Goal: Information Seeking & Learning: Learn about a topic

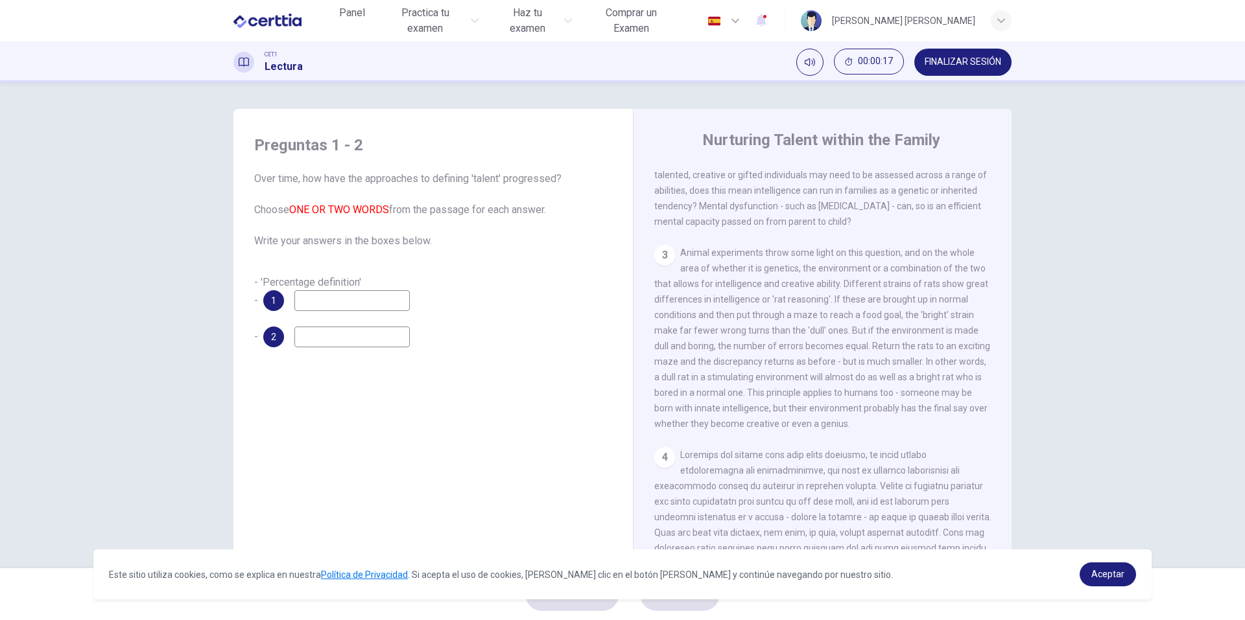
click at [333, 305] on input at bounding box center [351, 300] width 115 height 21
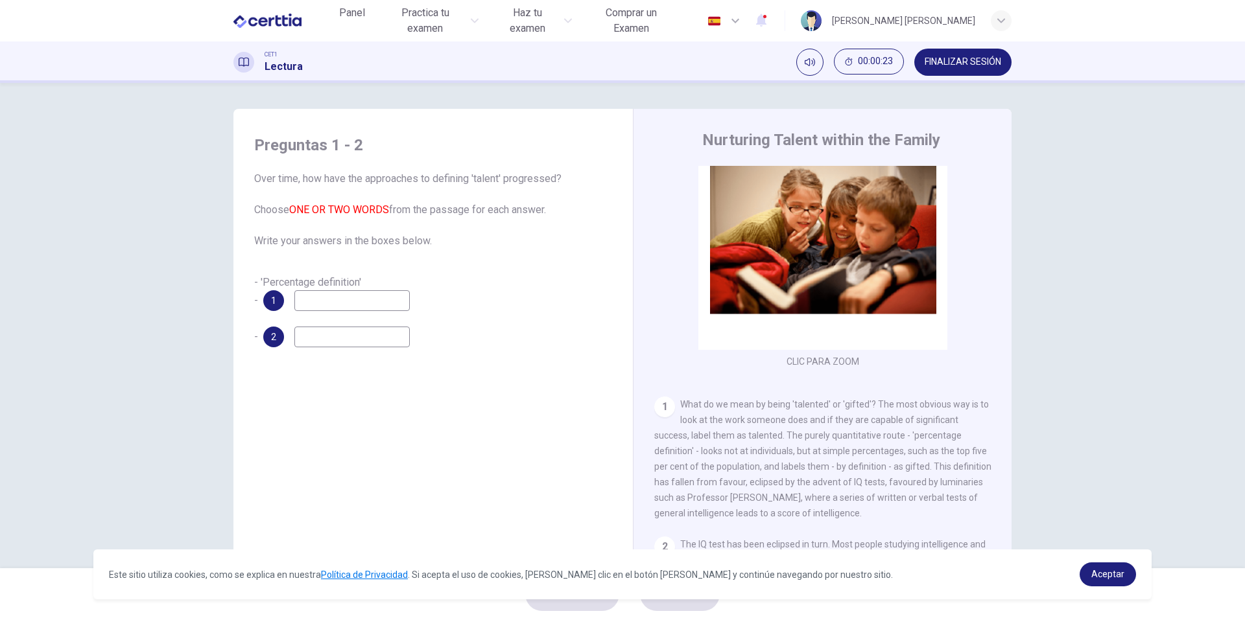
scroll to position [65, 0]
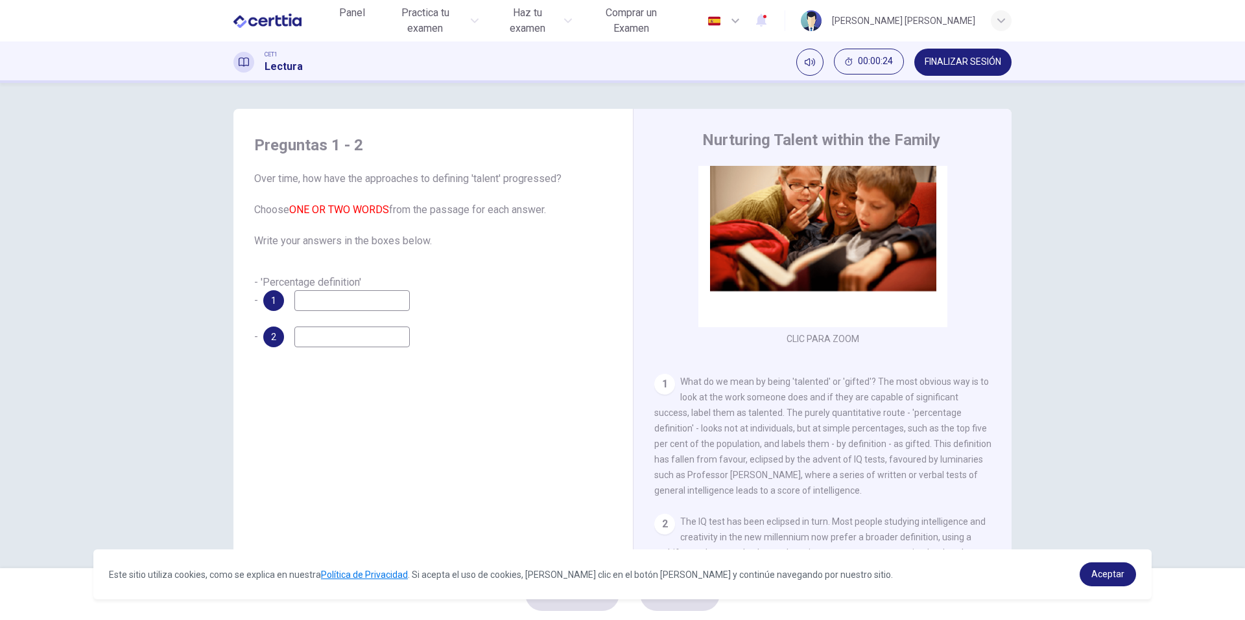
click at [333, 304] on input at bounding box center [351, 300] width 115 height 21
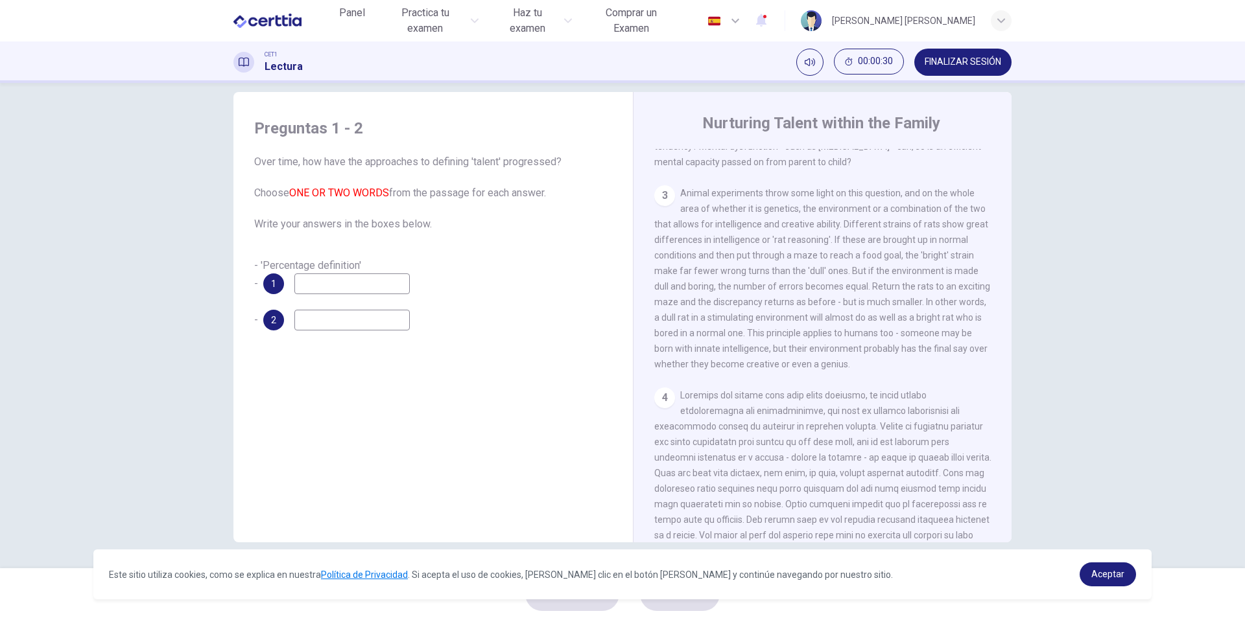
scroll to position [519, 0]
drag, startPoint x: 440, startPoint y: 222, endPoint x: 246, endPoint y: 164, distance: 202.9
click at [257, 176] on span "Over time, how have the approaches to defining 'talent' progressed? Choose ONE …" at bounding box center [433, 193] width 358 height 78
drag, startPoint x: 253, startPoint y: 161, endPoint x: 338, endPoint y: 167, distance: 84.5
click at [329, 170] on div "Preguntas 1 - 2 Over time, how have the approaches to defining 'talent' progres…" at bounding box center [433, 224] width 379 height 239
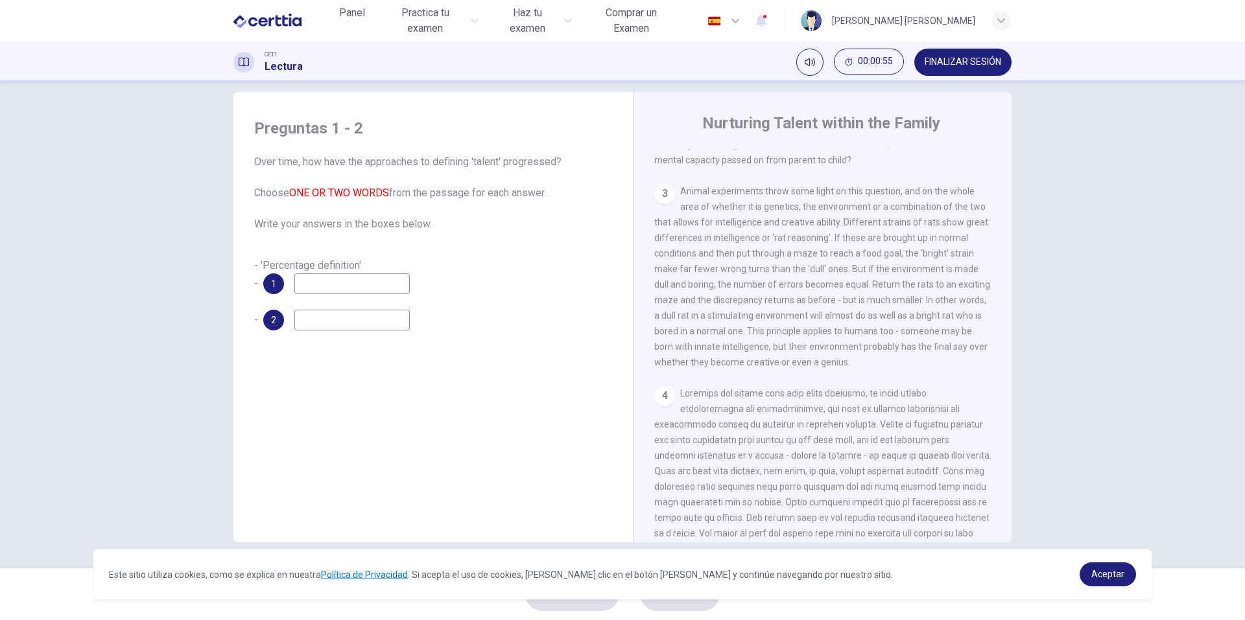
click at [349, 161] on span "Over time, how have the approaches to defining 'talent' progressed? Choose ONE …" at bounding box center [433, 193] width 358 height 78
drag, startPoint x: 395, startPoint y: 156, endPoint x: 548, endPoint y: 171, distance: 153.8
click at [548, 171] on span "Over time, how have the approaches to defining 'talent' progressed? Choose ONE …" at bounding box center [433, 193] width 358 height 78
click at [560, 163] on span "Over time, how have the approaches to defining 'talent' progressed? Choose ONE …" at bounding box center [433, 193] width 358 height 78
drag, startPoint x: 645, startPoint y: 150, endPoint x: 749, endPoint y: 157, distance: 103.9
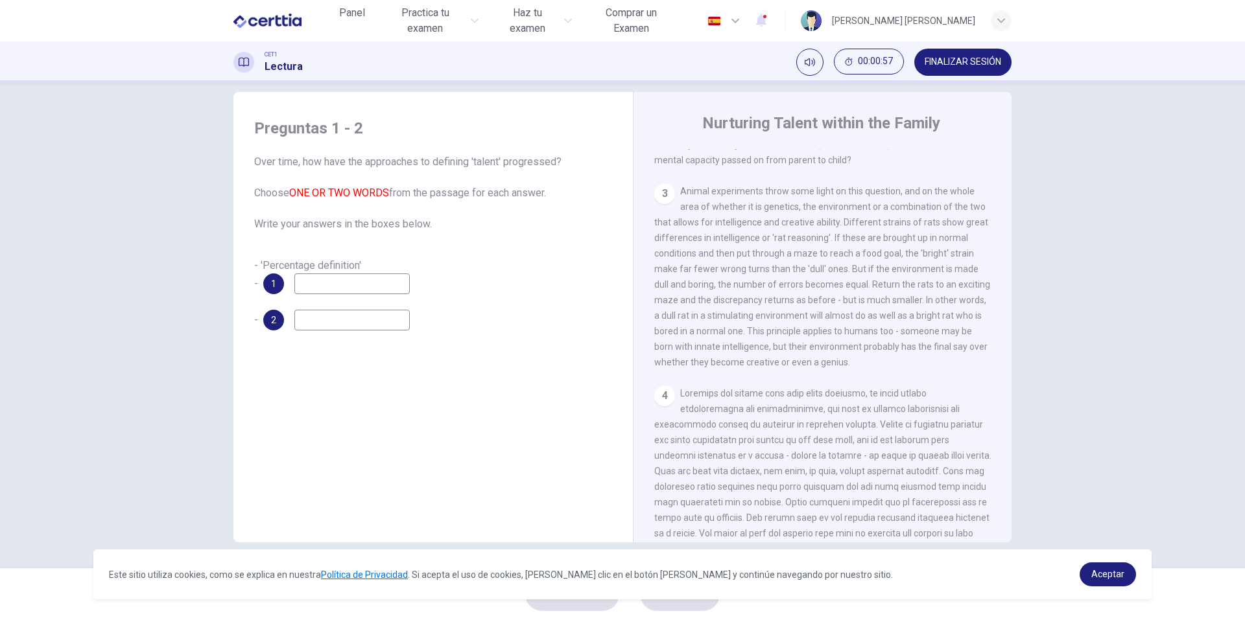
click at [742, 156] on div "Nurturing Talent within the Family CLIC PARA ZOOM Clic para zoom 1 What do we m…" at bounding box center [822, 327] width 379 height 471
drag, startPoint x: 998, startPoint y: 279, endPoint x: 995, endPoint y: 353, distance: 74.0
click at [995, 353] on div "CLIC PARA ZOOM Clic para zoom 1 What do we mean by being 'talented' or 'gifted'…" at bounding box center [831, 346] width 354 height 394
click at [1082, 563] on link "Aceptar" at bounding box center [1107, 575] width 56 height 24
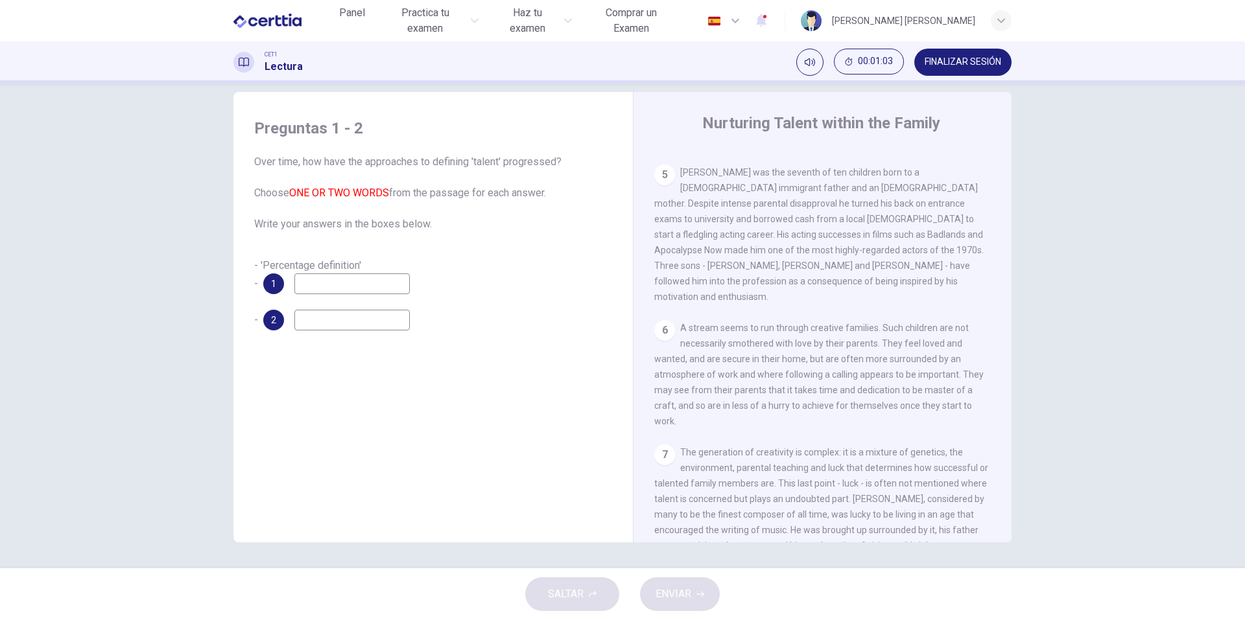
scroll to position [1006, 0]
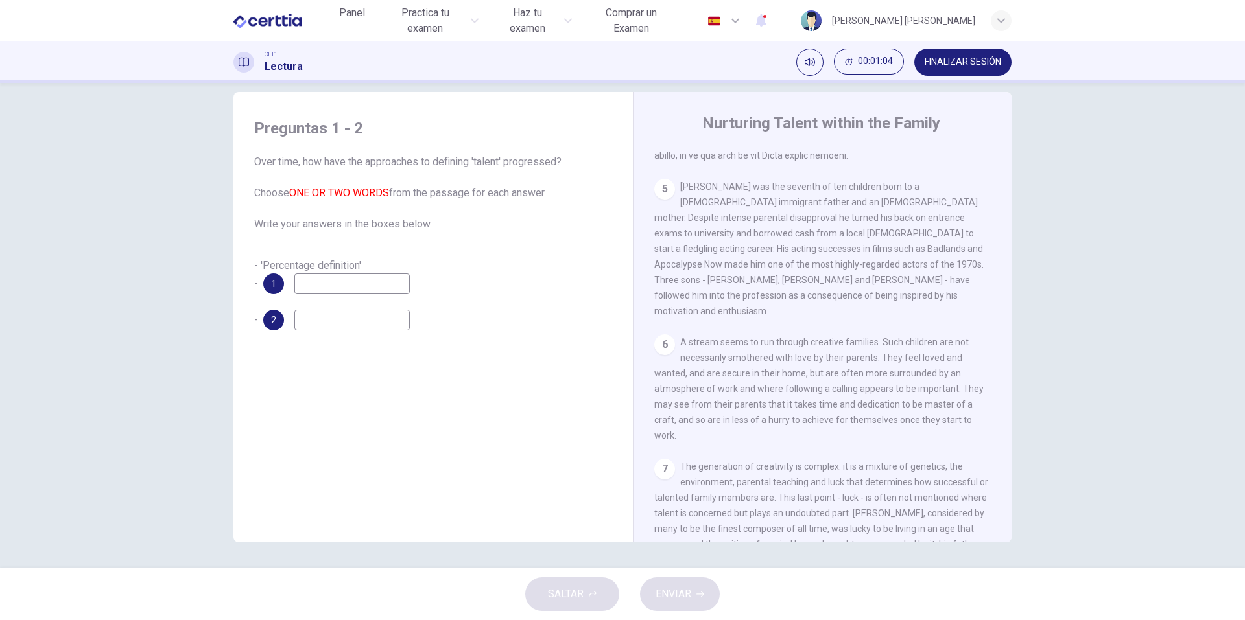
click at [324, 268] on span "- 'Percentage definition' -" at bounding box center [307, 274] width 107 height 30
click at [326, 279] on input at bounding box center [351, 284] width 115 height 21
click at [425, 222] on span "Over time, how have the approaches to defining 'talent' progressed? Choose ONE …" at bounding box center [433, 193] width 358 height 78
drag, startPoint x: 434, startPoint y: 209, endPoint x: 200, endPoint y: 171, distance: 237.8
click at [194, 189] on div "Preguntas 1 - 2 Over time, how have the approaches to defining 'talent' progres…" at bounding box center [622, 326] width 1245 height 486
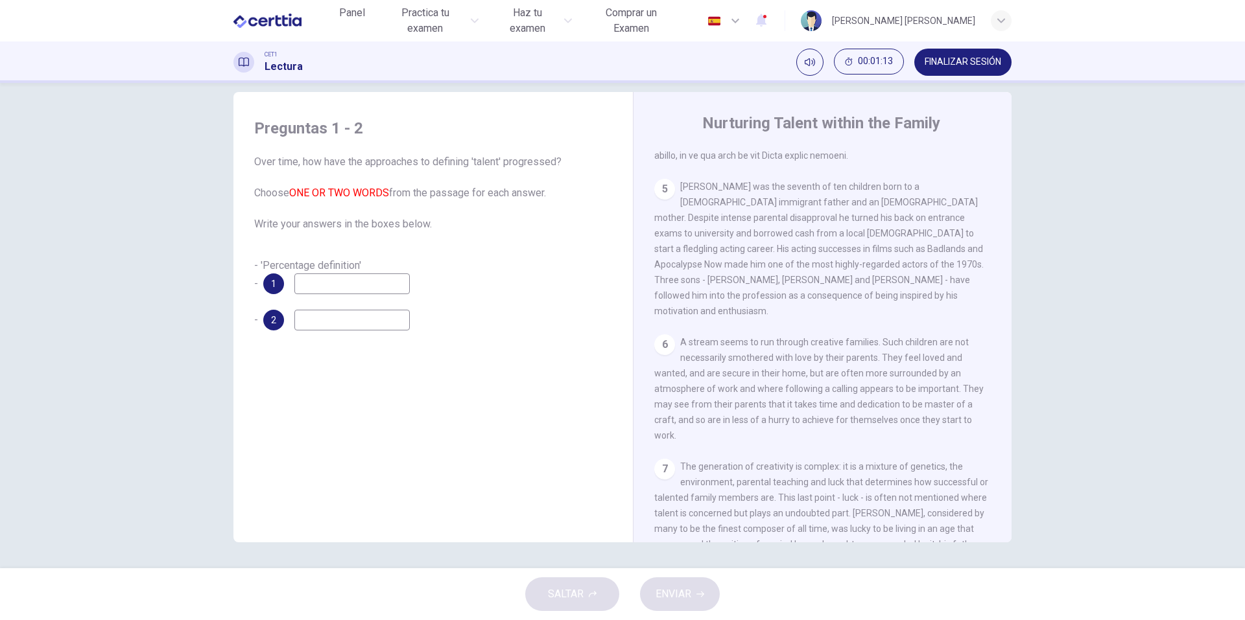
drag, startPoint x: 263, startPoint y: 165, endPoint x: 254, endPoint y: 161, distance: 9.9
click at [254, 161] on span "Over time, how have the approaches to defining 'talent' progressed? Choose ONE …" at bounding box center [433, 193] width 358 height 78
drag, startPoint x: 250, startPoint y: 161, endPoint x: 282, endPoint y: 161, distance: 32.4
click at [276, 161] on div "Preguntas 1 - 2 Over time, how have the approaches to defining 'talent' progres…" at bounding box center [433, 224] width 379 height 239
drag, startPoint x: 282, startPoint y: 161, endPoint x: 308, endPoint y: 159, distance: 26.0
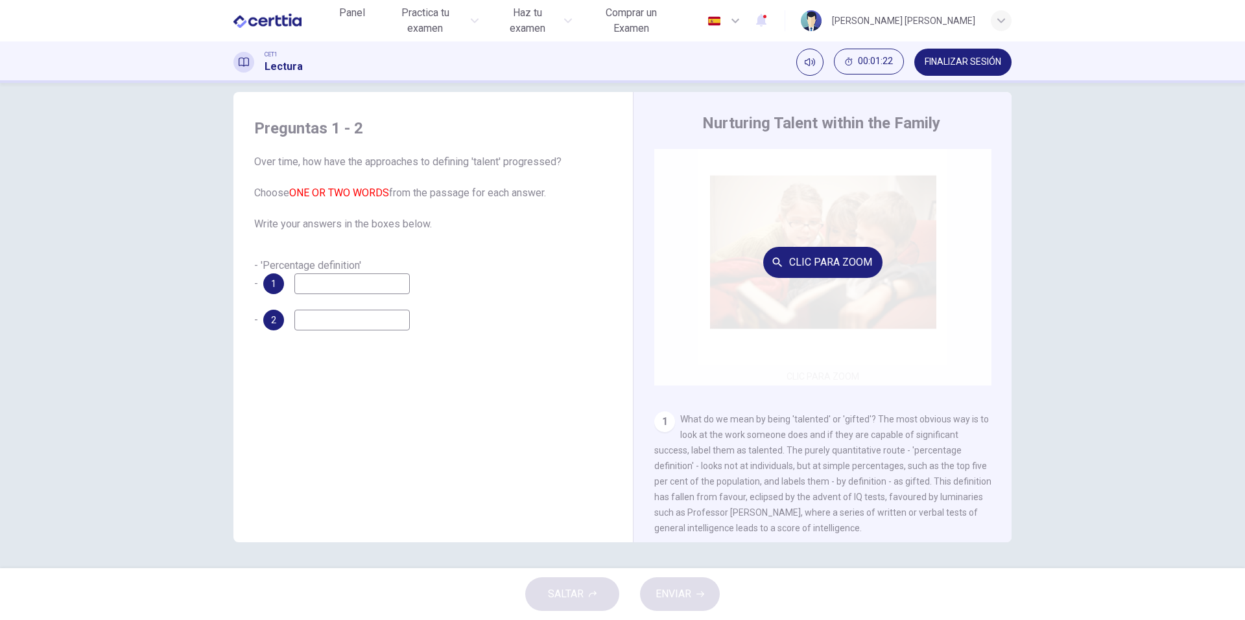
scroll to position [0, 0]
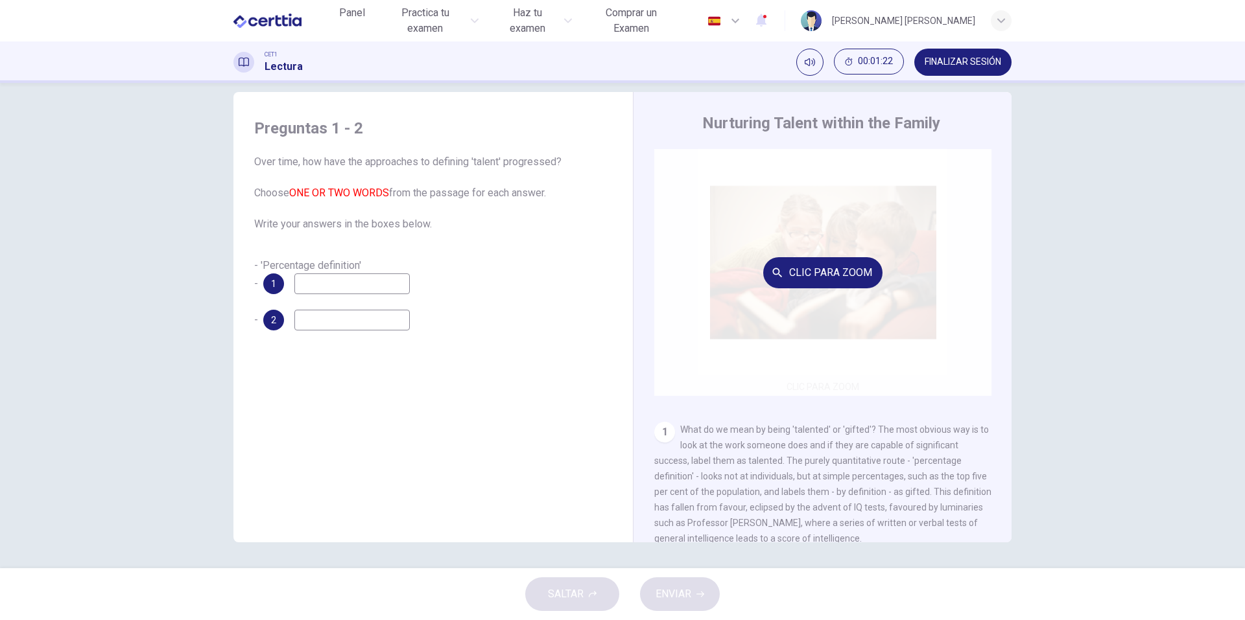
click at [854, 278] on button "Clic para zoom" at bounding box center [822, 272] width 119 height 31
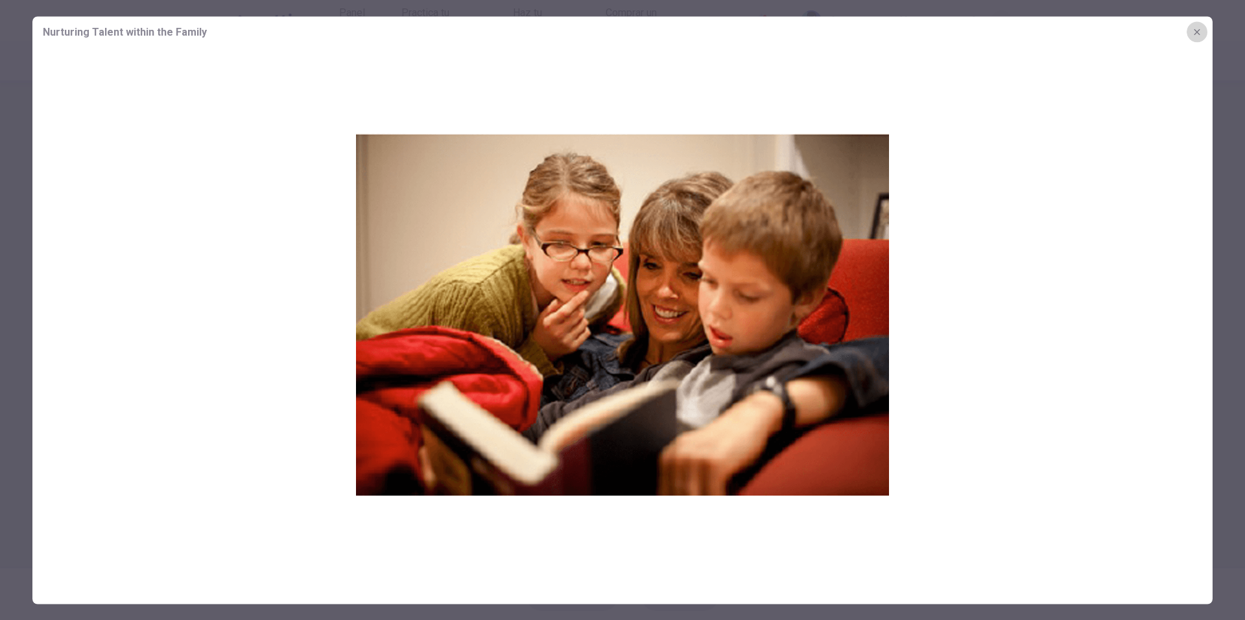
click at [1197, 38] on button "button" at bounding box center [1196, 31] width 21 height 21
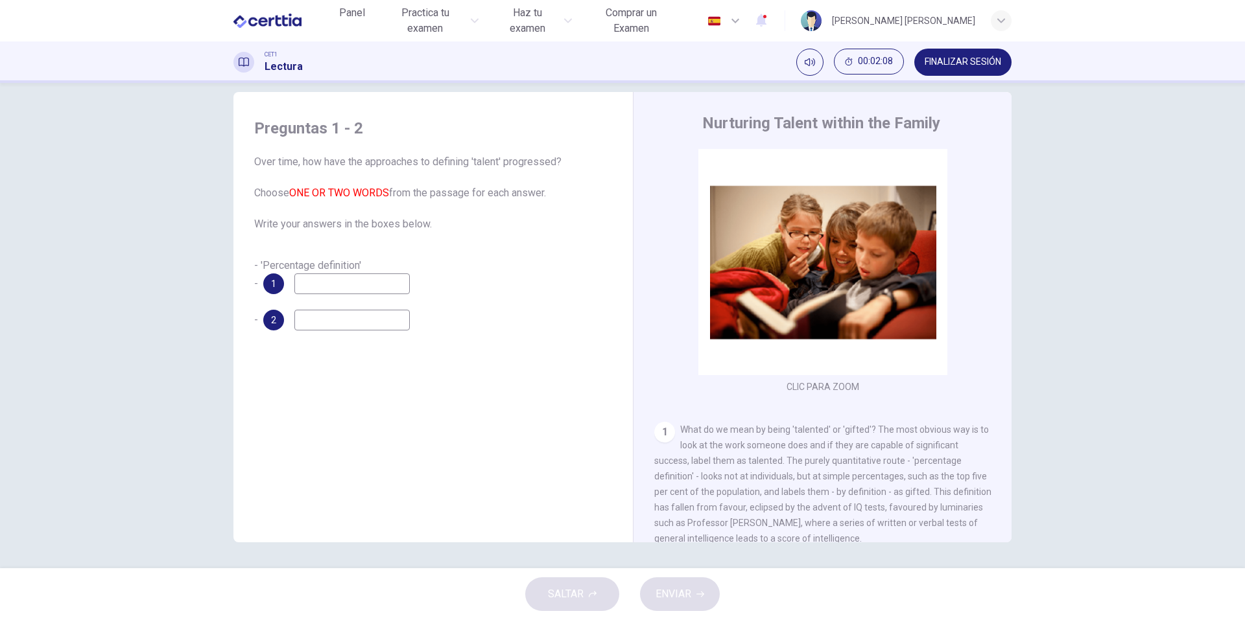
drag, startPoint x: 252, startPoint y: 194, endPoint x: 515, endPoint y: 187, distance: 263.9
click at [476, 196] on span "Over time, how have the approaches to defining 'talent' progressed? Choose ONE …" at bounding box center [433, 193] width 358 height 78
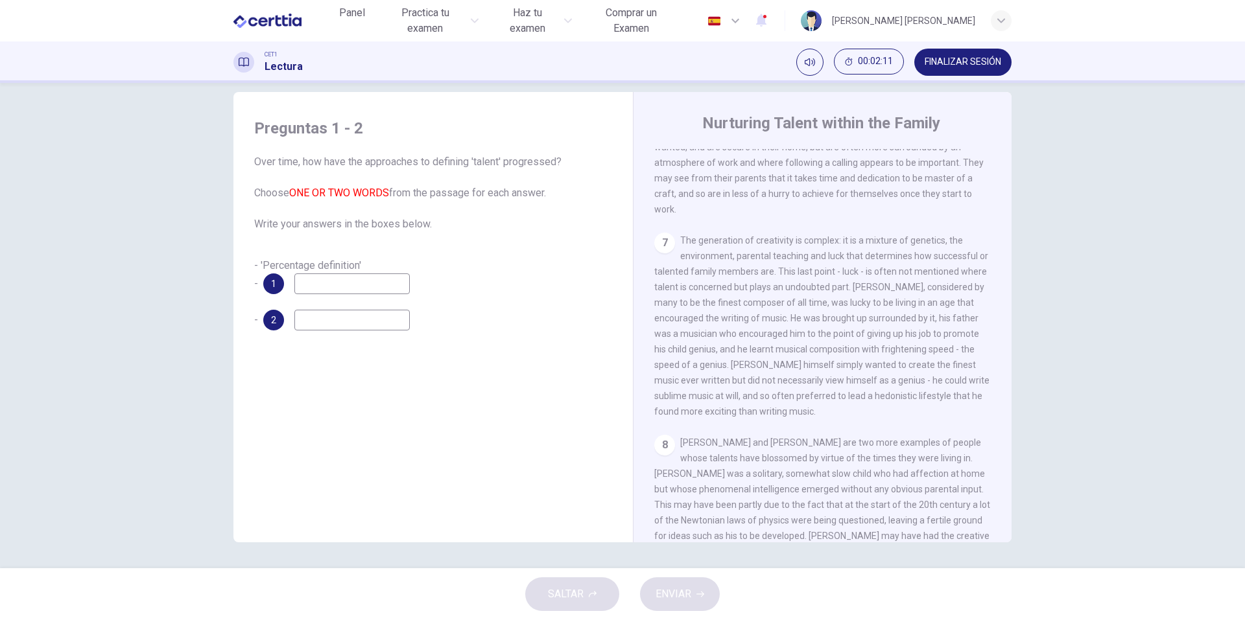
scroll to position [1317, 0]
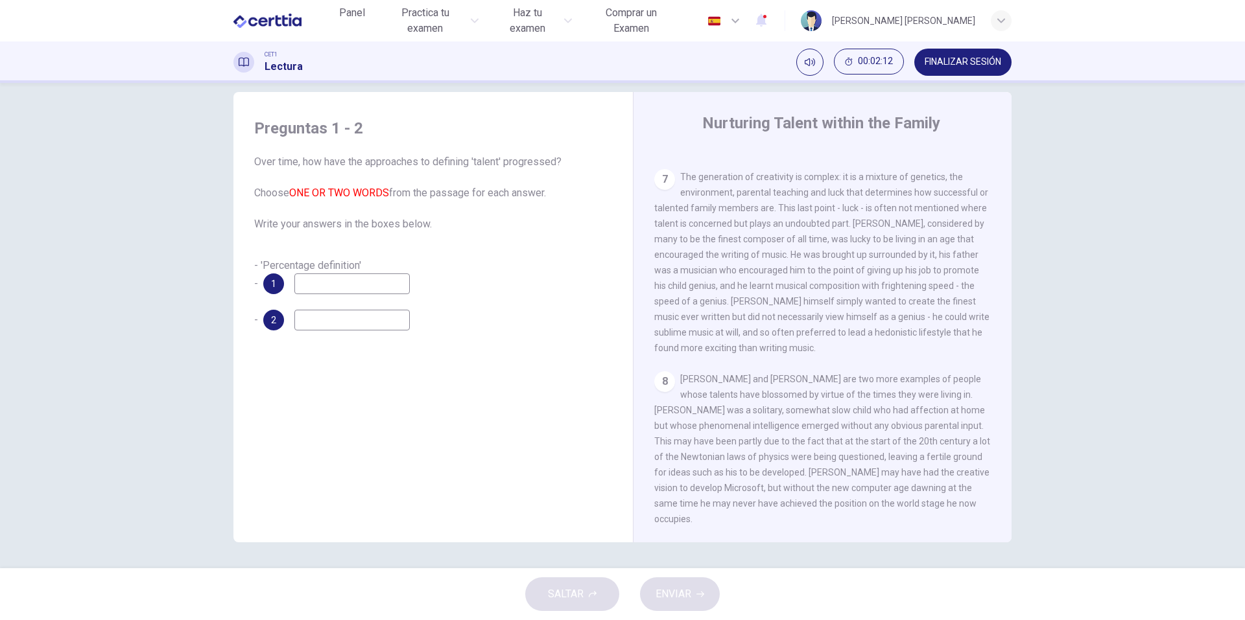
drag, startPoint x: 713, startPoint y: 395, endPoint x: 987, endPoint y: 390, distance: 274.3
click at [1013, 401] on div "Preguntas 1 - 2 Over time, how have the approaches to defining 'talent' progres…" at bounding box center [622, 317] width 819 height 451
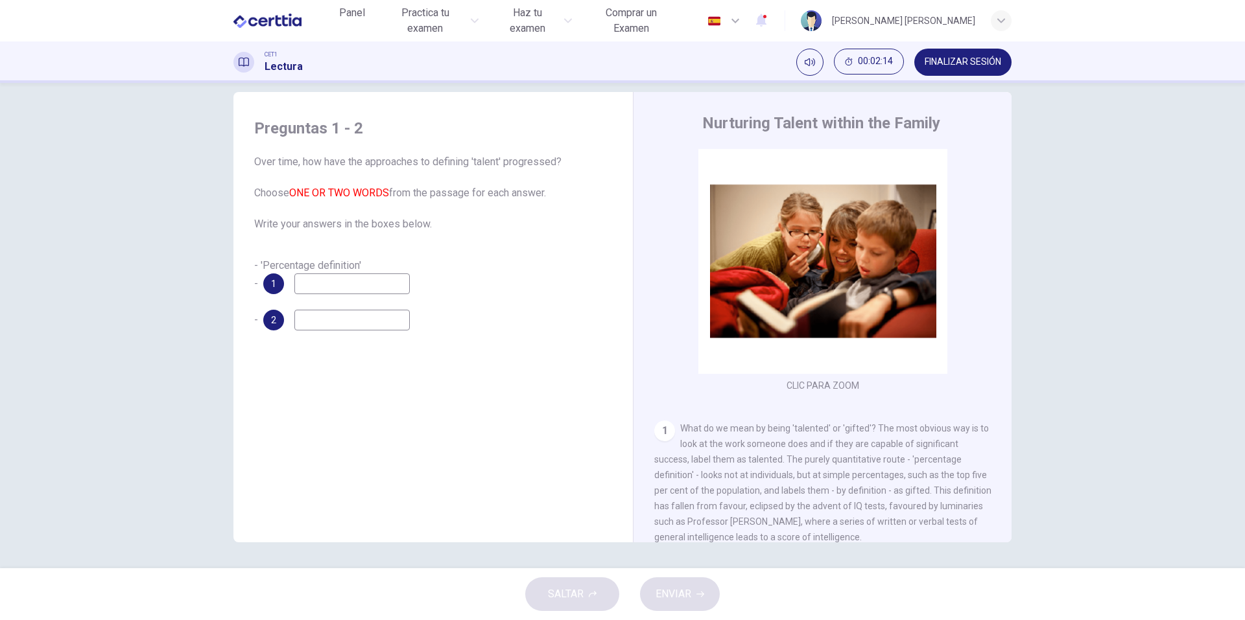
scroll to position [0, 0]
drag, startPoint x: 300, startPoint y: 296, endPoint x: 334, endPoint y: 281, distance: 37.1
click at [301, 296] on div "- 'Percentage definition' - 1 - 2" at bounding box center [433, 294] width 358 height 73
click at [335, 279] on input at bounding box center [351, 284] width 115 height 21
drag, startPoint x: 360, startPoint y: 268, endPoint x: 239, endPoint y: 270, distance: 120.6
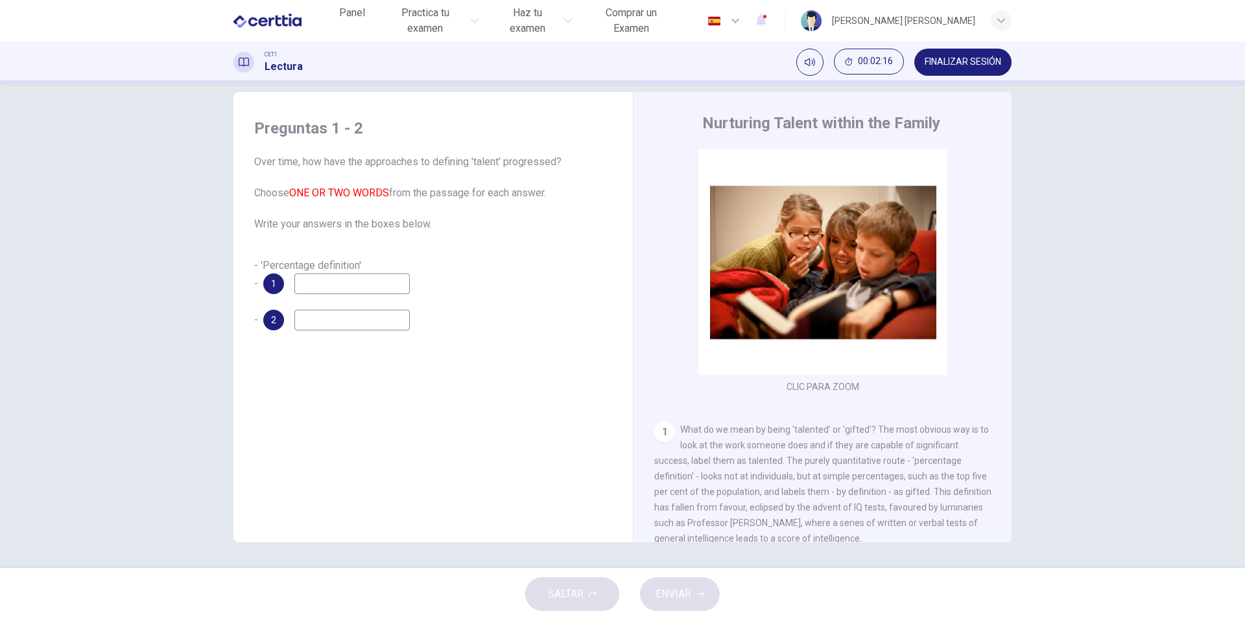
click at [254, 270] on div "- 'Percentage definition' - 1" at bounding box center [433, 276] width 358 height 36
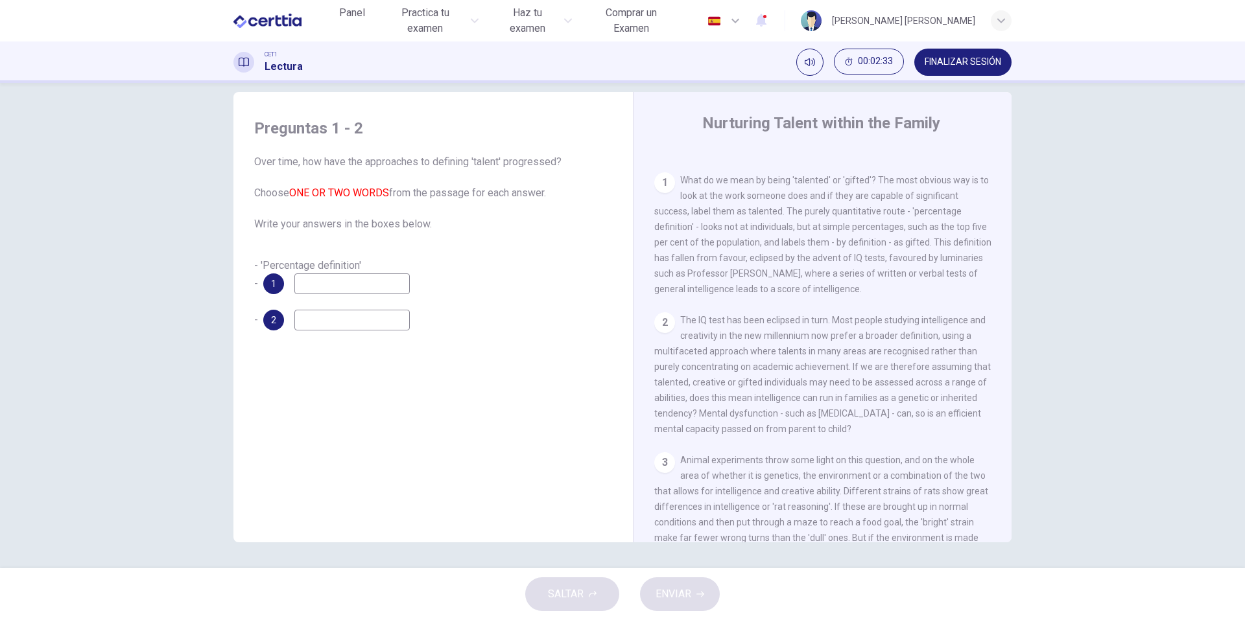
scroll to position [259, 0]
click at [355, 285] on input at bounding box center [351, 284] width 115 height 21
drag, startPoint x: 683, startPoint y: 169, endPoint x: 832, endPoint y: 179, distance: 150.1
click at [832, 179] on div "1 What do we mean by being 'talented' or 'gifted'? The most obvious way is to l…" at bounding box center [822, 225] width 337 height 124
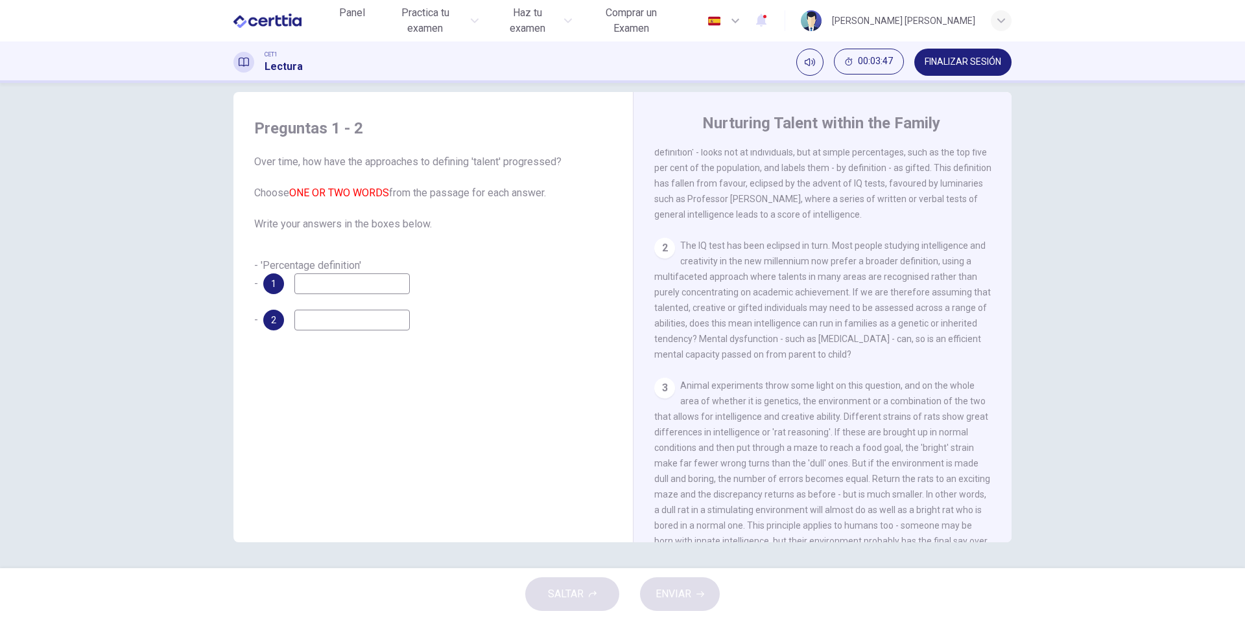
click at [370, 314] on input at bounding box center [351, 320] width 115 height 21
click at [370, 285] on input at bounding box center [351, 284] width 115 height 21
type input "**********"
click at [346, 316] on input at bounding box center [351, 320] width 115 height 21
type input "*******"
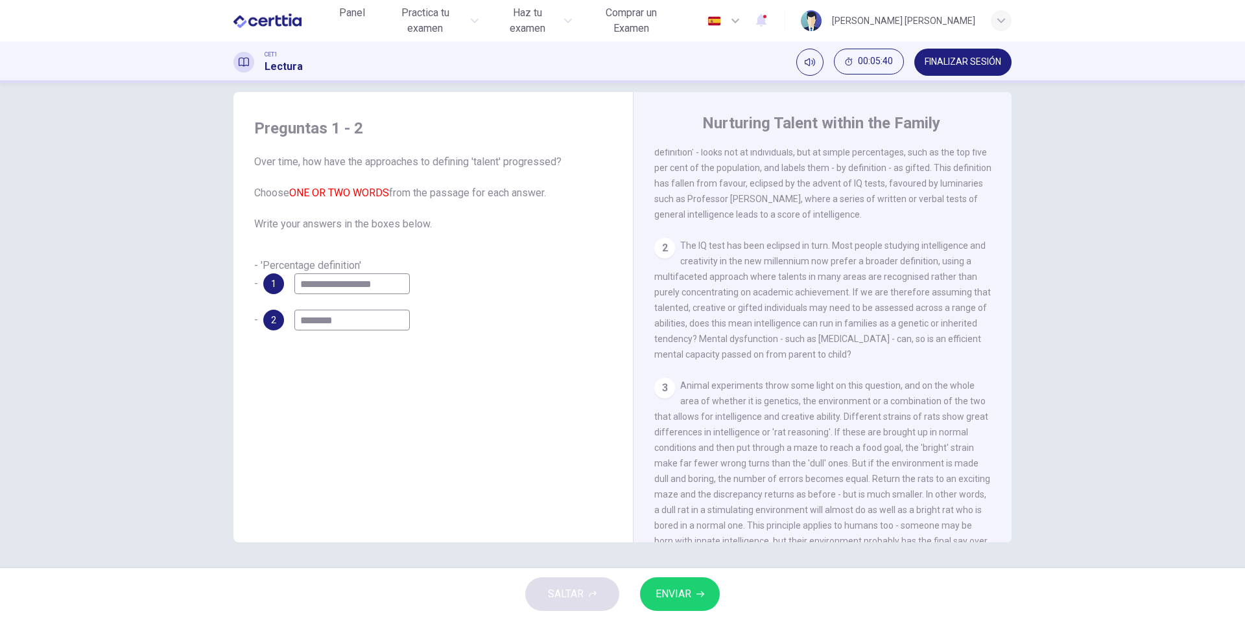
click at [694, 592] on button "ENVIAR" at bounding box center [680, 595] width 80 height 34
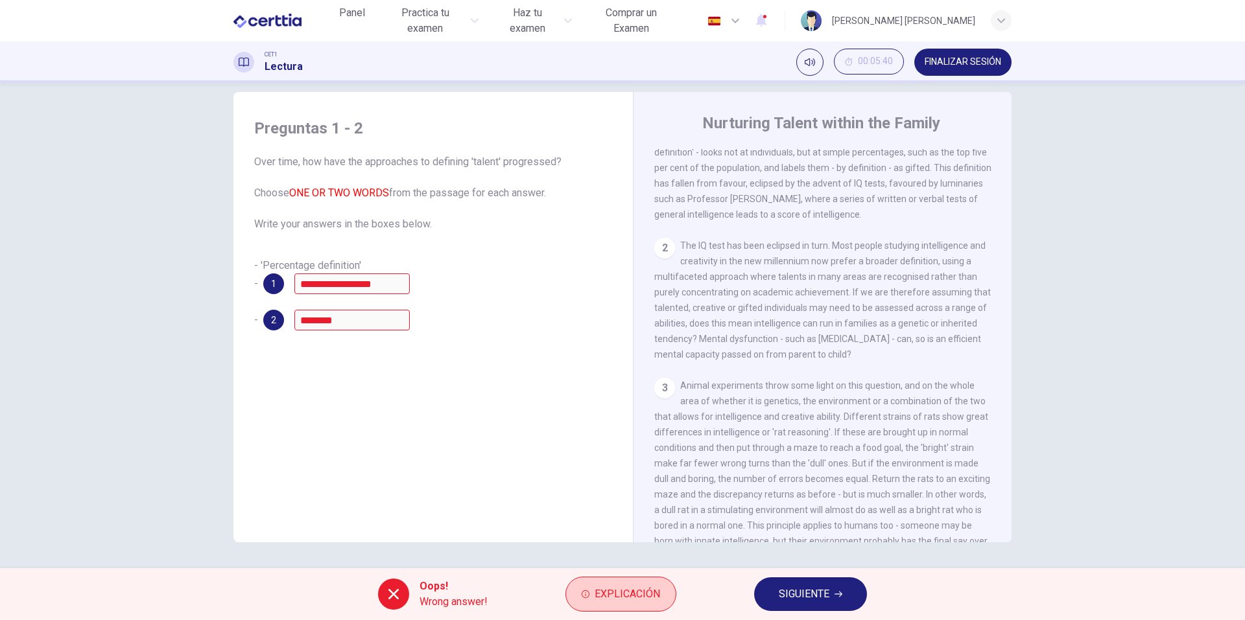
click at [622, 583] on button "Explicación" at bounding box center [620, 594] width 111 height 35
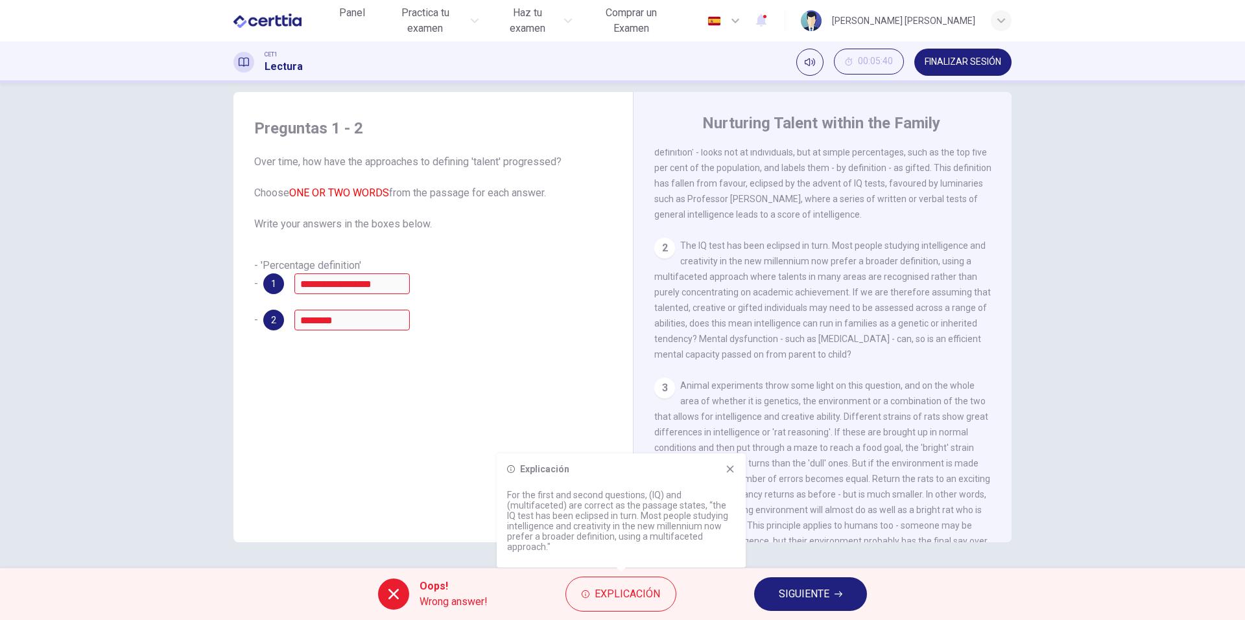
drag, startPoint x: 503, startPoint y: 489, endPoint x: 517, endPoint y: 495, distance: 14.8
click at [518, 496] on div "Explicación For the first and second questions, (IQ) and (multifaceted) are cor…" at bounding box center [621, 511] width 249 height 114
drag, startPoint x: 508, startPoint y: 492, endPoint x: 676, endPoint y: 519, distance: 169.4
click at [675, 518] on p "For the first and second questions, (IQ) and (multifaceted) are correct as the …" at bounding box center [621, 521] width 228 height 62
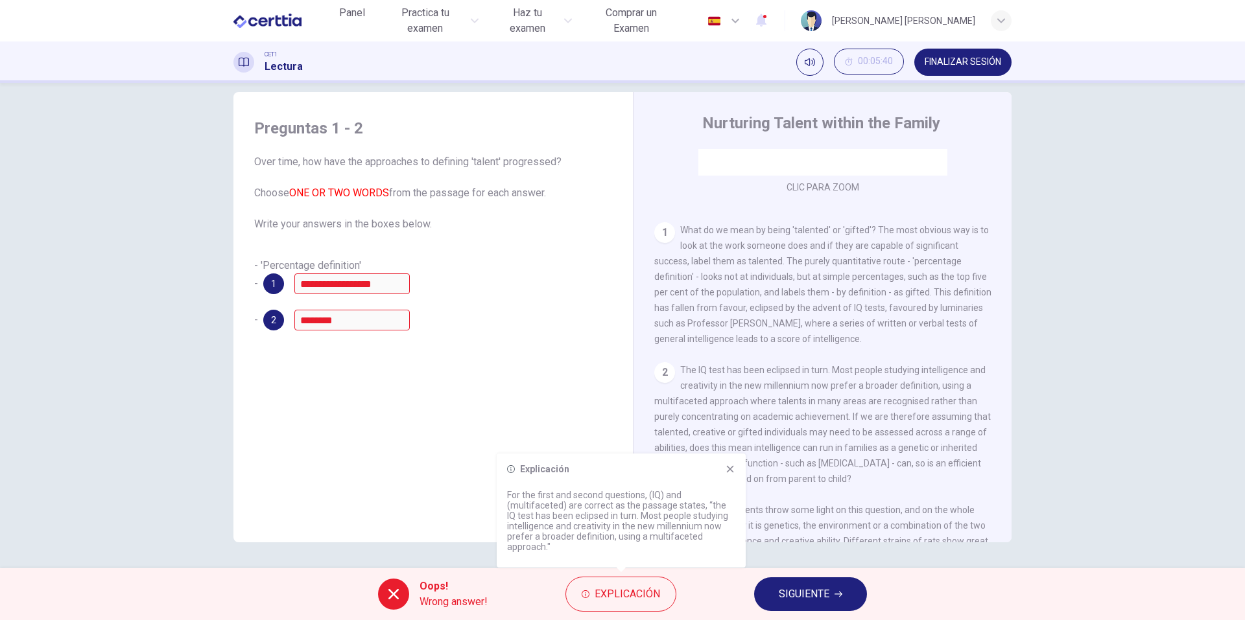
scroll to position [194, 0]
click at [818, 580] on button "SIGUIENTE" at bounding box center [810, 595] width 113 height 34
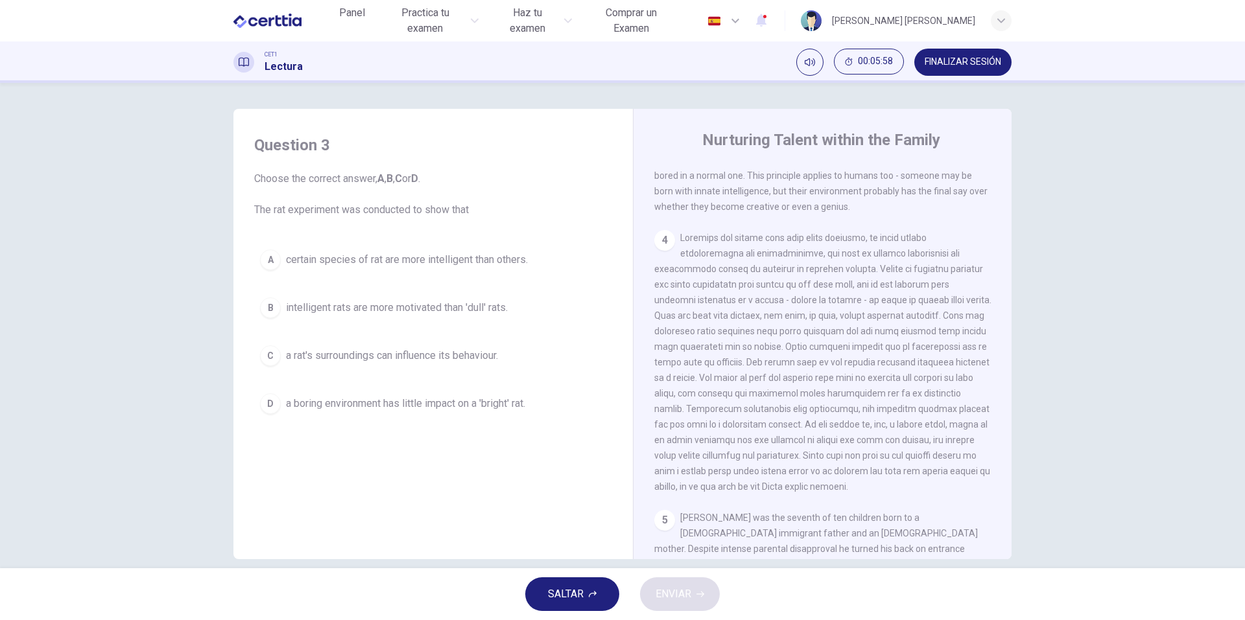
scroll to position [668, 0]
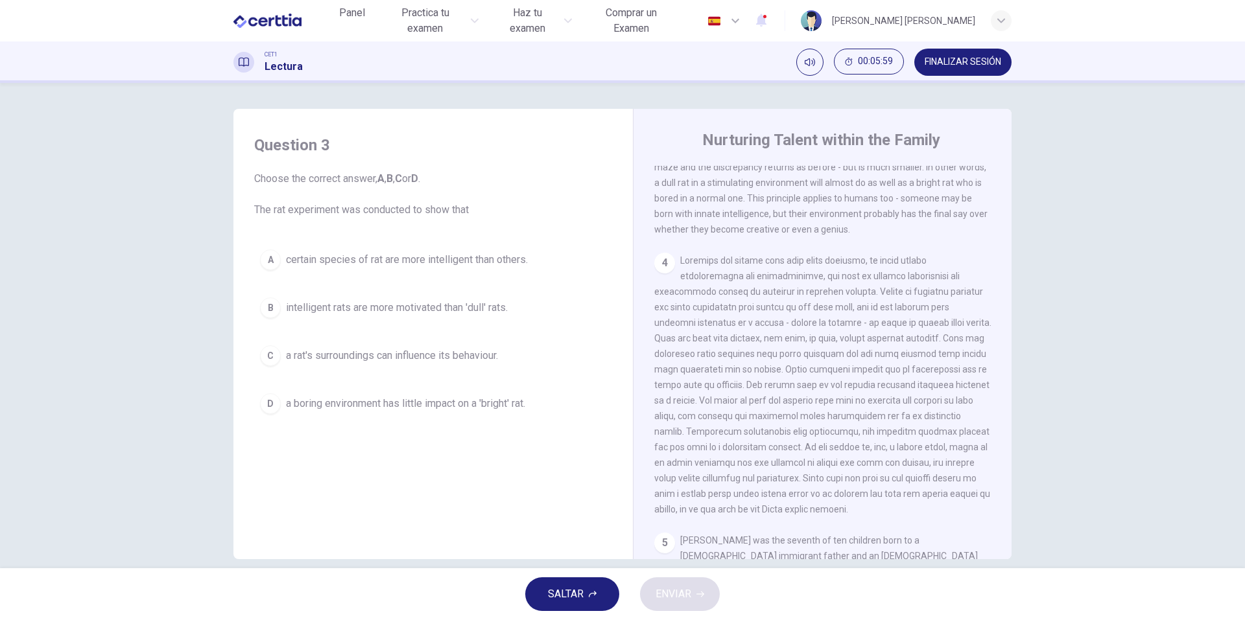
drag, startPoint x: 904, startPoint y: 226, endPoint x: 744, endPoint y: 193, distance: 163.5
click at [770, 167] on span "Animal experiments throw some light on this question, and on the whole area of …" at bounding box center [822, 144] width 336 height 182
drag, startPoint x: 694, startPoint y: 194, endPoint x: 797, endPoint y: 274, distance: 130.8
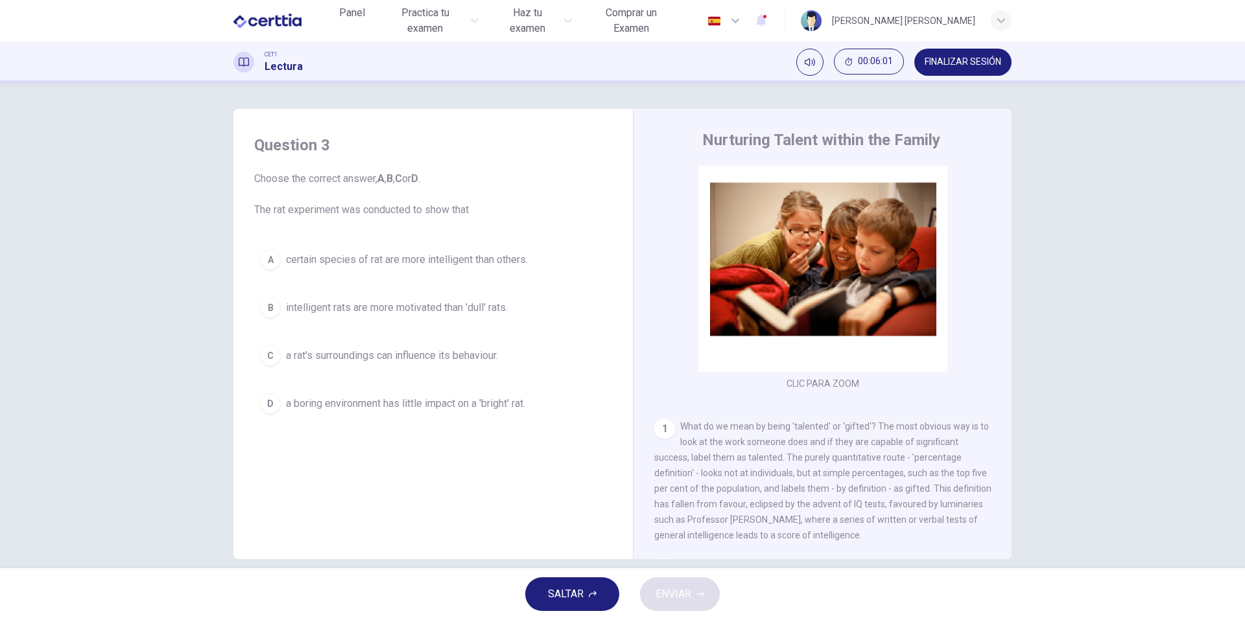
scroll to position [0, 0]
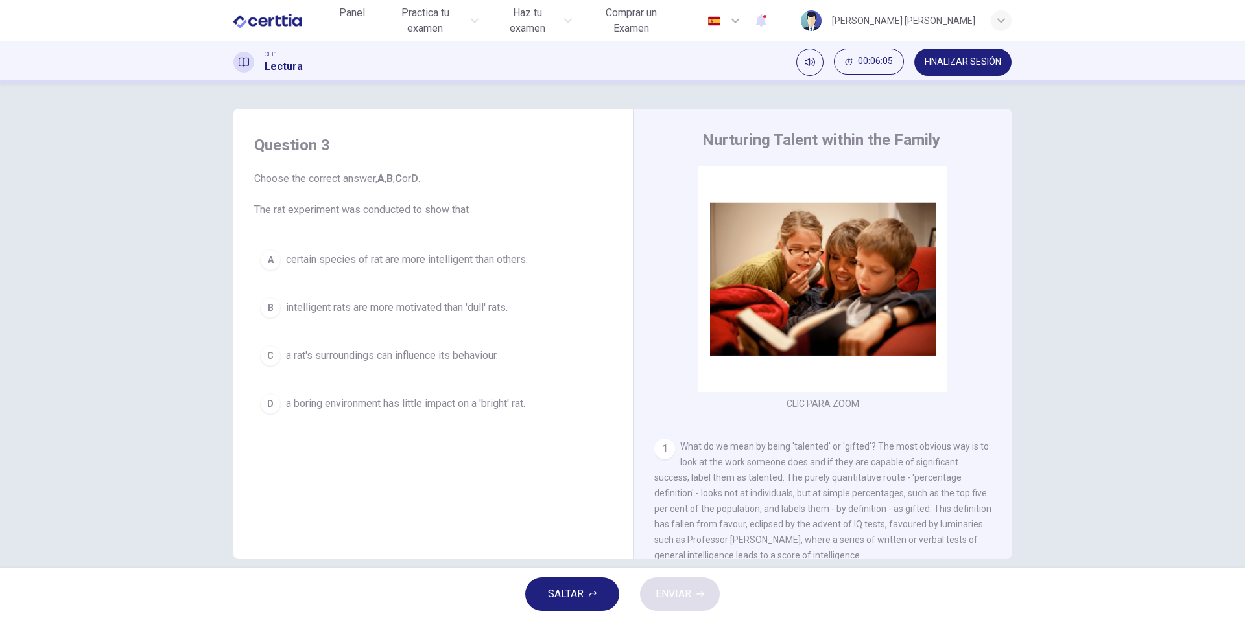
click at [360, 262] on span "certain species of rat are more intelligent than others." at bounding box center [407, 260] width 242 height 16
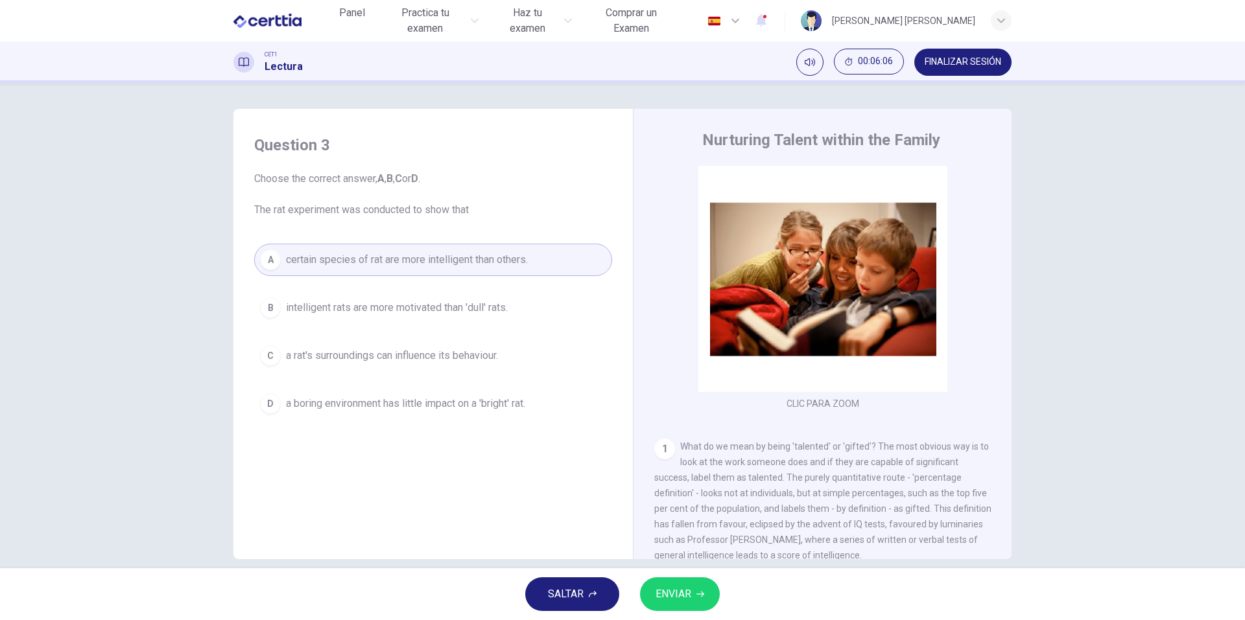
click at [683, 600] on span "ENVIAR" at bounding box center [673, 594] width 36 height 18
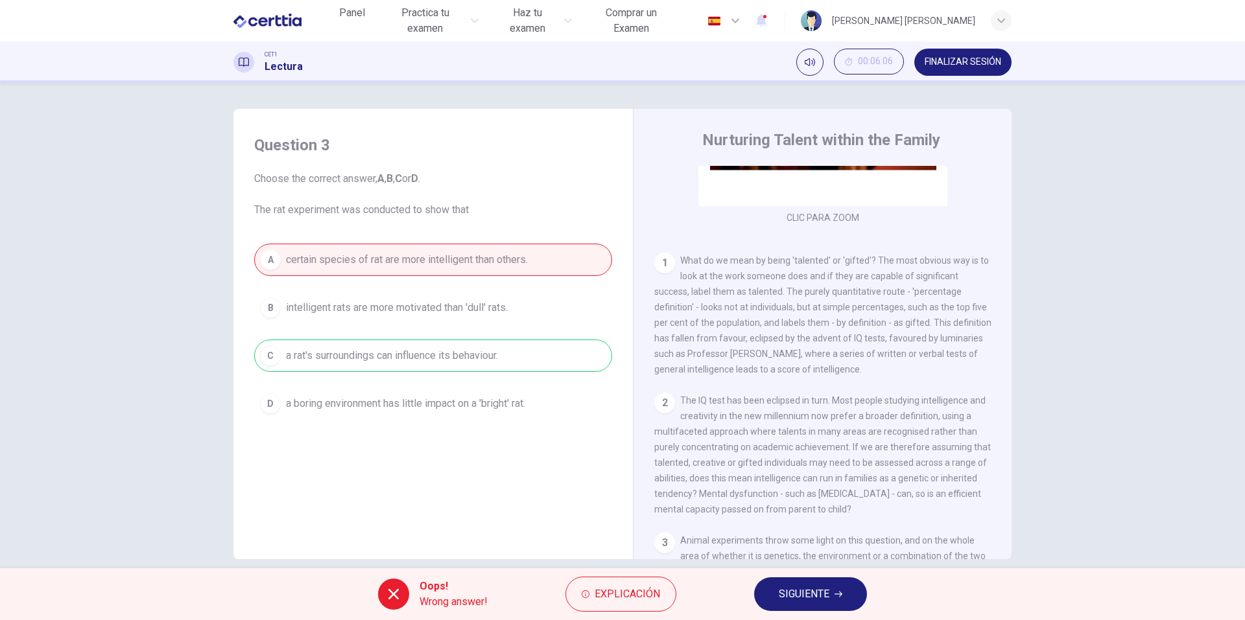
scroll to position [194, 0]
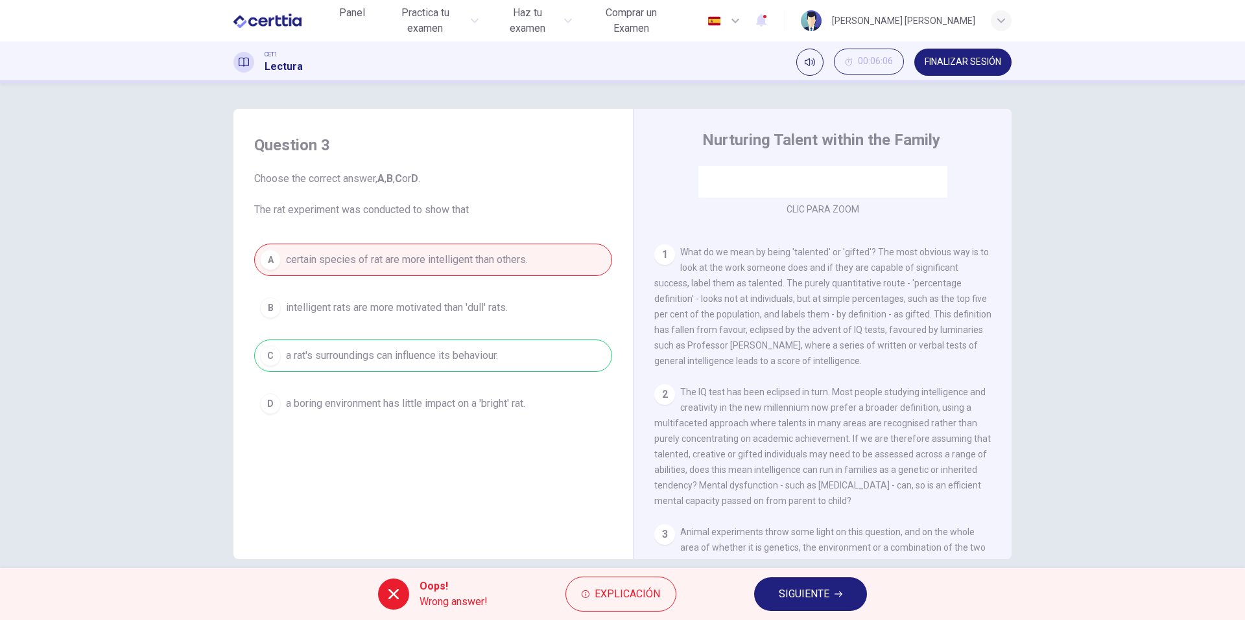
click at [798, 598] on span "SIGUIENTE" at bounding box center [804, 594] width 51 height 18
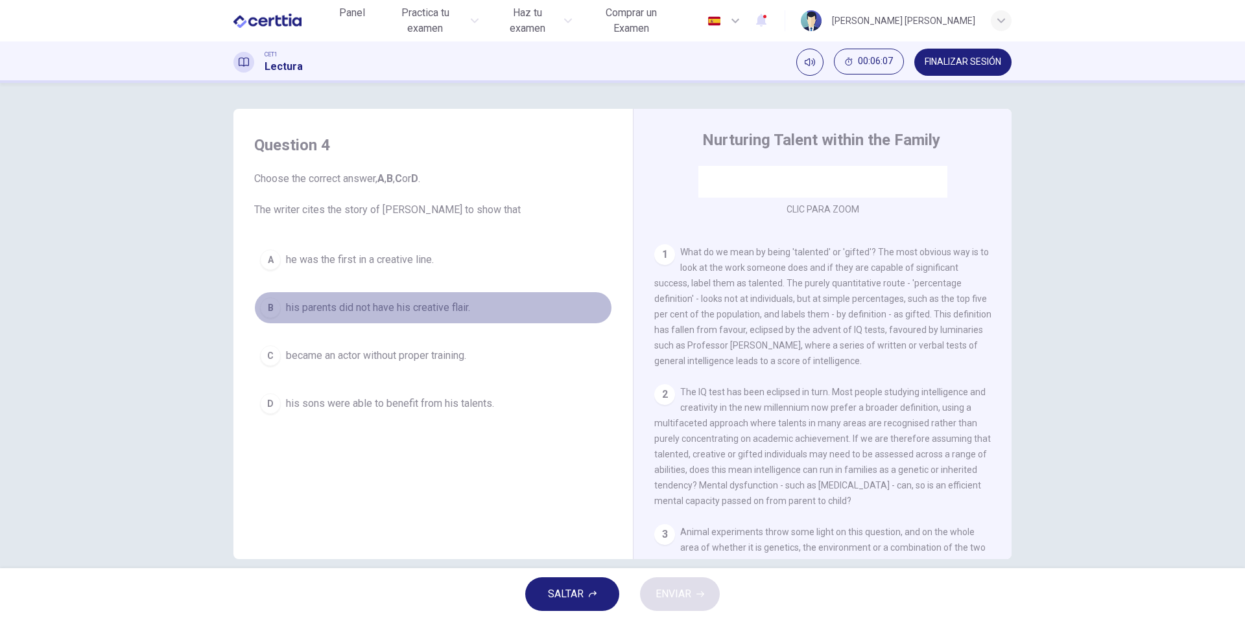
click at [395, 309] on span "his parents did not have his creative flair." at bounding box center [378, 308] width 184 height 16
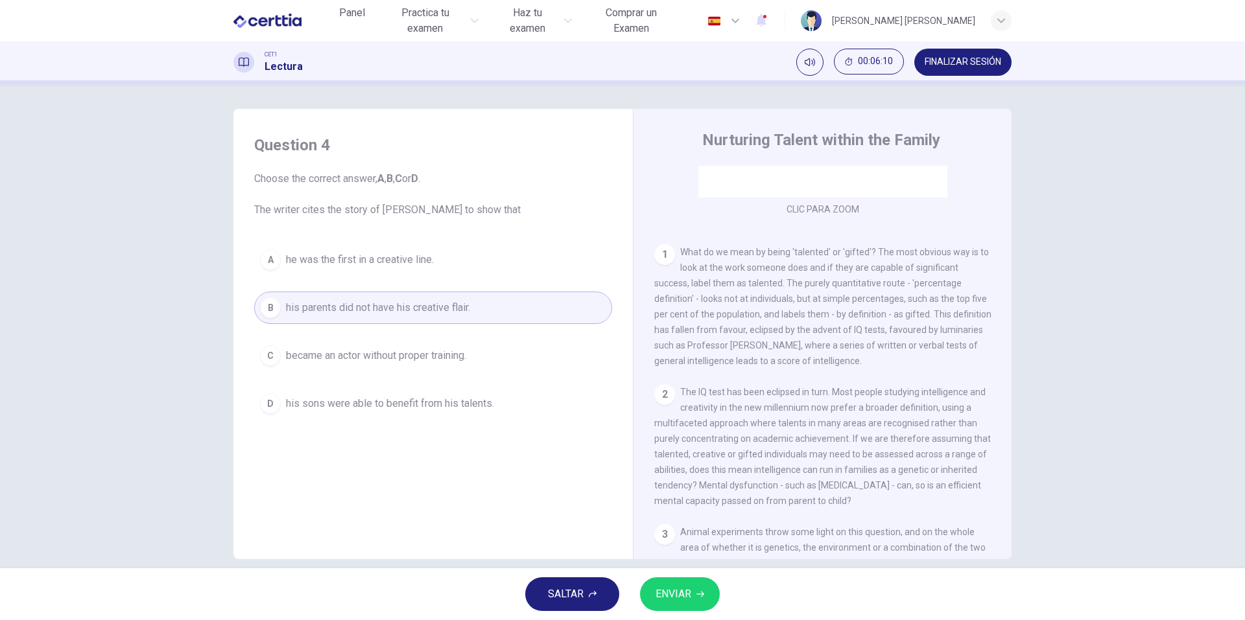
drag, startPoint x: 305, startPoint y: 214, endPoint x: 382, endPoint y: 216, distance: 76.5
click at [379, 217] on span "Choose the correct answer, A , B , C or D . The writer cites the story of Marti…" at bounding box center [433, 194] width 358 height 47
drag, startPoint x: 399, startPoint y: 210, endPoint x: 285, endPoint y: 207, distance: 113.5
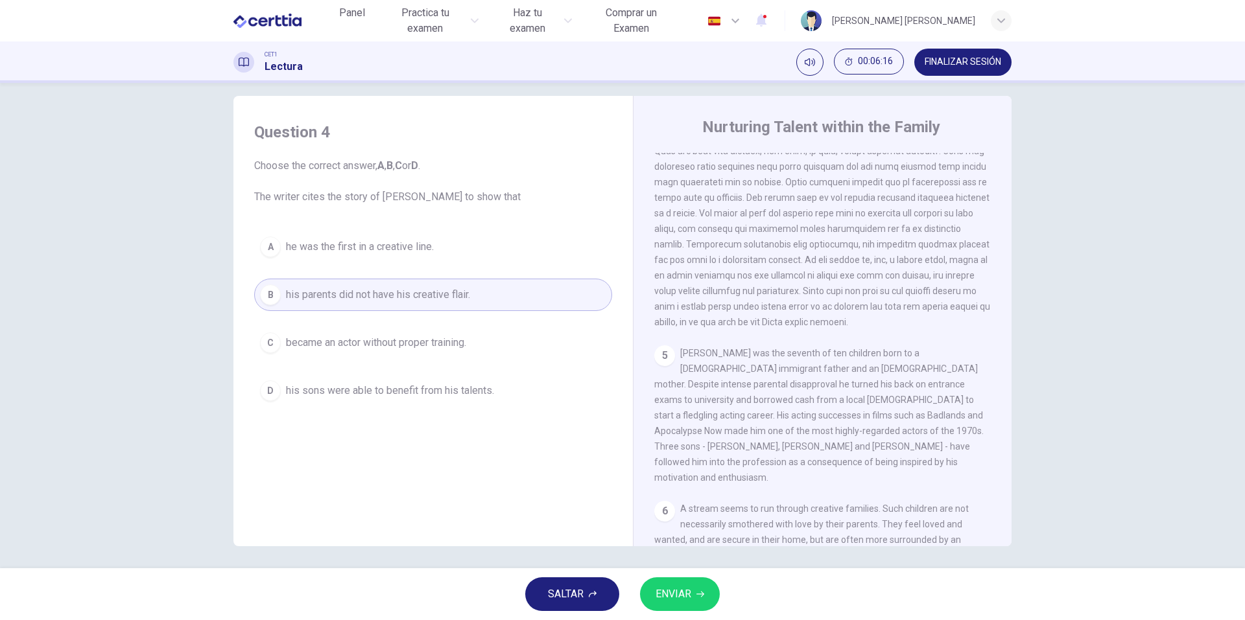
scroll to position [17, 0]
click at [700, 605] on button "ENVIAR" at bounding box center [680, 595] width 80 height 34
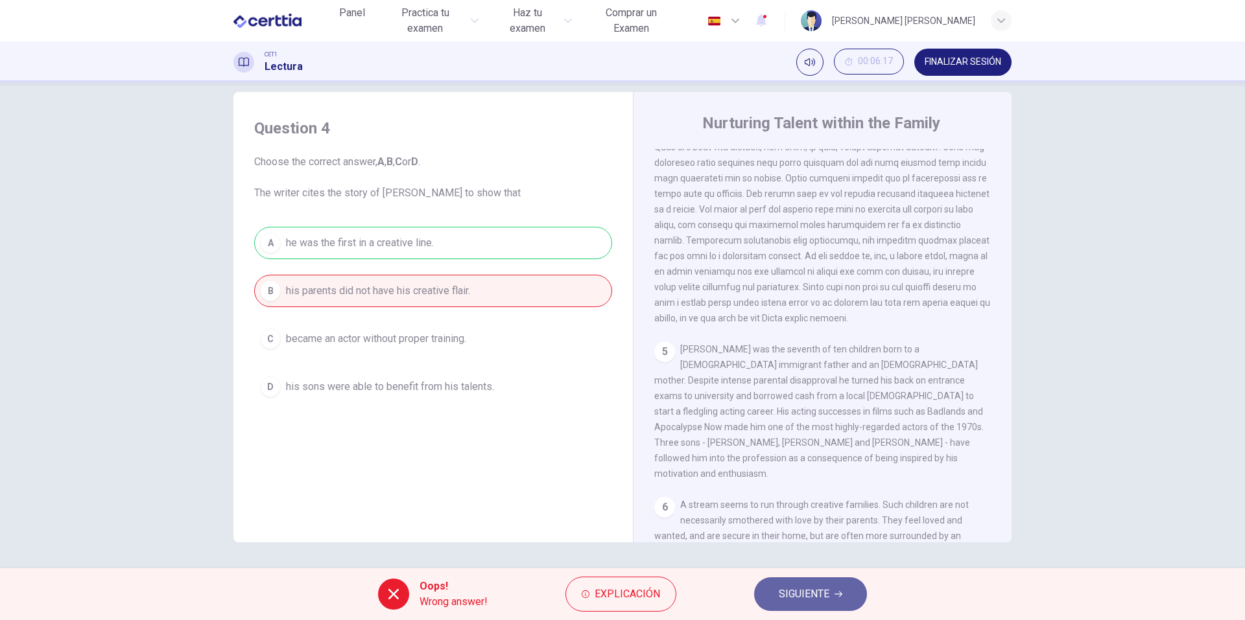
click at [822, 585] on span "SIGUIENTE" at bounding box center [804, 594] width 51 height 18
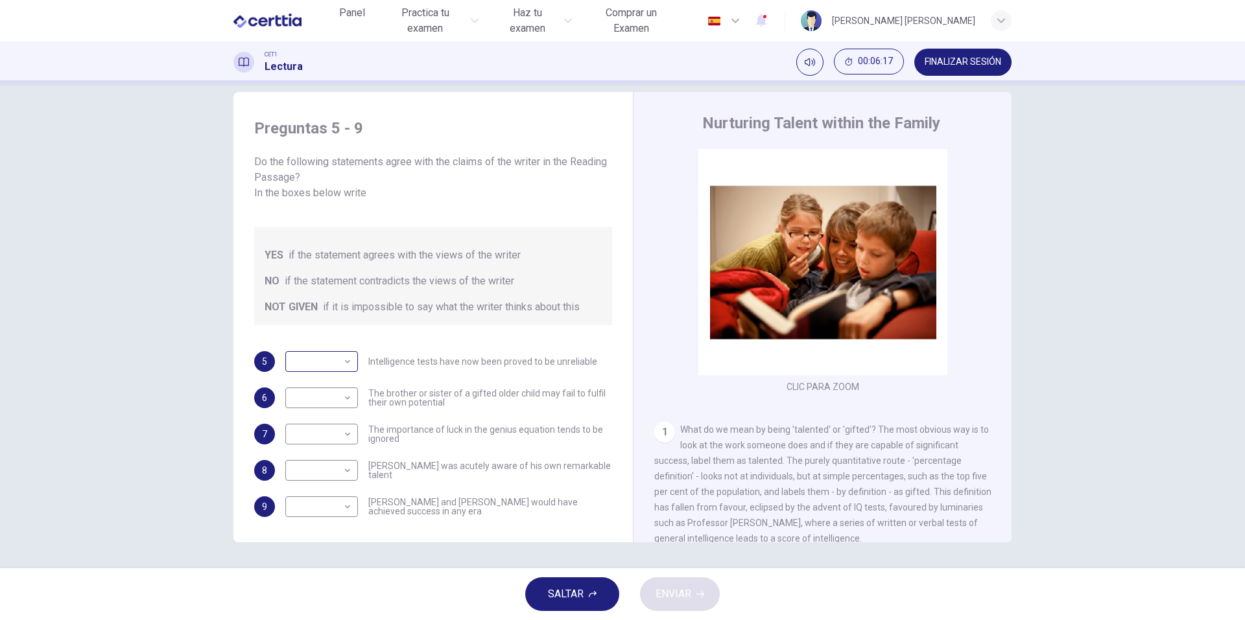
click at [325, 331] on body "Este sitio utiliza cookies, como se explica en nuestra Política de Privacidad .…" at bounding box center [622, 310] width 1245 height 620
click at [341, 367] on li "YES" at bounding box center [318, 367] width 73 height 21
type input "***"
click at [342, 388] on body "Este sitio utiliza cookies, como se explica en nuestra Política de Privacidad .…" at bounding box center [622, 310] width 1245 height 620
click at [327, 444] on li "NOT GIVEN" at bounding box center [318, 444] width 73 height 21
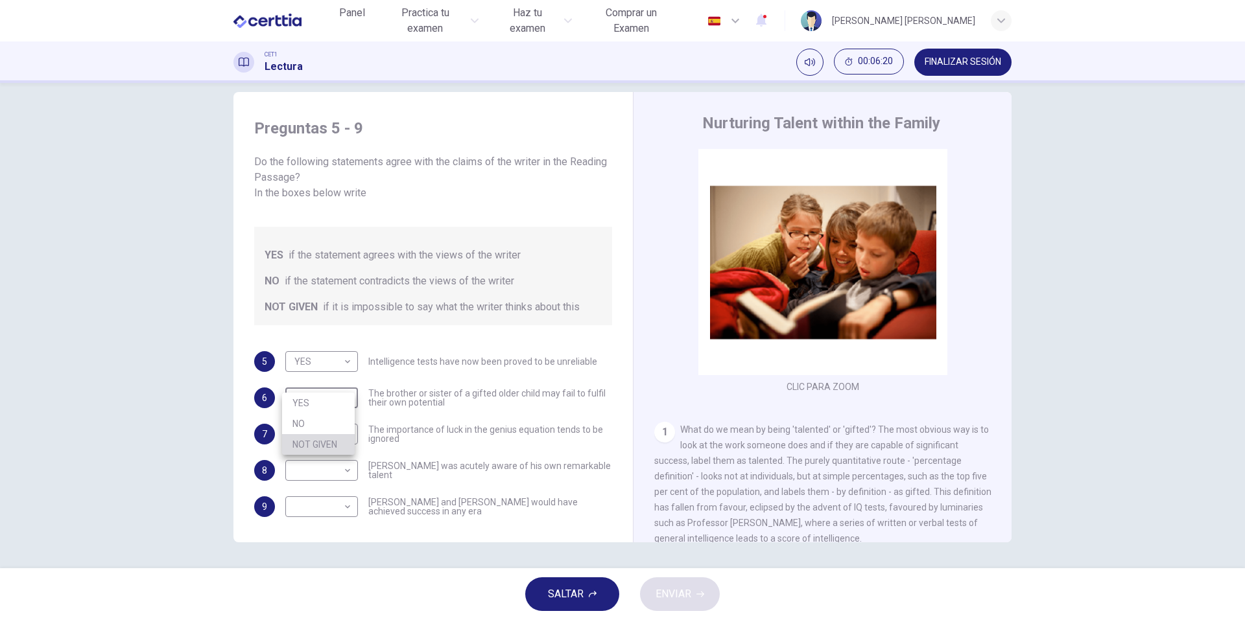
type input "*********"
click at [331, 424] on body "Este sitio utiliza cookies, como se explica en nuestra Política de Privacidad .…" at bounding box center [622, 310] width 1245 height 620
click at [331, 458] on li "NO" at bounding box center [318, 460] width 73 height 21
type input "**"
click at [331, 458] on body "Este sitio utiliza cookies, como se explica en nuestra Política de Privacidad .…" at bounding box center [622, 310] width 1245 height 620
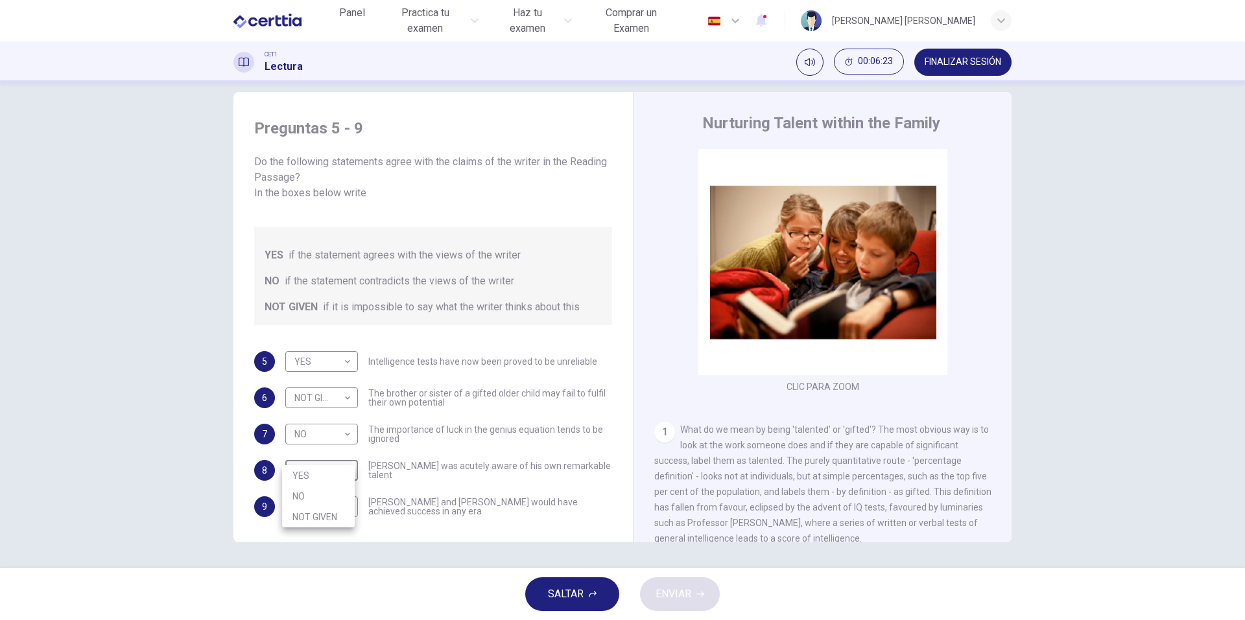
click at [335, 477] on li "YES" at bounding box center [318, 475] width 73 height 21
type input "***"
click at [332, 486] on body "Este sitio utiliza cookies, como se explica en nuestra Política de Privacidad .…" at bounding box center [622, 310] width 1245 height 620
click at [323, 529] on li "NO" at bounding box center [318, 533] width 73 height 21
type input "**"
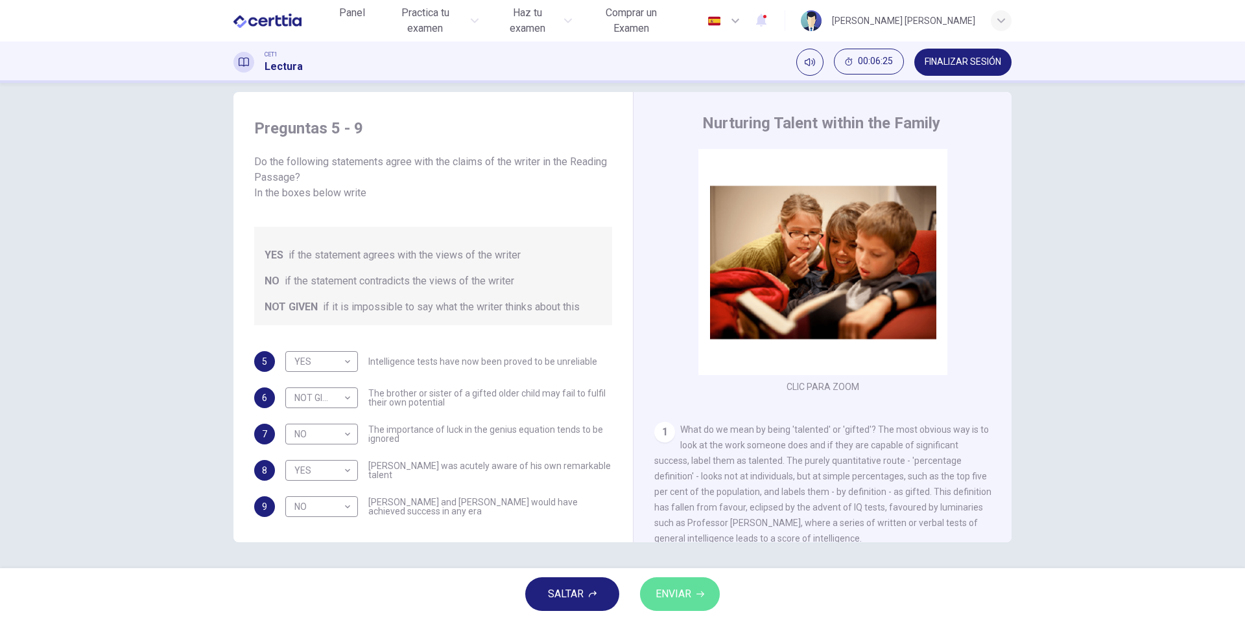
click at [689, 591] on span "ENVIAR" at bounding box center [673, 594] width 36 height 18
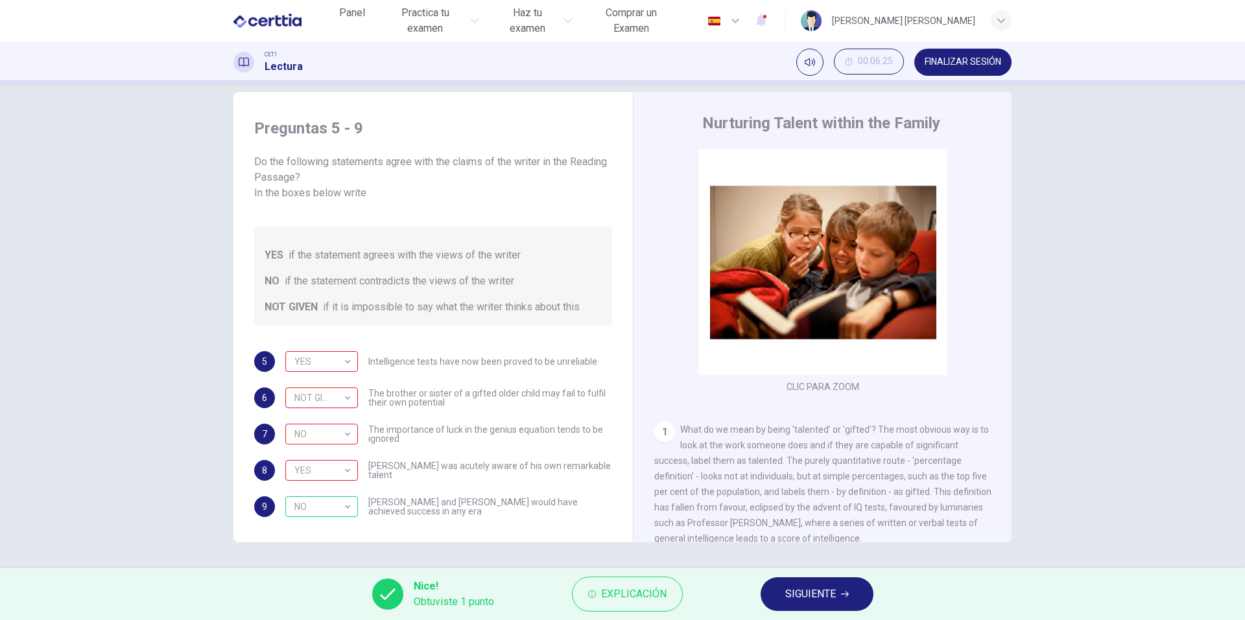
click at [847, 596] on icon "button" at bounding box center [845, 595] width 8 height 6
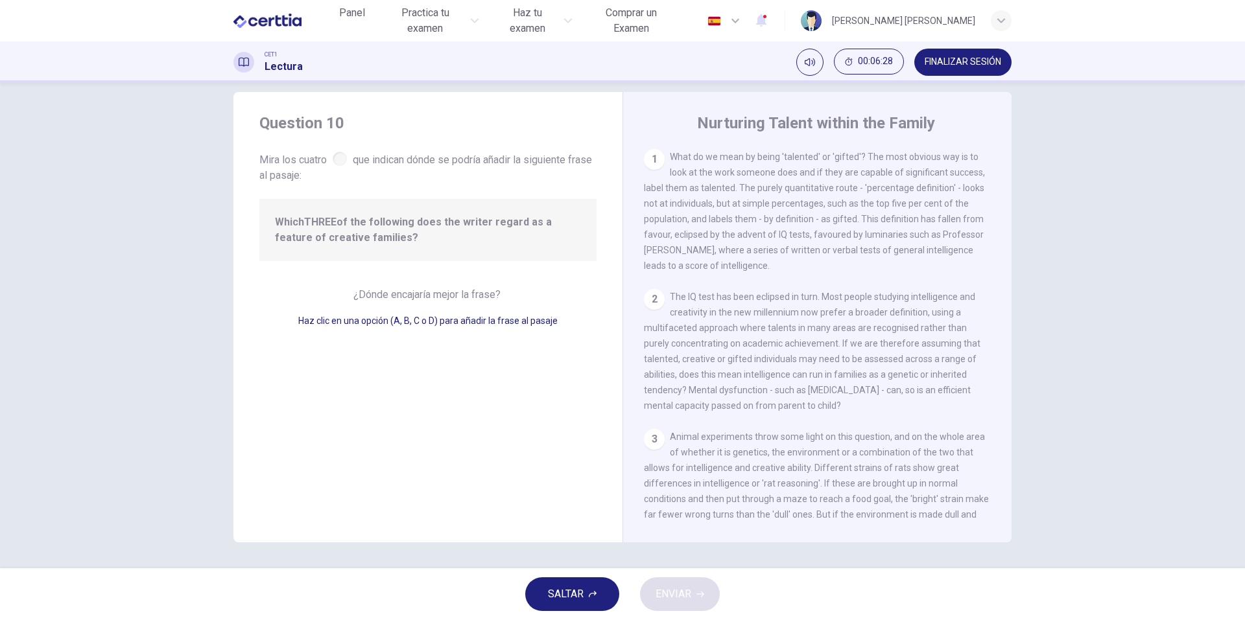
click at [371, 322] on span "Haz clic en una opción (A, B, C o D) para añadir la frase al pasaje" at bounding box center [427, 321] width 259 height 10
drag, startPoint x: 386, startPoint y: 161, endPoint x: 547, endPoint y: 172, distance: 161.2
click at [547, 172] on span "Mira los cuatro que indican dónde se podría añadir la siguiente frase al pasaje:" at bounding box center [427, 166] width 337 height 34
drag, startPoint x: 320, startPoint y: 323, endPoint x: 504, endPoint y: 349, distance: 186.0
click at [522, 338] on div "Question 10 Mira los cuatro que indican dónde se podría añadir la siguiente fra…" at bounding box center [427, 317] width 389 height 451
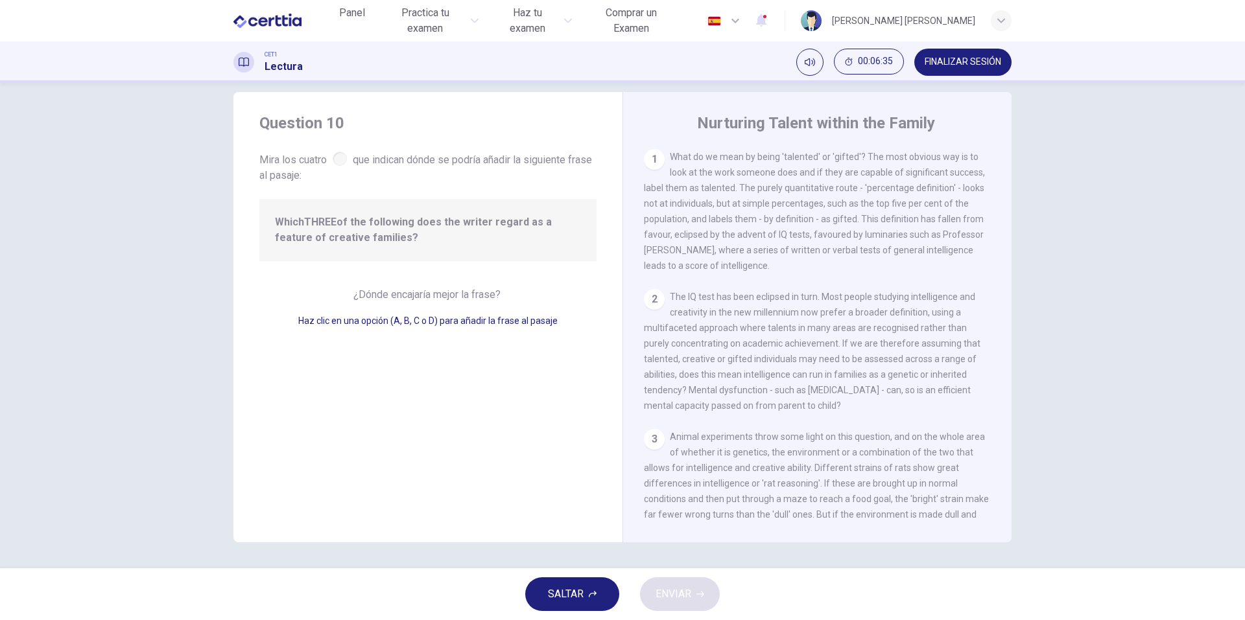
click at [416, 419] on div "Question 10 Mira los cuatro que indican dónde se podría añadir la siguiente fra…" at bounding box center [427, 317] width 389 height 451
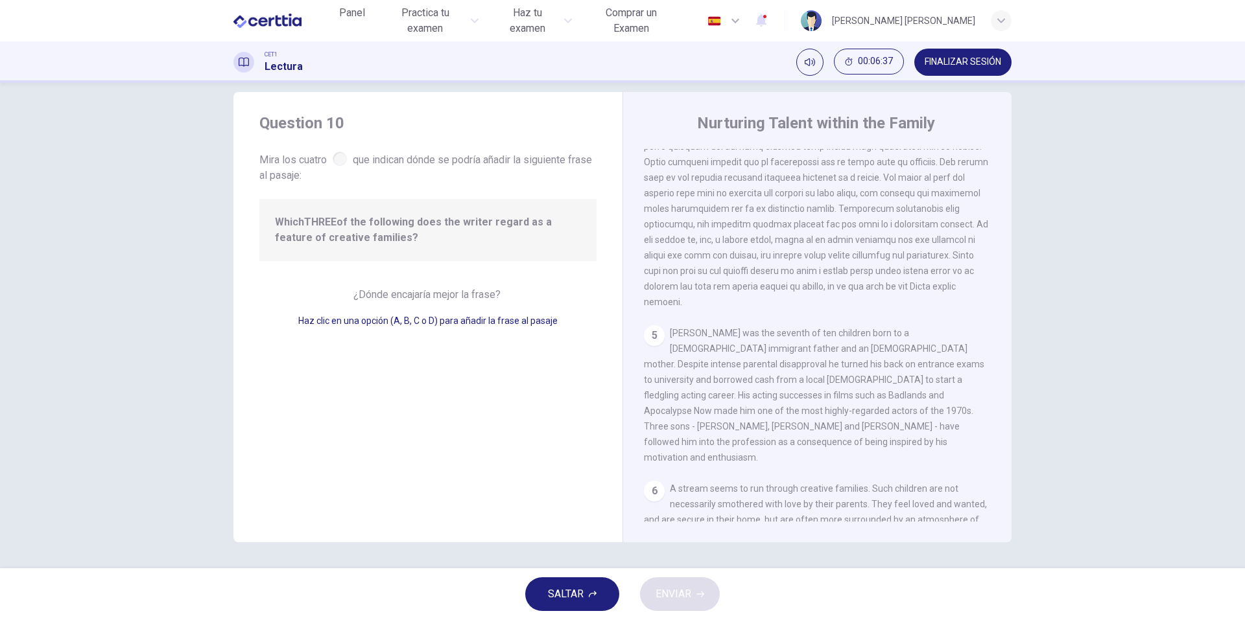
scroll to position [1048, 0]
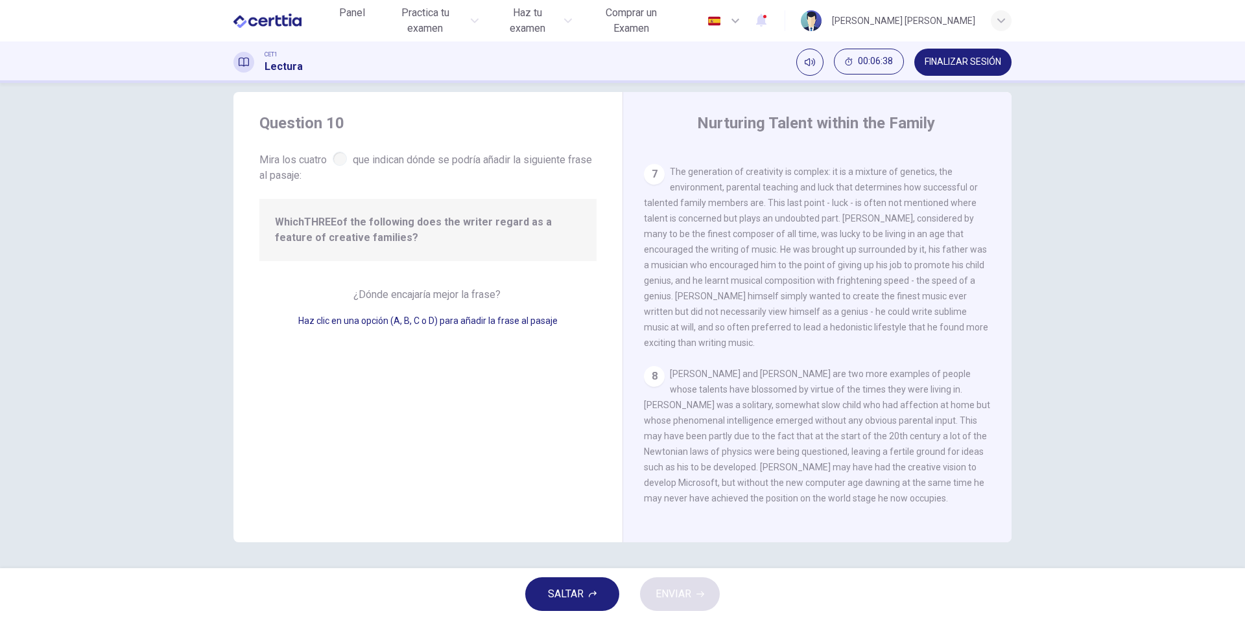
click at [358, 391] on div "Question 10 Mira los cuatro que indican dónde se podría añadir la siguiente fra…" at bounding box center [427, 317] width 389 height 451
drag, startPoint x: 392, startPoint y: 430, endPoint x: 413, endPoint y: 427, distance: 21.0
click at [396, 431] on div "Question 10 Mira los cuatro que indican dónde se podría añadir la siguiente fra…" at bounding box center [427, 317] width 389 height 451
drag, startPoint x: 494, startPoint y: 393, endPoint x: 489, endPoint y: 384, distance: 10.1
click at [494, 392] on div "Question 10 Mira los cuatro que indican dónde se podría añadir la siguiente fra…" at bounding box center [427, 317] width 389 height 451
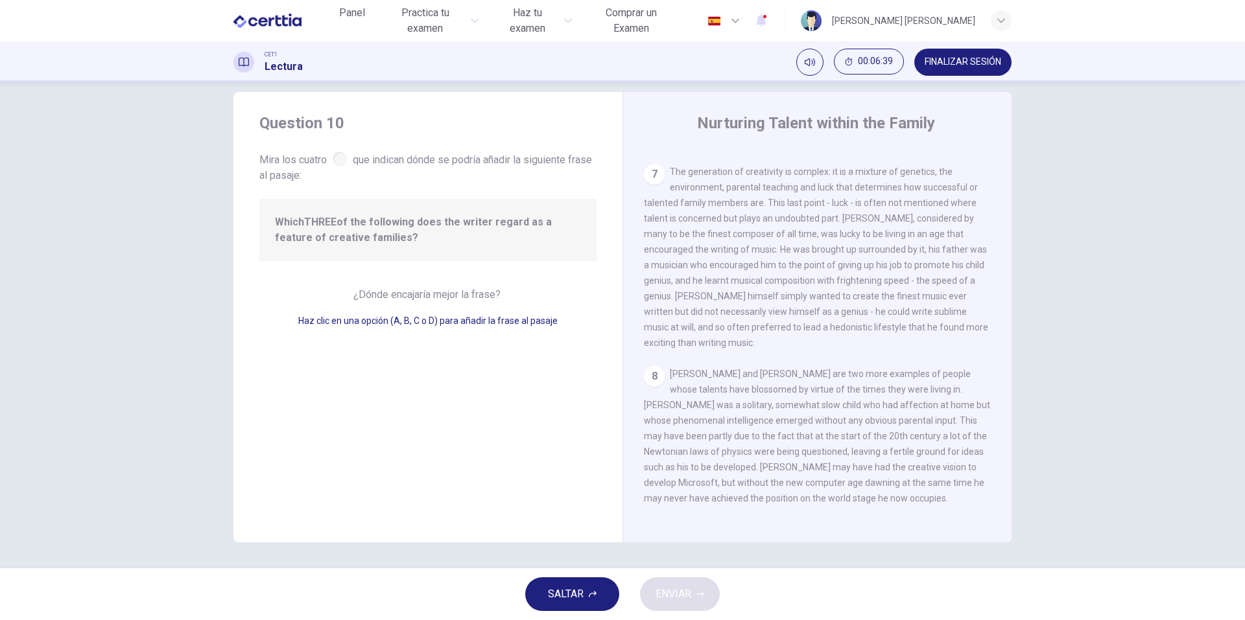
click at [489, 384] on div "Question 10 Mira los cuatro que indican dónde se podría añadir la siguiente fra…" at bounding box center [427, 317] width 389 height 451
drag, startPoint x: 473, startPoint y: 295, endPoint x: 456, endPoint y: 273, distance: 27.7
click at [471, 284] on div "Question 10 Mira los cuatro que indican dónde se podría añadir la siguiente fra…" at bounding box center [427, 317] width 389 height 451
drag, startPoint x: 409, startPoint y: 266, endPoint x: 331, endPoint y: 242, distance: 82.0
click at [351, 250] on div "Question 10 Mira los cuatro que indican dónde se podría añadir la siguiente fra…" at bounding box center [427, 317] width 389 height 451
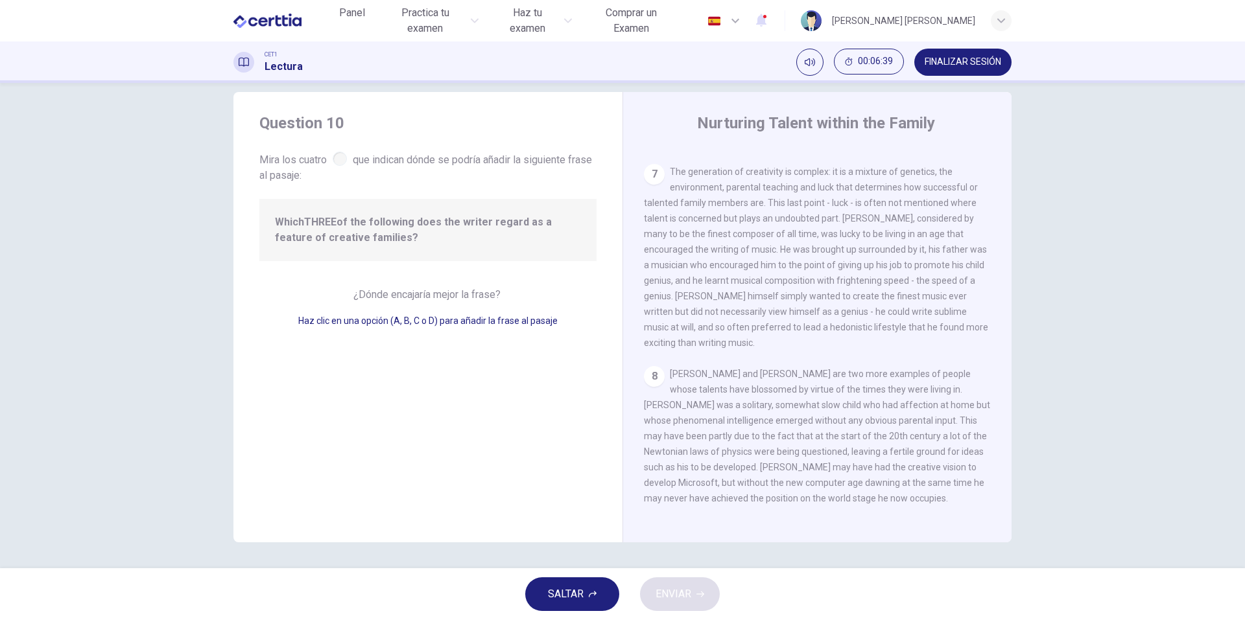
click at [285, 219] on span "Which THREE of the following does the writer regard as a feature of creative fa…" at bounding box center [428, 230] width 306 height 31
drag, startPoint x: 351, startPoint y: 231, endPoint x: 462, endPoint y: 261, distance: 115.6
click at [423, 232] on span "Which THREE of the following does the writer regard as a feature of creative fa…" at bounding box center [428, 230] width 306 height 31
drag, startPoint x: 524, startPoint y: 452, endPoint x: 654, endPoint y: 396, distance: 141.7
click at [524, 449] on div "Question 10 Mira los cuatro que indican dónde se podría añadir la siguiente fra…" at bounding box center [427, 317] width 389 height 451
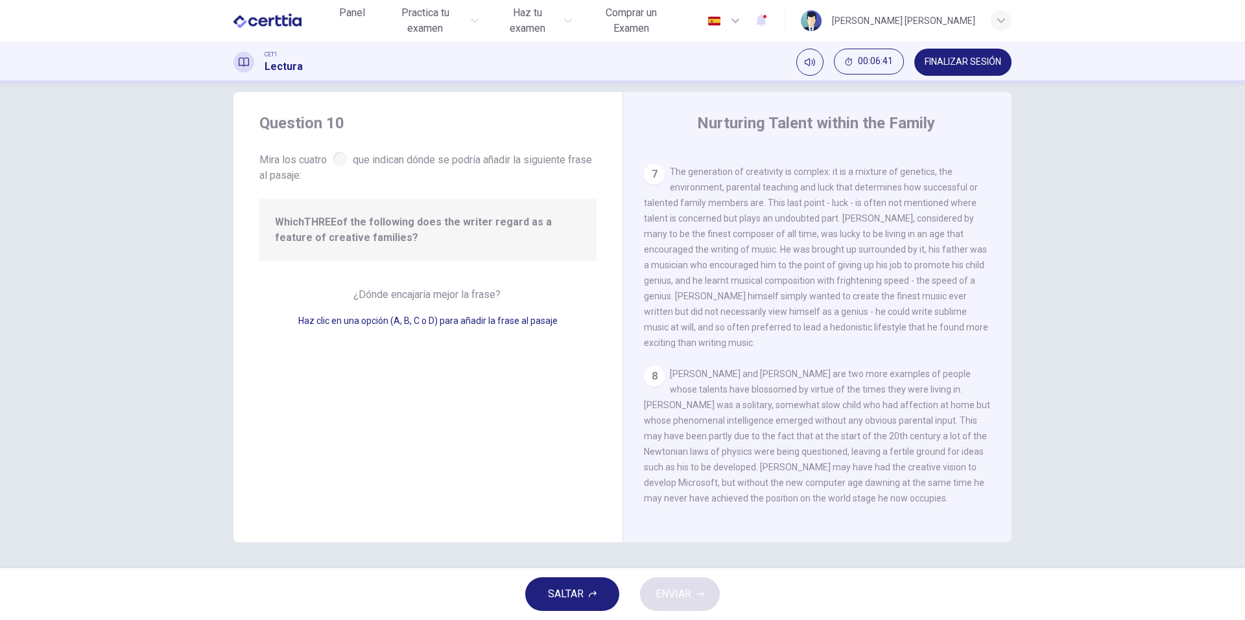
drag, startPoint x: 657, startPoint y: 379, endPoint x: 475, endPoint y: 333, distance: 188.5
click at [654, 378] on div "8" at bounding box center [654, 376] width 21 height 21
click at [465, 330] on div "Question 10 Mira los cuatro que indican dónde se podría añadir la siguiente fra…" at bounding box center [427, 317] width 389 height 451
click at [418, 316] on span "Haz clic en una opción (A, B, C o D) para añadir la frase al pasaje" at bounding box center [427, 321] width 259 height 10
click at [385, 297] on span "¿Dónde encajaría mejor la frase?" at bounding box center [428, 295] width 150 height 12
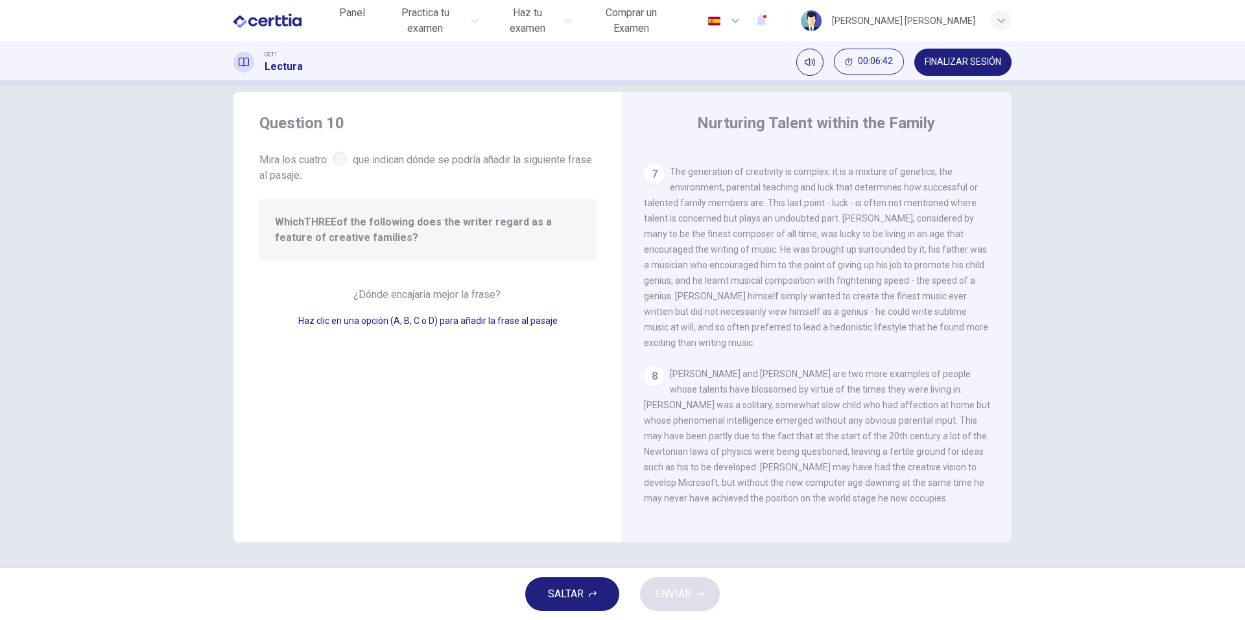
drag, startPoint x: 385, startPoint y: 297, endPoint x: 320, endPoint y: 217, distance: 103.7
click at [384, 295] on span "¿Dónde encajaría mejor la frase?" at bounding box center [428, 295] width 150 height 12
click at [318, 207] on div "Which THREE of the following does the writer regard as a feature of creative fa…" at bounding box center [427, 230] width 337 height 62
click at [333, 163] on div at bounding box center [340, 159] width 14 height 14
drag, startPoint x: 328, startPoint y: 162, endPoint x: 298, endPoint y: 155, distance: 31.3
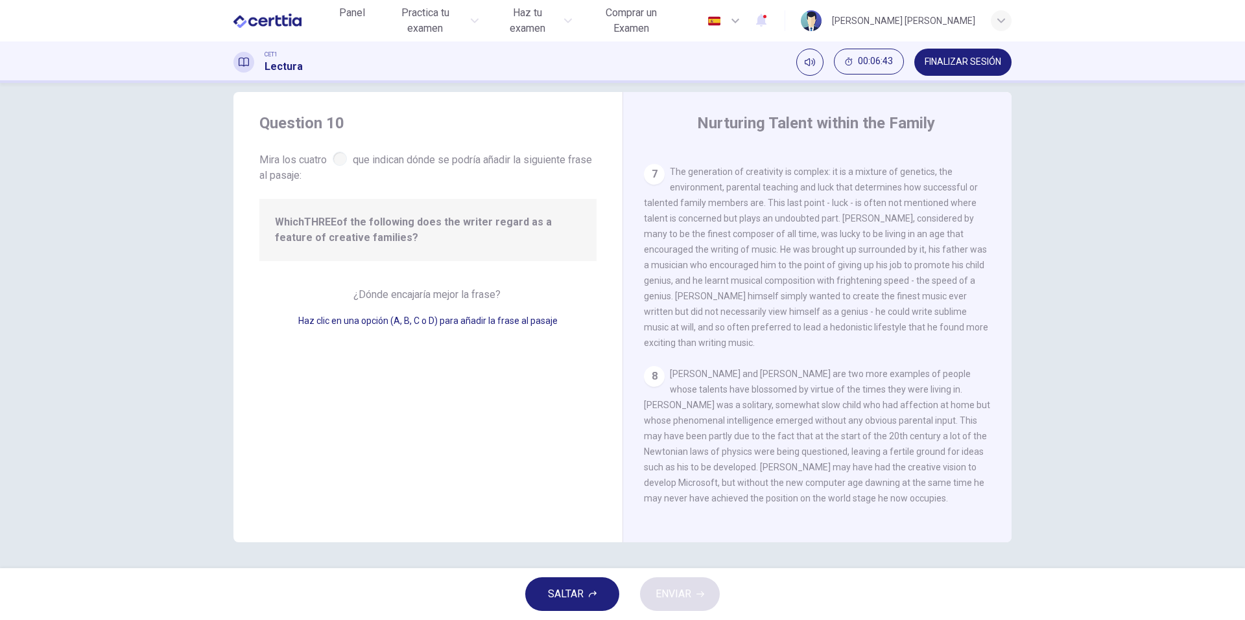
click at [305, 156] on span "Mira los cuatro que indican dónde se podría añadir la siguiente frase al pasaje:" at bounding box center [427, 166] width 337 height 34
drag, startPoint x: 278, startPoint y: 149, endPoint x: 272, endPoint y: 146, distance: 7.2
click at [273, 148] on div "Question 10 Mira los cuatro que indican dónde se podría añadir la siguiente fra…" at bounding box center [427, 148] width 337 height 71
drag, startPoint x: 272, startPoint y: 145, endPoint x: 327, endPoint y: 112, distance: 64.5
click at [287, 131] on div "Question 10 Mira los cuatro que indican dónde se podría añadir la siguiente fra…" at bounding box center [427, 148] width 337 height 71
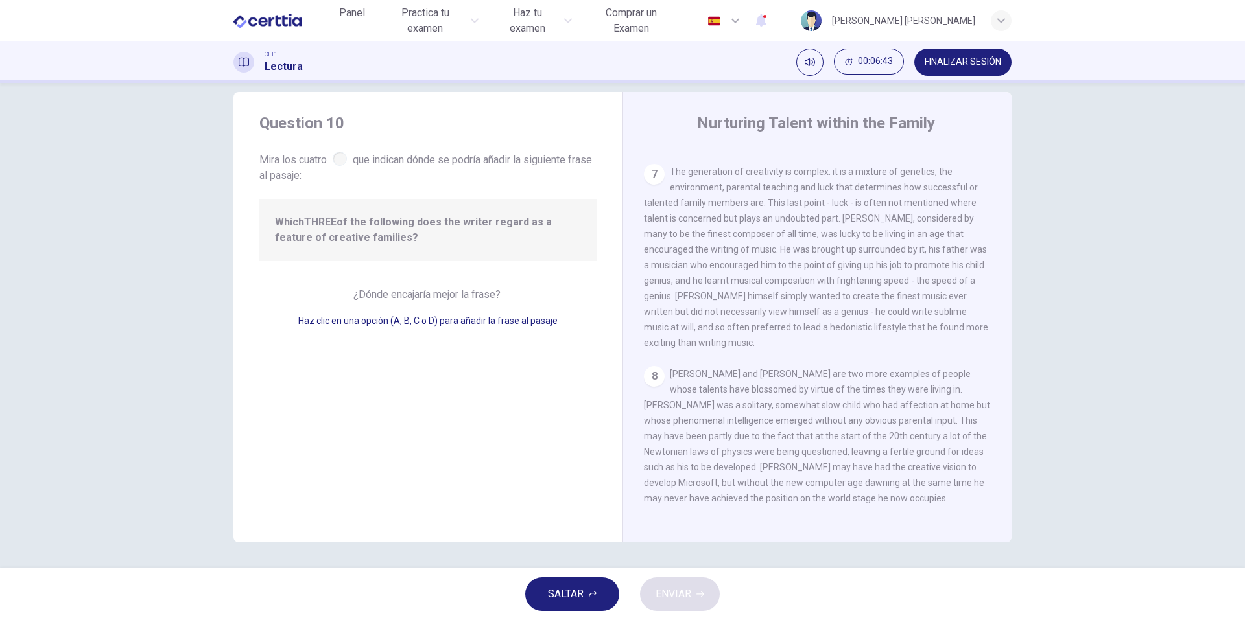
drag, startPoint x: 327, startPoint y: 112, endPoint x: 528, endPoint y: 176, distance: 210.4
click at [440, 127] on div "Question 10 Mira los cuatro que indican dónde se podría añadir la siguiente fra…" at bounding box center [427, 317] width 389 height 451
click at [549, 232] on div "Question 10 Mira los cuatro que indican dónde se podría añadir la siguiente fra…" at bounding box center [427, 317] width 389 height 451
drag, startPoint x: 541, startPoint y: 351, endPoint x: 532, endPoint y: 495, distance: 143.6
click at [541, 358] on div "Question 10 Mira los cuatro que indican dónde se podría añadir la siguiente fra…" at bounding box center [427, 317] width 389 height 451
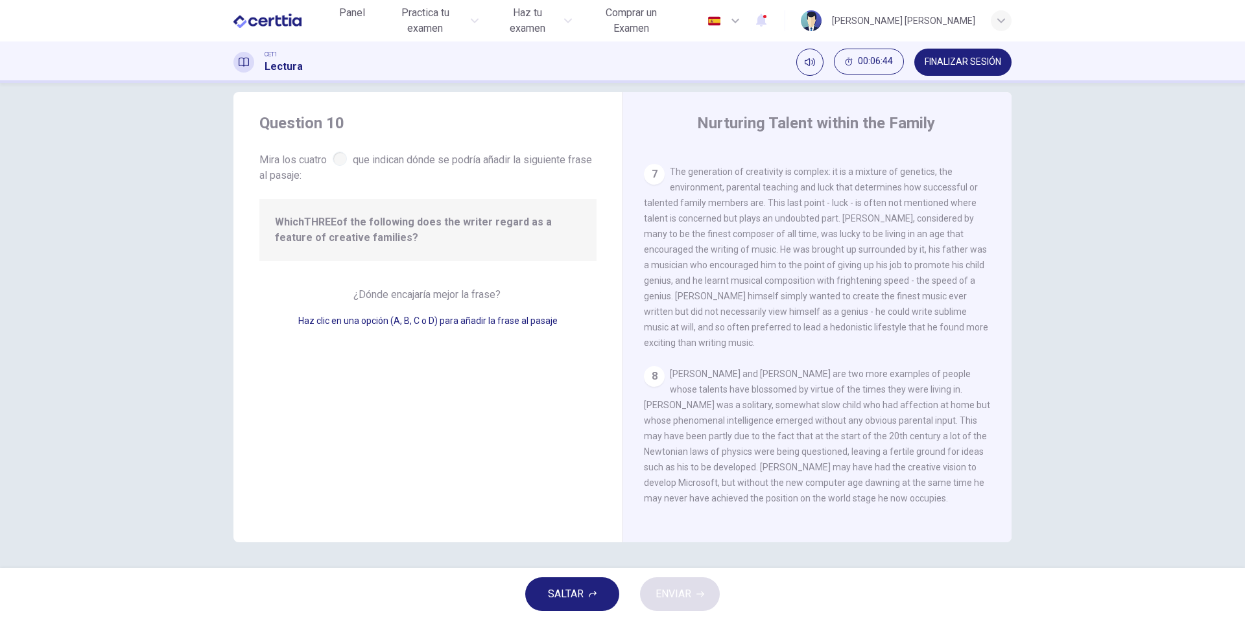
click at [580, 594] on span "SALTAR" at bounding box center [566, 594] width 36 height 18
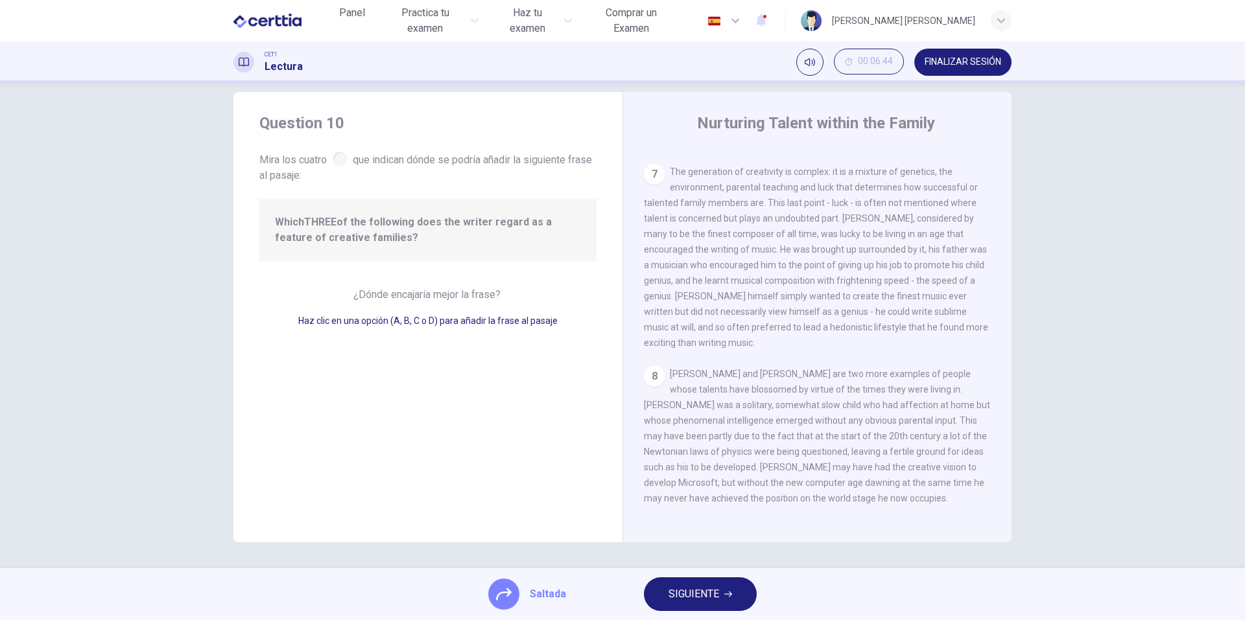
click at [687, 603] on span "SIGUIENTE" at bounding box center [693, 594] width 51 height 18
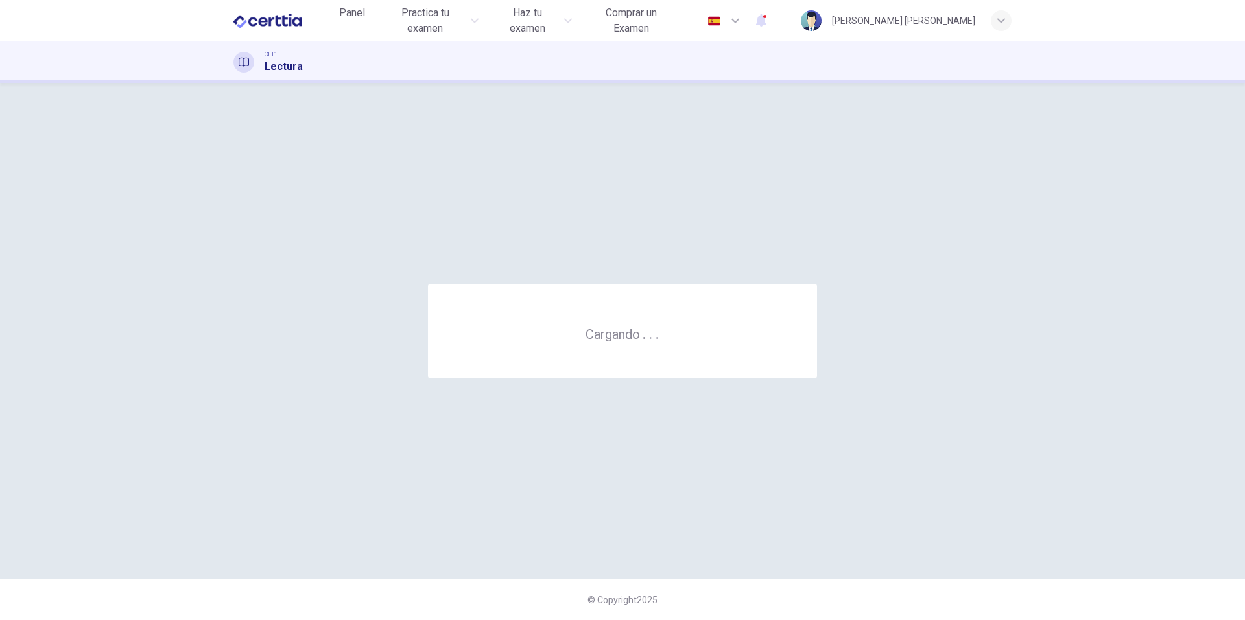
scroll to position [0, 0]
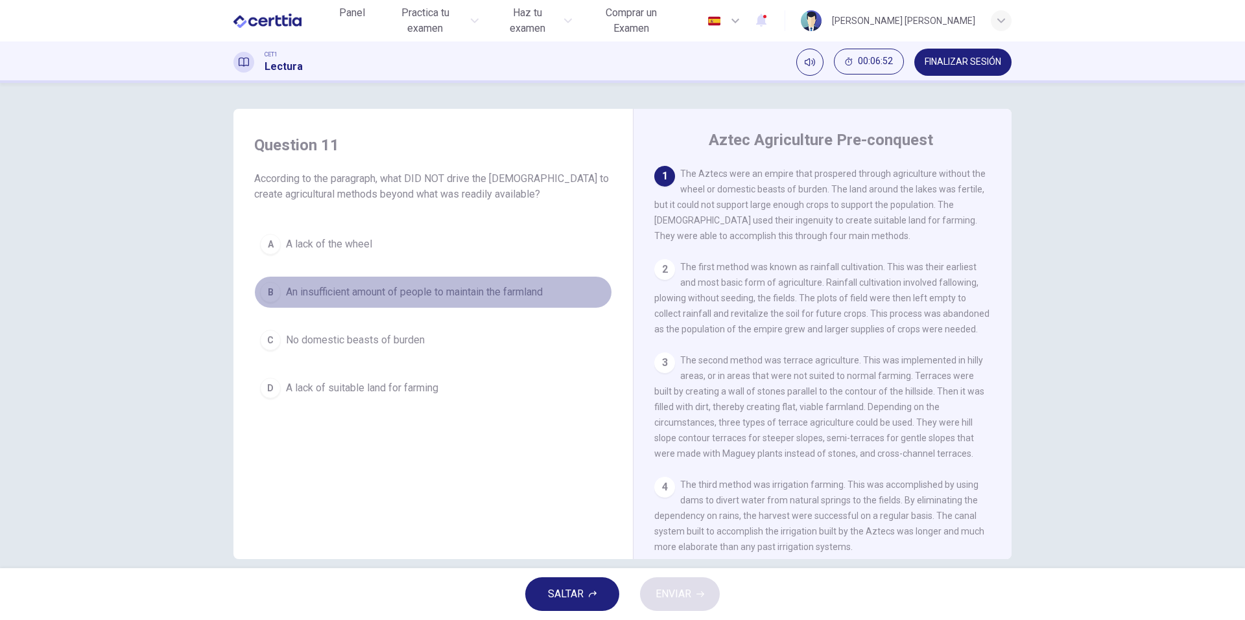
click at [432, 281] on button "B An insufficient amount of people to maintain the farmland" at bounding box center [433, 292] width 358 height 32
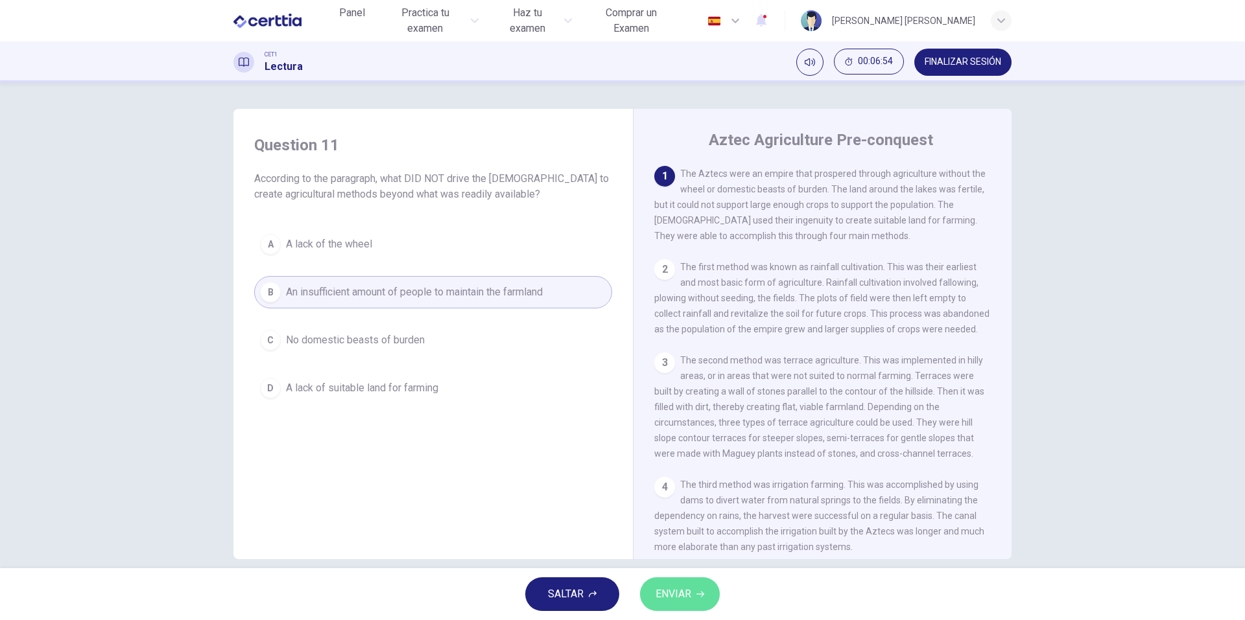
click at [692, 609] on button "ENVIAR" at bounding box center [680, 595] width 80 height 34
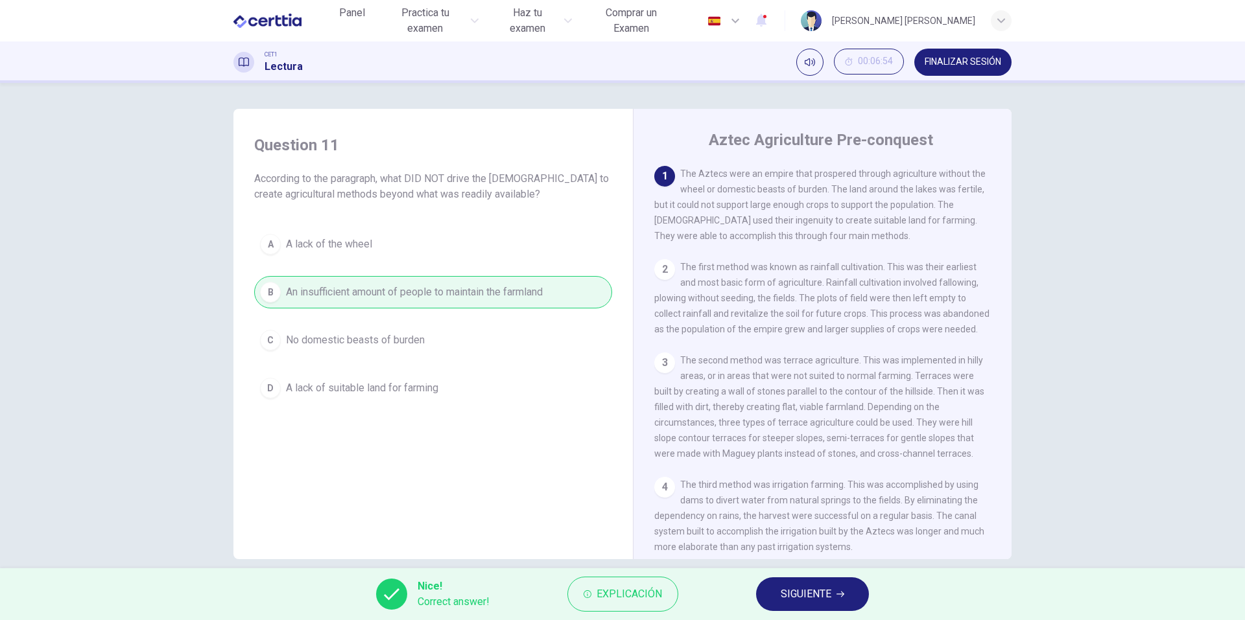
click at [856, 585] on button "SIGUIENTE" at bounding box center [812, 595] width 113 height 34
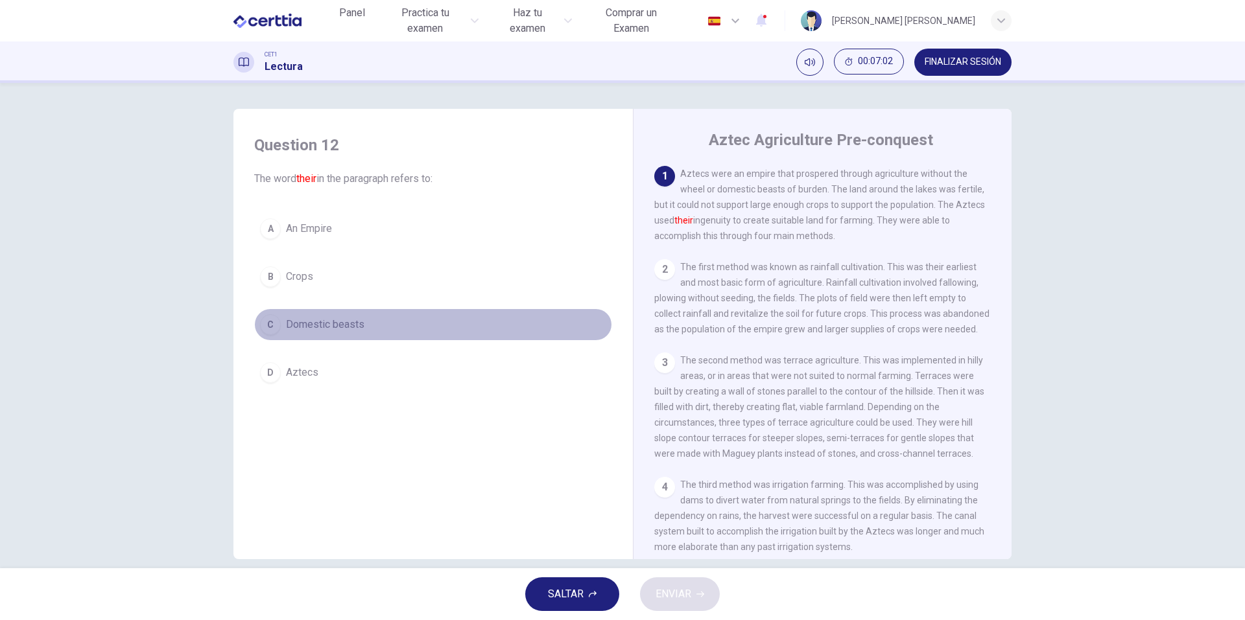
click at [320, 325] on span "Domestic beasts" at bounding box center [325, 325] width 78 height 16
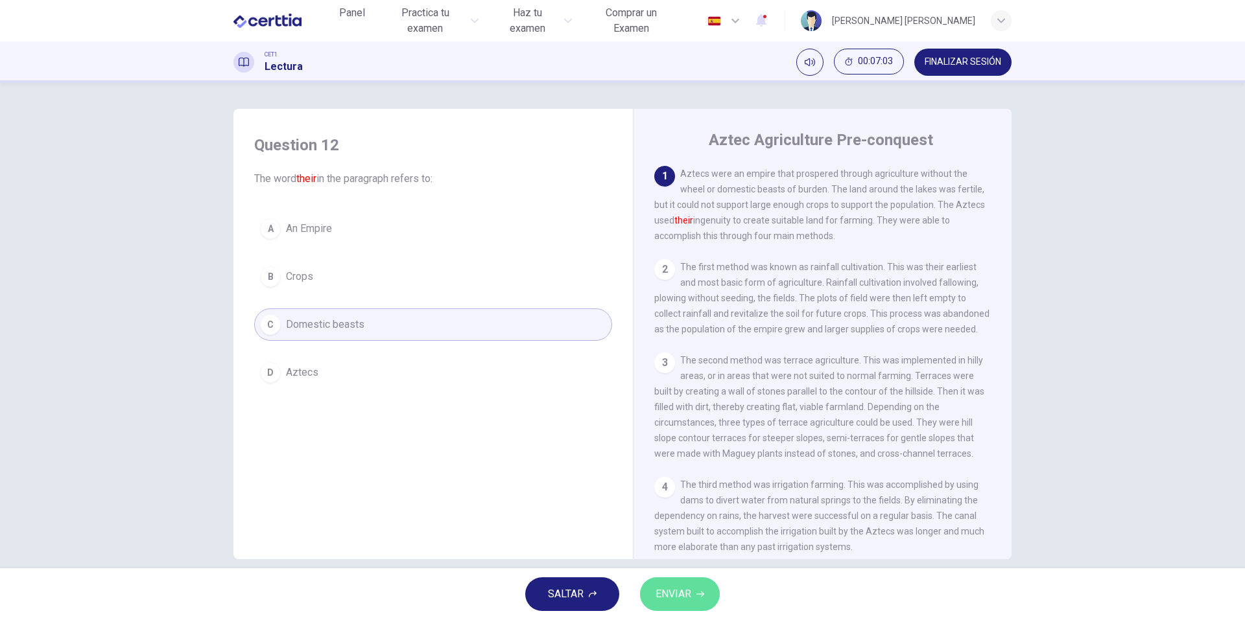
click at [665, 603] on span "ENVIAR" at bounding box center [673, 594] width 36 height 18
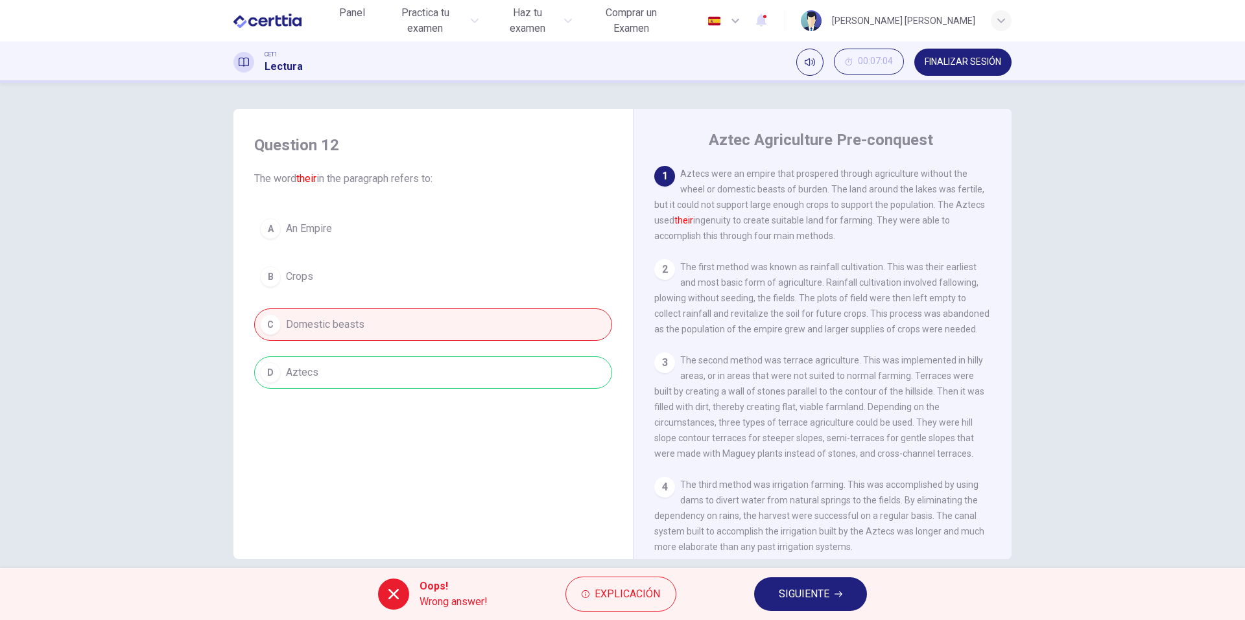
click at [782, 592] on span "SIGUIENTE" at bounding box center [804, 594] width 51 height 18
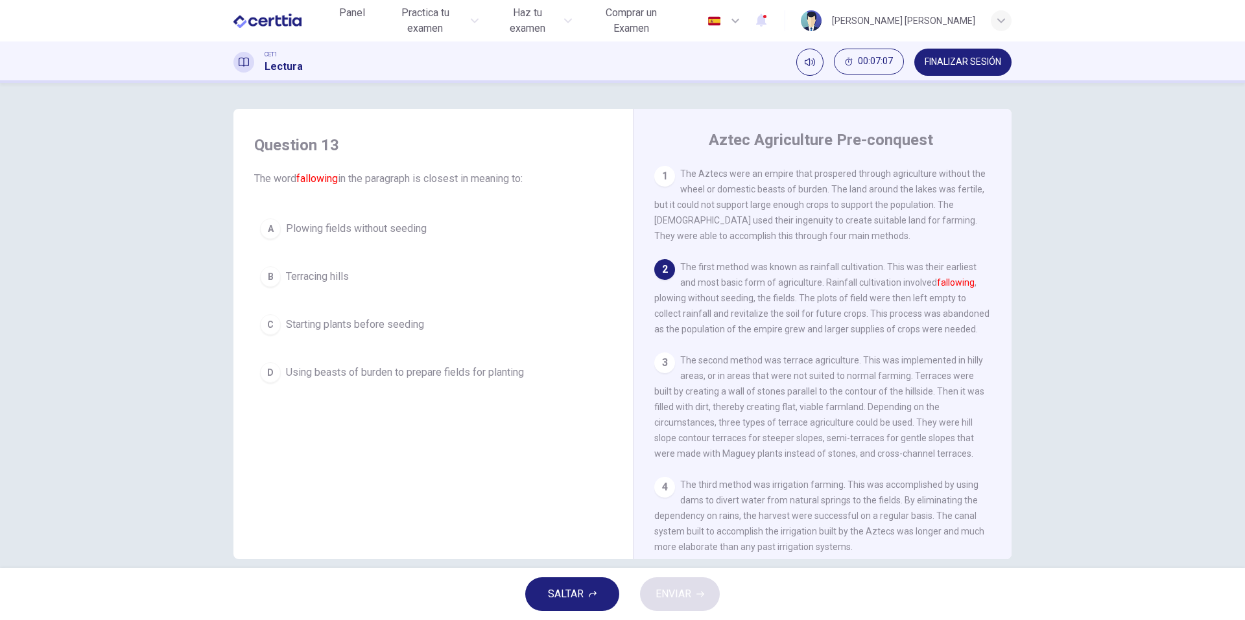
scroll to position [17, 0]
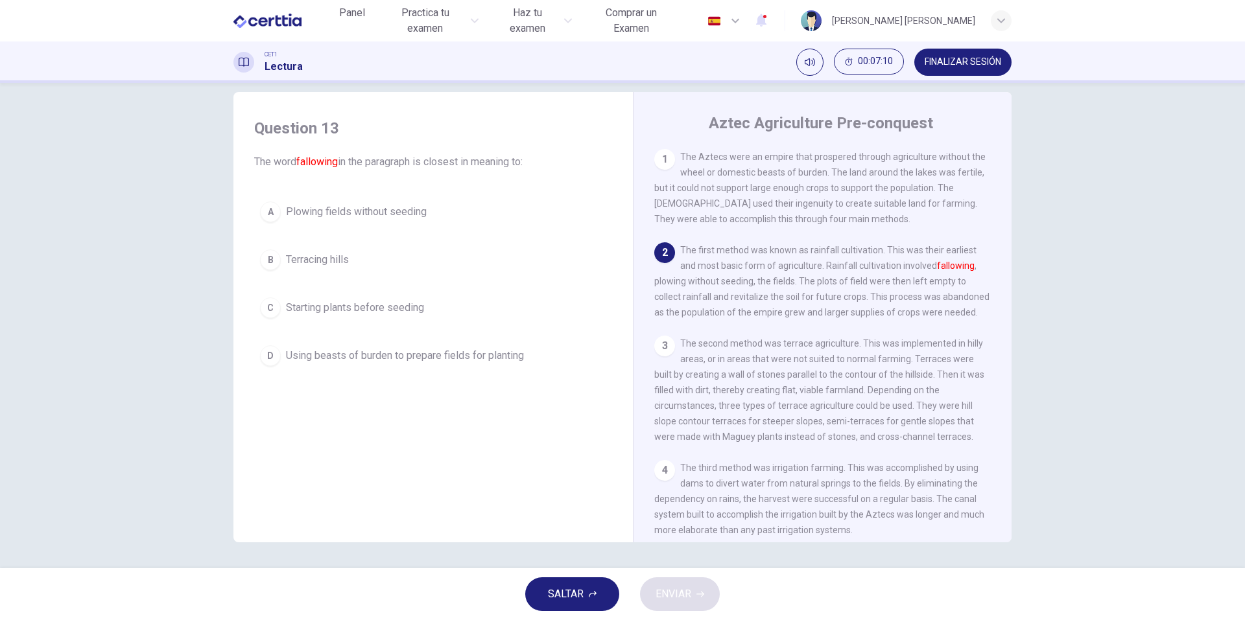
click at [444, 351] on span "Using beasts of burden to prepare fields for planting" at bounding box center [405, 356] width 238 height 16
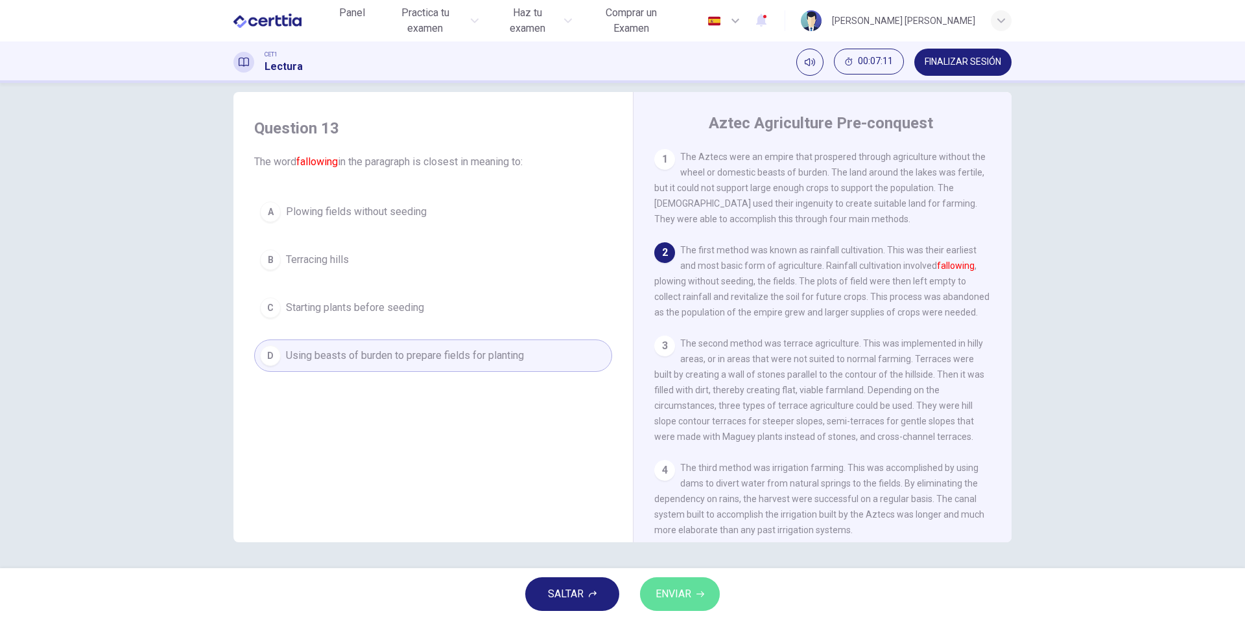
click at [682, 596] on span "ENVIAR" at bounding box center [673, 594] width 36 height 18
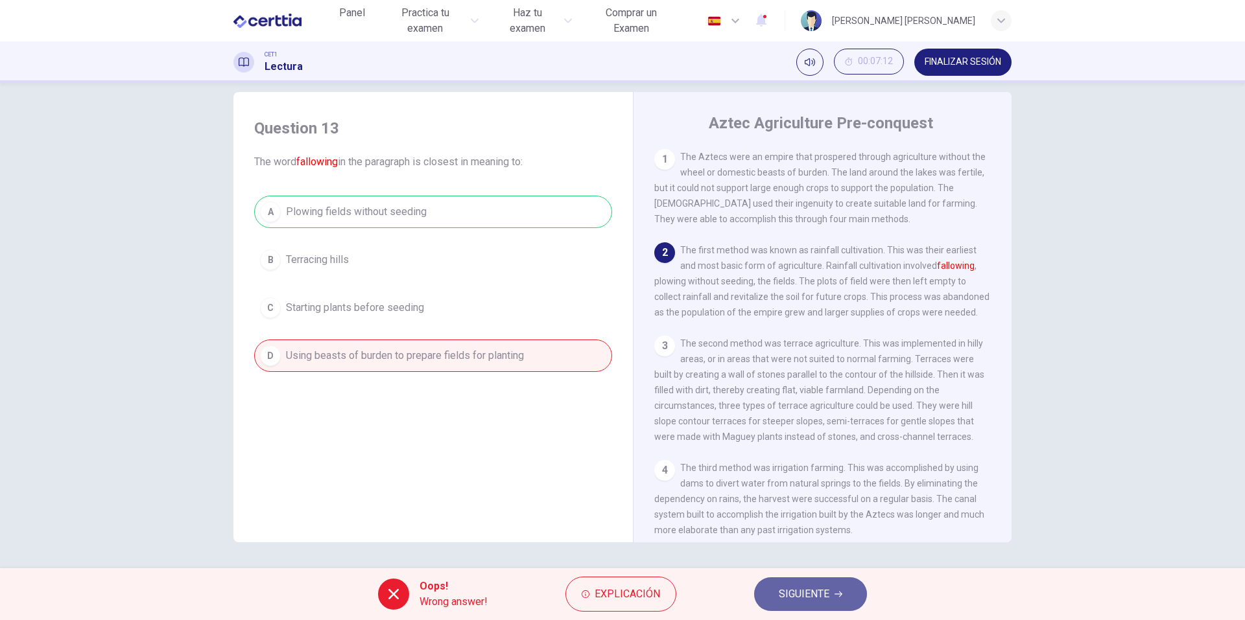
click at [794, 592] on span "SIGUIENTE" at bounding box center [804, 594] width 51 height 18
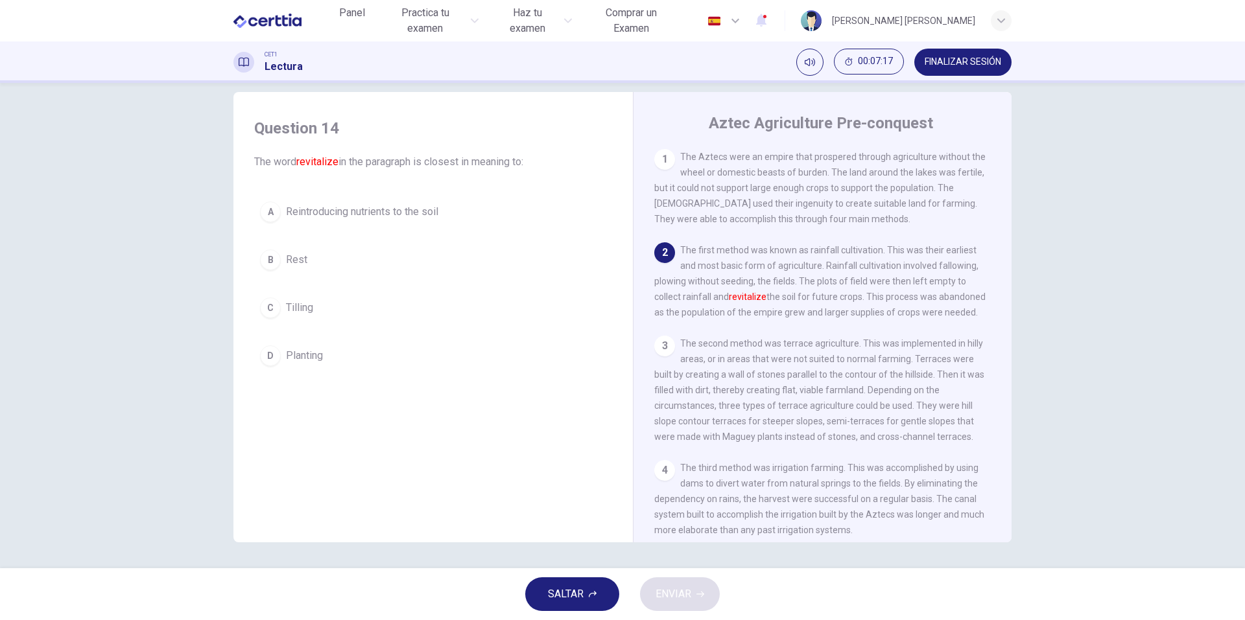
click at [300, 349] on button "D Planting" at bounding box center [433, 356] width 358 height 32
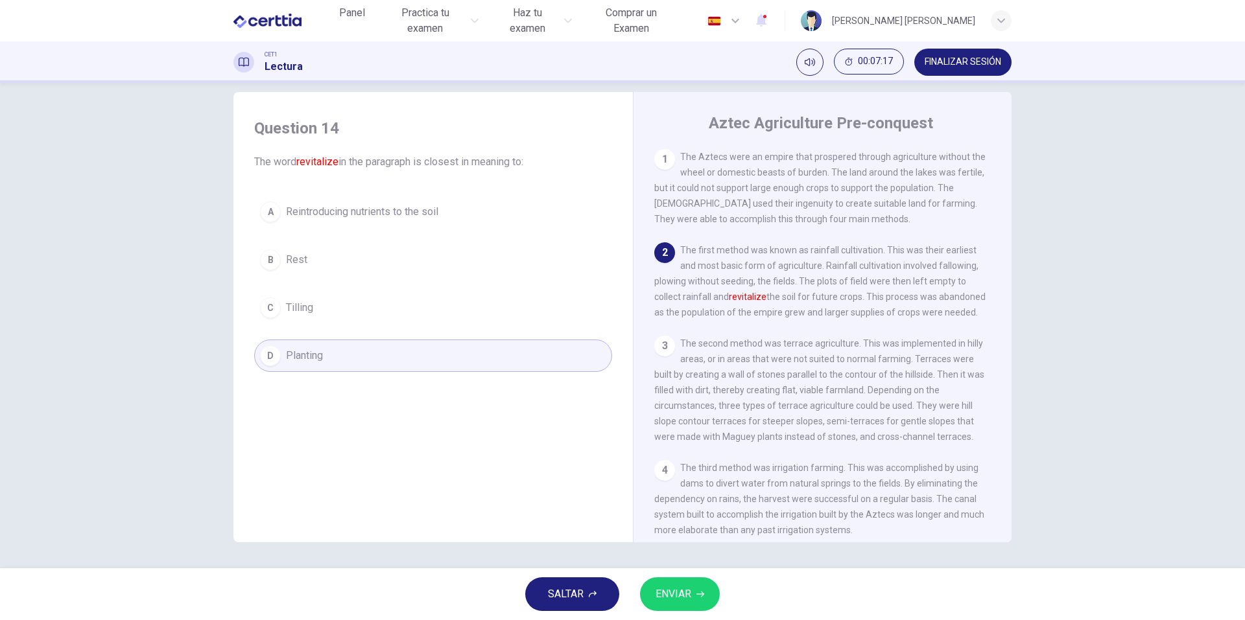
click at [709, 598] on button "ENVIAR" at bounding box center [680, 595] width 80 height 34
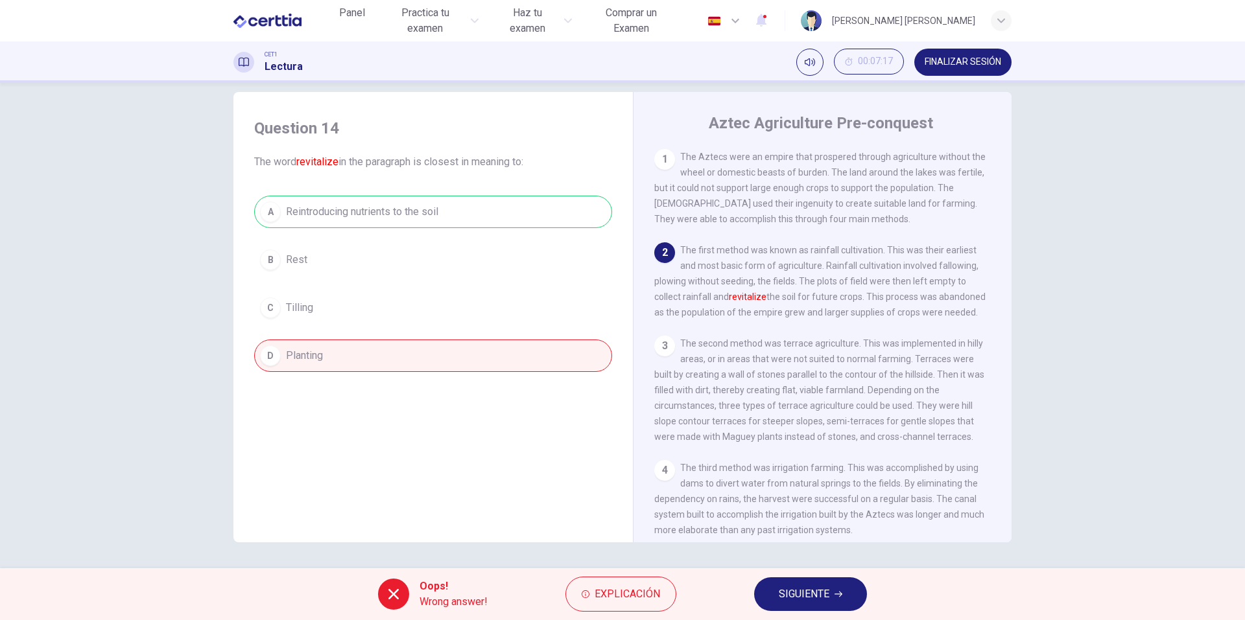
click at [808, 589] on span "SIGUIENTE" at bounding box center [804, 594] width 51 height 18
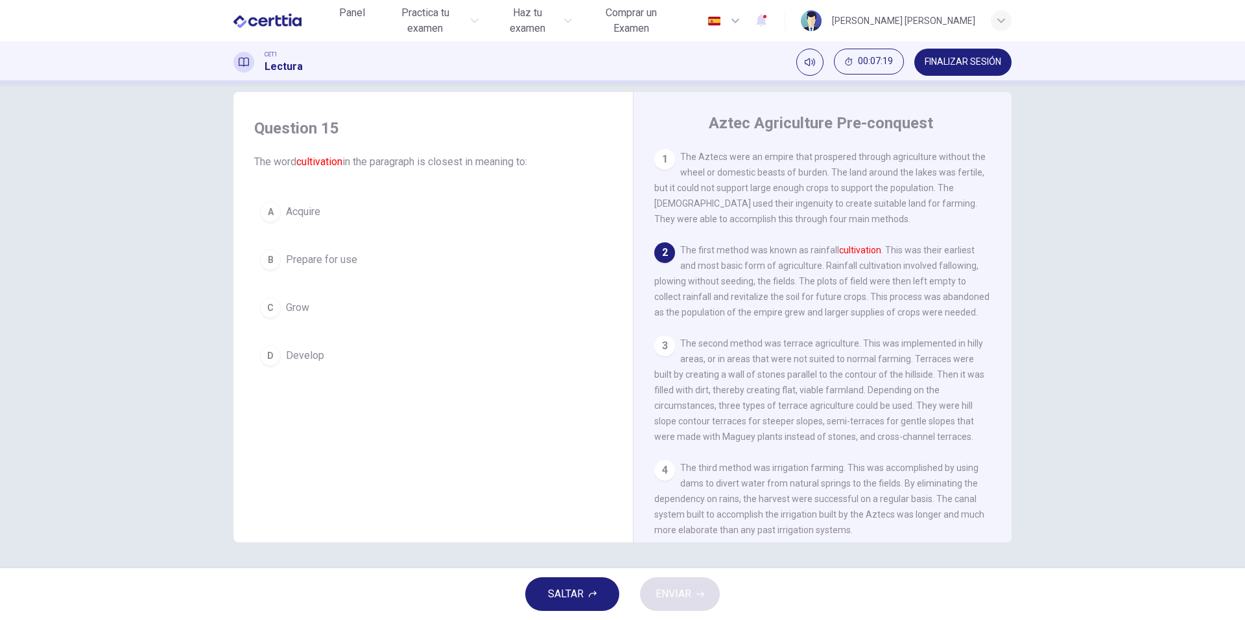
click at [307, 207] on span "Acquire" at bounding box center [303, 212] width 34 height 16
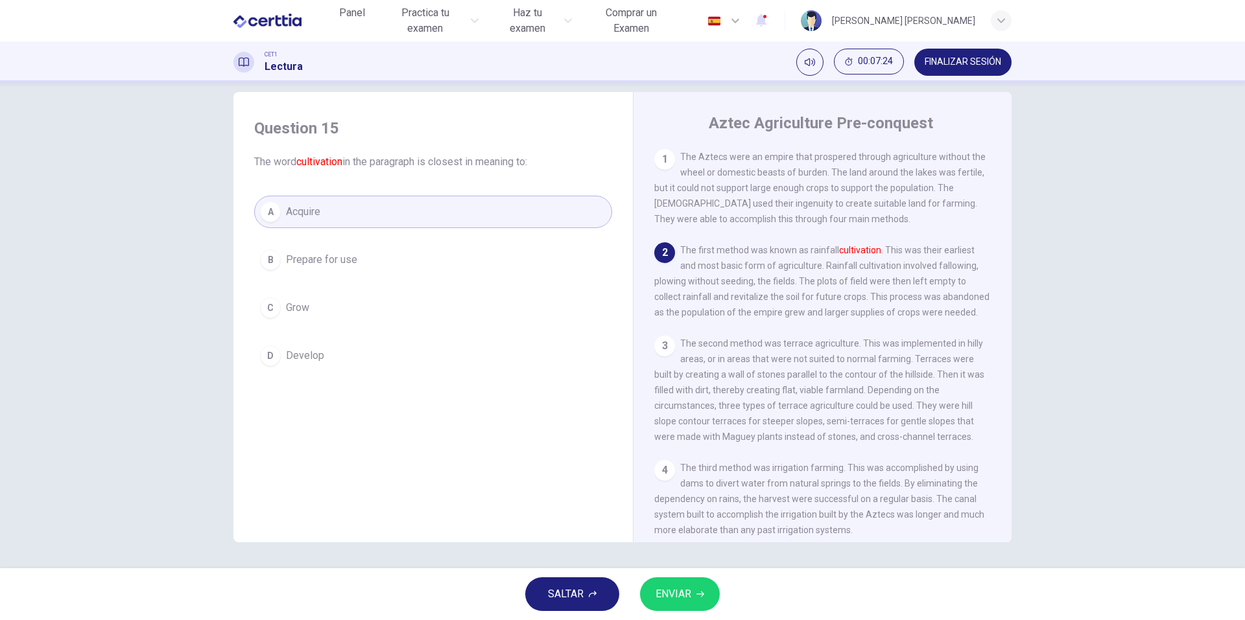
click at [371, 298] on button "C Grow" at bounding box center [433, 308] width 358 height 32
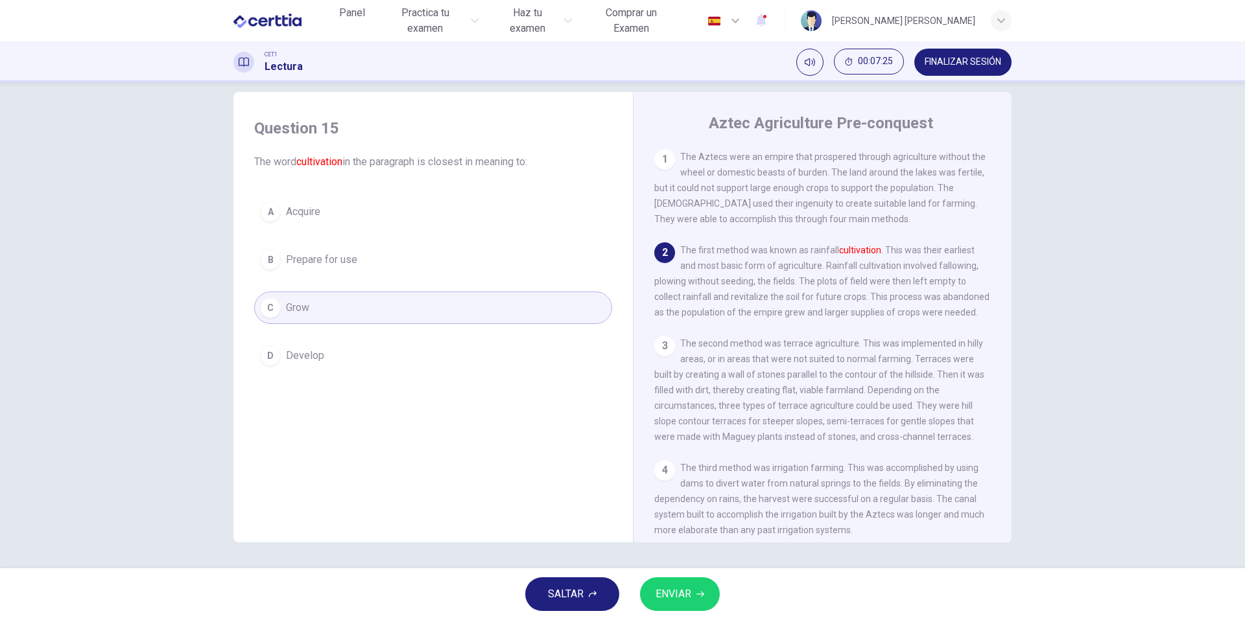
click at [693, 582] on button "ENVIAR" at bounding box center [680, 595] width 80 height 34
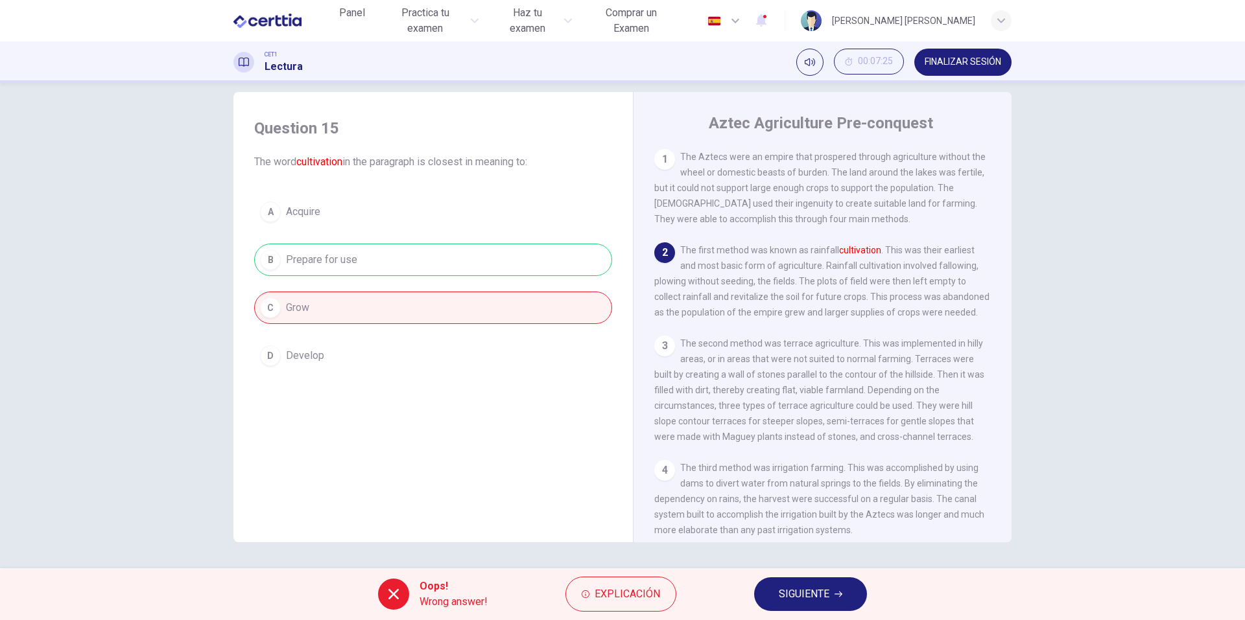
click at [823, 593] on span "SIGUIENTE" at bounding box center [804, 594] width 51 height 18
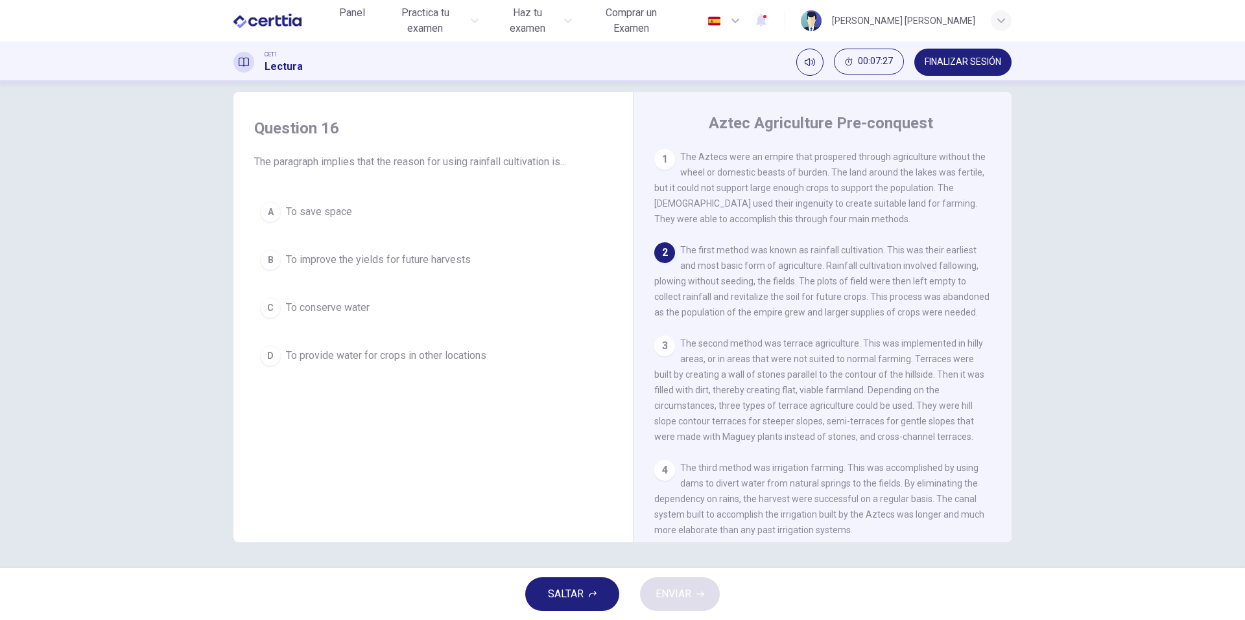
click at [340, 213] on span "To save space" at bounding box center [319, 212] width 66 height 16
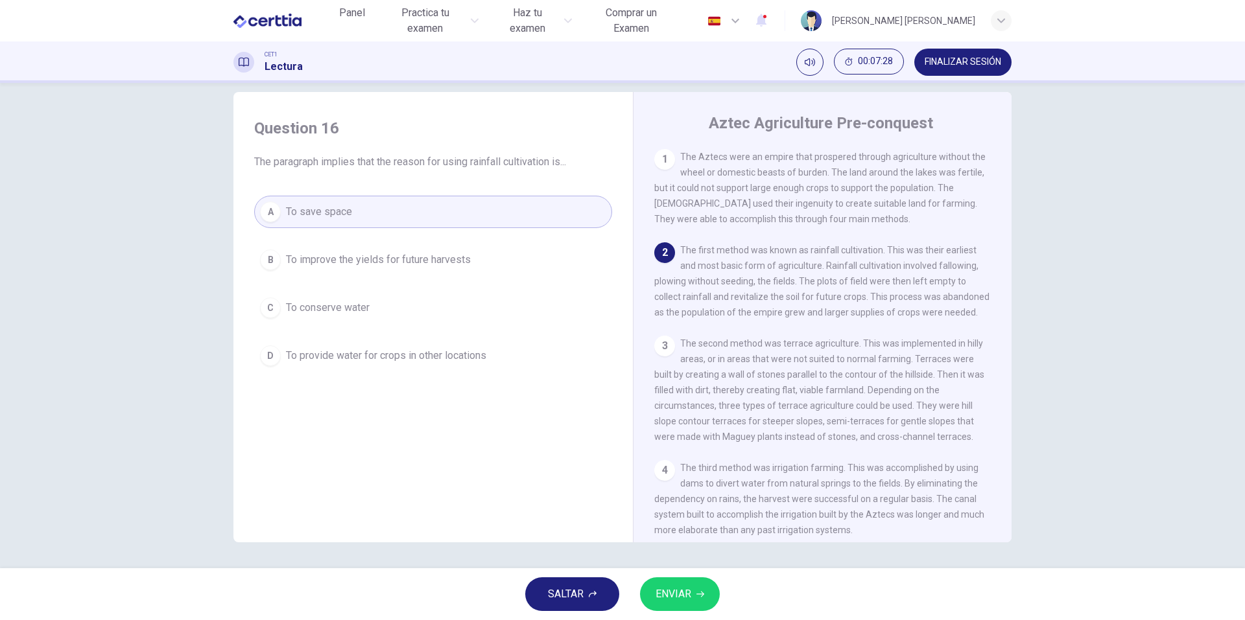
click at [703, 601] on button "ENVIAR" at bounding box center [680, 595] width 80 height 34
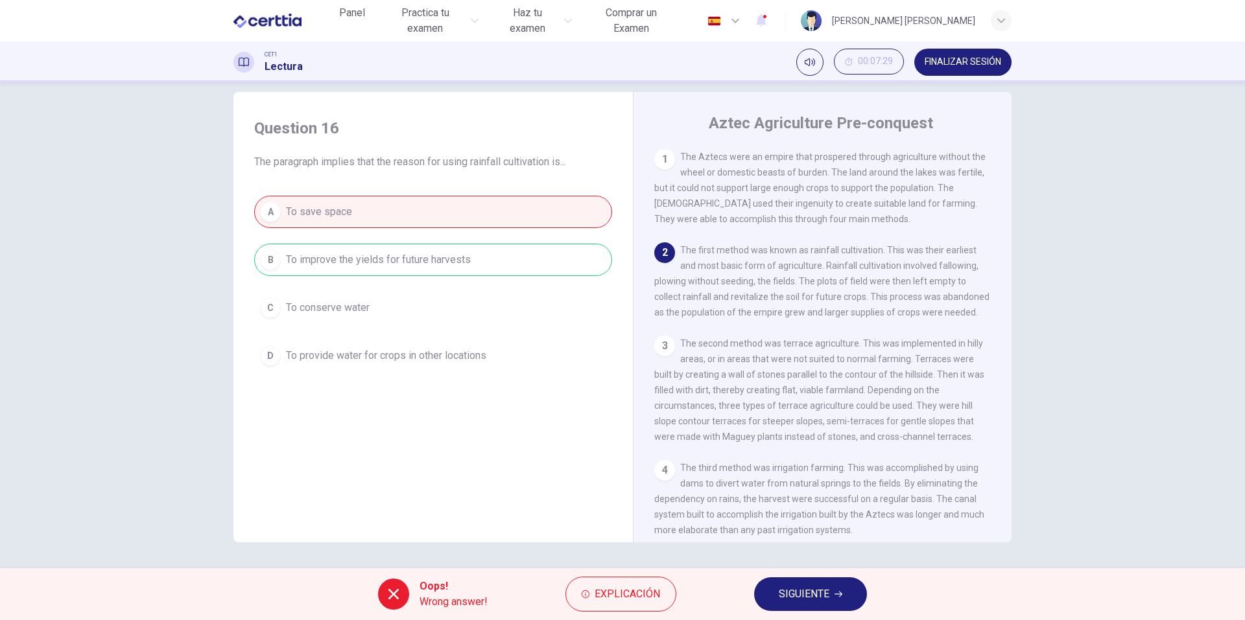
click at [423, 266] on div "A To save space B To improve the yields for future harvests C To conserve water…" at bounding box center [433, 284] width 358 height 176
click at [791, 591] on span "SIGUIENTE" at bounding box center [804, 594] width 51 height 18
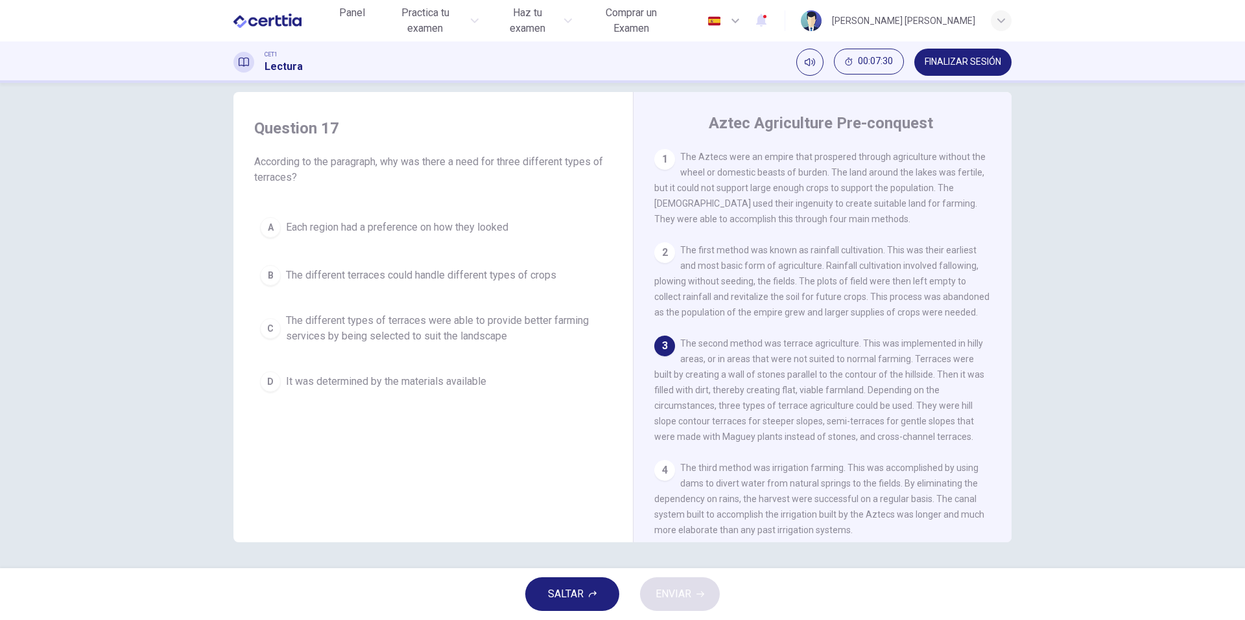
click at [395, 270] on span "The different terraces could handle different types of crops" at bounding box center [421, 276] width 270 height 16
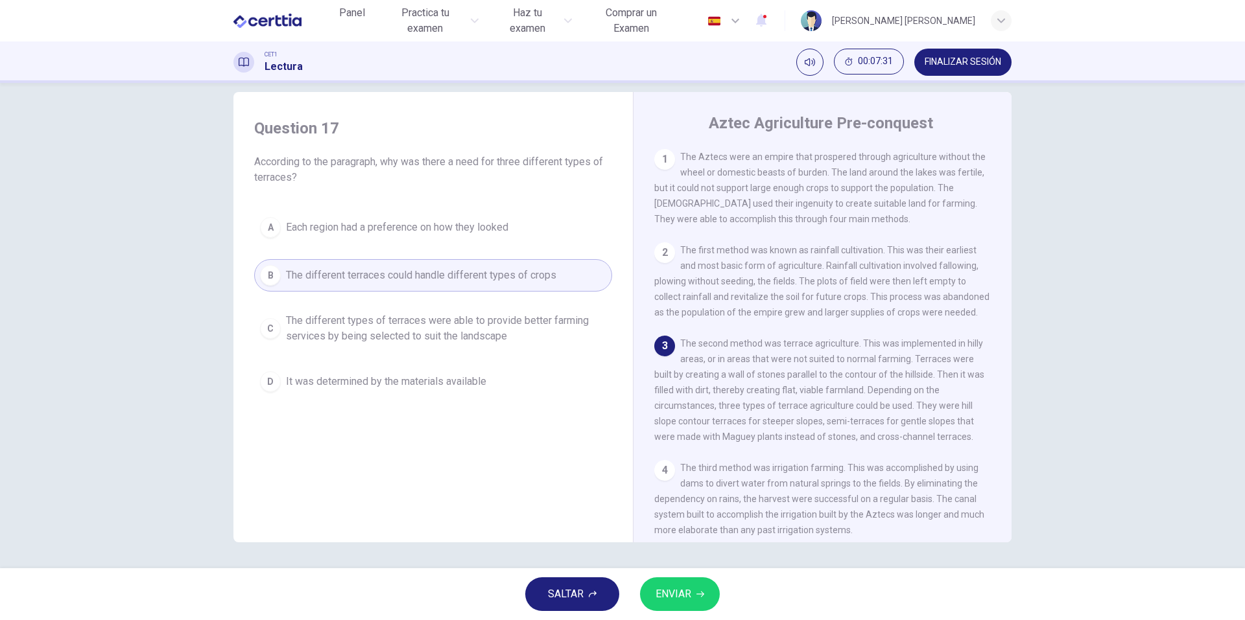
click at [705, 590] on button "ENVIAR" at bounding box center [680, 595] width 80 height 34
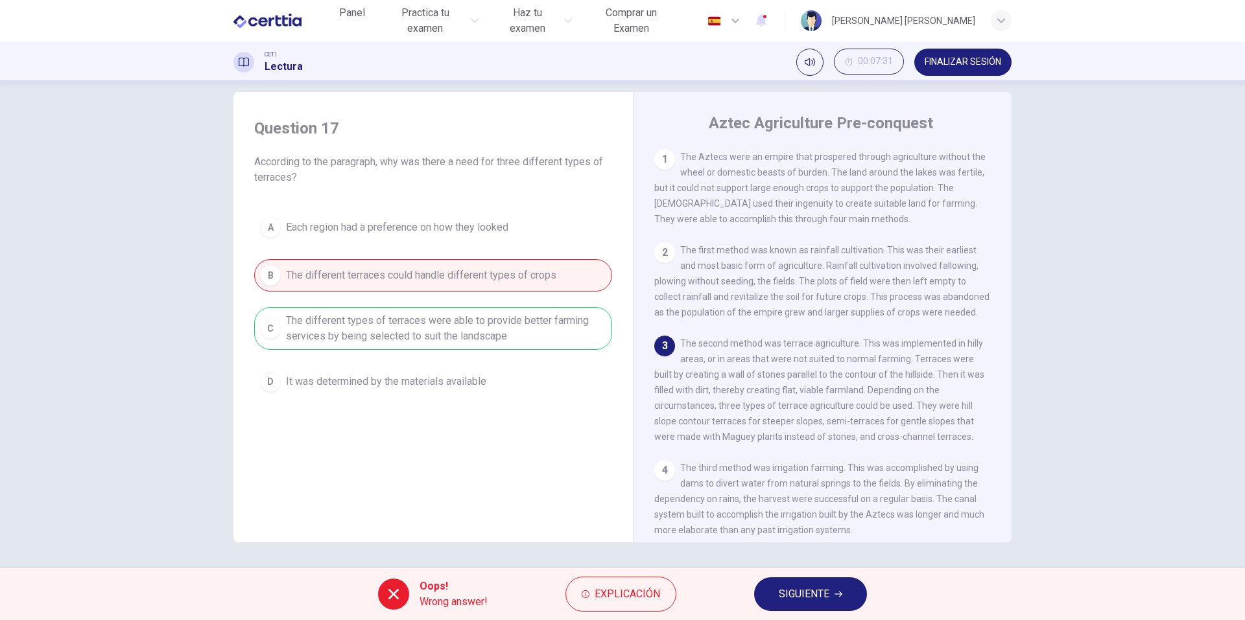
click at [433, 311] on div "A Each region had a preference on how they looked B The different terraces coul…" at bounding box center [433, 304] width 358 height 187
click at [801, 602] on span "SIGUIENTE" at bounding box center [804, 594] width 51 height 18
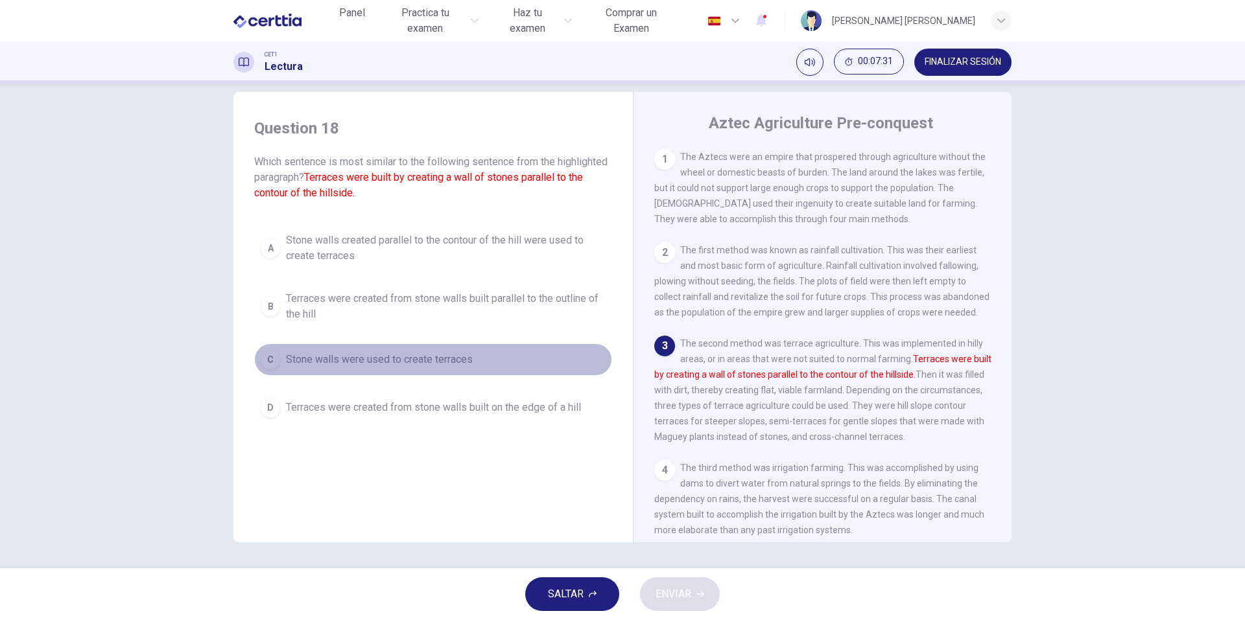
click at [414, 372] on button "C Stone walls were used to create terraces" at bounding box center [433, 360] width 358 height 32
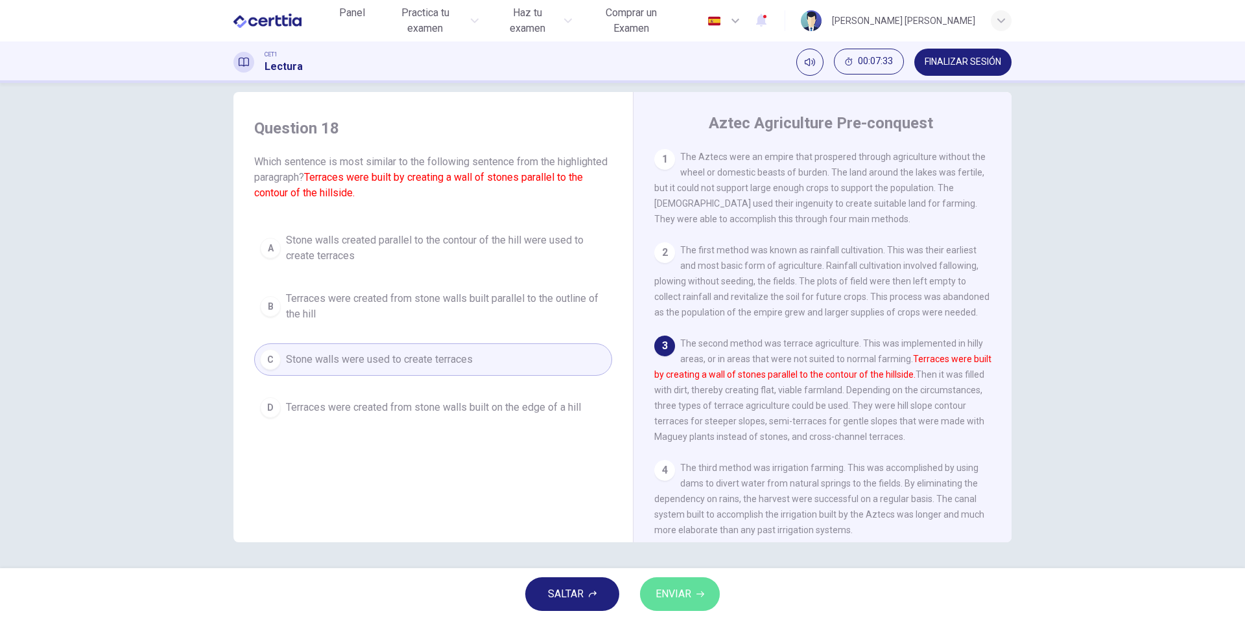
click at [699, 588] on button "ENVIAR" at bounding box center [680, 595] width 80 height 34
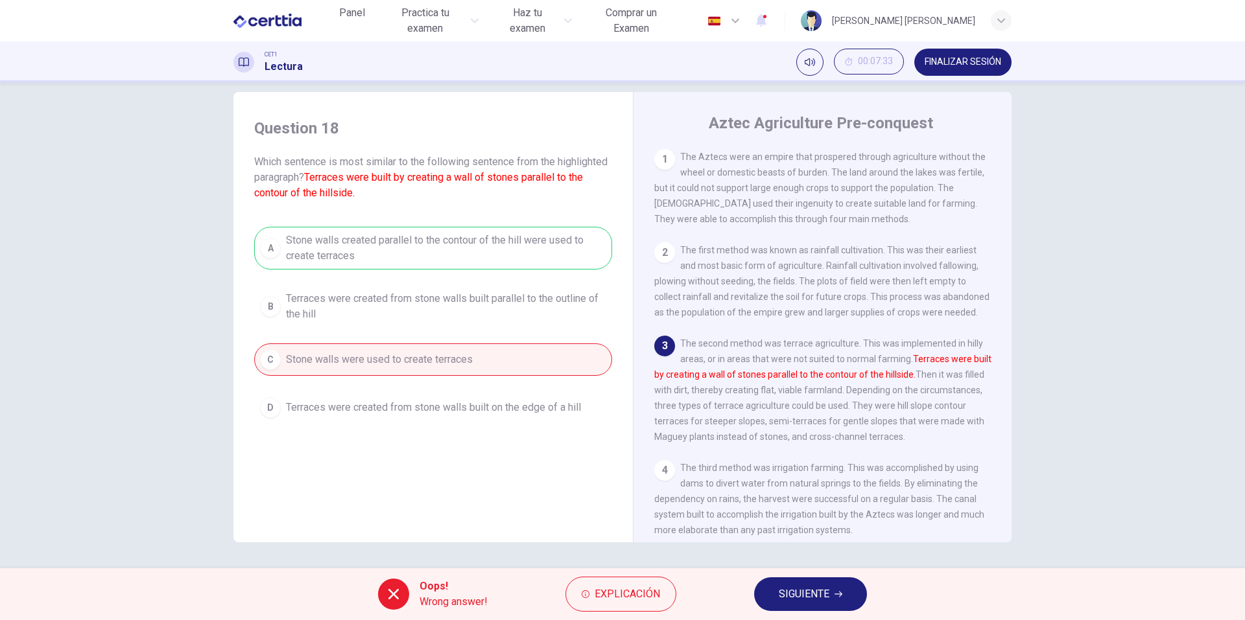
click at [536, 407] on div "A Stone walls created parallel to the contour of the hill were used to create t…" at bounding box center [433, 325] width 358 height 197
click at [794, 597] on span "SIGUIENTE" at bounding box center [804, 594] width 51 height 18
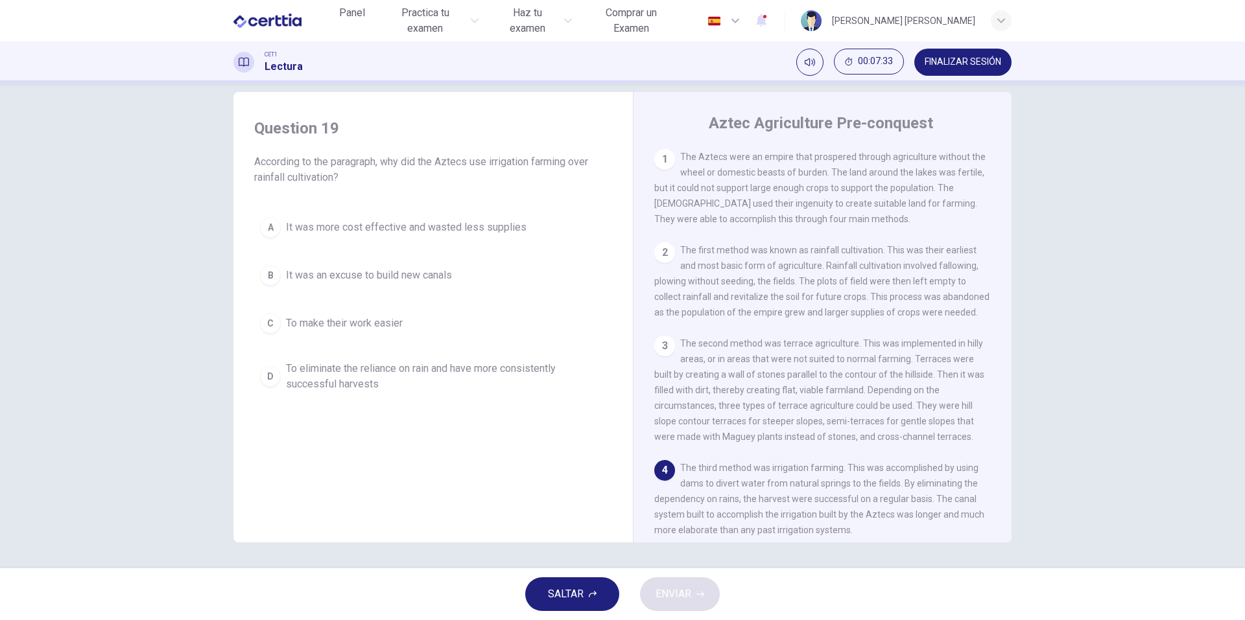
click at [414, 367] on span "To eliminate the reliance on rain and have more consistently successful harvests" at bounding box center [446, 376] width 320 height 31
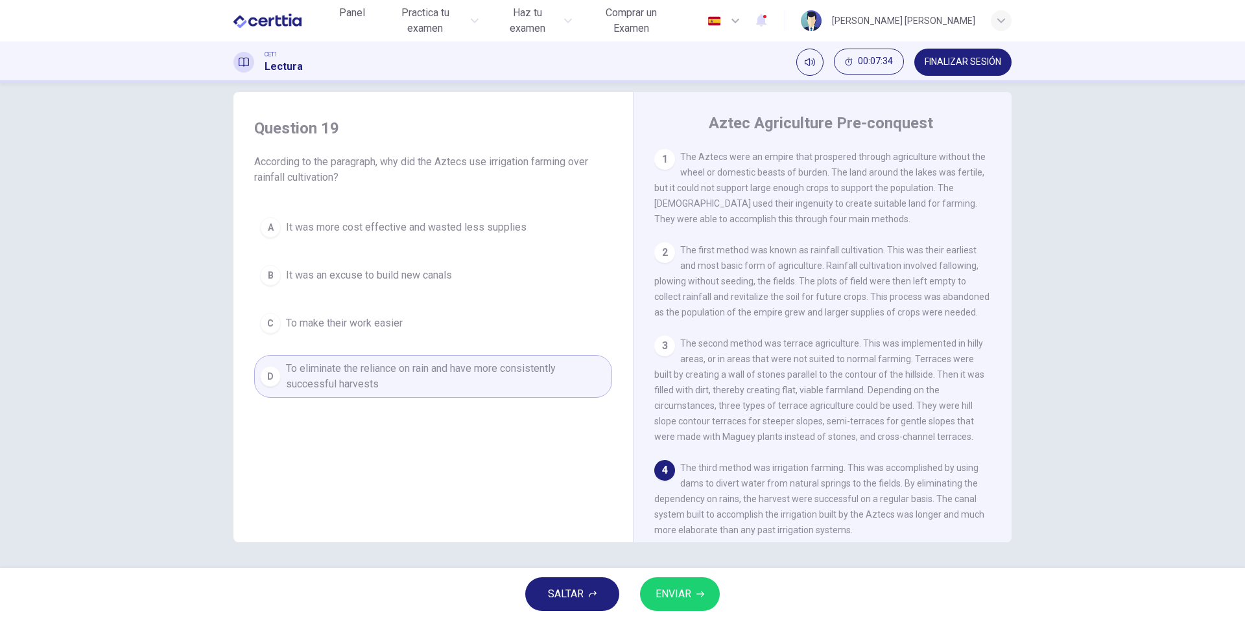
click at [700, 603] on button "ENVIAR" at bounding box center [680, 595] width 80 height 34
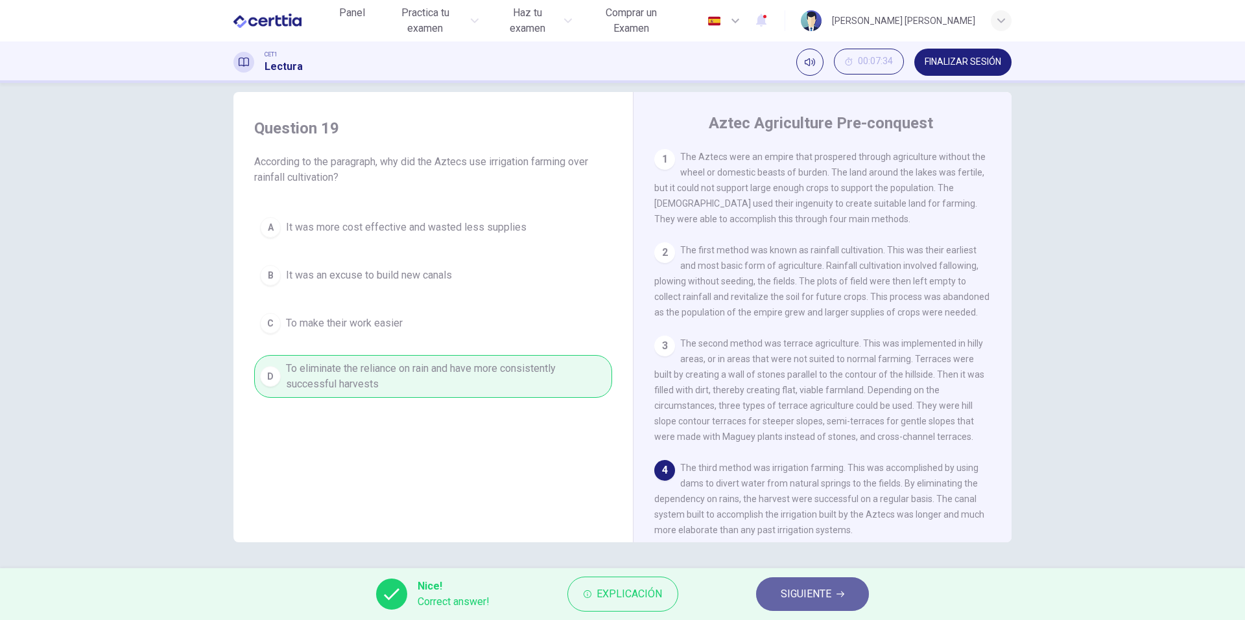
click at [794, 587] on span "SIGUIENTE" at bounding box center [806, 594] width 51 height 18
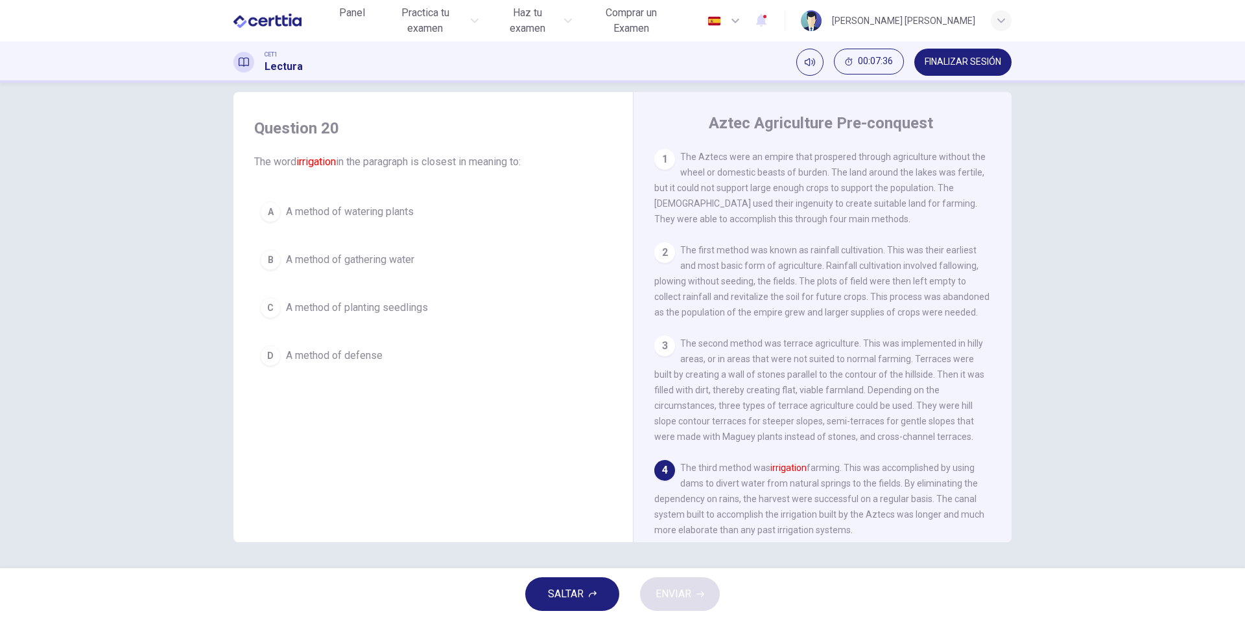
click at [352, 318] on button "C A method of planting seedlings" at bounding box center [433, 308] width 358 height 32
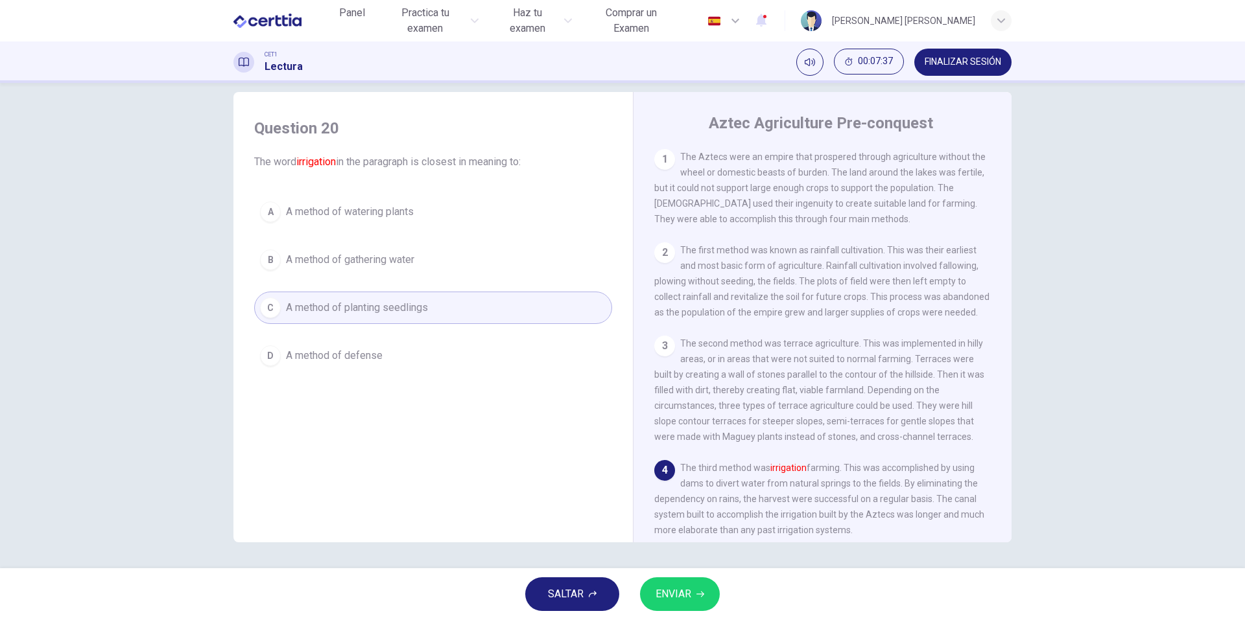
click at [692, 600] on button "ENVIAR" at bounding box center [680, 595] width 80 height 34
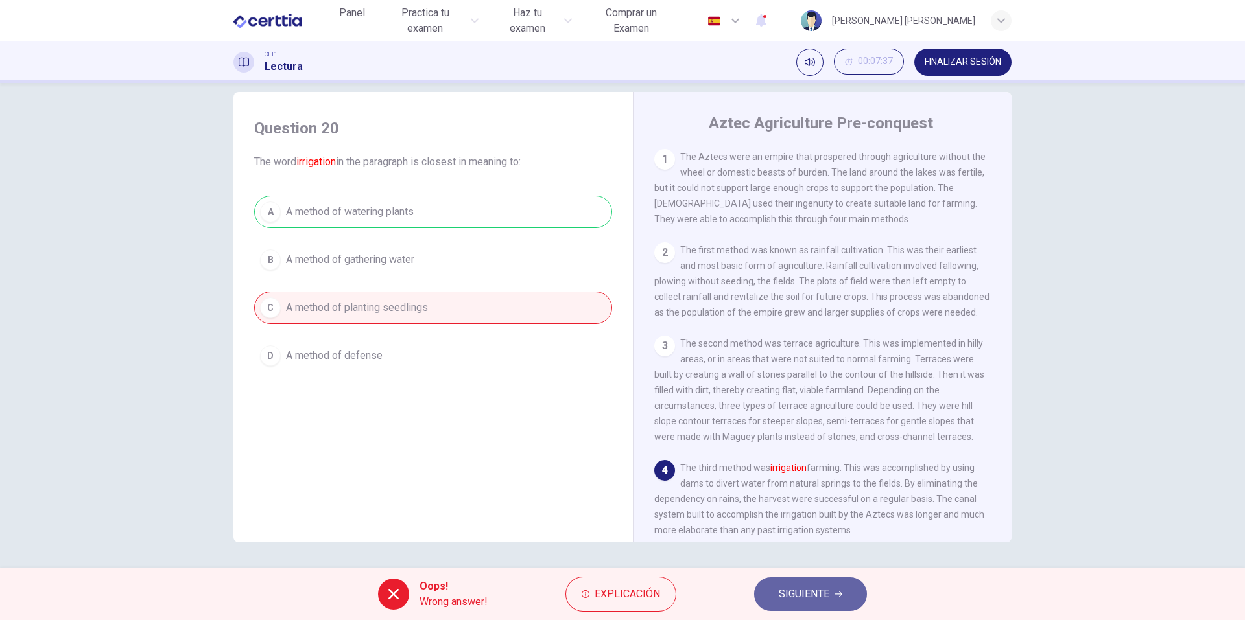
click at [801, 591] on span "SIGUIENTE" at bounding box center [804, 594] width 51 height 18
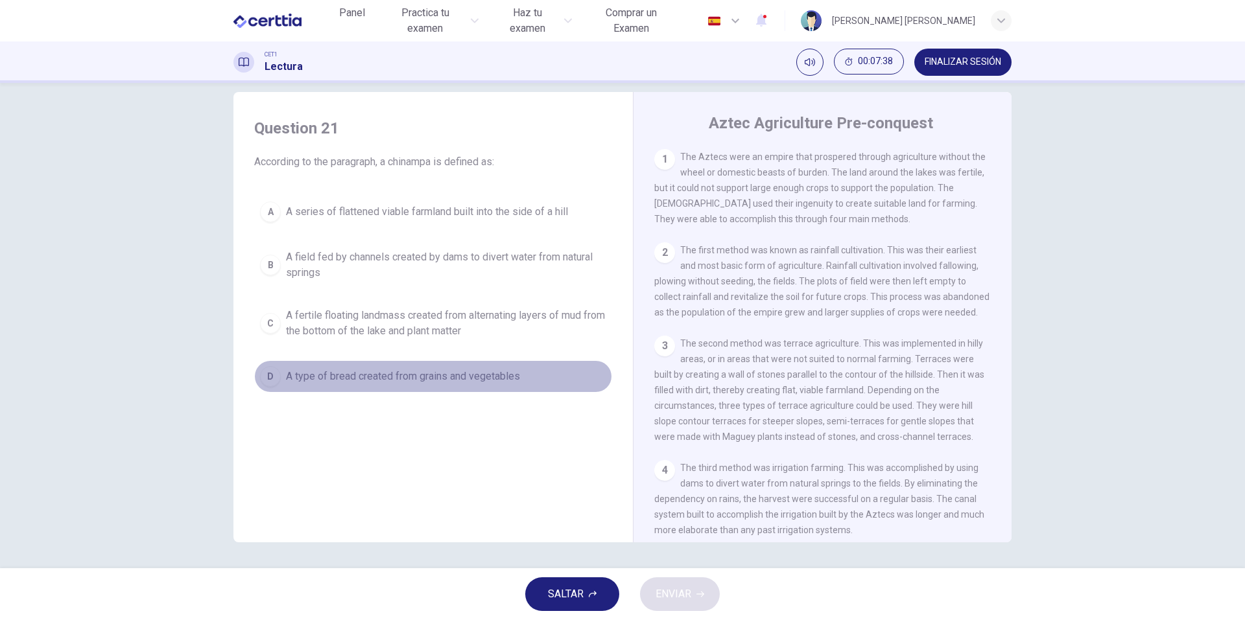
click at [394, 388] on button "D A type of bread created from grains and vegetables" at bounding box center [433, 376] width 358 height 32
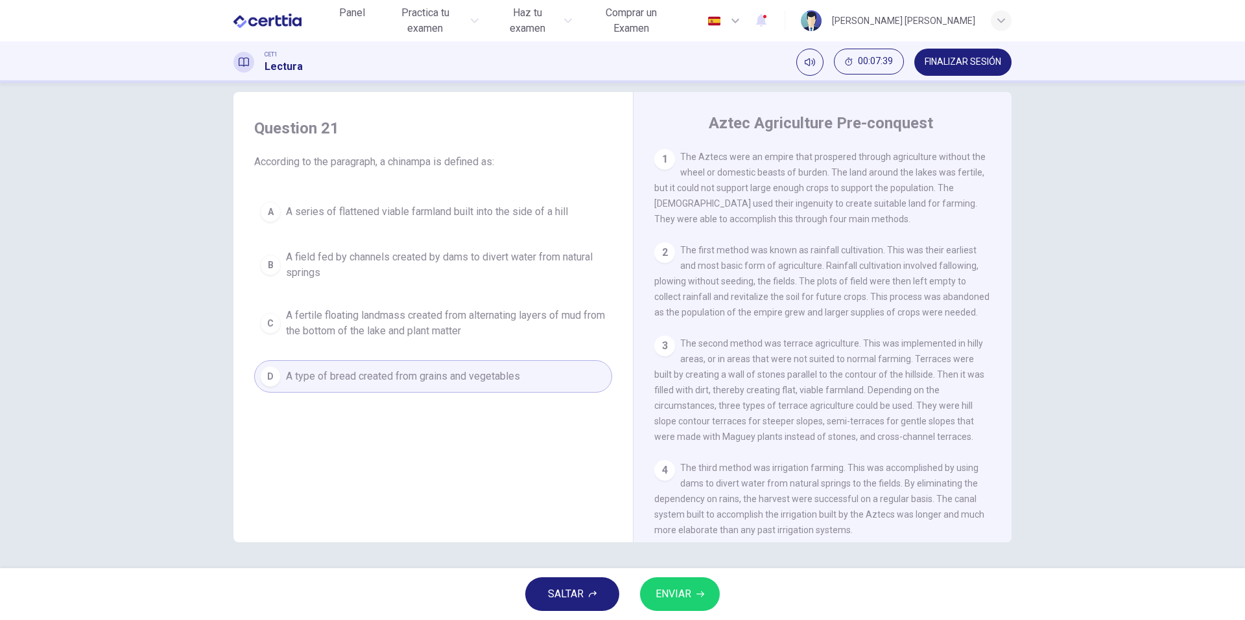
click at [672, 591] on span "ENVIAR" at bounding box center [673, 594] width 36 height 18
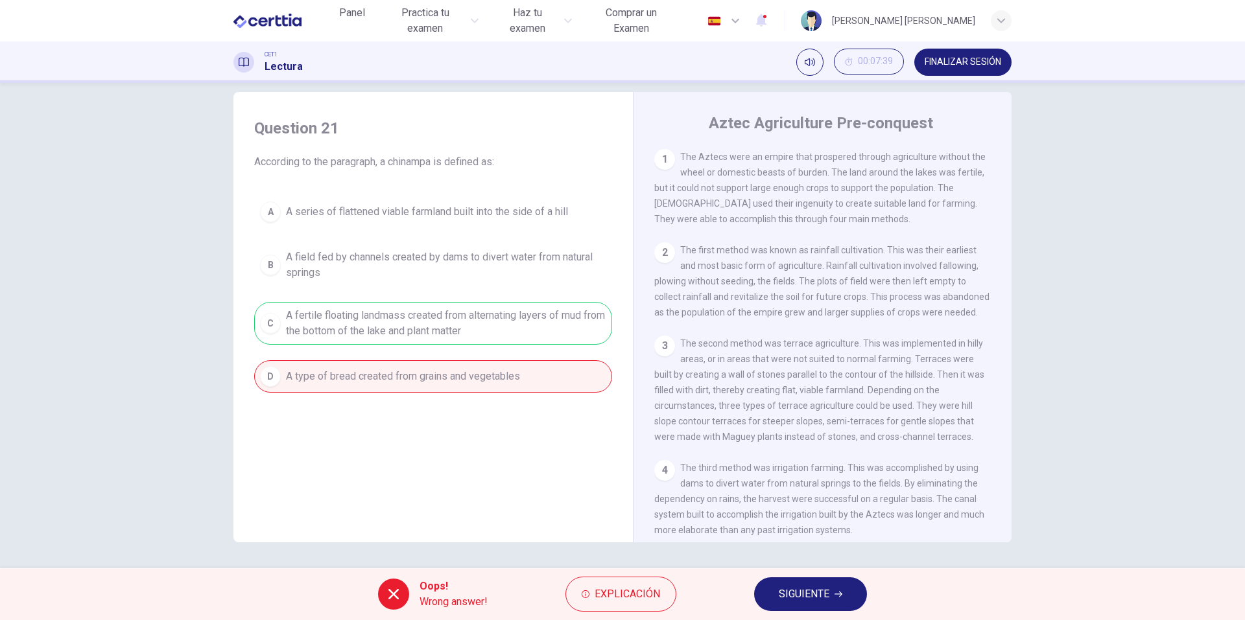
click at [783, 591] on span "SIGUIENTE" at bounding box center [804, 594] width 51 height 18
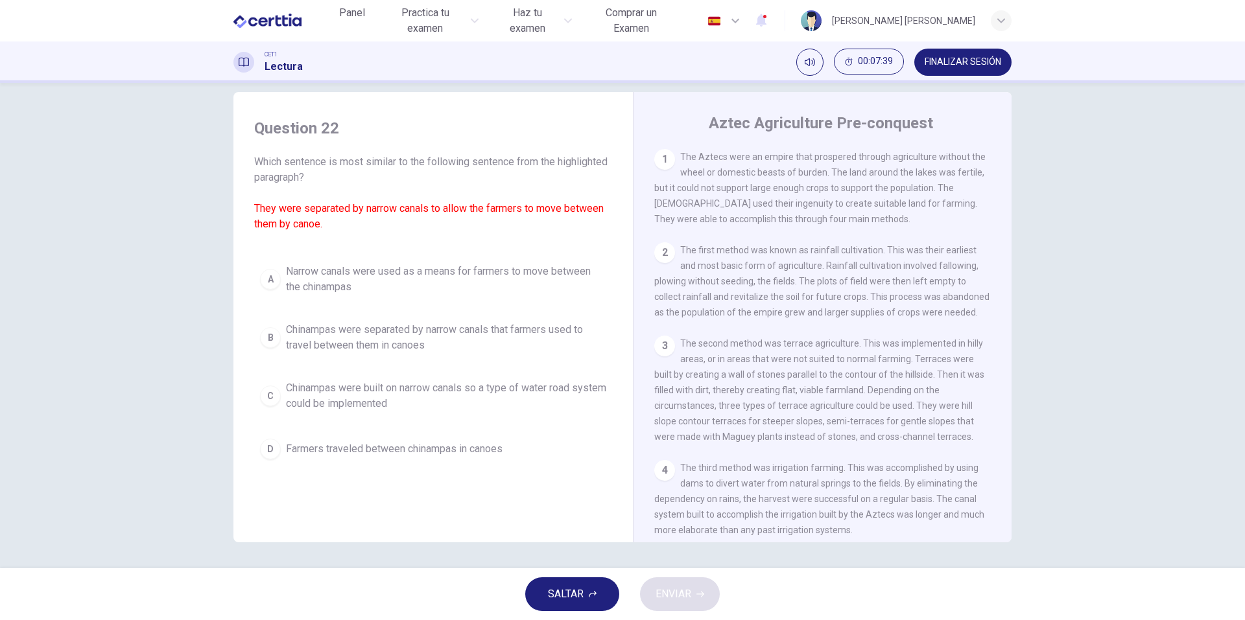
click at [491, 368] on div "A Narrow canals were used as a means for farmers to move between the chinampas …" at bounding box center [433, 361] width 358 height 207
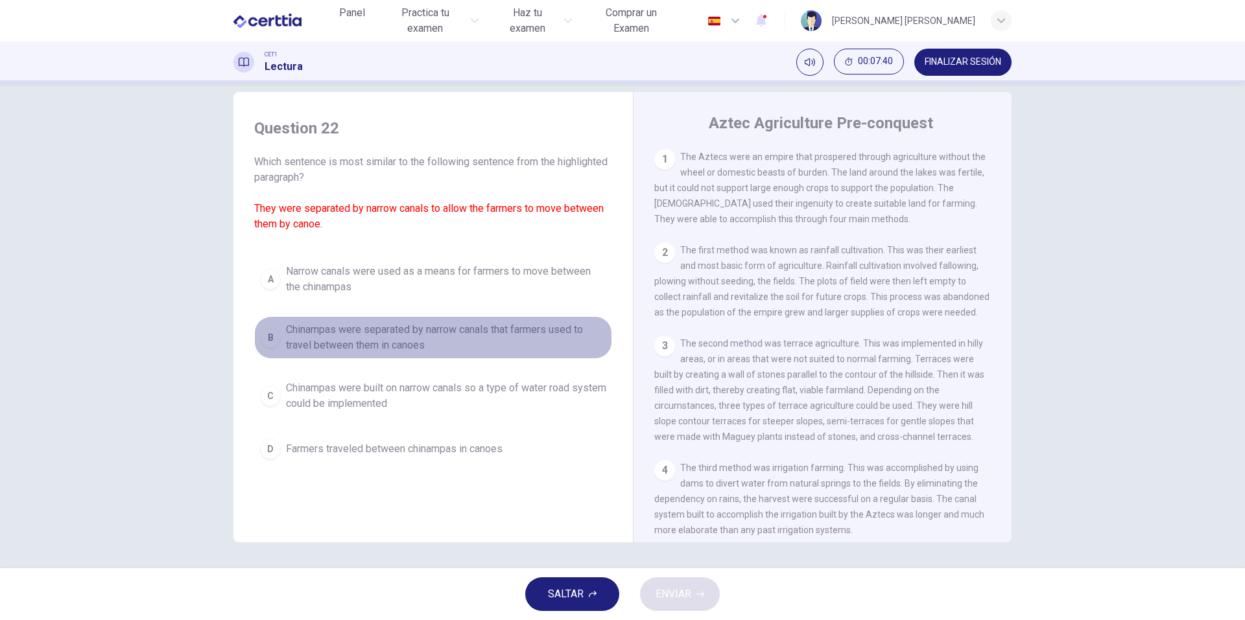
click at [488, 334] on span "Chinampas were separated by narrow canals that farmers used to travel between t…" at bounding box center [446, 337] width 320 height 31
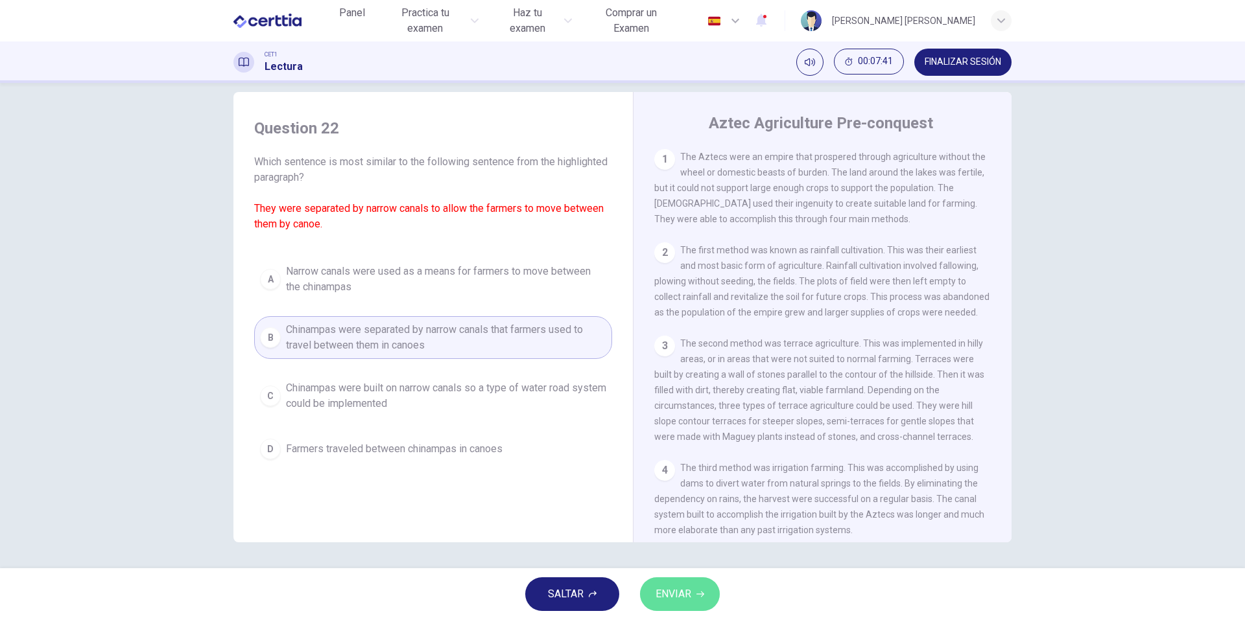
click at [691, 595] on span "ENVIAR" at bounding box center [673, 594] width 36 height 18
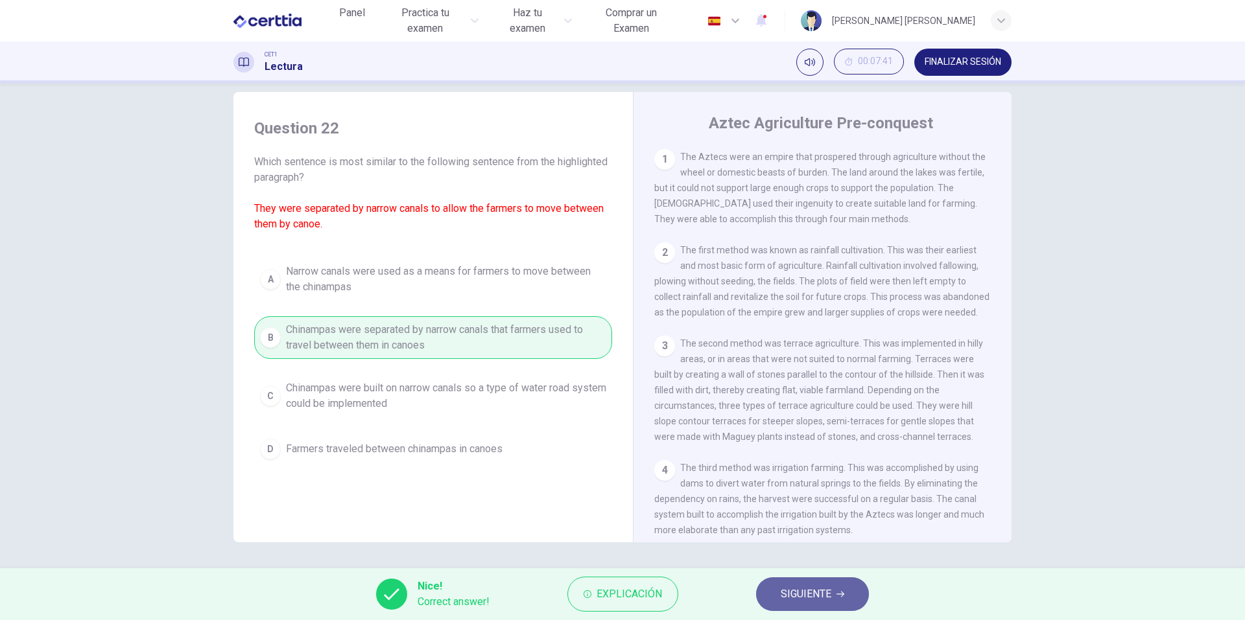
click at [810, 598] on span "SIGUIENTE" at bounding box center [806, 594] width 51 height 18
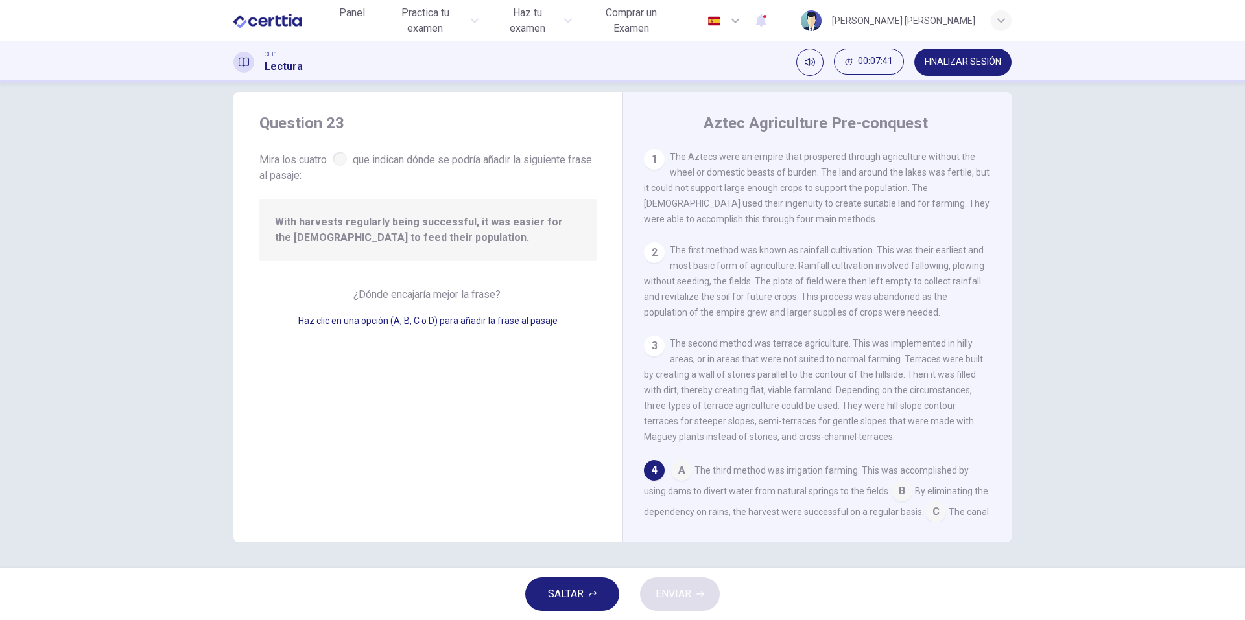
scroll to position [176, 0]
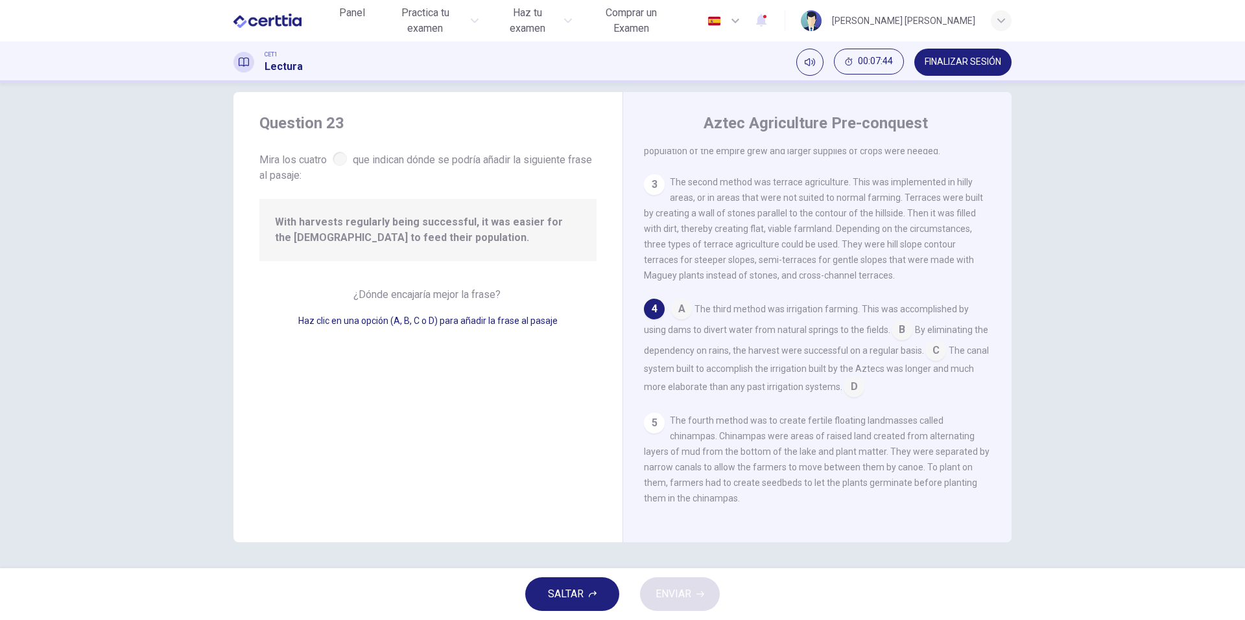
click at [897, 327] on input at bounding box center [901, 331] width 21 height 21
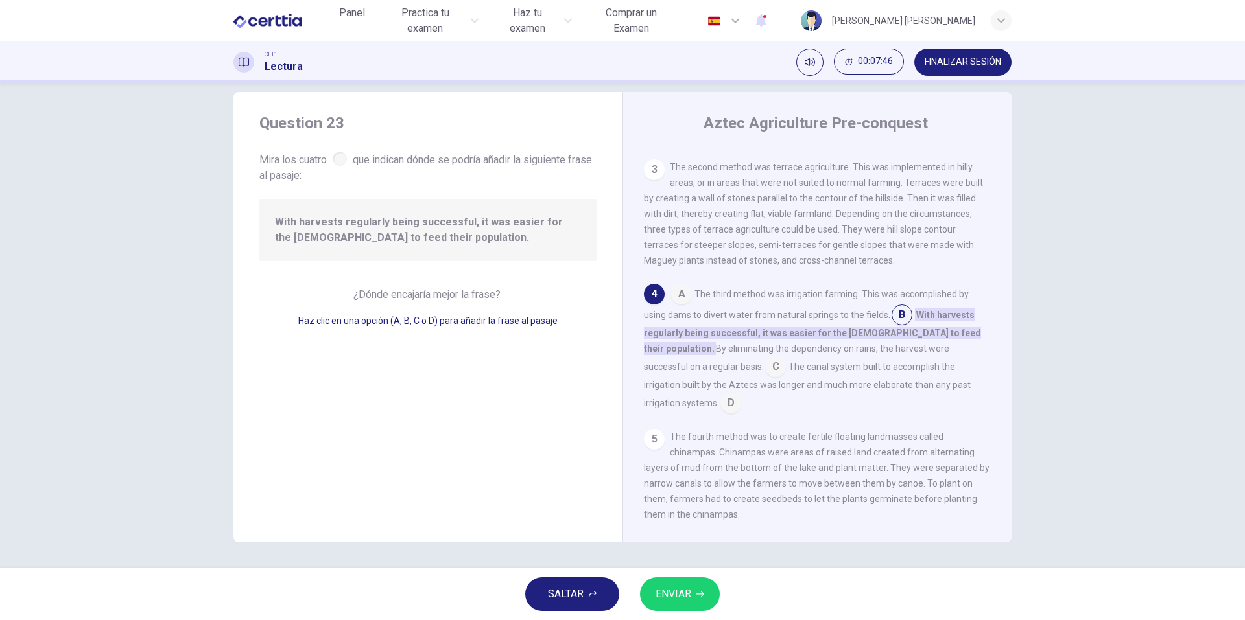
click at [741, 402] on input at bounding box center [730, 404] width 21 height 21
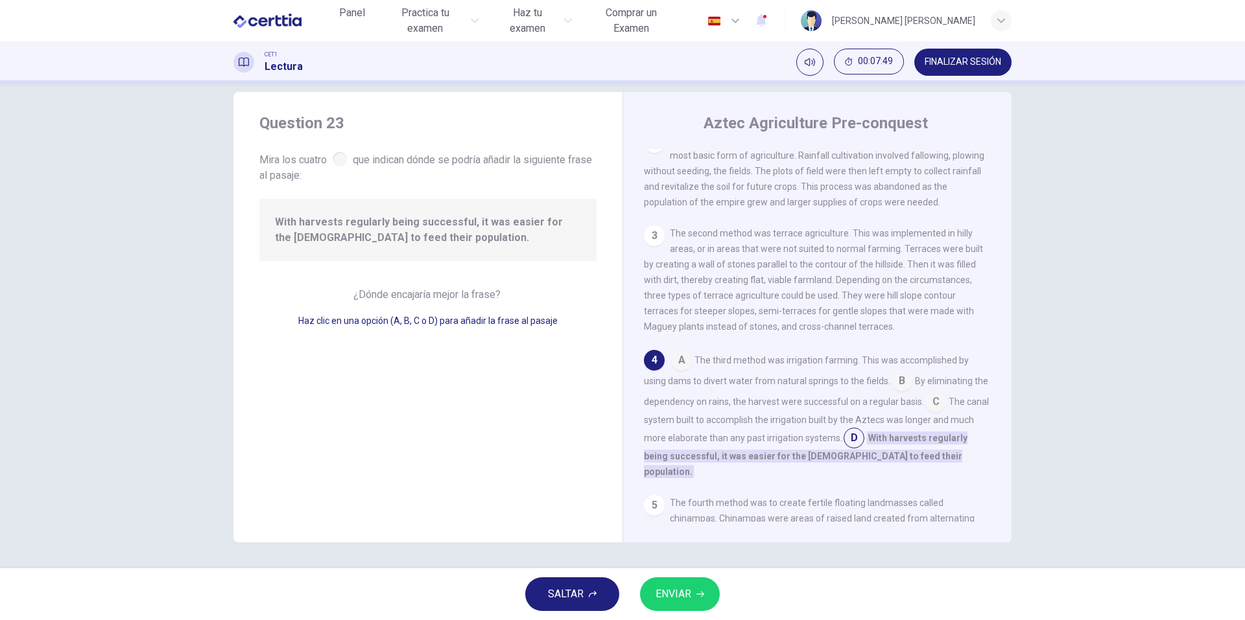
scroll to position [130, 0]
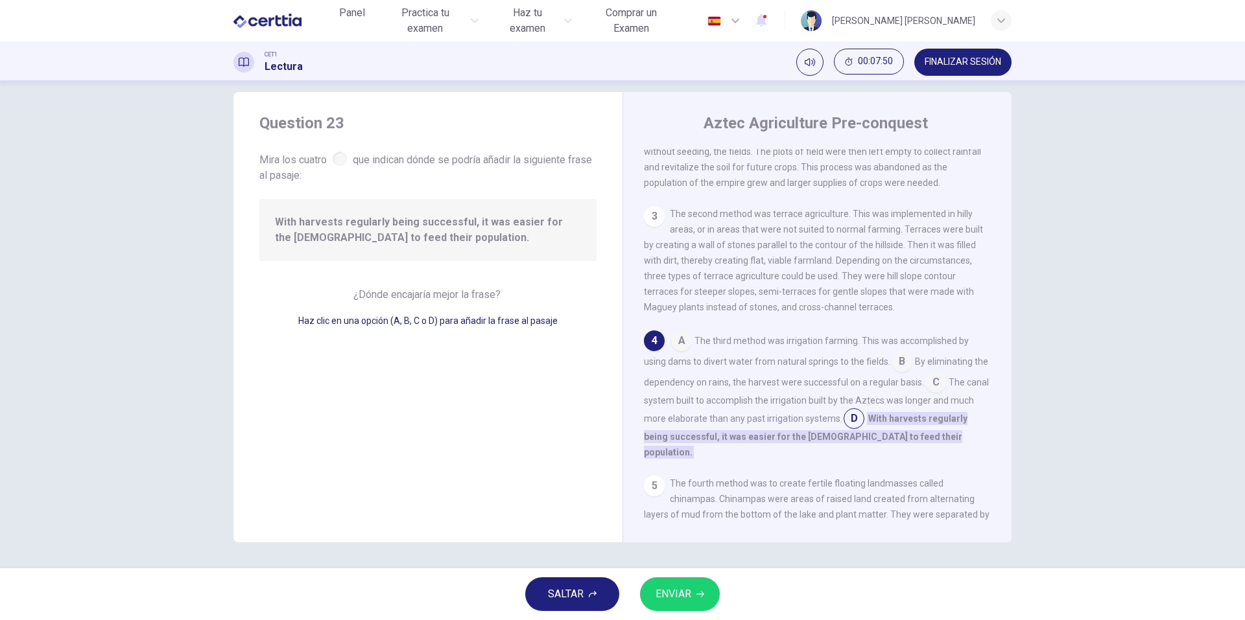
click at [885, 367] on span "The third method was irrigation farming. This was accomplished by using dams to…" at bounding box center [806, 351] width 325 height 31
click at [895, 372] on input at bounding box center [901, 363] width 21 height 21
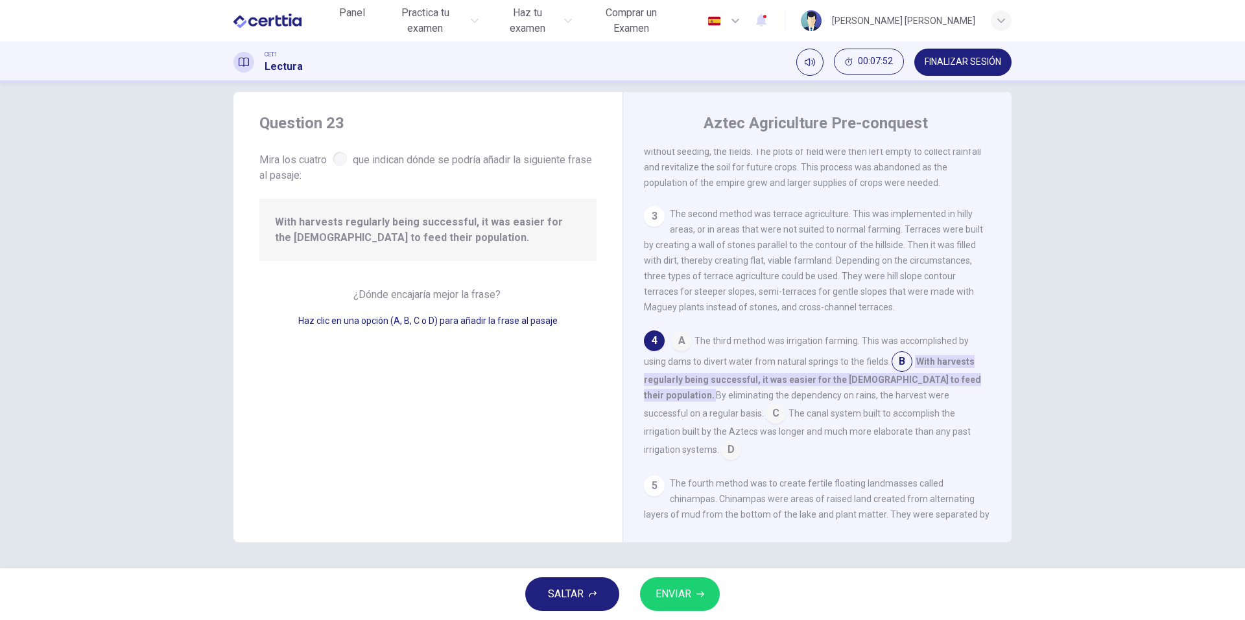
click at [685, 353] on input at bounding box center [681, 342] width 21 height 21
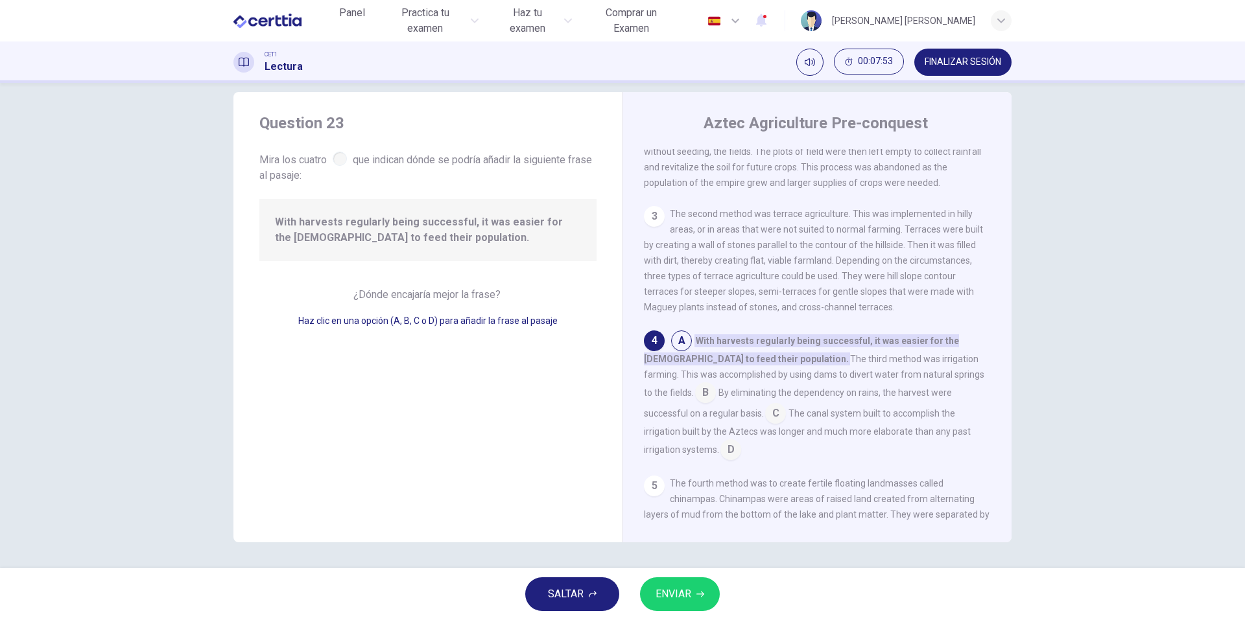
click at [686, 595] on span "ENVIAR" at bounding box center [673, 594] width 36 height 18
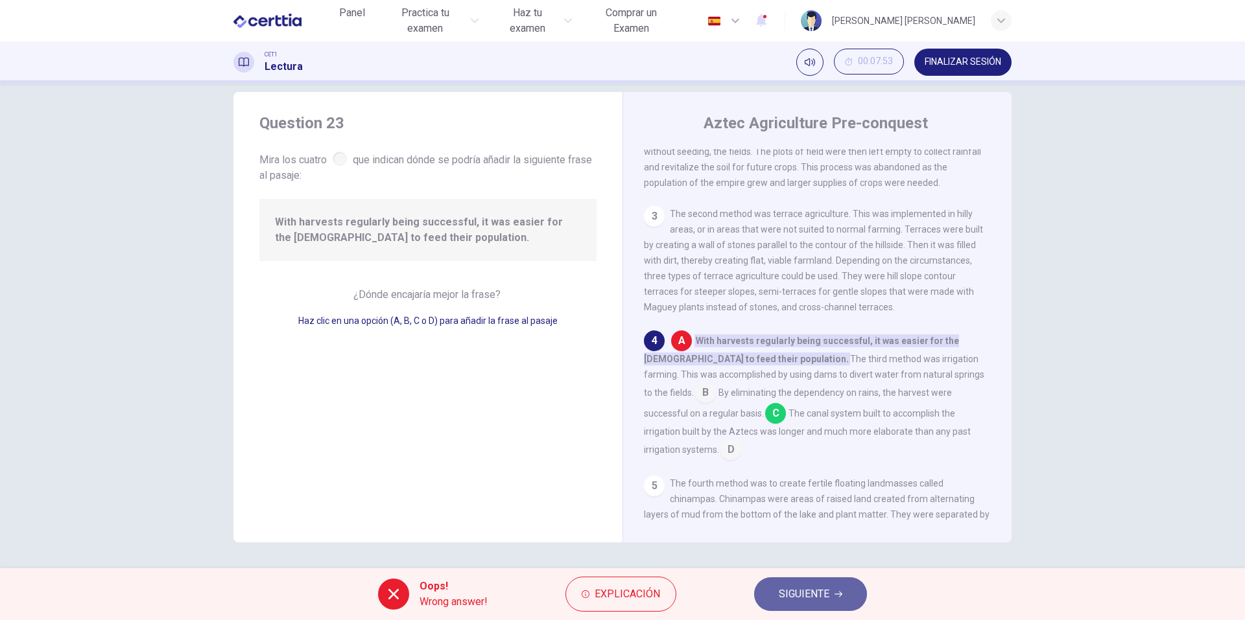
click at [813, 595] on span "SIGUIENTE" at bounding box center [804, 594] width 51 height 18
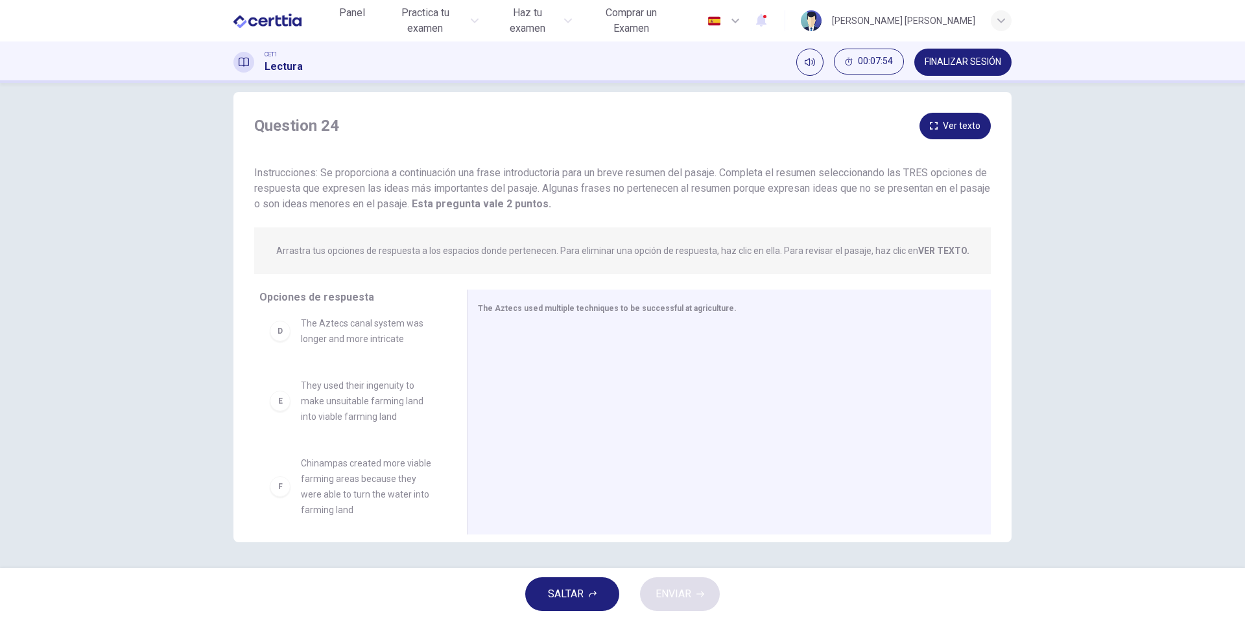
scroll to position [303, 0]
click at [345, 444] on span "Chinampas created more viable farming areas because they were able to turn the …" at bounding box center [368, 474] width 135 height 62
click at [351, 471] on span "Chinampas created more viable farming areas because they were able to turn the …" at bounding box center [368, 474] width 135 height 62
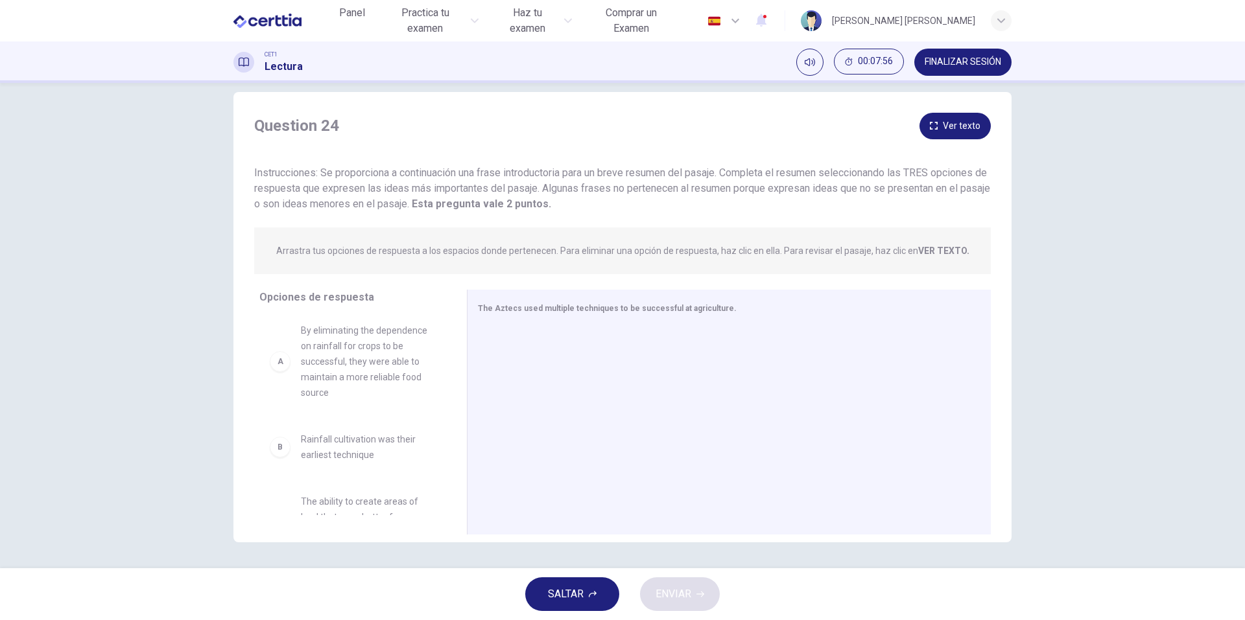
scroll to position [0, 0]
drag, startPoint x: 364, startPoint y: 416, endPoint x: 397, endPoint y: 450, distance: 47.7
click at [415, 454] on div "A By eliminating the dependence on rainfall for crops to be successful, they we…" at bounding box center [352, 416] width 187 height 200
drag, startPoint x: 378, startPoint y: 448, endPoint x: 712, endPoint y: 353, distance: 347.2
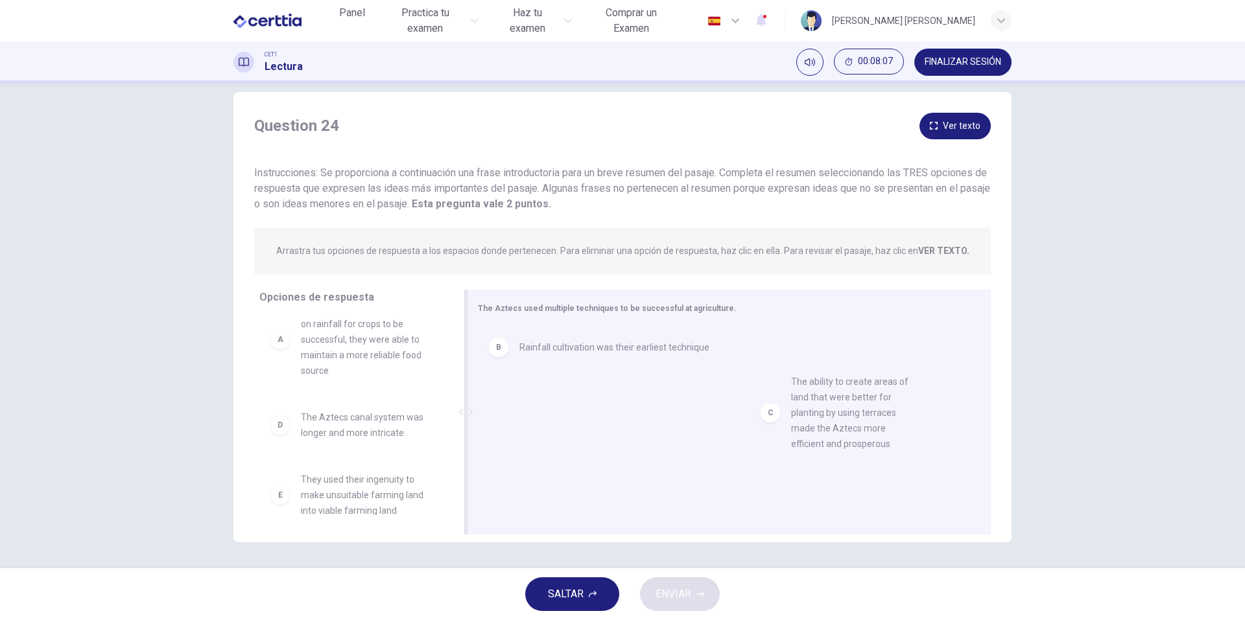
drag, startPoint x: 410, startPoint y: 467, endPoint x: 830, endPoint y: 388, distance: 427.5
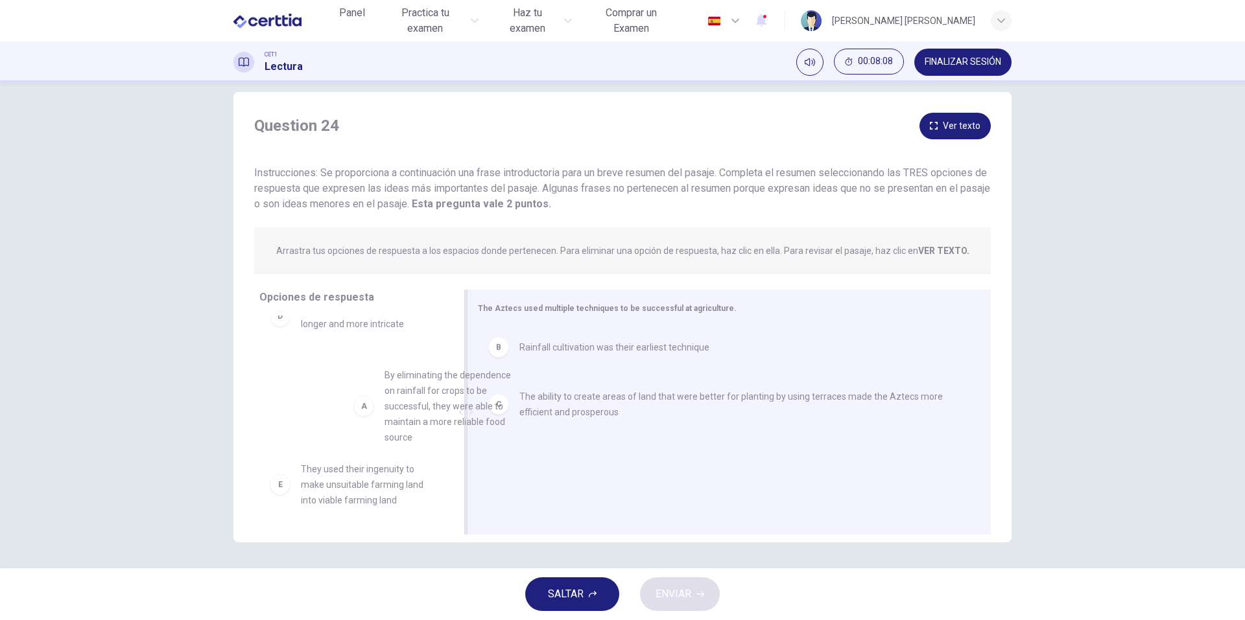
scroll to position [23, 0]
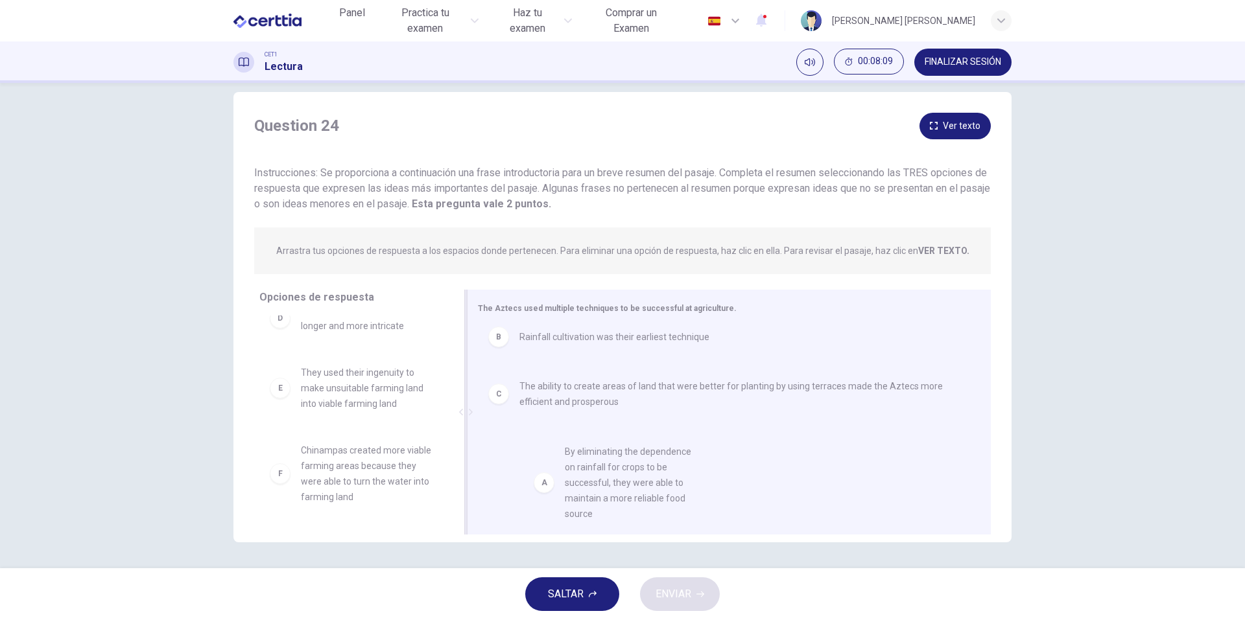
drag, startPoint x: 374, startPoint y: 369, endPoint x: 639, endPoint y: 501, distance: 296.0
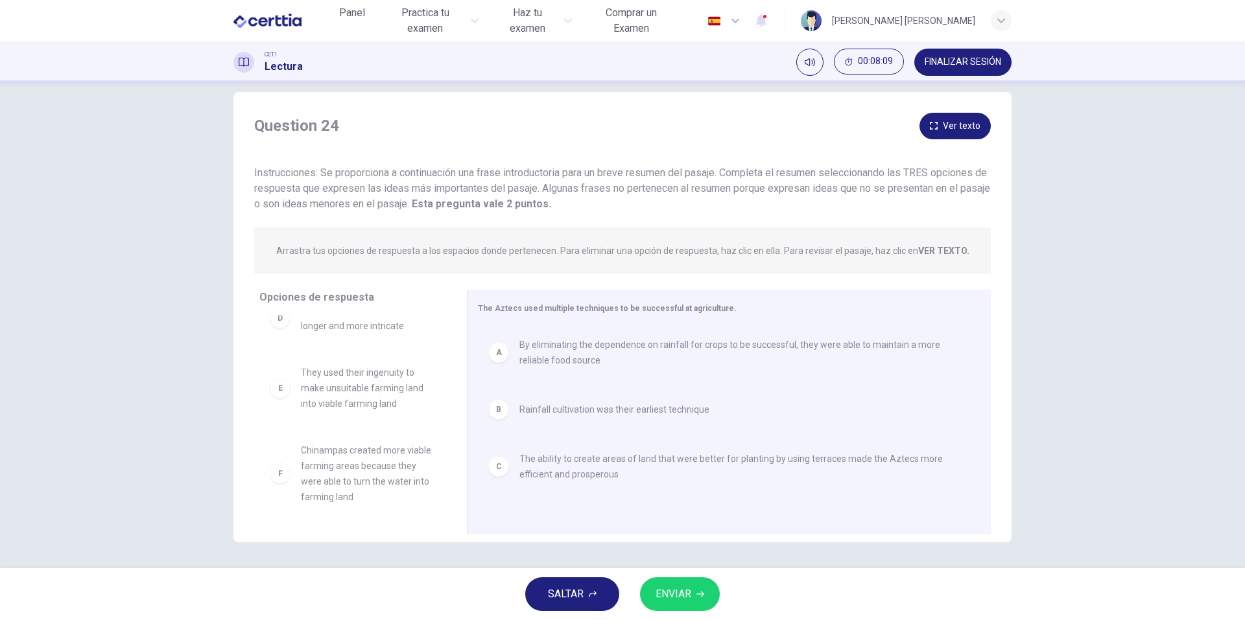
scroll to position [0, 0]
click at [687, 590] on span "ENVIAR" at bounding box center [673, 594] width 36 height 18
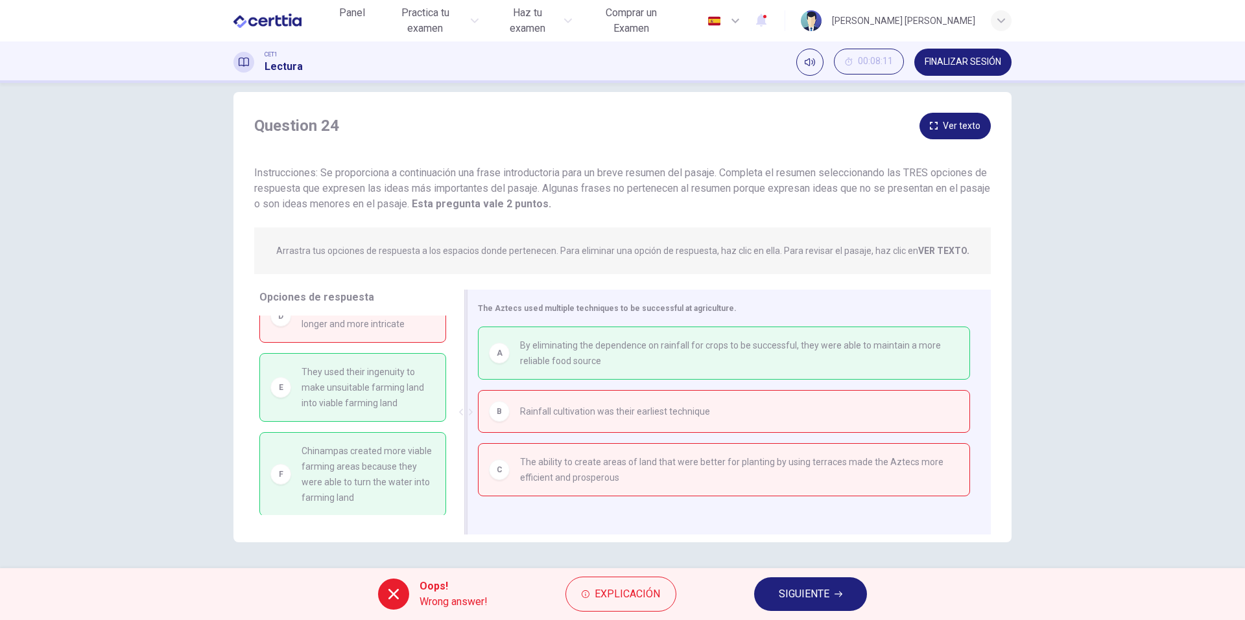
scroll to position [27, 0]
click at [813, 589] on span "SIGUIENTE" at bounding box center [804, 594] width 51 height 18
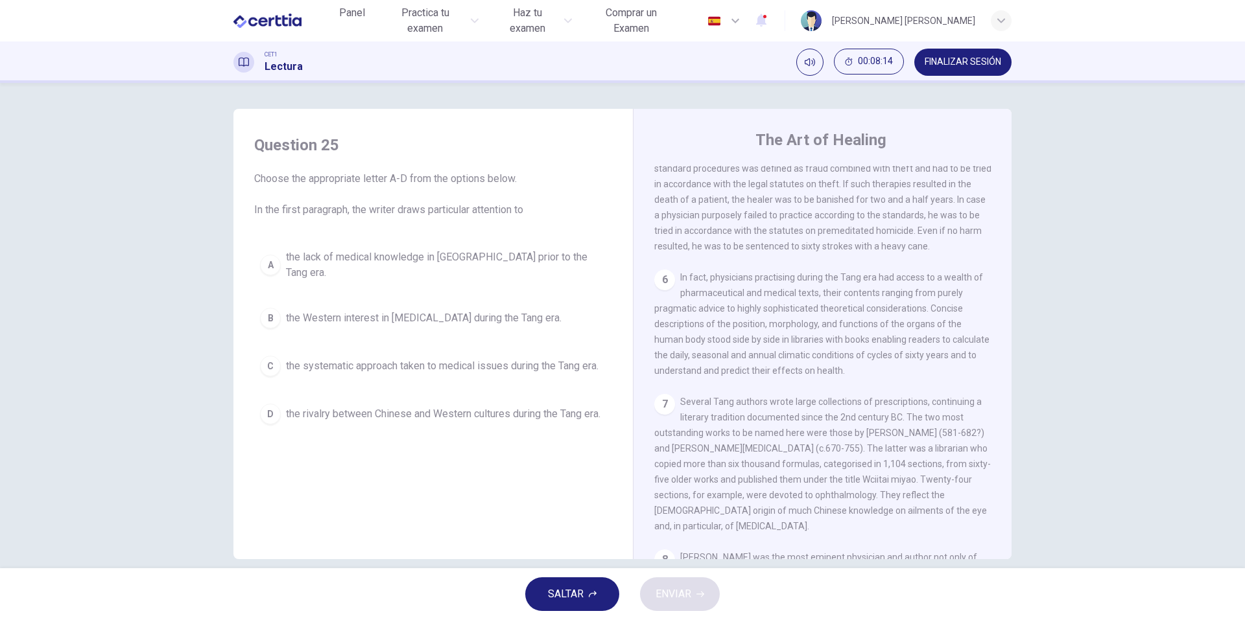
scroll to position [843, 0]
click at [872, 64] on span "00:08:15" at bounding box center [875, 61] width 35 height 10
click at [400, 223] on div "Question 25 Choose the appropriate letter A-D from the options below. In the fi…" at bounding box center [433, 283] width 379 height 322
click at [395, 268] on button "A the lack of medical knowledge in China prior to the Tang era." at bounding box center [433, 265] width 358 height 43
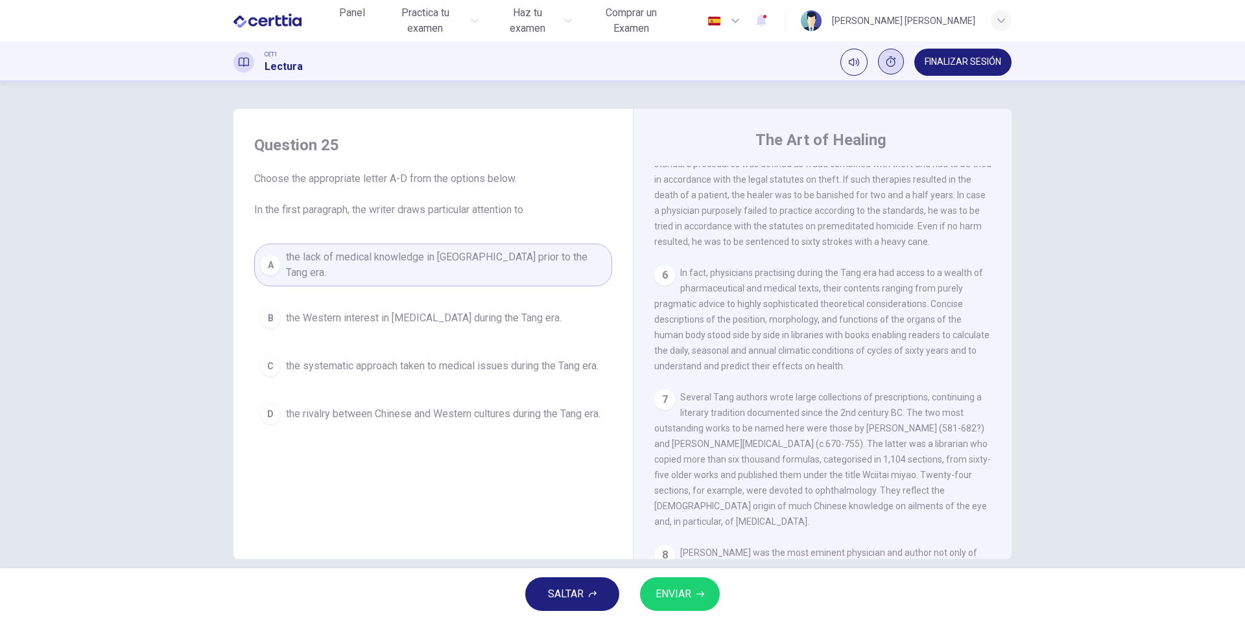
click at [676, 598] on span "ENVIAR" at bounding box center [673, 594] width 36 height 18
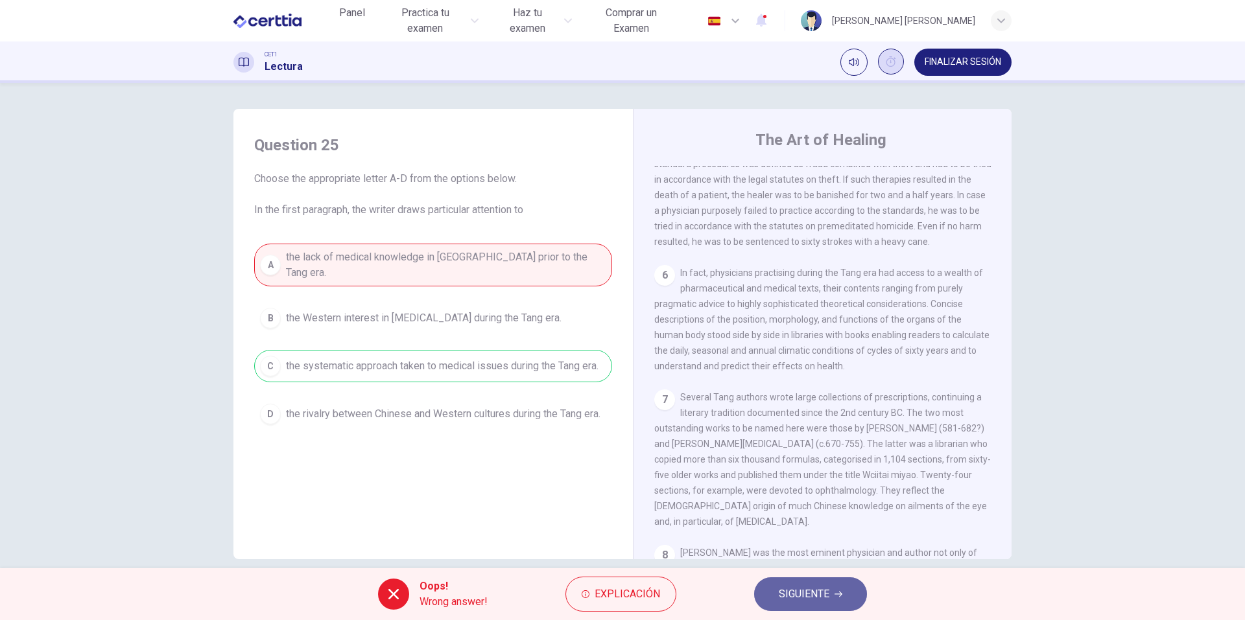
click at [807, 591] on span "SIGUIENTE" at bounding box center [804, 594] width 51 height 18
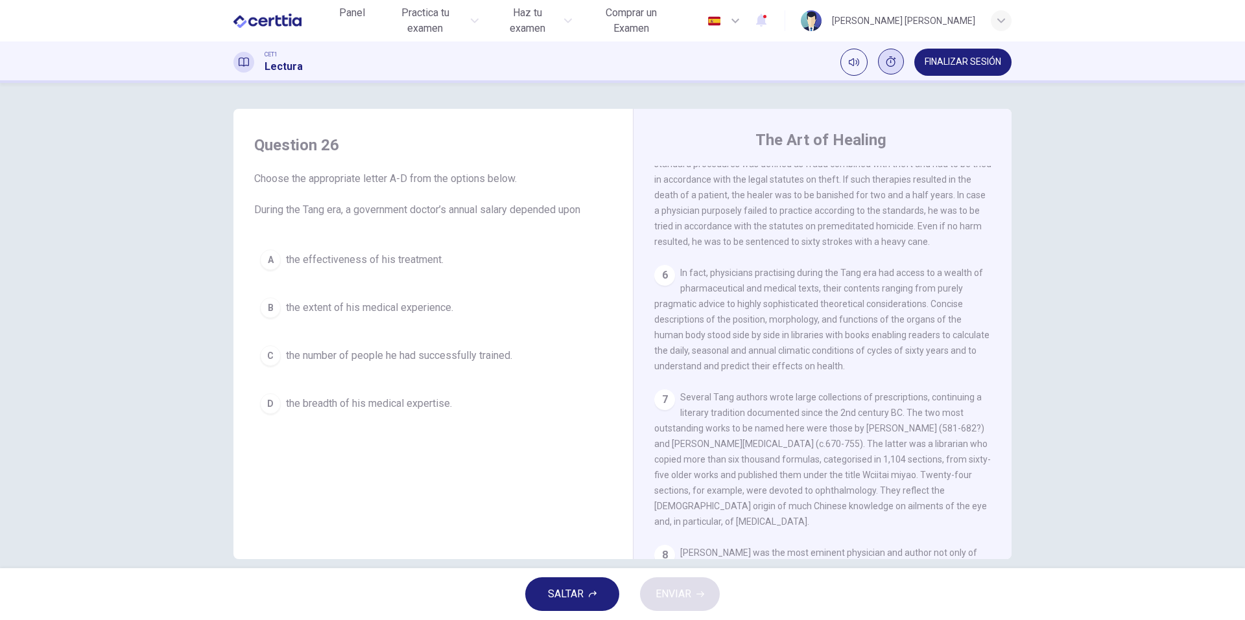
click at [395, 379] on div "A the effectiveness of his treatment. B the extent of his medical experience. C…" at bounding box center [433, 332] width 358 height 176
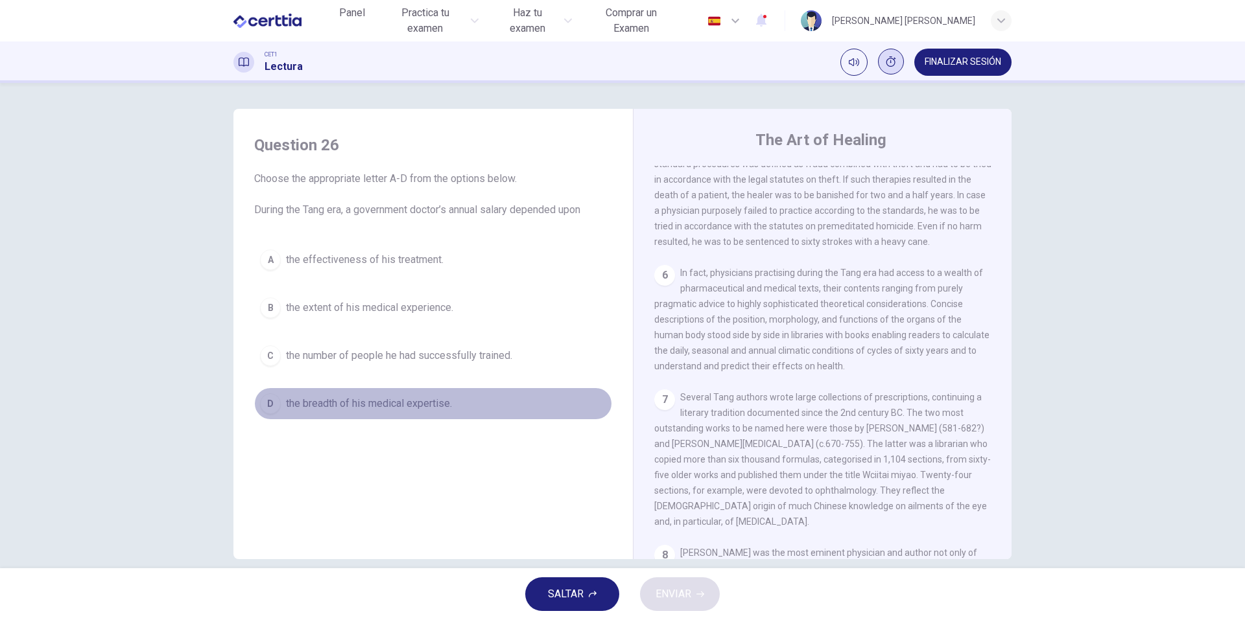
click at [390, 406] on span "the breadth of his medical expertise." at bounding box center [369, 404] width 166 height 16
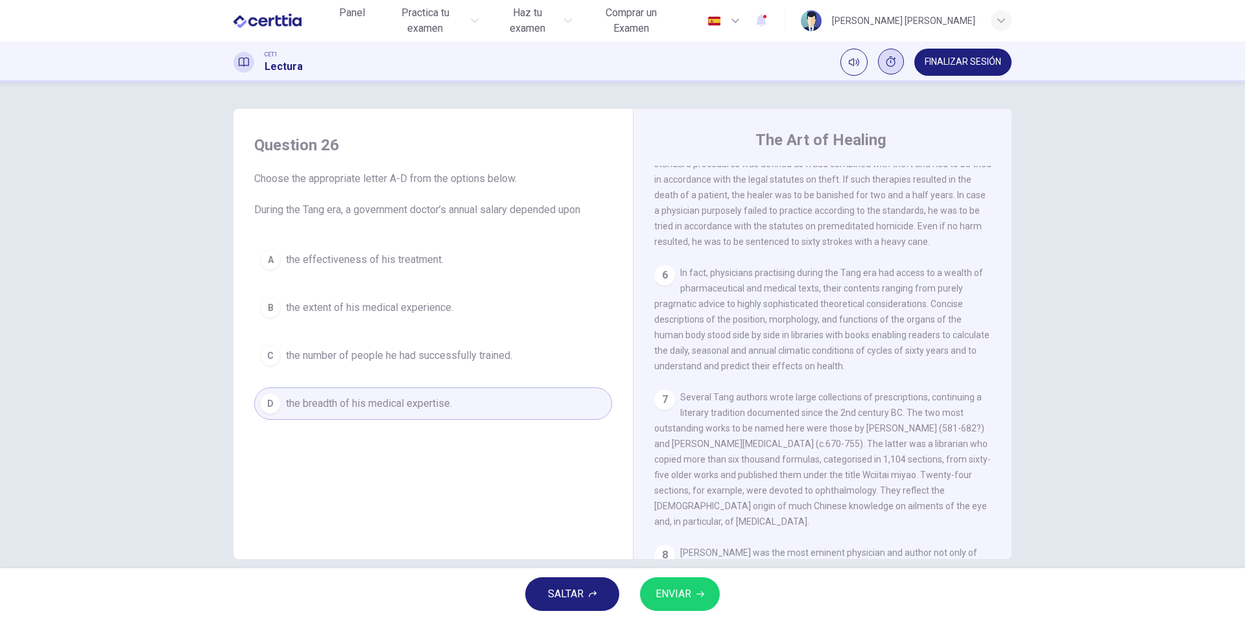
click at [695, 588] on button "ENVIAR" at bounding box center [680, 595] width 80 height 34
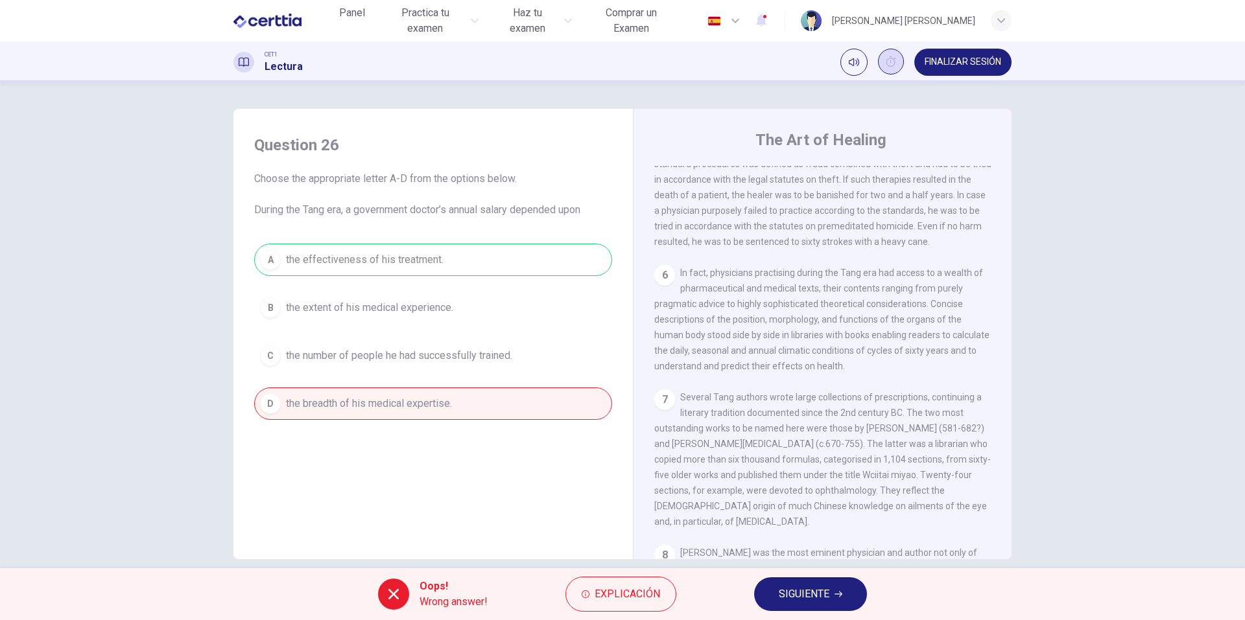
click at [871, 596] on div "Oops! Wrong answer! Explicación SIGUIENTE" at bounding box center [622, 595] width 1245 height 52
click at [861, 596] on button "SIGUIENTE" at bounding box center [810, 595] width 113 height 34
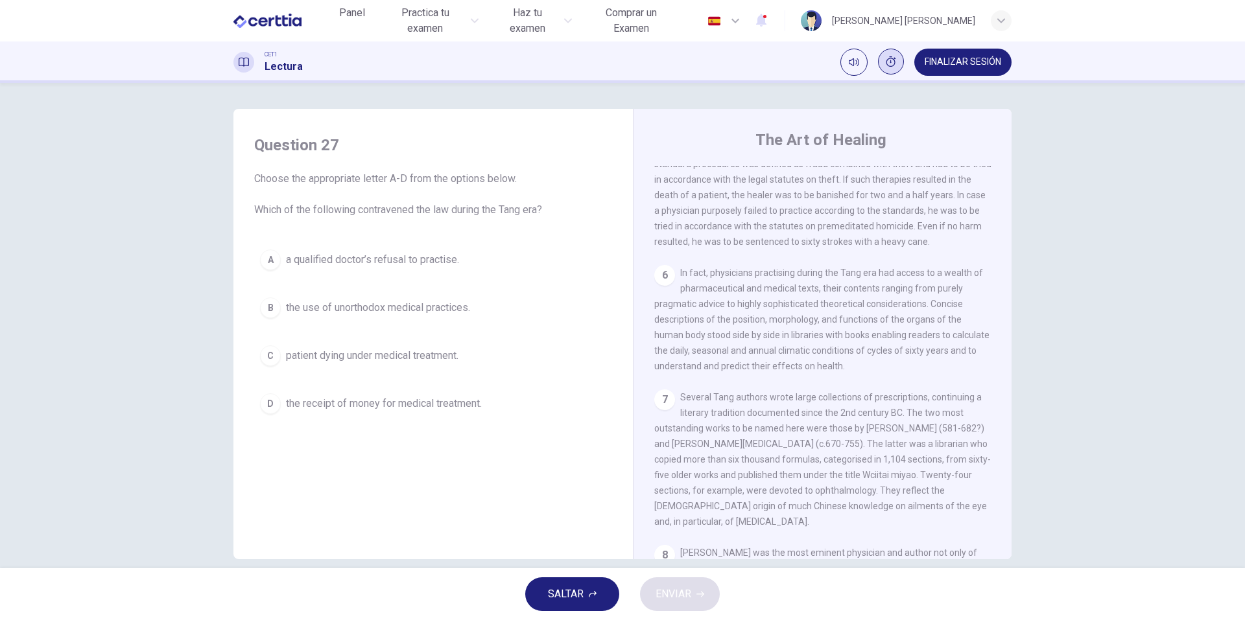
click at [404, 359] on span "patient dying under medical treatment." at bounding box center [372, 356] width 172 height 16
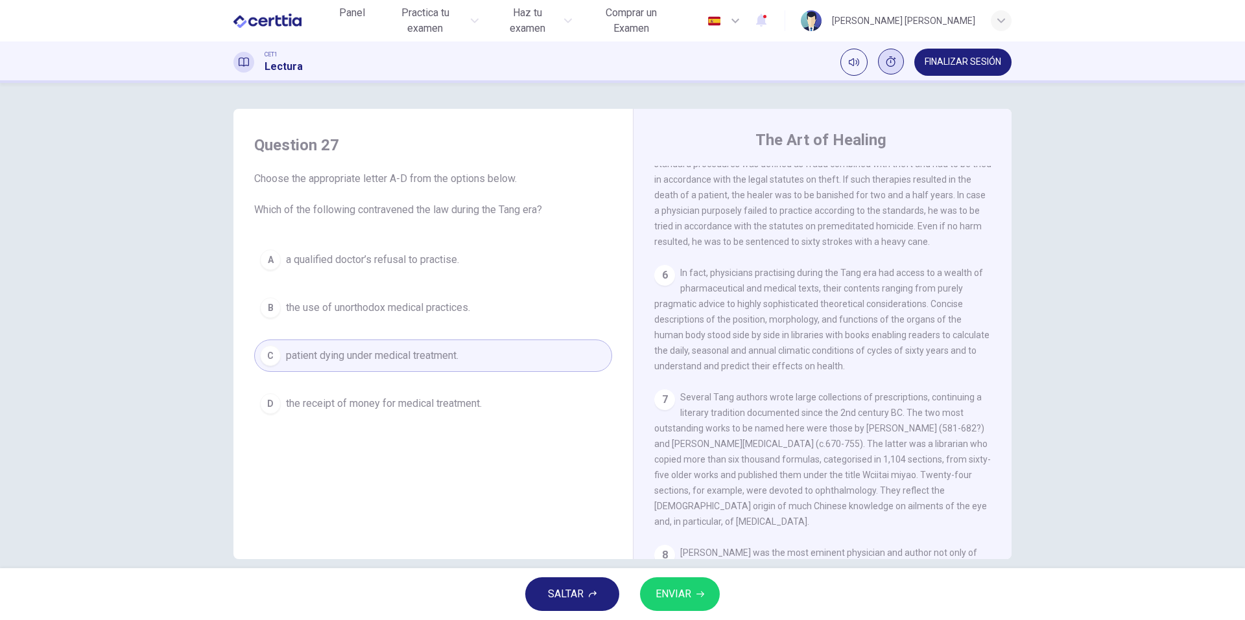
click at [692, 587] on button "ENVIAR" at bounding box center [680, 595] width 80 height 34
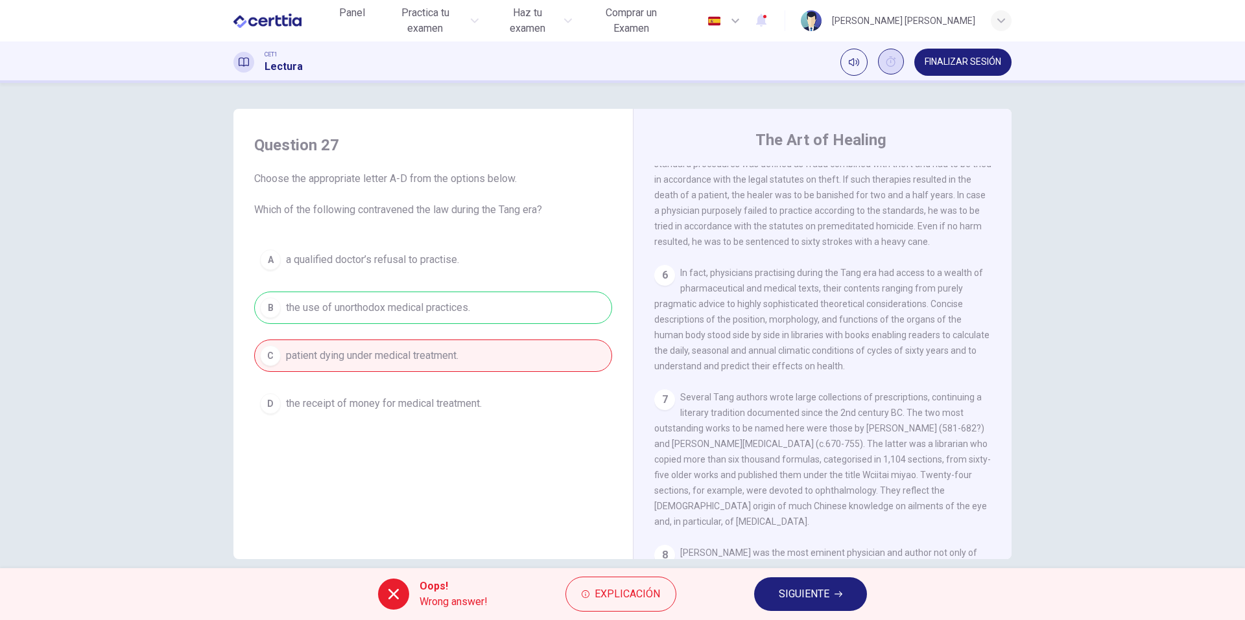
click at [823, 593] on span "SIGUIENTE" at bounding box center [804, 594] width 51 height 18
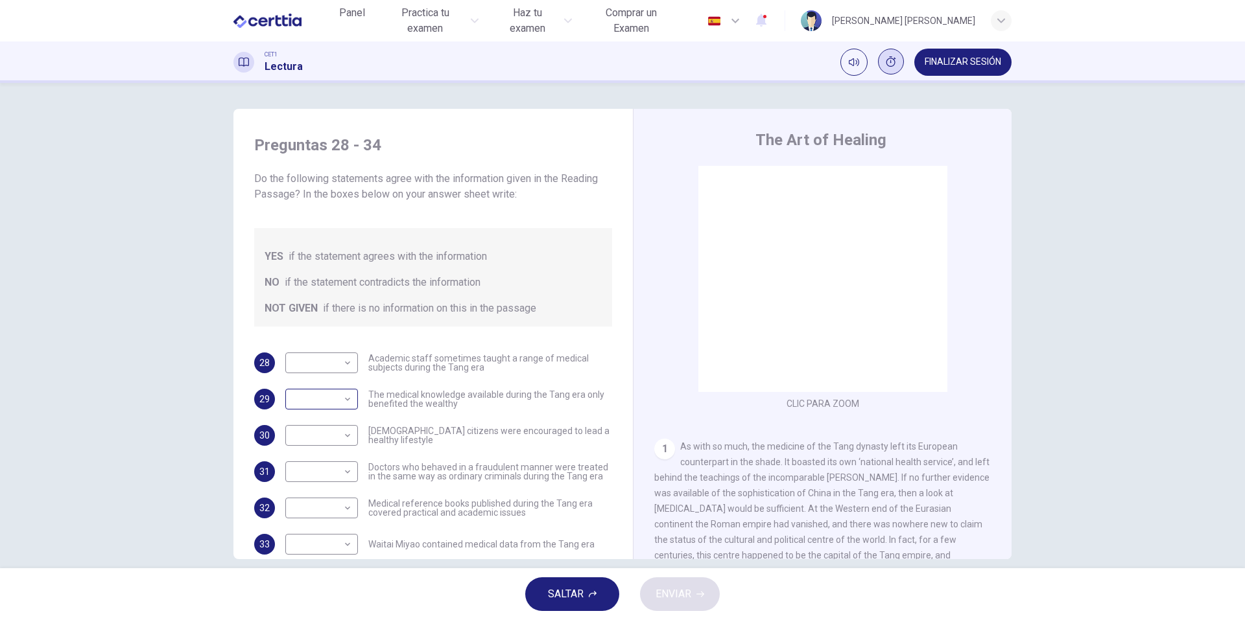
scroll to position [58, 0]
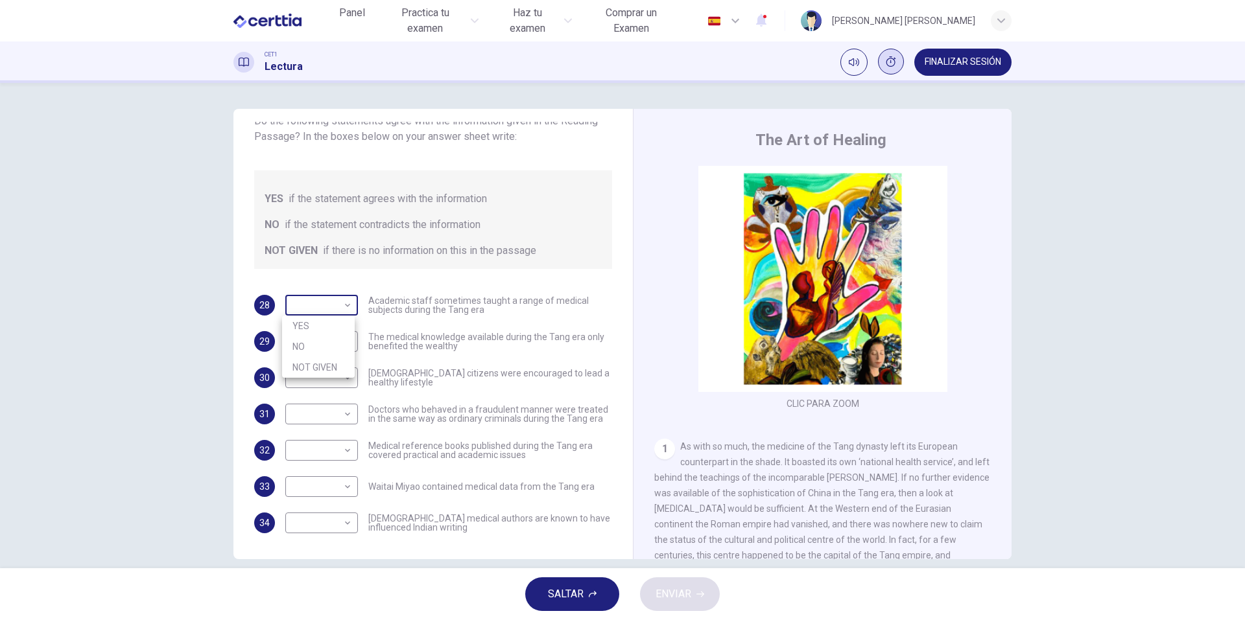
click at [327, 296] on body "Este sitio utiliza cookies, como se explica en nuestra Política de Privacidad .…" at bounding box center [622, 310] width 1245 height 620
drag, startPoint x: 320, startPoint y: 342, endPoint x: 316, endPoint y: 354, distance: 12.1
click at [320, 342] on li "NO" at bounding box center [318, 346] width 73 height 21
type input "**"
click at [320, 389] on body "Este sitio utiliza cookies, como se explica en nuestra Política de Privacidad .…" at bounding box center [622, 310] width 1245 height 620
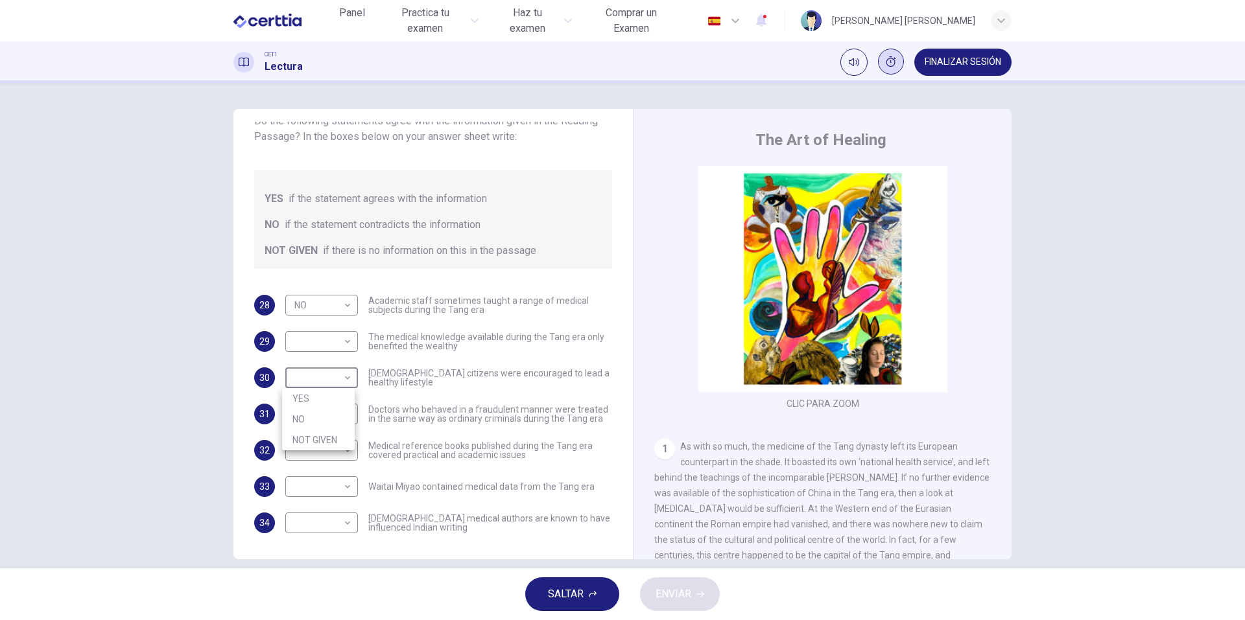
click at [324, 425] on li "NO" at bounding box center [318, 419] width 73 height 21
type input "**"
click at [330, 350] on body "Este sitio utiliza cookies, como se explica en nuestra Política de Privacidad .…" at bounding box center [622, 310] width 1245 height 620
drag, startPoint x: 330, startPoint y: 363, endPoint x: 329, endPoint y: 371, distance: 7.9
click at [331, 363] on li "YES" at bounding box center [318, 362] width 73 height 21
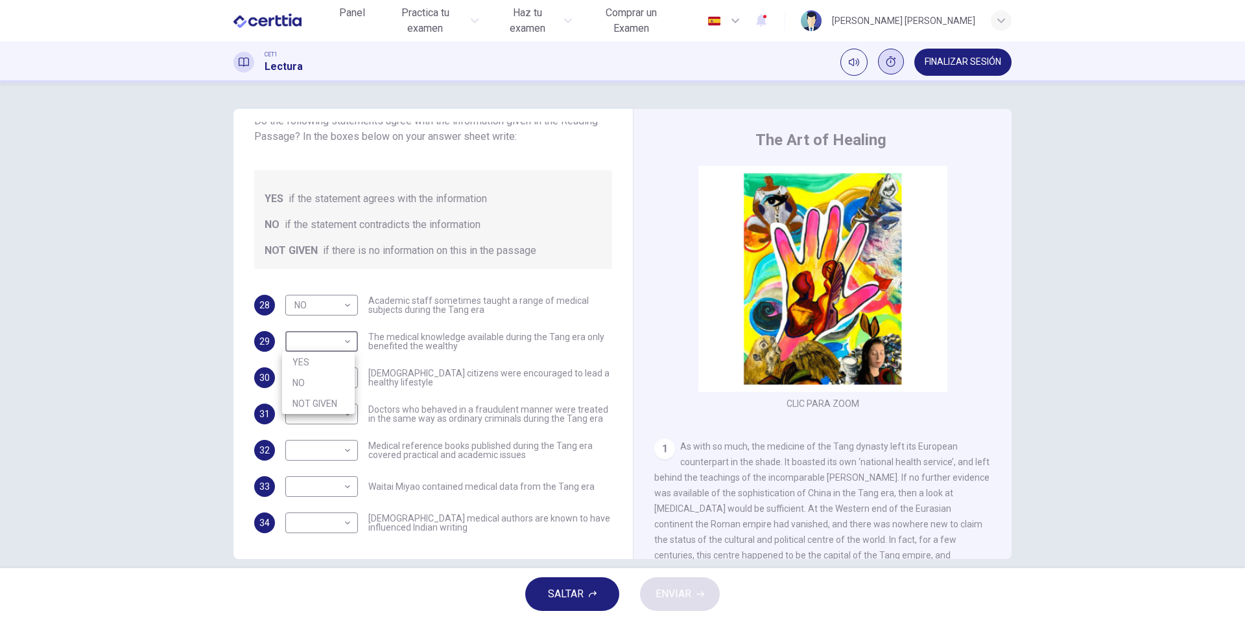
type input "***"
click at [330, 429] on body "Este sitio utiliza cookies, como se explica en nuestra Política de Privacidad .…" at bounding box center [622, 310] width 1245 height 620
click at [331, 422] on div at bounding box center [622, 310] width 1245 height 620
click at [329, 416] on body "Este sitio utiliza cookies, como se explica en nuestra Política de Privacidad .…" at bounding box center [622, 310] width 1245 height 620
click at [325, 428] on li "YES" at bounding box center [318, 435] width 73 height 21
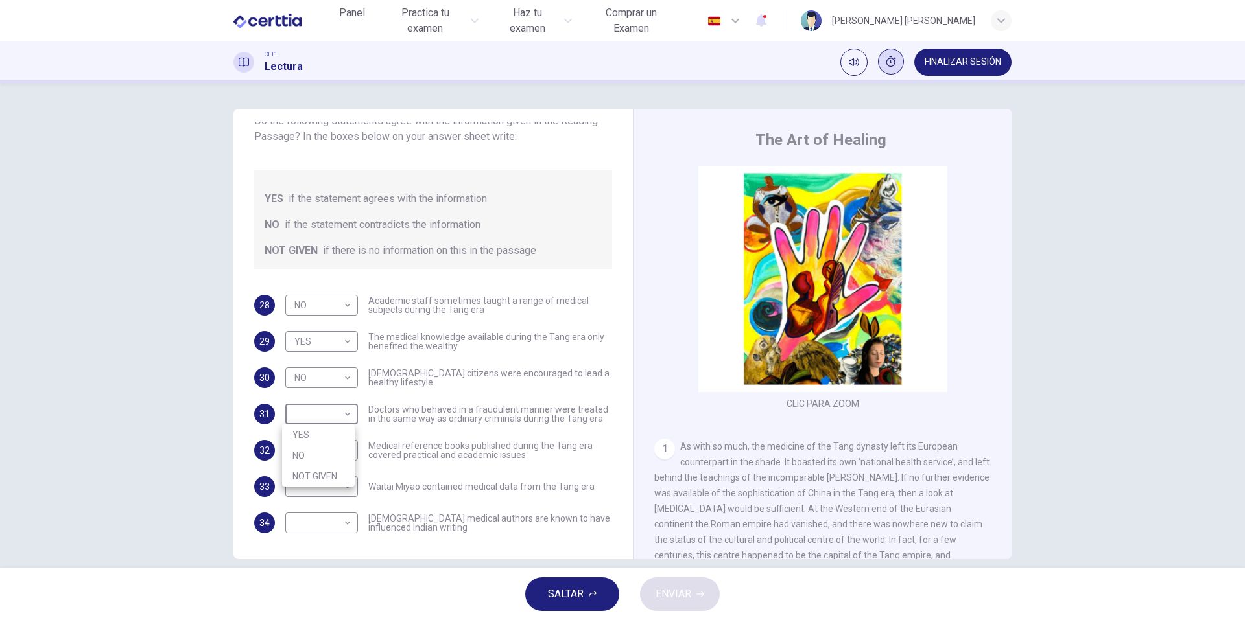
type input "***"
click at [320, 460] on body "Este sitio utiliza cookies, como se explica en nuestra Política de Privacidad .…" at bounding box center [622, 310] width 1245 height 620
click at [316, 473] on li "YES" at bounding box center [318, 471] width 73 height 21
type input "***"
click at [312, 481] on body "Este sitio utiliza cookies, como se explica en nuestra Política de Privacidad .…" at bounding box center [622, 310] width 1245 height 620
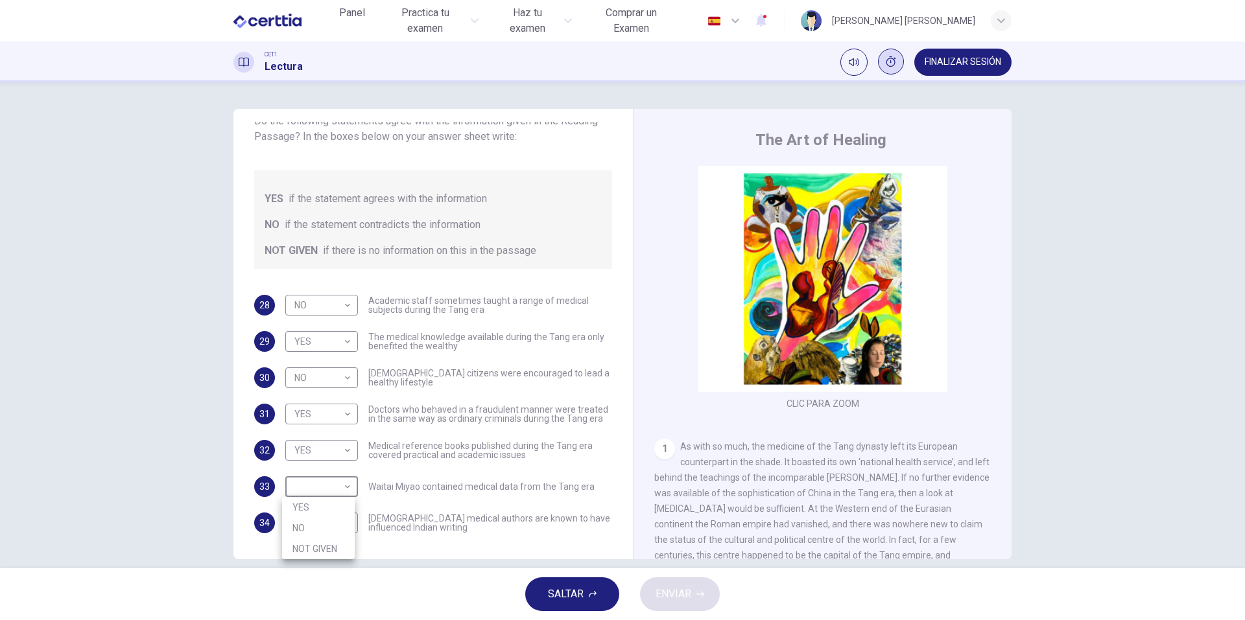
click at [329, 509] on li "YES" at bounding box center [318, 507] width 73 height 21
type input "***"
click at [327, 519] on body "Este sitio utiliza cookies, como se explica en nuestra Política de Privacidad .…" at bounding box center [622, 310] width 1245 height 620
click at [326, 583] on li "NOT GIVEN" at bounding box center [318, 585] width 73 height 21
type input "*********"
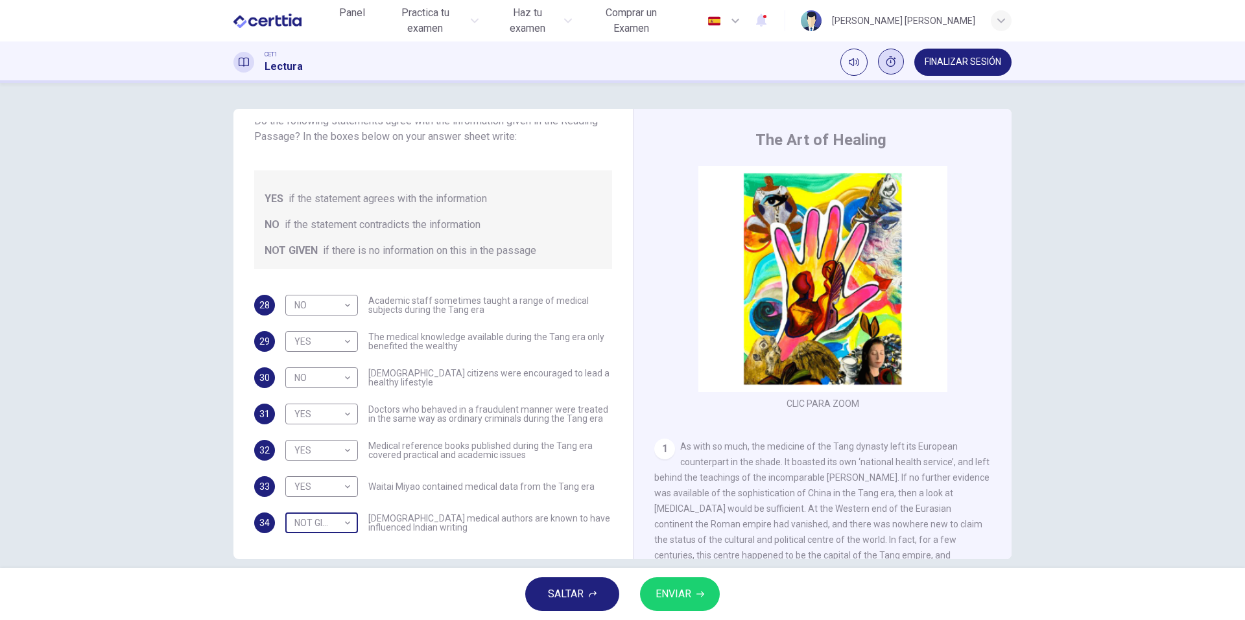
click at [307, 524] on body "Este sitio utiliza cookies, como se explica en nuestra Política de Privacidad .…" at bounding box center [622, 310] width 1245 height 620
click at [717, 593] on div at bounding box center [622, 310] width 1245 height 620
click at [709, 594] on button "ENVIAR" at bounding box center [680, 595] width 80 height 34
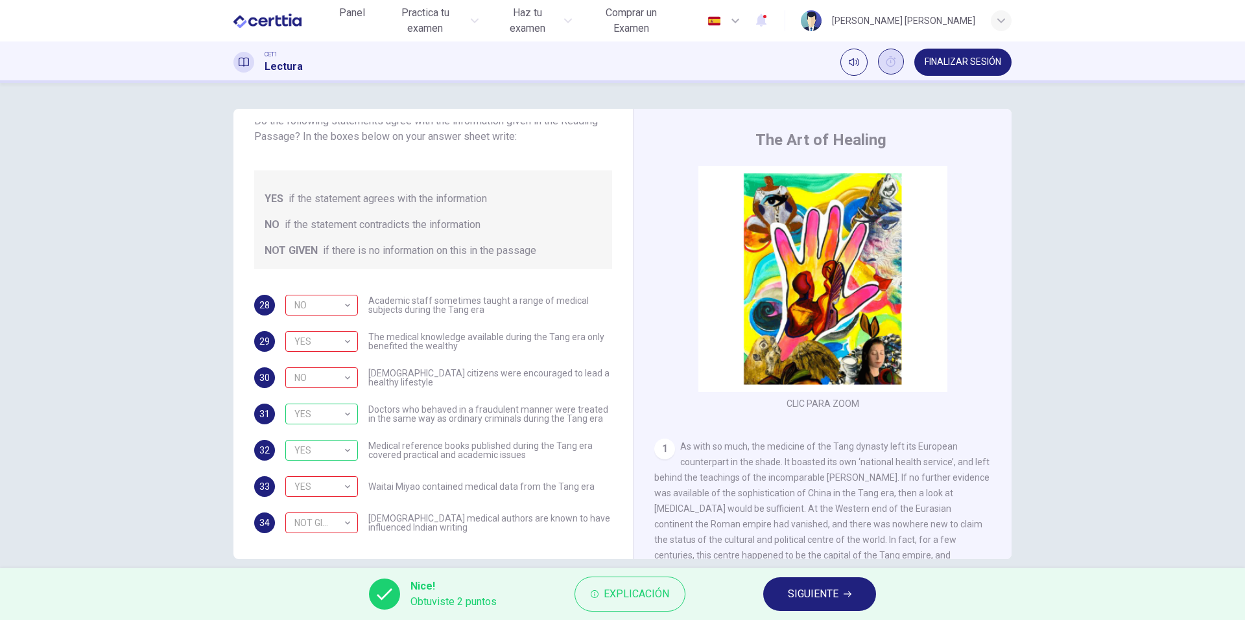
click at [861, 593] on button "SIGUIENTE" at bounding box center [819, 595] width 113 height 34
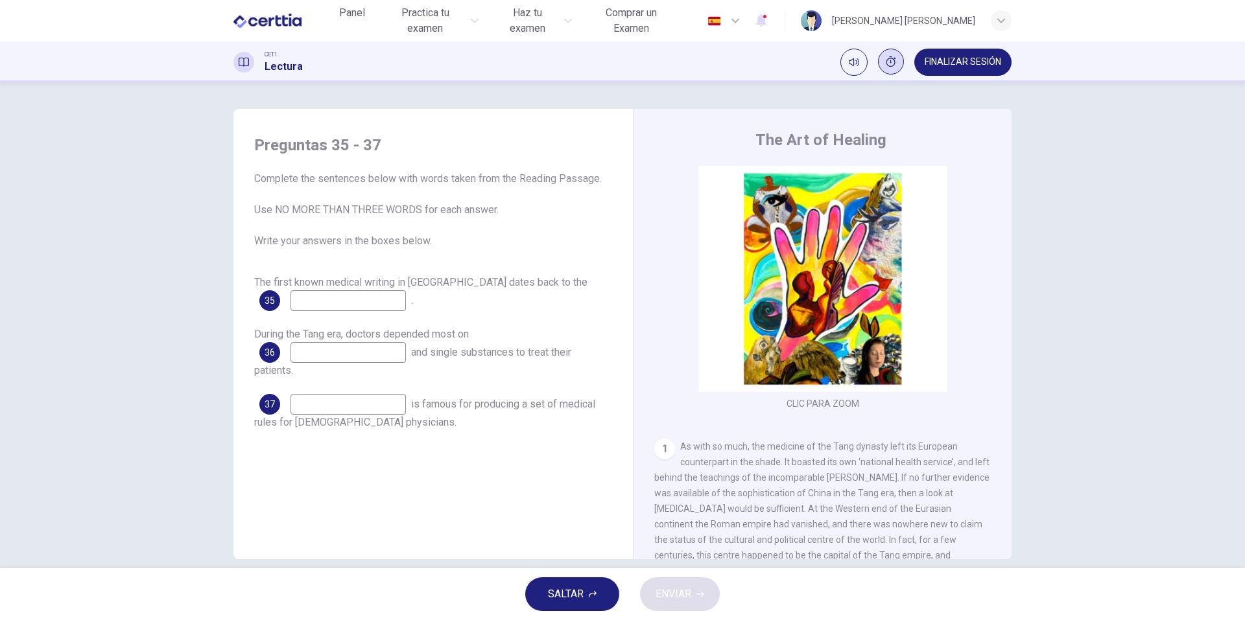
click at [353, 309] on input at bounding box center [347, 300] width 115 height 21
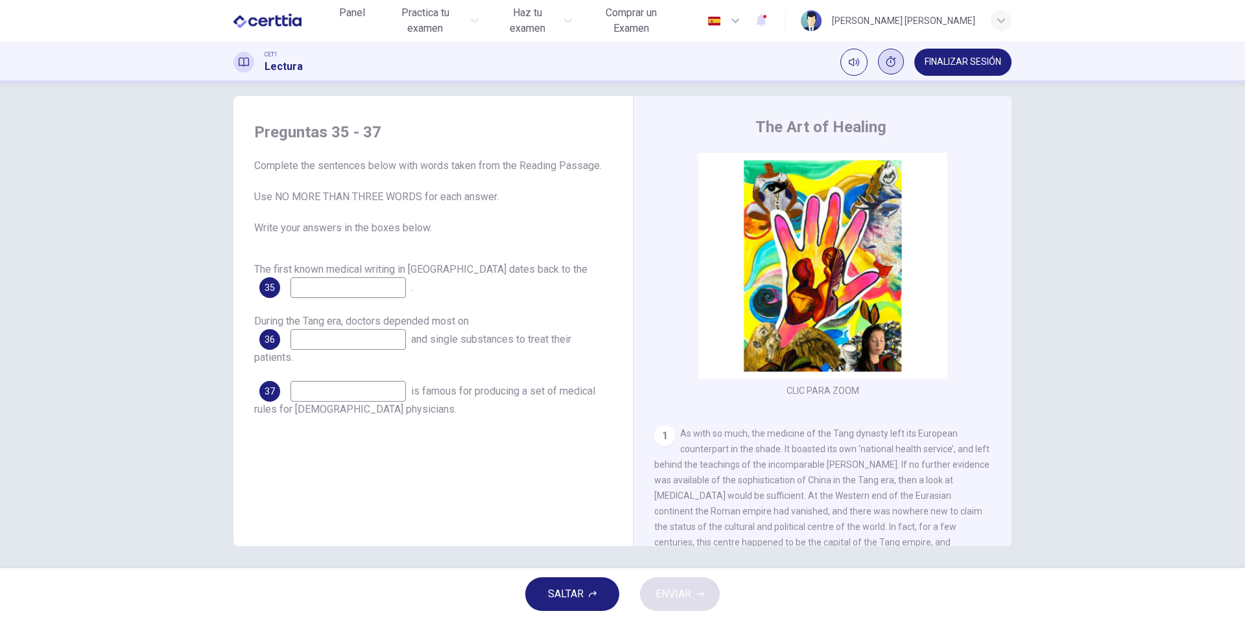
scroll to position [17, 0]
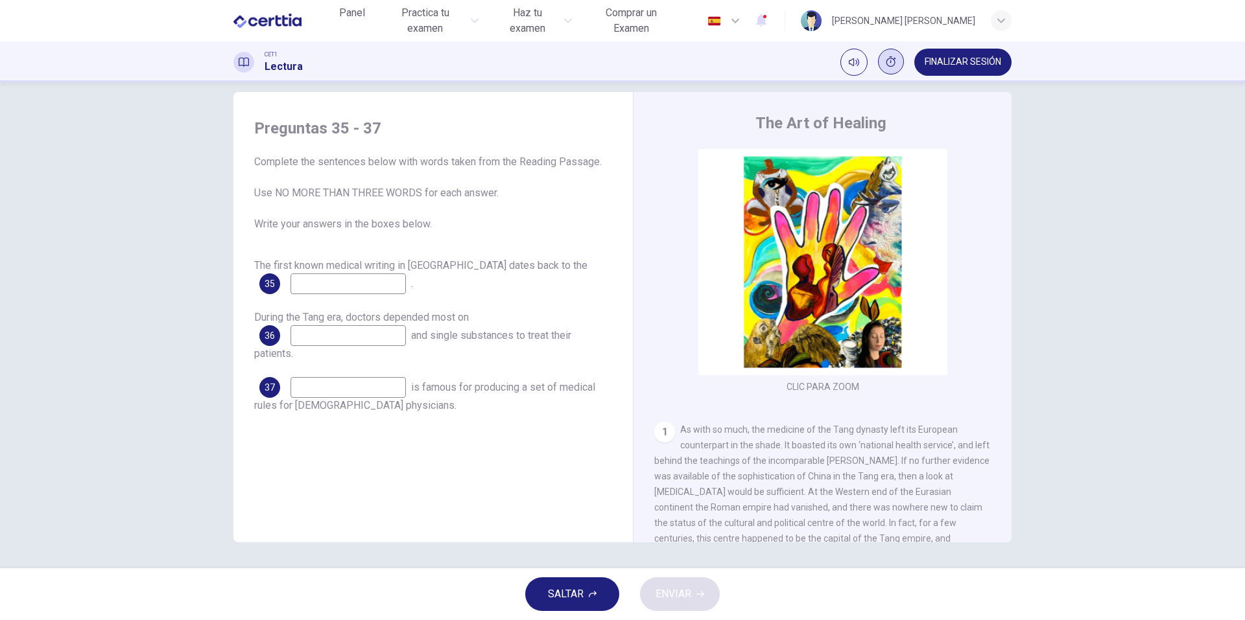
click at [568, 587] on span "SALTAR" at bounding box center [566, 594] width 36 height 18
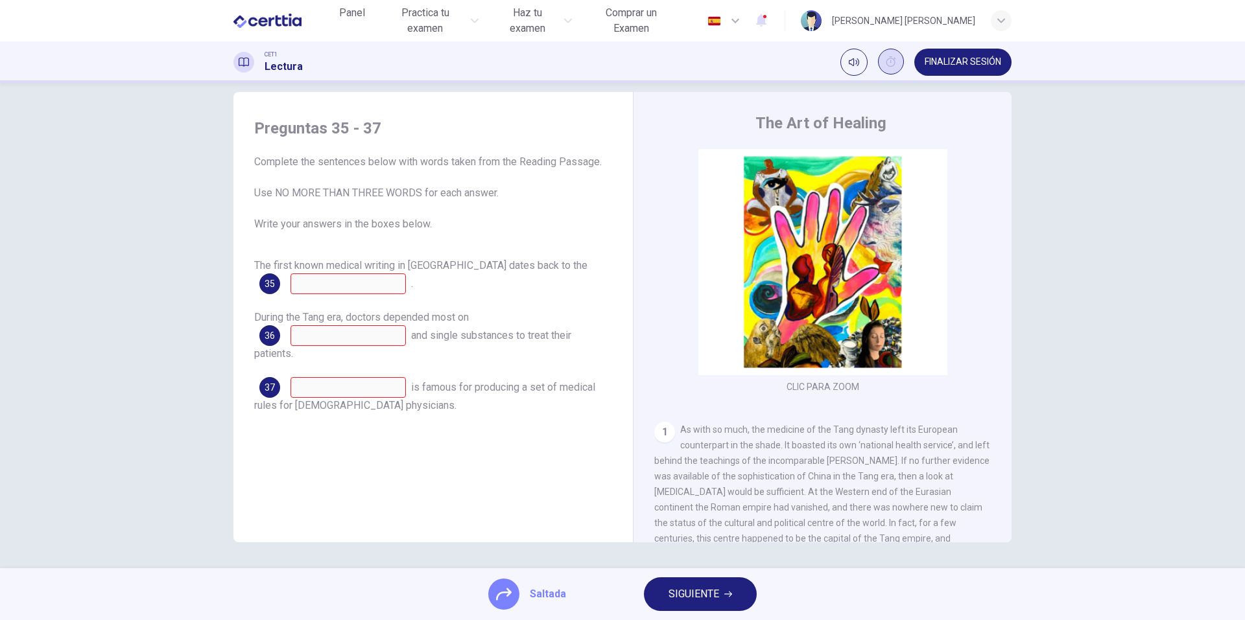
click at [729, 599] on button "SIGUIENTE" at bounding box center [700, 595] width 113 height 34
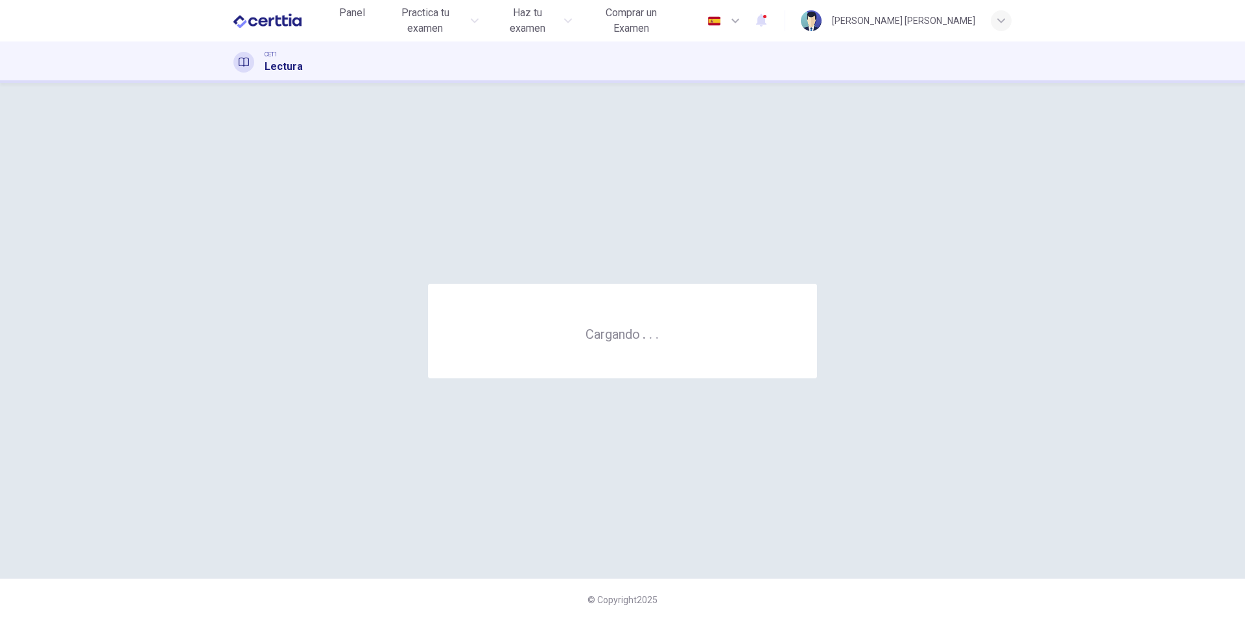
scroll to position [0, 0]
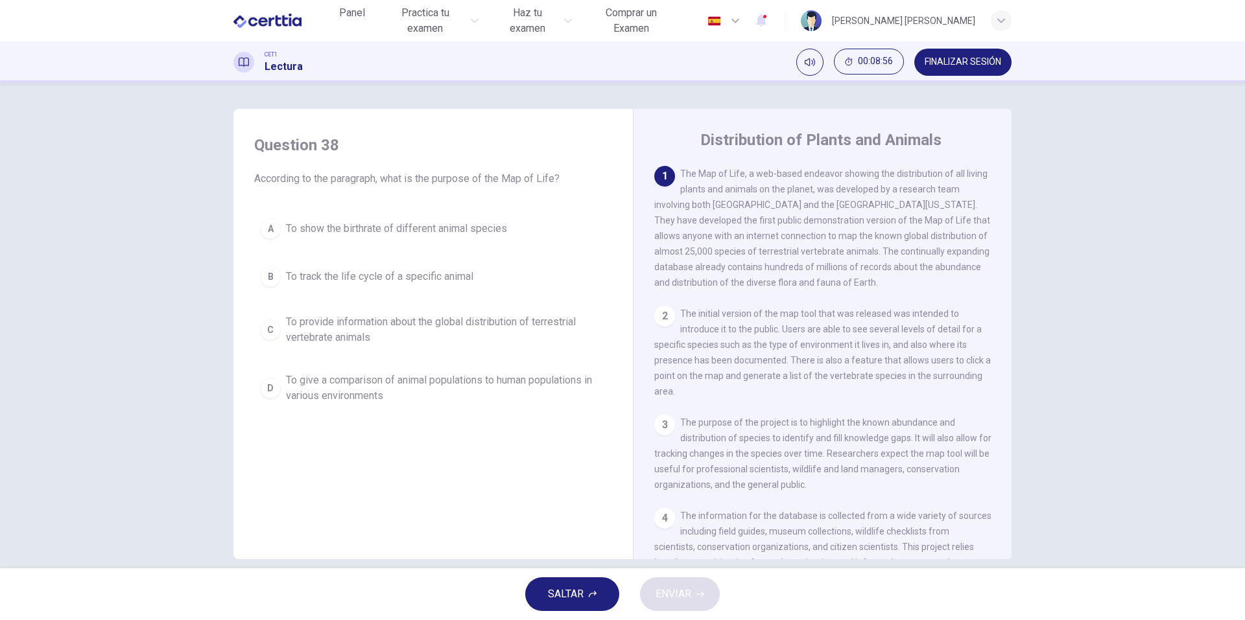
click at [411, 239] on button "A To show the birthrate of different animal species" at bounding box center [433, 229] width 358 height 32
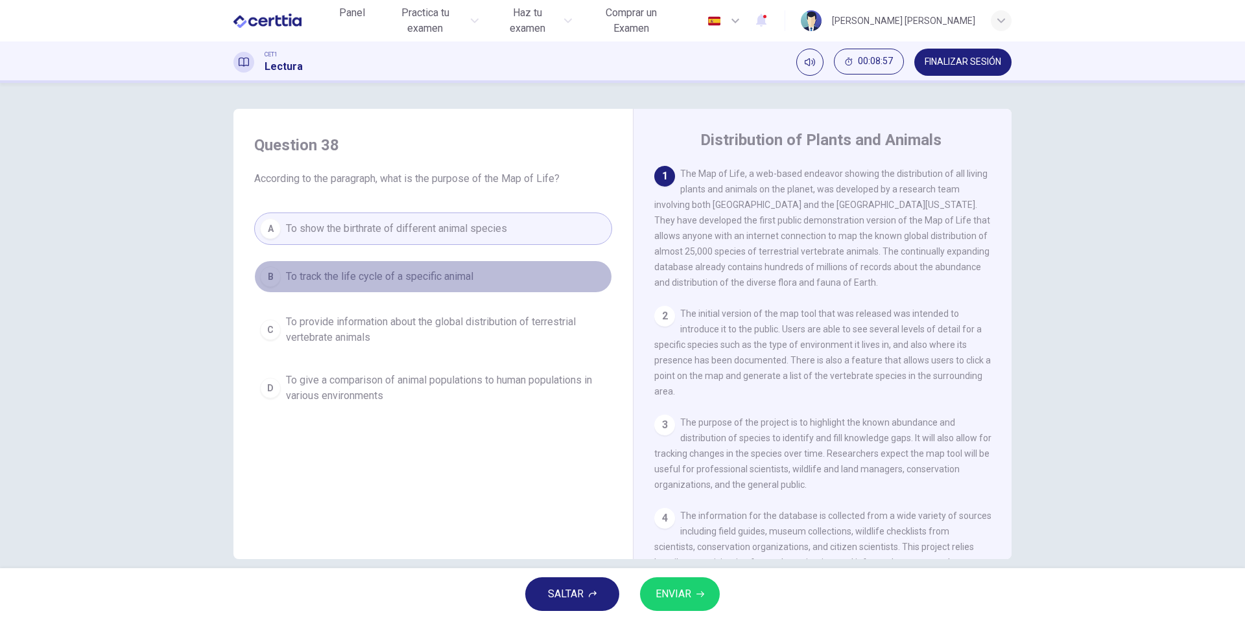
click at [392, 279] on span "To track the life cycle of a specific animal" at bounding box center [379, 277] width 187 height 16
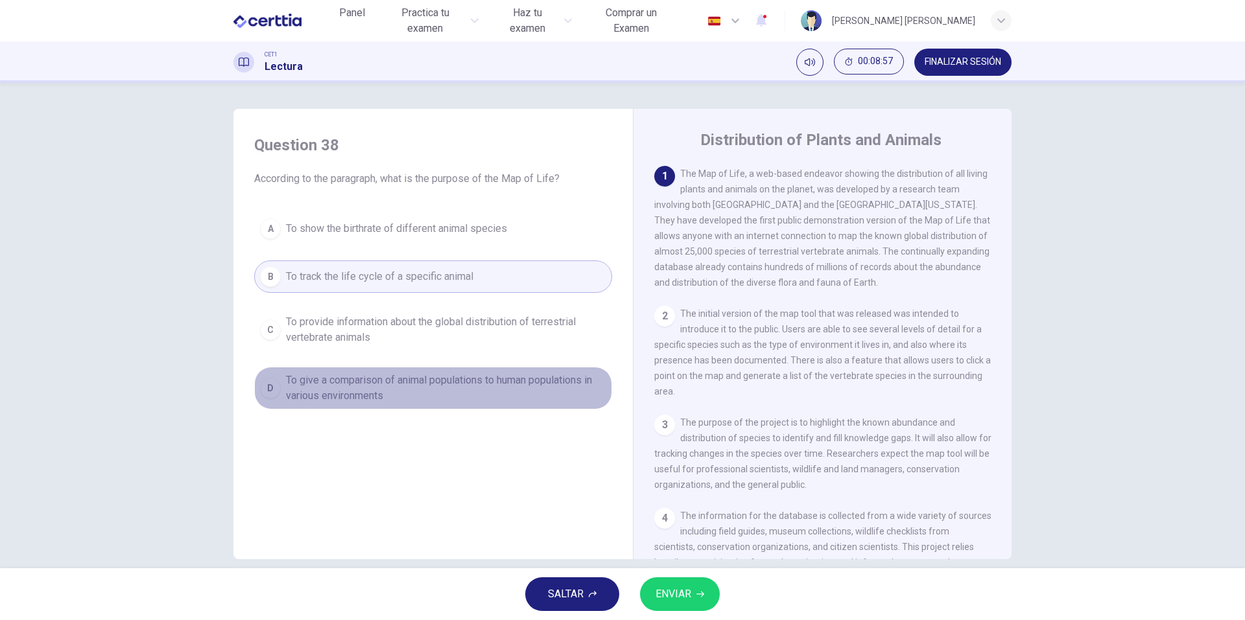
click at [383, 396] on span "To give a comparison of animal populations to human populations in various envi…" at bounding box center [446, 388] width 320 height 31
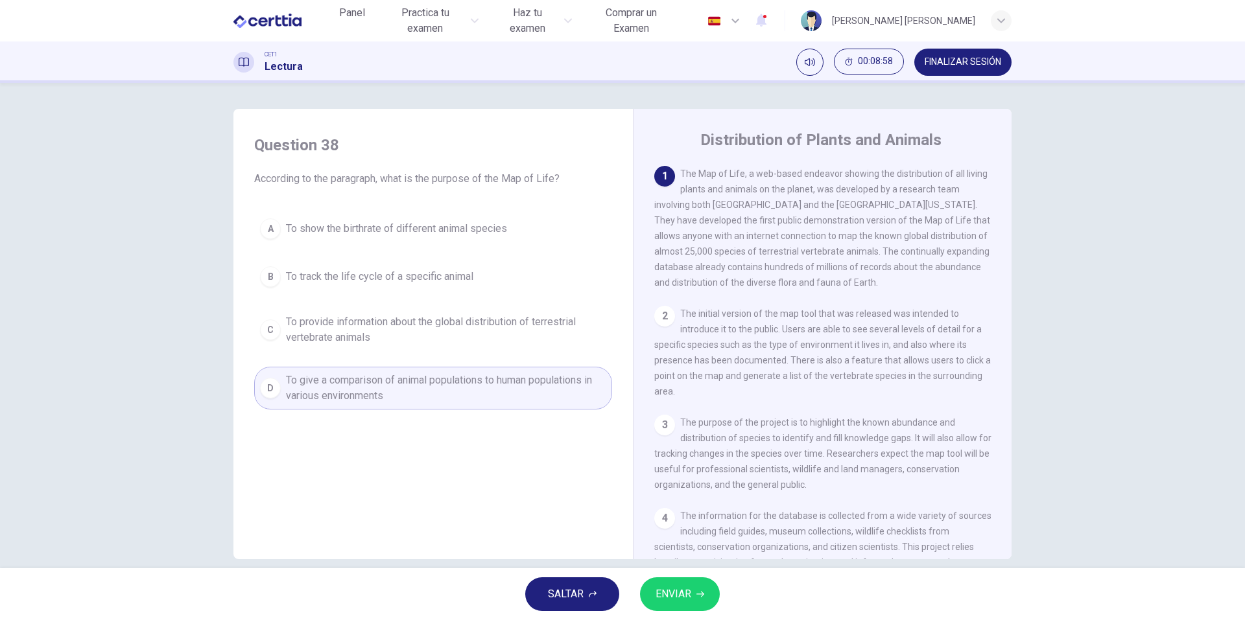
drag, startPoint x: 434, startPoint y: 308, endPoint x: 436, endPoint y: 318, distance: 10.6
click at [436, 311] on div "A To show the birthrate of different animal species B To track the life cycle o…" at bounding box center [433, 311] width 358 height 197
drag, startPoint x: 520, startPoint y: 329, endPoint x: 528, endPoint y: 340, distance: 13.9
click at [521, 329] on span "To provide information about the global distribution of terrestrial vertebrate …" at bounding box center [446, 329] width 320 height 31
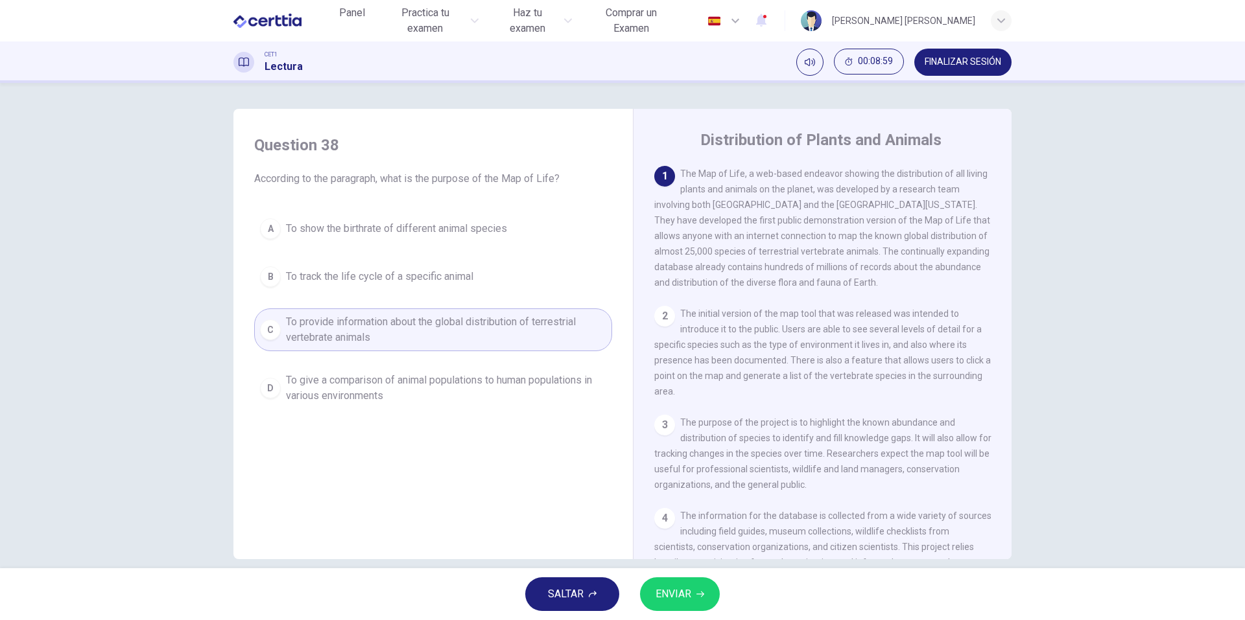
click at [681, 593] on span "ENVIAR" at bounding box center [673, 594] width 36 height 18
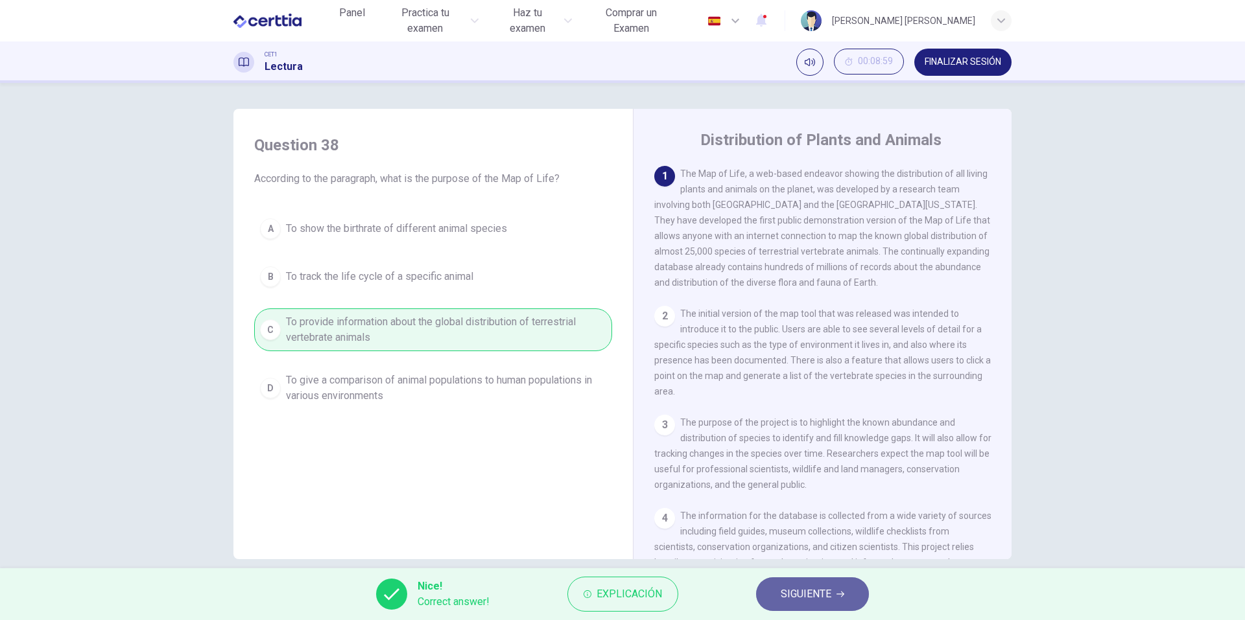
click at [849, 594] on button "SIGUIENTE" at bounding box center [812, 595] width 113 height 34
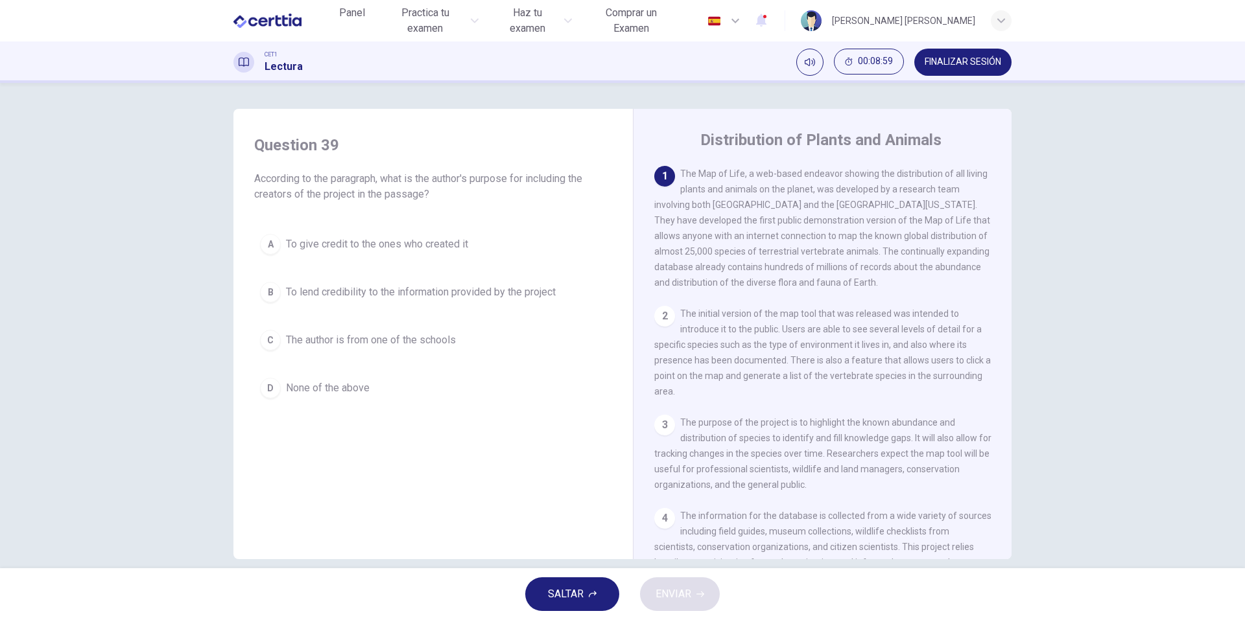
click at [405, 371] on div "A To give credit to the ones who created it B To lend credibility to the inform…" at bounding box center [433, 316] width 358 height 176
click at [371, 345] on span "The author is from one of the schools" at bounding box center [371, 341] width 170 height 16
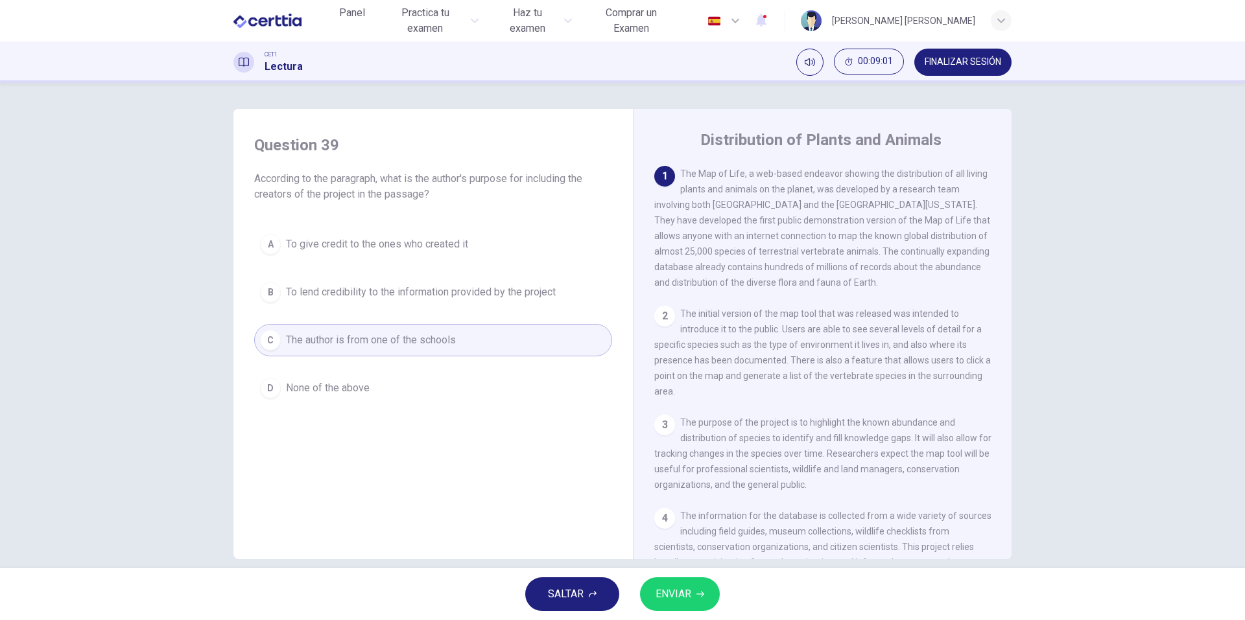
click at [692, 587] on button "ENVIAR" at bounding box center [680, 595] width 80 height 34
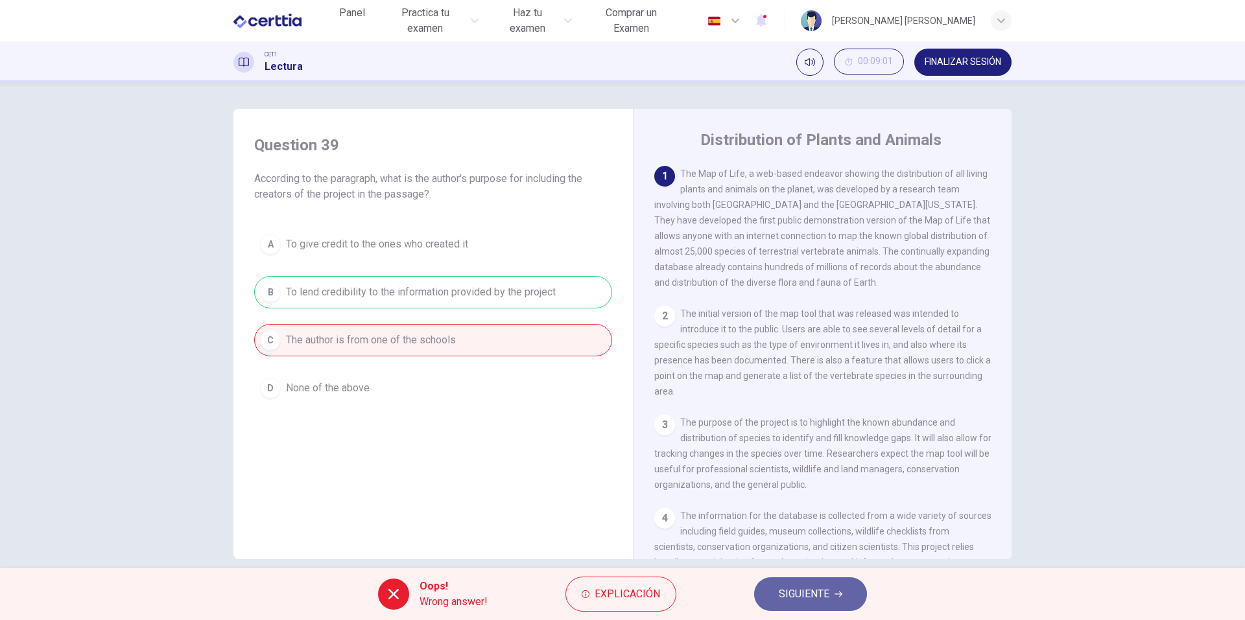
click at [827, 599] on span "SIGUIENTE" at bounding box center [804, 594] width 51 height 18
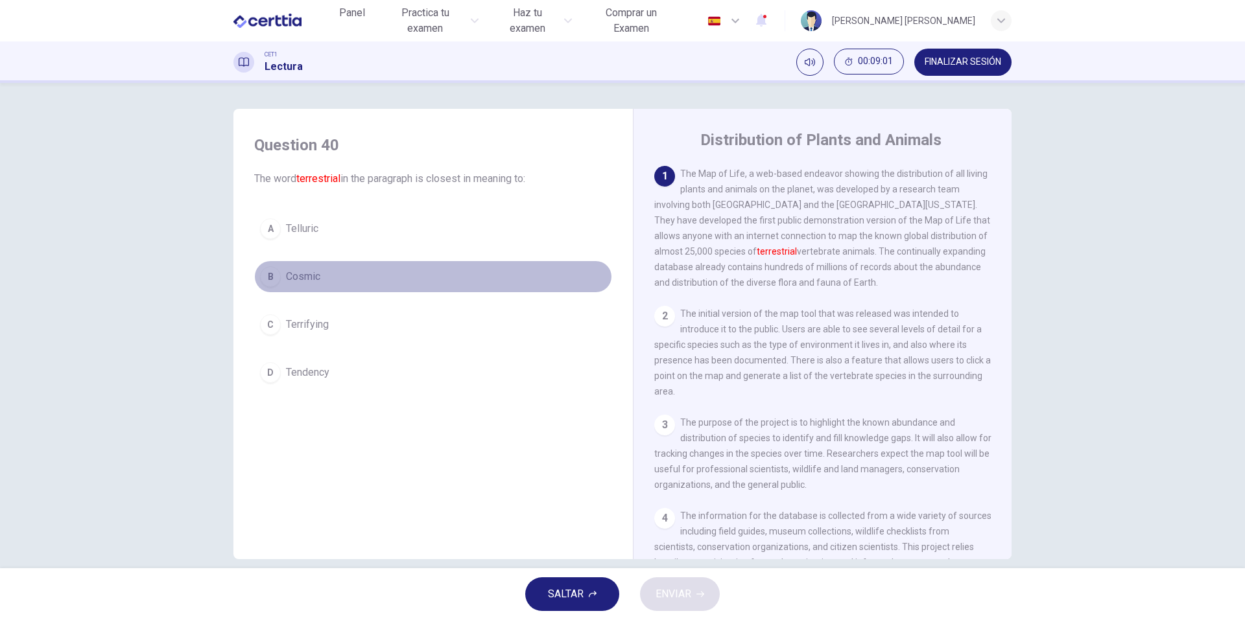
click at [304, 276] on span "Cosmic" at bounding box center [303, 277] width 34 height 16
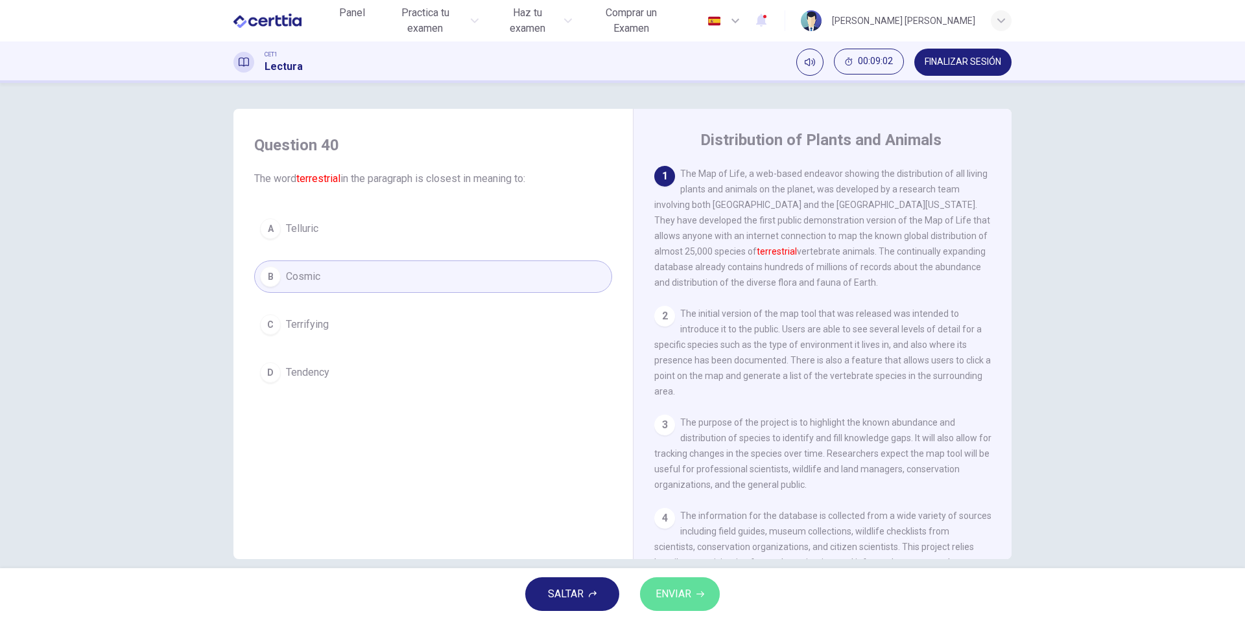
click at [709, 587] on button "ENVIAR" at bounding box center [680, 595] width 80 height 34
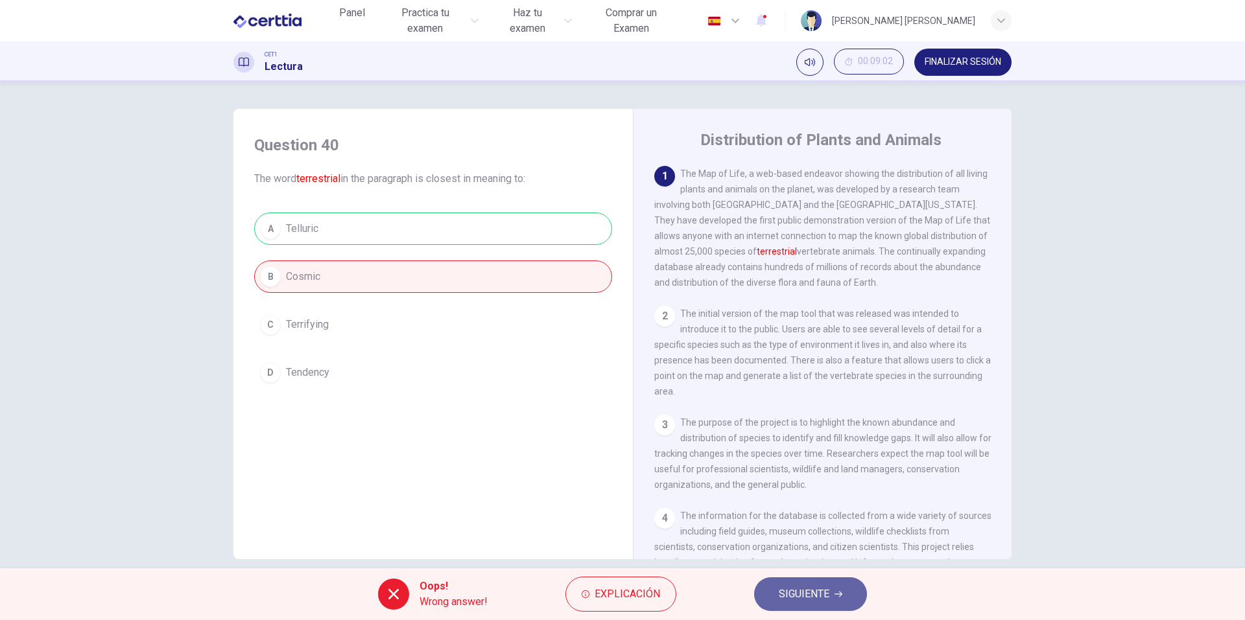
click at [801, 590] on span "SIGUIENTE" at bounding box center [804, 594] width 51 height 18
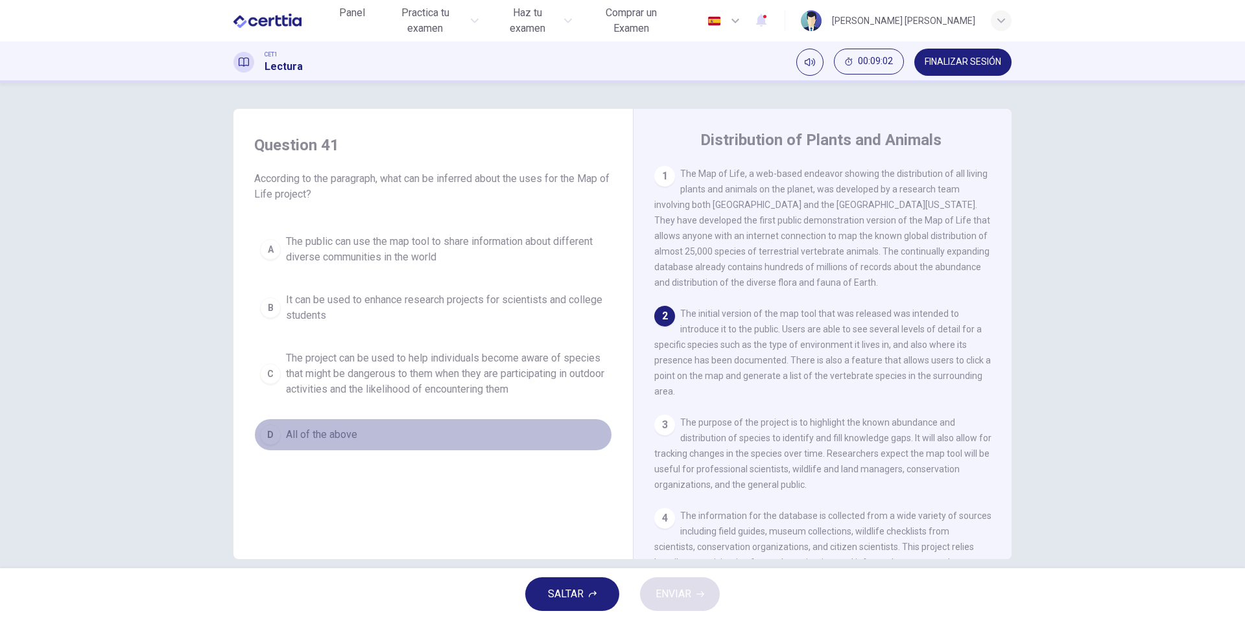
click at [423, 440] on button "D All of the above" at bounding box center [433, 435] width 358 height 32
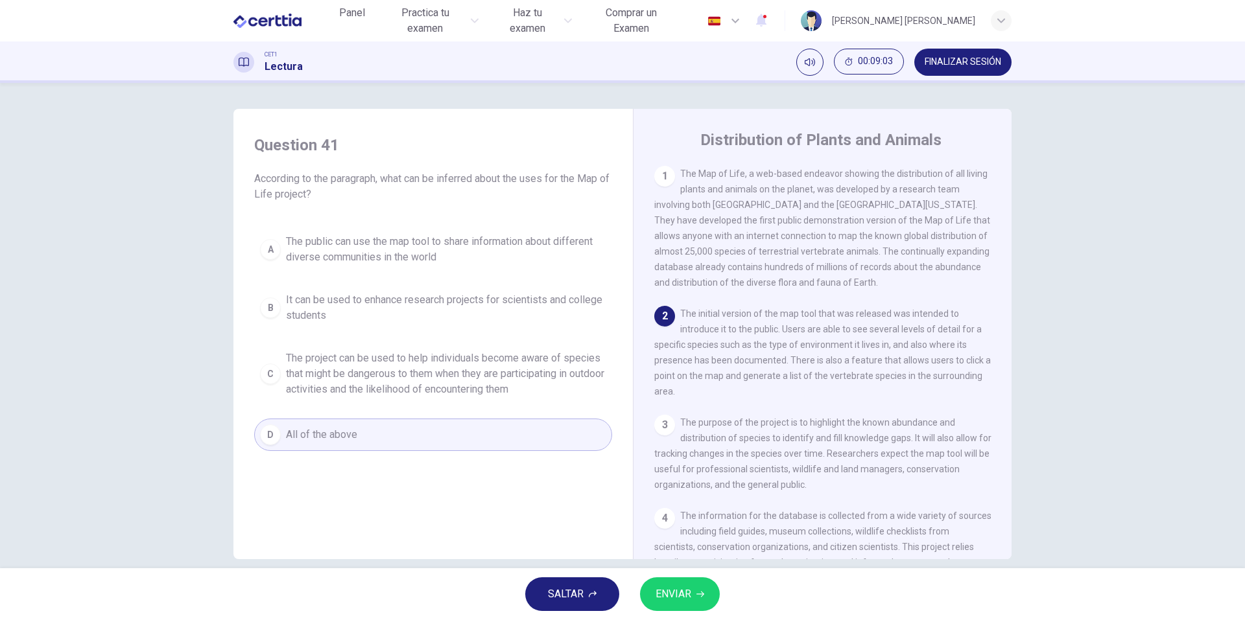
click at [688, 598] on span "ENVIAR" at bounding box center [673, 594] width 36 height 18
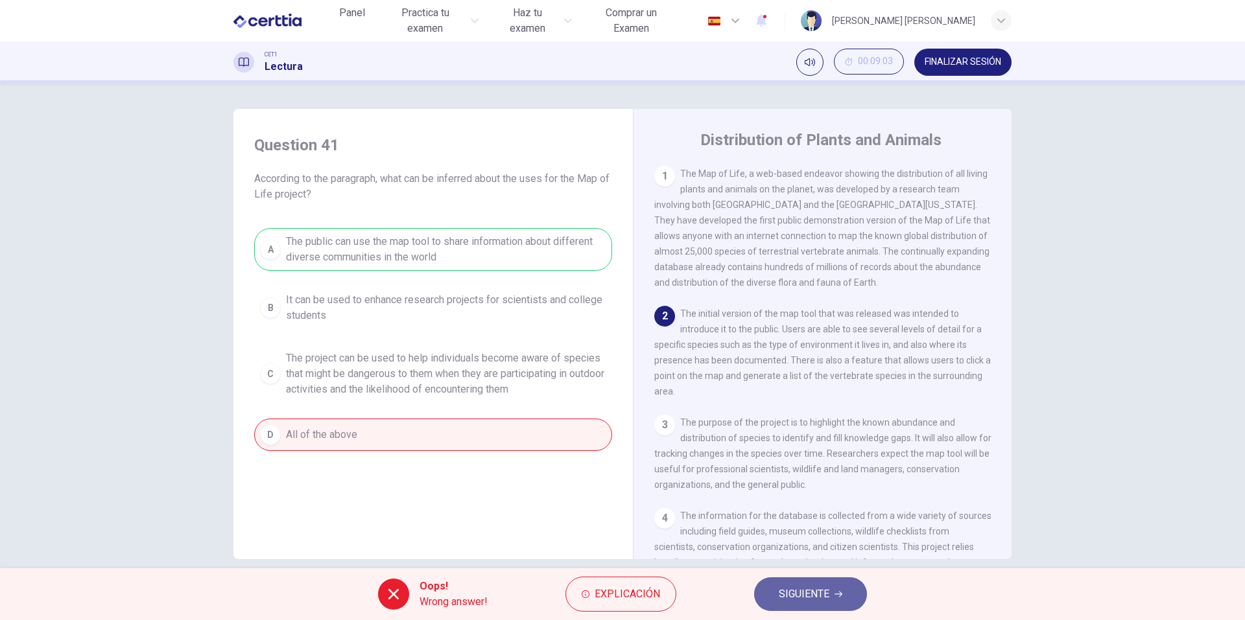
click at [823, 598] on span "SIGUIENTE" at bounding box center [804, 594] width 51 height 18
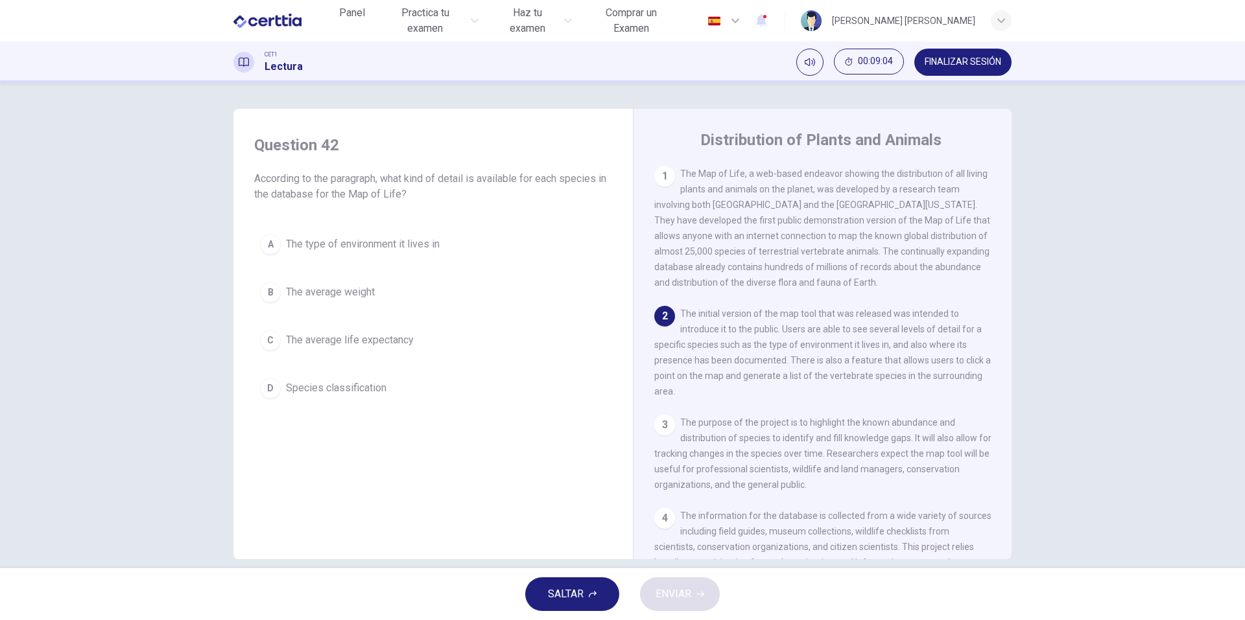
click at [362, 324] on div "A The type of environment it lives in B The average weight C The average life e…" at bounding box center [433, 316] width 358 height 176
click at [354, 300] on span "The average weight" at bounding box center [330, 293] width 89 height 16
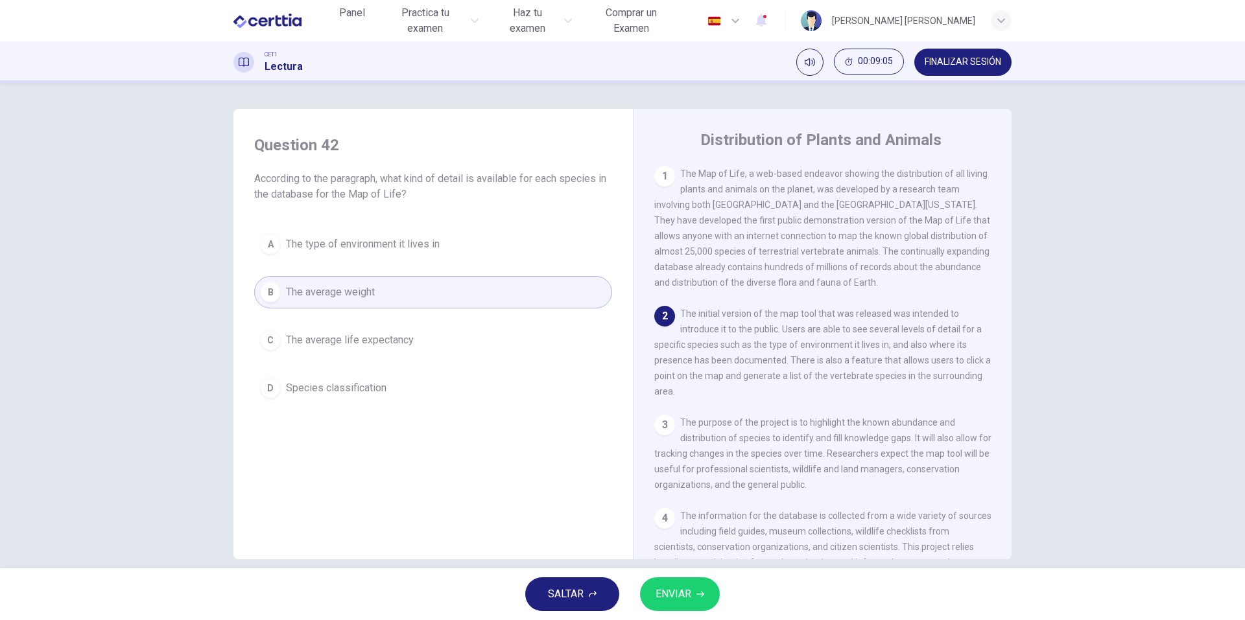
click at [677, 601] on span "ENVIAR" at bounding box center [673, 594] width 36 height 18
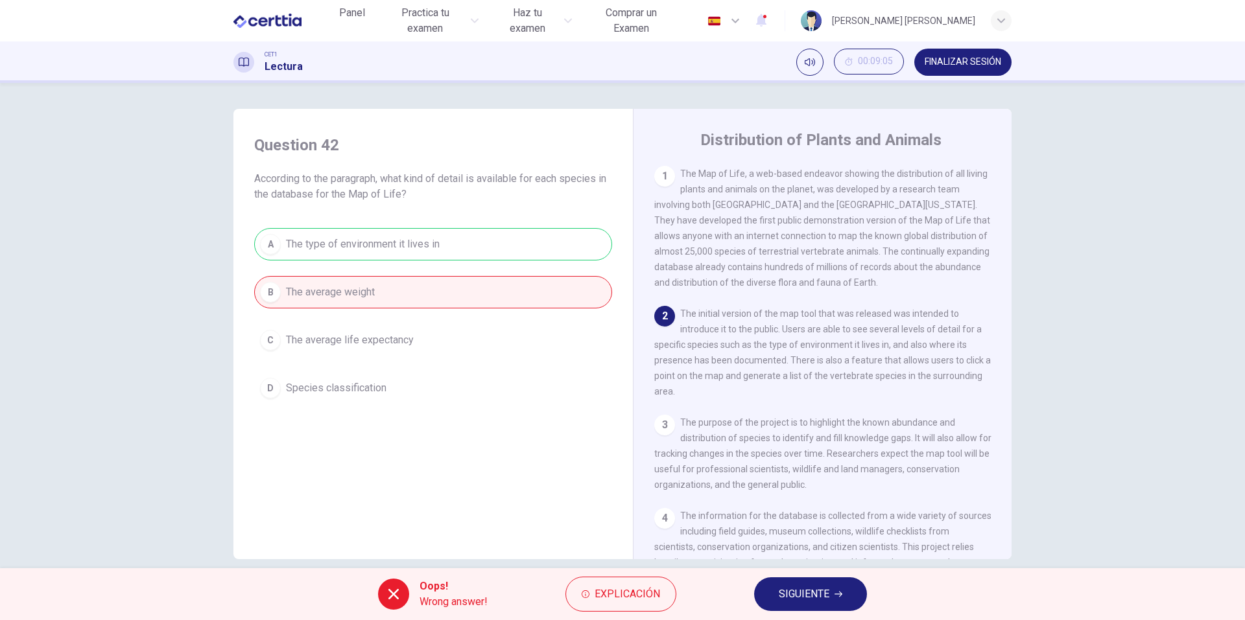
click at [784, 582] on button "SIGUIENTE" at bounding box center [810, 595] width 113 height 34
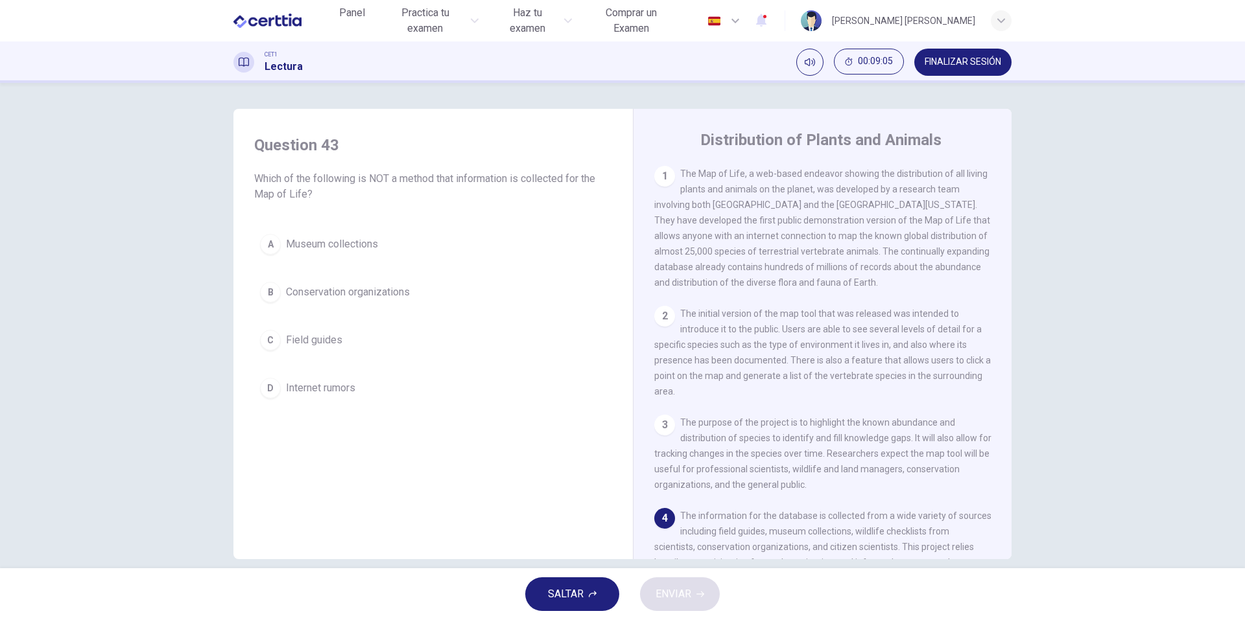
click at [315, 300] on span "Conservation organizations" at bounding box center [348, 293] width 124 height 16
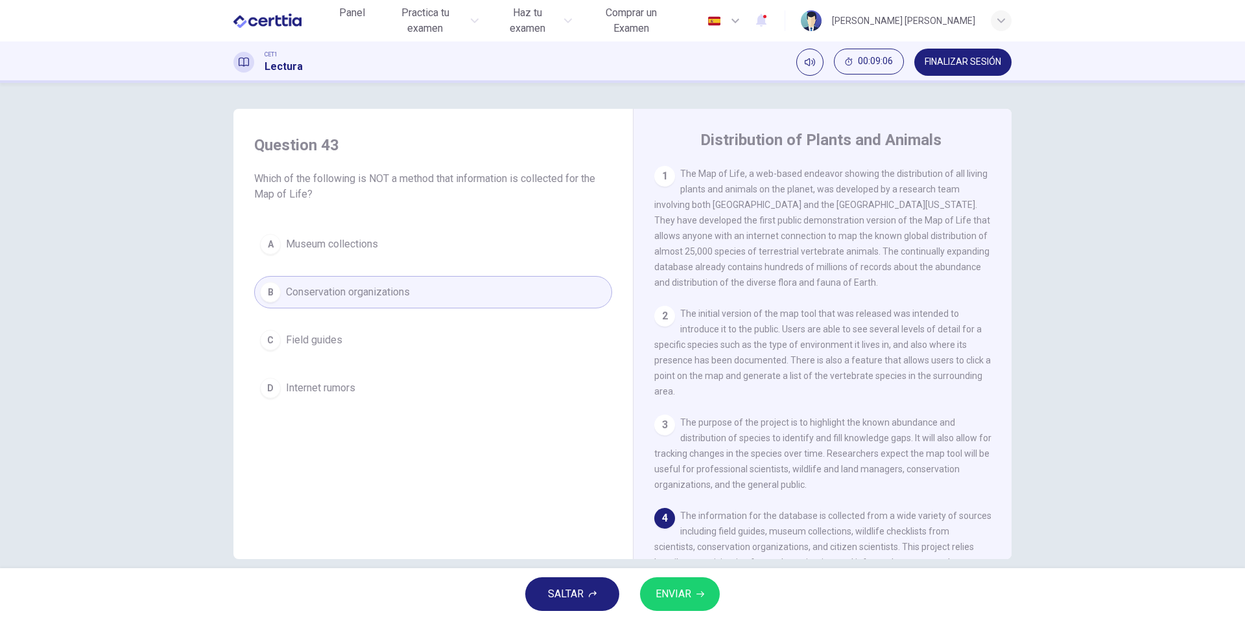
click at [686, 600] on span "ENVIAR" at bounding box center [673, 594] width 36 height 18
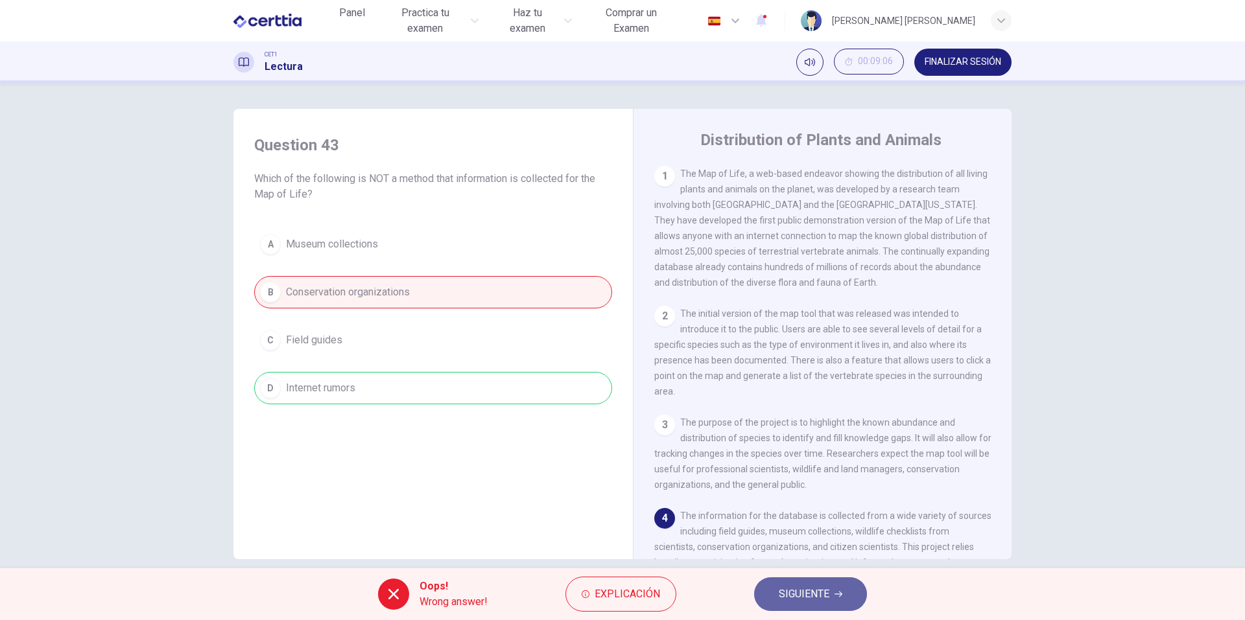
click at [802, 582] on button "SIGUIENTE" at bounding box center [810, 595] width 113 height 34
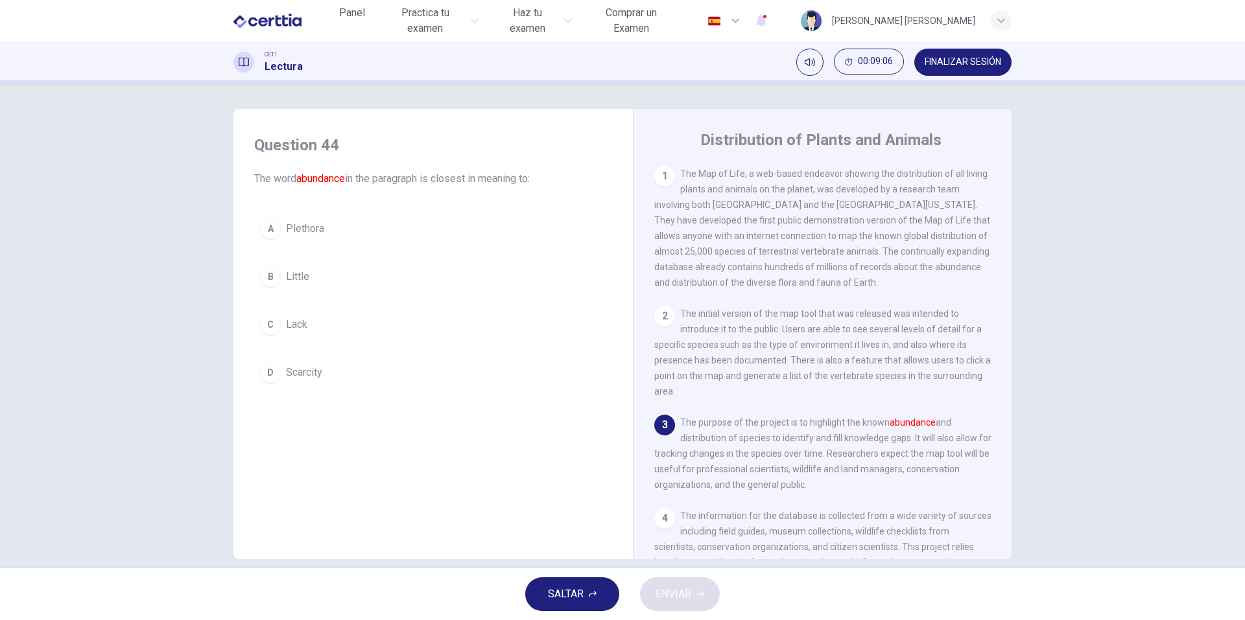
click at [373, 298] on div "A Plethora B Little C Lack D Scarcity" at bounding box center [433, 301] width 358 height 176
click at [355, 319] on button "C Lack" at bounding box center [433, 325] width 358 height 32
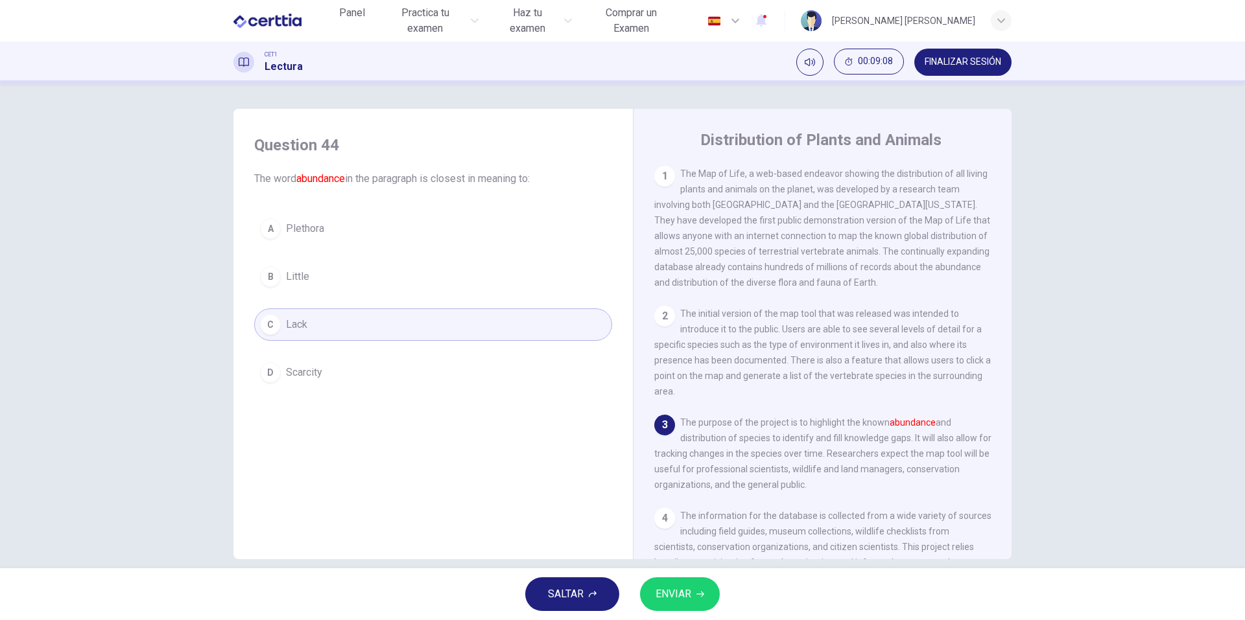
click at [356, 290] on button "B Little" at bounding box center [433, 277] width 358 height 32
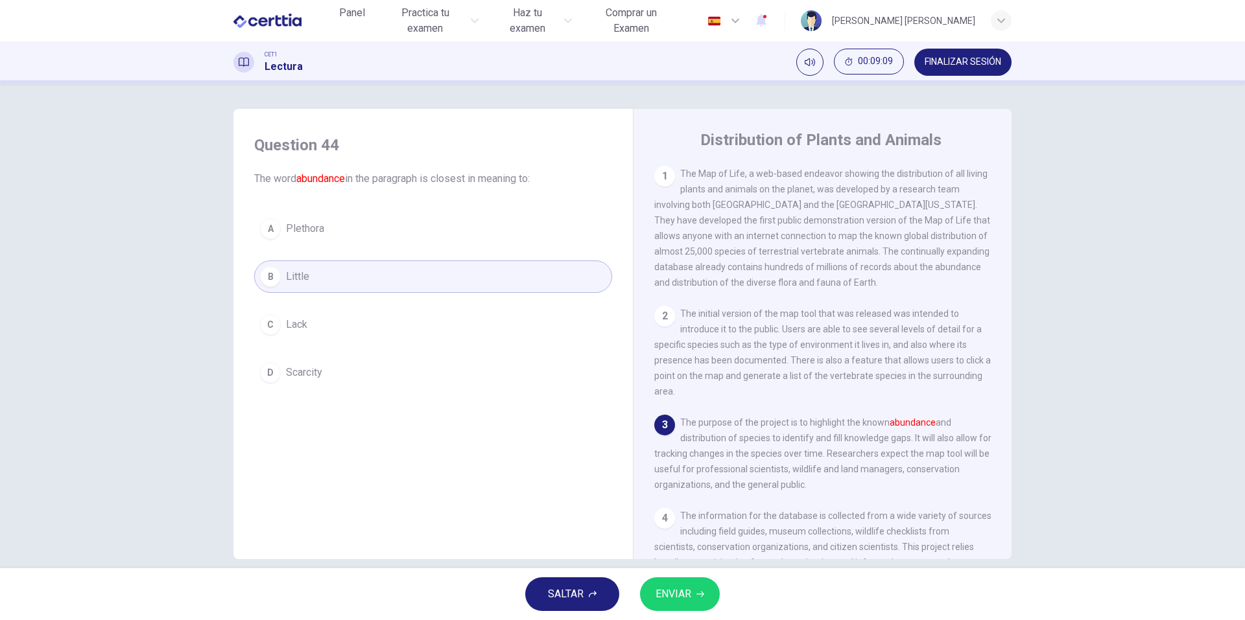
click at [351, 231] on button "A Plethora" at bounding box center [433, 229] width 358 height 32
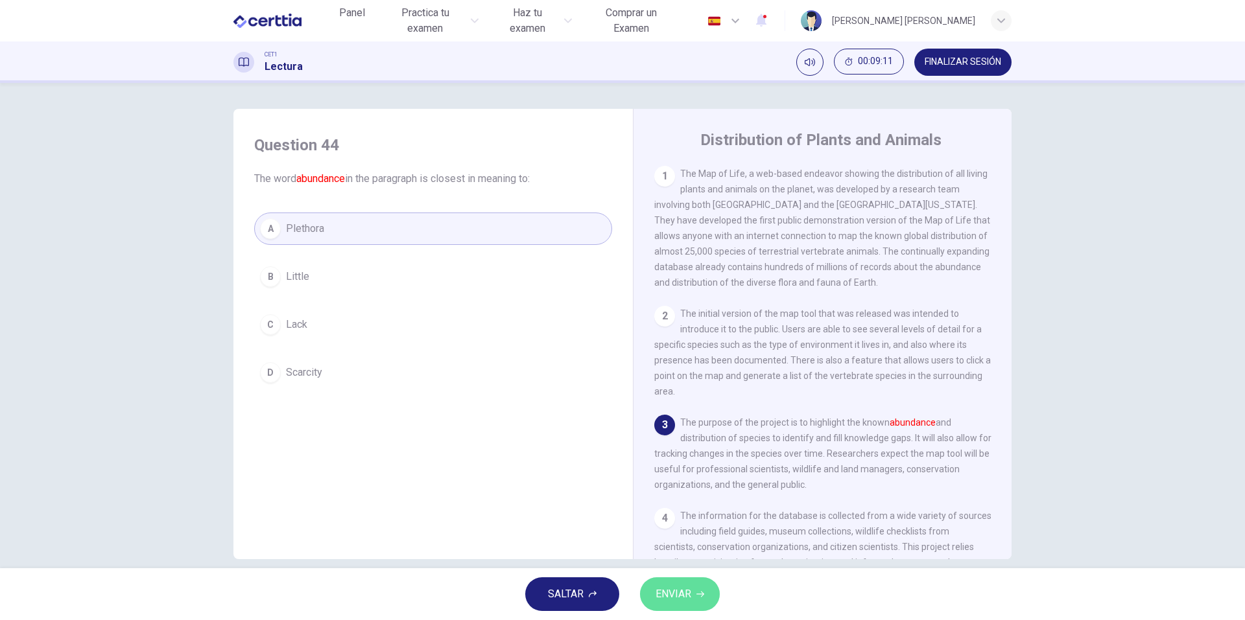
click at [684, 579] on button "ENVIAR" at bounding box center [680, 595] width 80 height 34
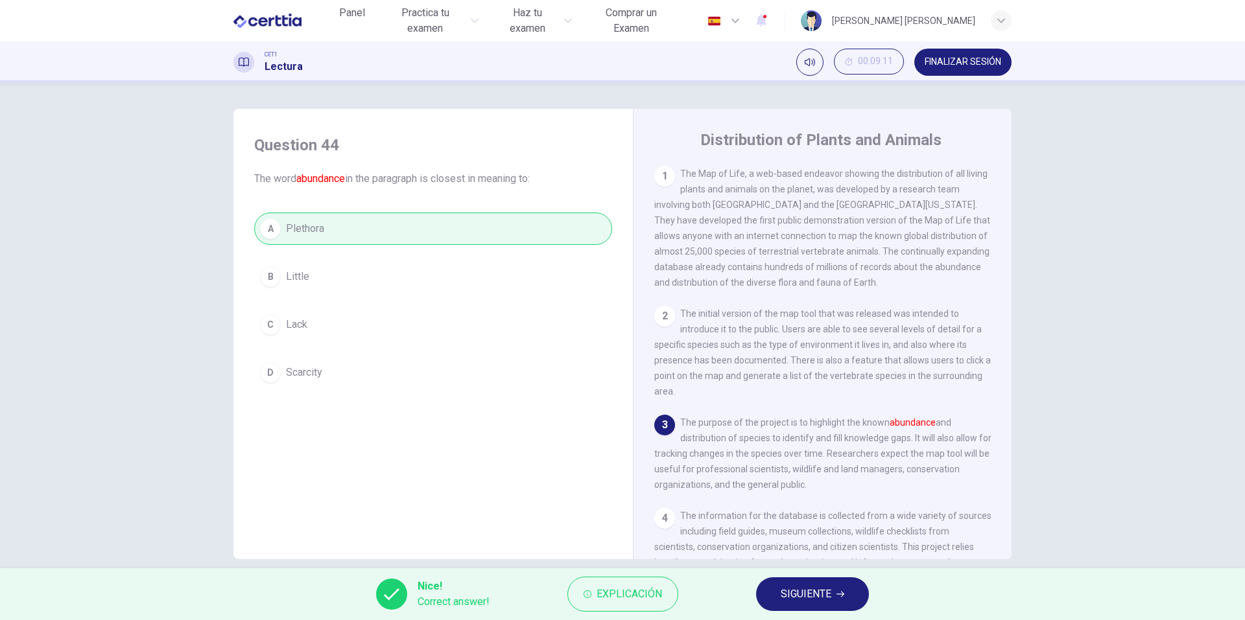
click at [816, 617] on div "Nice! Correct answer! Explicación SIGUIENTE" at bounding box center [622, 595] width 1245 height 52
click at [821, 604] on button "SIGUIENTE" at bounding box center [812, 595] width 113 height 34
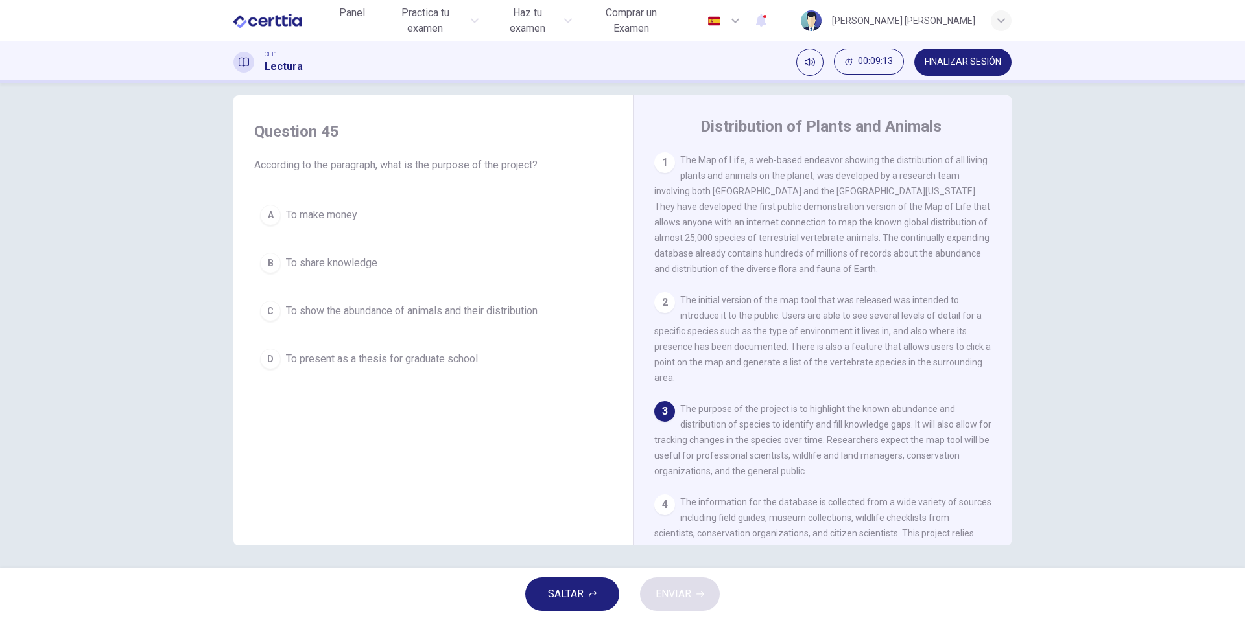
scroll to position [17, 0]
click at [506, 305] on span "To show the abundance of animals and their distribution" at bounding box center [412, 308] width 252 height 16
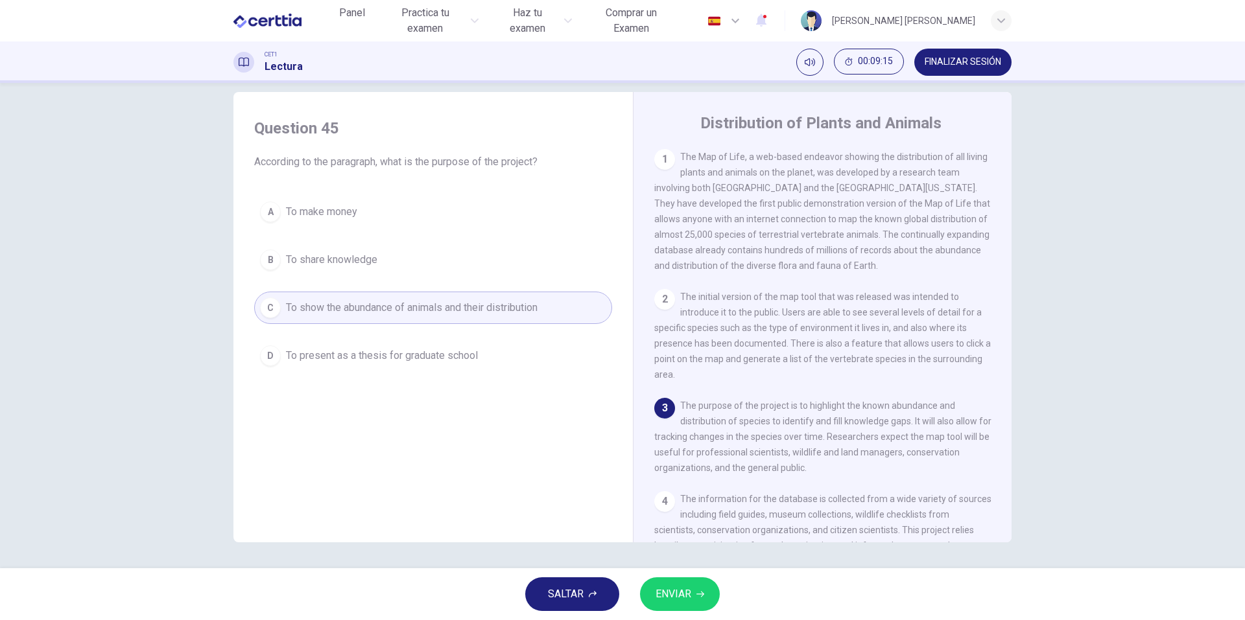
click at [702, 595] on icon "button" at bounding box center [700, 595] width 8 height 6
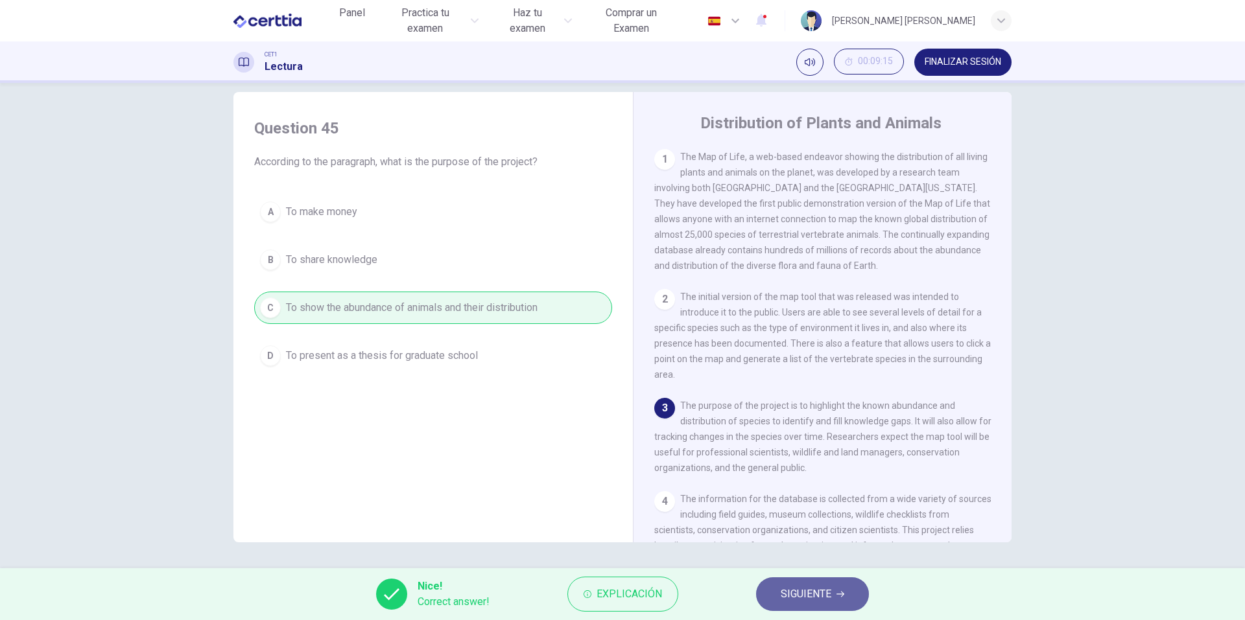
click at [803, 603] on span "SIGUIENTE" at bounding box center [806, 594] width 51 height 18
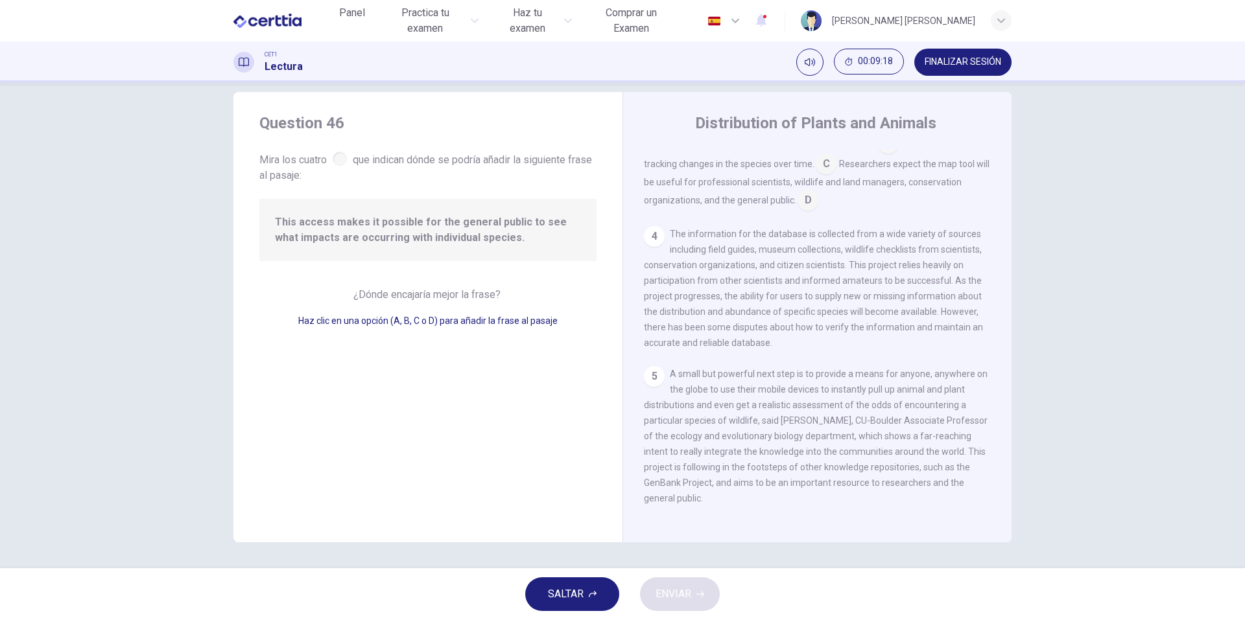
scroll to position [95, 0]
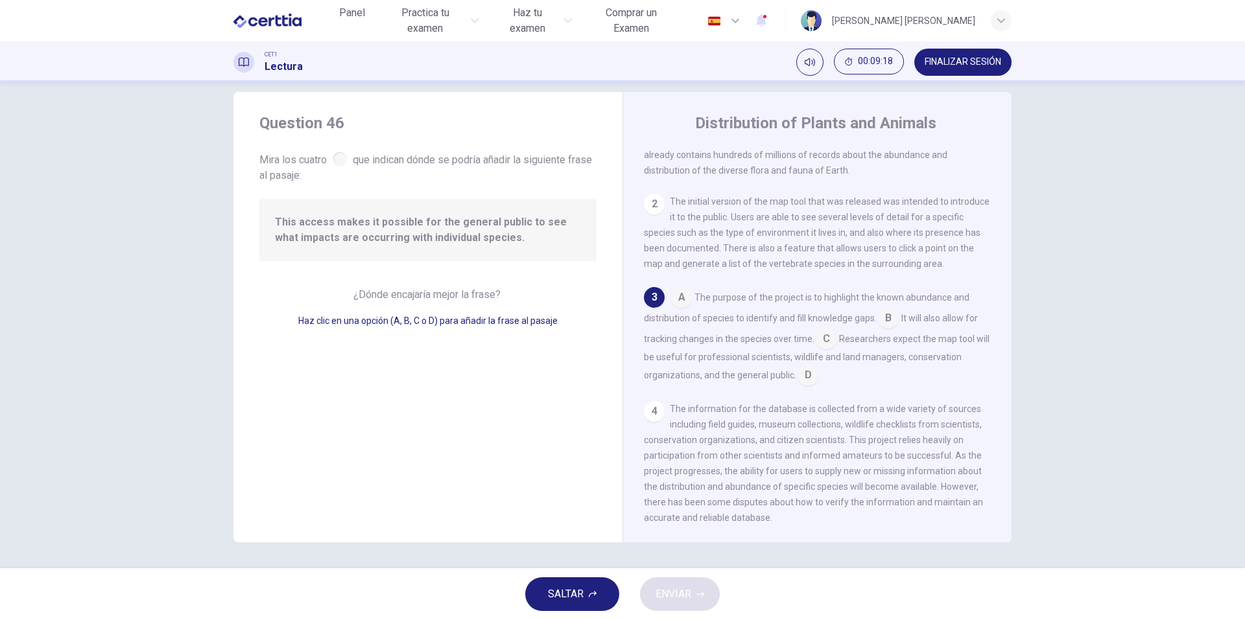
click at [830, 347] on input at bounding box center [826, 340] width 21 height 21
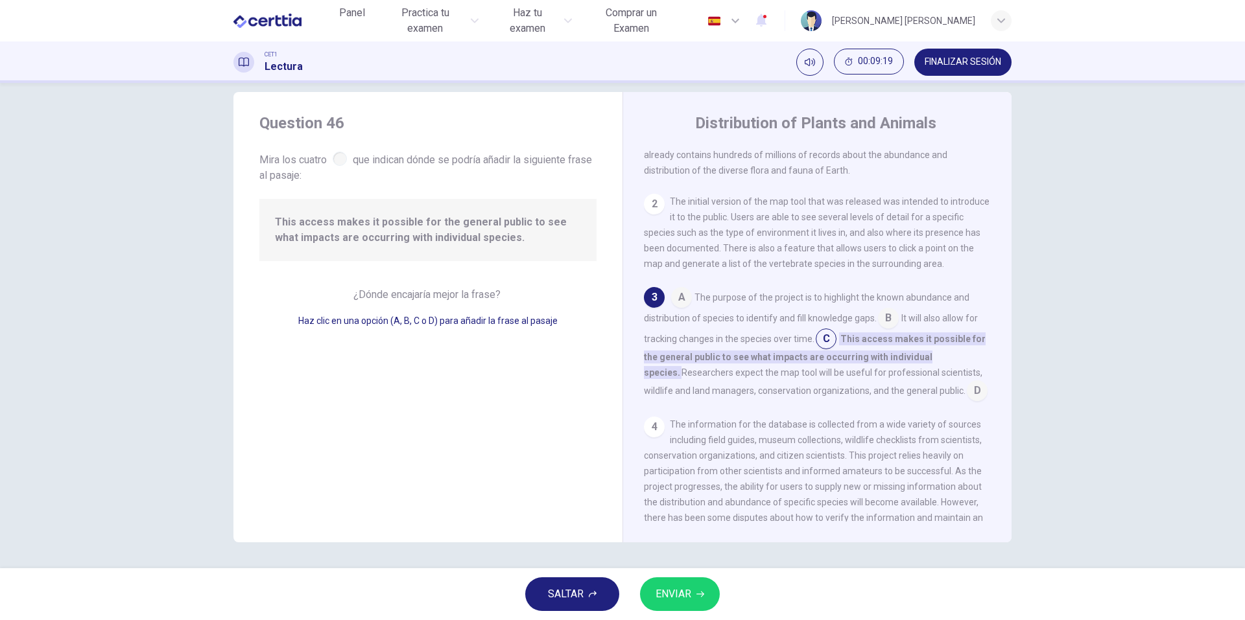
click at [686, 588] on span "ENVIAR" at bounding box center [673, 594] width 36 height 18
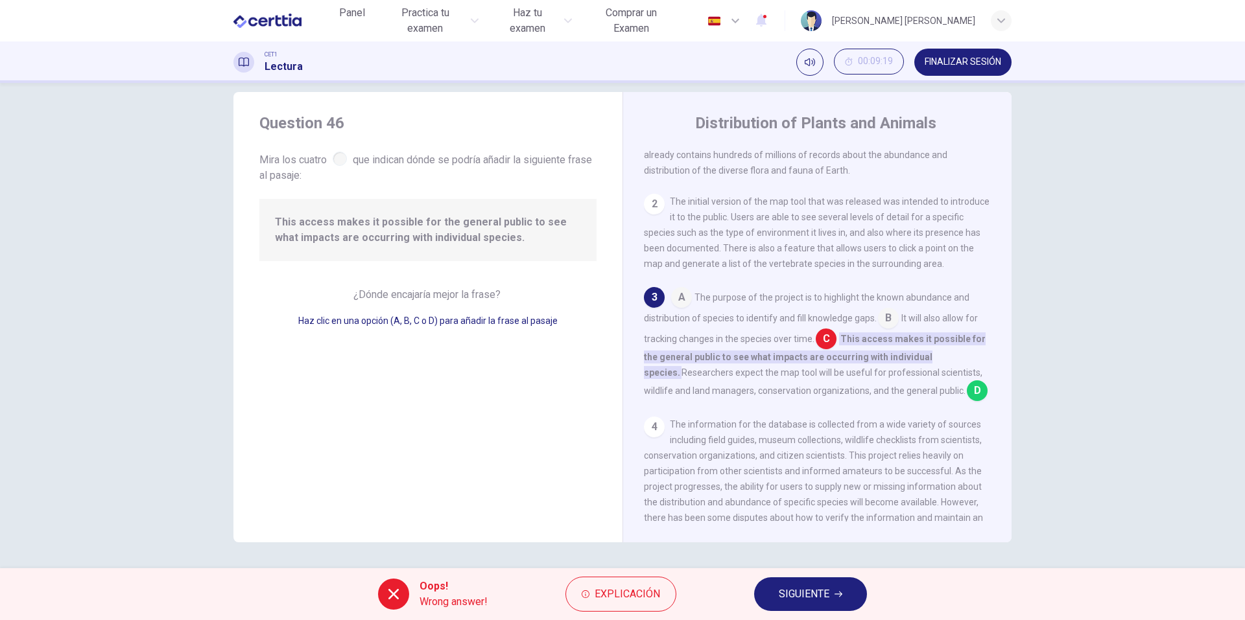
click at [823, 593] on span "SIGUIENTE" at bounding box center [804, 594] width 51 height 18
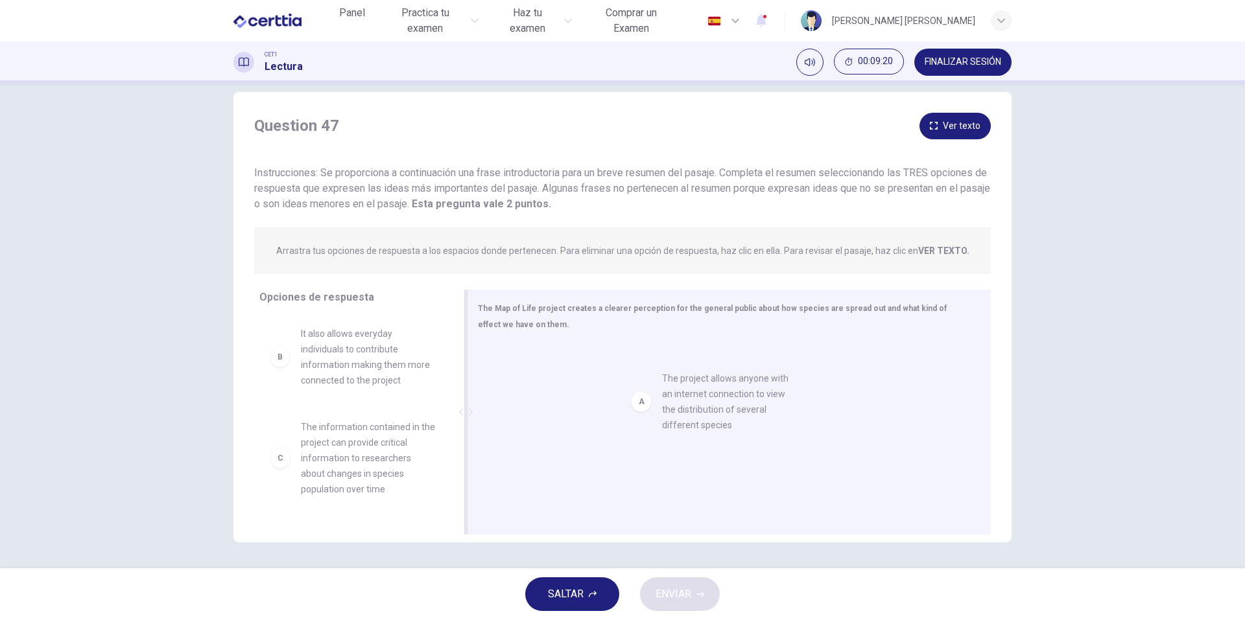
drag, startPoint x: 278, startPoint y: 343, endPoint x: 695, endPoint y: 386, distance: 419.1
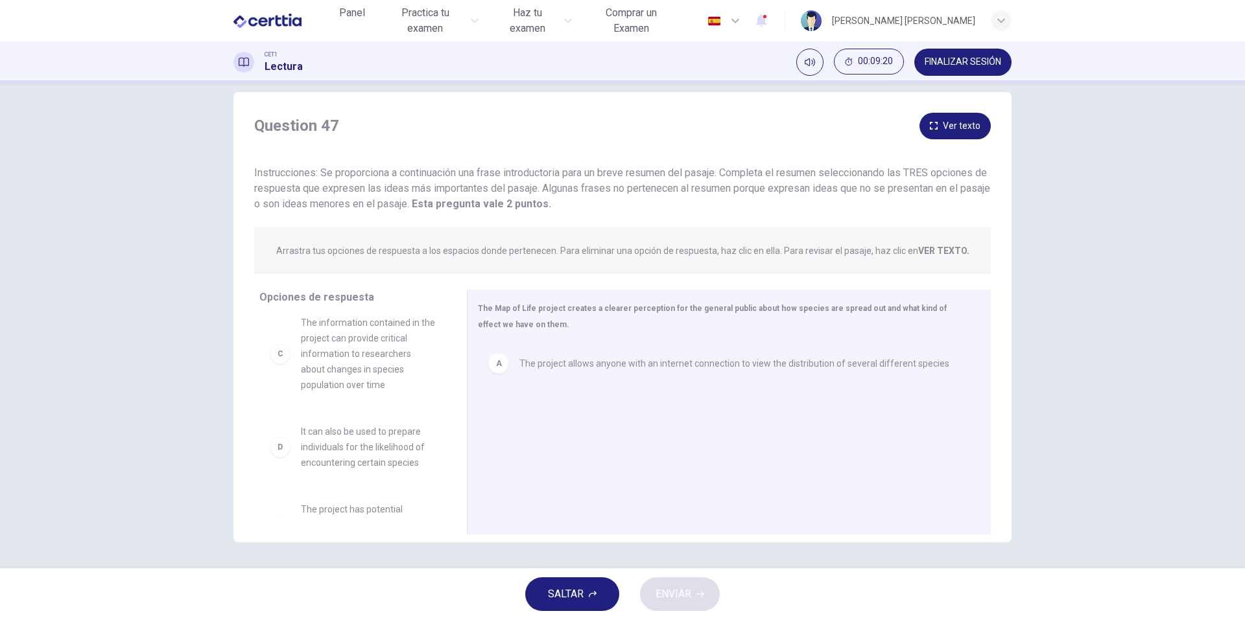
scroll to position [241, 0]
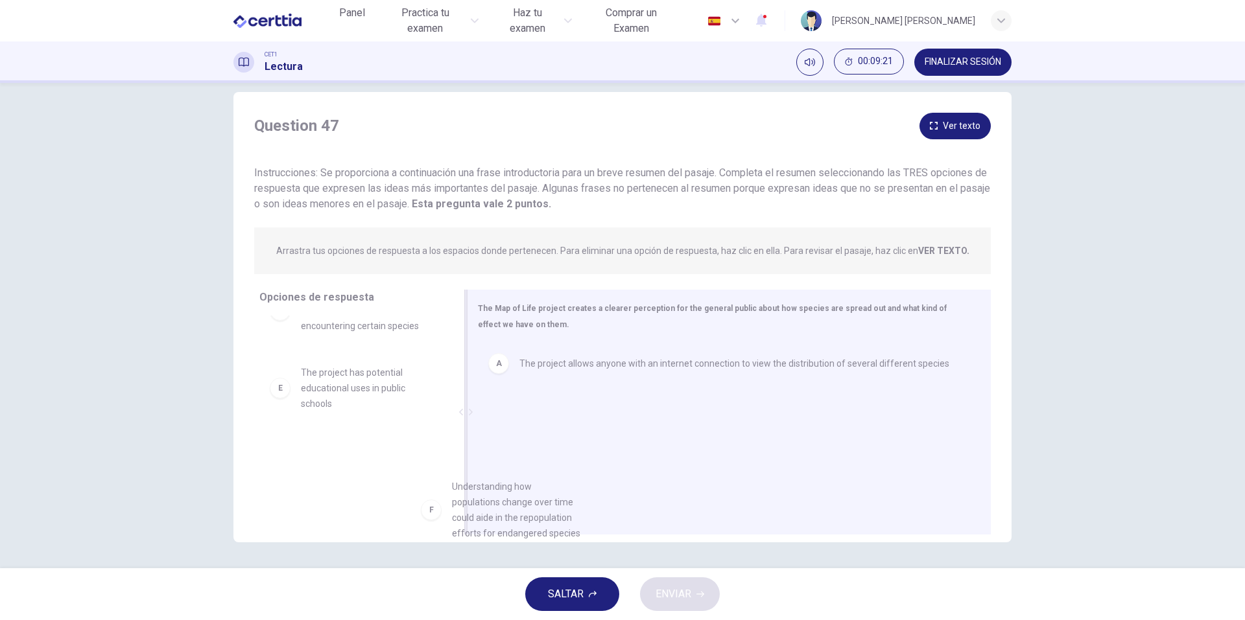
drag, startPoint x: 457, startPoint y: 489, endPoint x: 672, endPoint y: 428, distance: 223.7
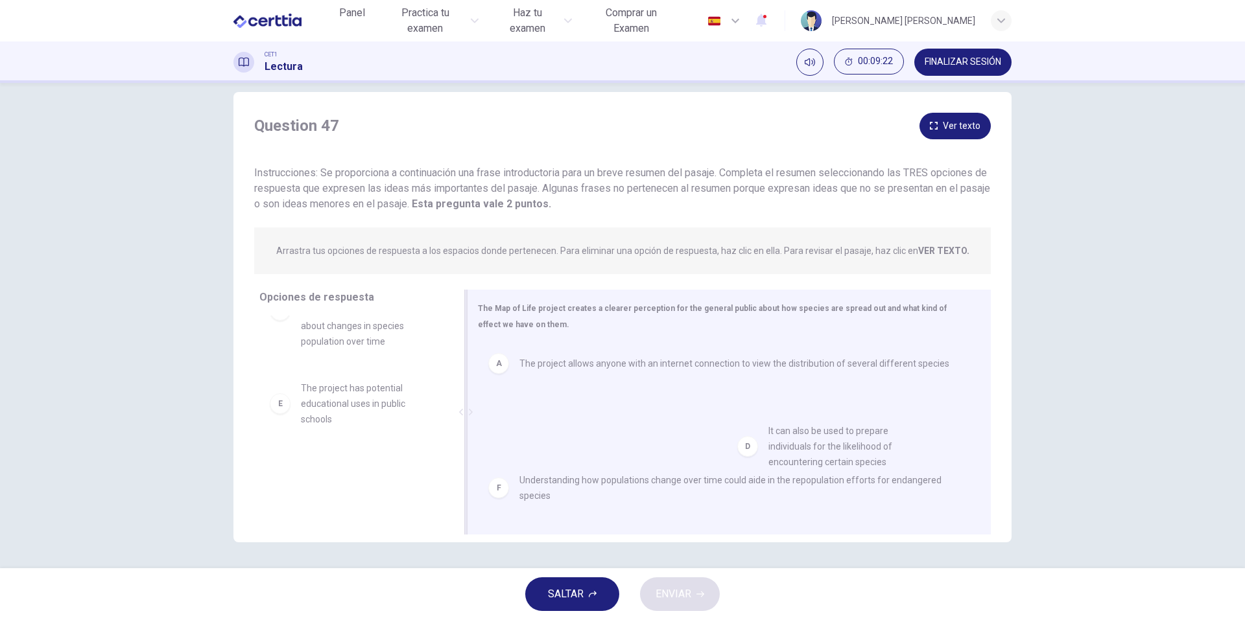
drag, startPoint x: 322, startPoint y: 398, endPoint x: 801, endPoint y: 455, distance: 482.5
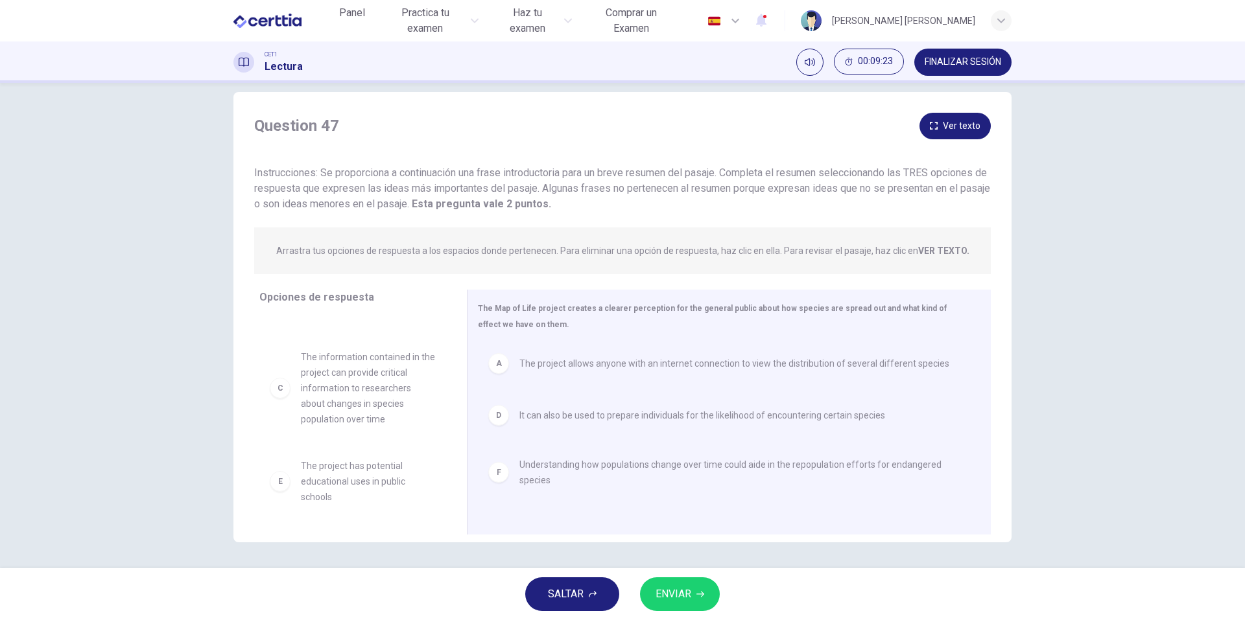
scroll to position [70, 0]
click at [687, 595] on span "ENVIAR" at bounding box center [673, 594] width 36 height 18
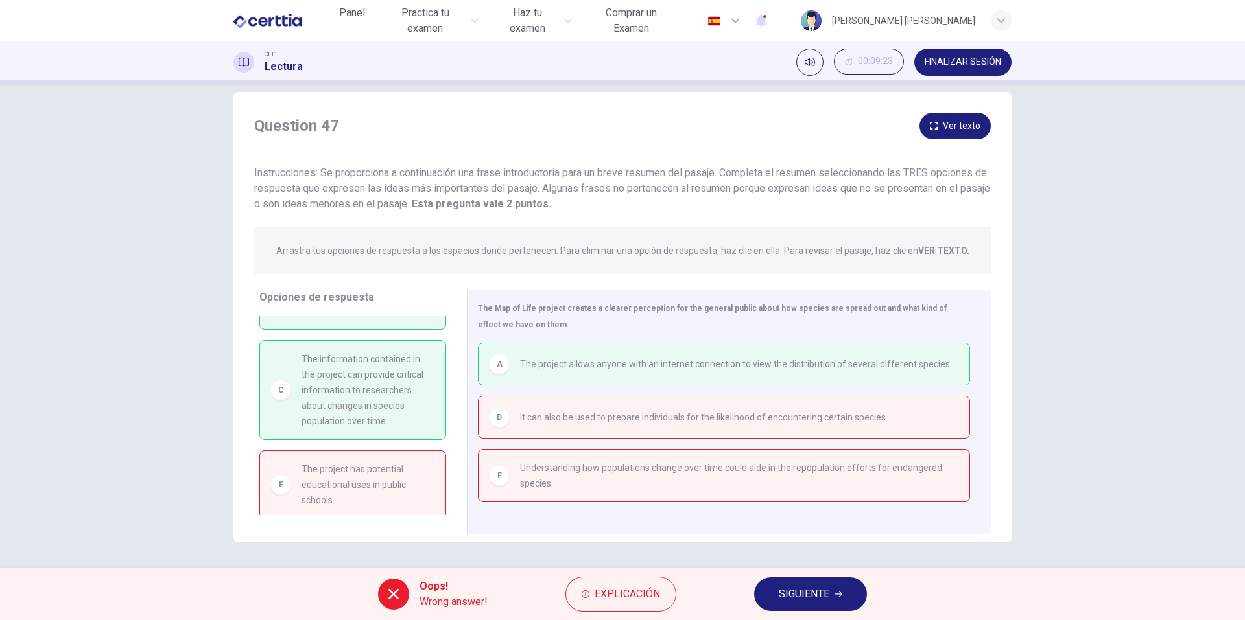
click at [831, 595] on button "SIGUIENTE" at bounding box center [810, 595] width 113 height 34
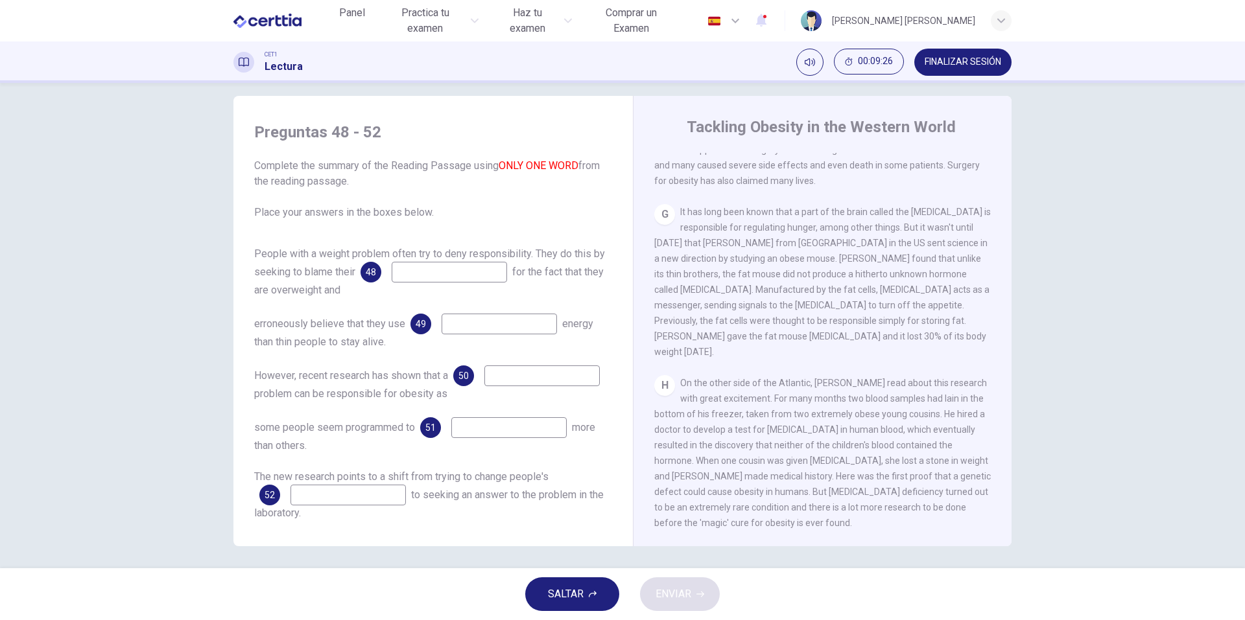
scroll to position [17, 0]
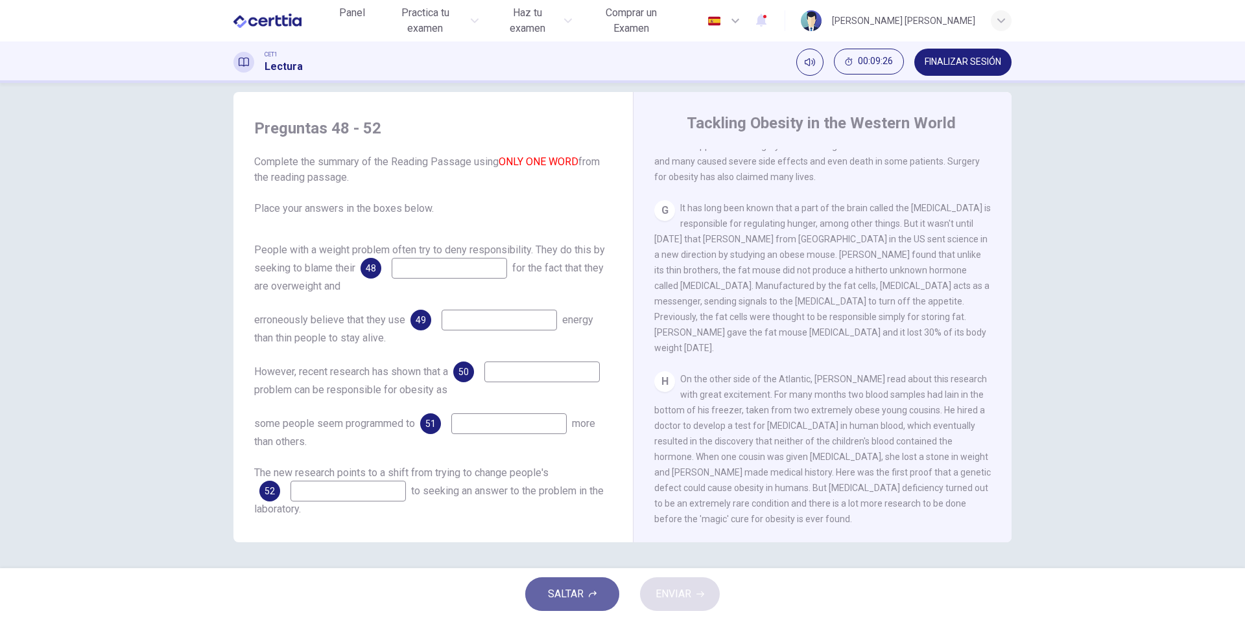
click at [590, 598] on icon "button" at bounding box center [593, 595] width 8 height 8
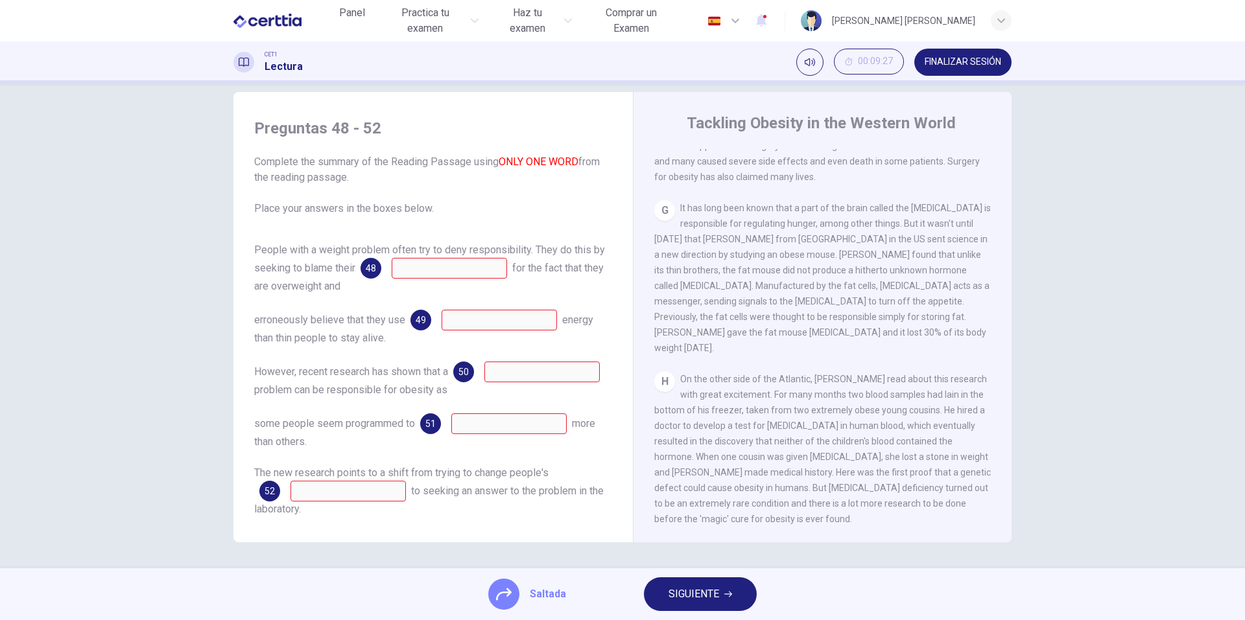
click at [689, 589] on span "SIGUIENTE" at bounding box center [693, 594] width 51 height 18
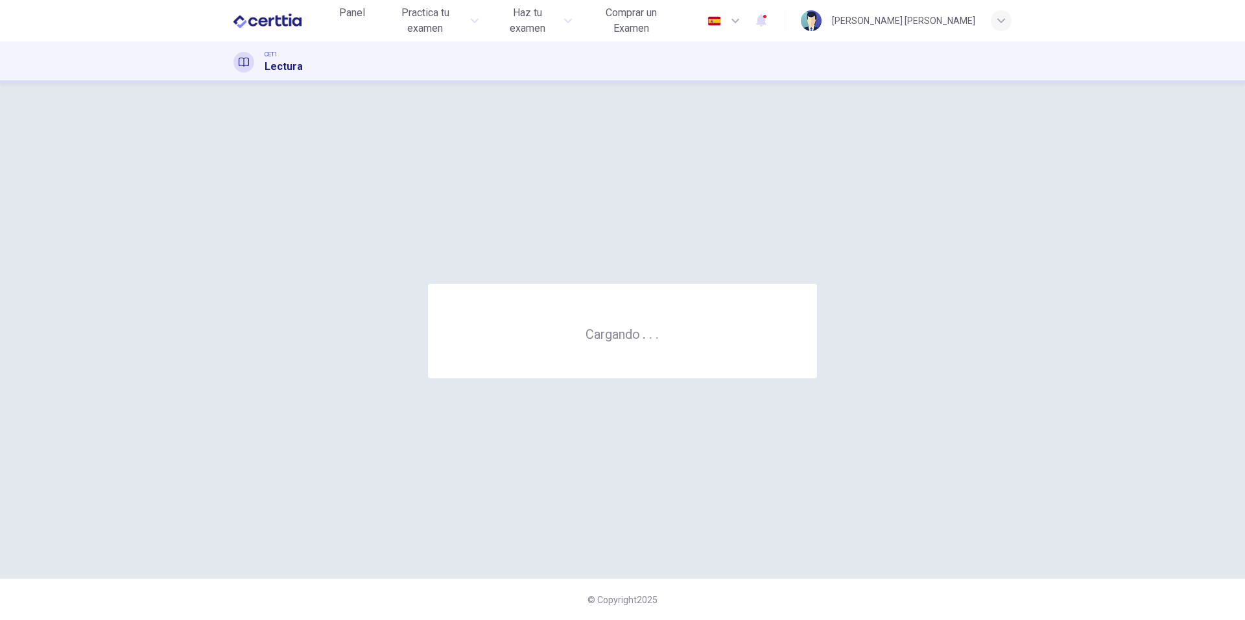
scroll to position [0, 0]
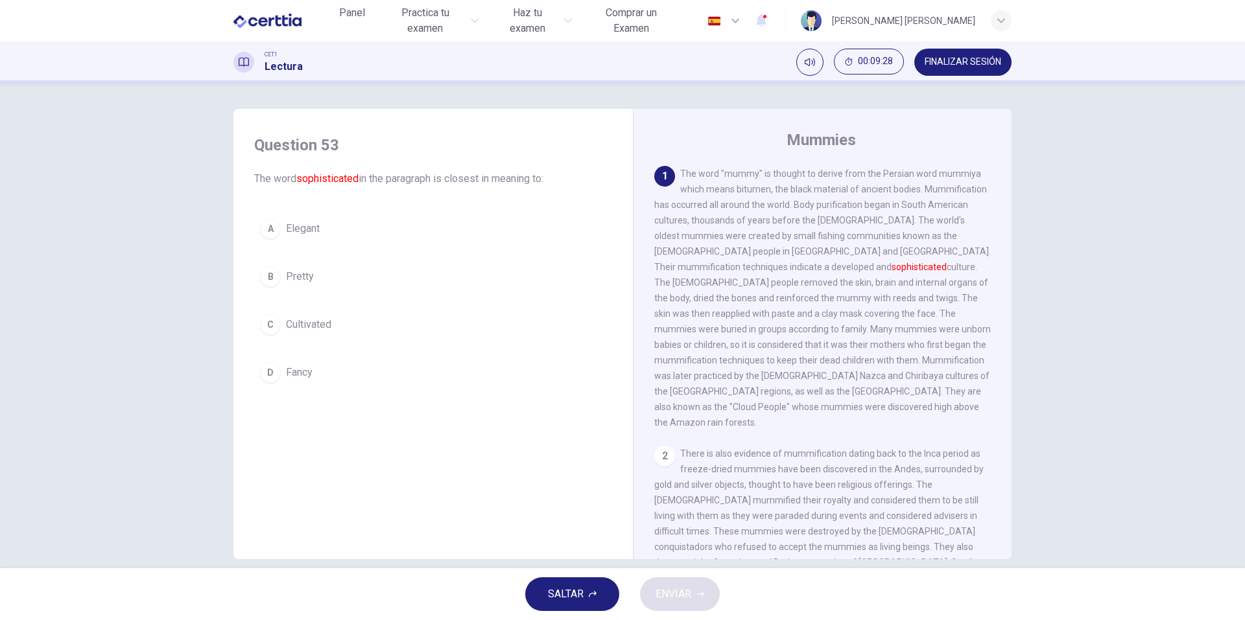
click at [304, 227] on span "Elegant" at bounding box center [303, 229] width 34 height 16
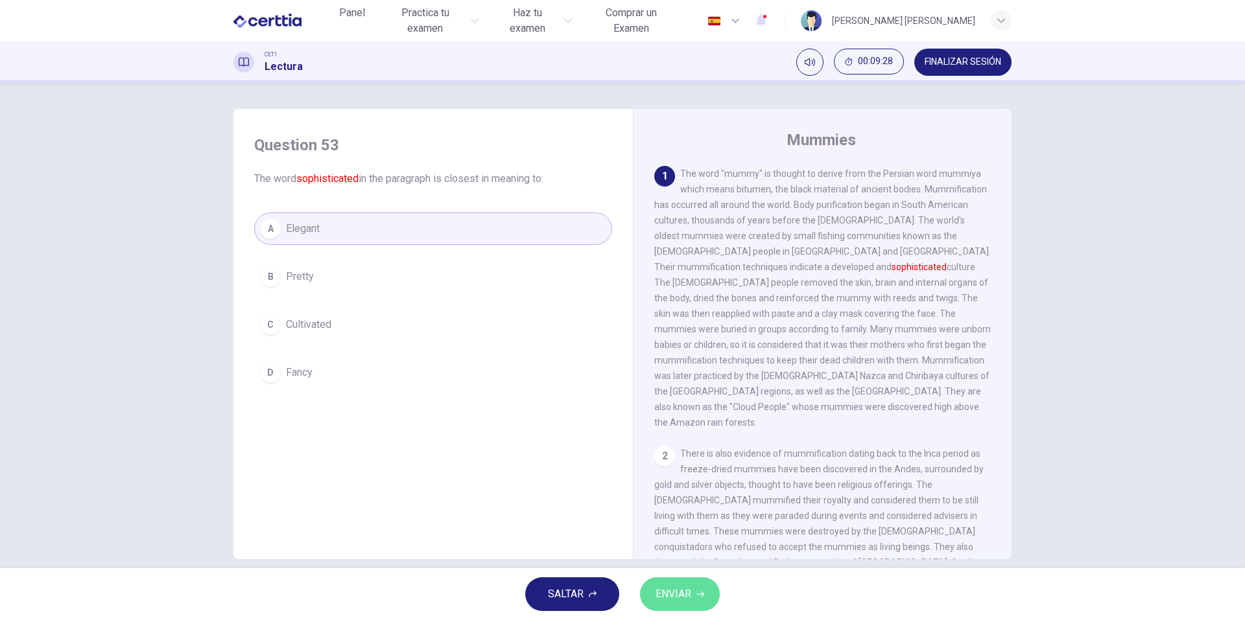
click at [701, 601] on button "ENVIAR" at bounding box center [680, 595] width 80 height 34
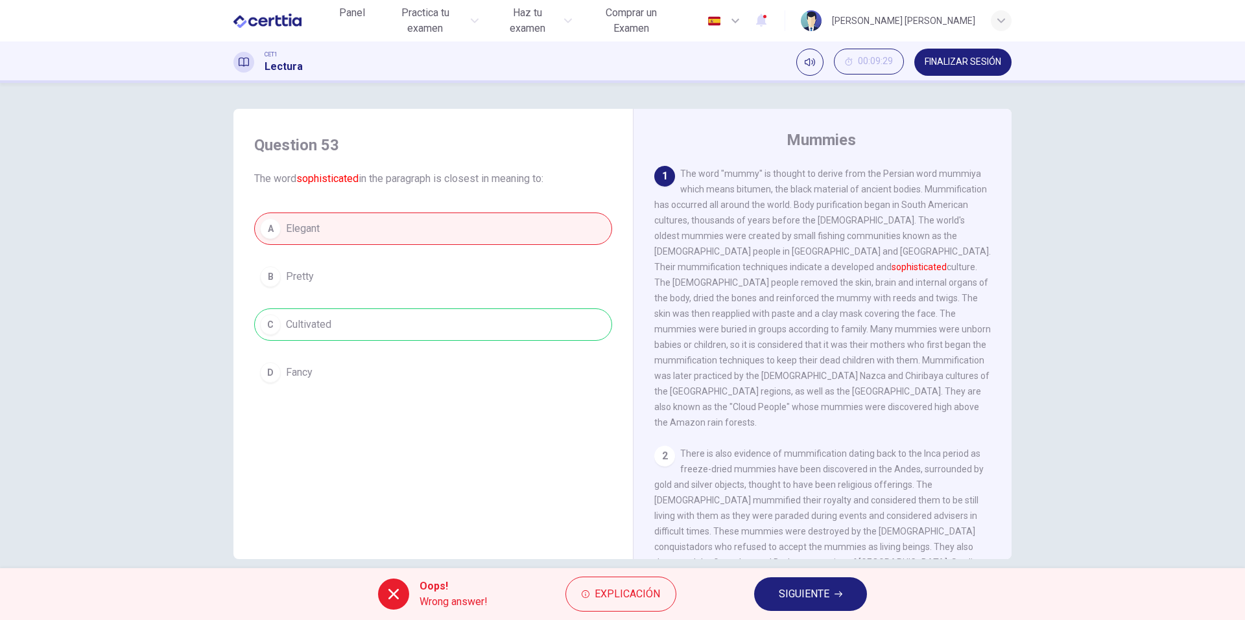
click at [556, 327] on div "A Elegant B Pretty C Cultivated D Fancy" at bounding box center [433, 301] width 358 height 176
click at [828, 588] on span "SIGUIENTE" at bounding box center [804, 594] width 51 height 18
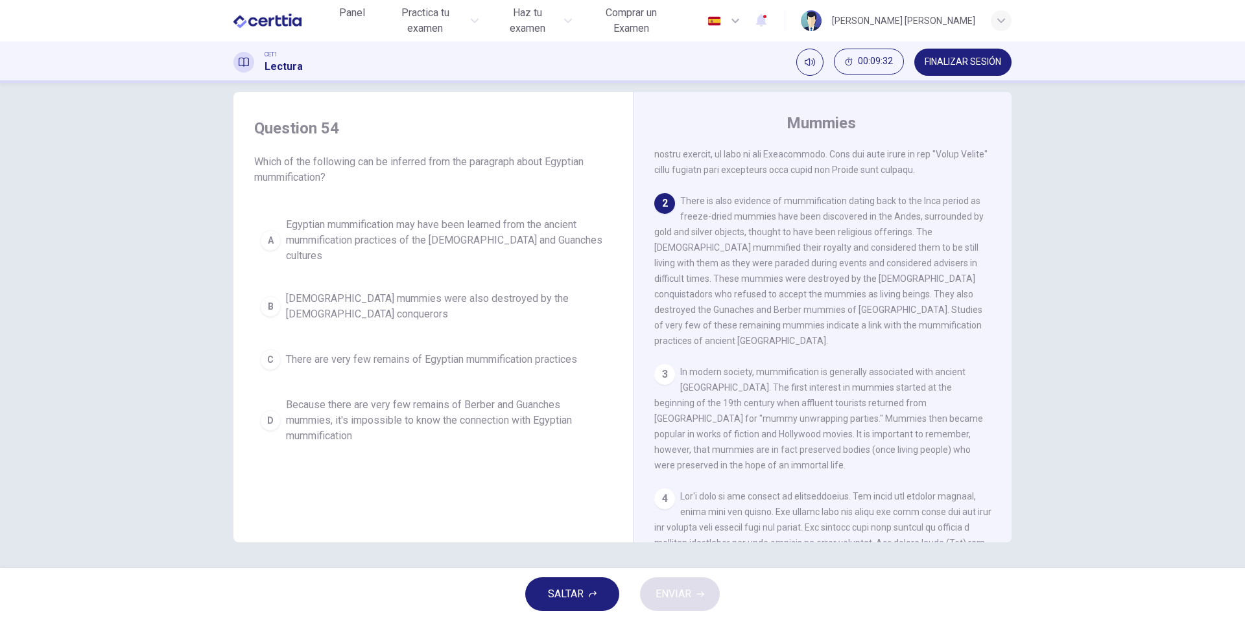
scroll to position [194, 0]
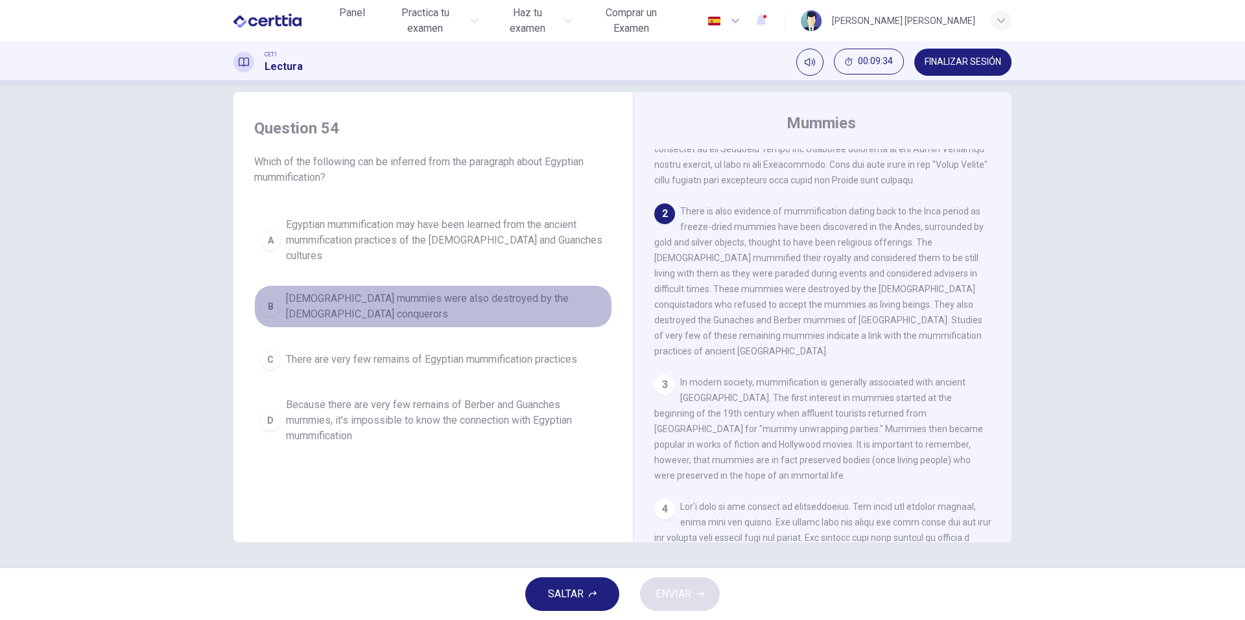
click at [418, 291] on span "Egyptian mummies were also destroyed by the Spanish conquerors" at bounding box center [446, 306] width 320 height 31
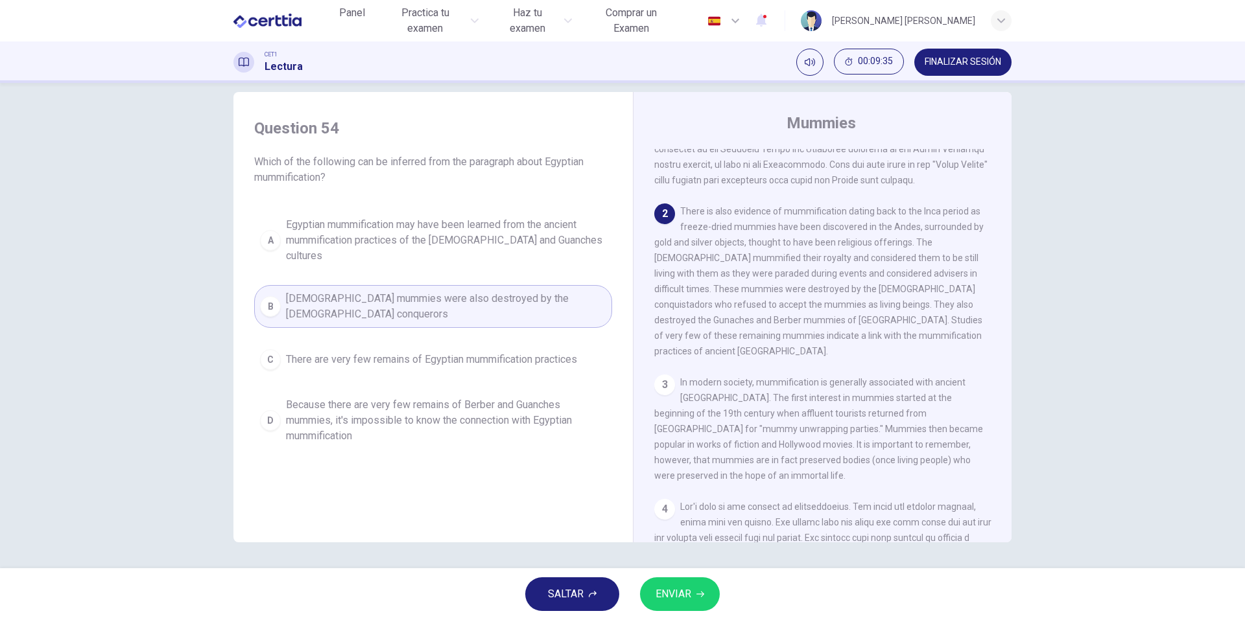
click at [672, 588] on span "ENVIAR" at bounding box center [673, 594] width 36 height 18
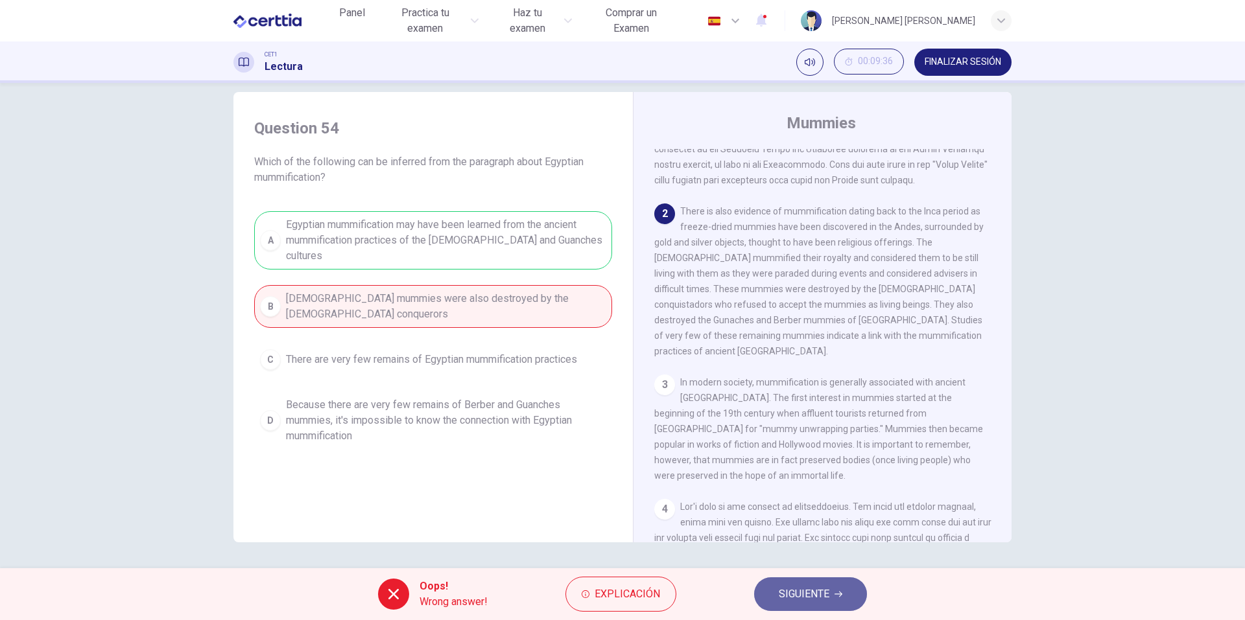
click at [824, 601] on span "SIGUIENTE" at bounding box center [804, 594] width 51 height 18
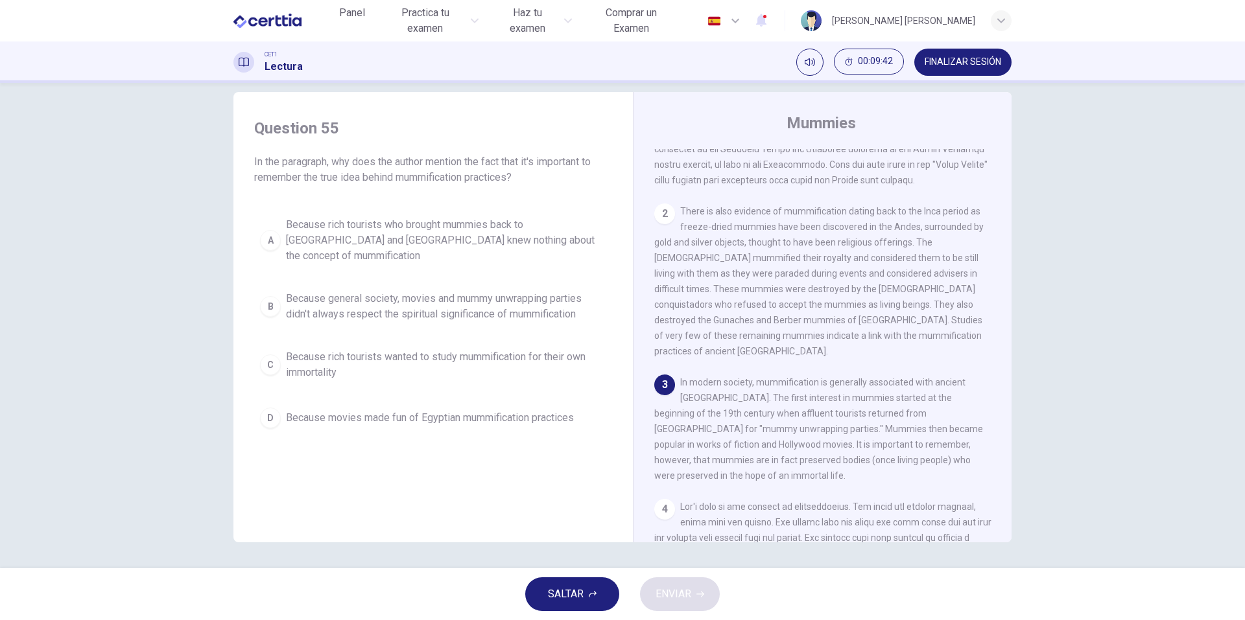
drag, startPoint x: 249, startPoint y: 167, endPoint x: 480, endPoint y: 245, distance: 244.2
click at [470, 187] on div "Question 55 In the paragraph, why does the author mention the fact that it's im…" at bounding box center [433, 276] width 379 height 342
drag, startPoint x: 469, startPoint y: 317, endPoint x: 245, endPoint y: 226, distance: 241.6
click at [245, 226] on div "Question 55 In the paragraph, why does the author mention the fact that it's im…" at bounding box center [433, 276] width 379 height 342
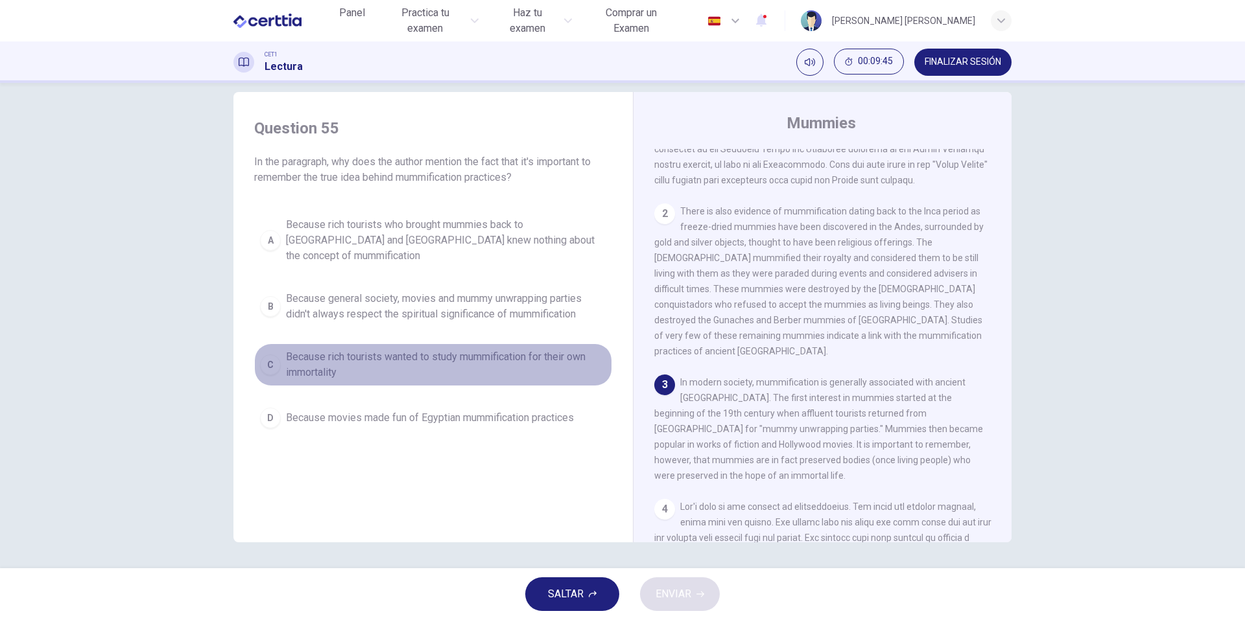
click at [348, 349] on span "Because rich tourists wanted to study mummification for their own immortality" at bounding box center [446, 364] width 320 height 31
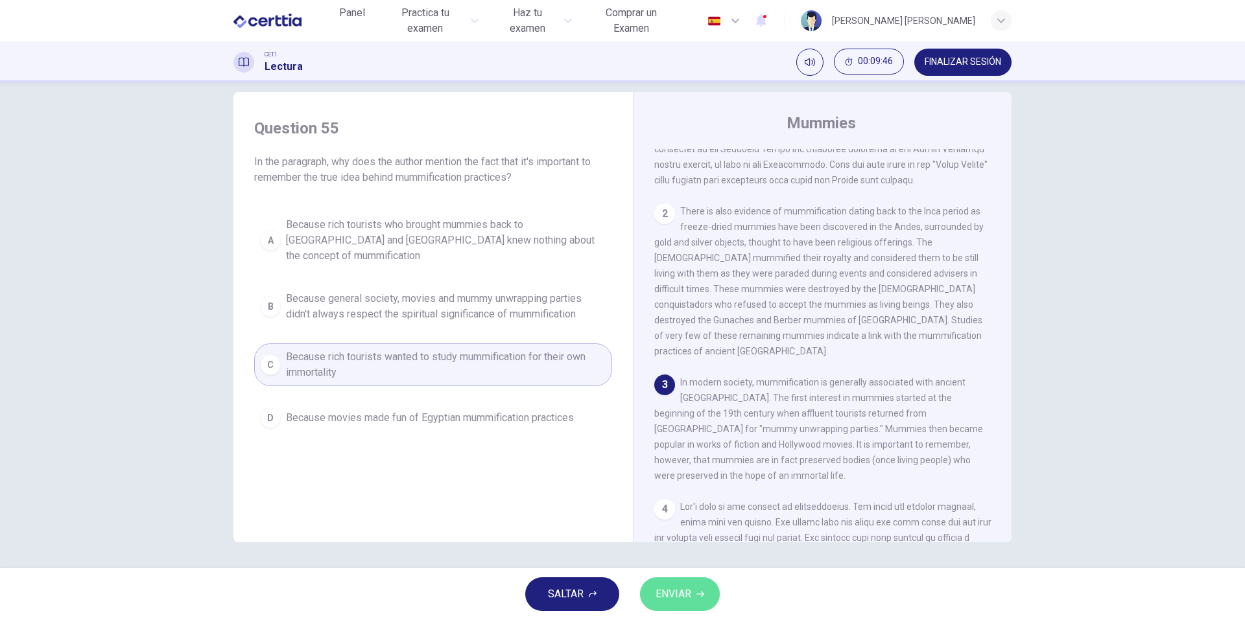
click at [694, 595] on button "ENVIAR" at bounding box center [680, 595] width 80 height 34
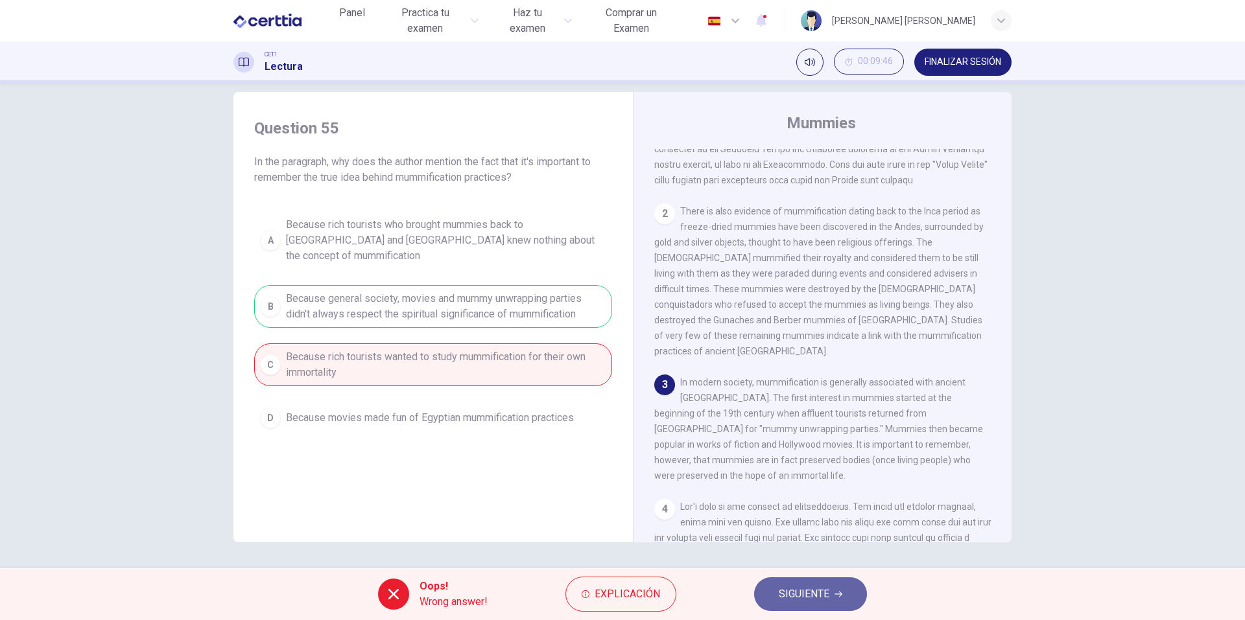
click at [792, 589] on span "SIGUIENTE" at bounding box center [804, 594] width 51 height 18
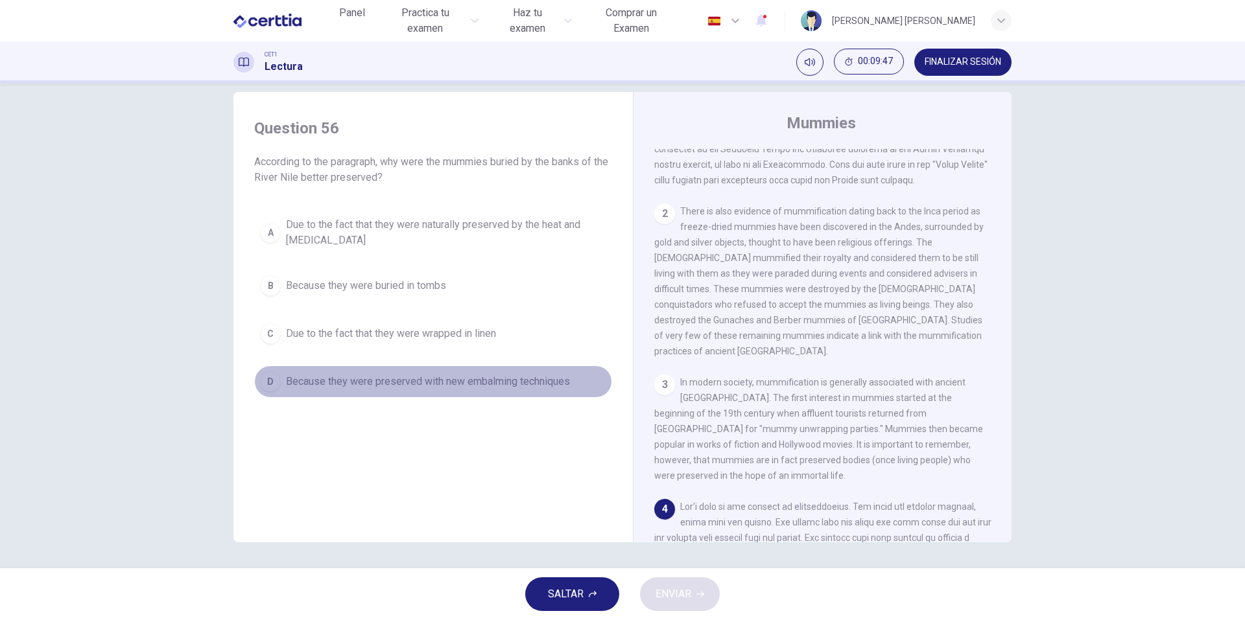
click at [359, 384] on span "Because they were preserved with new embalming techniques" at bounding box center [428, 382] width 284 height 16
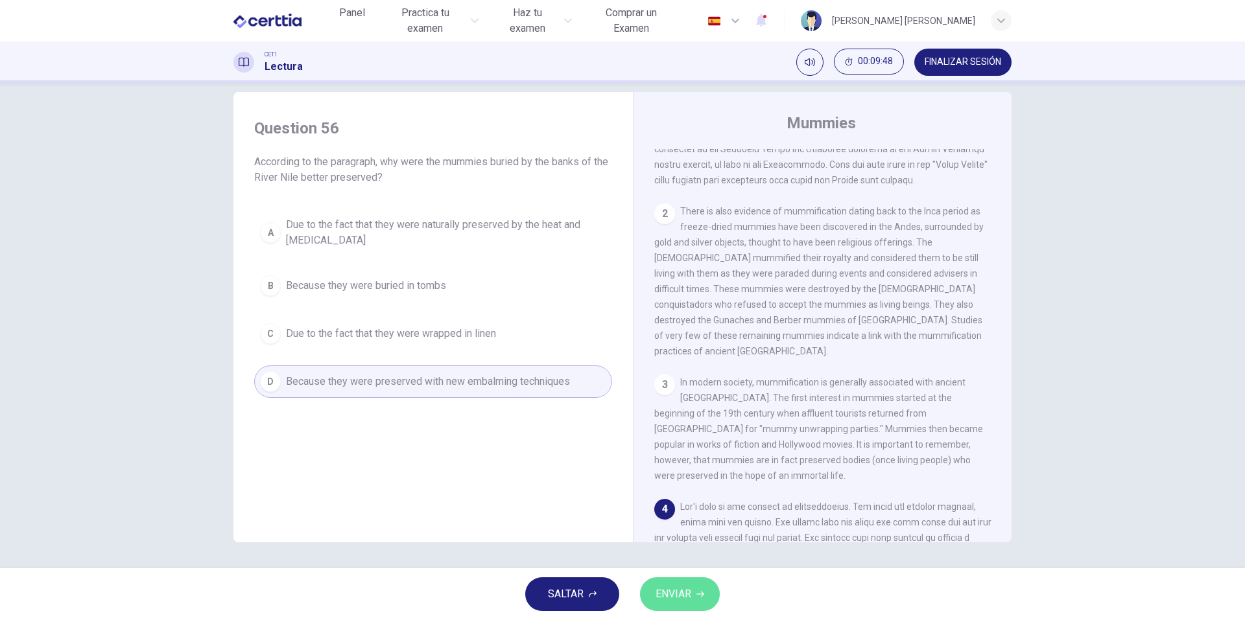
click at [708, 591] on button "ENVIAR" at bounding box center [680, 595] width 80 height 34
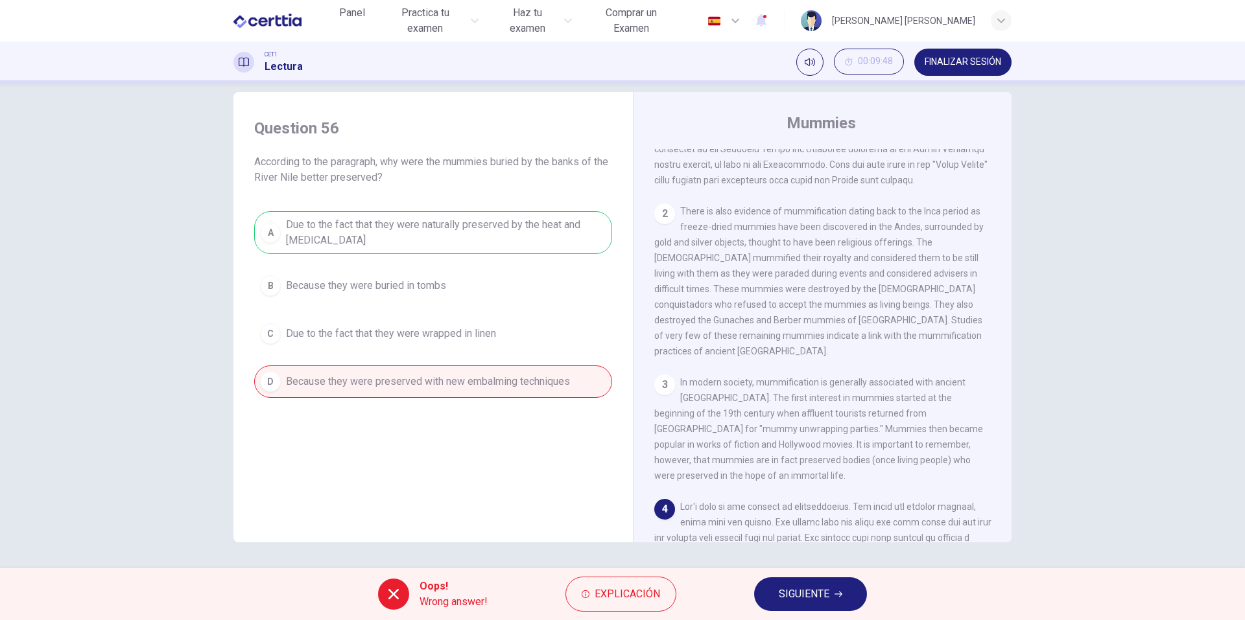
click at [794, 573] on div "Oops! Wrong answer! Explicación SIGUIENTE" at bounding box center [622, 595] width 1245 height 52
click at [796, 589] on span "SIGUIENTE" at bounding box center [804, 594] width 51 height 18
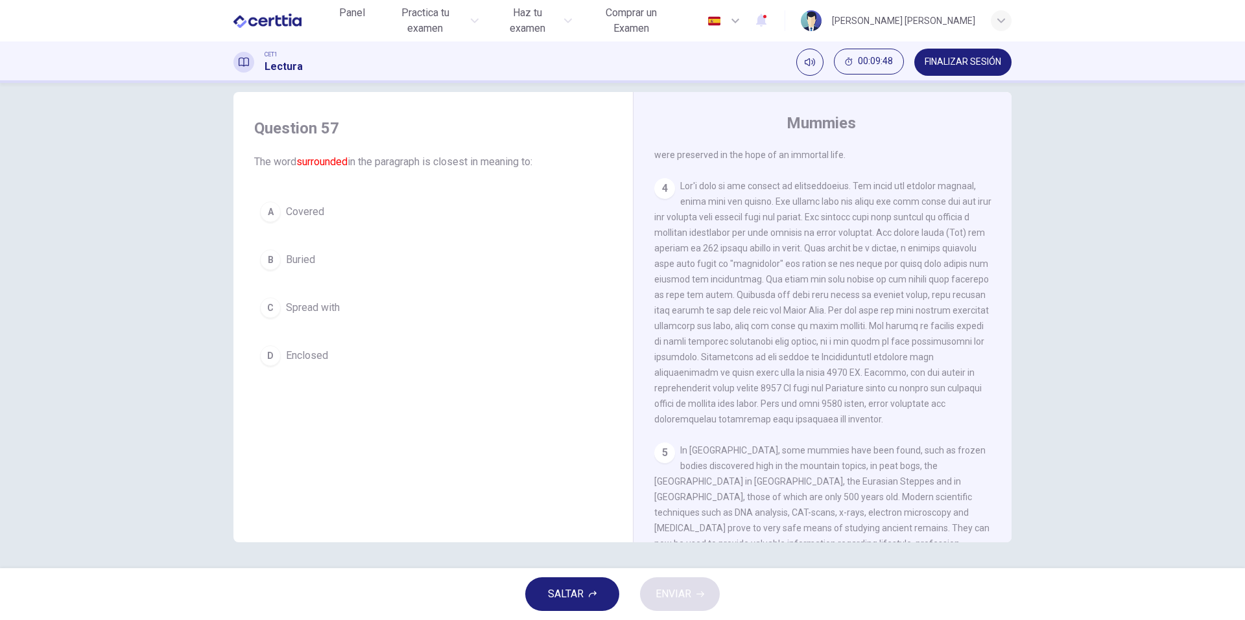
scroll to position [519, 0]
click at [355, 375] on div "Question 57 The word surrounded in the paragraph is closest in meaning to: A Co…" at bounding box center [433, 245] width 379 height 280
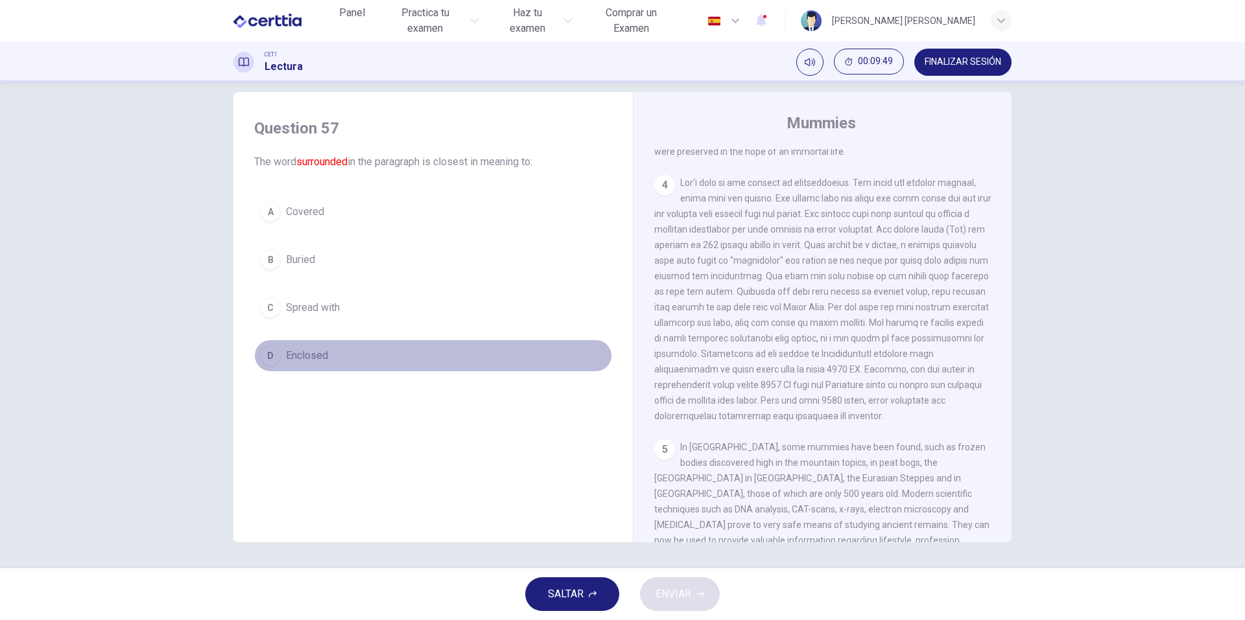
click at [343, 356] on button "D Enclosed" at bounding box center [433, 356] width 358 height 32
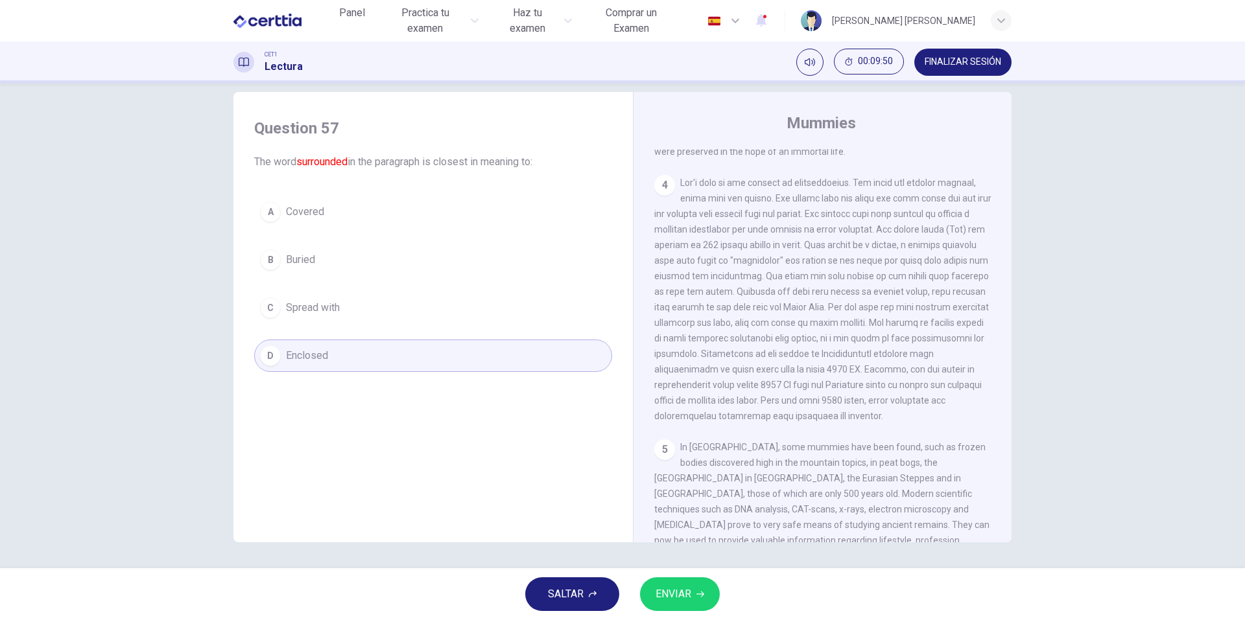
click at [684, 608] on button "ENVIAR" at bounding box center [680, 595] width 80 height 34
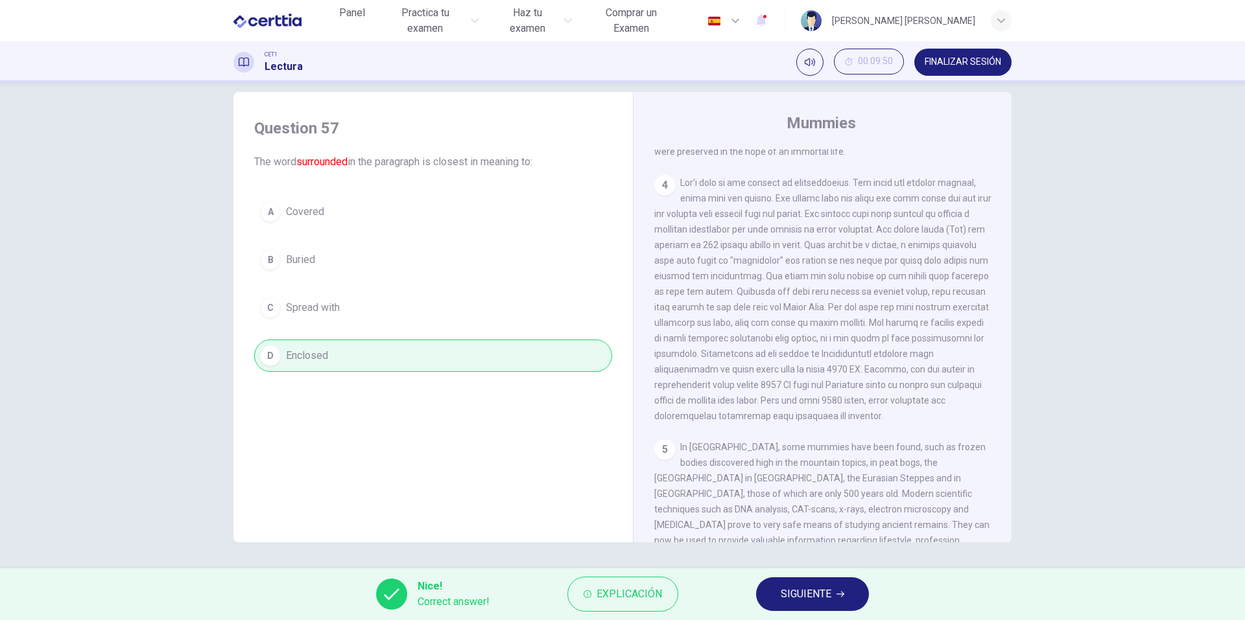
click at [829, 573] on div "Nice! Correct answer! Explicación SIGUIENTE" at bounding box center [622, 595] width 1245 height 52
click at [826, 585] on span "SIGUIENTE" at bounding box center [806, 594] width 51 height 18
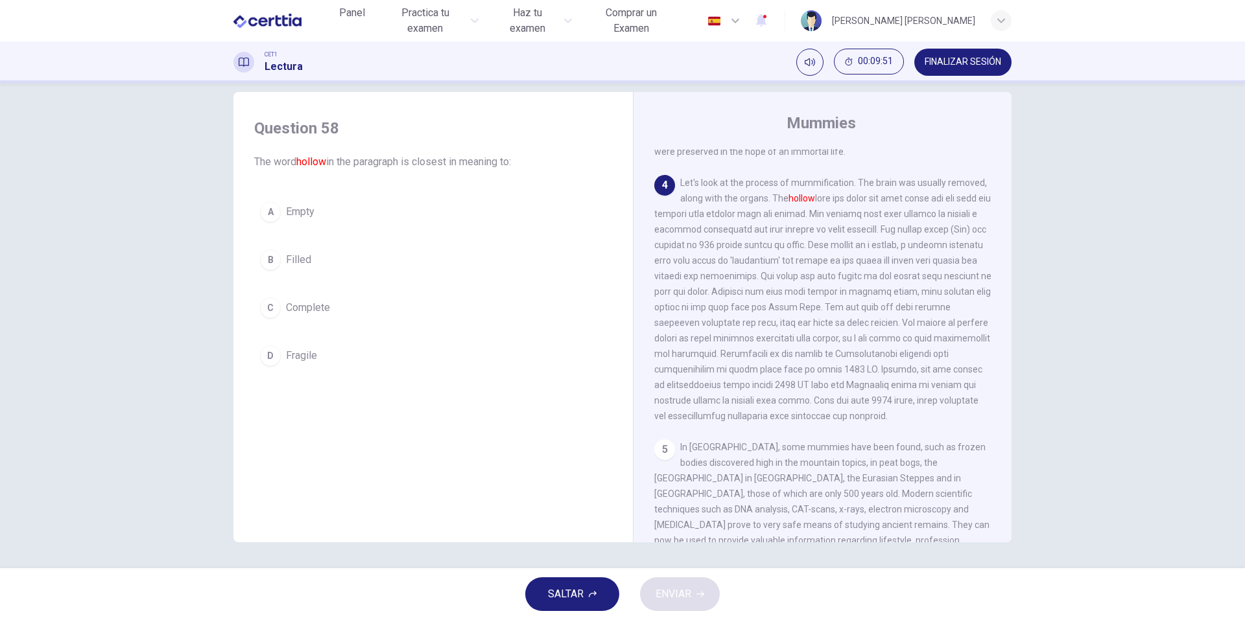
click at [347, 347] on button "D Fragile" at bounding box center [433, 356] width 358 height 32
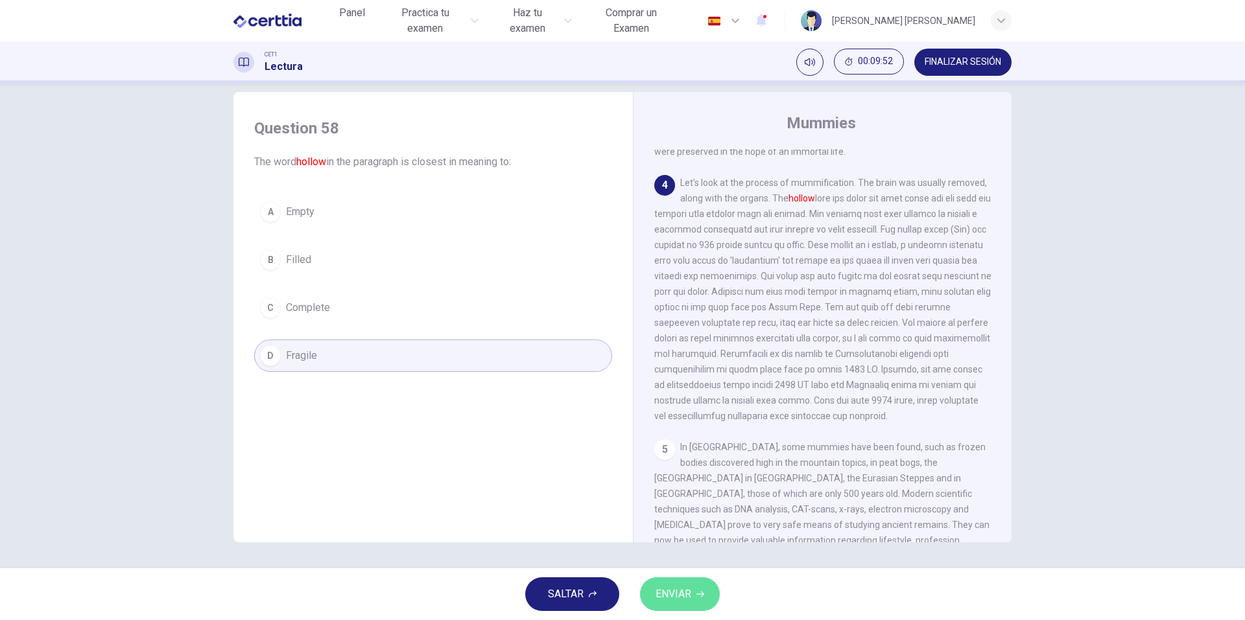
click at [676, 592] on span "ENVIAR" at bounding box center [673, 594] width 36 height 18
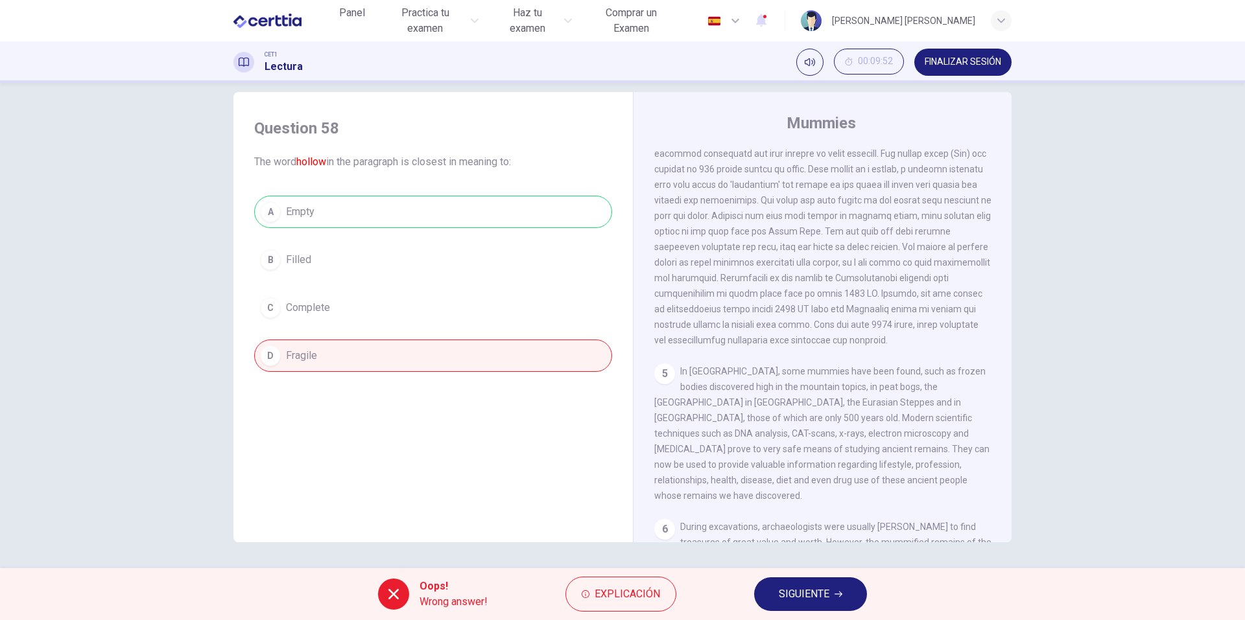
scroll to position [672, 0]
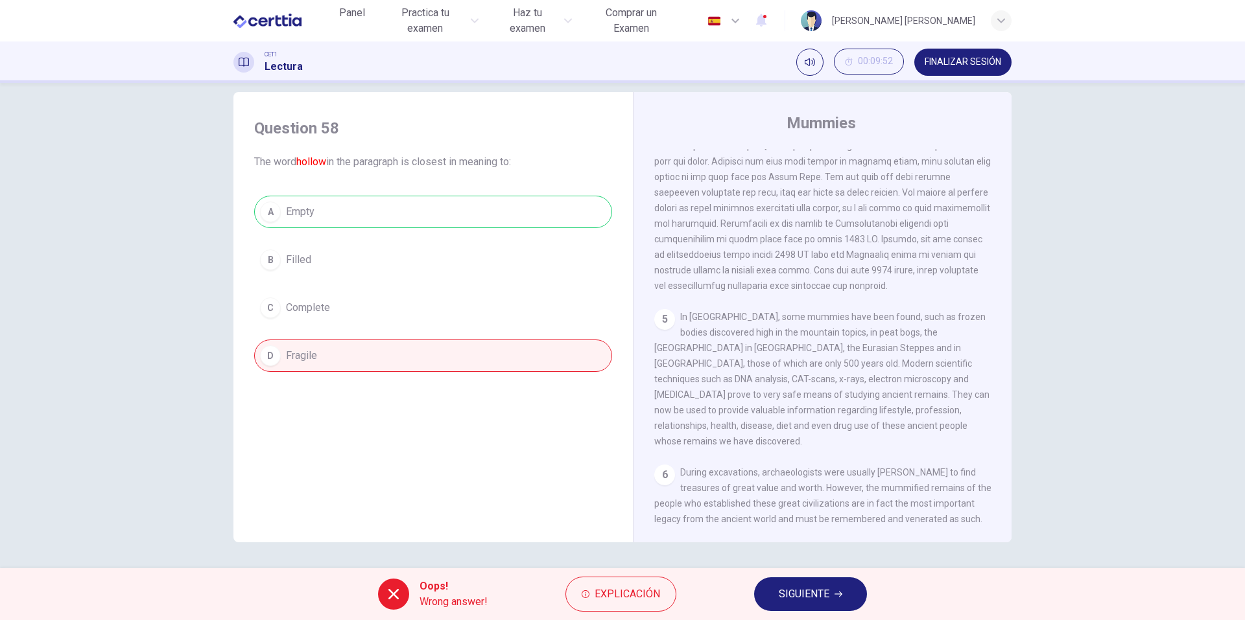
click at [791, 593] on span "SIGUIENTE" at bounding box center [804, 594] width 51 height 18
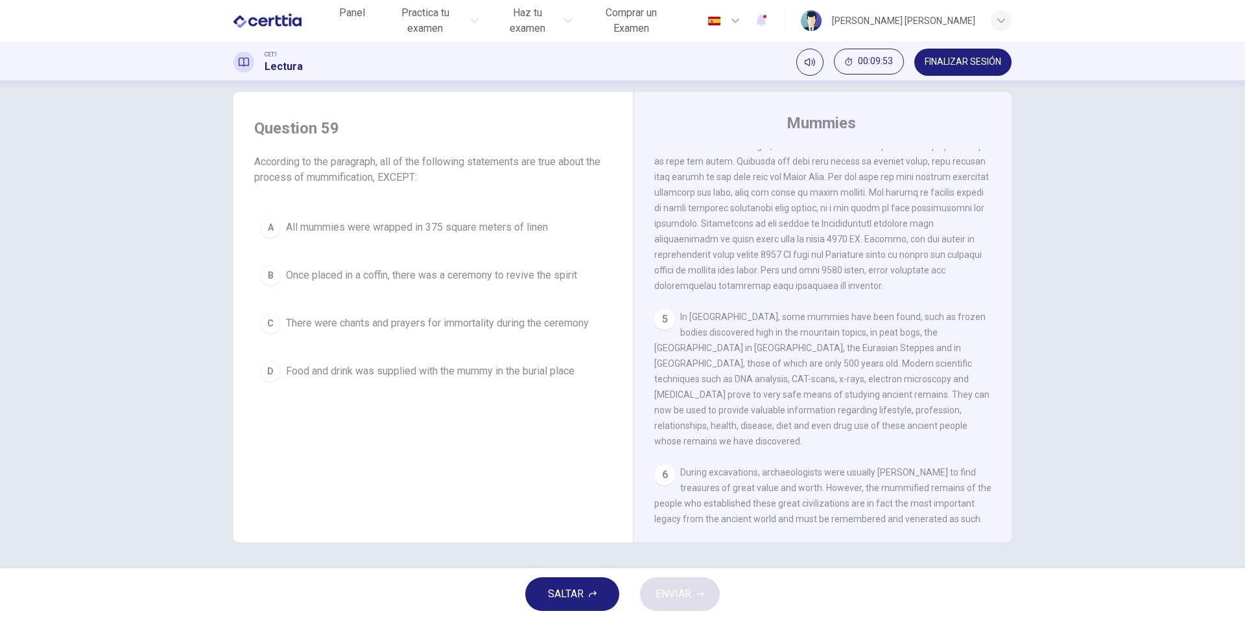
click at [681, 583] on div "SALTAR ENVIAR" at bounding box center [622, 595] width 1245 height 52
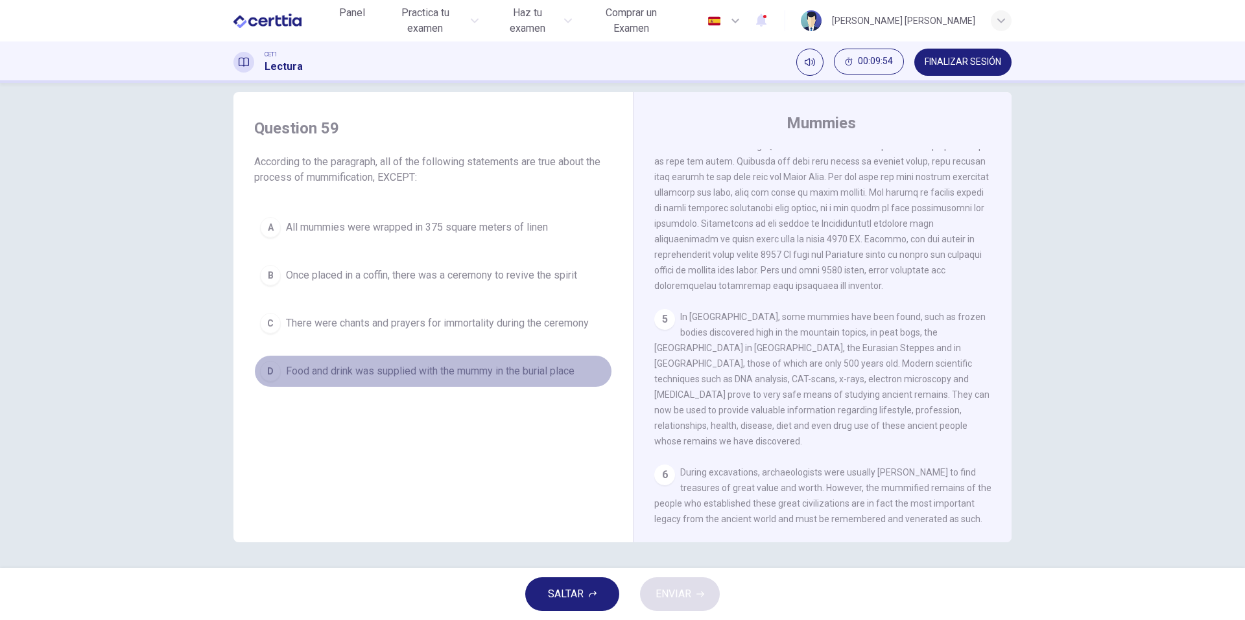
click at [471, 373] on span "Food and drink was supplied with the mummy in the burial place" at bounding box center [430, 372] width 289 height 16
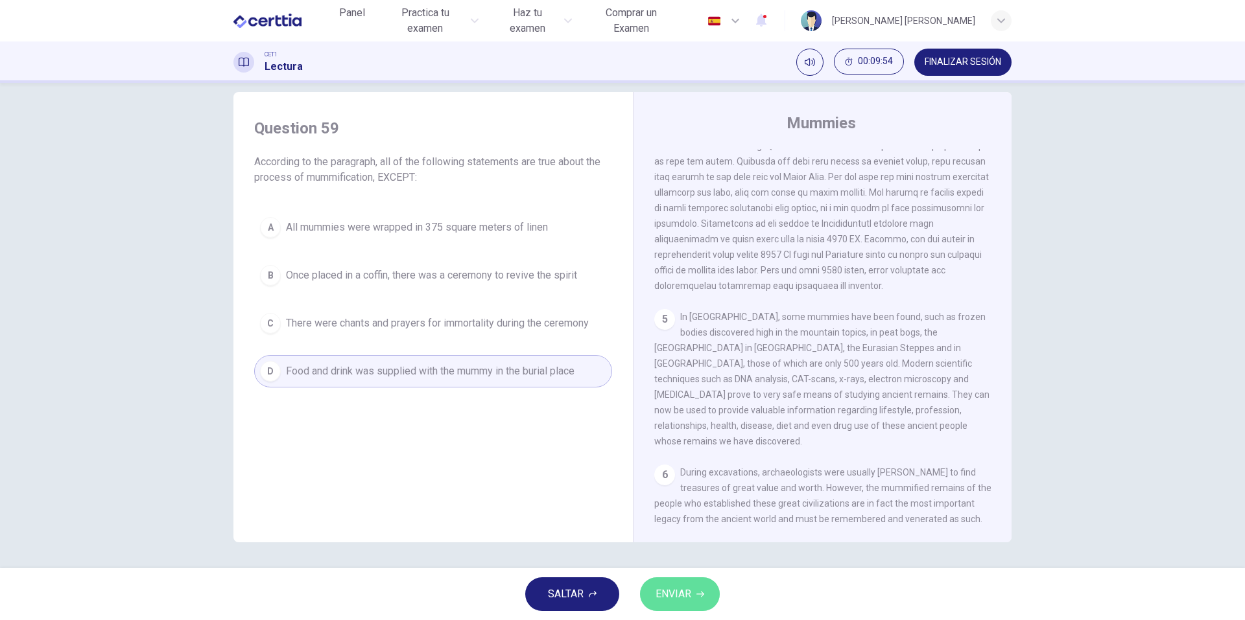
click at [683, 595] on span "ENVIAR" at bounding box center [673, 594] width 36 height 18
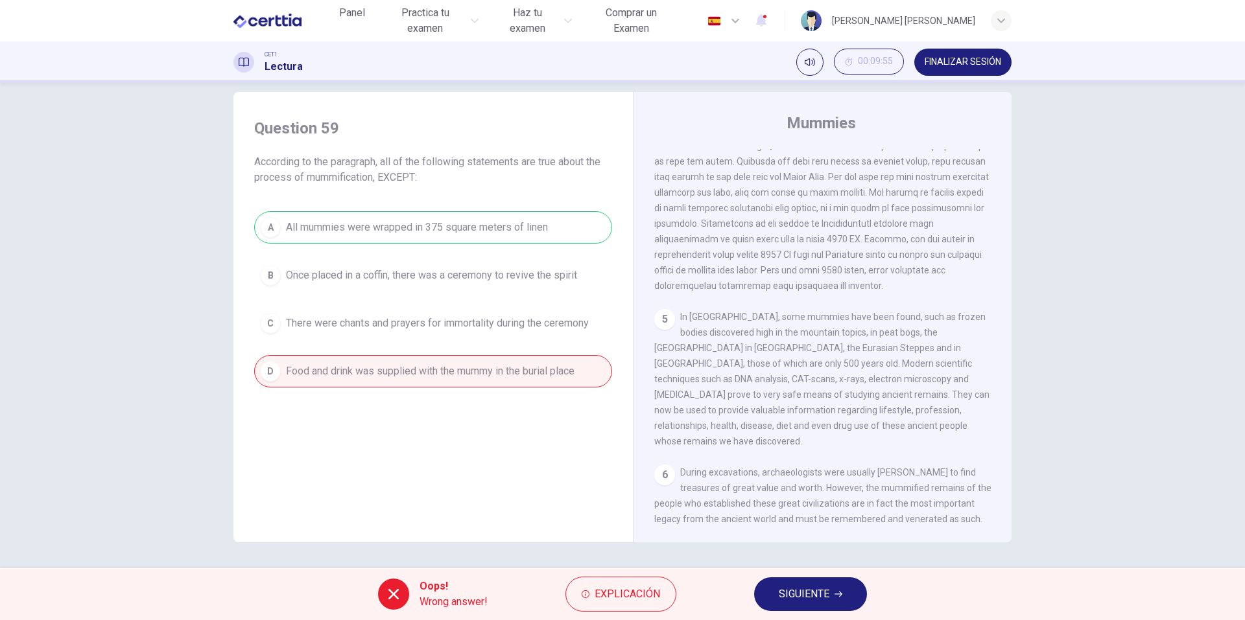
click at [795, 591] on span "SIGUIENTE" at bounding box center [804, 594] width 51 height 18
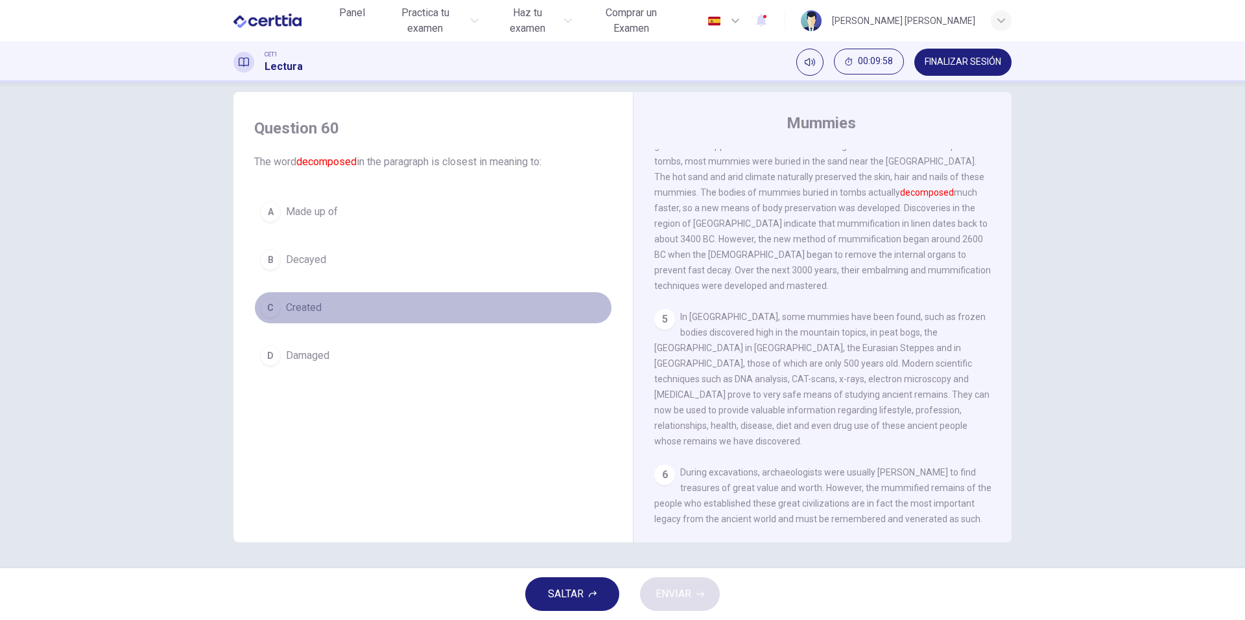
click at [306, 308] on span "Created" at bounding box center [304, 308] width 36 height 16
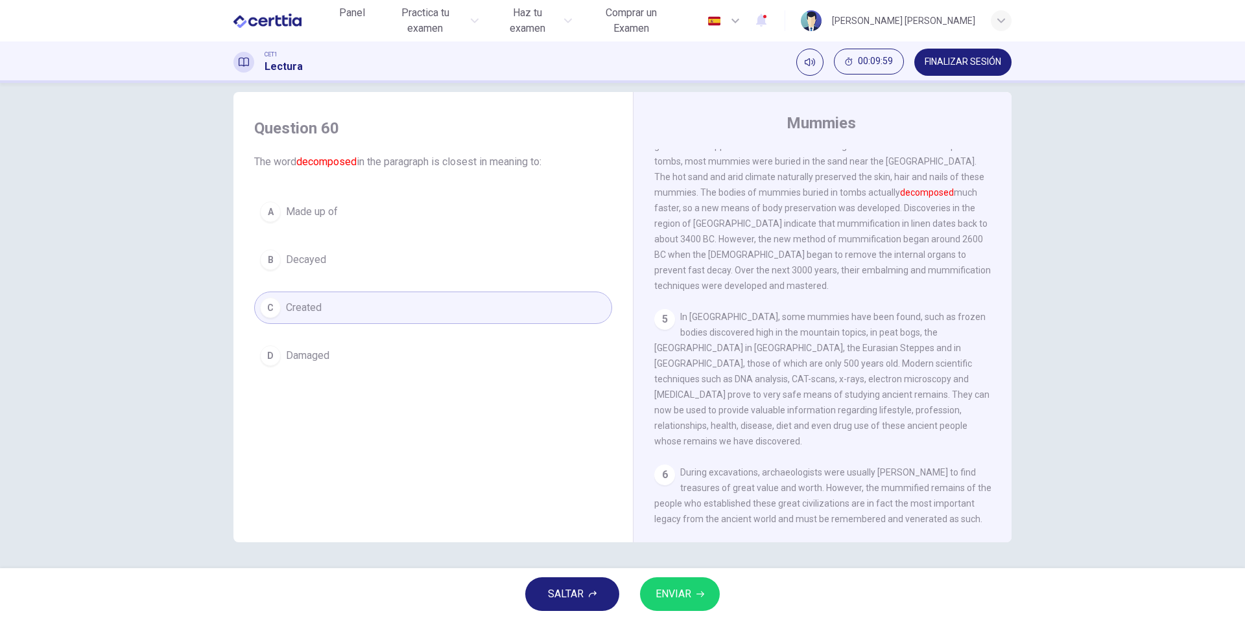
click at [709, 600] on button "ENVIAR" at bounding box center [680, 595] width 80 height 34
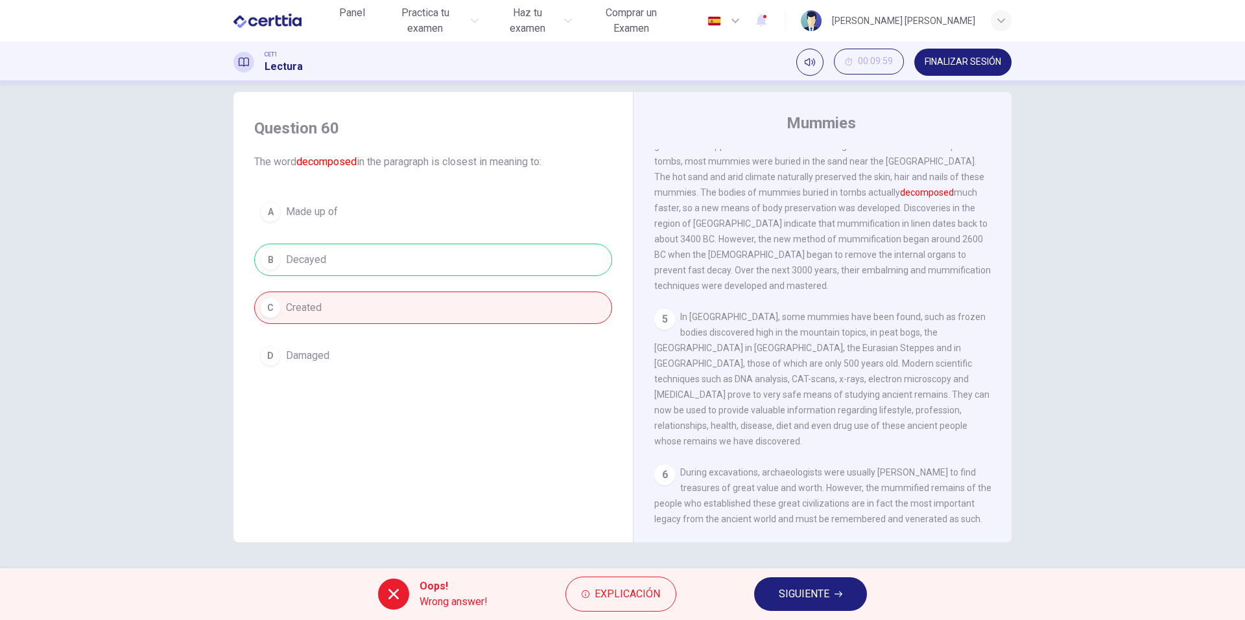
drag, startPoint x: 825, startPoint y: 571, endPoint x: 824, endPoint y: 577, distance: 6.6
click at [825, 574] on div "Oops! Wrong answer! Explicación SIGUIENTE" at bounding box center [622, 595] width 1245 height 52
click at [816, 590] on span "SIGUIENTE" at bounding box center [804, 594] width 51 height 18
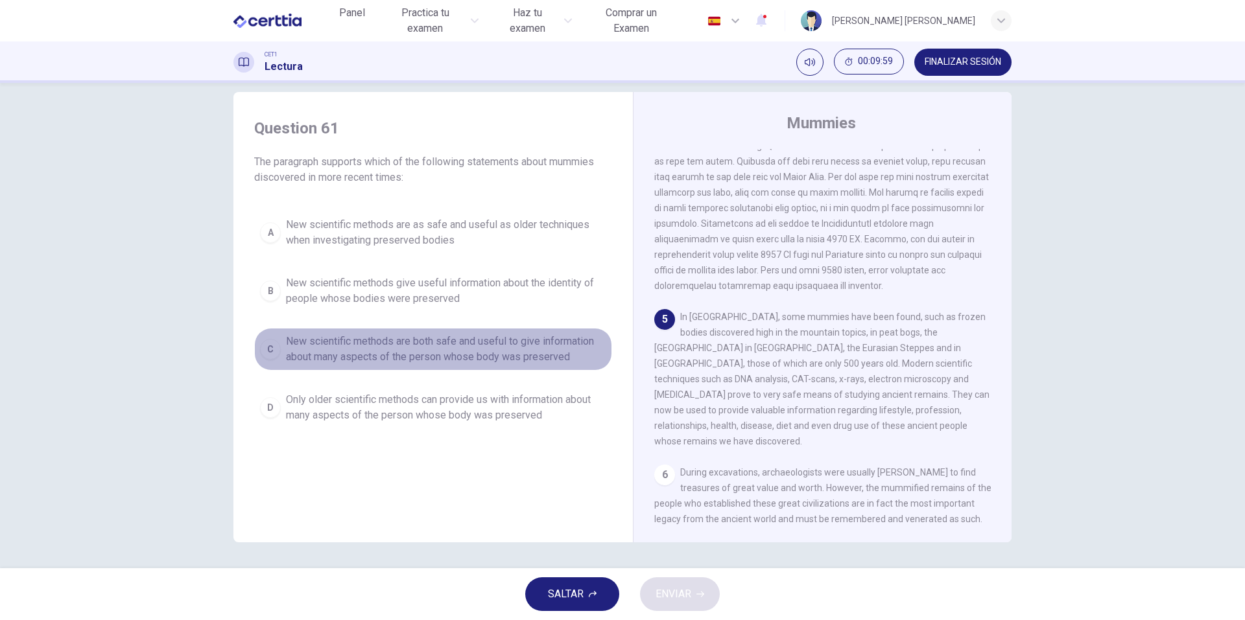
click at [418, 354] on span "New scientific methods are both safe and useful to give information about many …" at bounding box center [446, 349] width 320 height 31
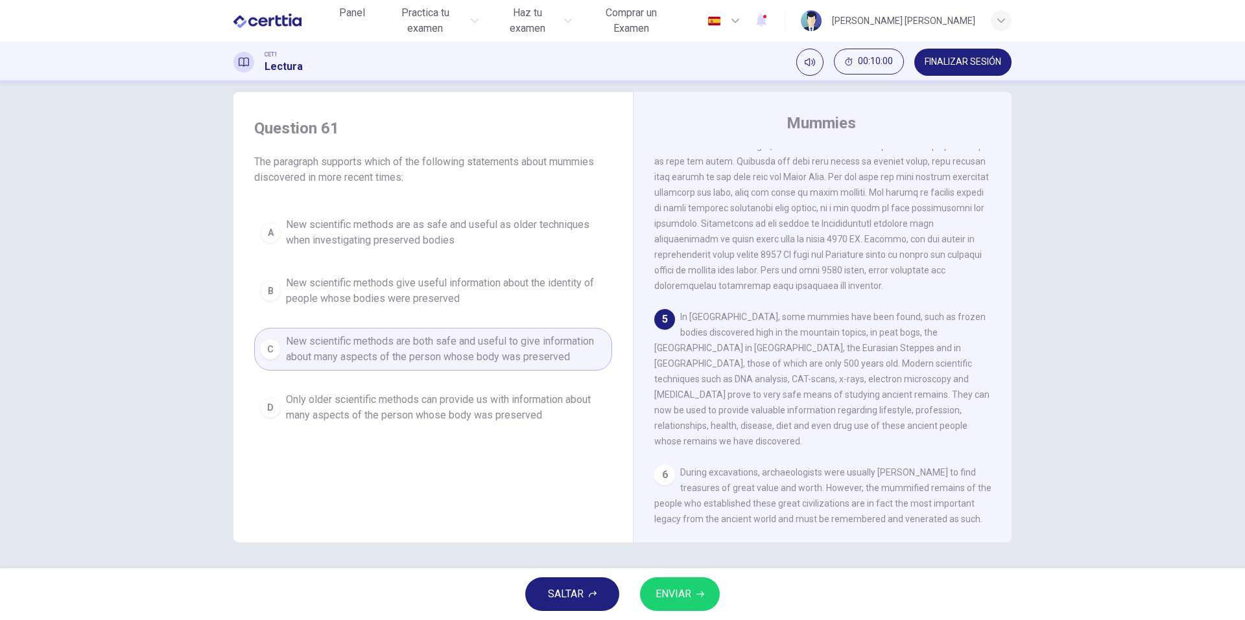
click at [692, 576] on div "SALTAR ENVIAR" at bounding box center [622, 595] width 1245 height 52
click at [696, 590] on button "ENVIAR" at bounding box center [680, 595] width 80 height 34
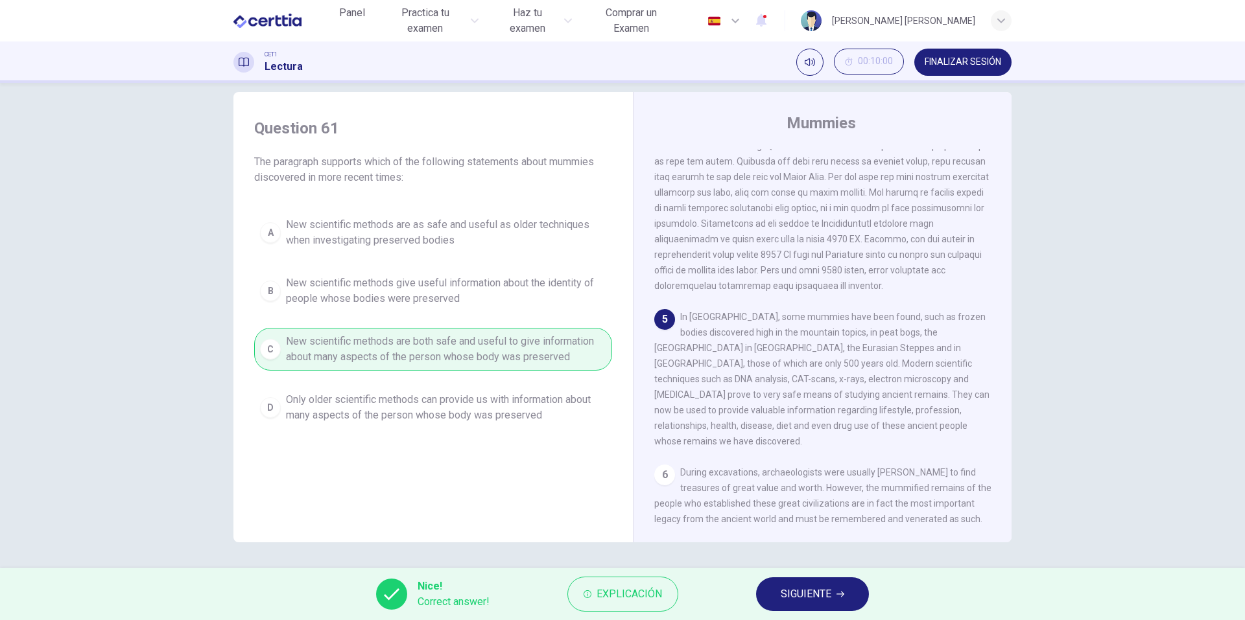
click at [787, 582] on button "SIGUIENTE" at bounding box center [812, 595] width 113 height 34
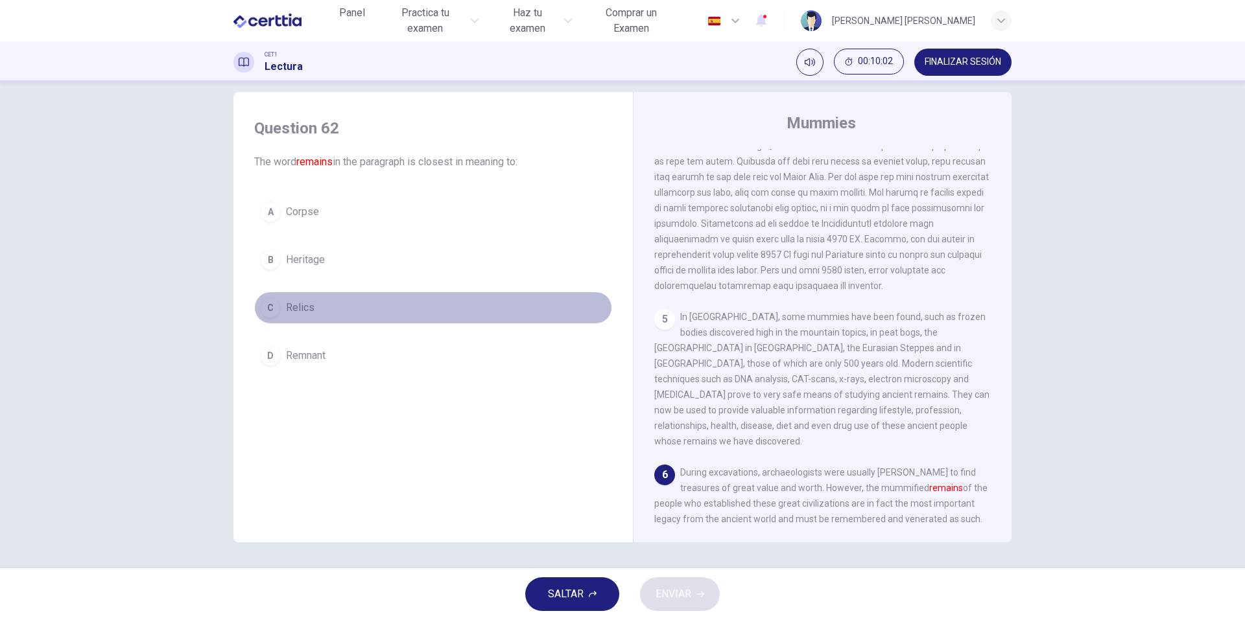
click at [363, 295] on button "C Relics" at bounding box center [433, 308] width 358 height 32
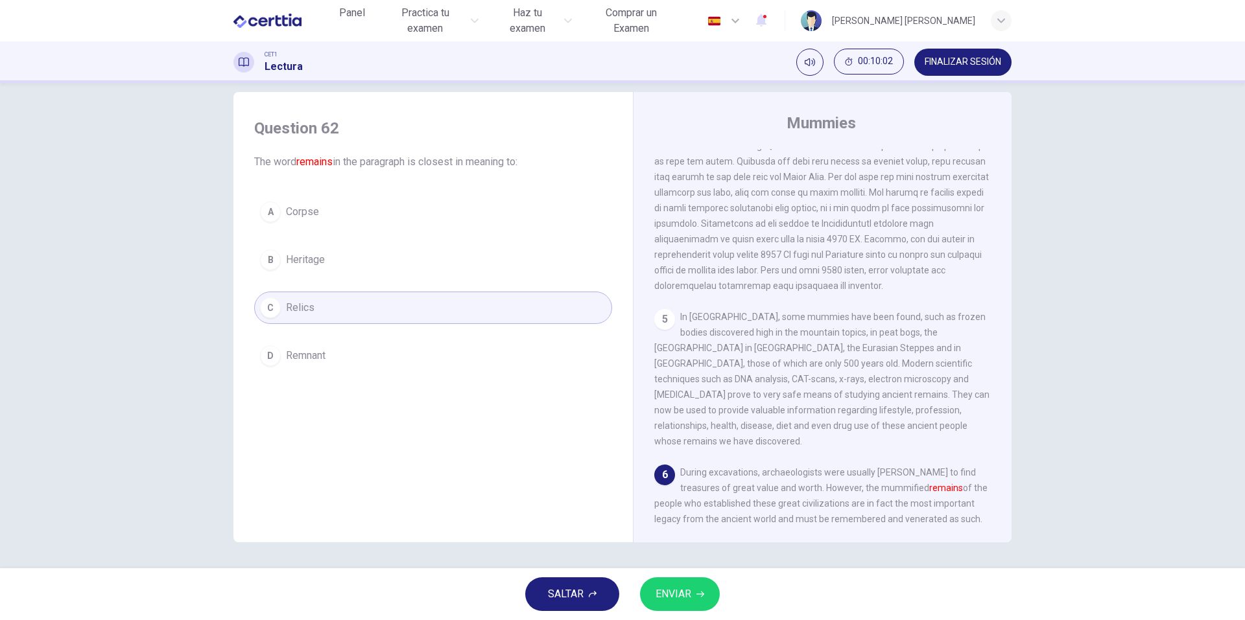
click at [698, 589] on button "ENVIAR" at bounding box center [680, 595] width 80 height 34
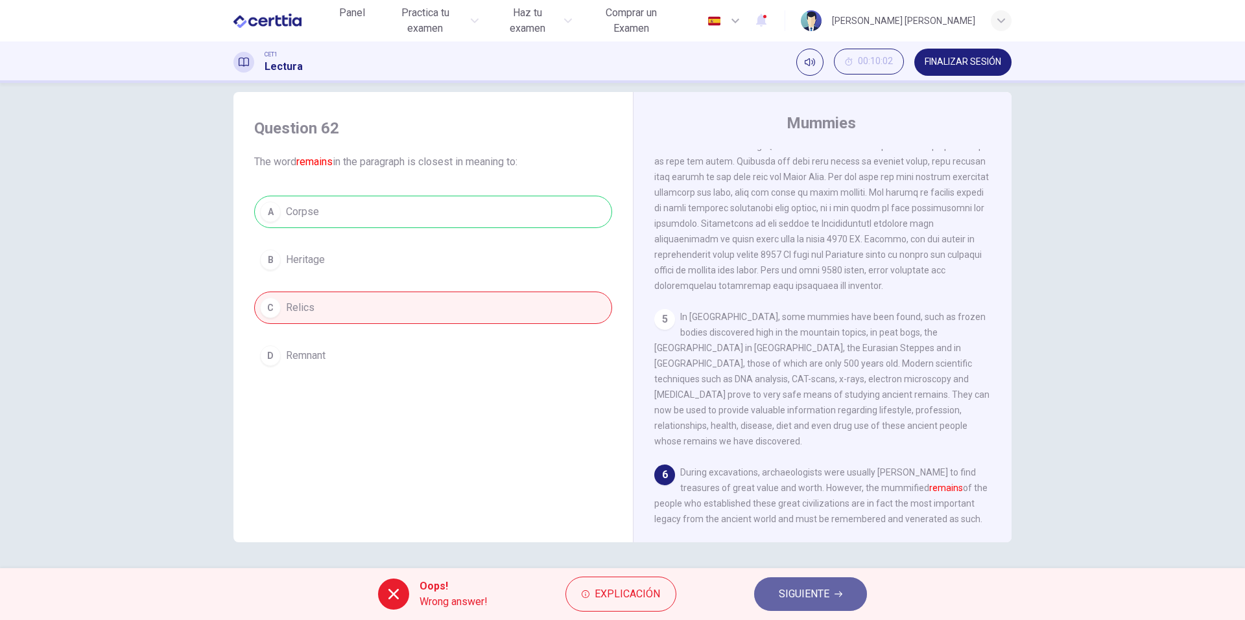
click at [807, 598] on span "SIGUIENTE" at bounding box center [804, 594] width 51 height 18
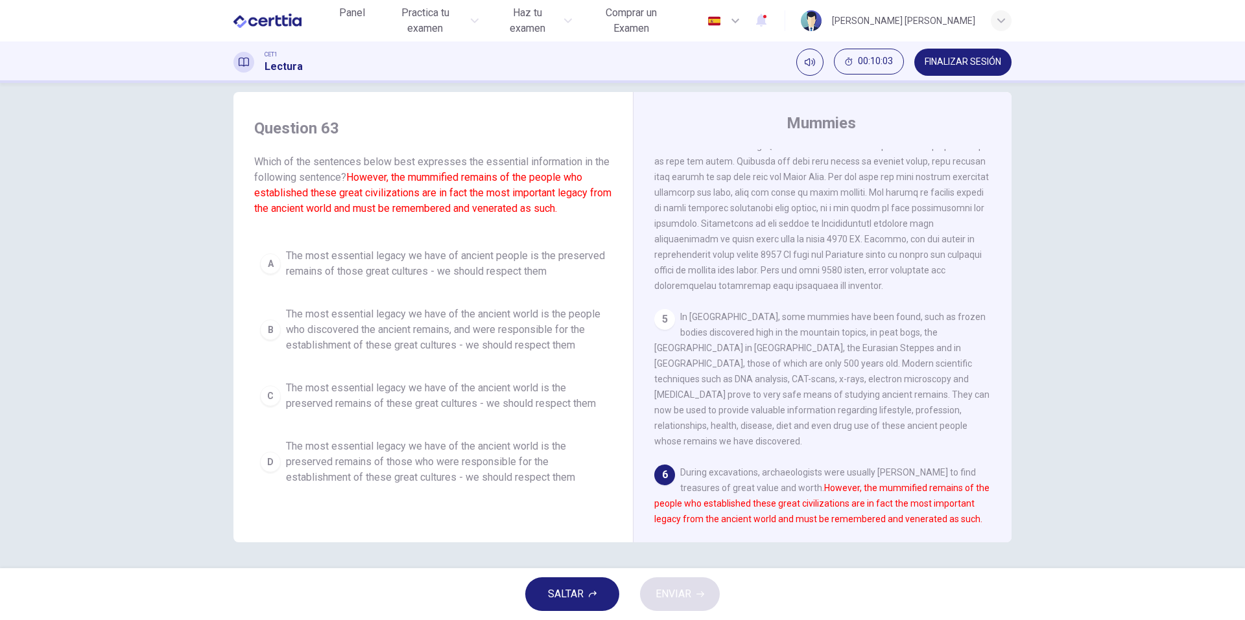
click at [501, 465] on span "The most essential legacy we have of the ancient world is the preserved remains…" at bounding box center [446, 462] width 320 height 47
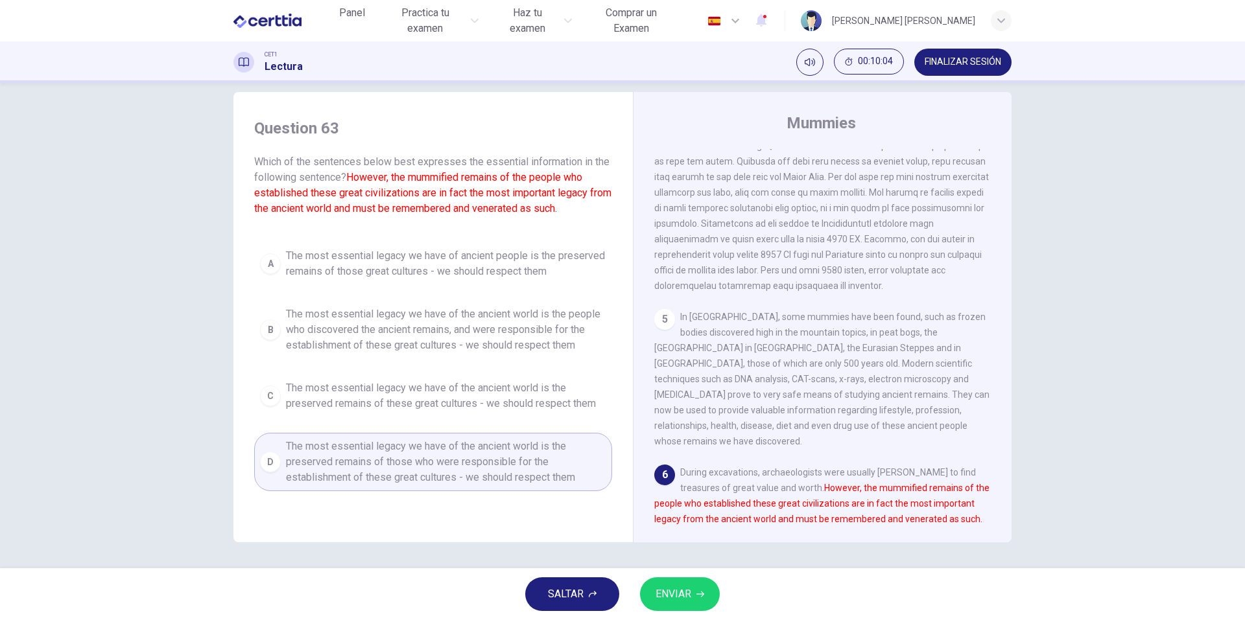
click at [713, 620] on div "SALTAR ENVIAR" at bounding box center [622, 595] width 1245 height 52
click at [691, 591] on span "ENVIAR" at bounding box center [673, 594] width 36 height 18
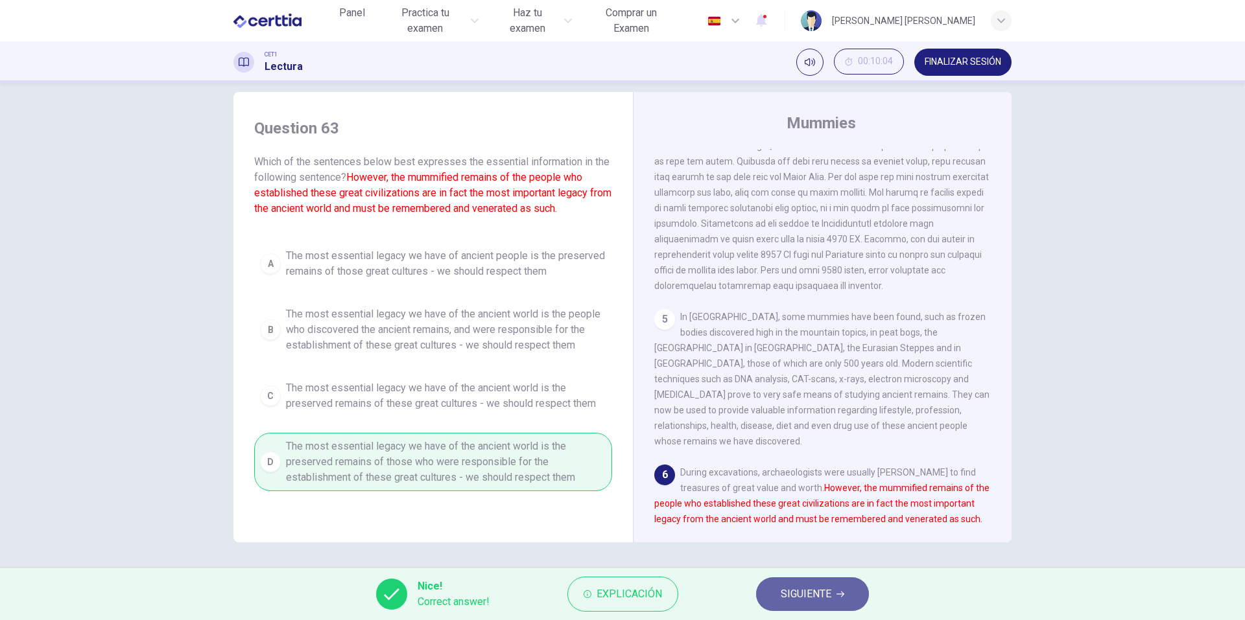
click at [807, 585] on span "SIGUIENTE" at bounding box center [806, 594] width 51 height 18
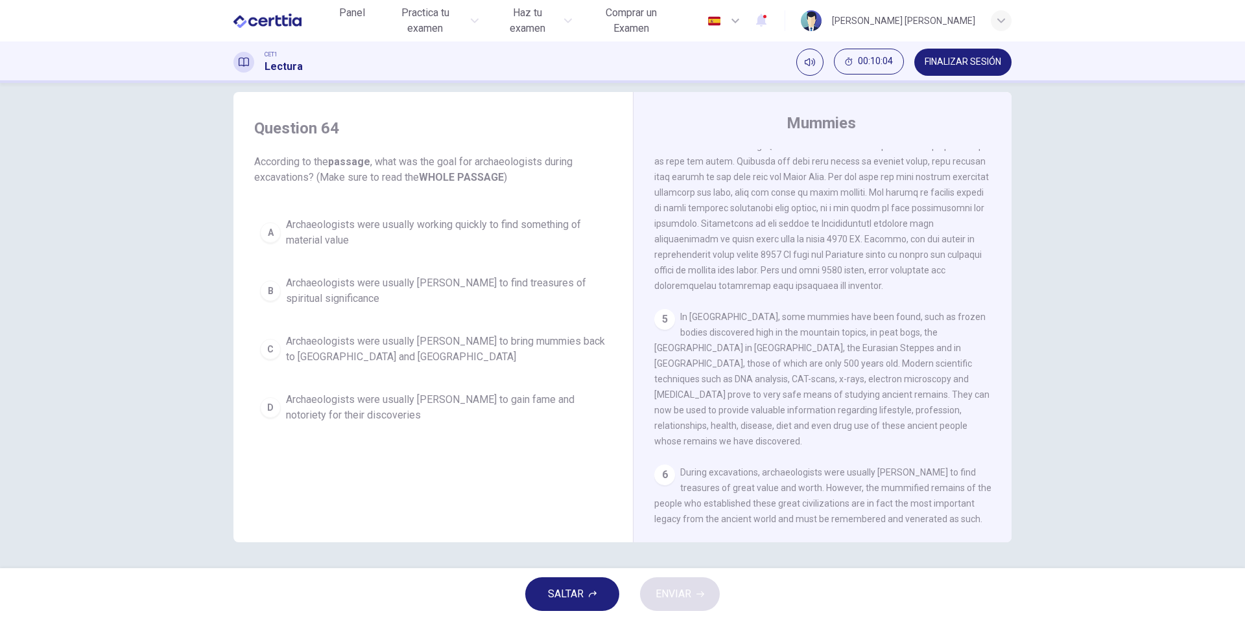
click at [478, 383] on div "A Archaeologists were usually working quickly to find something of material val…" at bounding box center [433, 320] width 358 height 218
click at [294, 229] on span "Archaeologists were usually working quickly to find something of material value" at bounding box center [446, 232] width 320 height 31
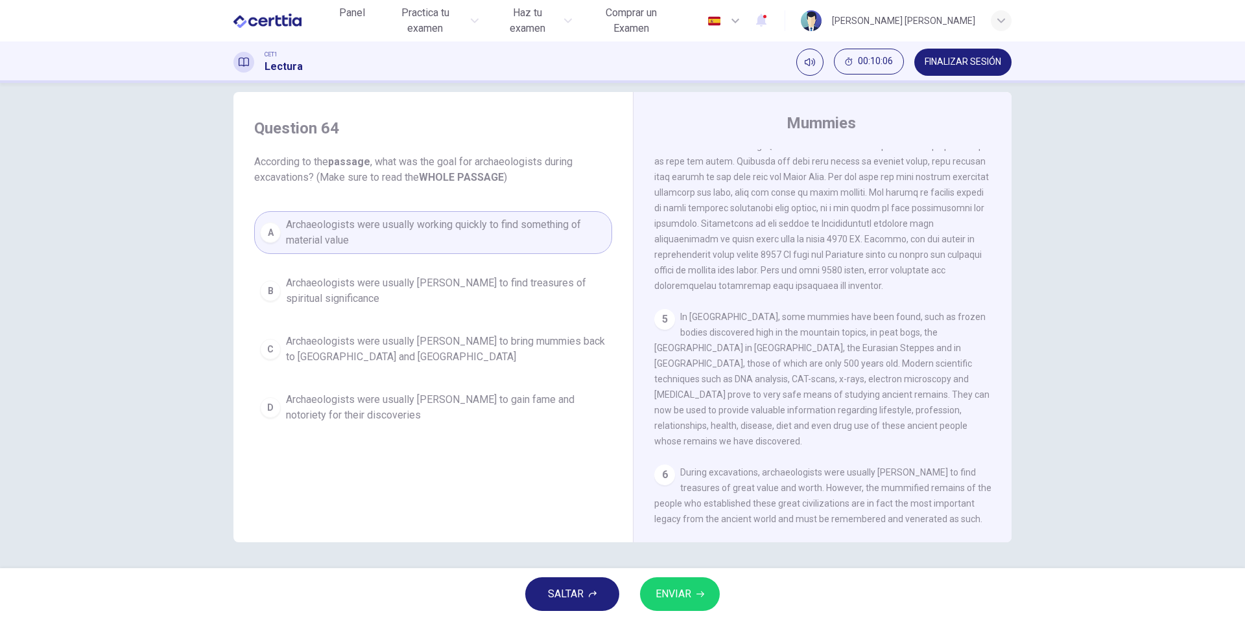
click at [706, 577] on div "SALTAR ENVIAR" at bounding box center [622, 595] width 1245 height 52
click at [701, 585] on button "ENVIAR" at bounding box center [680, 595] width 80 height 34
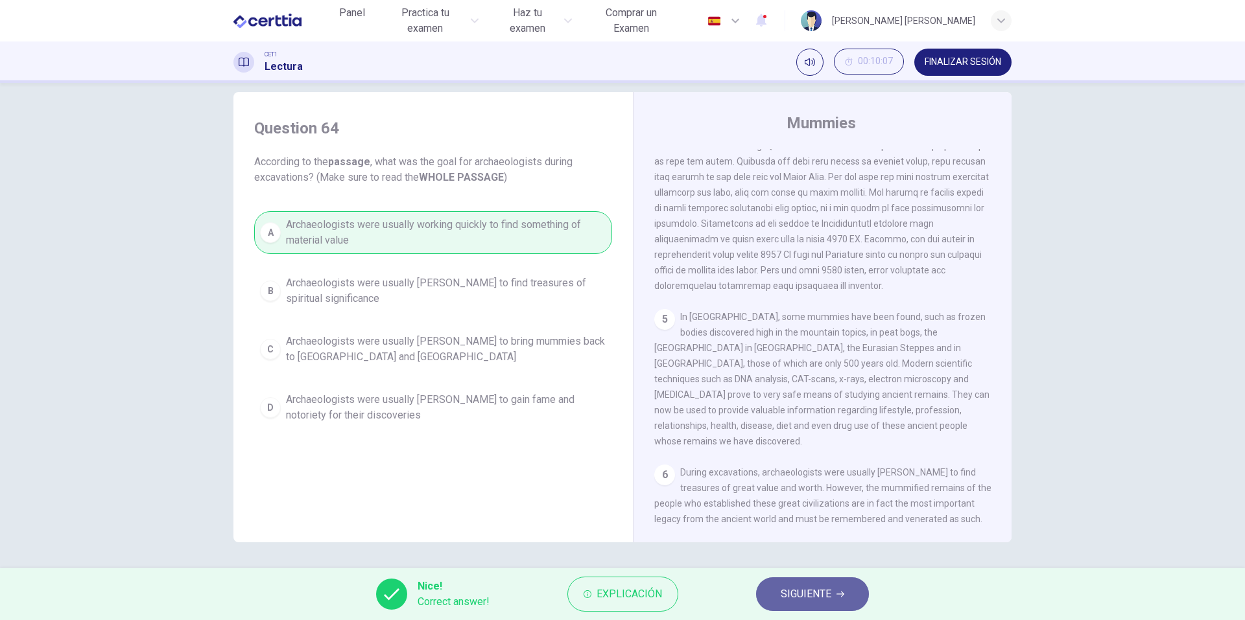
click at [781, 593] on span "SIGUIENTE" at bounding box center [806, 594] width 51 height 18
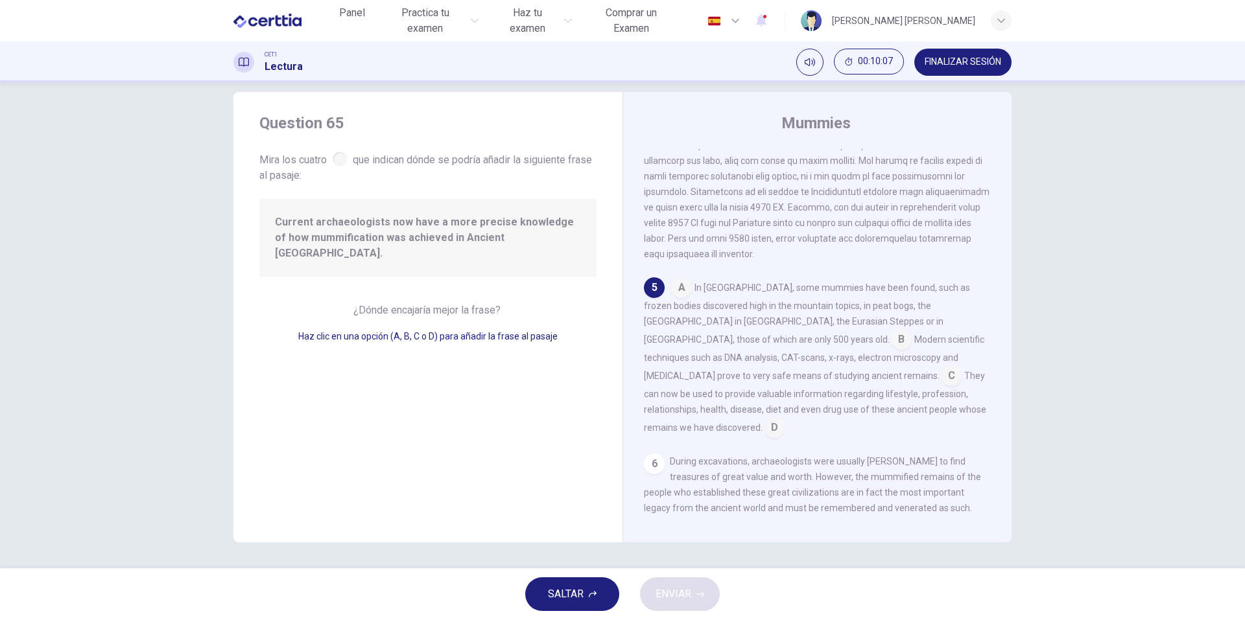
scroll to position [692, 0]
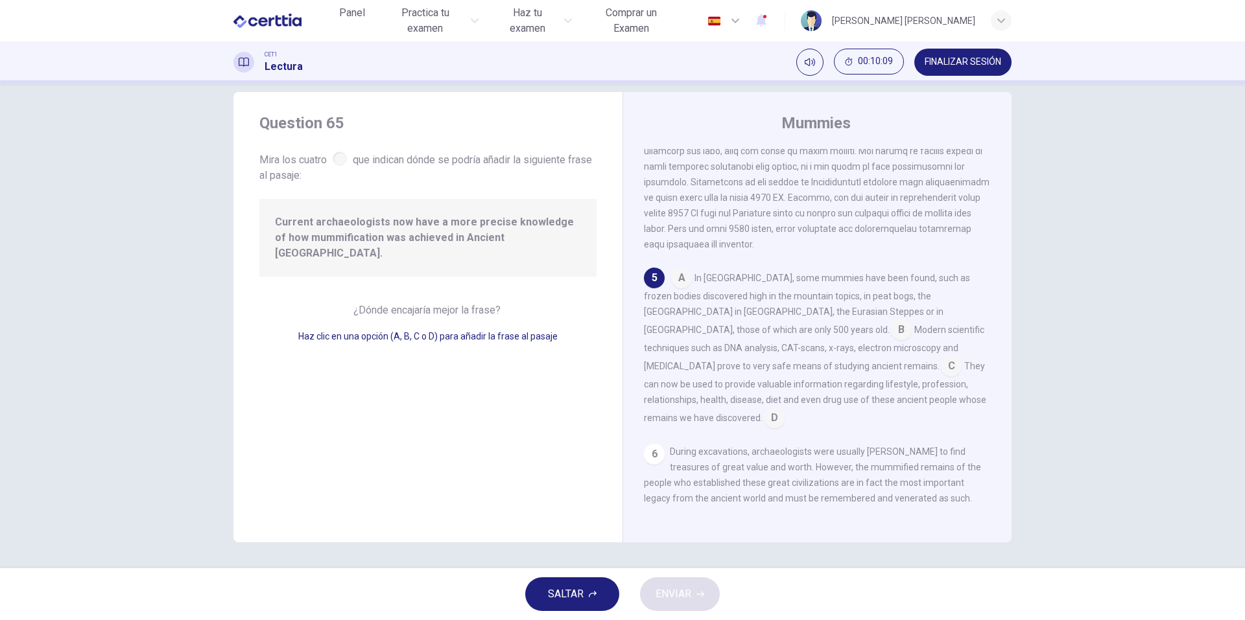
click at [784, 414] on input at bounding box center [774, 419] width 21 height 21
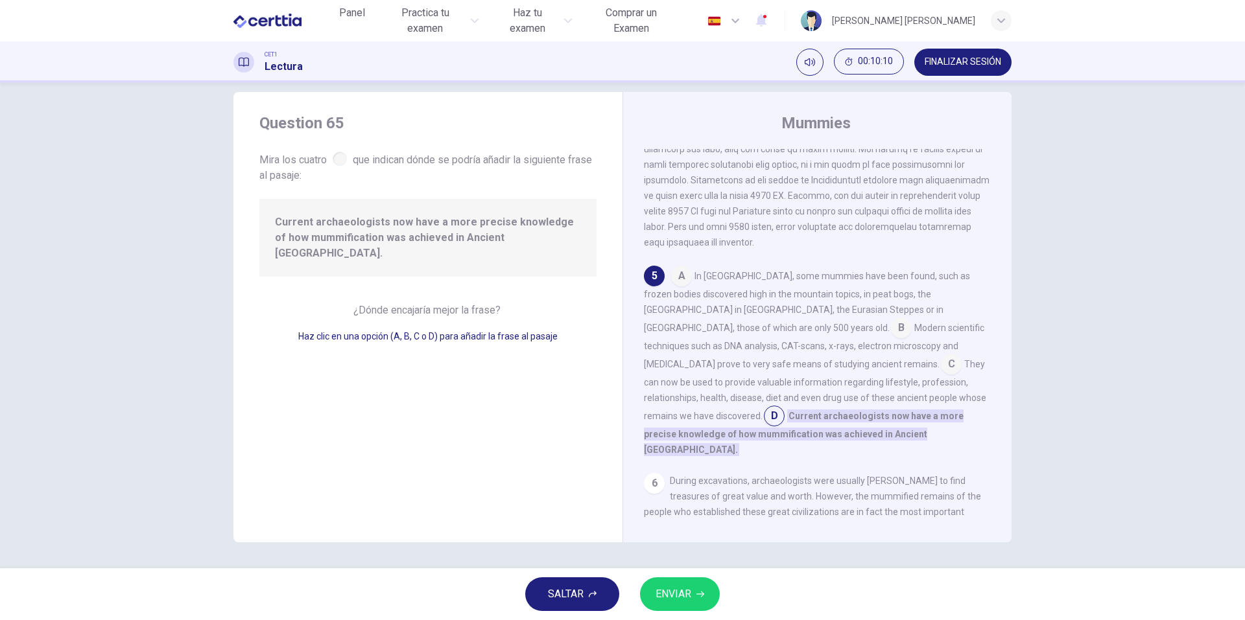
click at [722, 591] on div "SALTAR ENVIAR" at bounding box center [622, 595] width 1245 height 52
click at [705, 597] on button "ENVIAR" at bounding box center [680, 595] width 80 height 34
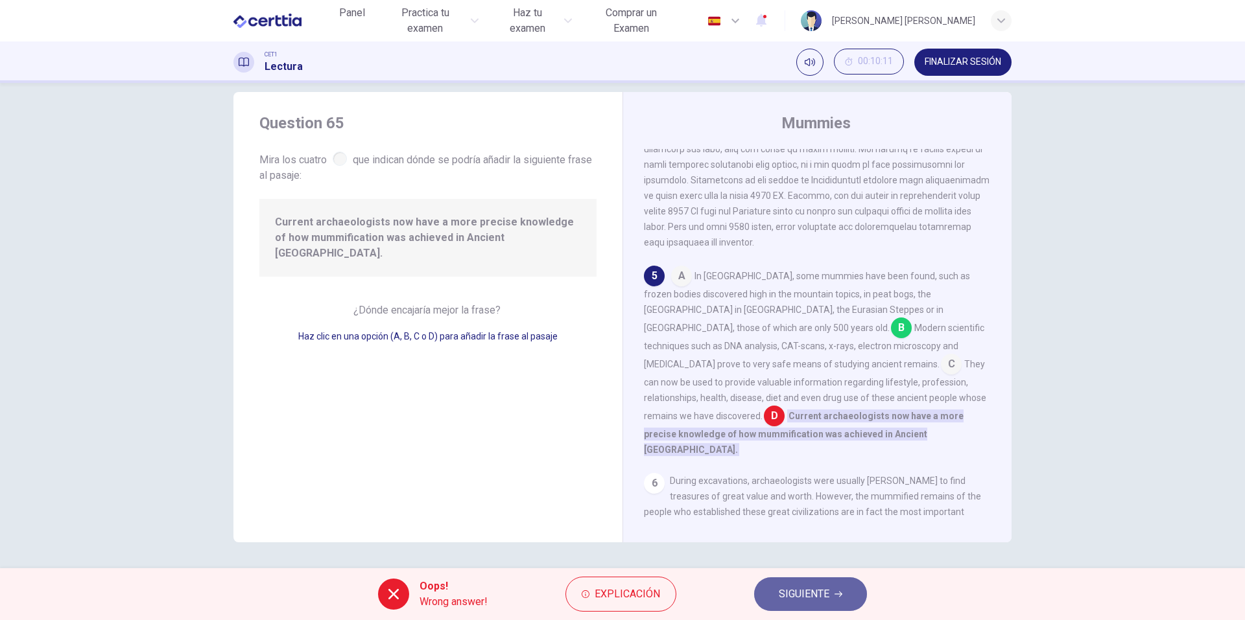
click at [827, 597] on span "SIGUIENTE" at bounding box center [804, 594] width 51 height 18
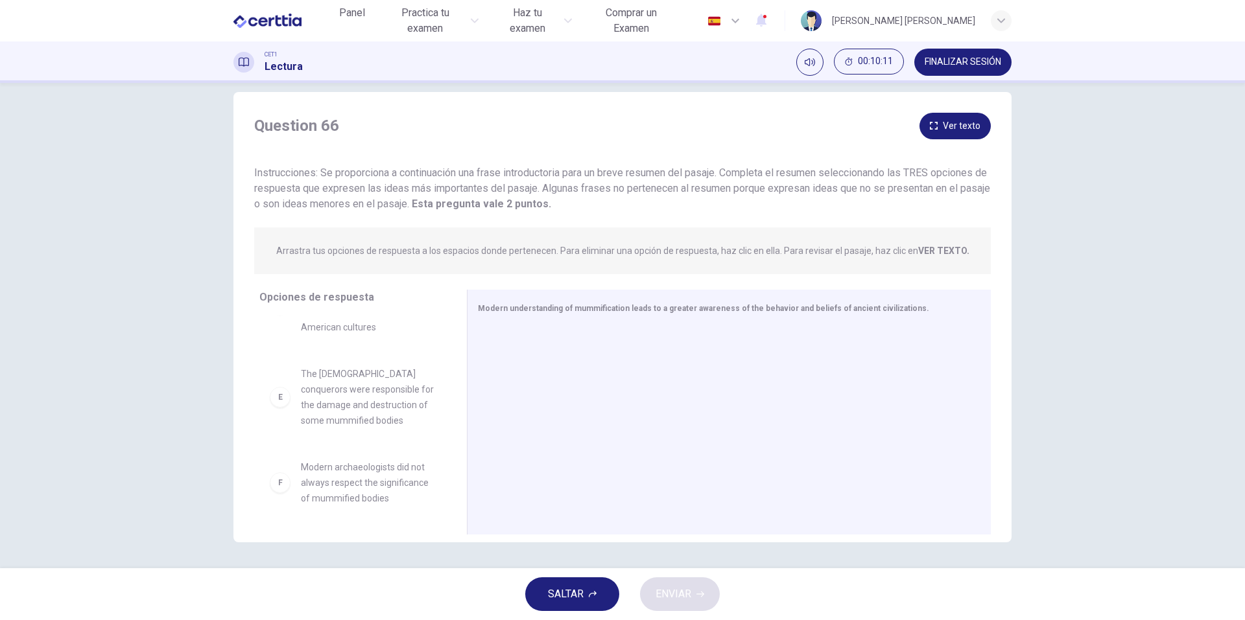
scroll to position [303, 0]
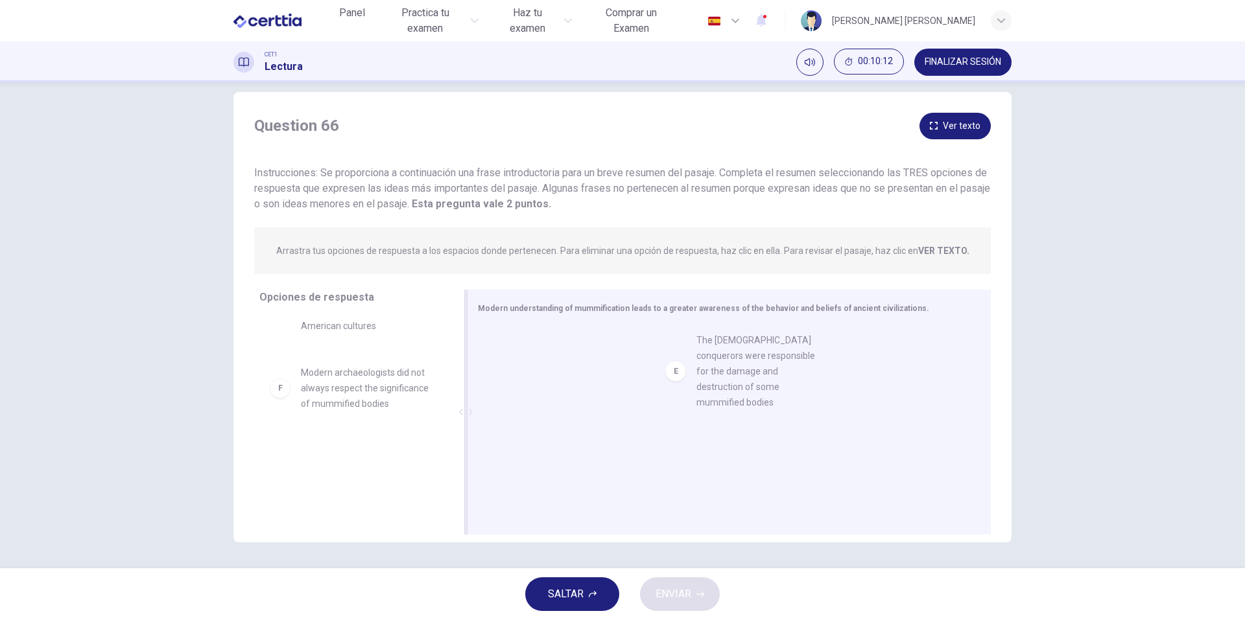
drag, startPoint x: 389, startPoint y: 425, endPoint x: 724, endPoint y: 368, distance: 340.0
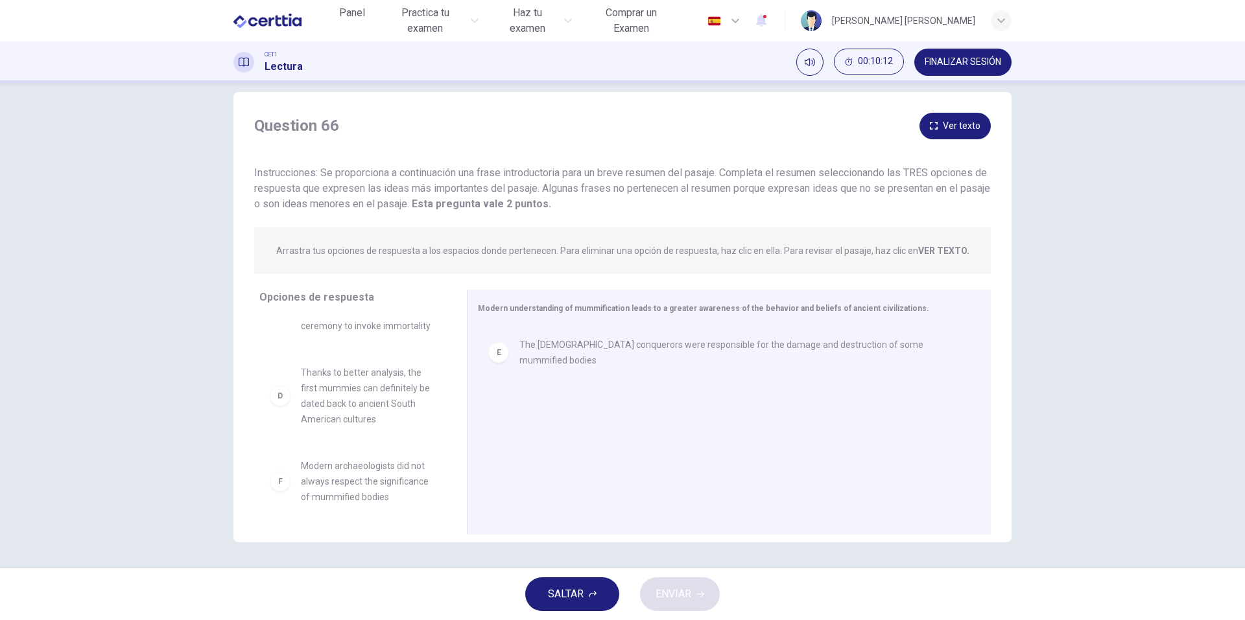
scroll to position [0, 0]
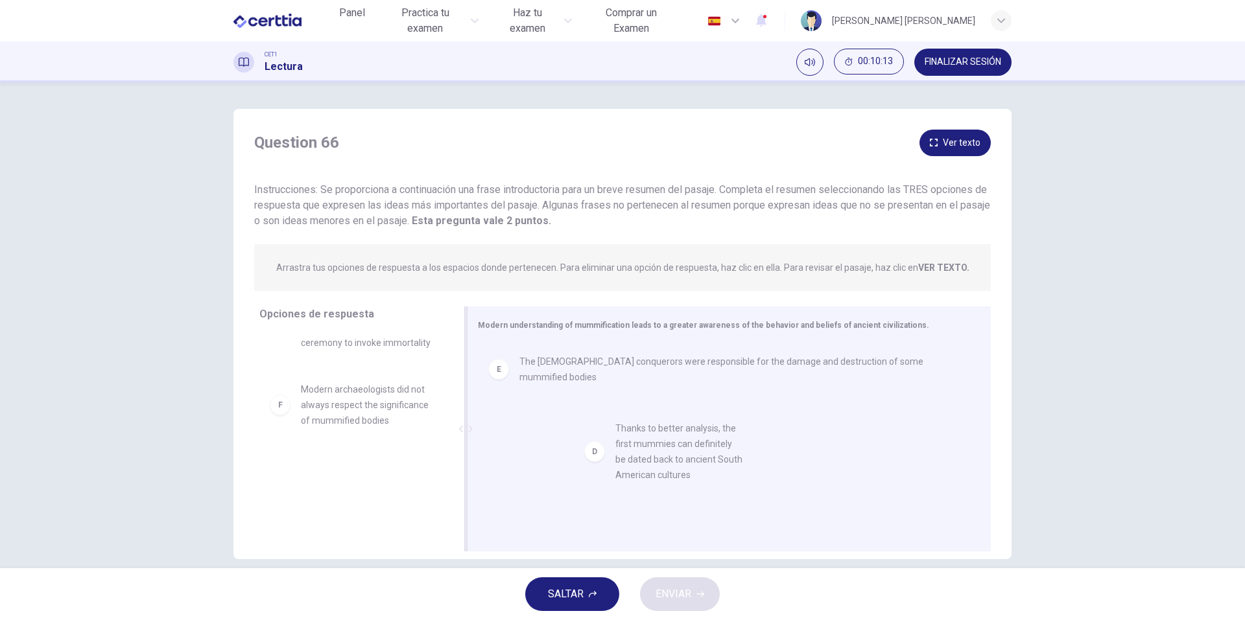
drag, startPoint x: 351, startPoint y: 404, endPoint x: 856, endPoint y: 440, distance: 507.0
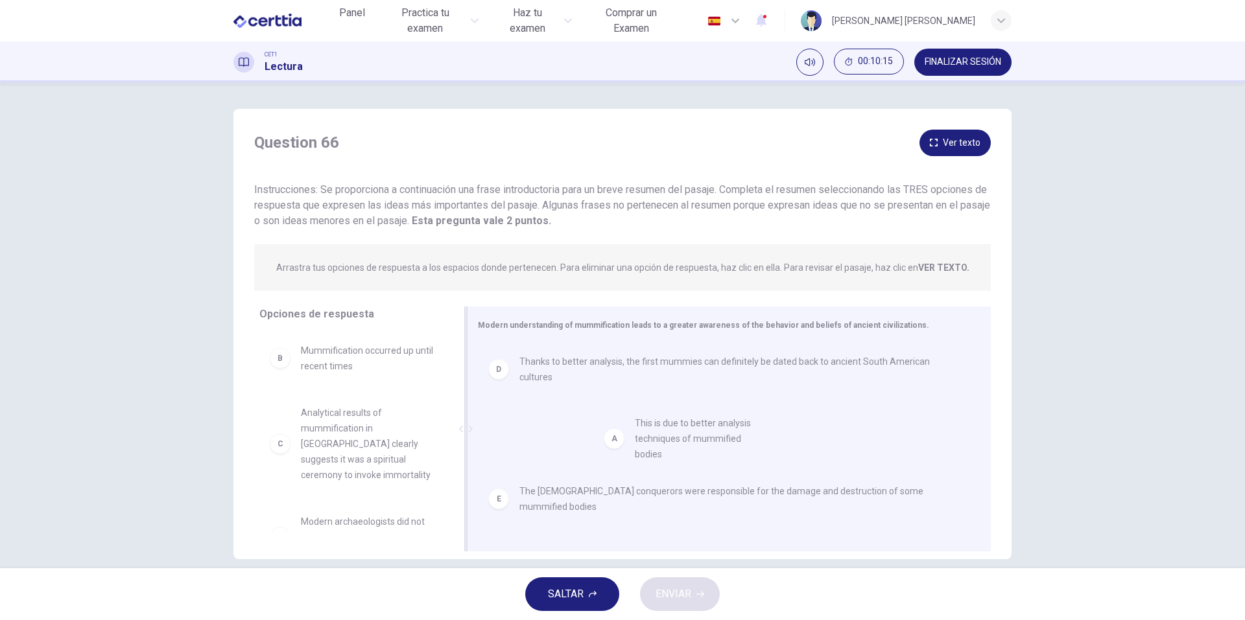
drag, startPoint x: 356, startPoint y: 373, endPoint x: 706, endPoint y: 456, distance: 359.8
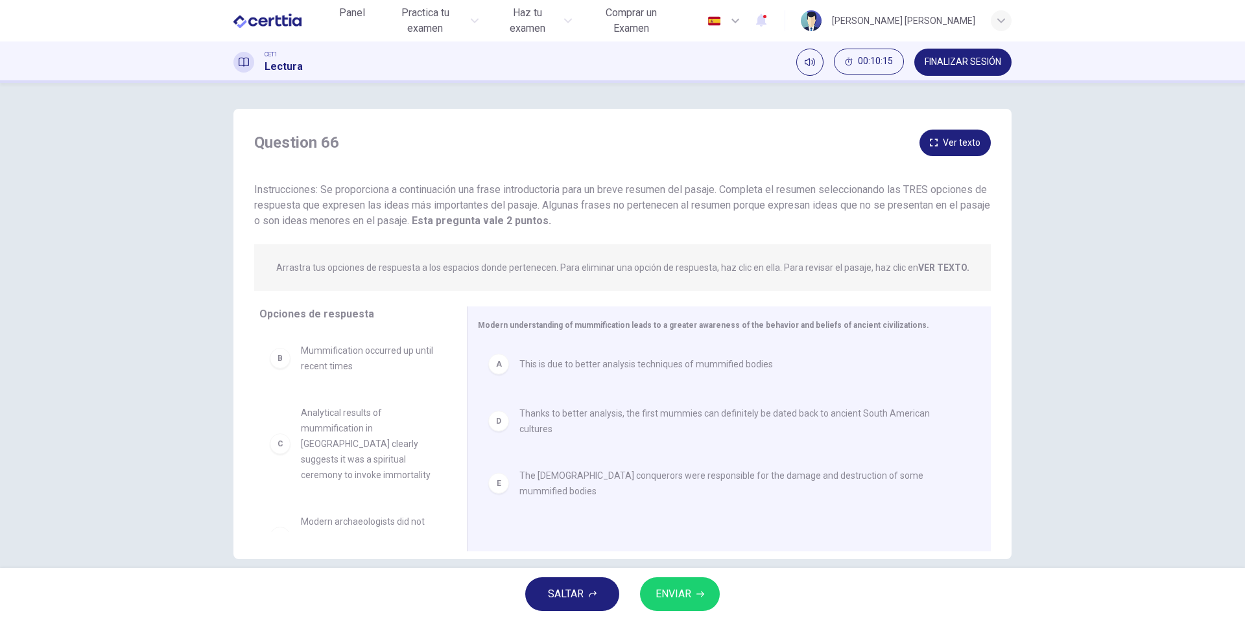
click at [701, 598] on button "ENVIAR" at bounding box center [680, 595] width 80 height 34
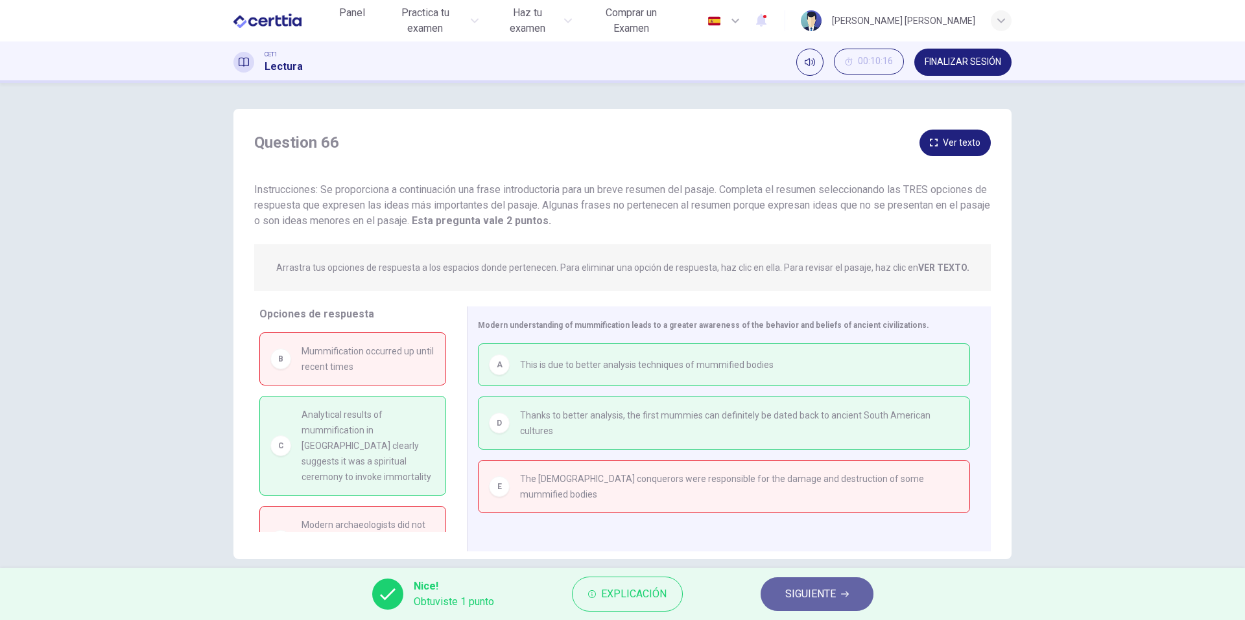
click at [805, 589] on span "SIGUIENTE" at bounding box center [810, 594] width 51 height 18
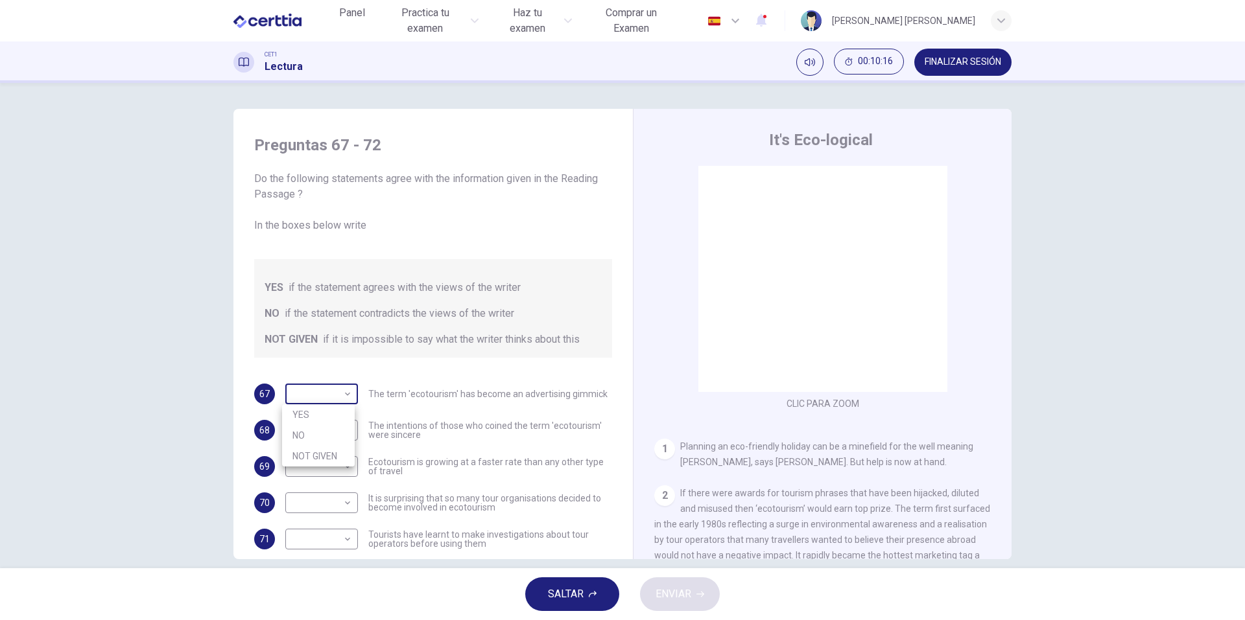
click at [326, 396] on body "Este sitio utiliza cookies, como se explica en nuestra Política de Privacidad .…" at bounding box center [622, 310] width 1245 height 620
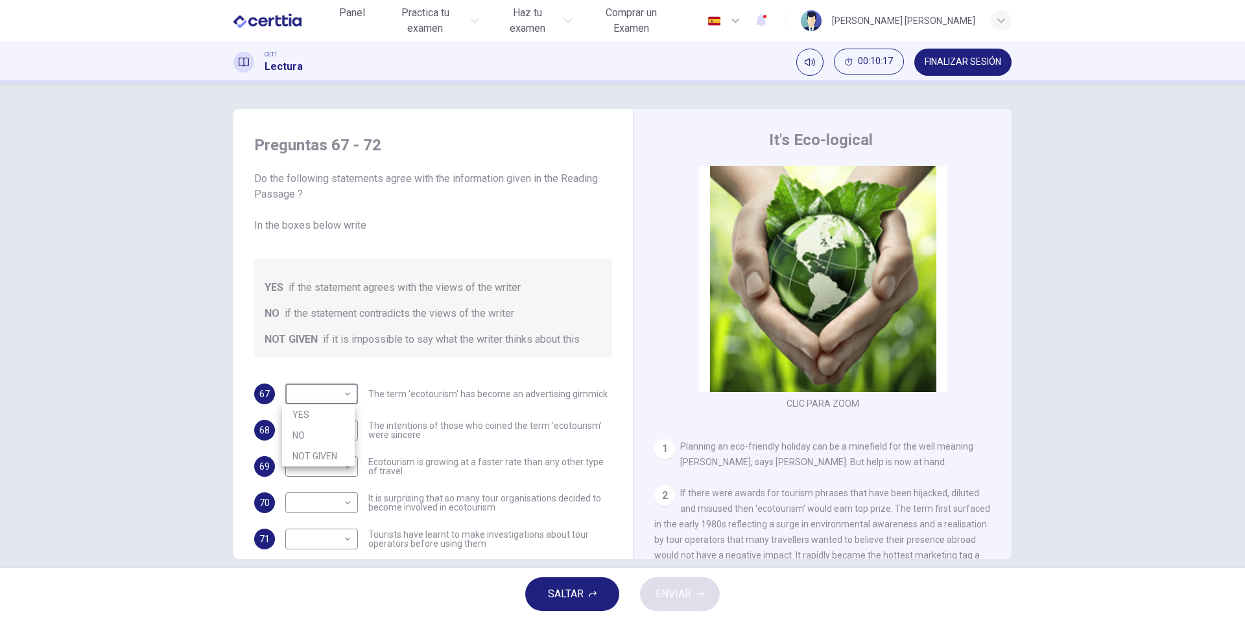
click at [326, 411] on li "YES" at bounding box center [318, 415] width 73 height 21
type input "***"
click at [334, 481] on body "Este sitio utiliza cookies, como se explica en nuestra Política de Privacidad .…" at bounding box center [622, 310] width 1245 height 620
click at [336, 502] on li "NO" at bounding box center [318, 508] width 73 height 21
type input "**"
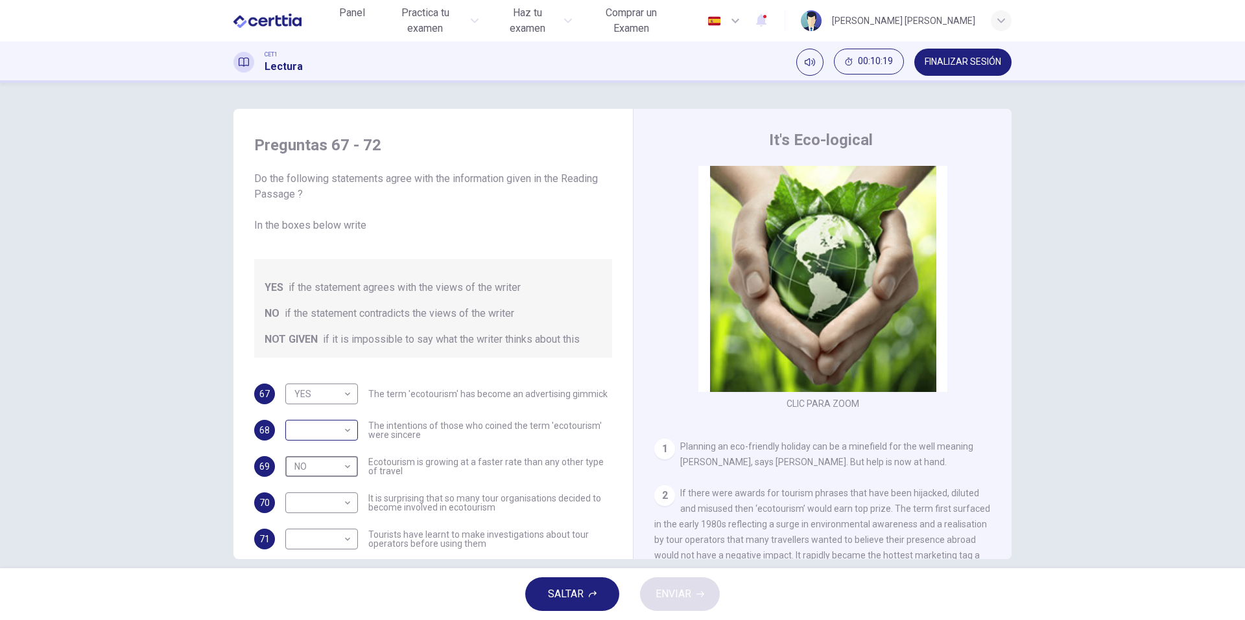
click at [331, 440] on body "Este sitio utiliza cookies, como se explica en nuestra Política de Privacidad .…" at bounding box center [622, 310] width 1245 height 620
click at [328, 468] on li "NO" at bounding box center [318, 472] width 73 height 21
type input "**"
click at [332, 504] on body "Este sitio utiliza cookies, como se explica en nuestra Política de Privacidad .…" at bounding box center [622, 310] width 1245 height 620
click at [331, 552] on li "NO" at bounding box center [318, 544] width 73 height 21
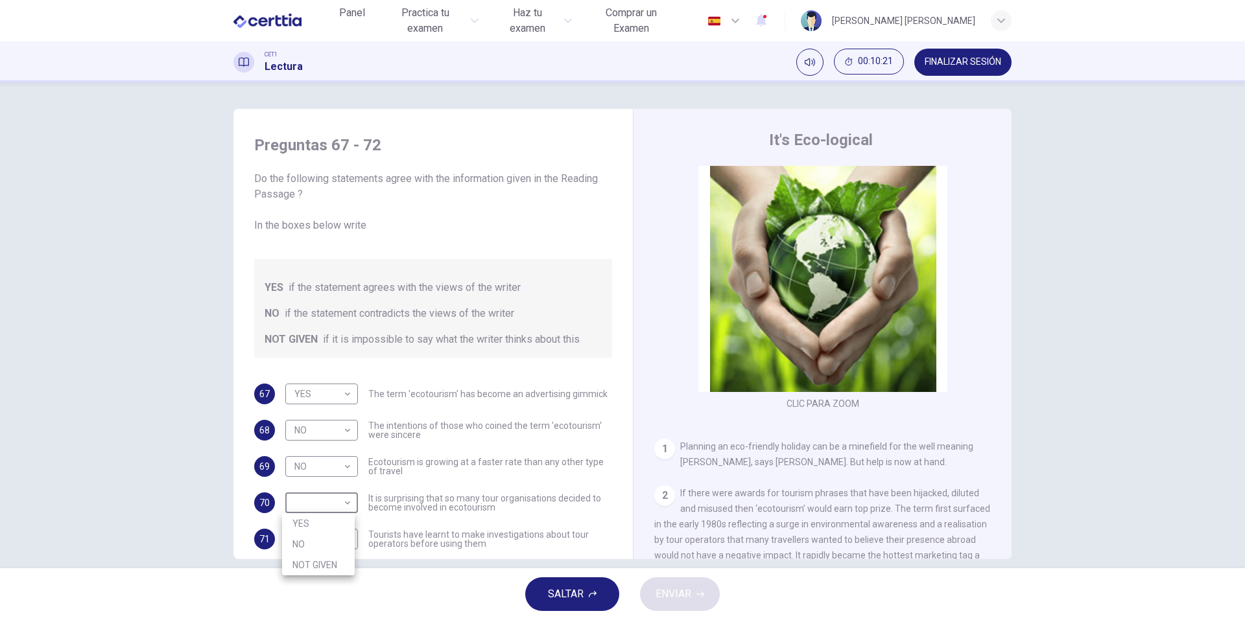
type input "**"
click at [322, 541] on body "Este sitio utiliza cookies, como se explica en nuestra Política de Privacidad .…" at bounding box center [622, 310] width 1245 height 620
click at [325, 600] on li "NOT GIVEN" at bounding box center [318, 599] width 73 height 21
type input "*********"
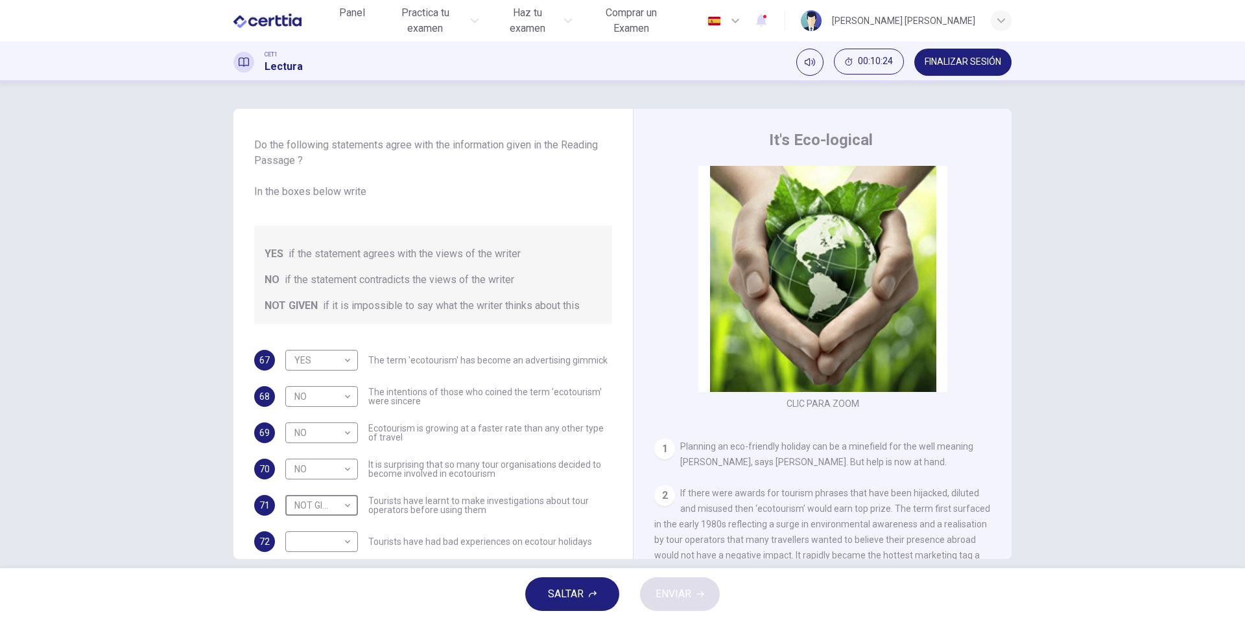
scroll to position [53, 0]
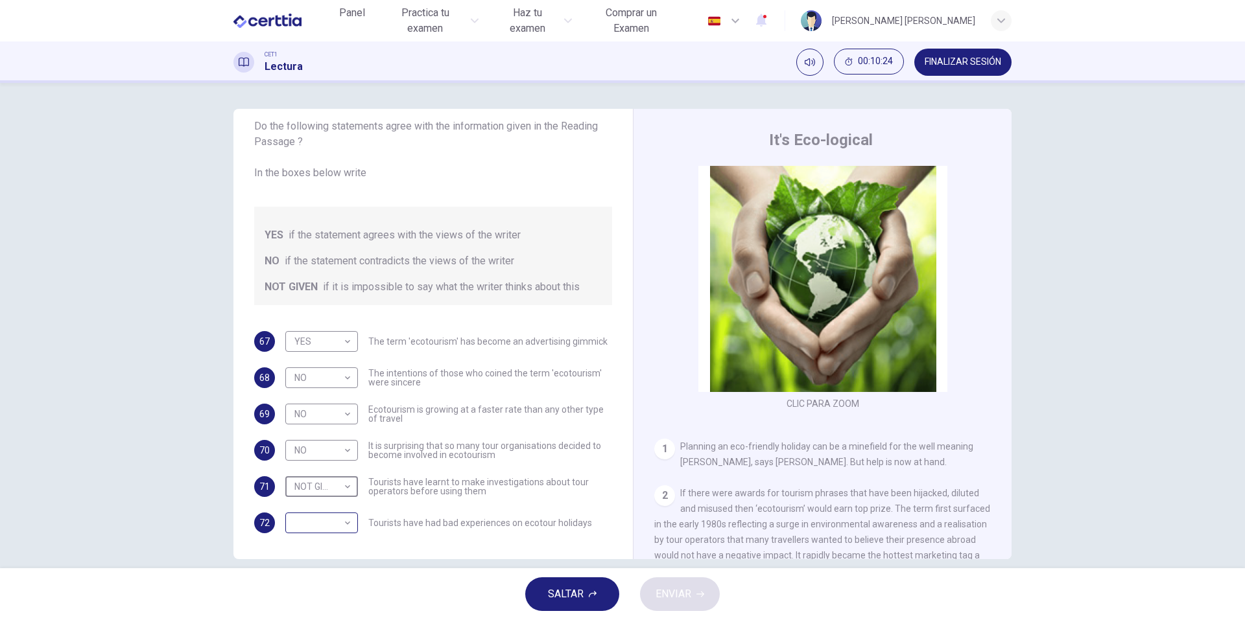
click at [325, 526] on body "Este sitio utiliza cookies, como se explica en nuestra Política de Privacidad .…" at bounding box center [622, 310] width 1245 height 620
click at [336, 543] on li "YES" at bounding box center [318, 544] width 73 height 21
type input "***"
click at [709, 604] on button "ENVIAR" at bounding box center [680, 595] width 80 height 34
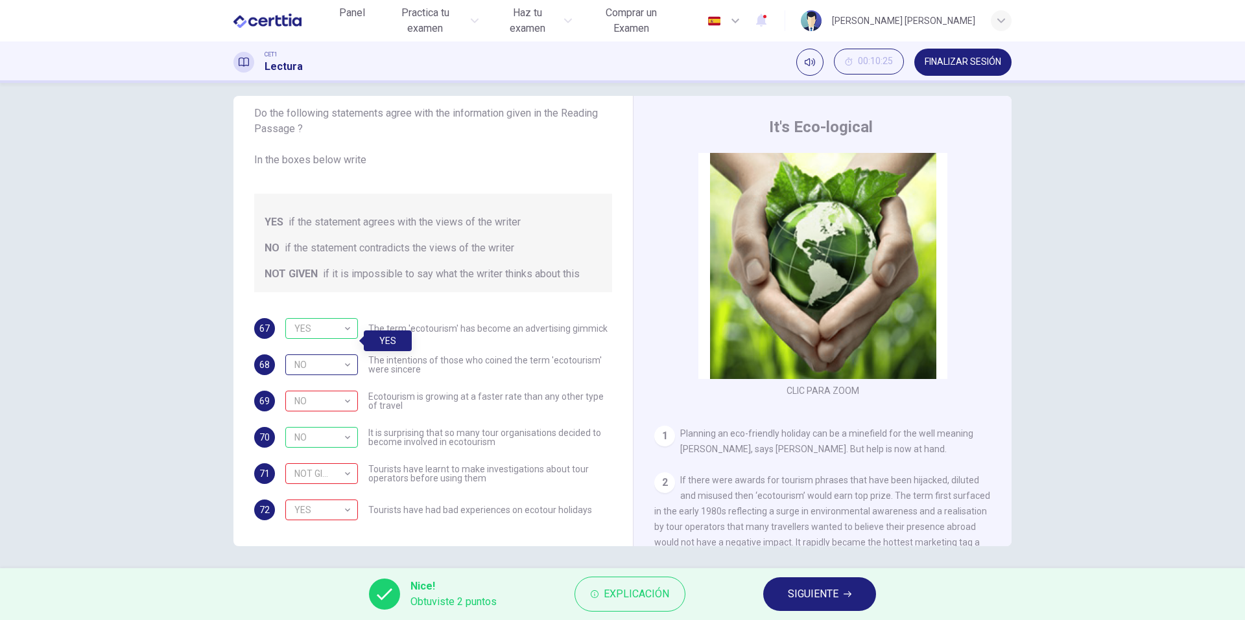
scroll to position [17, 0]
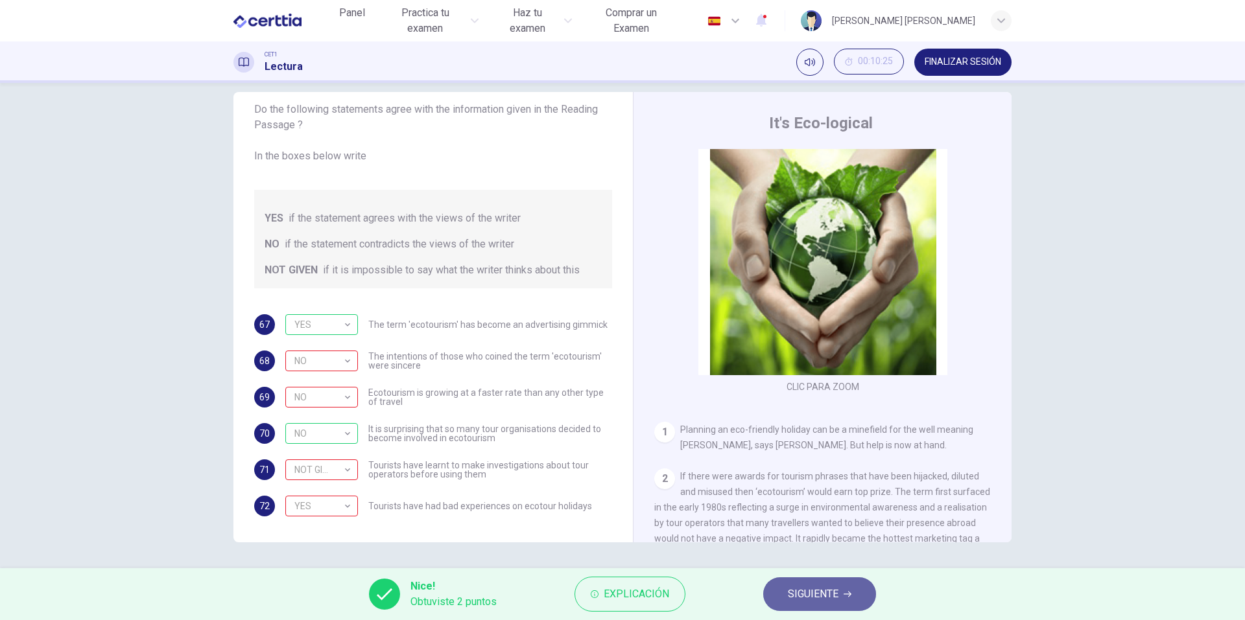
click at [792, 591] on span "SIGUIENTE" at bounding box center [813, 594] width 51 height 18
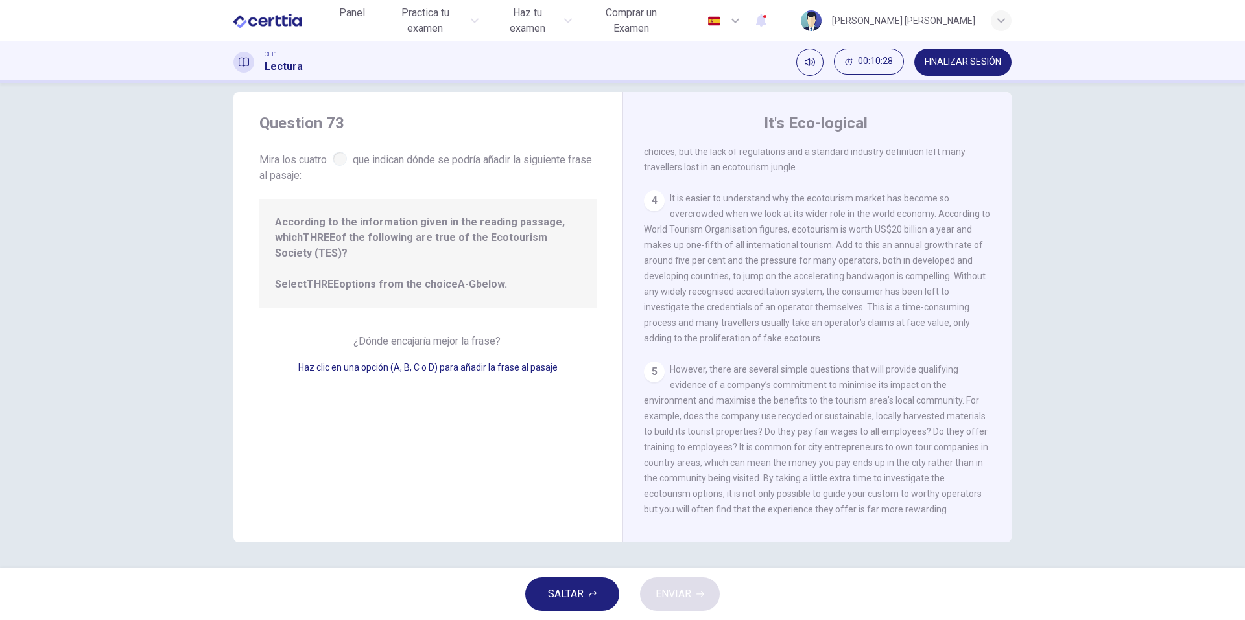
scroll to position [0, 0]
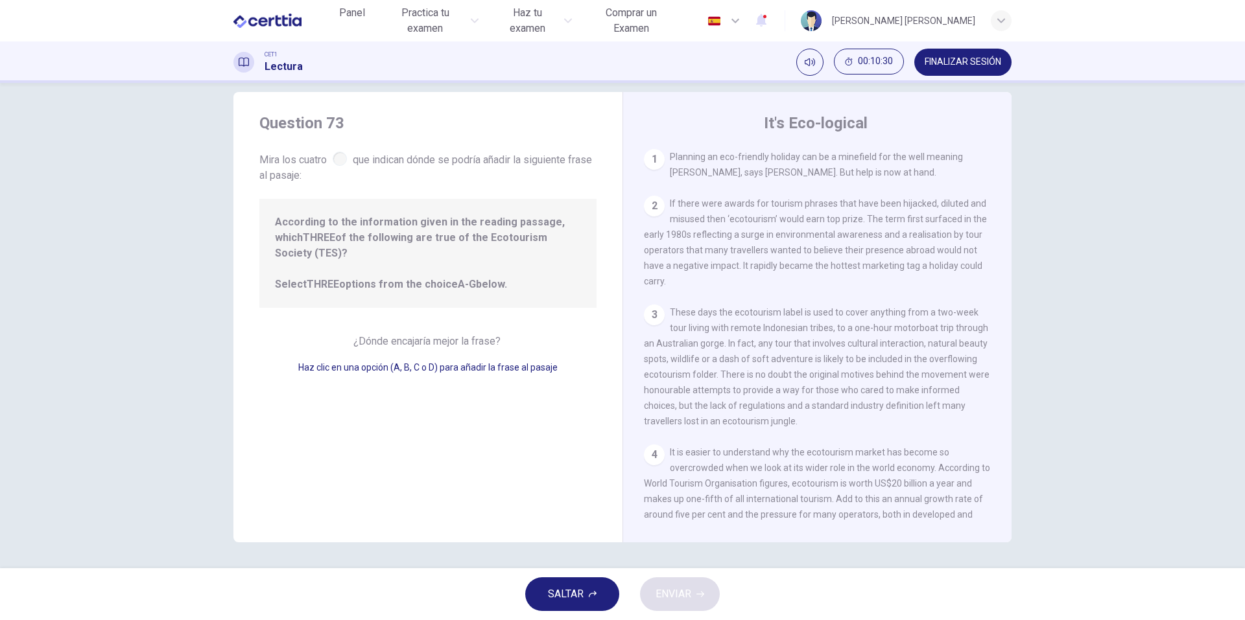
click at [489, 253] on span "According to the information given in the reading passage, which THREE of the f…" at bounding box center [428, 254] width 306 height 78
click at [521, 220] on span "According to the information given in the reading passage, which THREE of the f…" at bounding box center [428, 254] width 306 height 78
drag, startPoint x: 331, startPoint y: 159, endPoint x: 348, endPoint y: 158, distance: 17.6
click at [380, 165] on span "Mira los cuatro que indican dónde se podría añadir la siguiente frase al pasaje:" at bounding box center [427, 166] width 337 height 34
click at [335, 158] on div at bounding box center [340, 159] width 14 height 14
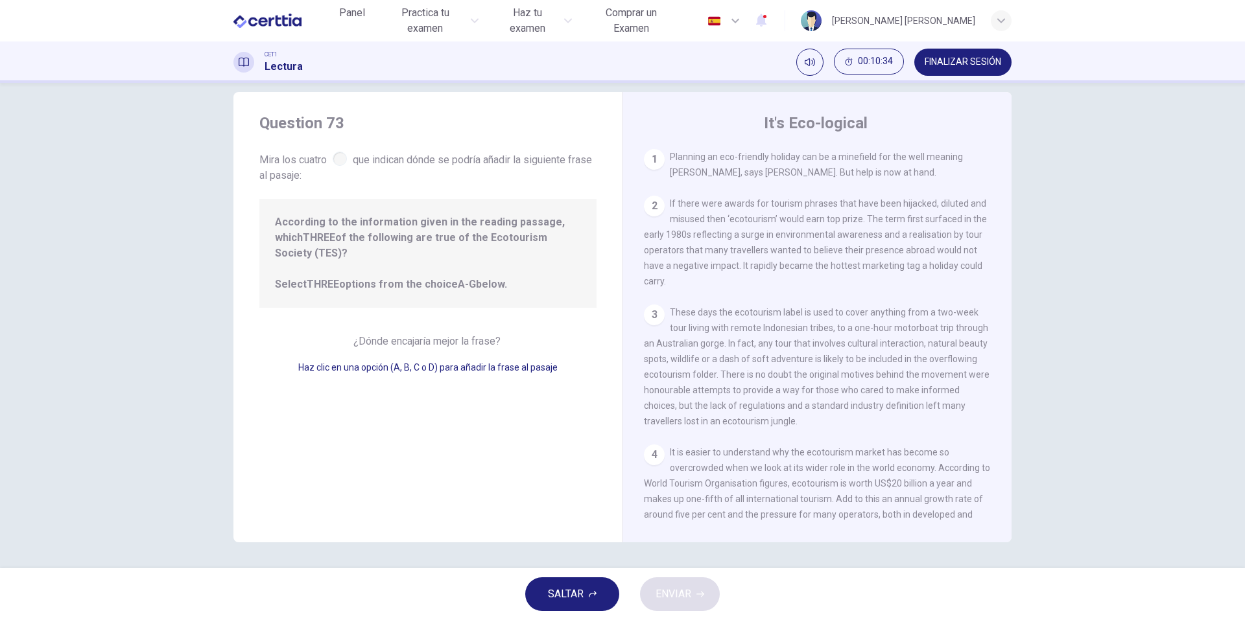
drag, startPoint x: 636, startPoint y: 219, endPoint x: 646, endPoint y: 205, distance: 17.3
click at [640, 213] on div "It's Eco-logical 1 Planning an eco-friendly holiday can be a minefield for the …" at bounding box center [816, 317] width 389 height 451
drag, startPoint x: 659, startPoint y: 189, endPoint x: 647, endPoint y: 212, distance: 26.1
click at [652, 202] on div "1 Planning an eco-friendly holiday can be a minefield for the well meaning trav…" at bounding box center [826, 335] width 364 height 373
click at [645, 215] on div "2" at bounding box center [654, 206] width 21 height 21
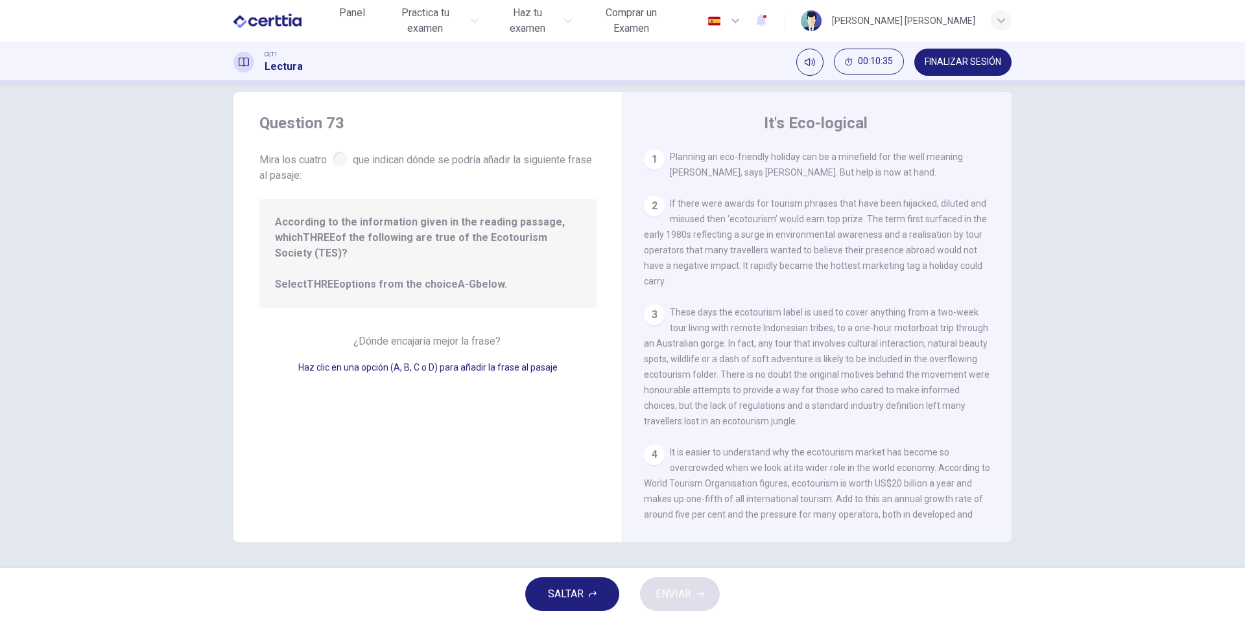
drag, startPoint x: 665, startPoint y: 293, endPoint x: 658, endPoint y: 311, distance: 19.3
click at [665, 294] on div "1 Planning an eco-friendly holiday can be a minefield for the well meaning trav…" at bounding box center [826, 335] width 364 height 373
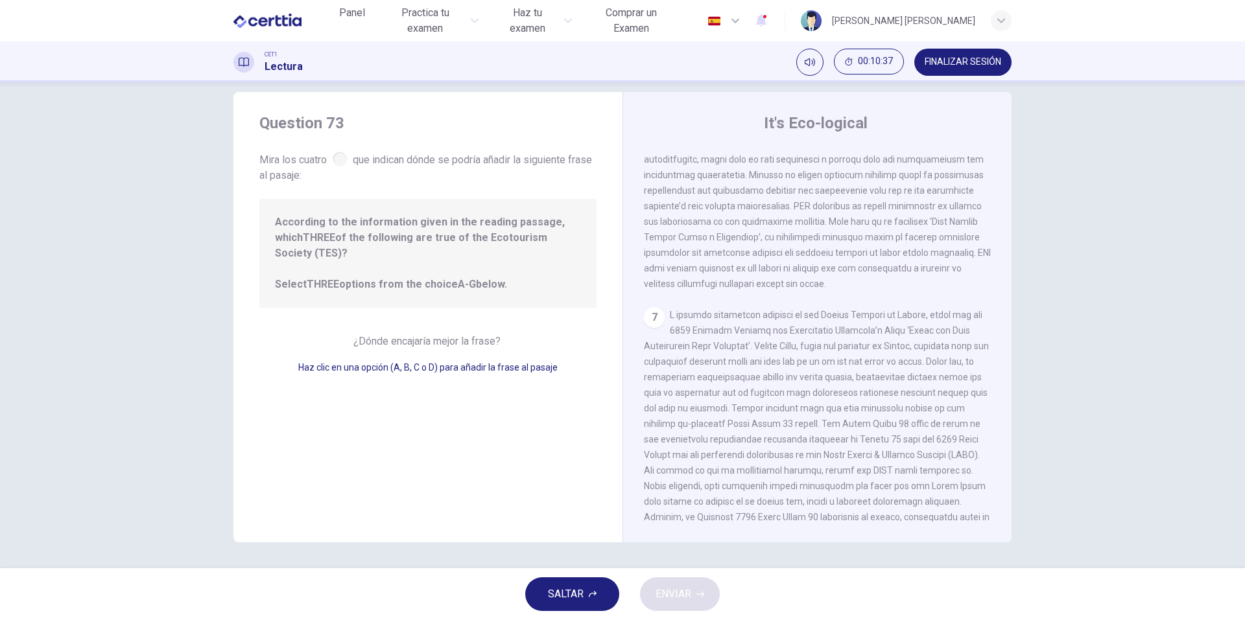
scroll to position [1032, 0]
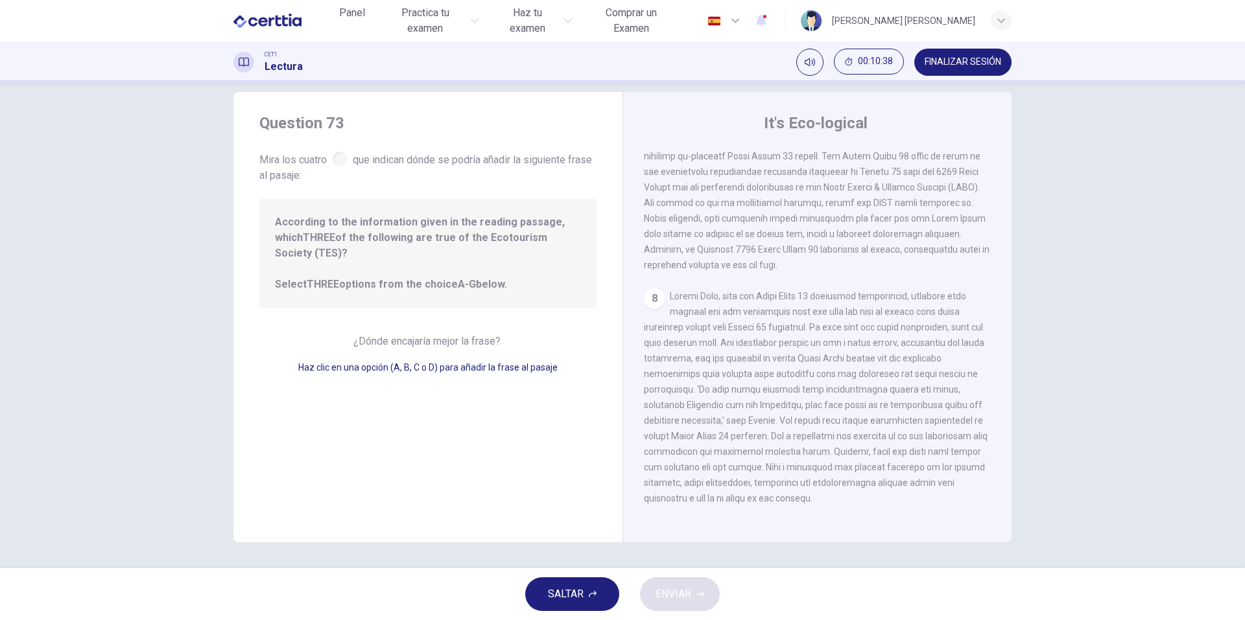
click at [386, 335] on div "¿Dónde encajaría mejor la frase? Haz clic en una opción (A, B, C o D) para añad…" at bounding box center [427, 354] width 337 height 41
click at [337, 159] on div at bounding box center [340, 159] width 14 height 14
click at [336, 159] on div at bounding box center [340, 159] width 14 height 14
click at [784, 323] on span at bounding box center [816, 397] width 344 height 213
drag, startPoint x: 795, startPoint y: 325, endPoint x: 824, endPoint y: 335, distance: 30.8
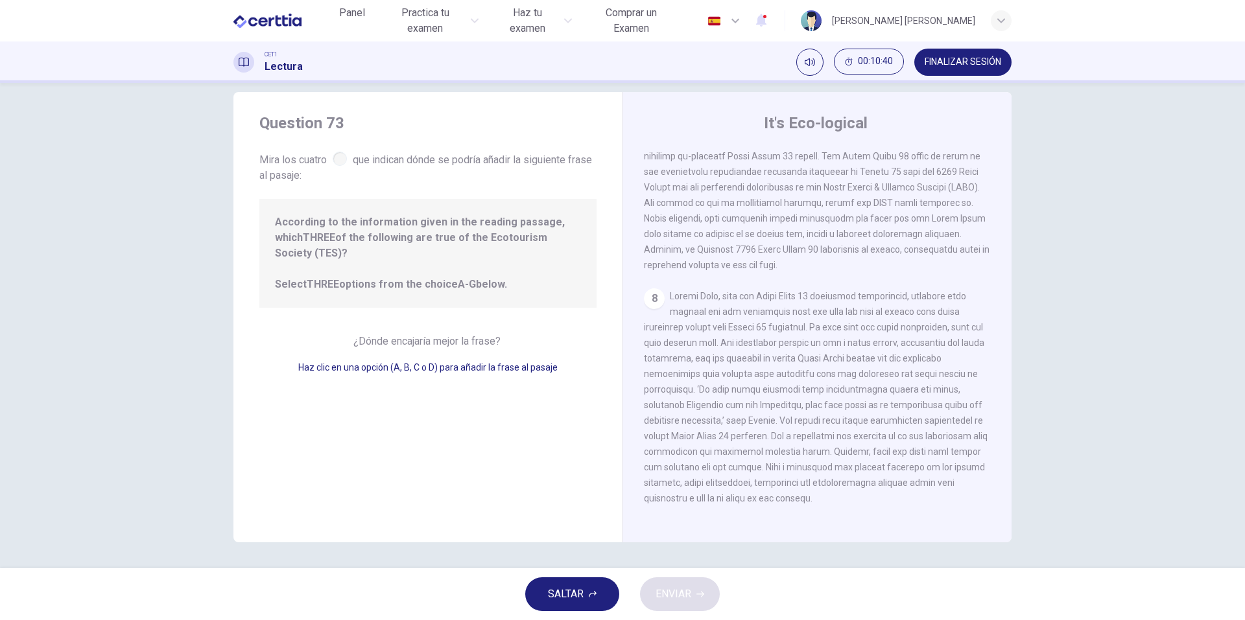
click at [805, 328] on div "8" at bounding box center [817, 398] width 347 height 218
click at [908, 477] on span at bounding box center [816, 397] width 344 height 213
click at [911, 470] on span at bounding box center [816, 397] width 344 height 213
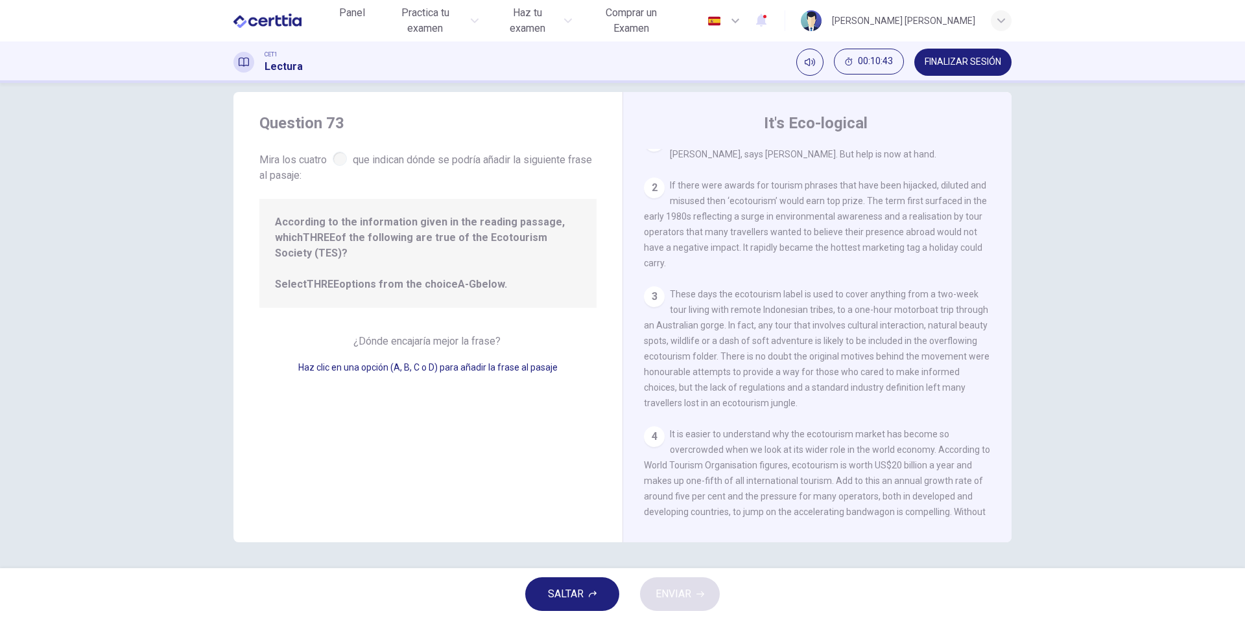
scroll to position [0, 0]
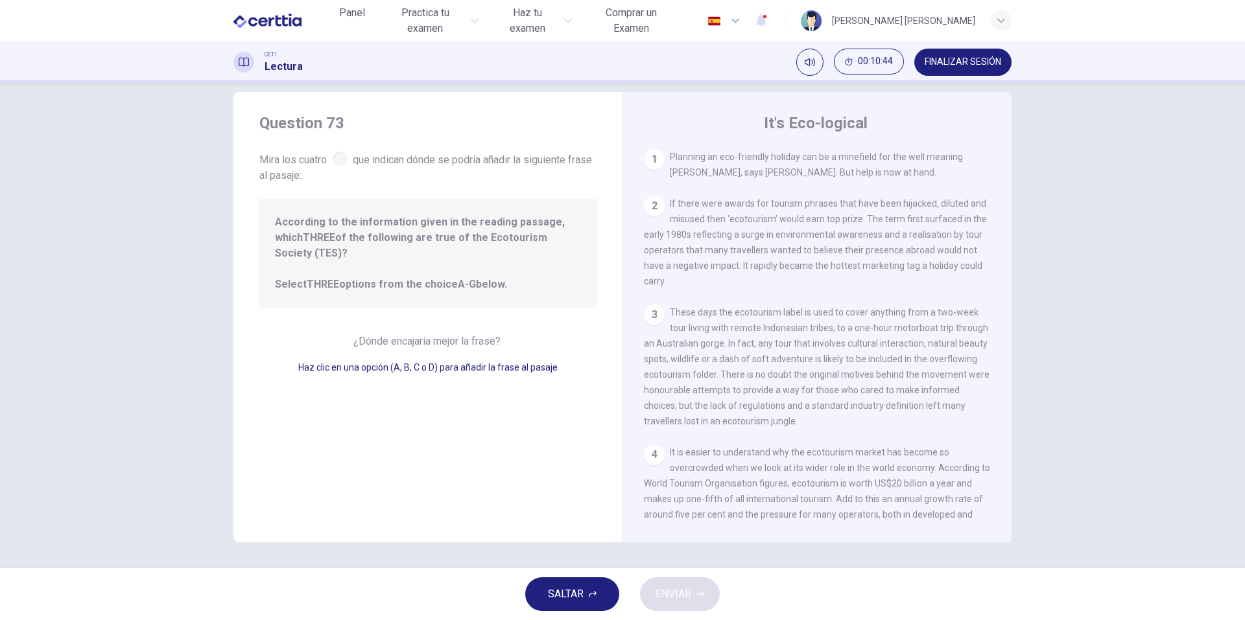
click at [733, 333] on span "These days the ecotourism label is used to cover anything from a two-week tour …" at bounding box center [817, 366] width 346 height 119
drag, startPoint x: 457, startPoint y: 315, endPoint x: 419, endPoint y: 325, distance: 39.0
click at [449, 316] on div "Question 73 Mira los cuatro que indican dónde se podría añadir la siguiente fra…" at bounding box center [427, 317] width 389 height 451
drag, startPoint x: 419, startPoint y: 325, endPoint x: 606, endPoint y: 480, distance: 242.2
click at [419, 335] on span "¿Dónde encajaría mejor la frase?" at bounding box center [428, 341] width 150 height 12
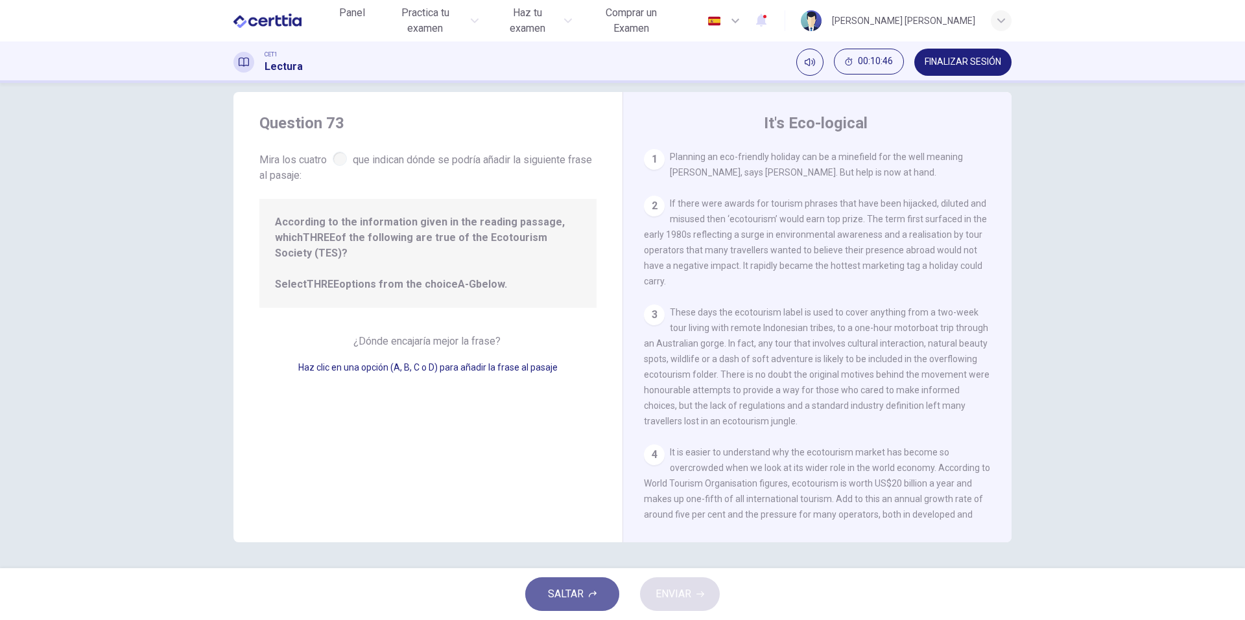
click at [584, 587] on button "SALTAR" at bounding box center [572, 595] width 94 height 34
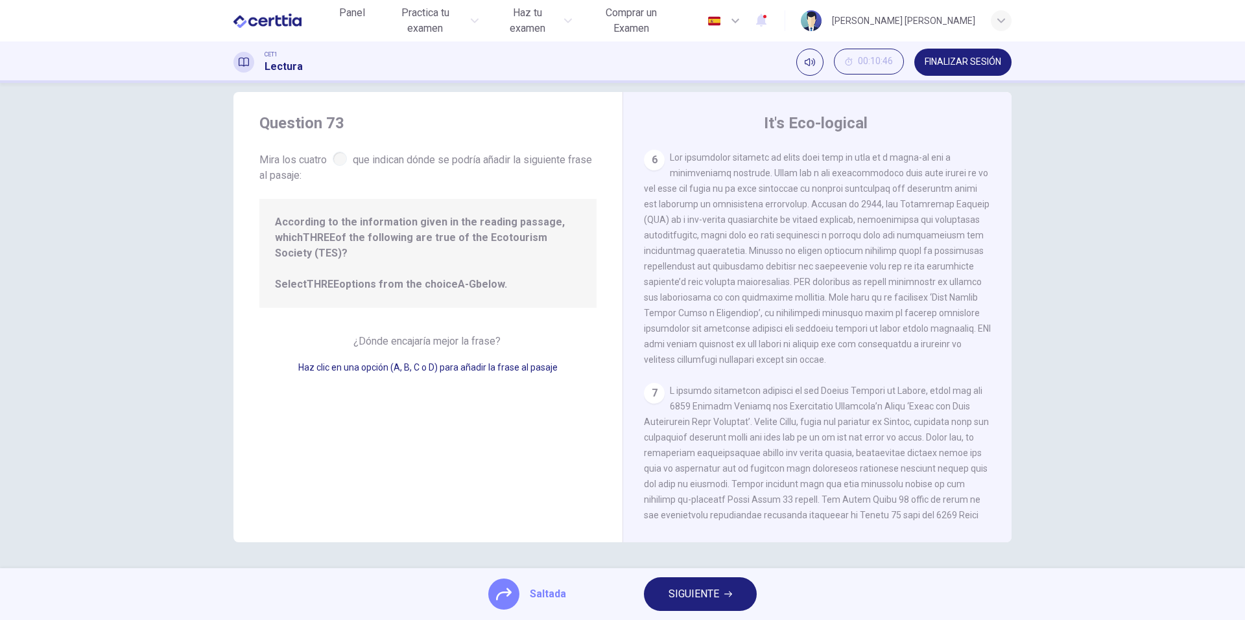
scroll to position [648, 0]
click at [648, 393] on div "7" at bounding box center [654, 382] width 21 height 21
click at [707, 610] on button "SIGUIENTE" at bounding box center [700, 595] width 113 height 34
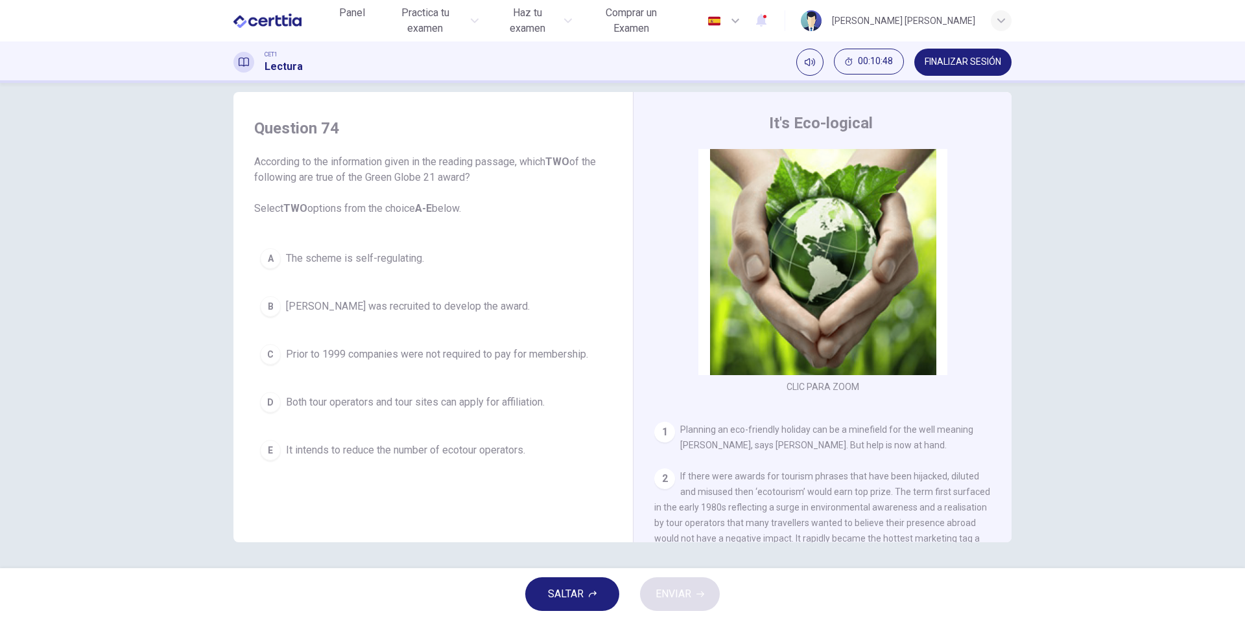
click at [412, 346] on button "C Prior to 1999 companies were not required to pay for membership." at bounding box center [433, 354] width 358 height 32
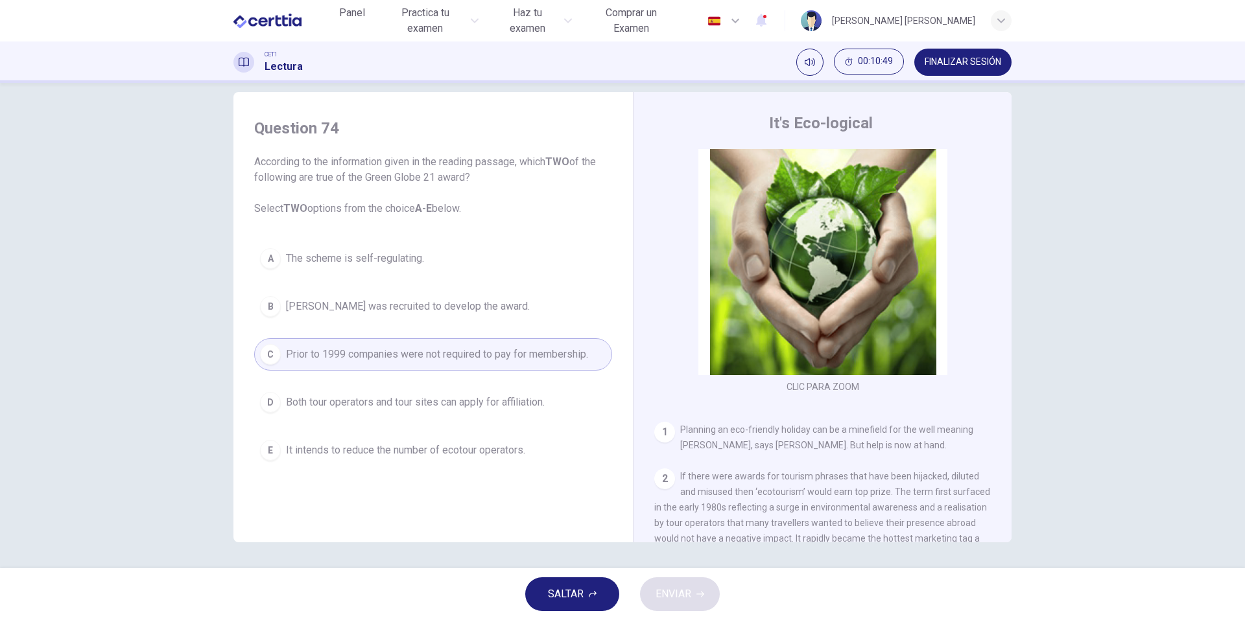
click at [415, 381] on div "A The scheme is self-regulating. B Amanda Marks was recruited to develop the aw…" at bounding box center [433, 354] width 358 height 224
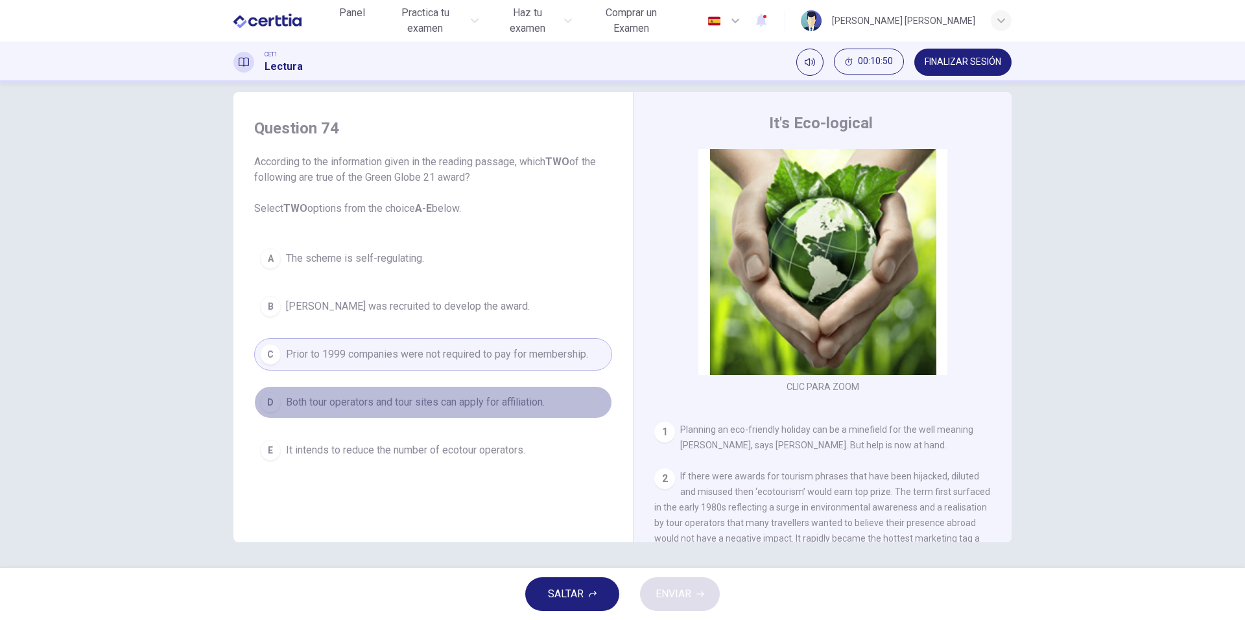
click at [410, 408] on span "Both tour operators and tour sites can apply for affiliation." at bounding box center [415, 403] width 259 height 16
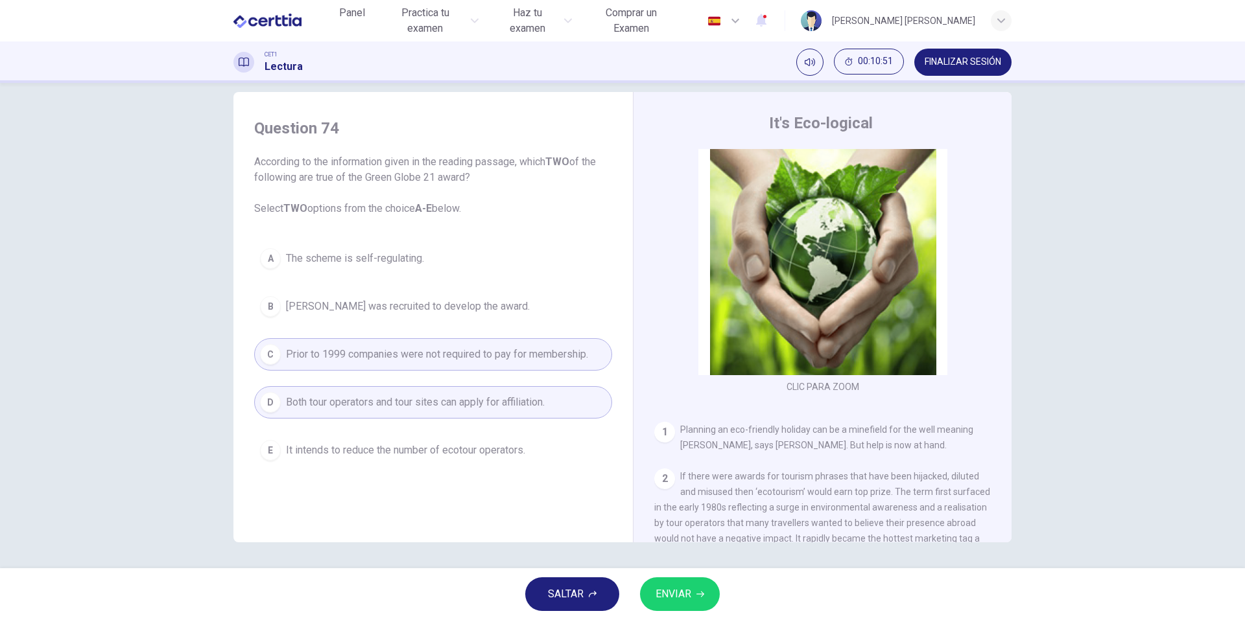
click at [692, 598] on button "ENVIAR" at bounding box center [680, 595] width 80 height 34
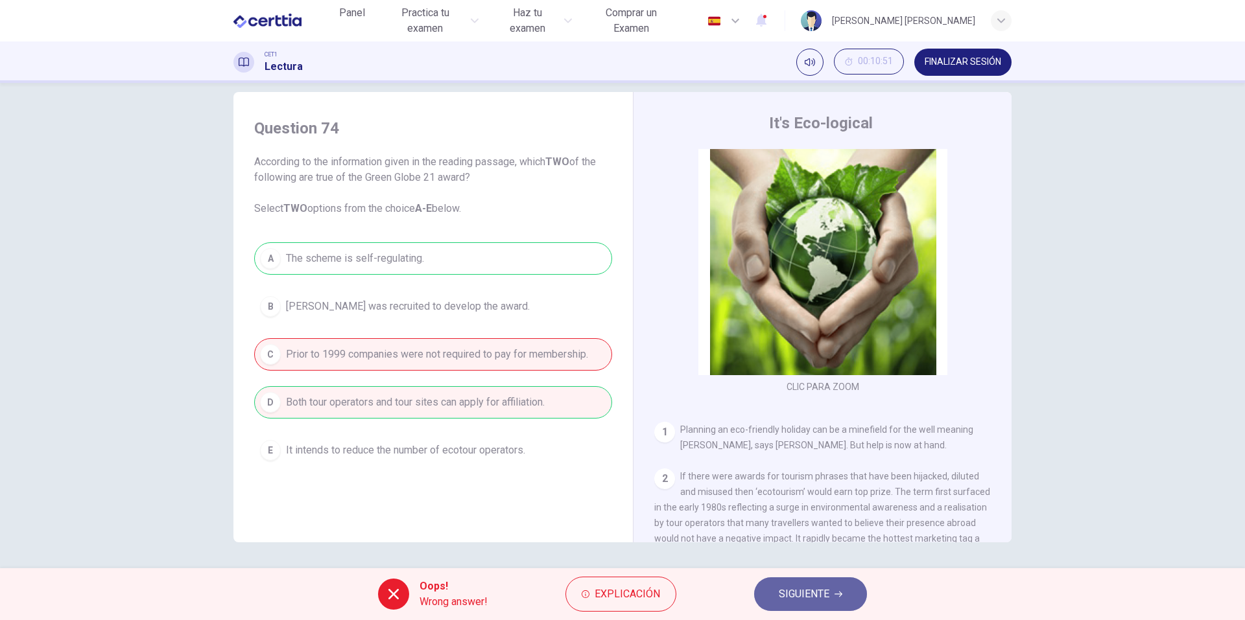
click at [810, 589] on span "SIGUIENTE" at bounding box center [804, 594] width 51 height 18
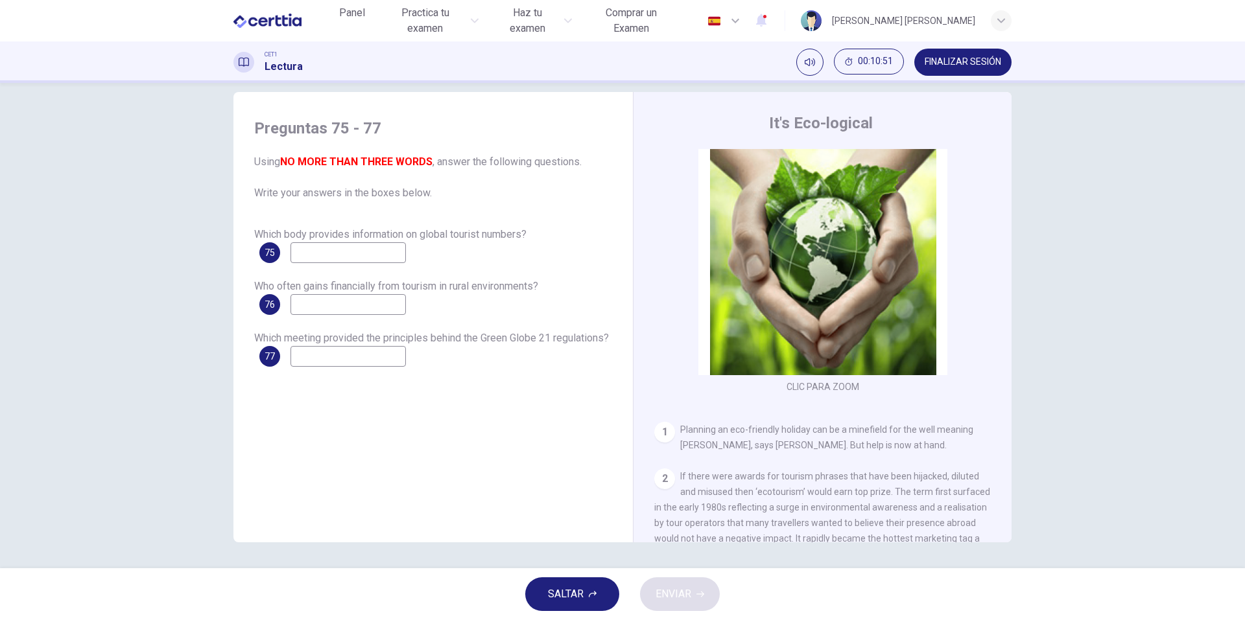
click at [810, 589] on div "SALTAR ENVIAR" at bounding box center [622, 595] width 1245 height 52
click at [591, 586] on button "SALTAR" at bounding box center [572, 595] width 94 height 34
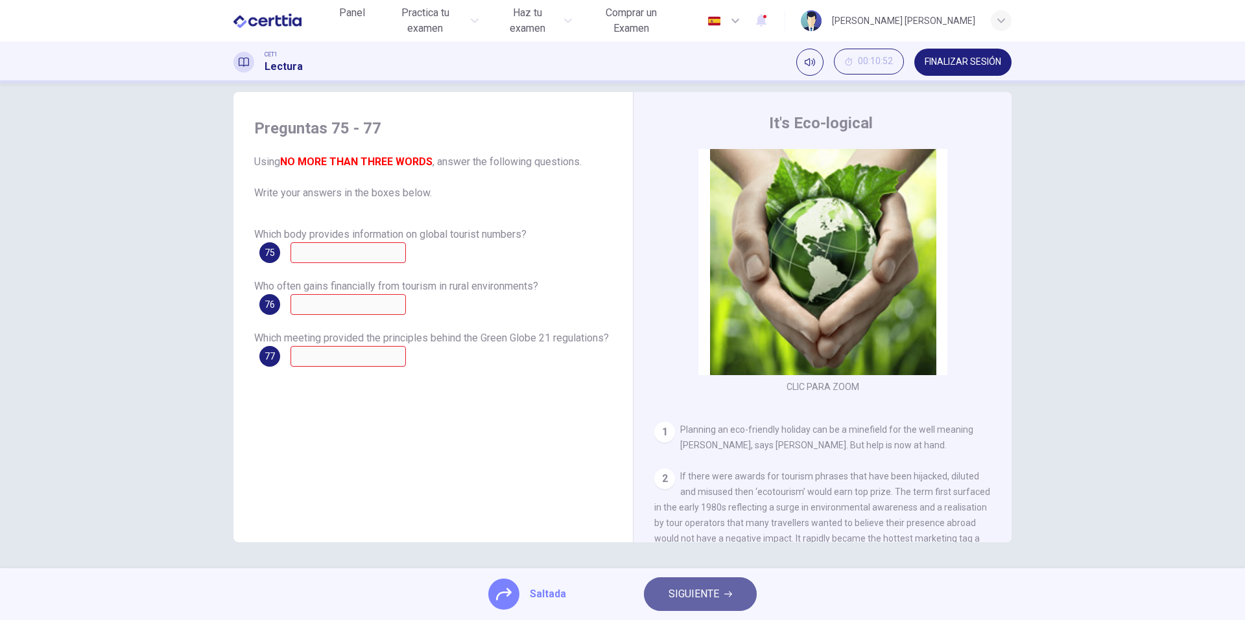
click at [709, 601] on span "SIGUIENTE" at bounding box center [693, 594] width 51 height 18
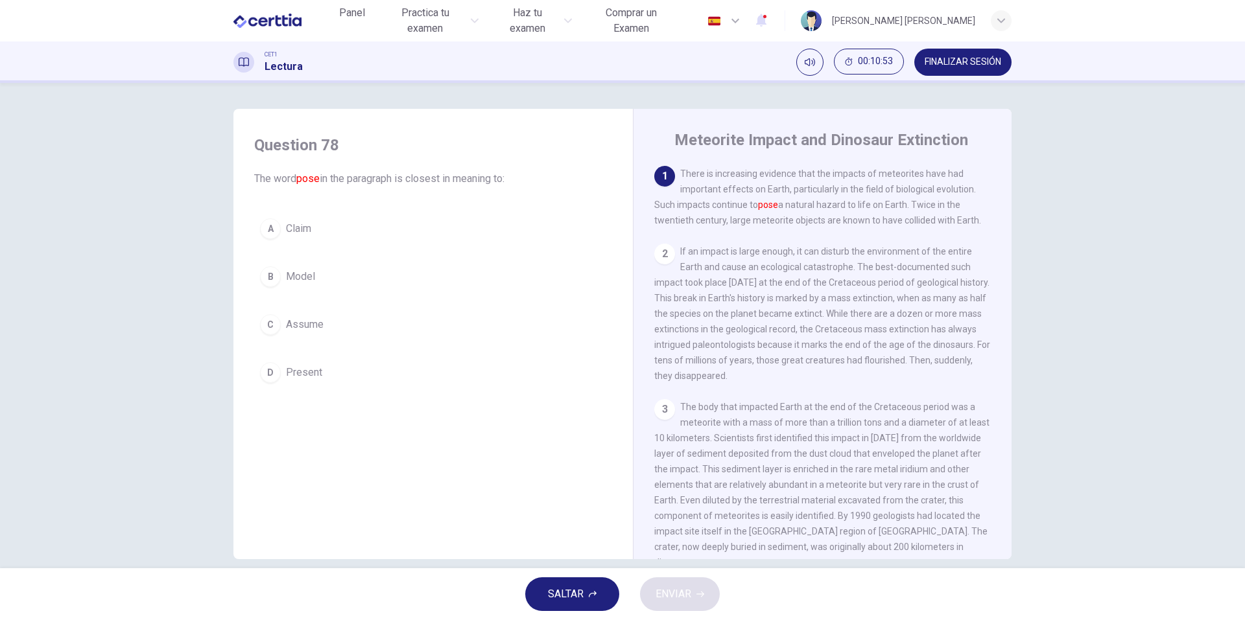
click at [596, 587] on button "SALTAR" at bounding box center [572, 595] width 94 height 34
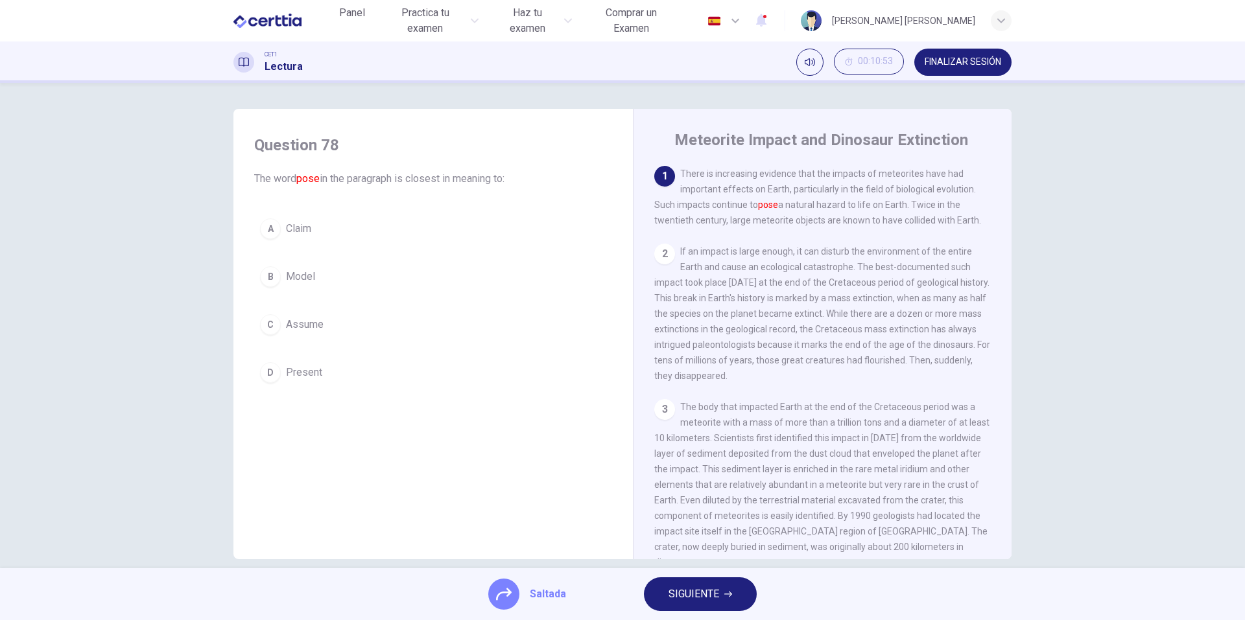
click at [693, 604] on button "SIGUIENTE" at bounding box center [700, 595] width 113 height 34
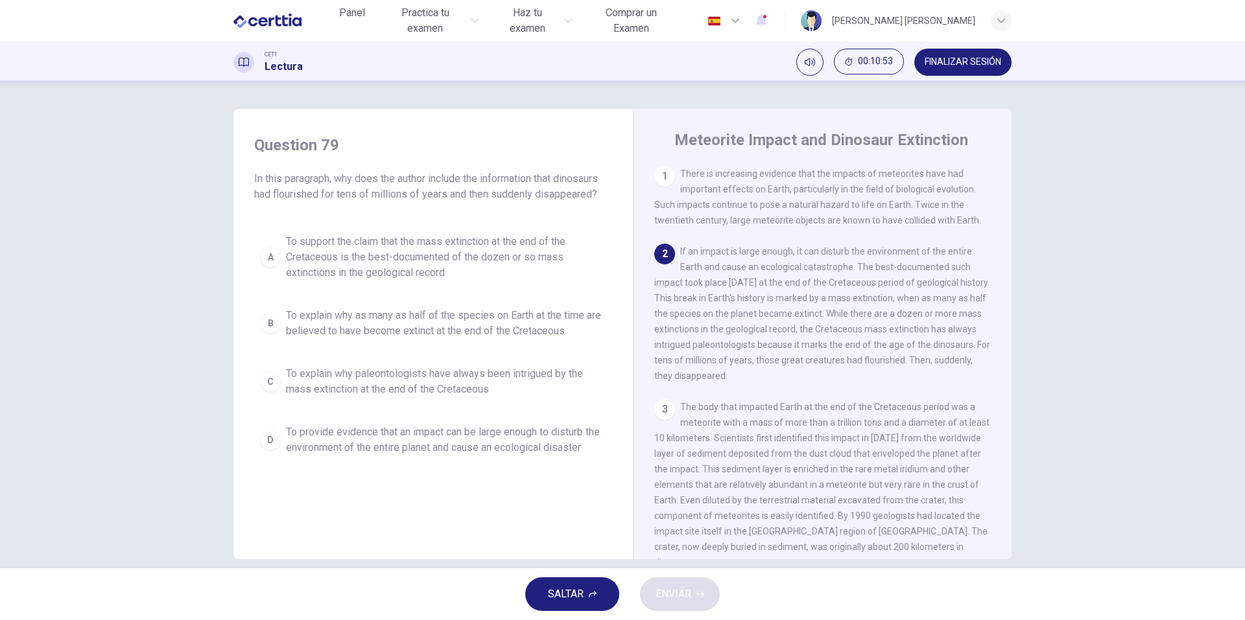
click at [578, 590] on span "SALTAR" at bounding box center [566, 594] width 36 height 18
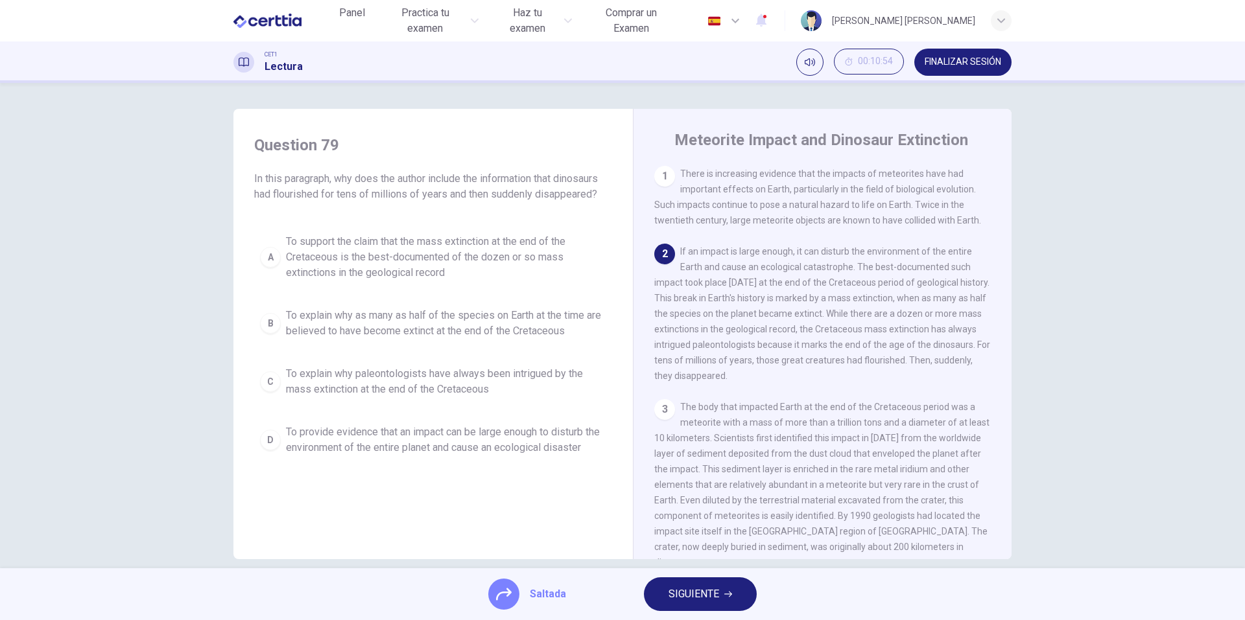
click at [676, 596] on span "SIGUIENTE" at bounding box center [693, 594] width 51 height 18
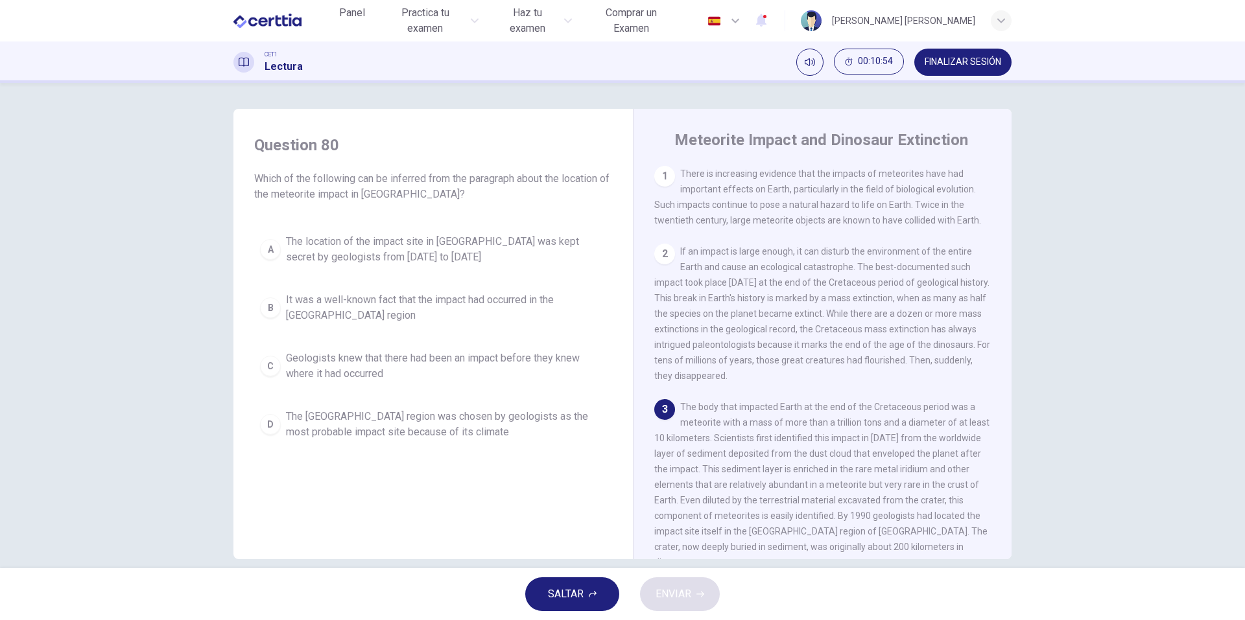
click at [617, 595] on button "SALTAR" at bounding box center [572, 595] width 94 height 34
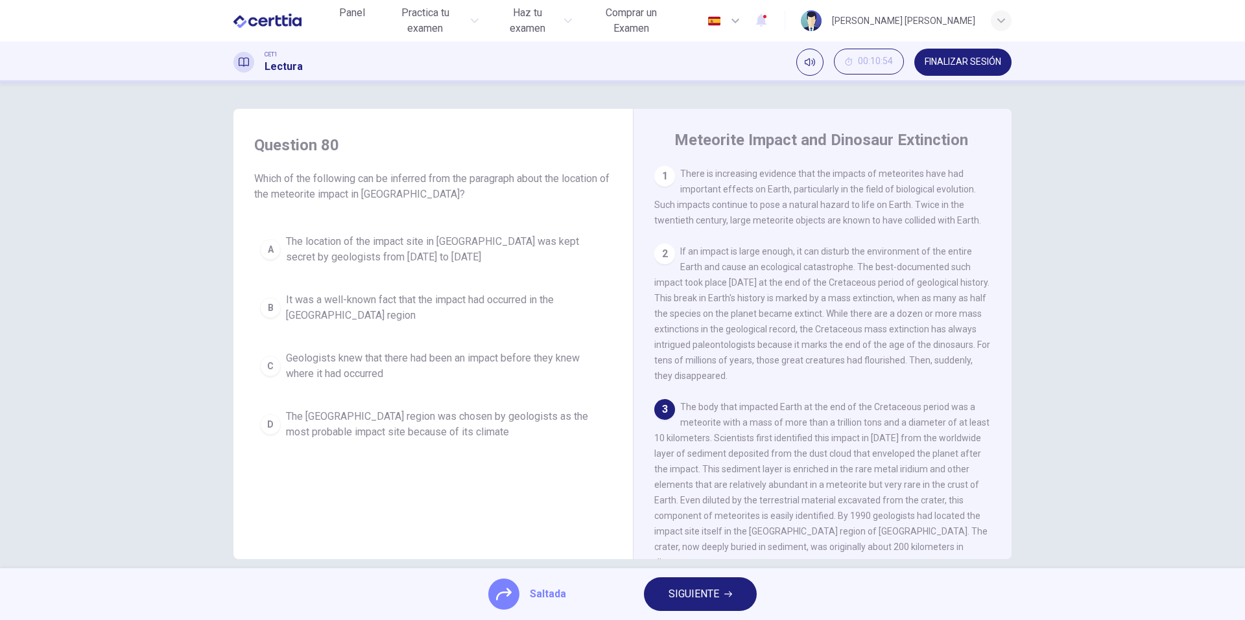
click at [689, 596] on span "SIGUIENTE" at bounding box center [693, 594] width 51 height 18
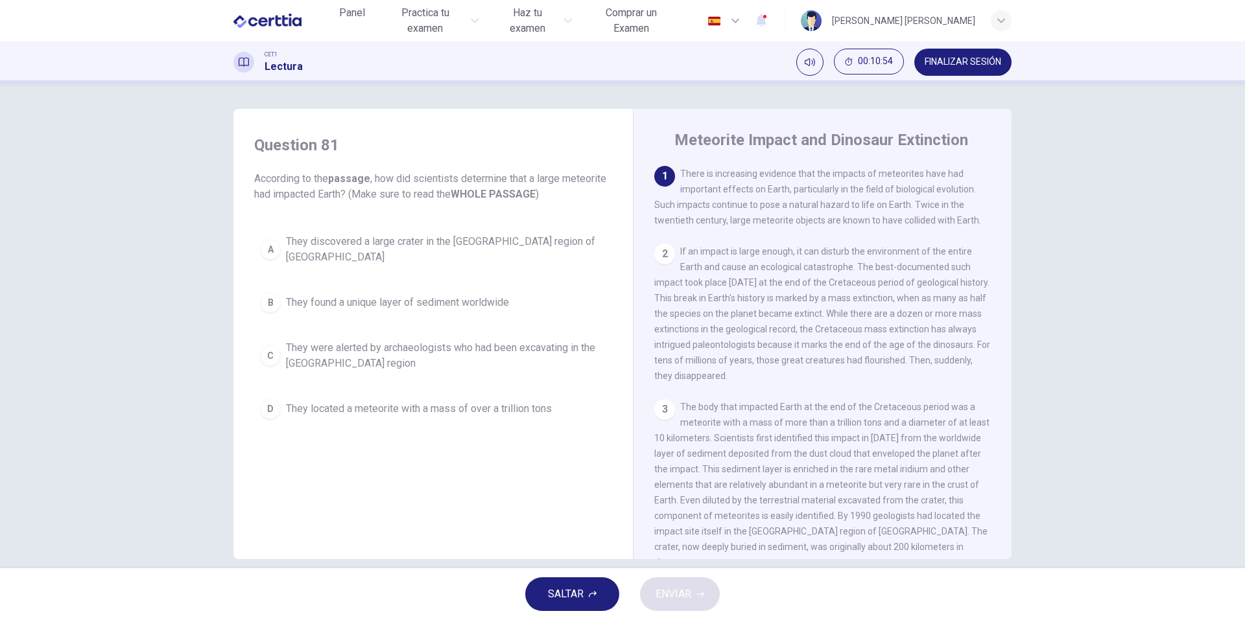
click at [613, 596] on button "SALTAR" at bounding box center [572, 595] width 94 height 34
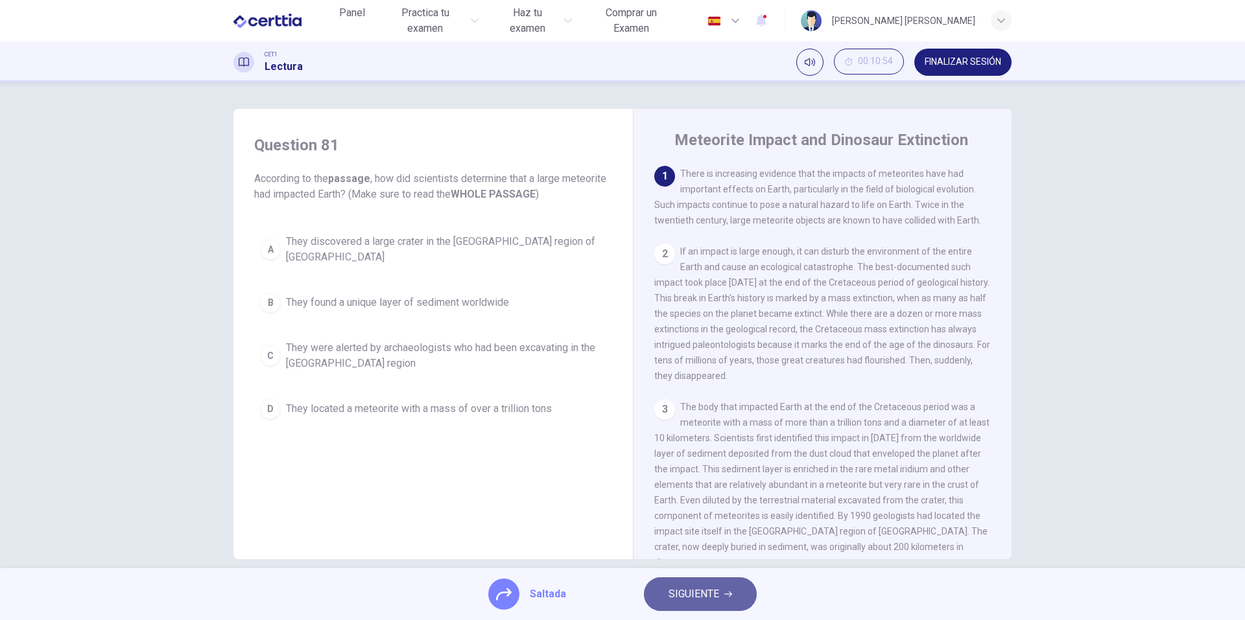
click at [683, 590] on span "SIGUIENTE" at bounding box center [693, 594] width 51 height 18
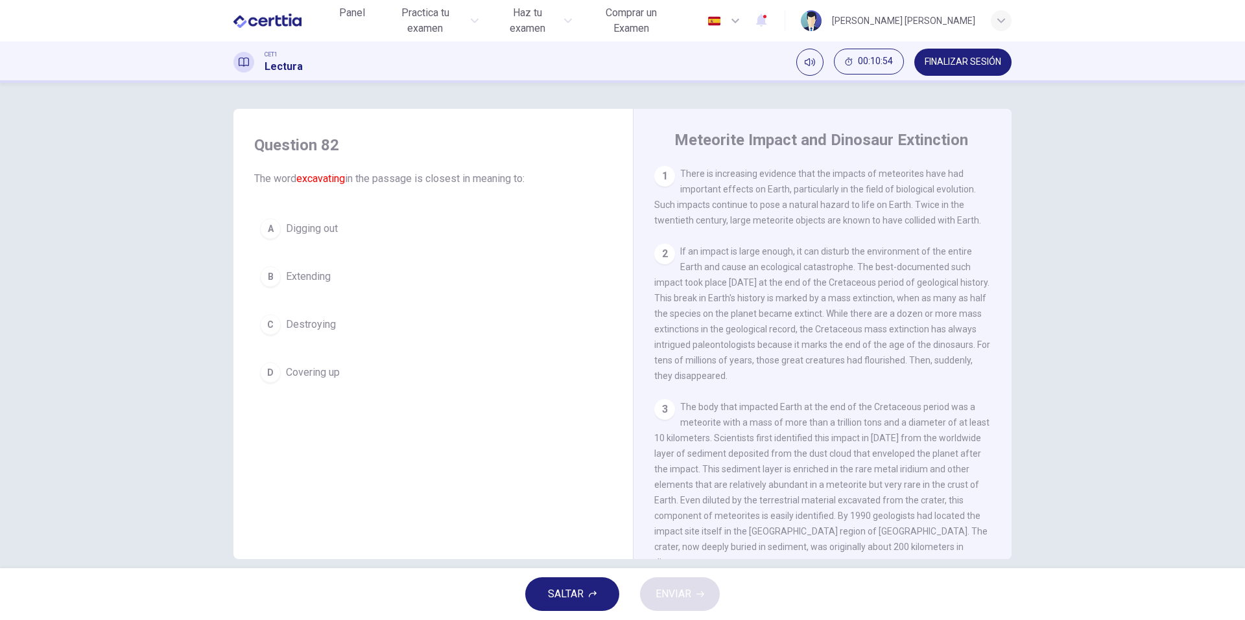
click at [596, 597] on icon "button" at bounding box center [593, 595] width 8 height 8
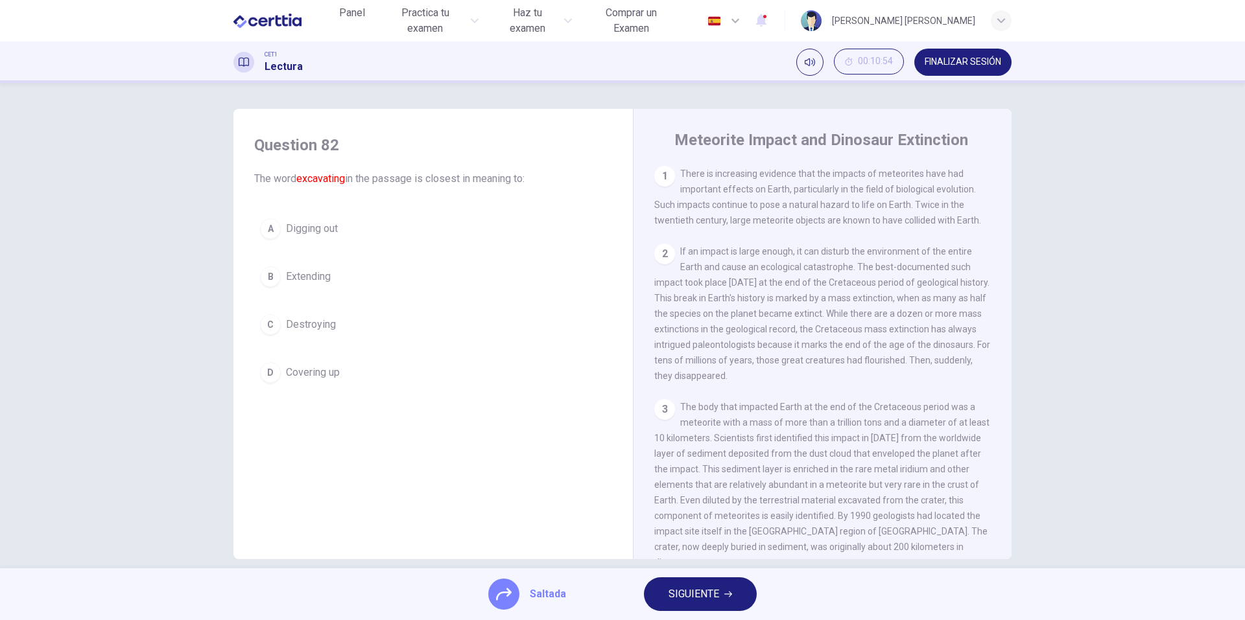
click at [701, 598] on span "SIGUIENTE" at bounding box center [693, 594] width 51 height 18
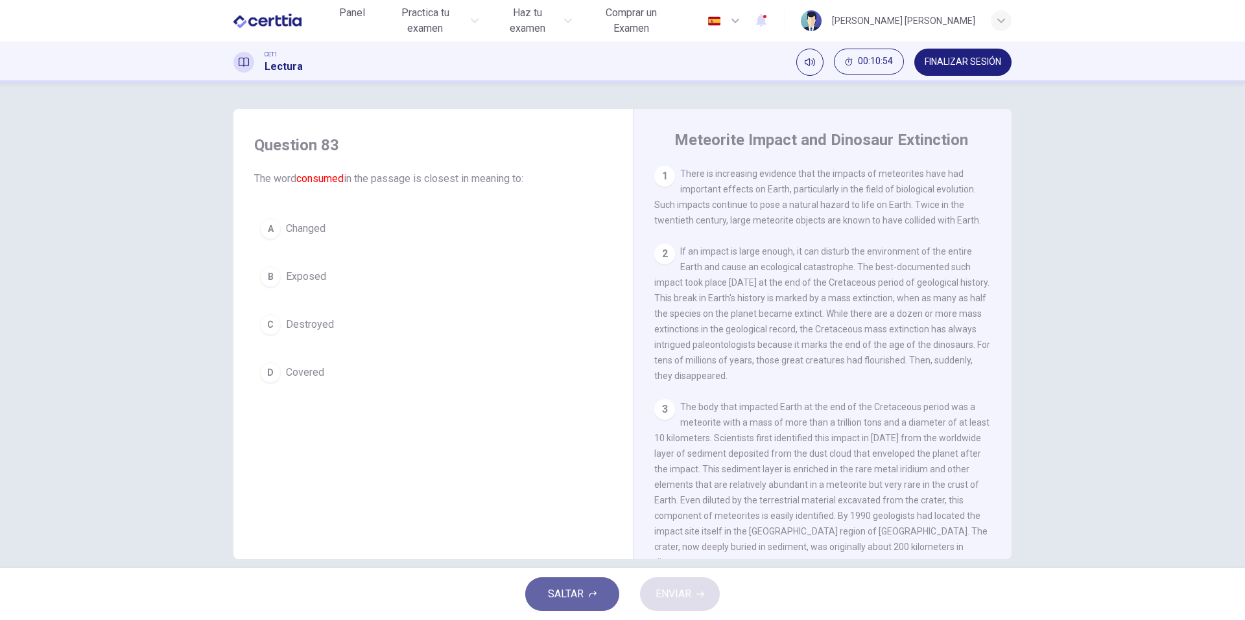
click at [609, 595] on button "SALTAR" at bounding box center [572, 595] width 94 height 34
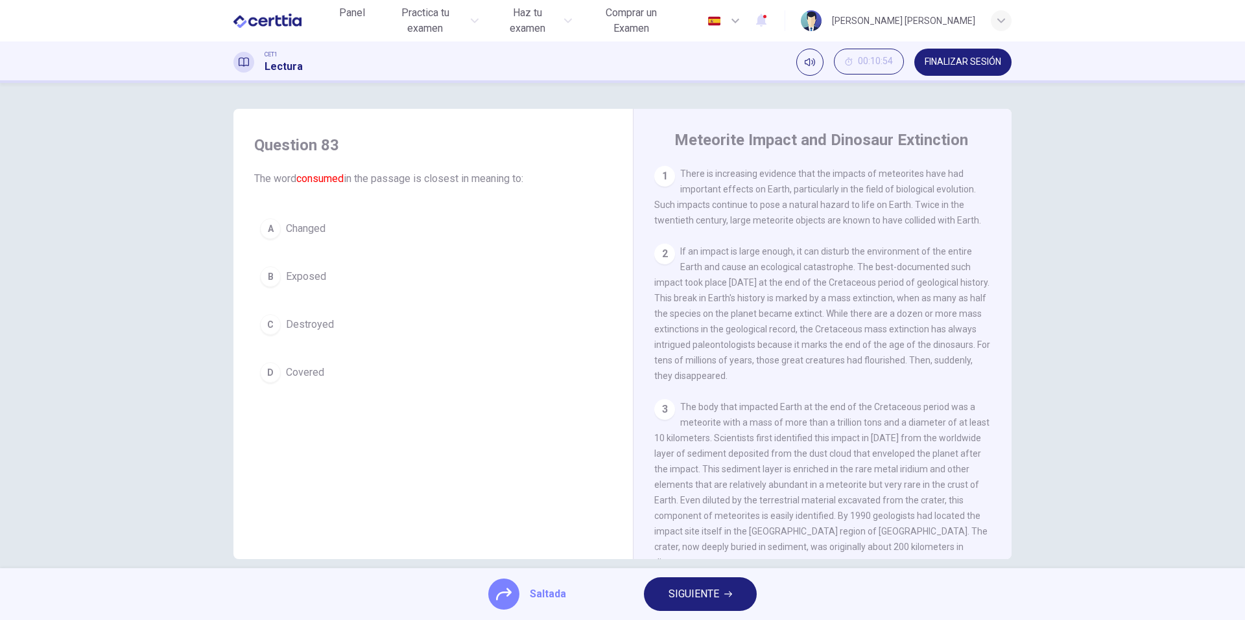
click at [704, 592] on span "SIGUIENTE" at bounding box center [693, 594] width 51 height 18
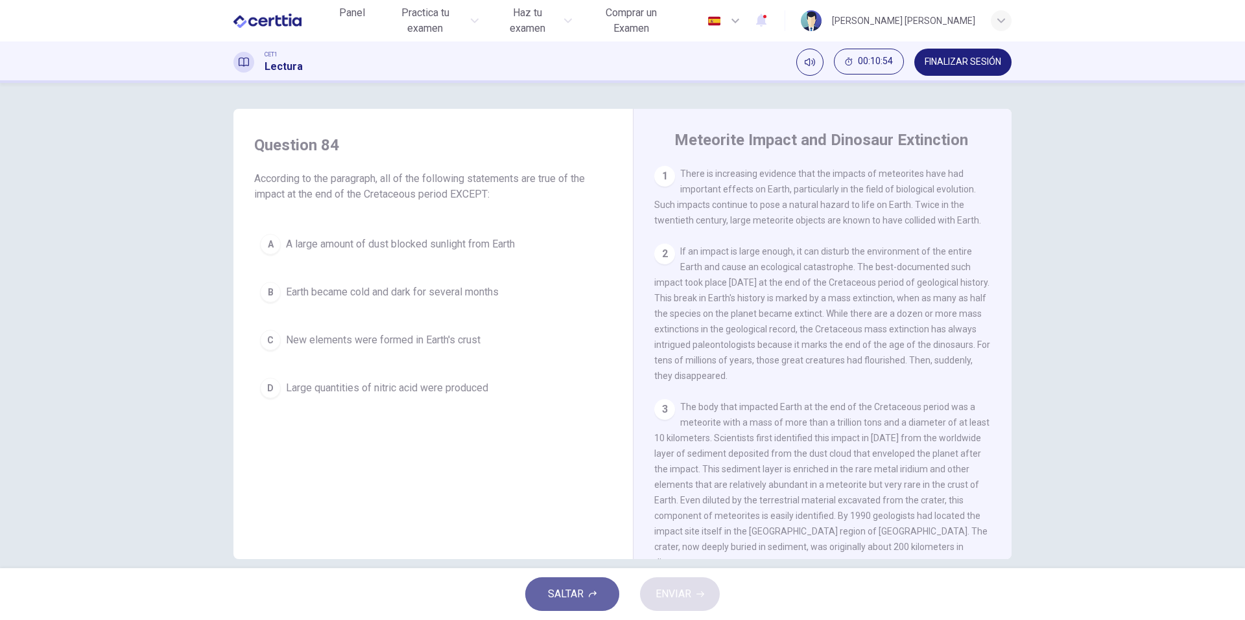
click at [593, 593] on icon "button" at bounding box center [593, 594] width 8 height 6
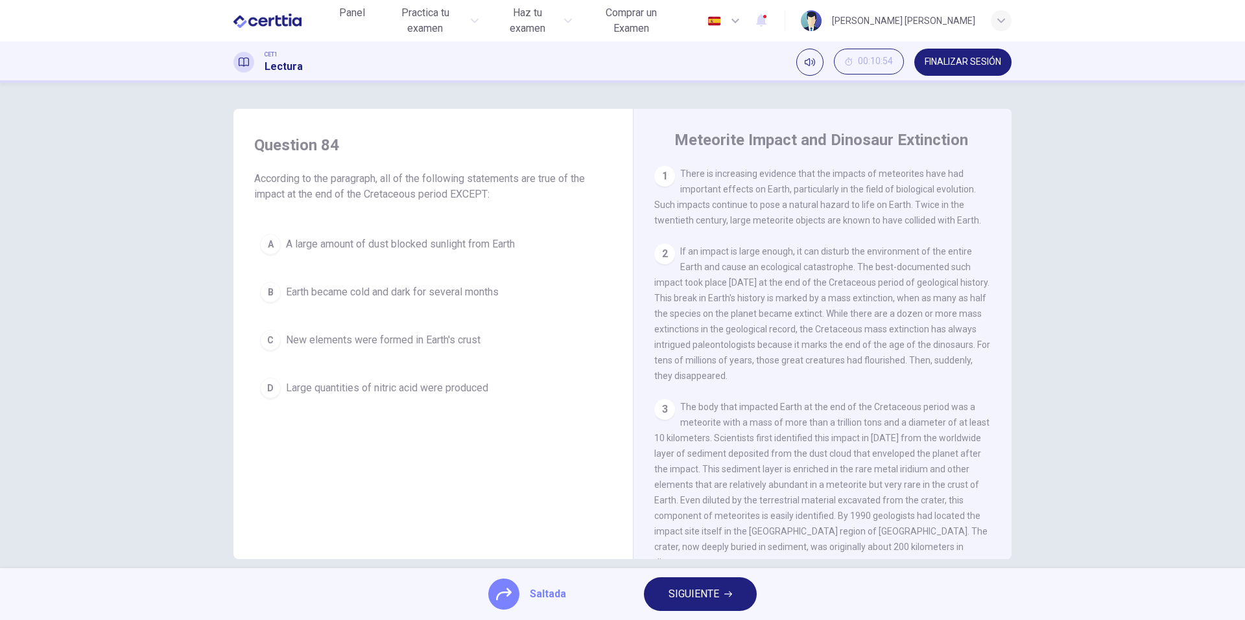
click at [698, 595] on span "SIGUIENTE" at bounding box center [693, 594] width 51 height 18
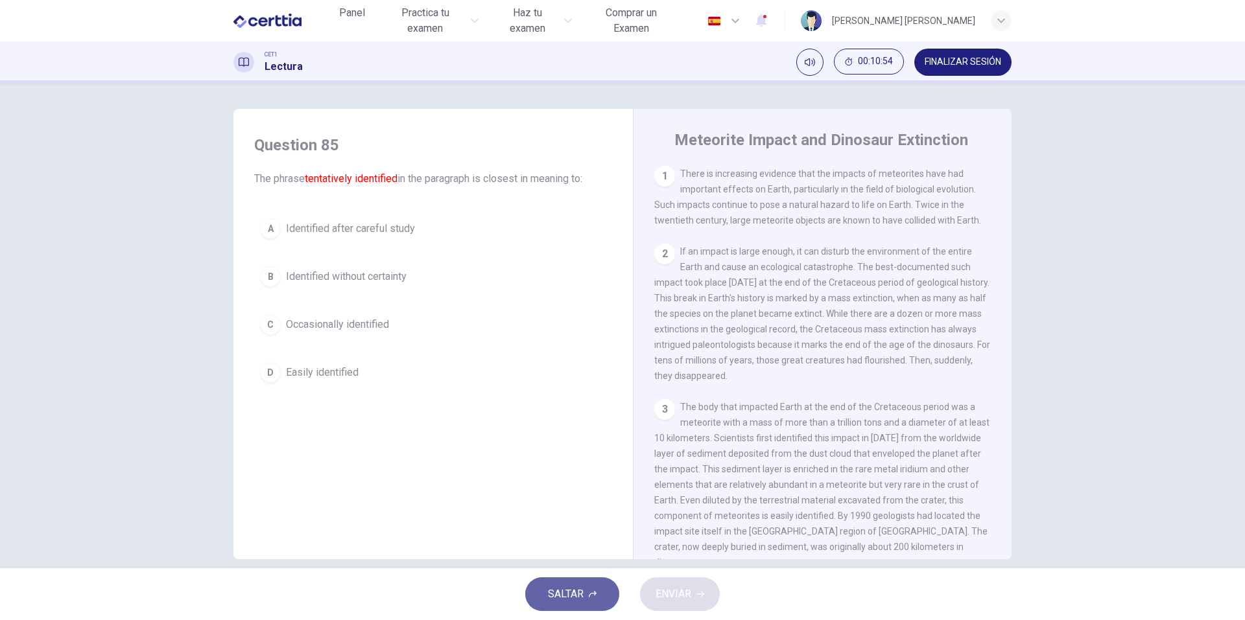
click at [617, 595] on button "SALTAR" at bounding box center [572, 595] width 94 height 34
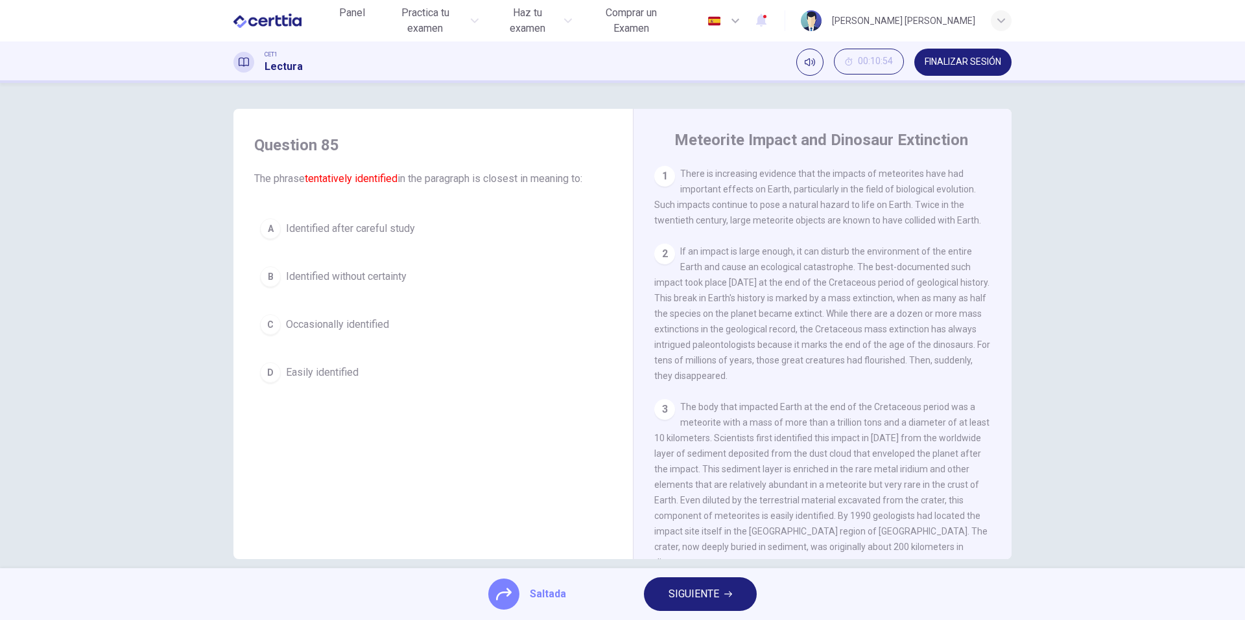
click at [703, 591] on span "SIGUIENTE" at bounding box center [693, 594] width 51 height 18
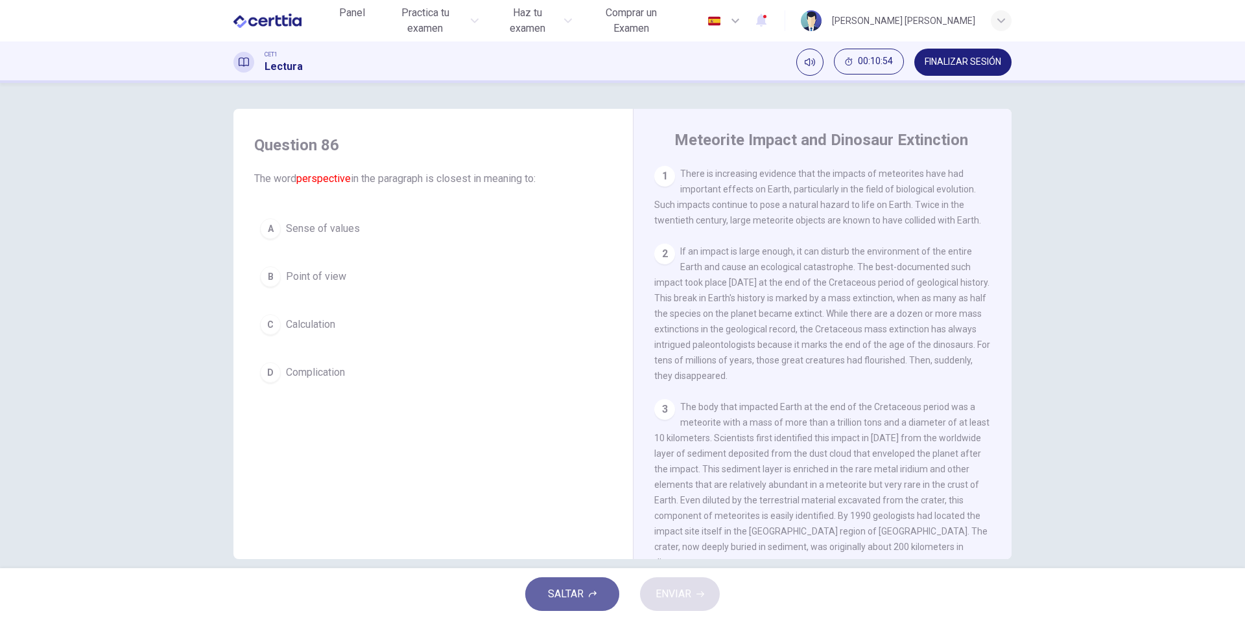
click at [612, 595] on button "SALTAR" at bounding box center [572, 595] width 94 height 34
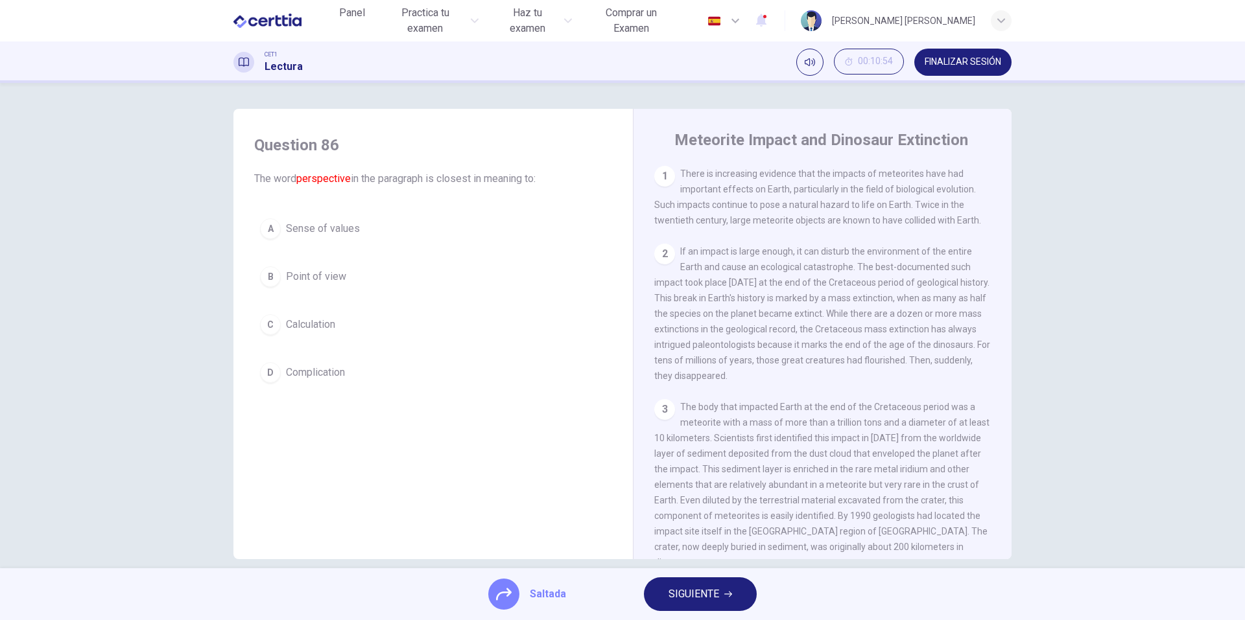
click at [694, 596] on span "SIGUIENTE" at bounding box center [693, 594] width 51 height 18
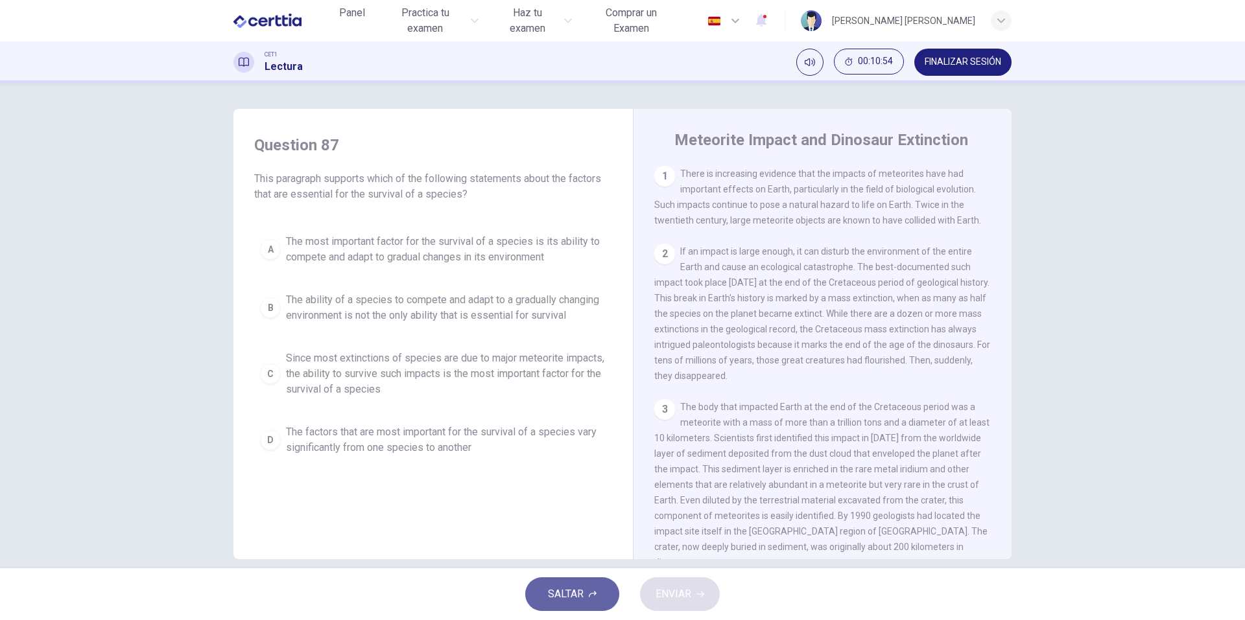
click at [600, 590] on button "SALTAR" at bounding box center [572, 595] width 94 height 34
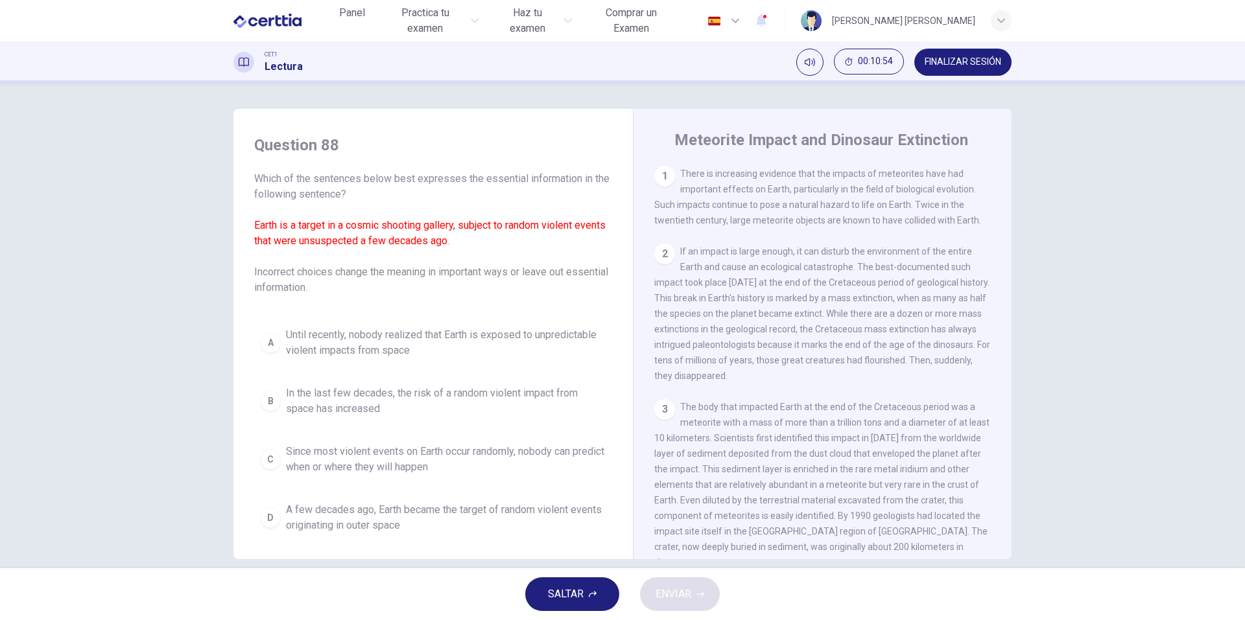
click at [598, 597] on button "SALTAR" at bounding box center [572, 595] width 94 height 34
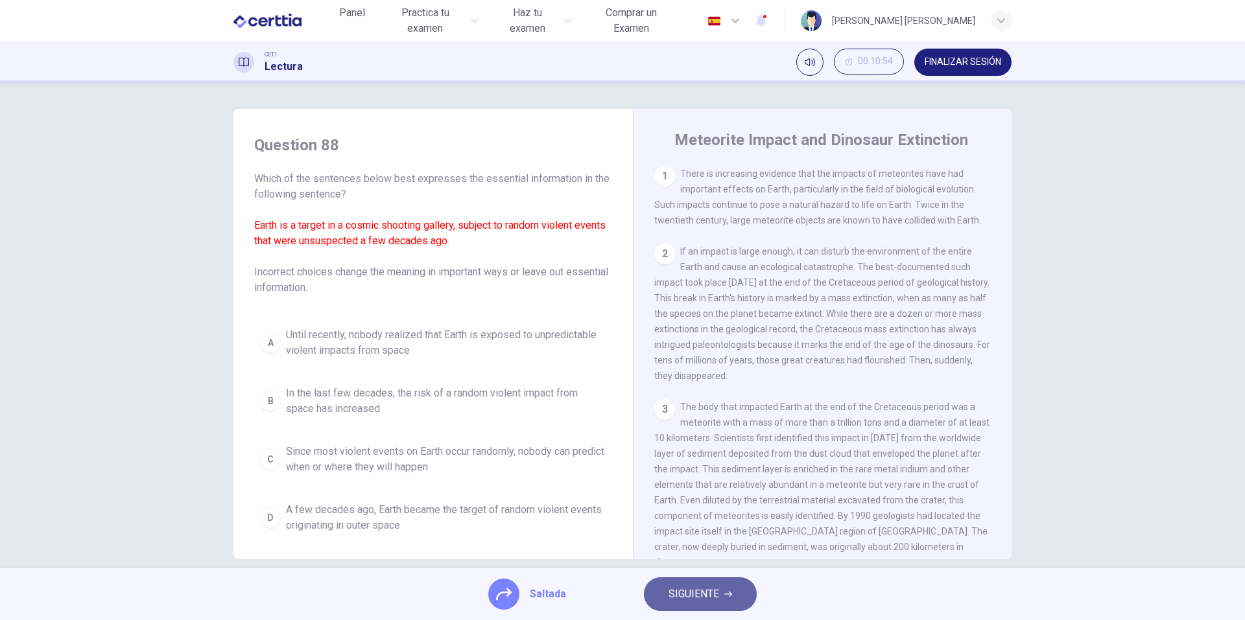
click at [700, 600] on span "SIGUIENTE" at bounding box center [693, 594] width 51 height 18
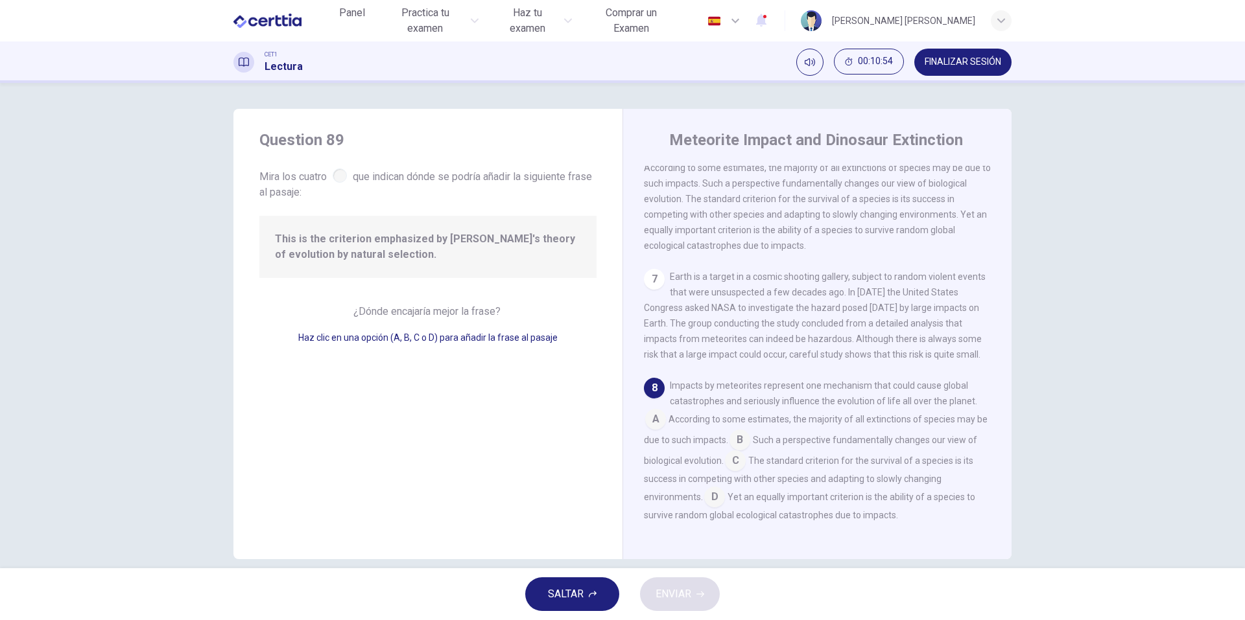
scroll to position [788, 0]
click at [582, 595] on span "SALTAR" at bounding box center [566, 594] width 36 height 18
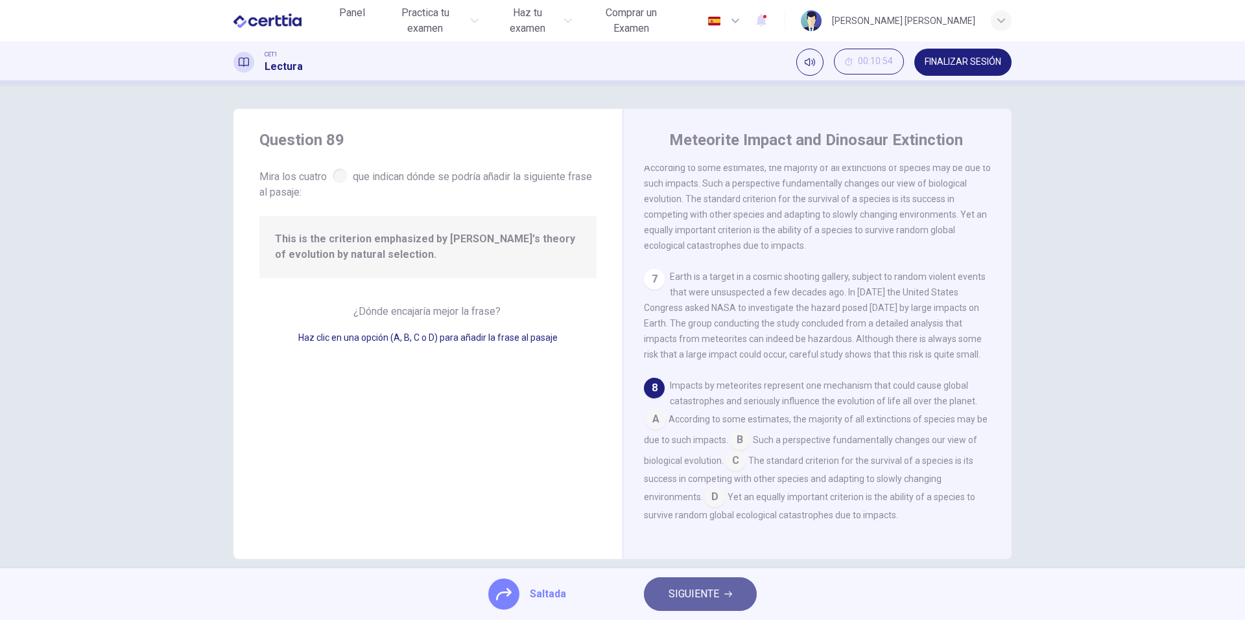
click at [695, 595] on span "SIGUIENTE" at bounding box center [693, 594] width 51 height 18
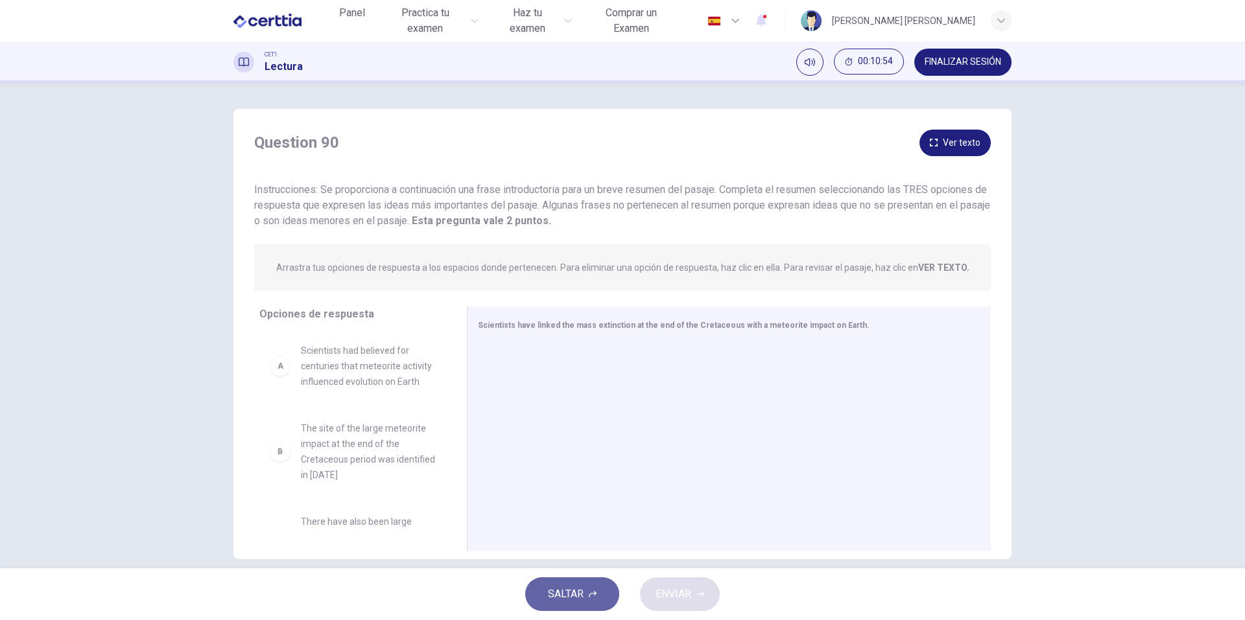
click at [576, 589] on span "SALTAR" at bounding box center [566, 594] width 36 height 18
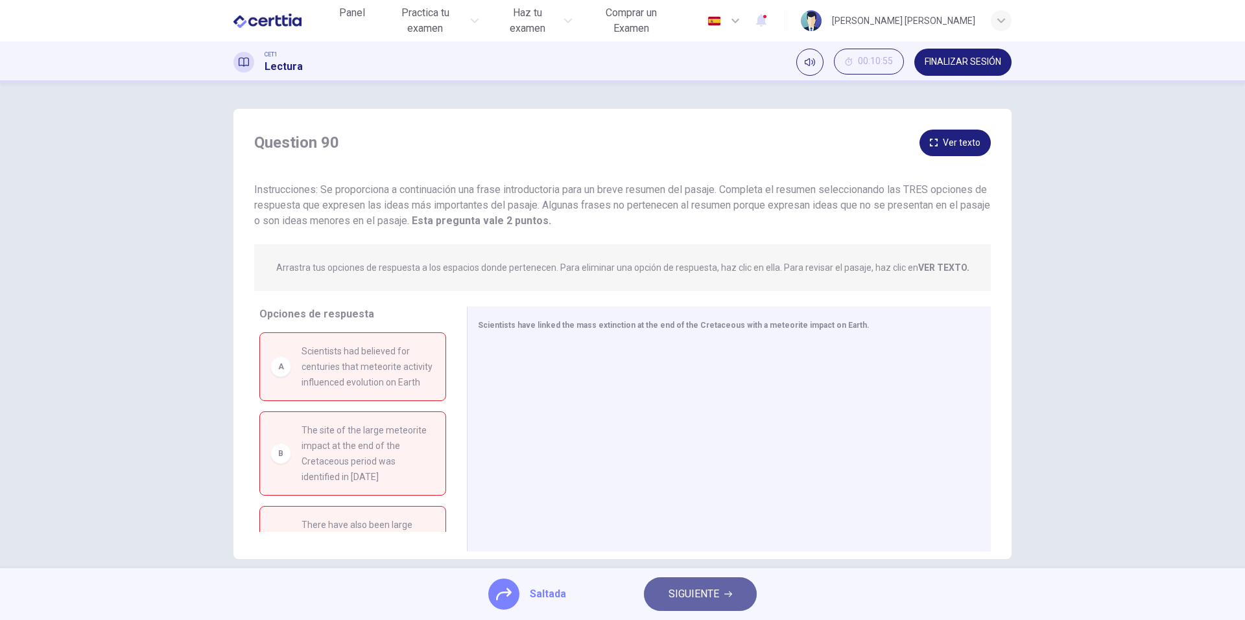
click at [684, 587] on span "SIGUIENTE" at bounding box center [693, 594] width 51 height 18
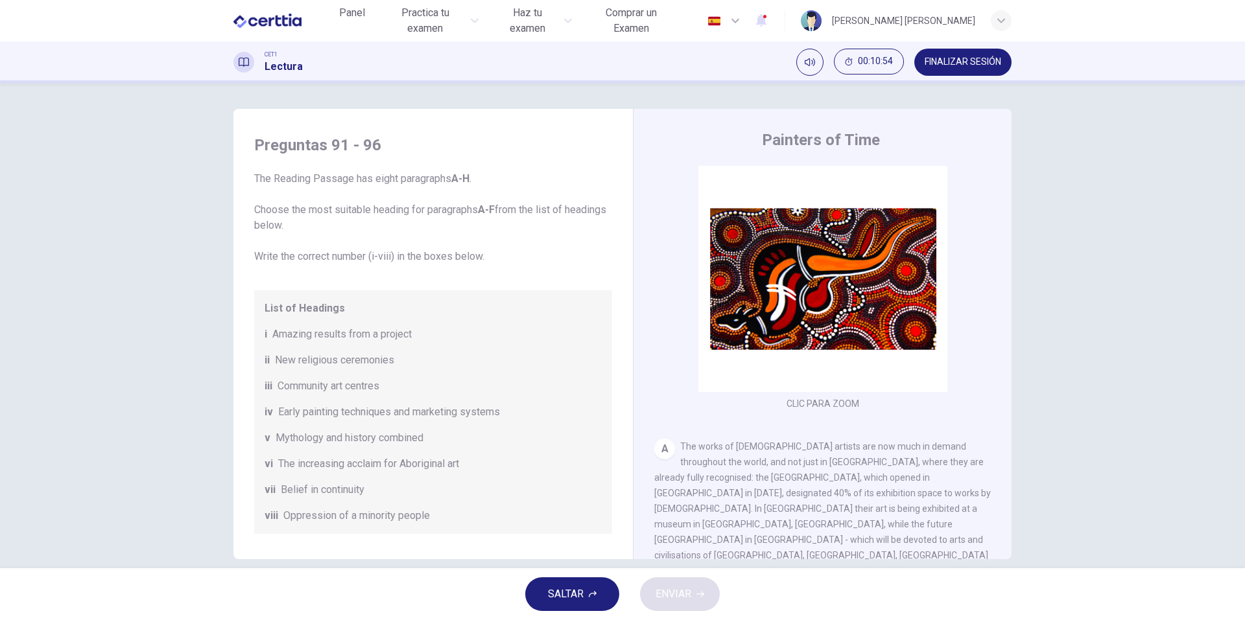
click at [609, 593] on button "SALTAR" at bounding box center [572, 595] width 94 height 34
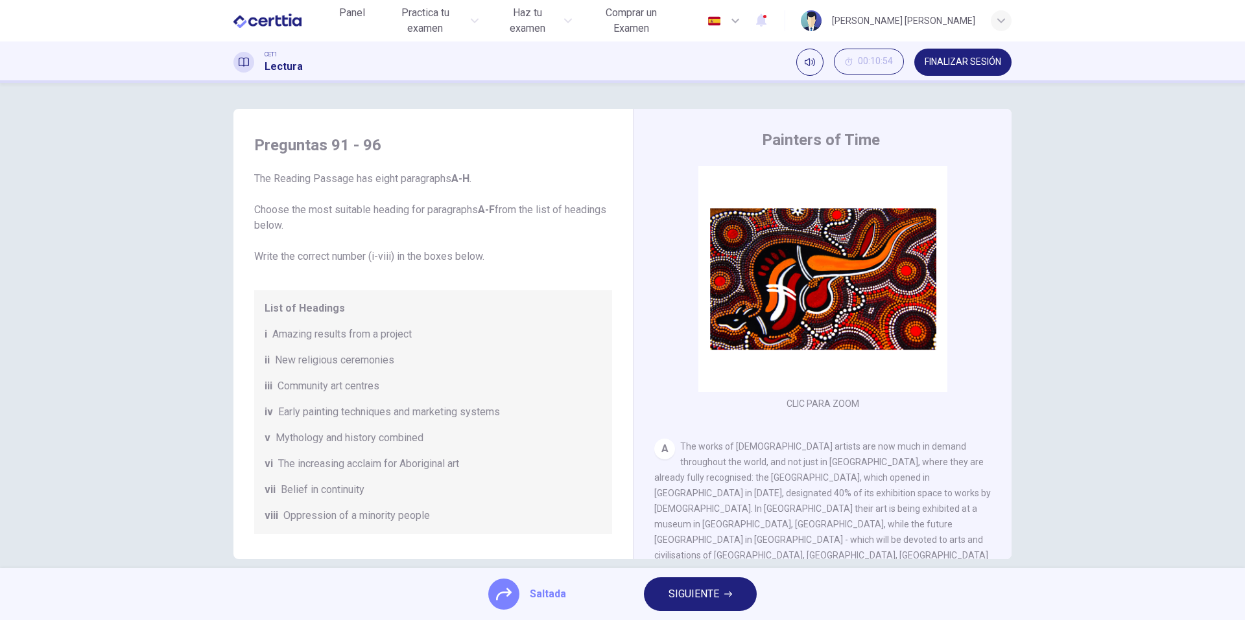
click at [690, 596] on span "SIGUIENTE" at bounding box center [693, 594] width 51 height 18
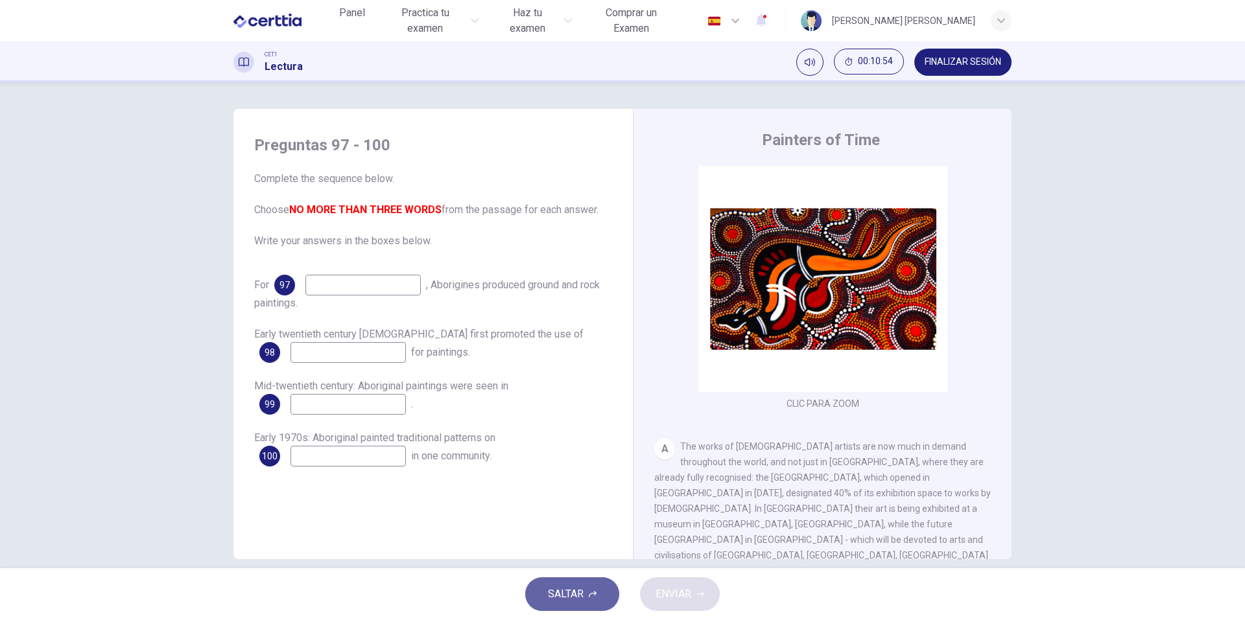
click at [580, 591] on span "SALTAR" at bounding box center [566, 594] width 36 height 18
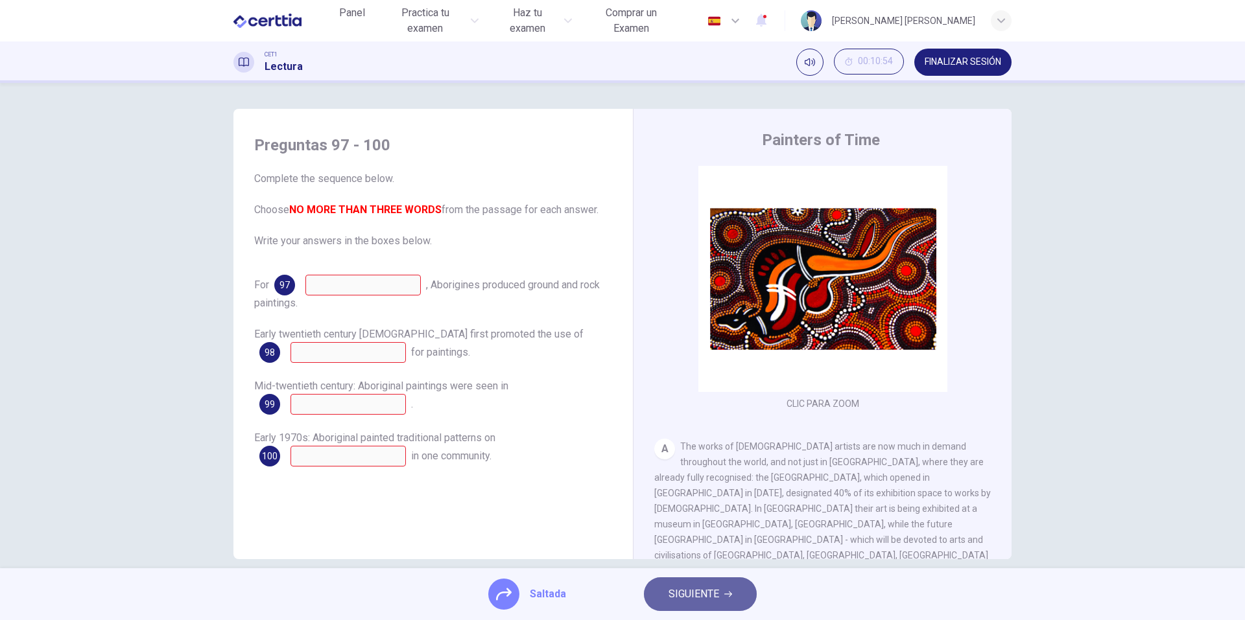
click at [683, 588] on span "SIGUIENTE" at bounding box center [693, 594] width 51 height 18
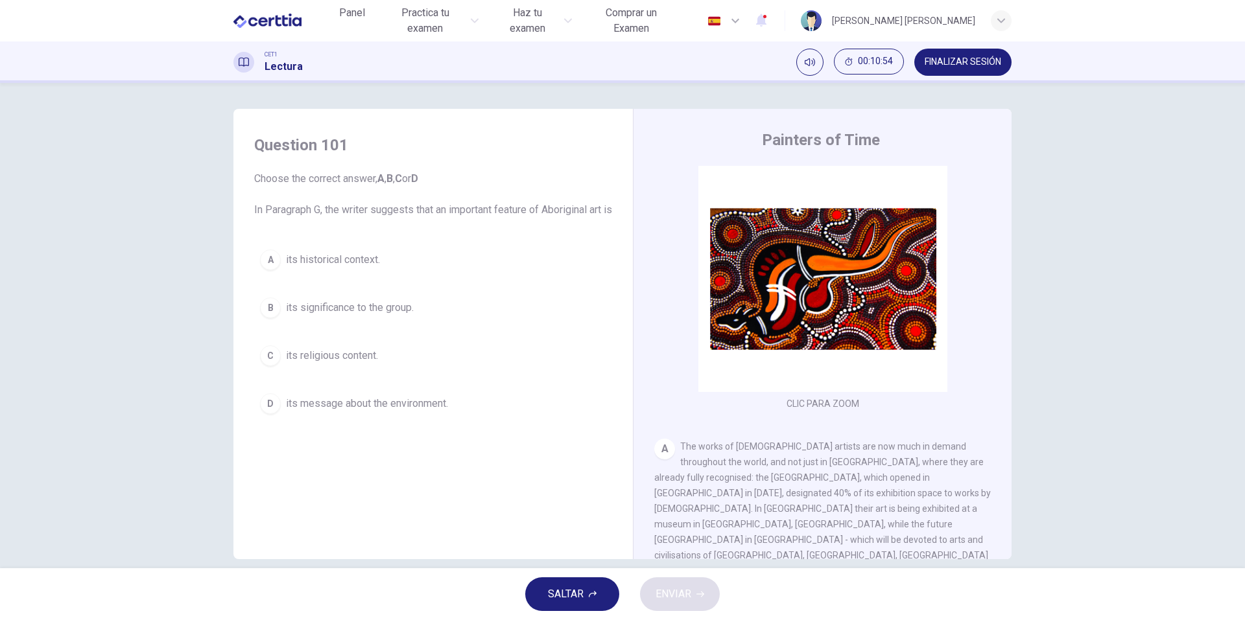
click at [580, 587] on span "SALTAR" at bounding box center [566, 594] width 36 height 18
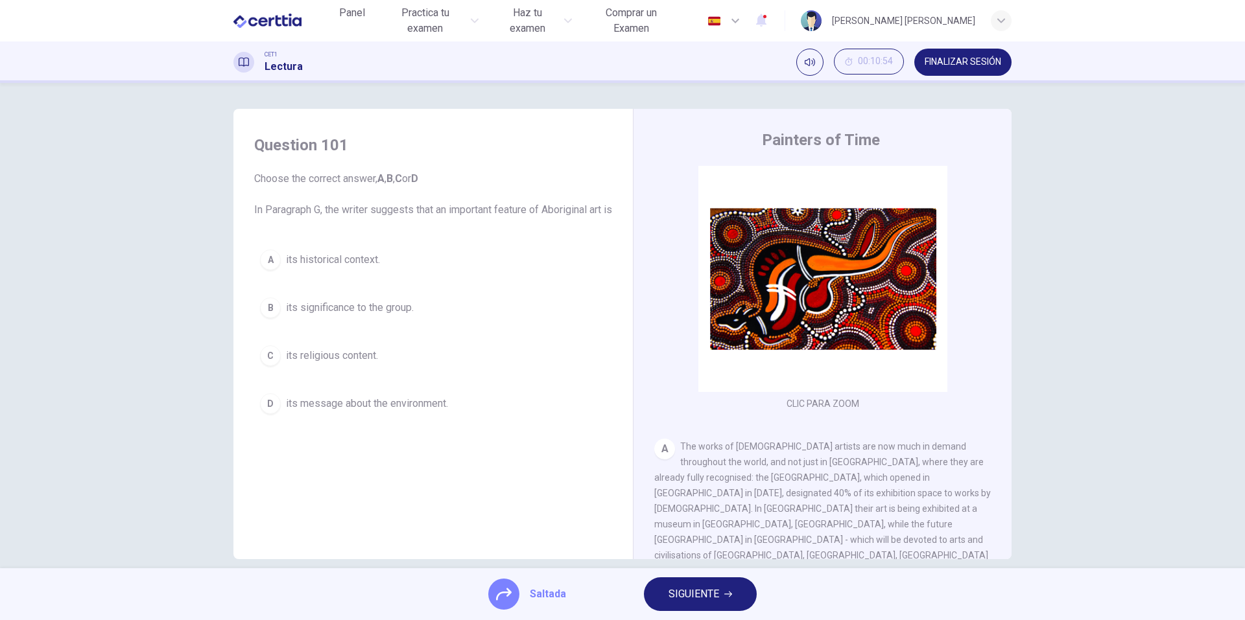
click at [681, 592] on span "SIGUIENTE" at bounding box center [693, 594] width 51 height 18
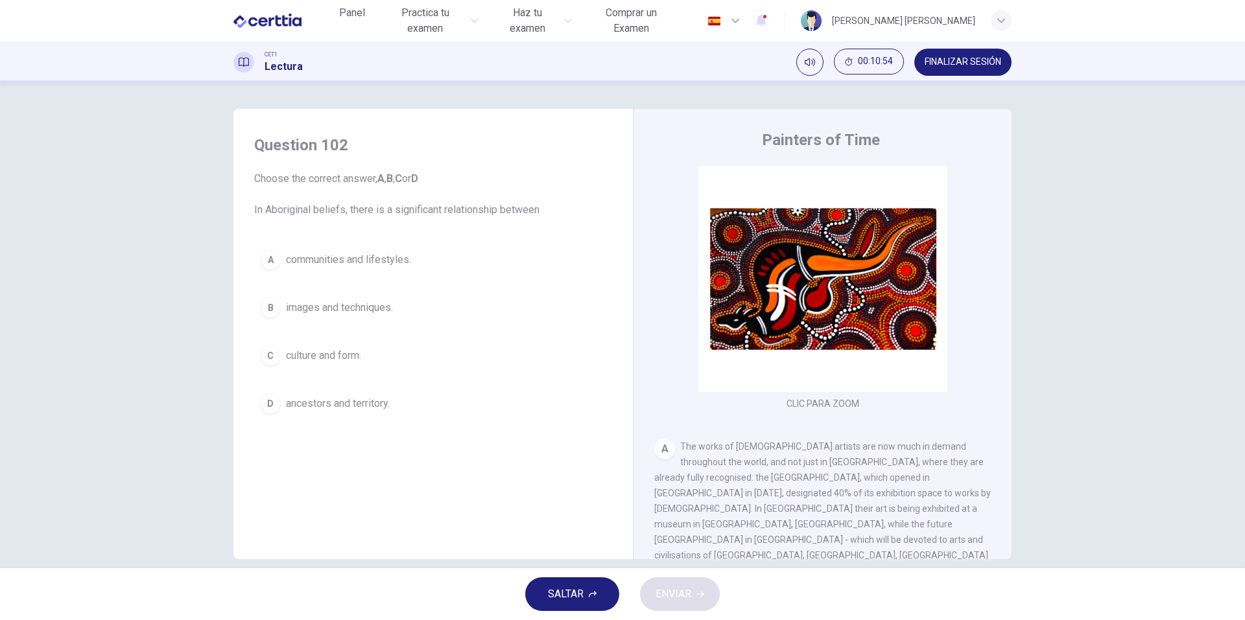
click at [583, 586] on span "SALTAR" at bounding box center [566, 594] width 36 height 18
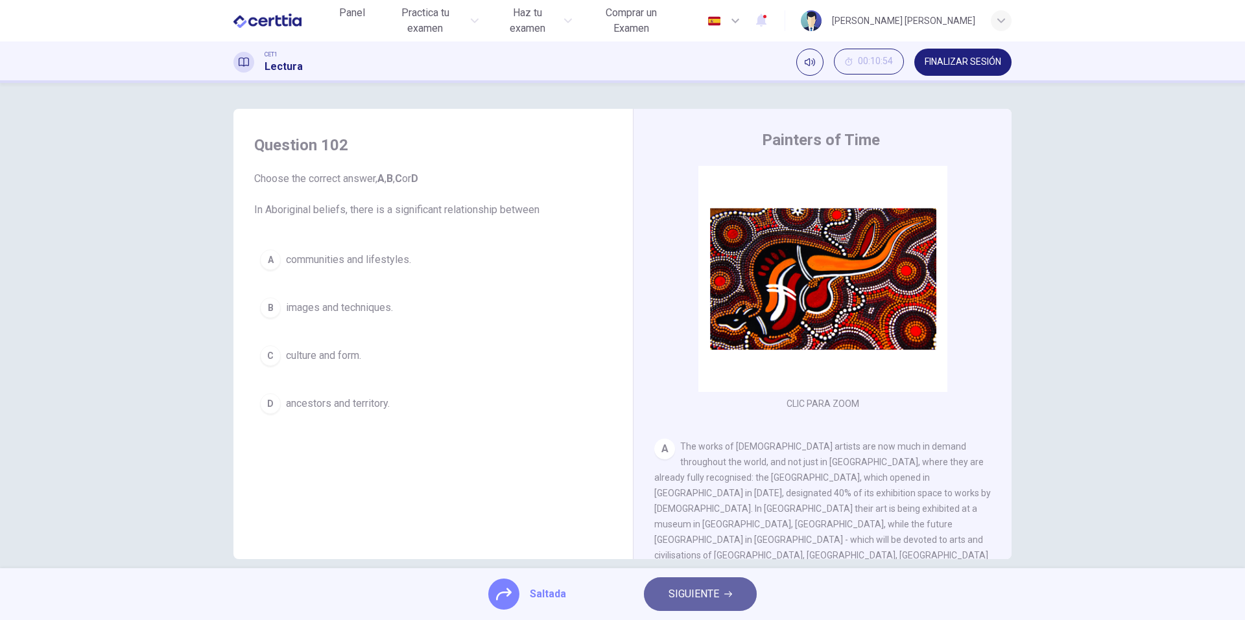
click at [683, 598] on span "SIGUIENTE" at bounding box center [693, 594] width 51 height 18
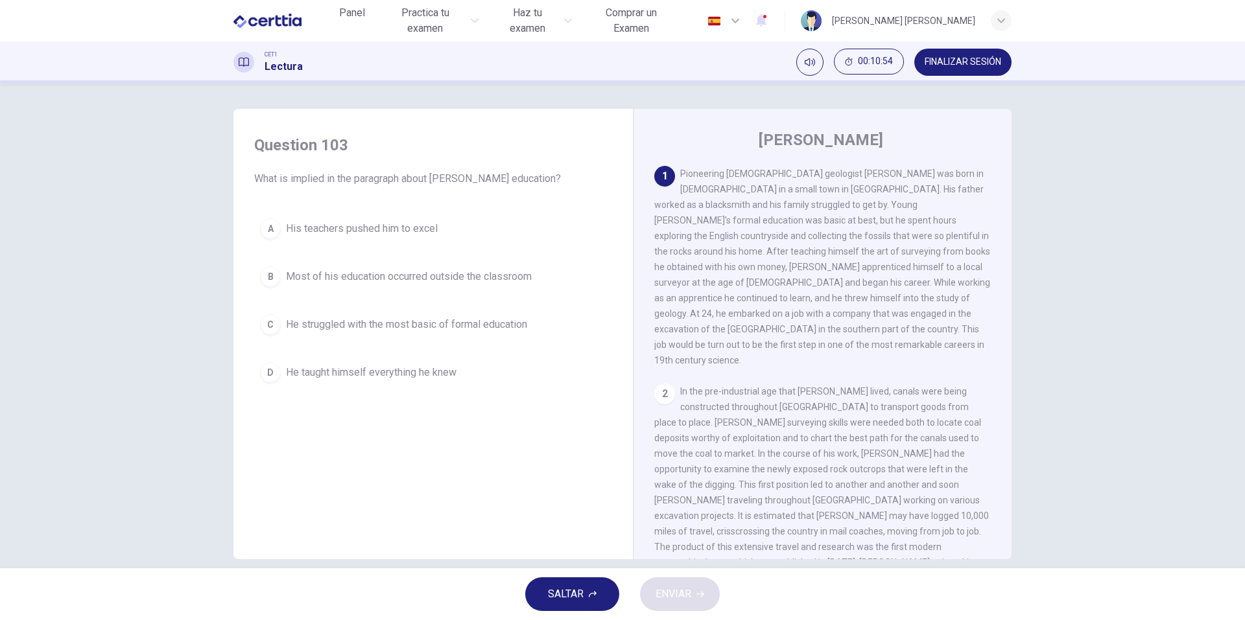
click at [580, 600] on span "SALTAR" at bounding box center [566, 594] width 36 height 18
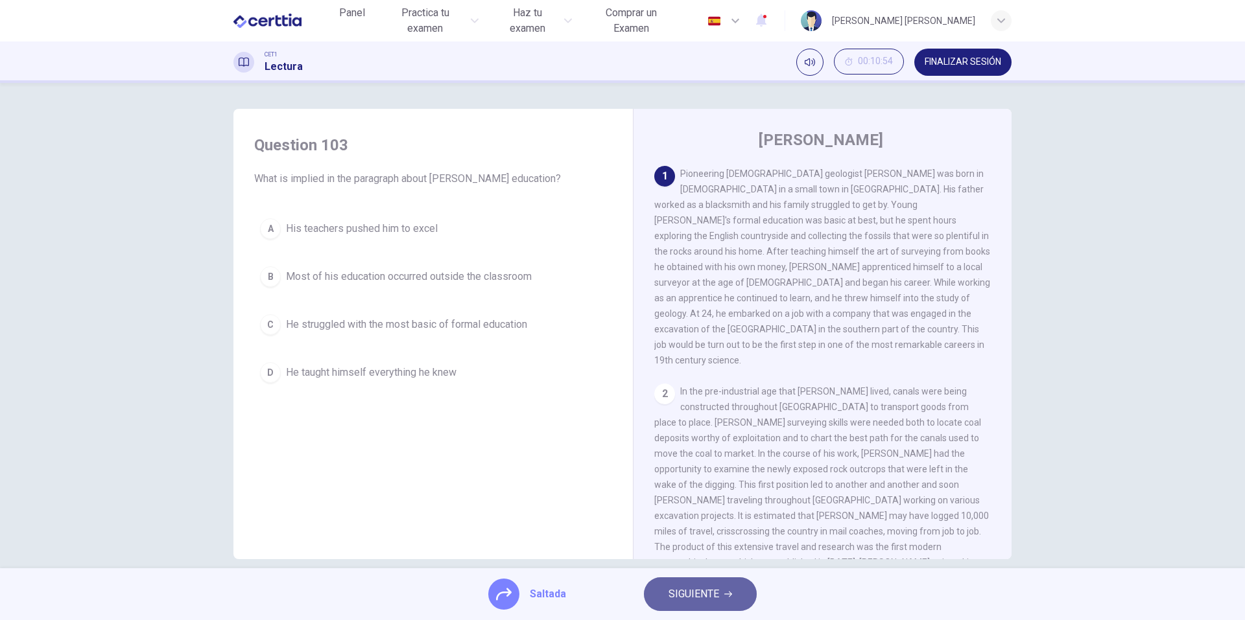
click at [683, 598] on span "SIGUIENTE" at bounding box center [693, 594] width 51 height 18
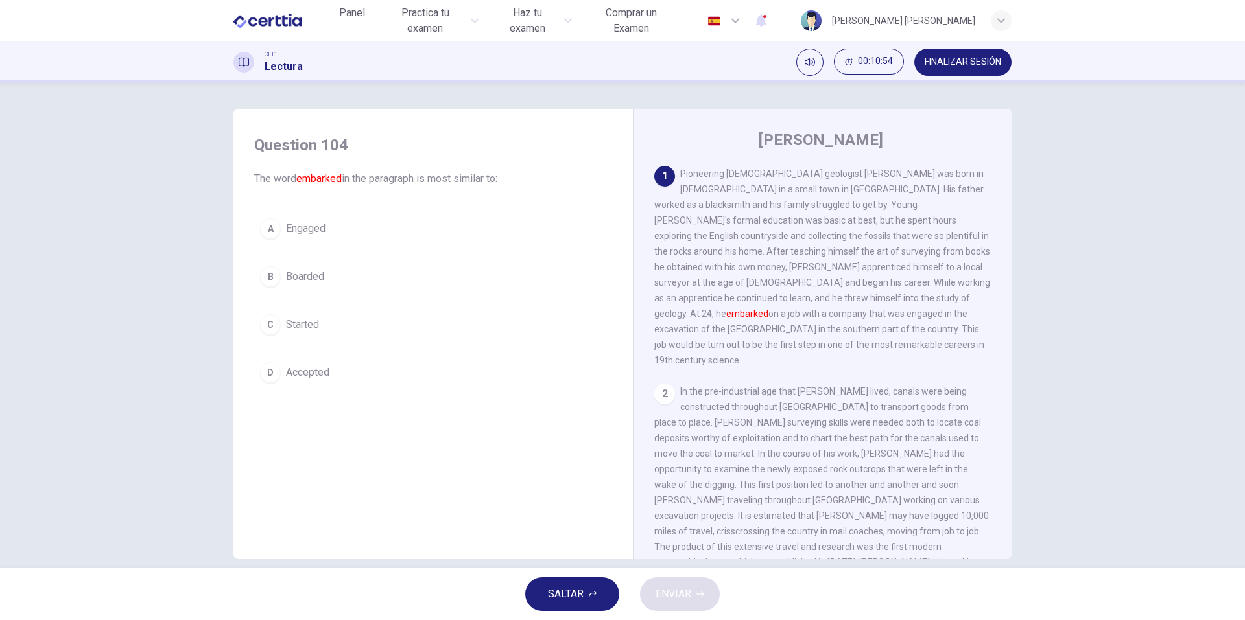
click at [580, 593] on span "SALTAR" at bounding box center [566, 594] width 36 height 18
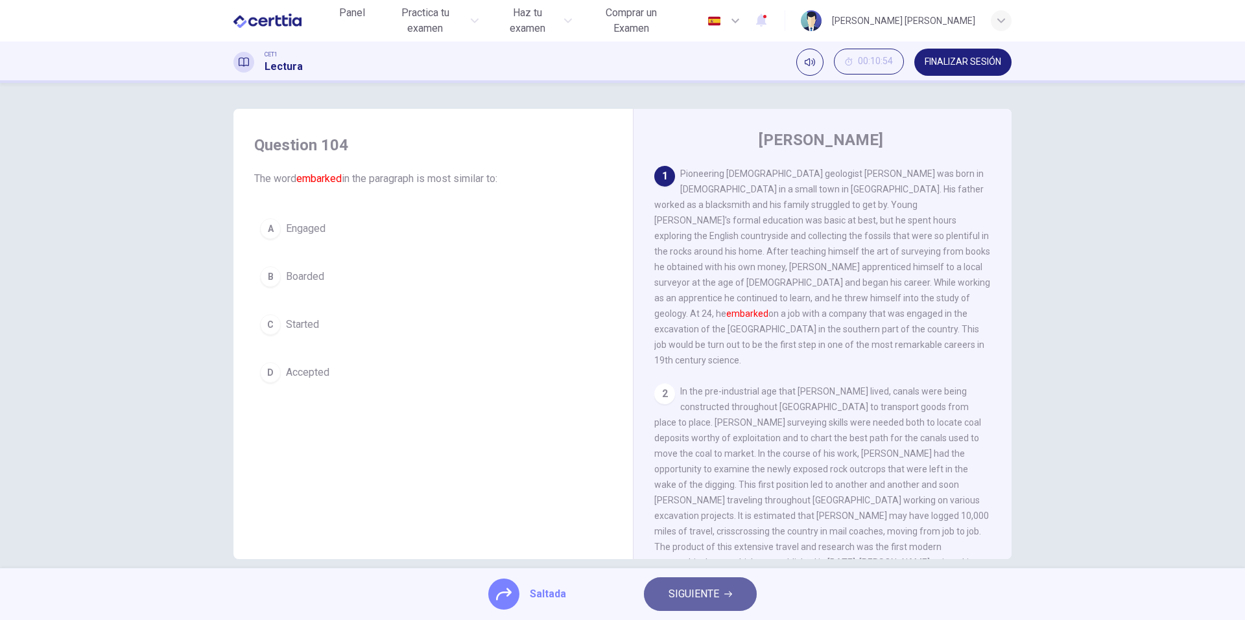
click at [670, 598] on span "SIGUIENTE" at bounding box center [693, 594] width 51 height 18
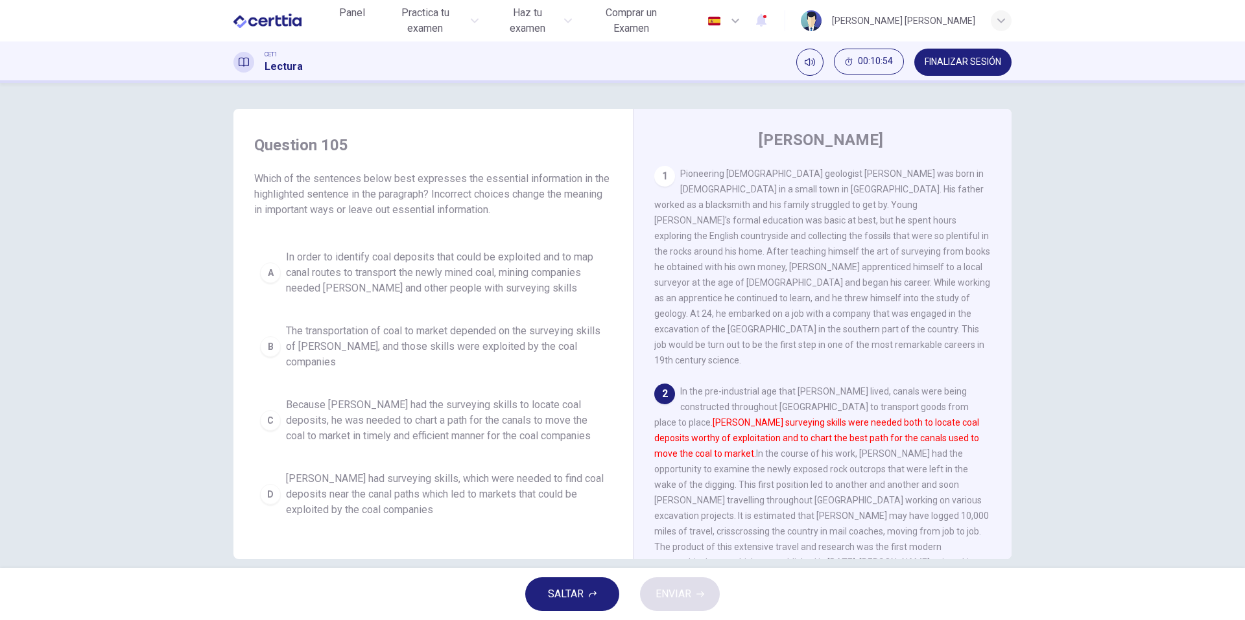
click at [593, 595] on icon "button" at bounding box center [593, 595] width 8 height 8
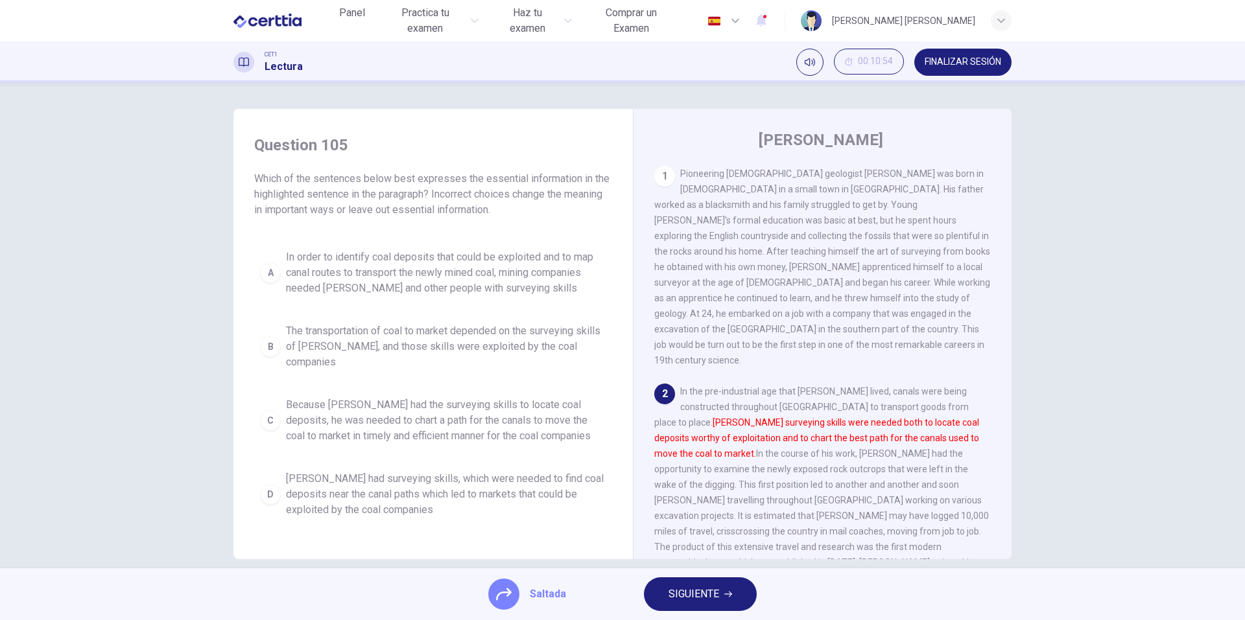
click at [674, 596] on span "SIGUIENTE" at bounding box center [693, 594] width 51 height 18
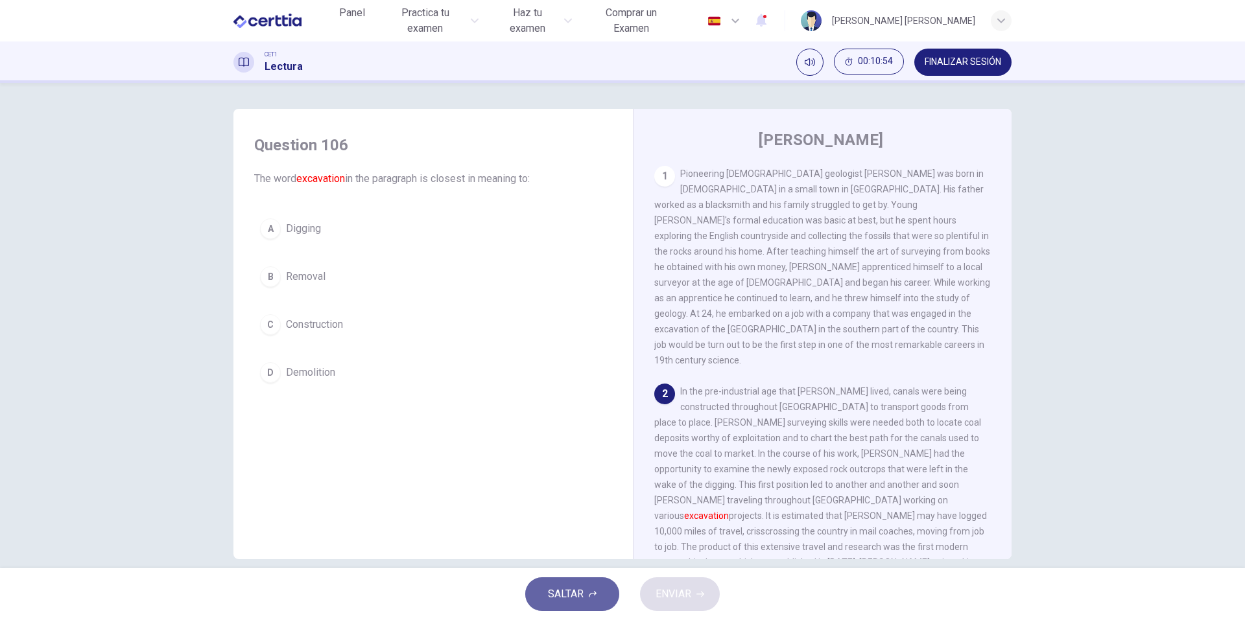
click at [574, 598] on span "SALTAR" at bounding box center [566, 594] width 36 height 18
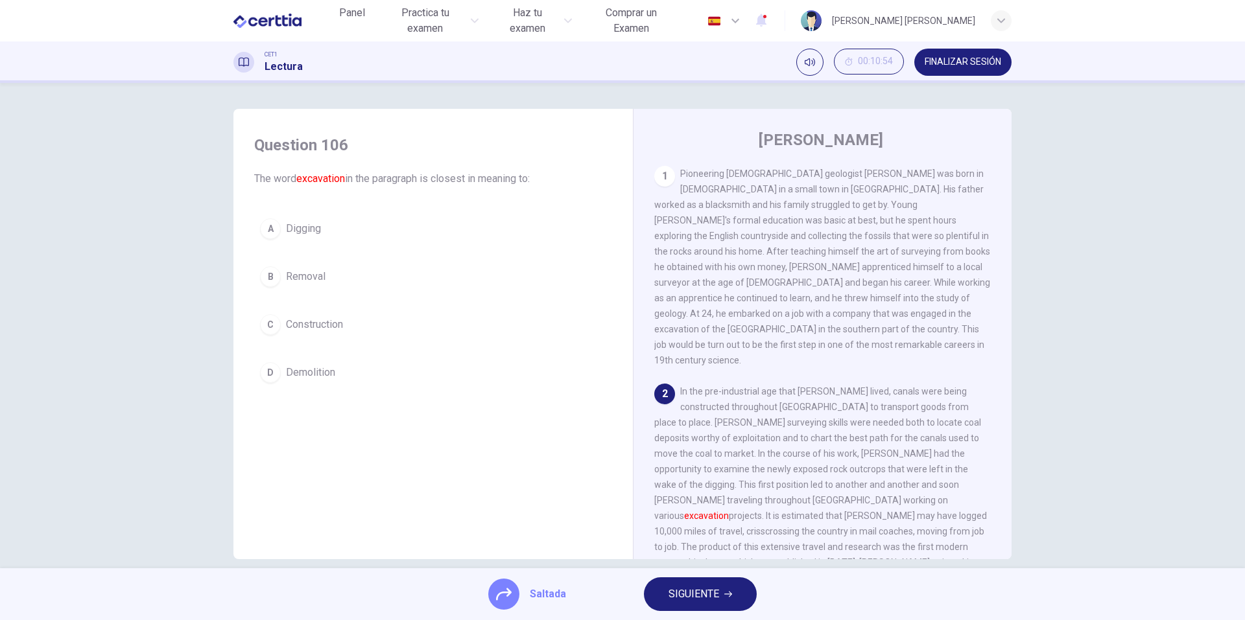
click at [685, 604] on button "SIGUIENTE" at bounding box center [700, 595] width 113 height 34
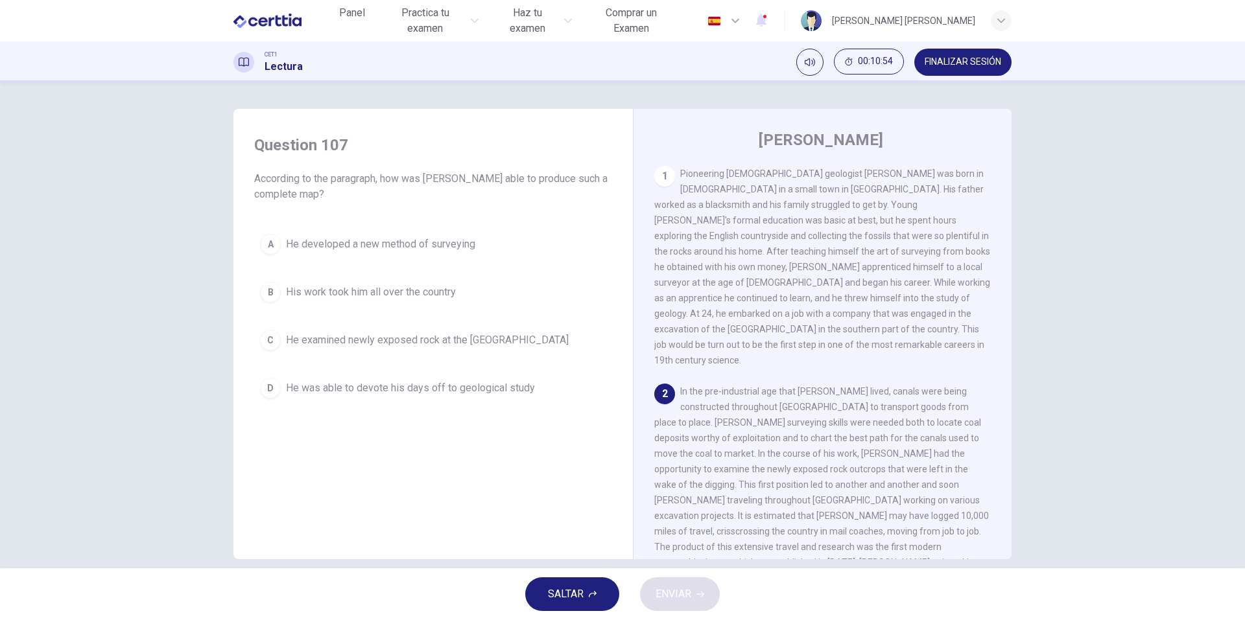
click at [608, 598] on button "SALTAR" at bounding box center [572, 595] width 94 height 34
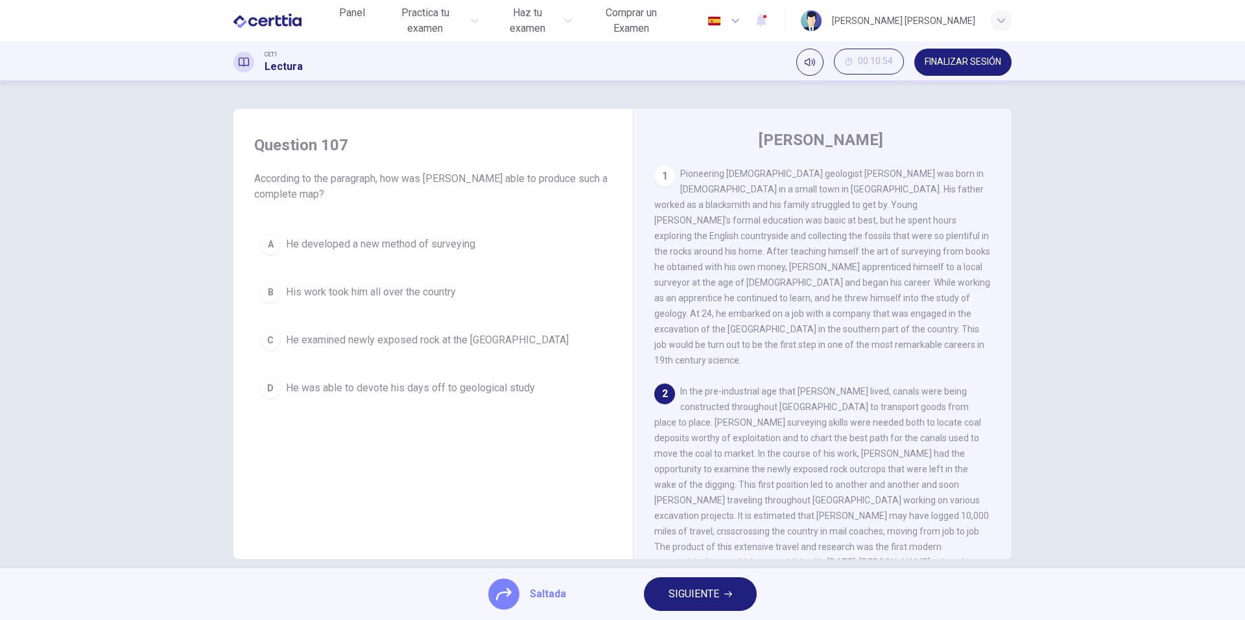
click at [685, 600] on span "SIGUIENTE" at bounding box center [693, 594] width 51 height 18
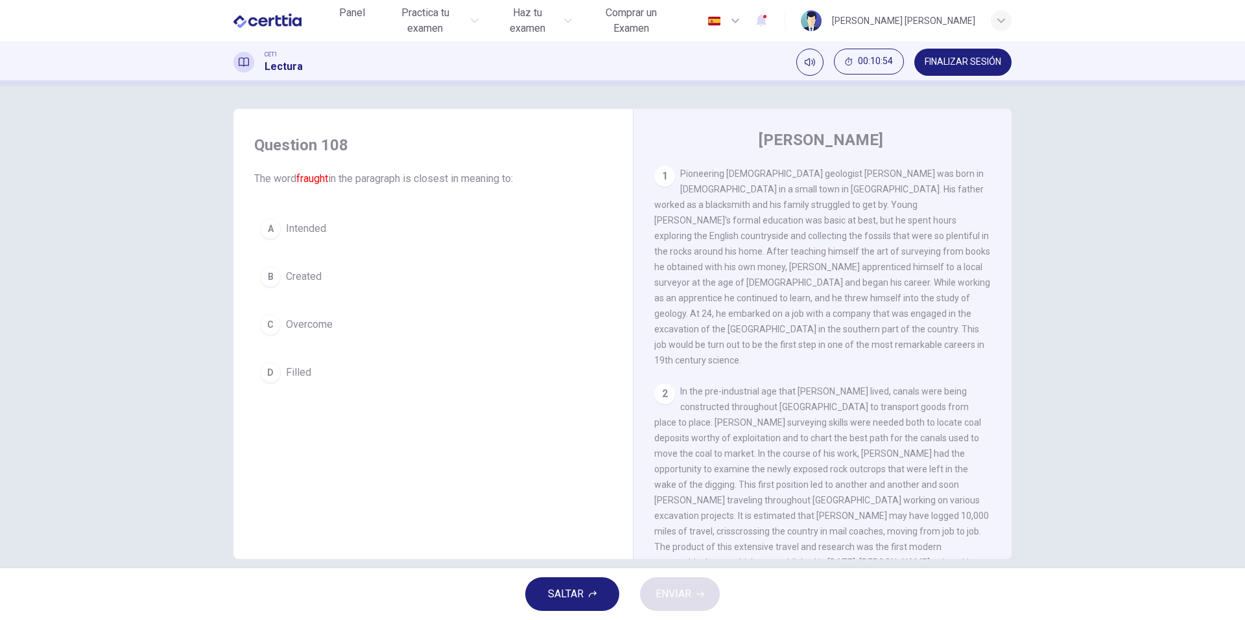
click at [590, 600] on button "SALTAR" at bounding box center [572, 595] width 94 height 34
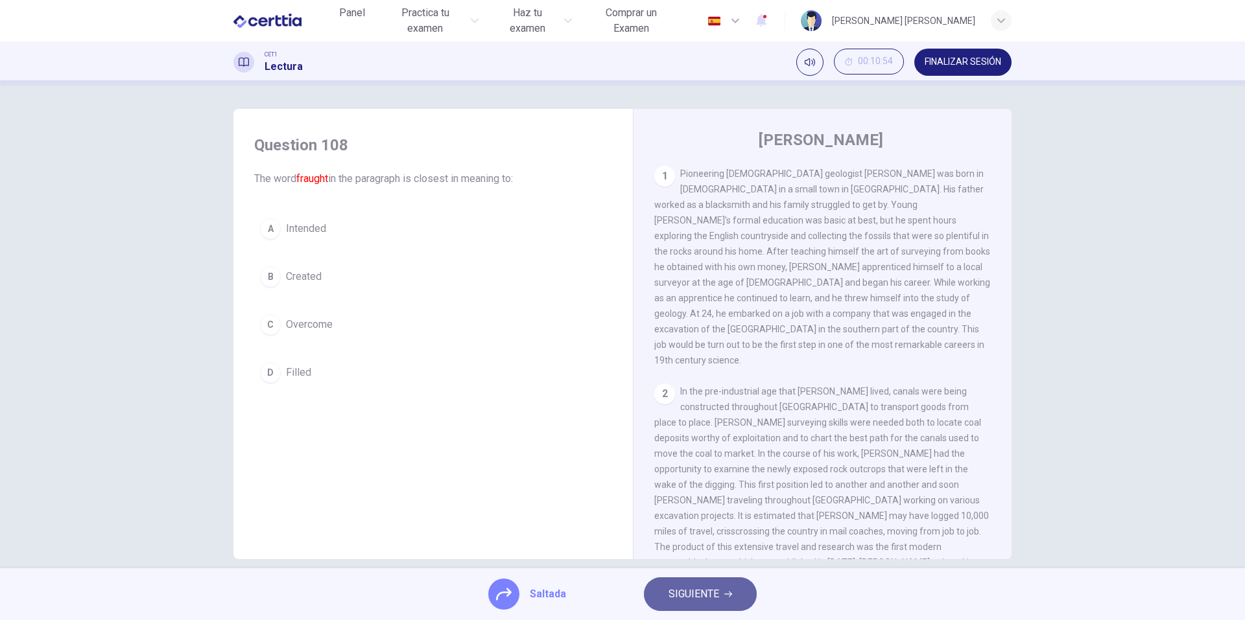
click at [687, 598] on span "SIGUIENTE" at bounding box center [693, 594] width 51 height 18
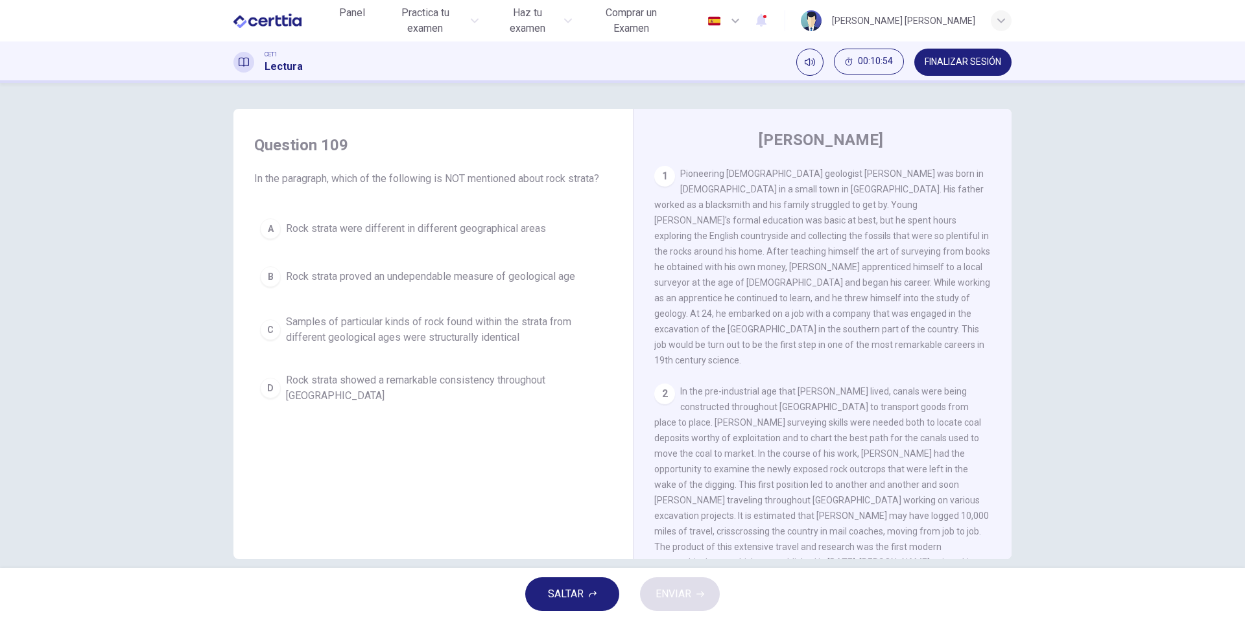
click at [575, 597] on span "SALTAR" at bounding box center [566, 594] width 36 height 18
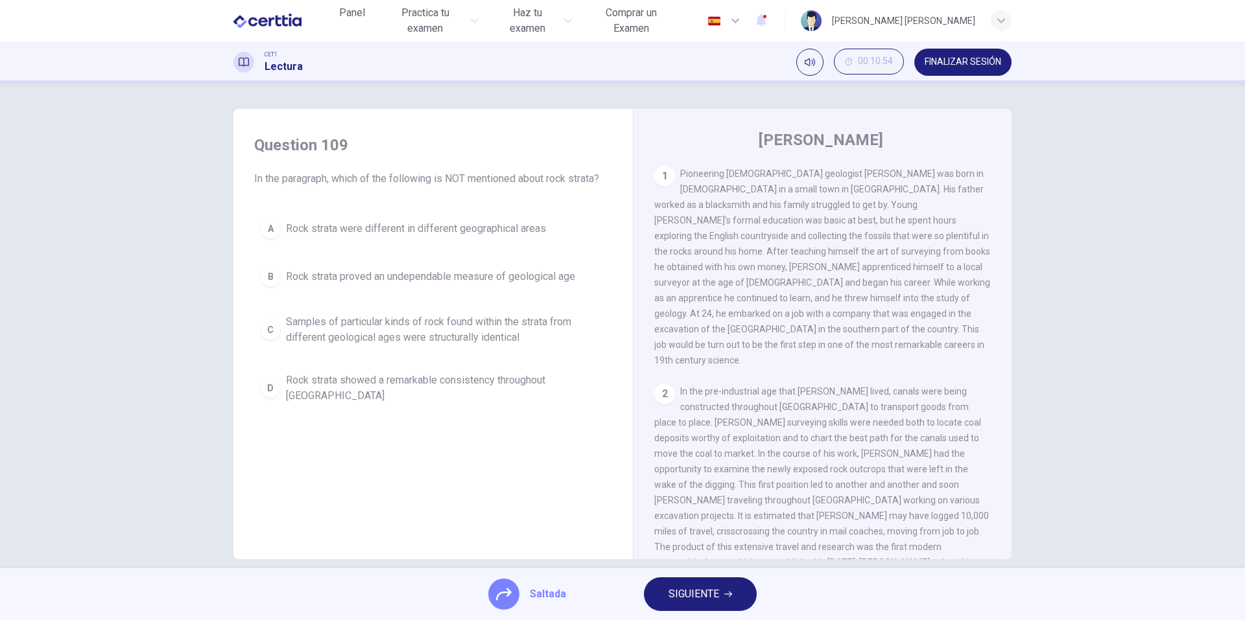
click at [696, 601] on span "SIGUIENTE" at bounding box center [693, 594] width 51 height 18
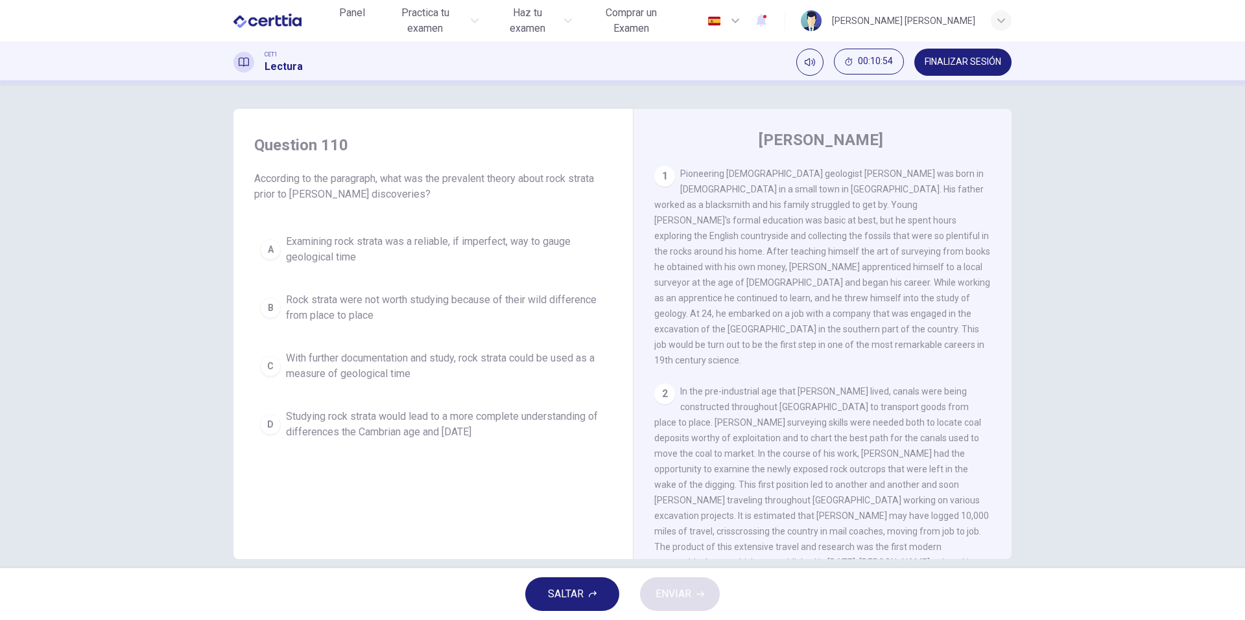
click at [599, 600] on button "SALTAR" at bounding box center [572, 595] width 94 height 34
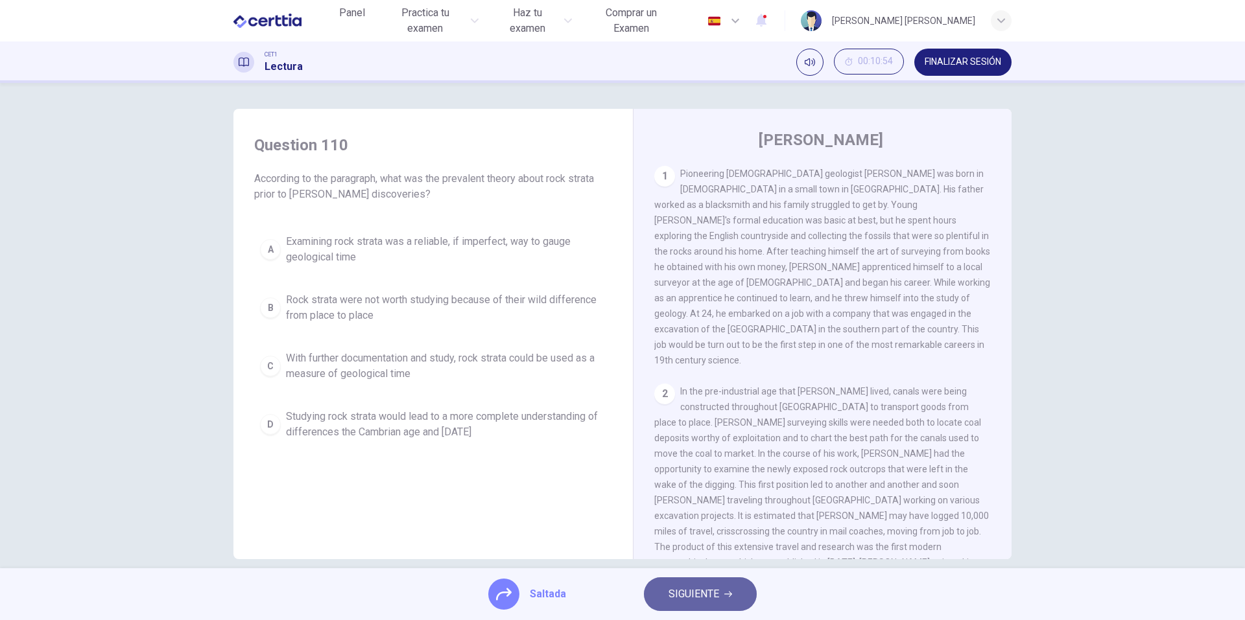
click at [708, 604] on button "SIGUIENTE" at bounding box center [700, 595] width 113 height 34
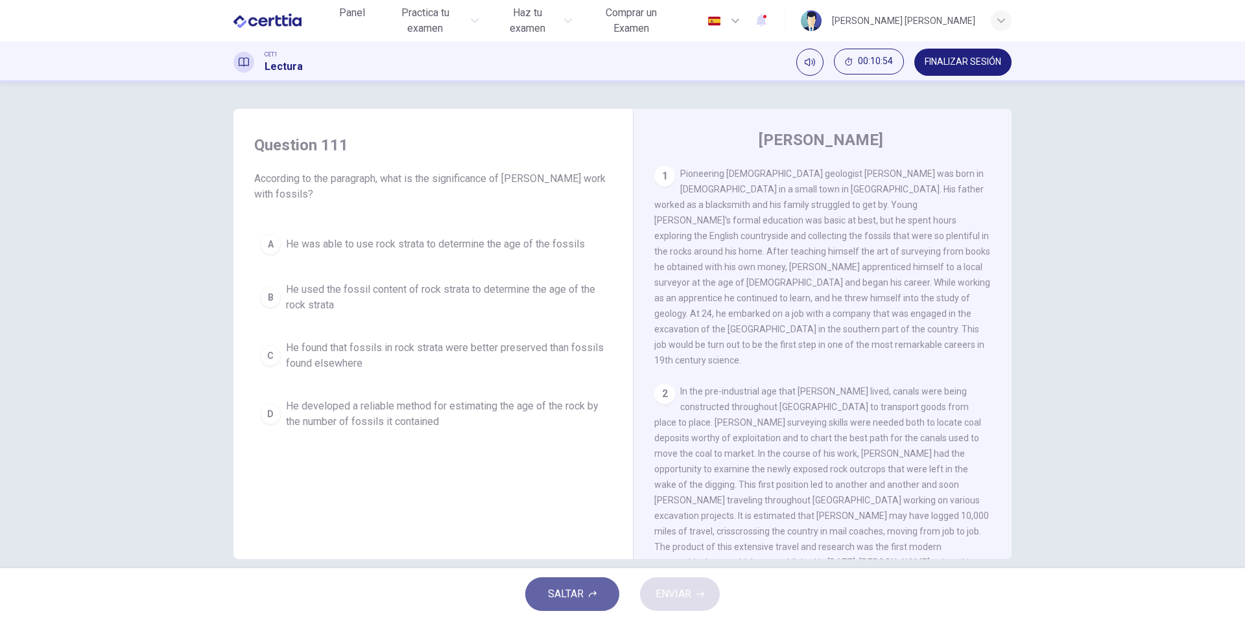
click at [570, 591] on span "SALTAR" at bounding box center [566, 594] width 36 height 18
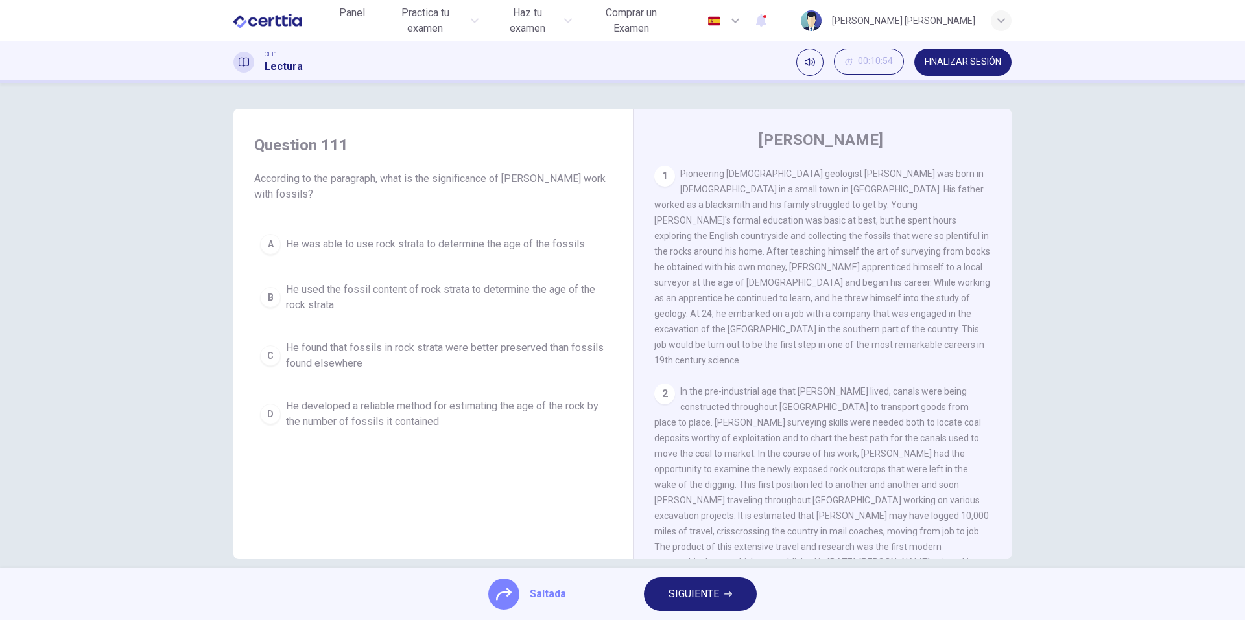
click at [680, 591] on span "SIGUIENTE" at bounding box center [693, 594] width 51 height 18
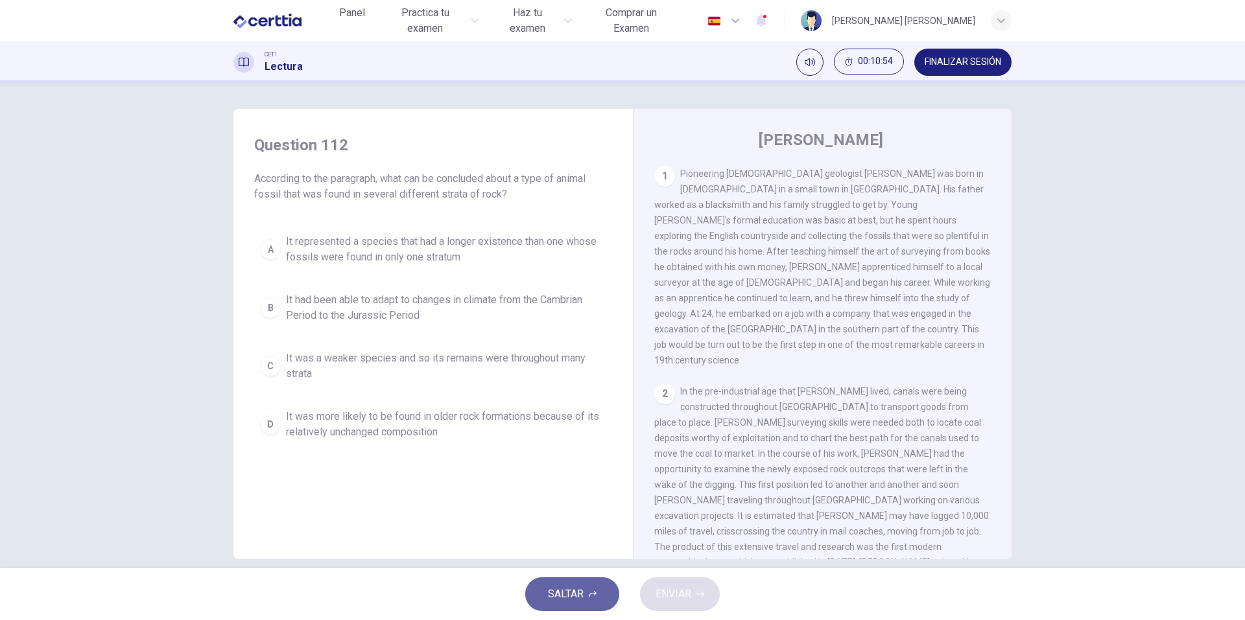
click at [611, 591] on button "SALTAR" at bounding box center [572, 595] width 94 height 34
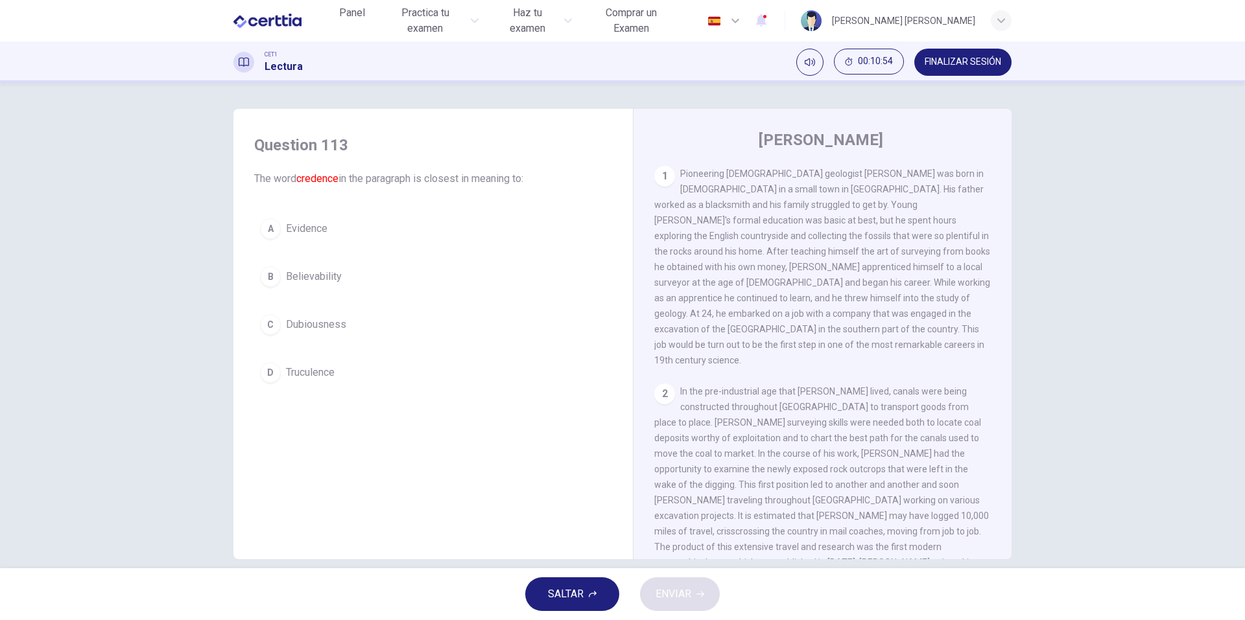
click at [620, 593] on div "SALTAR ENVIAR" at bounding box center [622, 595] width 1245 height 52
click at [615, 596] on button "SALTAR" at bounding box center [572, 595] width 94 height 34
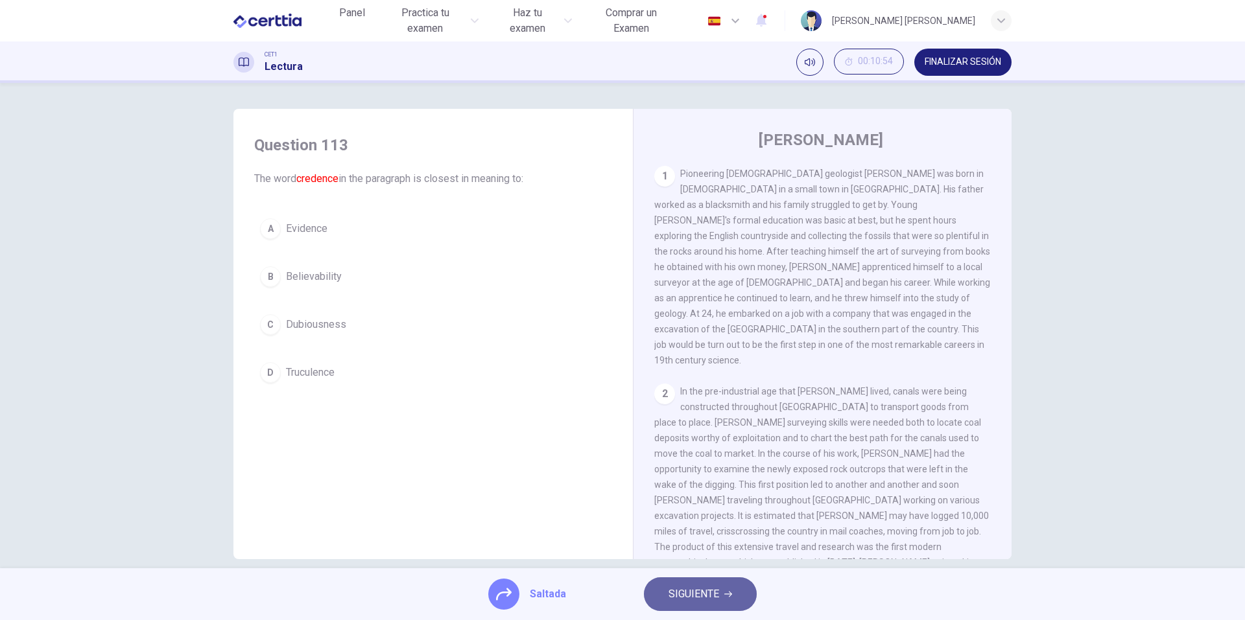
click at [698, 595] on span "SIGUIENTE" at bounding box center [693, 594] width 51 height 18
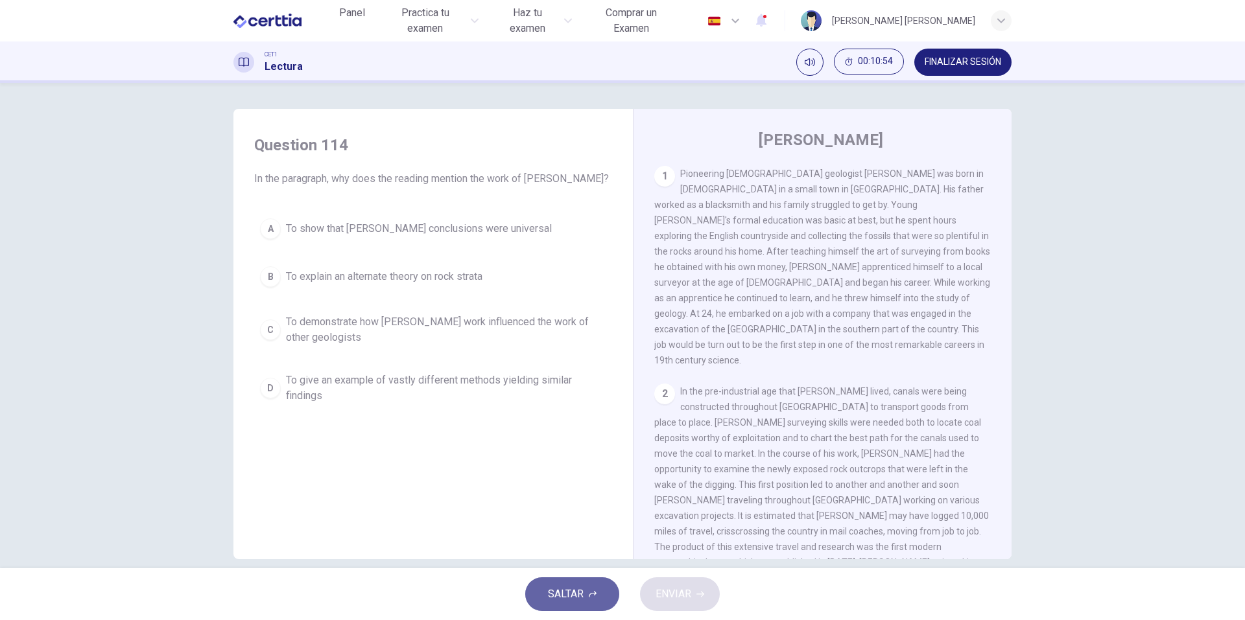
click at [595, 591] on icon "button" at bounding box center [593, 595] width 8 height 8
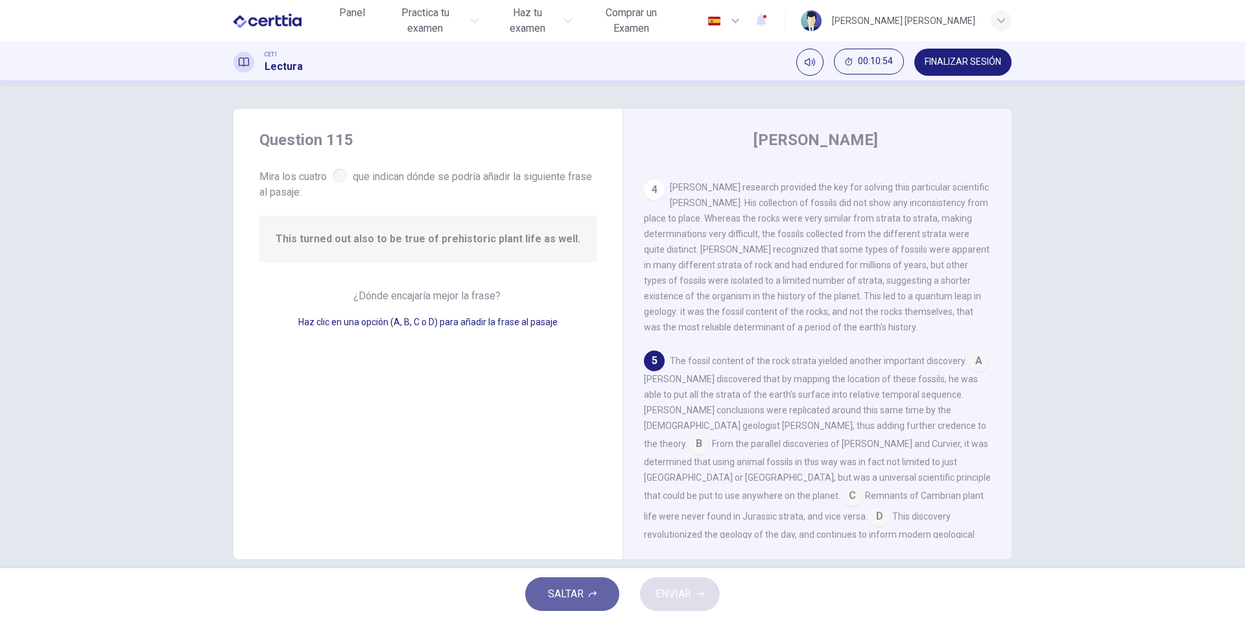
scroll to position [594, 0]
click at [598, 589] on button "SALTAR" at bounding box center [572, 595] width 94 height 34
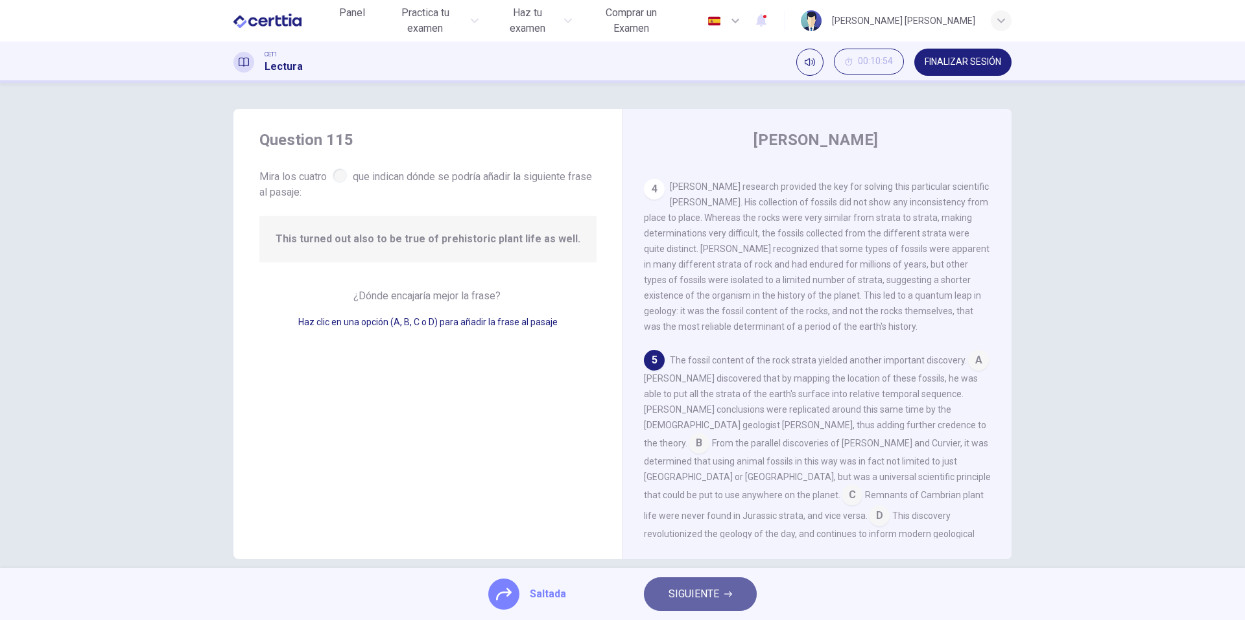
click at [674, 594] on span "SIGUIENTE" at bounding box center [693, 594] width 51 height 18
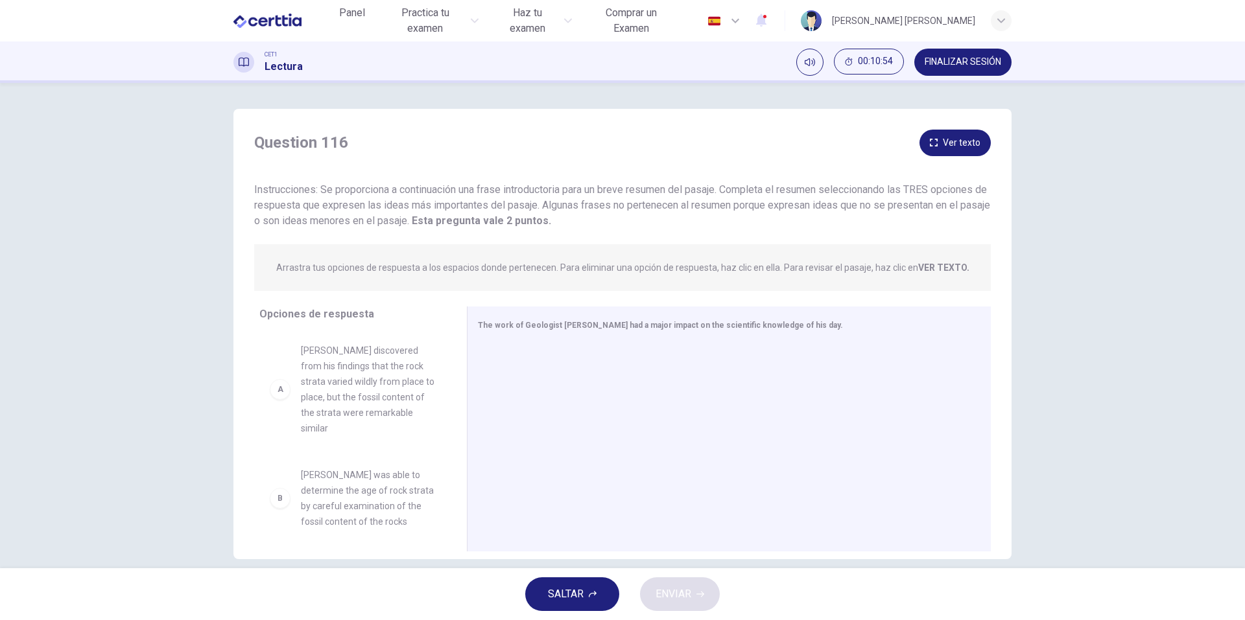
click at [610, 594] on button "SALTAR" at bounding box center [572, 595] width 94 height 34
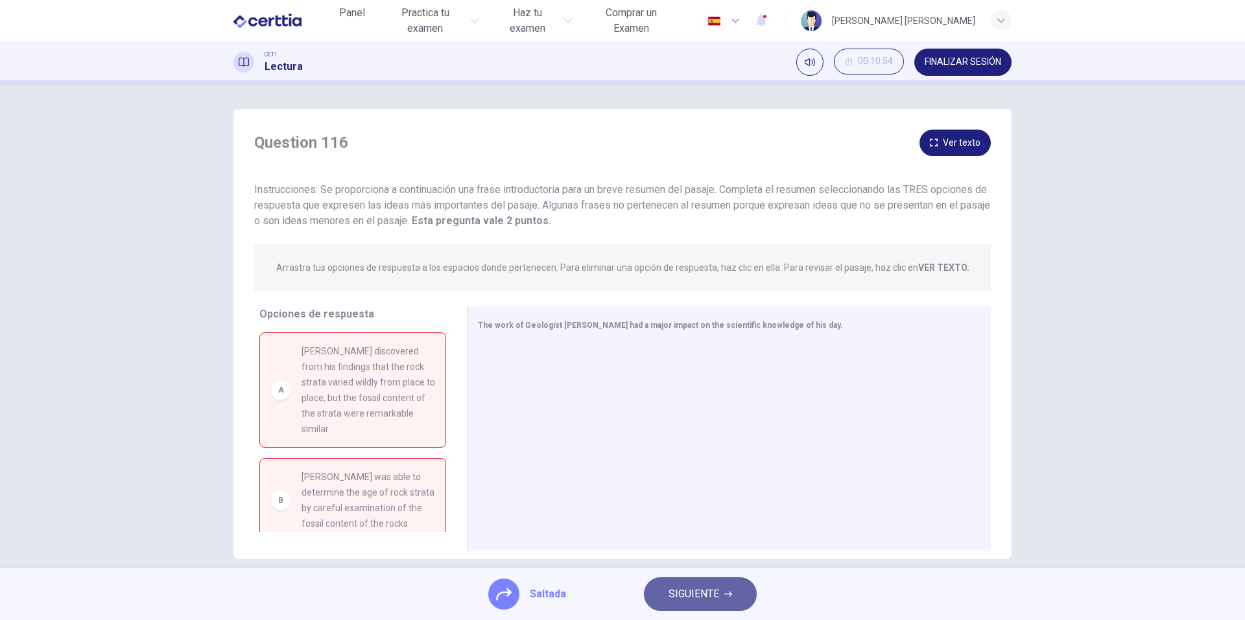
click at [682, 596] on span "SIGUIENTE" at bounding box center [693, 594] width 51 height 18
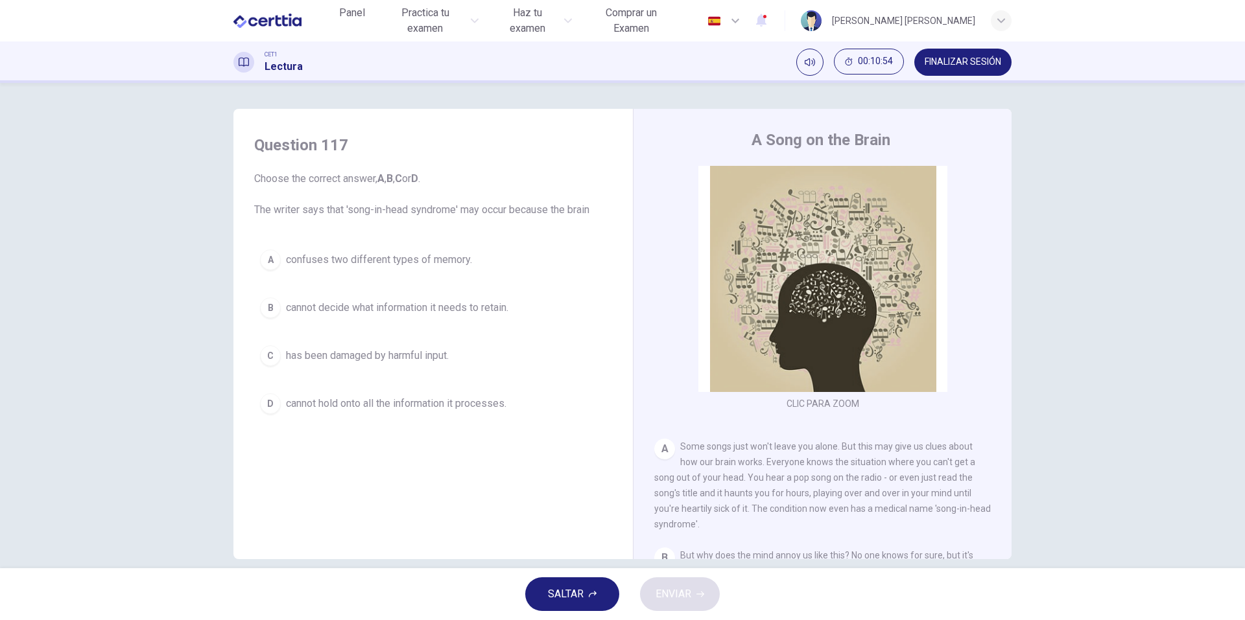
click at [591, 600] on button "SALTAR" at bounding box center [572, 595] width 94 height 34
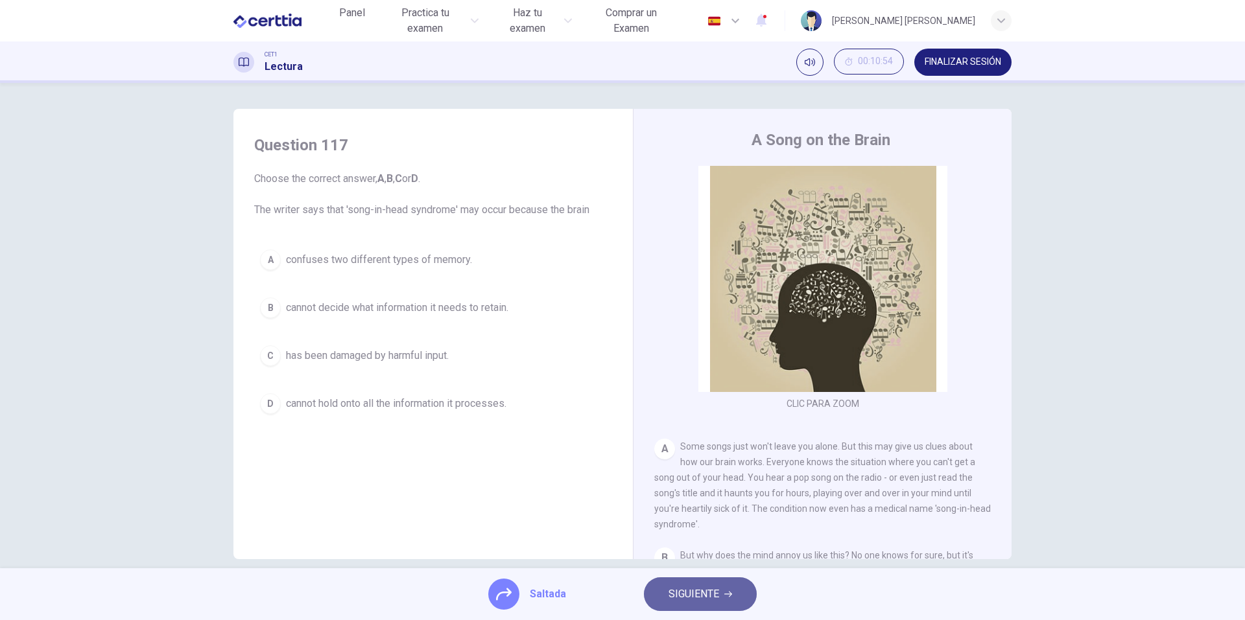
click at [690, 597] on span "SIGUIENTE" at bounding box center [693, 594] width 51 height 18
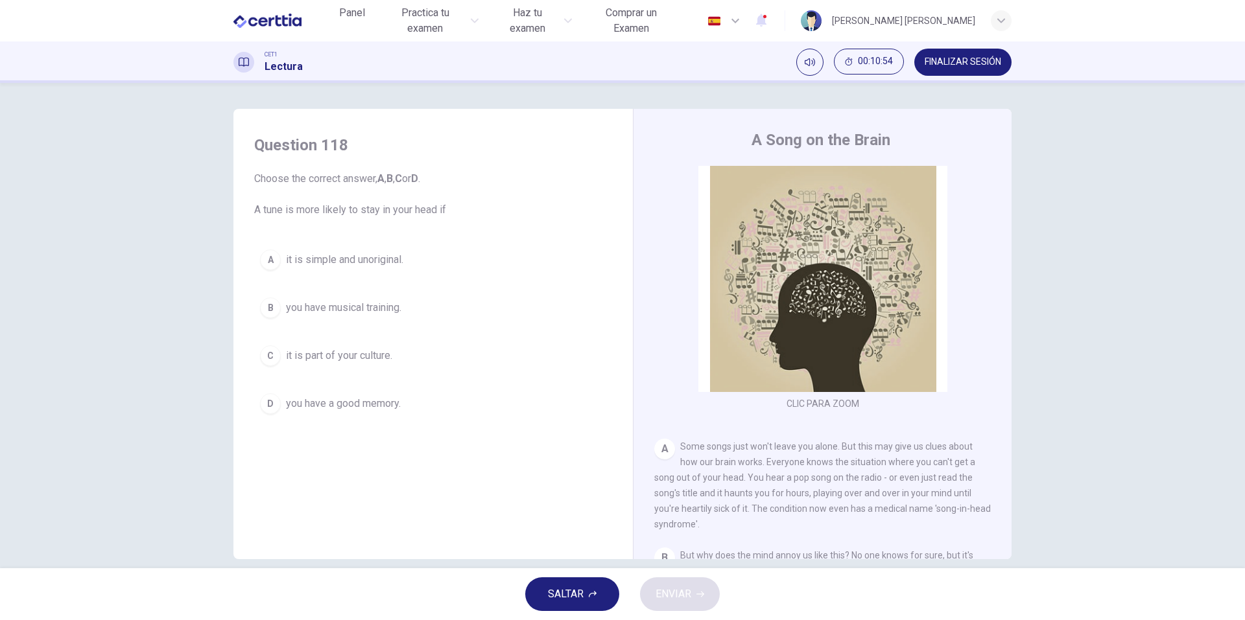
click at [593, 590] on button "SALTAR" at bounding box center [572, 595] width 94 height 34
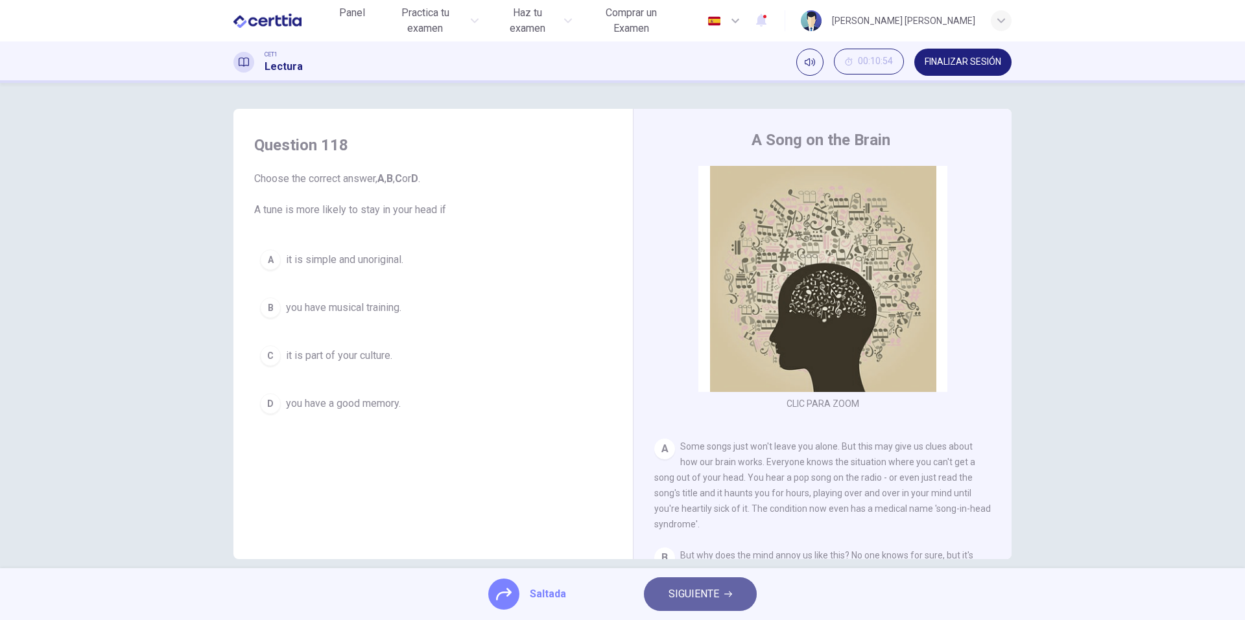
click at [686, 597] on span "SIGUIENTE" at bounding box center [693, 594] width 51 height 18
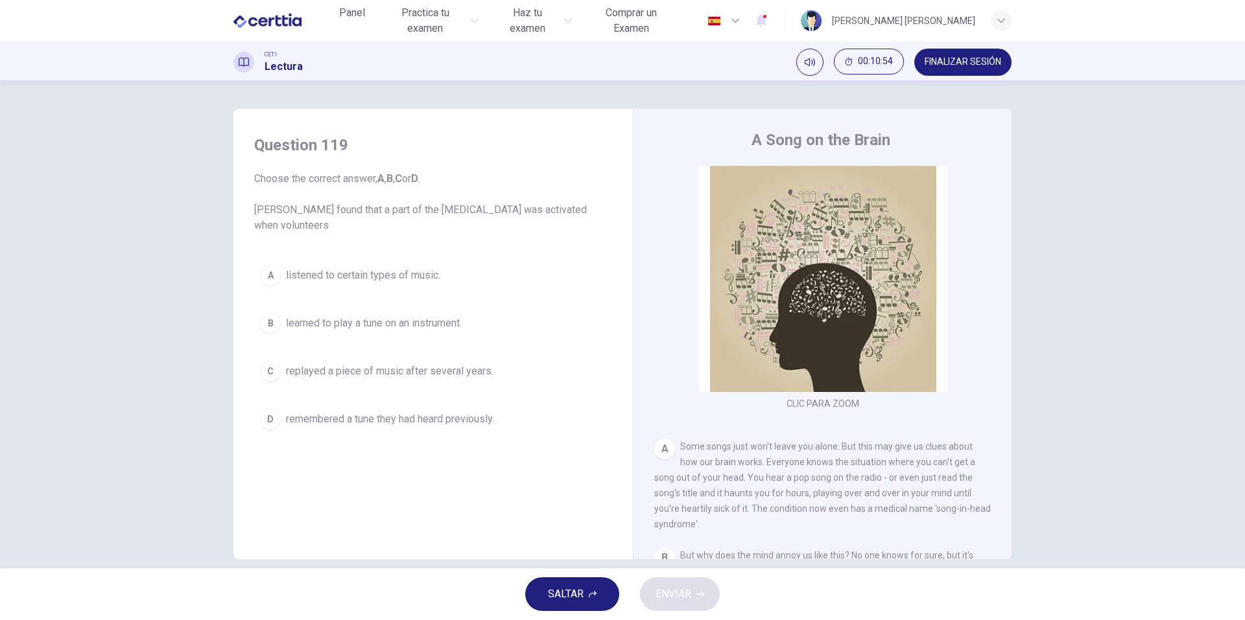
click at [576, 596] on span "SALTAR" at bounding box center [566, 594] width 36 height 18
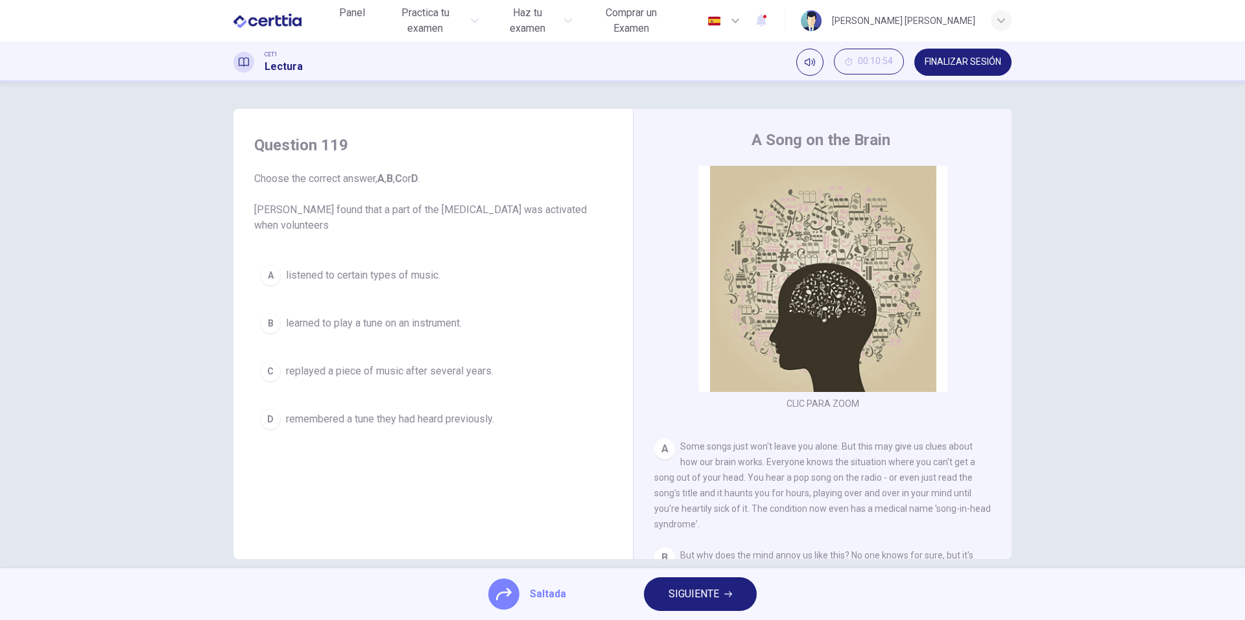
click at [676, 599] on span "SIGUIENTE" at bounding box center [693, 594] width 51 height 18
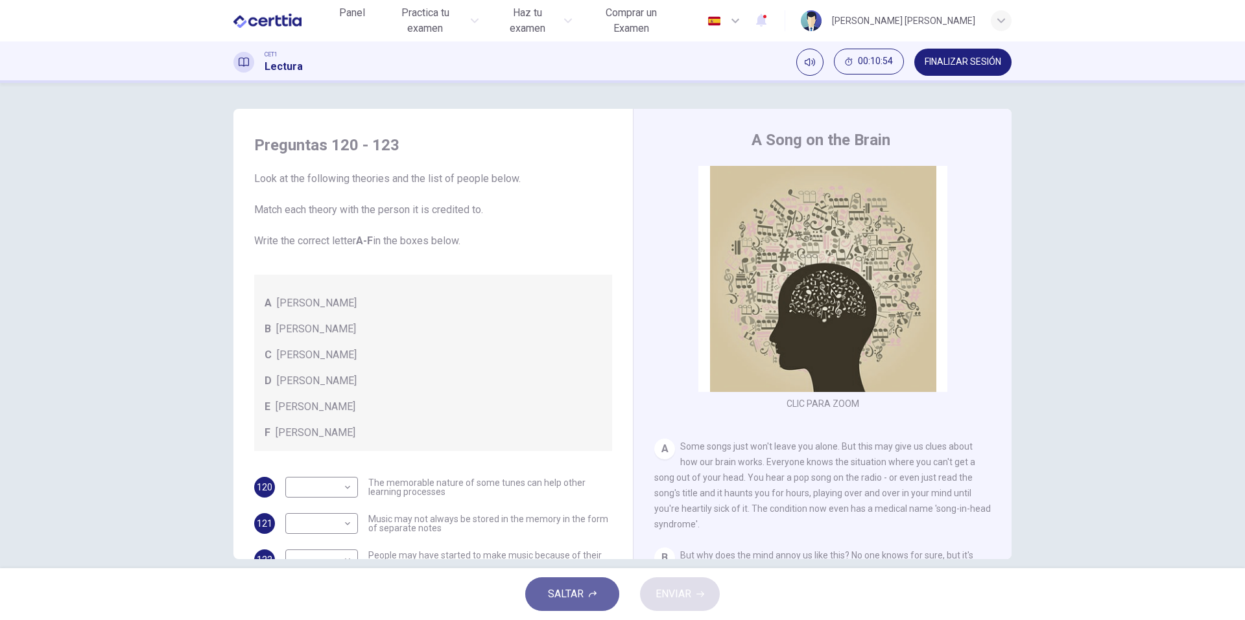
click at [583, 598] on span "SALTAR" at bounding box center [566, 594] width 36 height 18
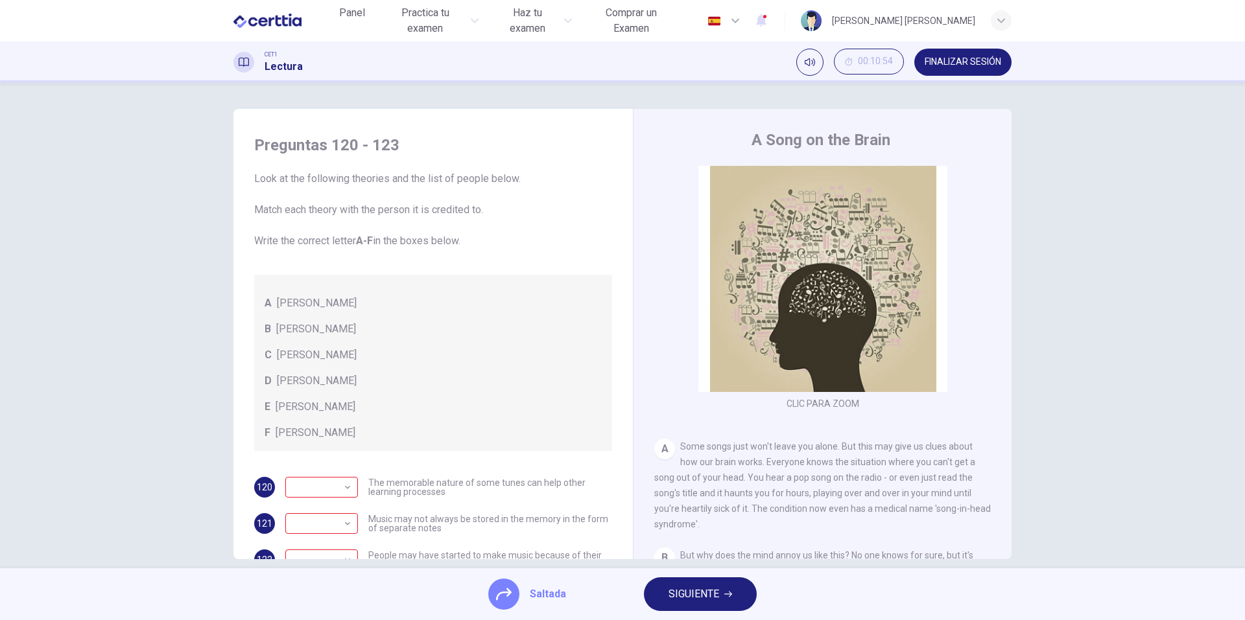
click at [687, 593] on span "SIGUIENTE" at bounding box center [693, 594] width 51 height 18
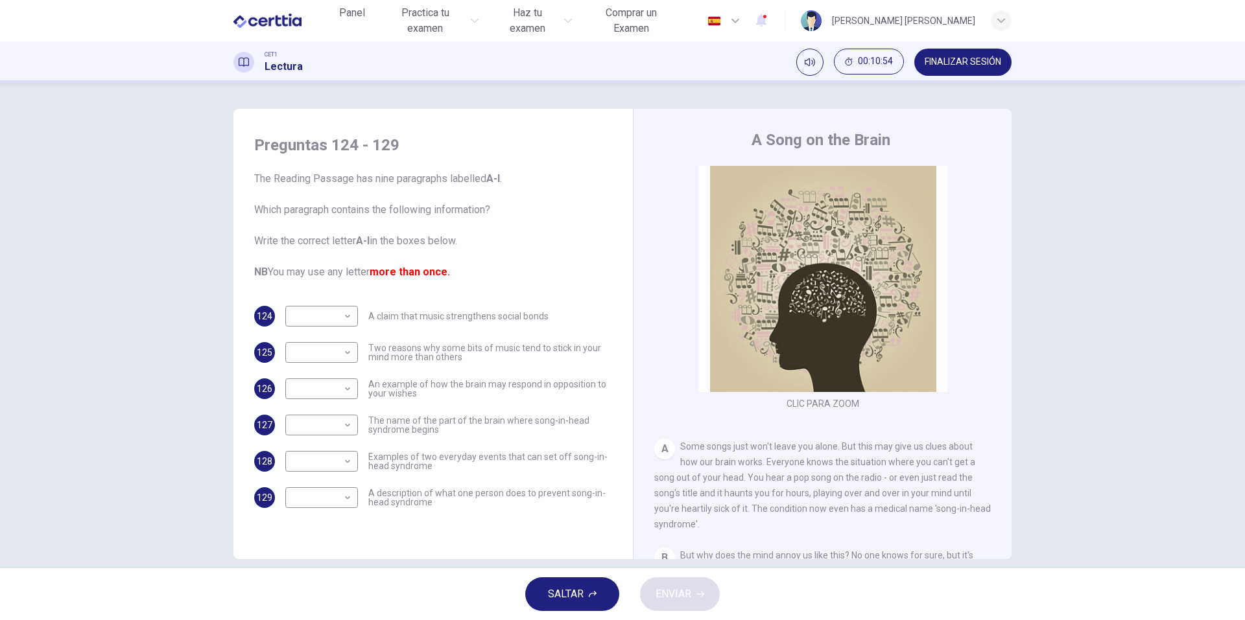
click at [587, 600] on button "SALTAR" at bounding box center [572, 595] width 94 height 34
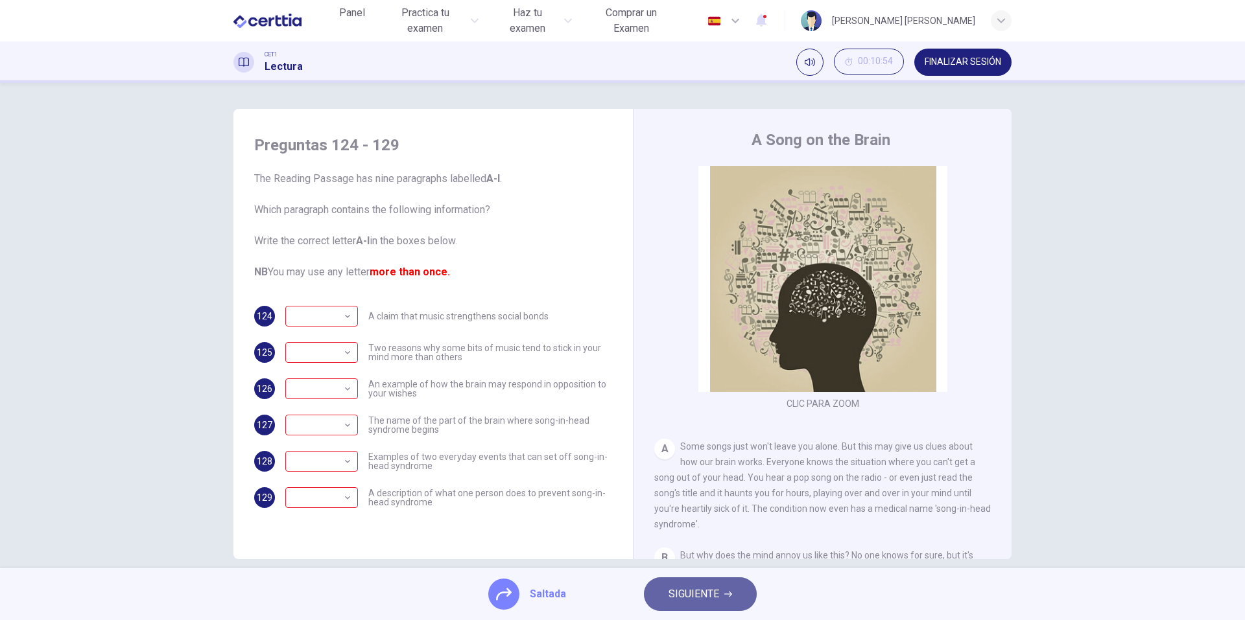
click at [674, 604] on button "SIGUIENTE" at bounding box center [700, 595] width 113 height 34
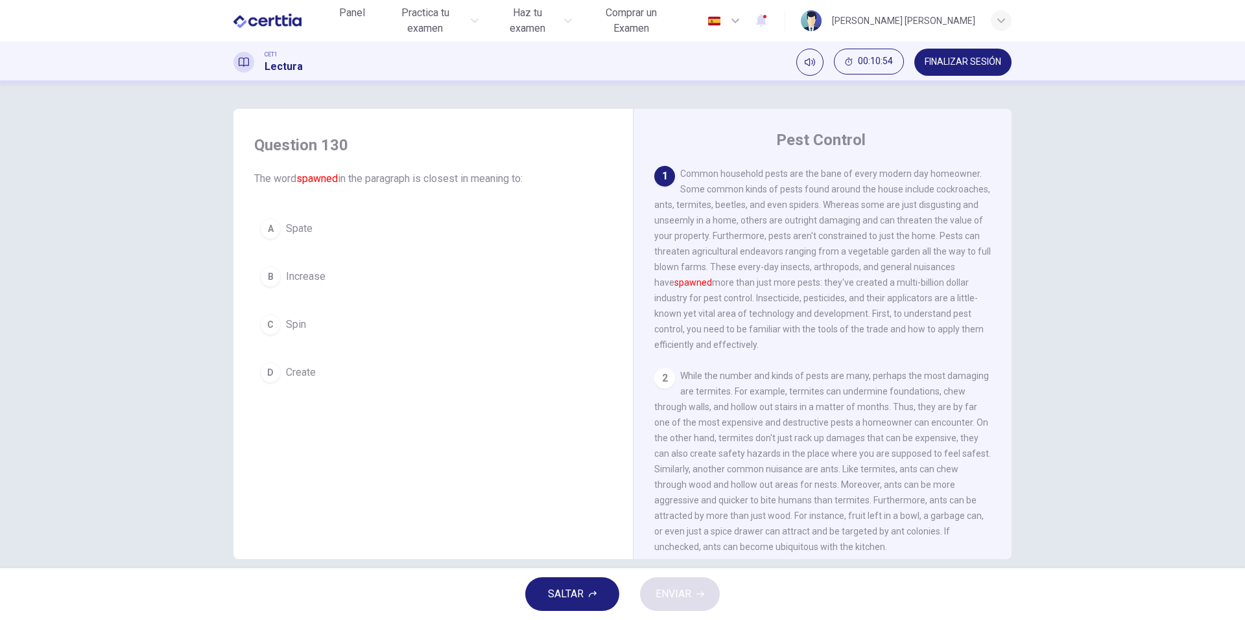
click at [574, 599] on span "SALTAR" at bounding box center [566, 594] width 36 height 18
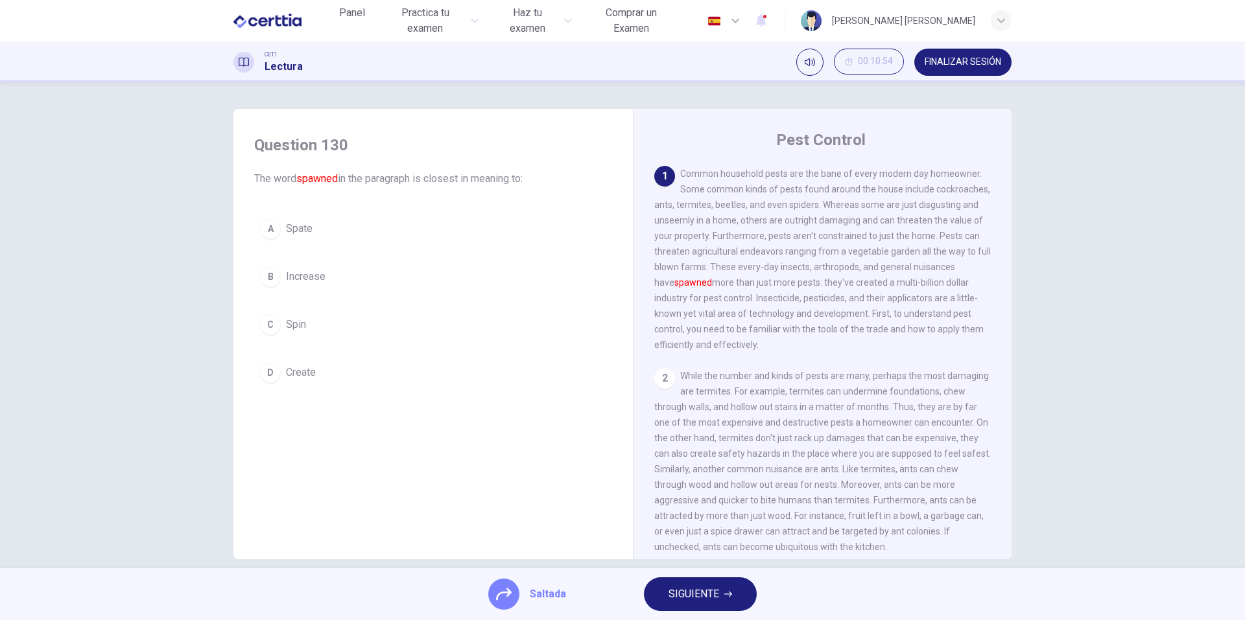
click at [674, 596] on span "SIGUIENTE" at bounding box center [693, 594] width 51 height 18
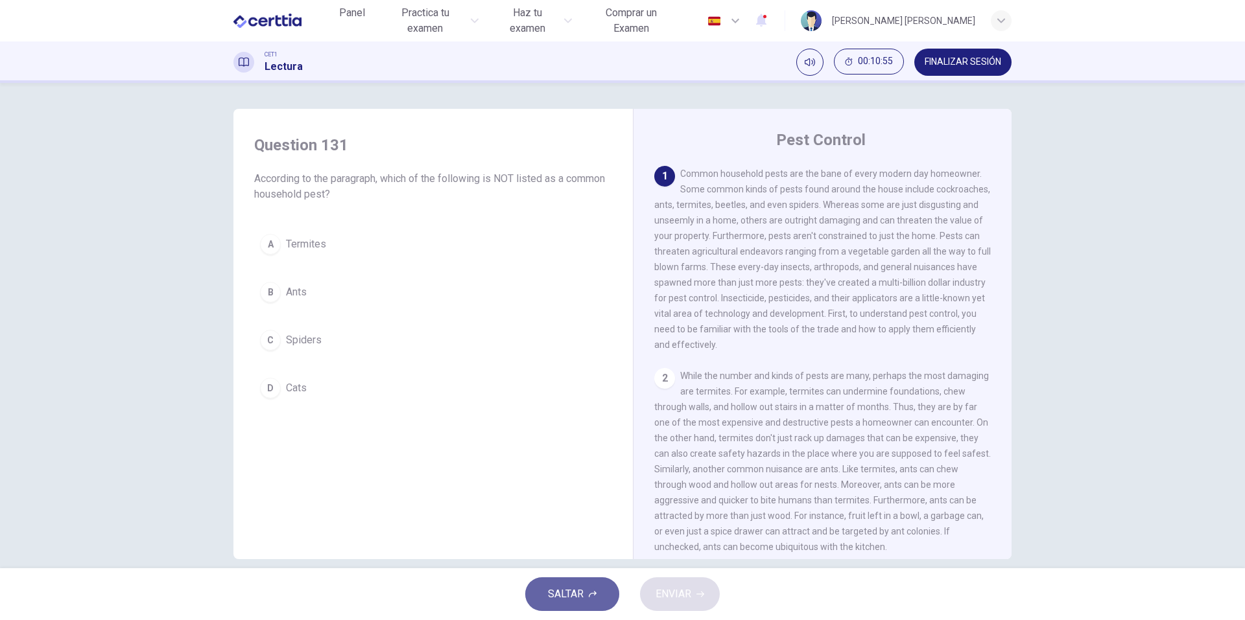
click at [605, 584] on button "SALTAR" at bounding box center [572, 595] width 94 height 34
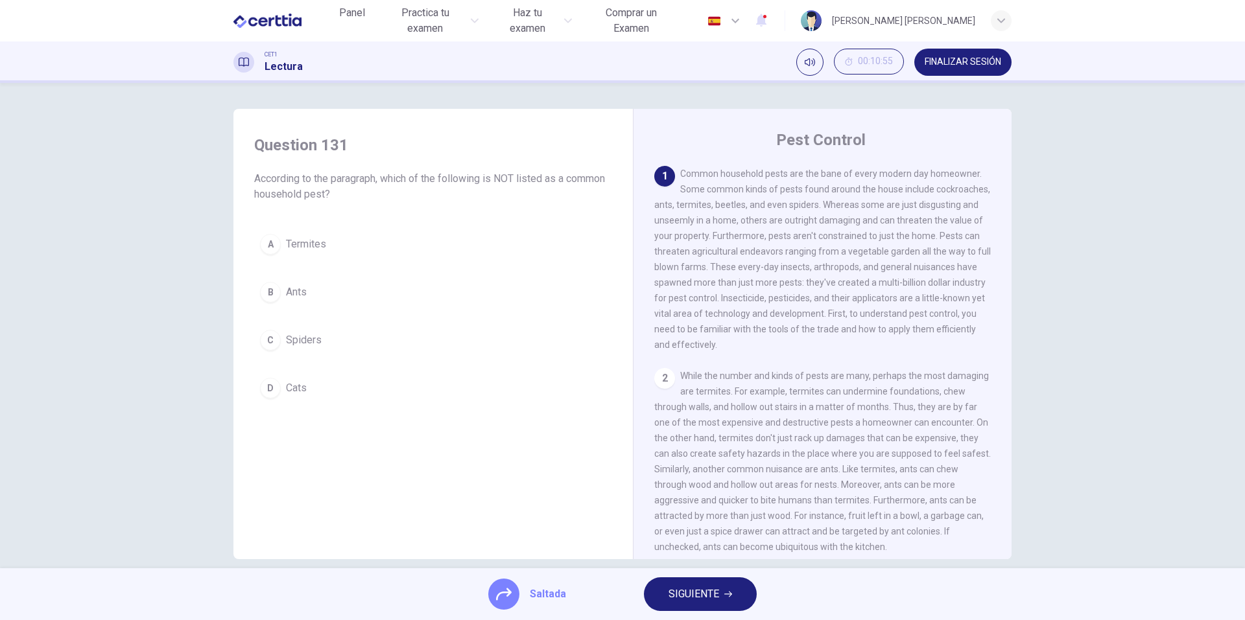
drag, startPoint x: 666, startPoint y: 590, endPoint x: 683, endPoint y: 590, distance: 16.2
click at [683, 590] on span "SIGUIENTE" at bounding box center [693, 594] width 51 height 18
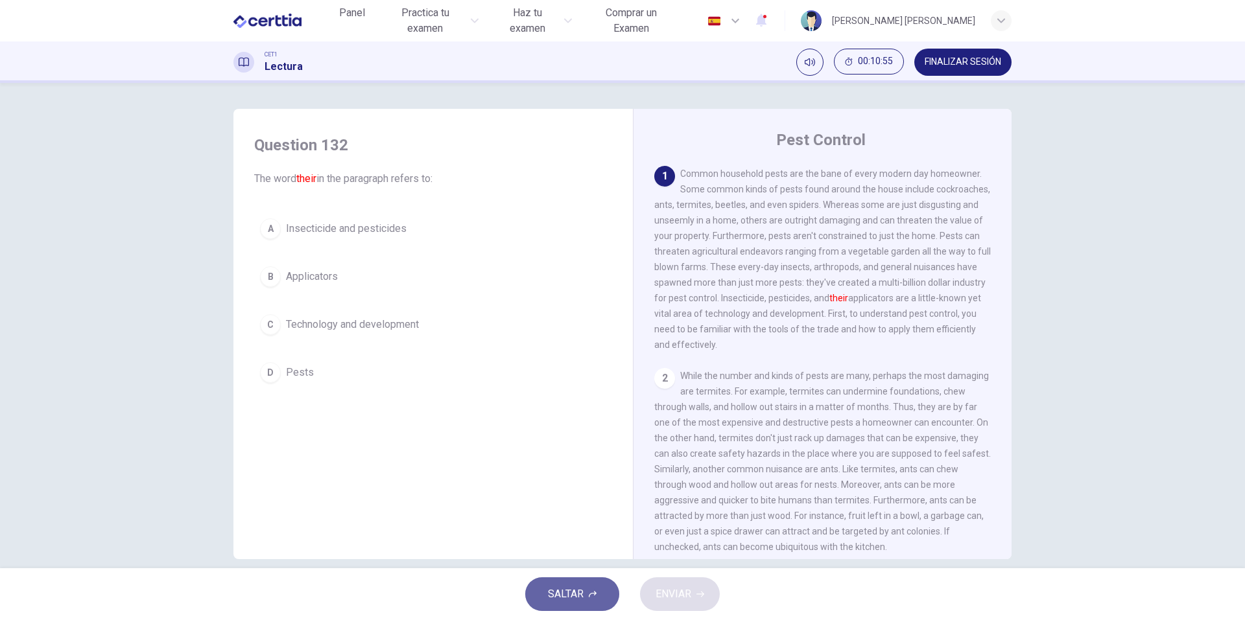
click at [583, 587] on span "SALTAR" at bounding box center [566, 594] width 36 height 18
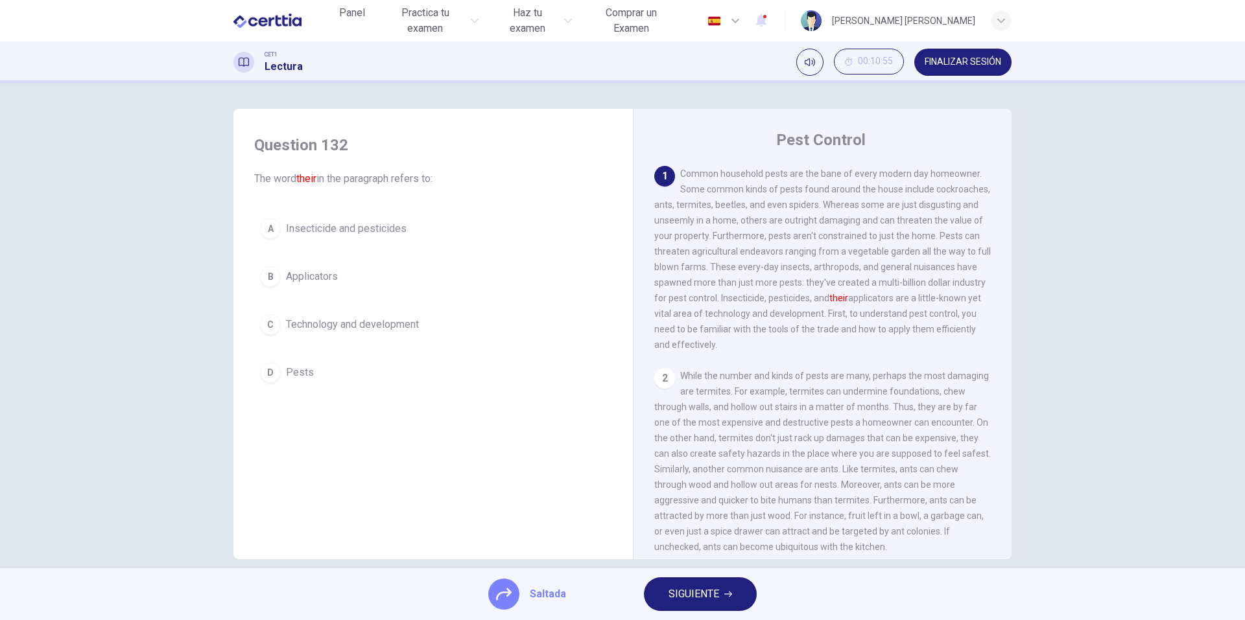
click at [679, 598] on span "SIGUIENTE" at bounding box center [693, 594] width 51 height 18
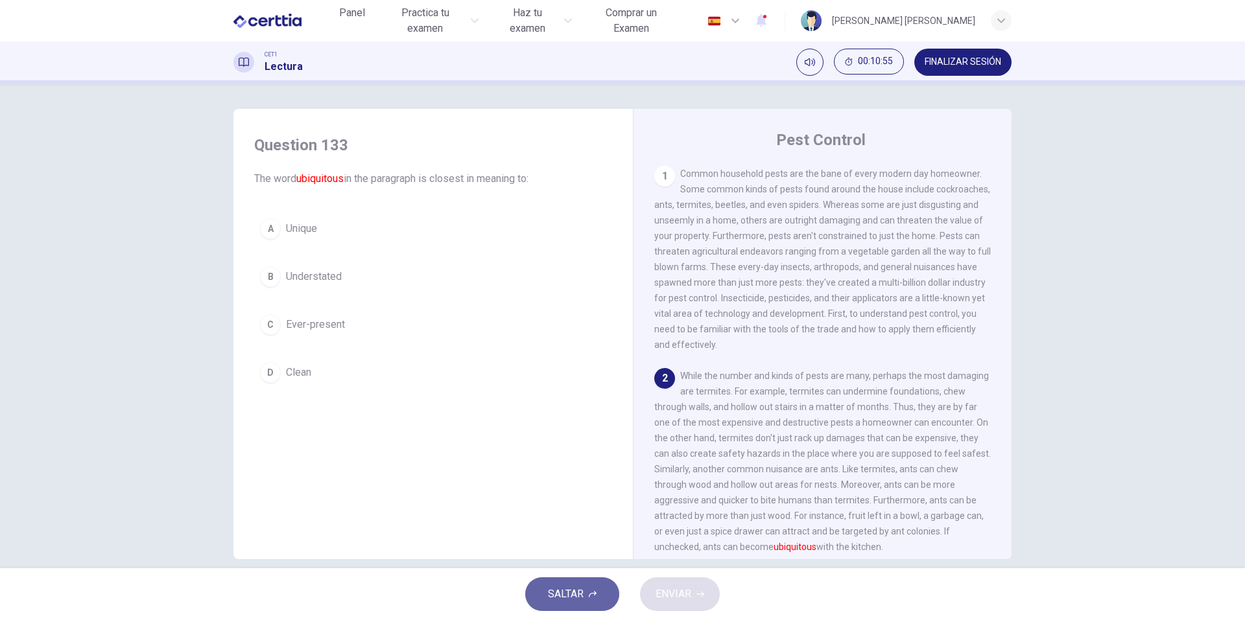
click at [607, 590] on button "SALTAR" at bounding box center [572, 595] width 94 height 34
click at [607, 591] on button "SALTAR" at bounding box center [572, 595] width 94 height 34
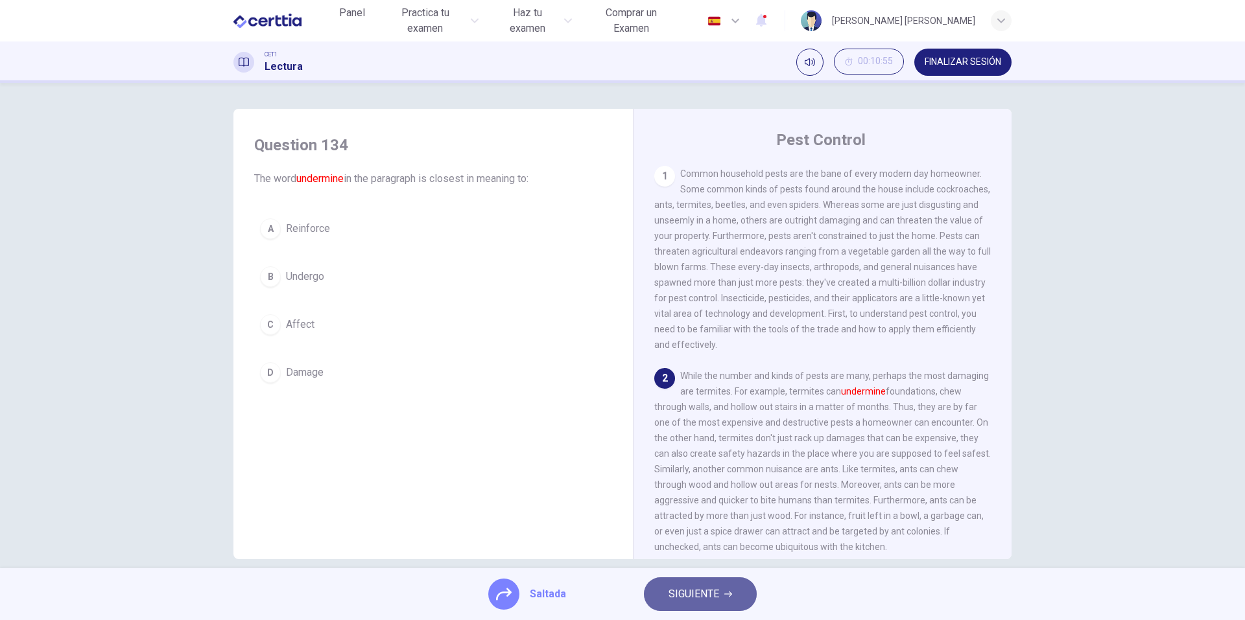
click at [678, 594] on span "SIGUIENTE" at bounding box center [693, 594] width 51 height 18
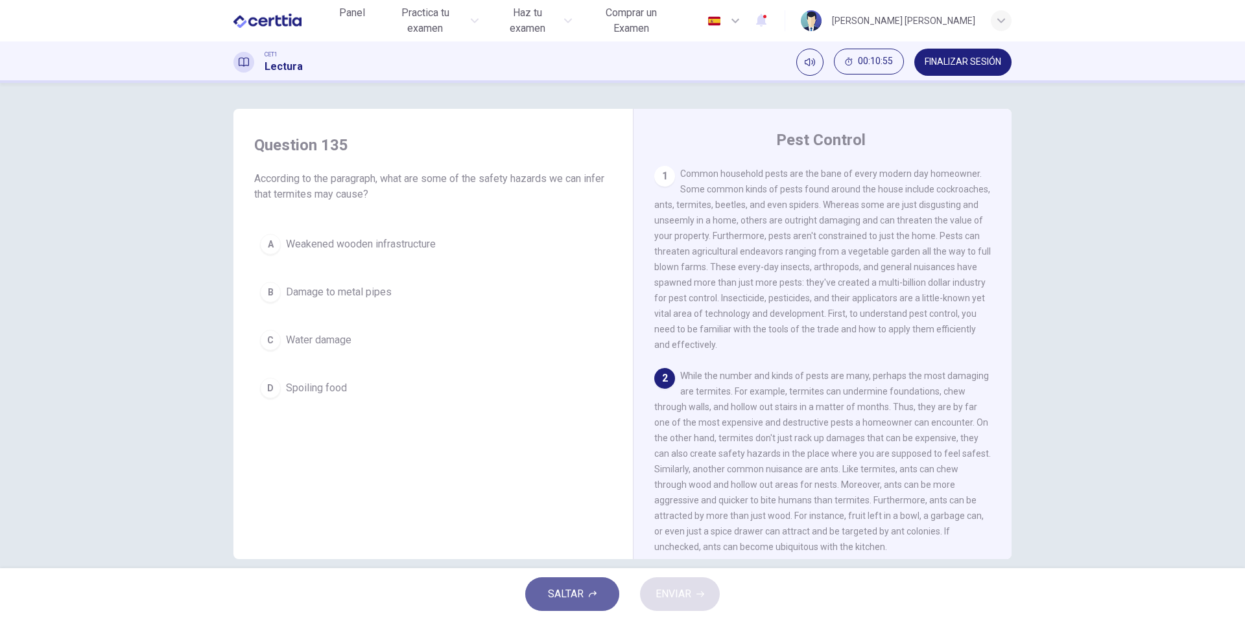
click at [603, 591] on button "SALTAR" at bounding box center [572, 595] width 94 height 34
click at [587, 591] on button "SALTAR" at bounding box center [572, 595] width 94 height 34
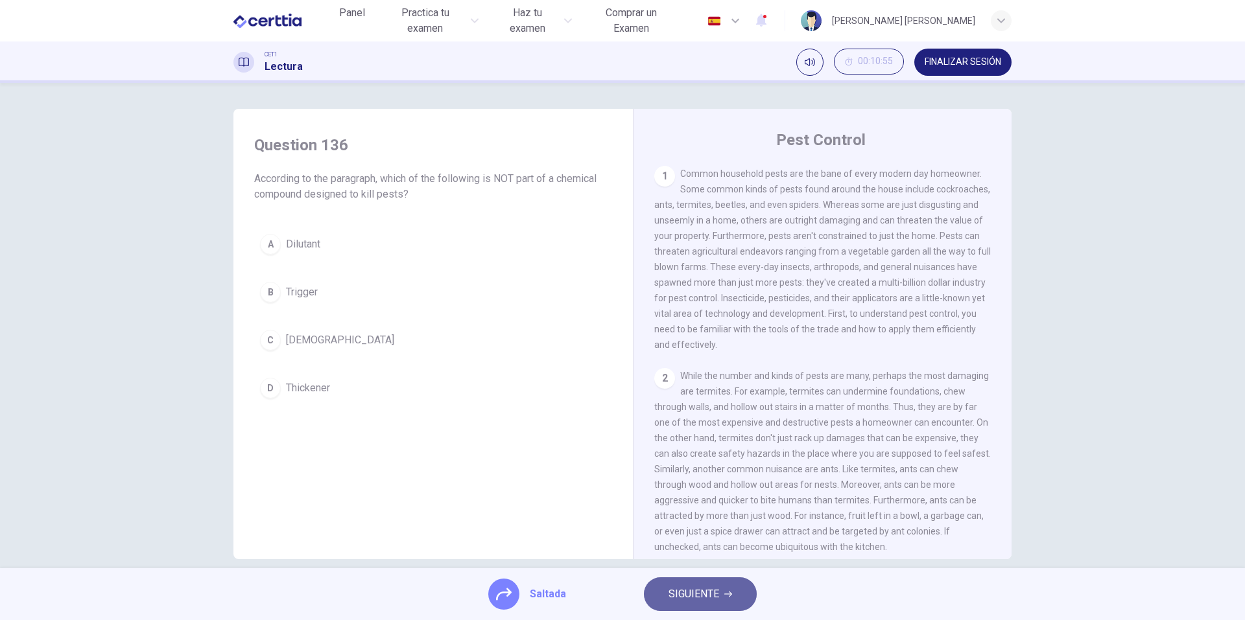
click at [674, 596] on span "SIGUIENTE" at bounding box center [693, 594] width 51 height 18
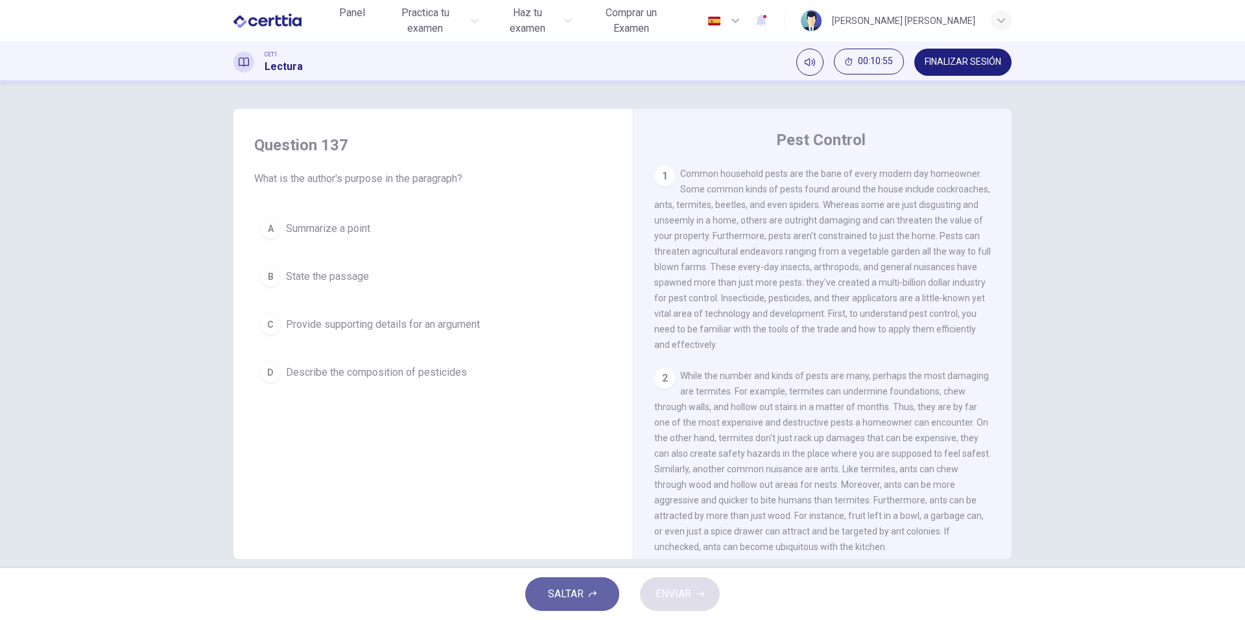
click at [585, 593] on button "SALTAR" at bounding box center [572, 595] width 94 height 34
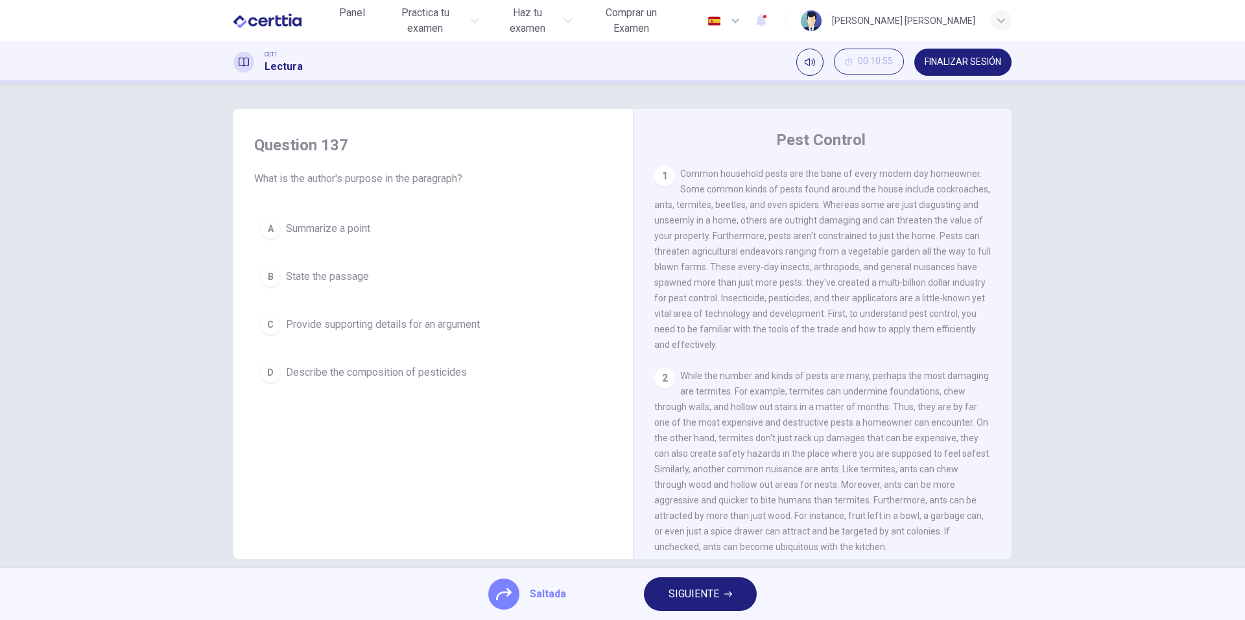
click at [666, 599] on button "SIGUIENTE" at bounding box center [700, 595] width 113 height 34
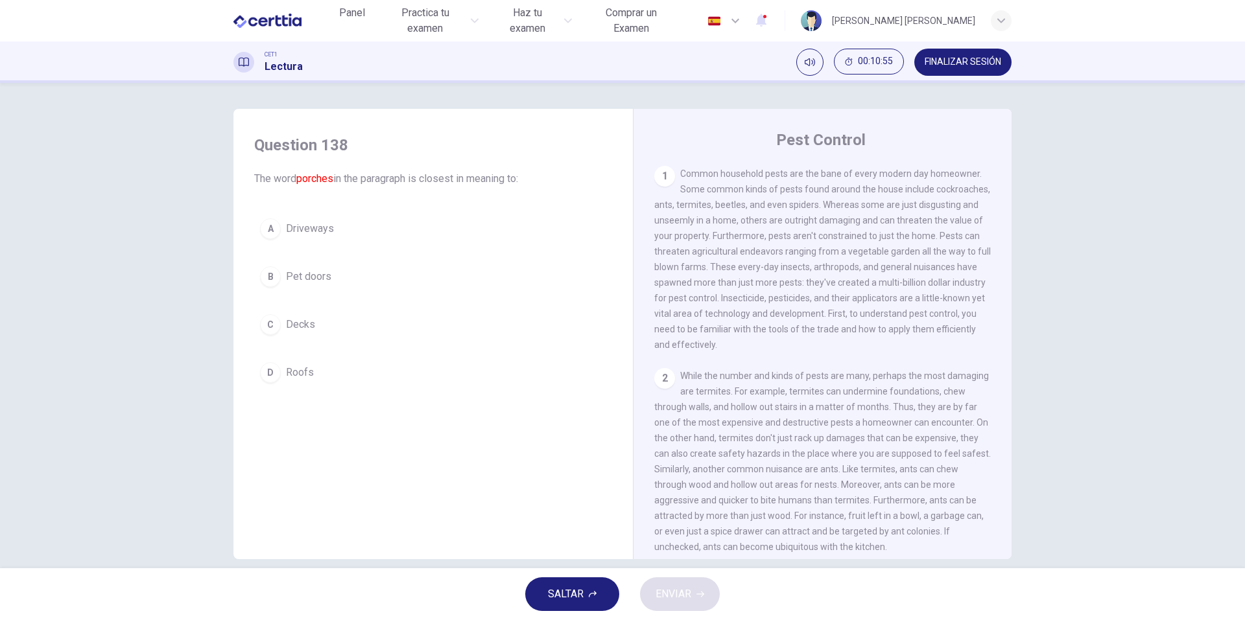
click at [597, 595] on button "SALTAR" at bounding box center [572, 595] width 94 height 34
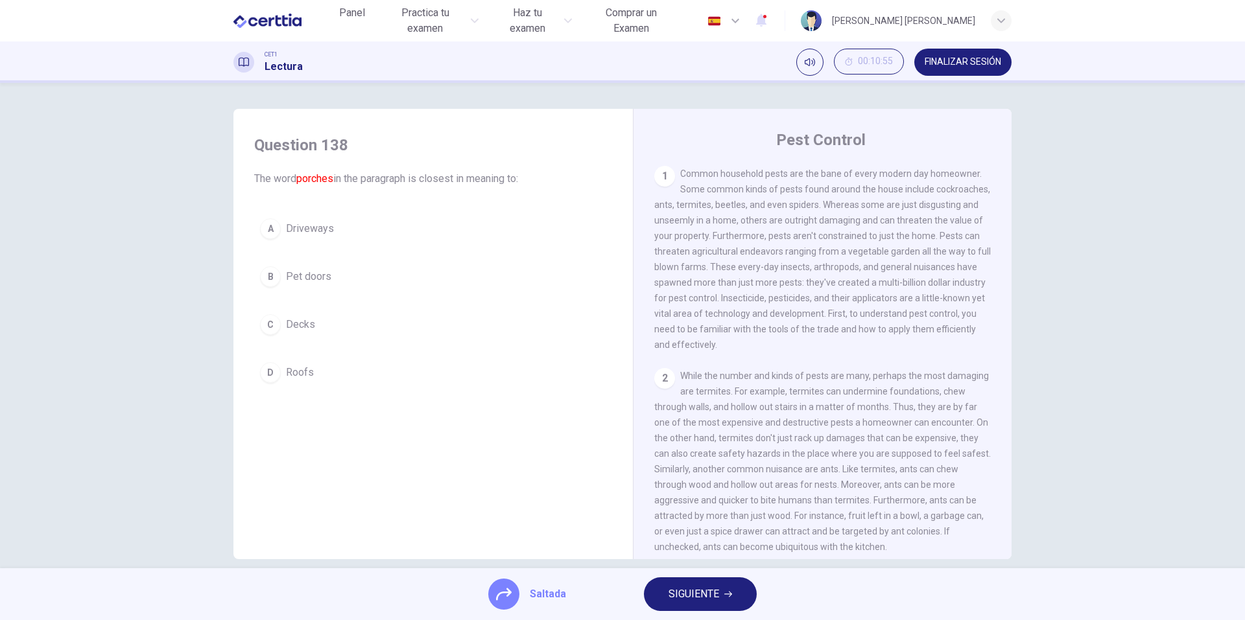
click at [683, 599] on span "SIGUIENTE" at bounding box center [693, 594] width 51 height 18
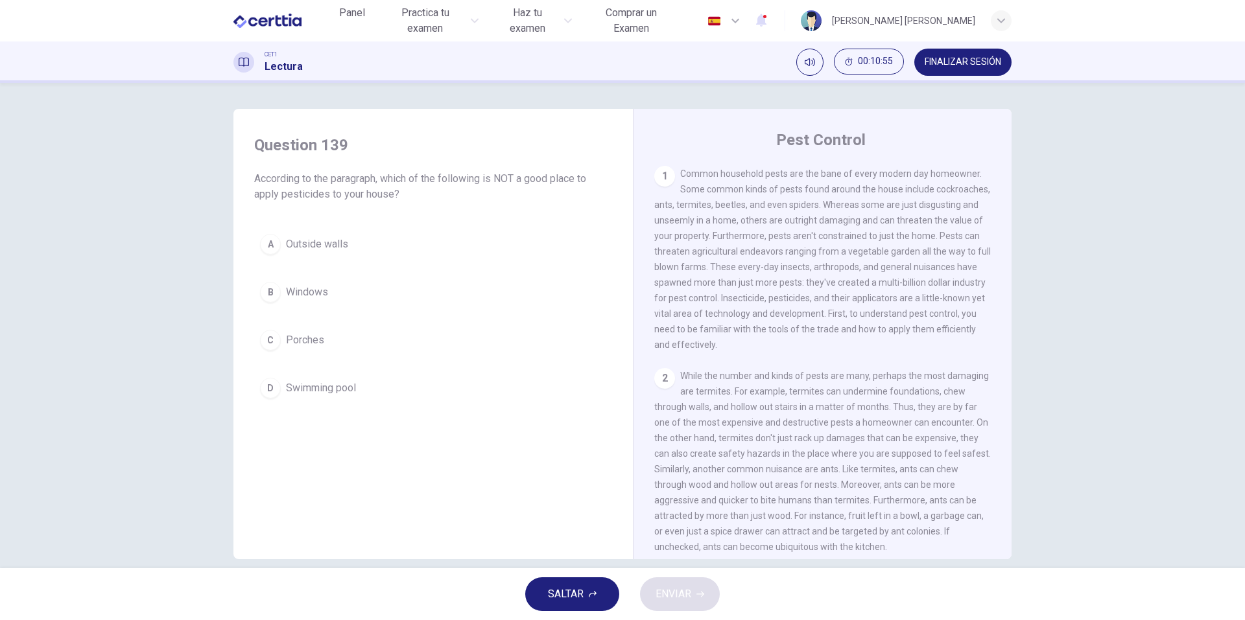
click at [572, 595] on span "SALTAR" at bounding box center [566, 594] width 36 height 18
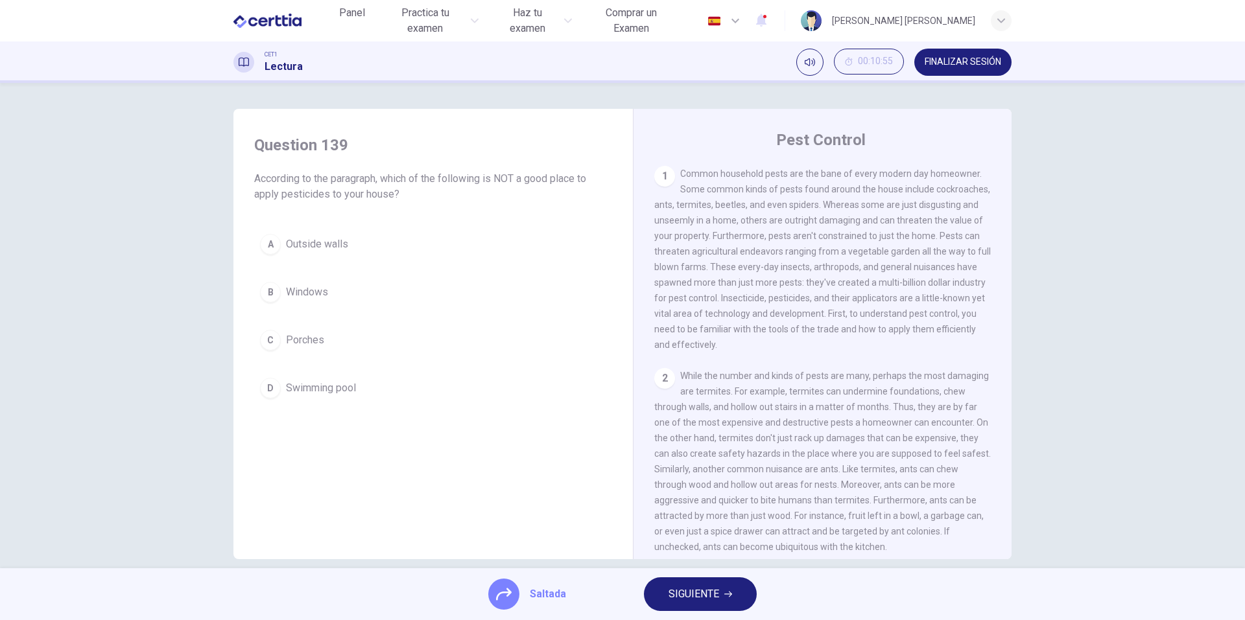
click at [674, 602] on span "SIGUIENTE" at bounding box center [693, 594] width 51 height 18
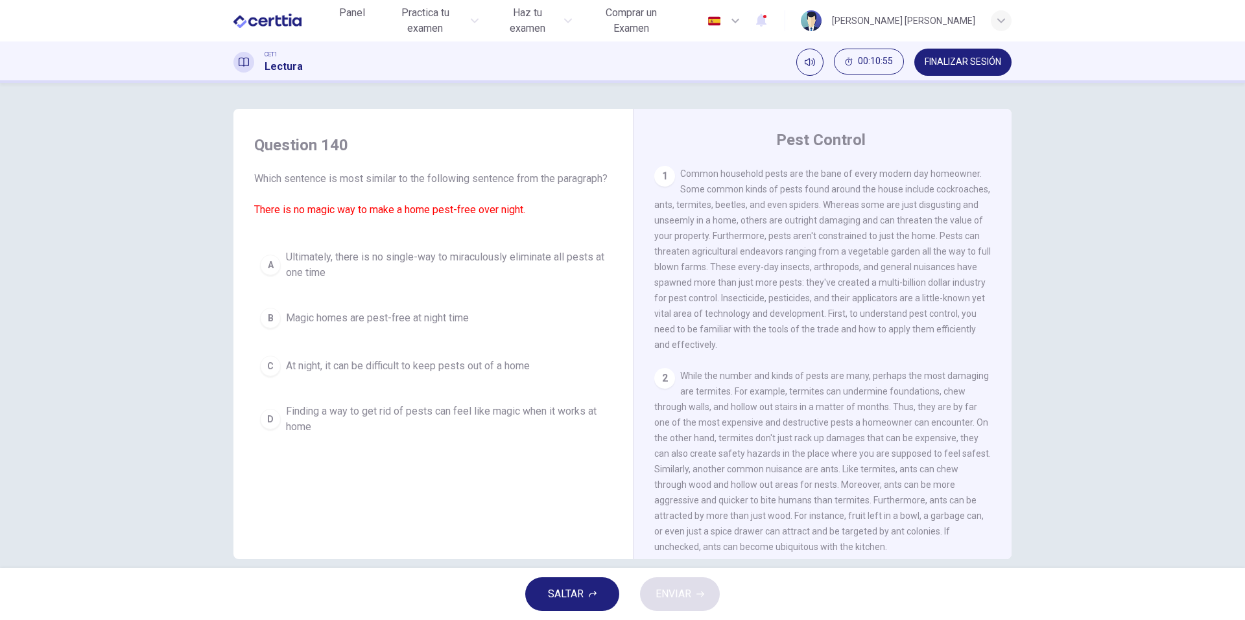
click at [599, 596] on button "SALTAR" at bounding box center [572, 595] width 94 height 34
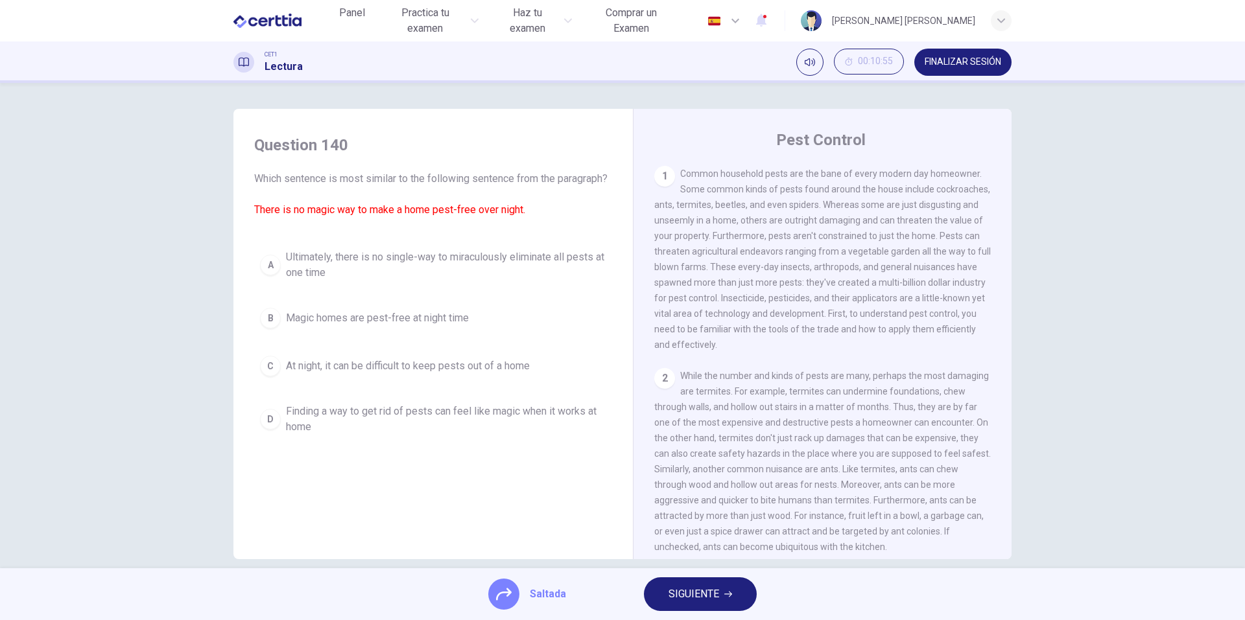
click at [679, 602] on span "SIGUIENTE" at bounding box center [693, 594] width 51 height 18
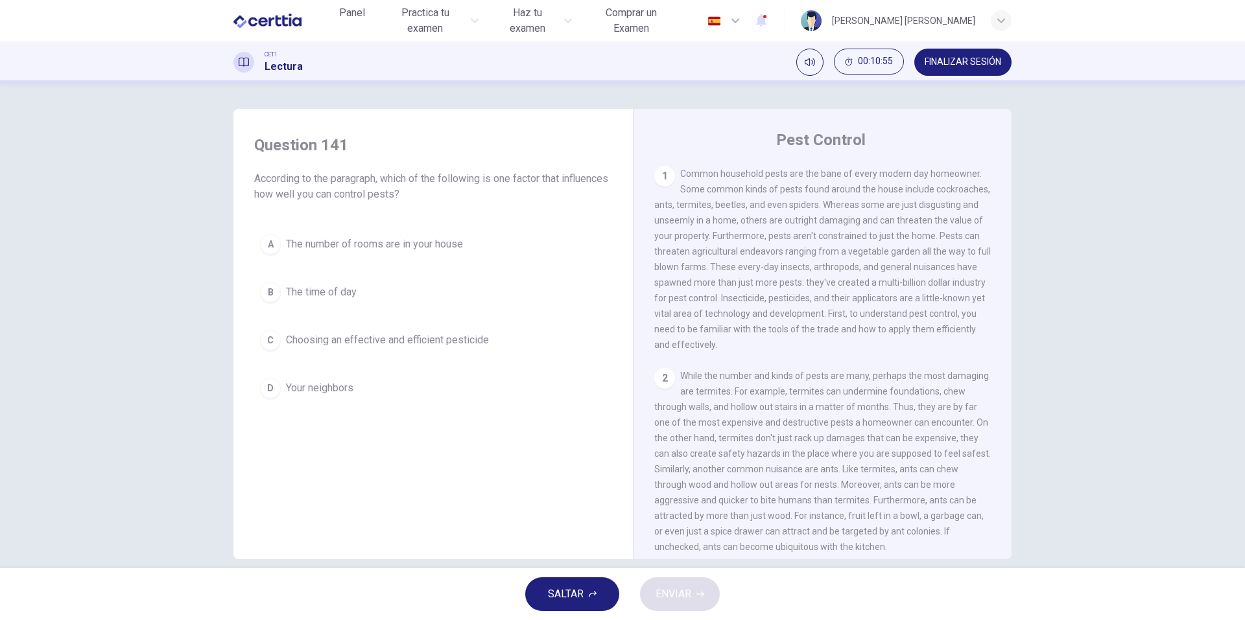
click at [587, 596] on button "SALTAR" at bounding box center [572, 595] width 94 height 34
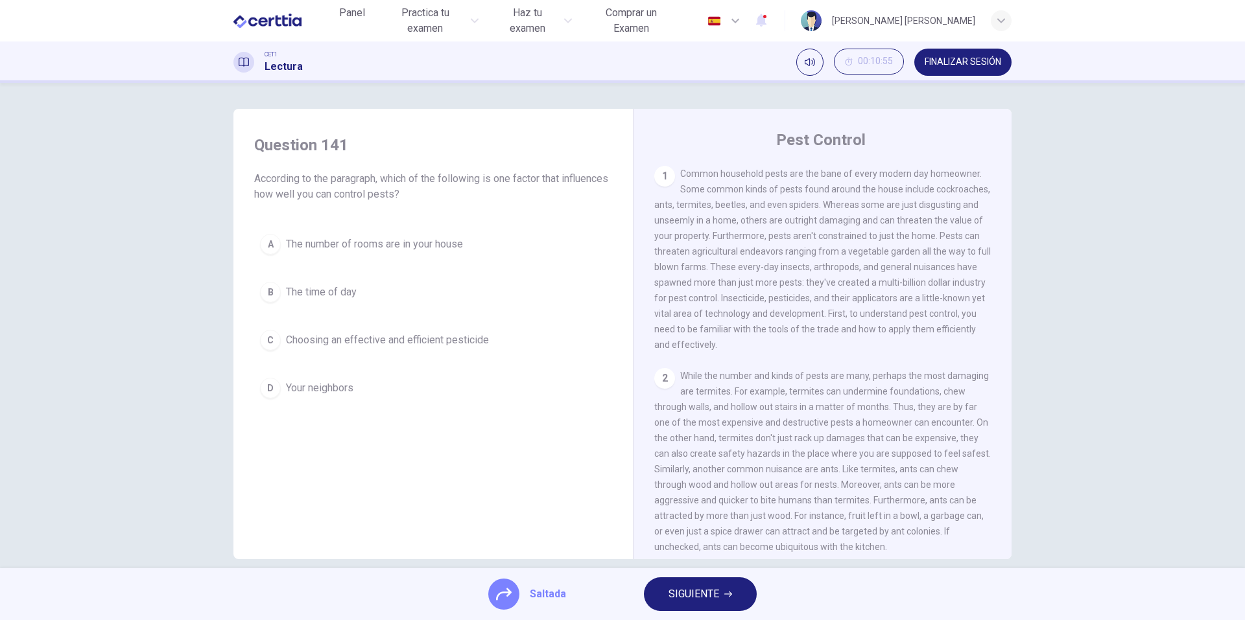
click at [676, 598] on span "SIGUIENTE" at bounding box center [693, 594] width 51 height 18
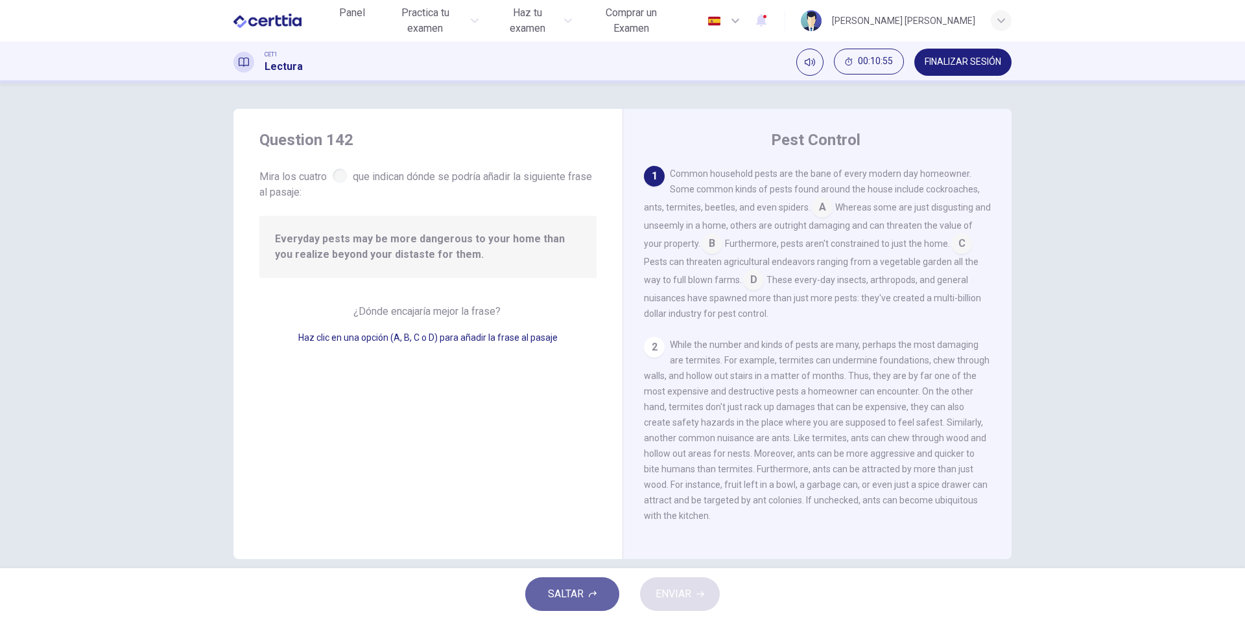
click at [591, 593] on icon "button" at bounding box center [593, 595] width 8 height 8
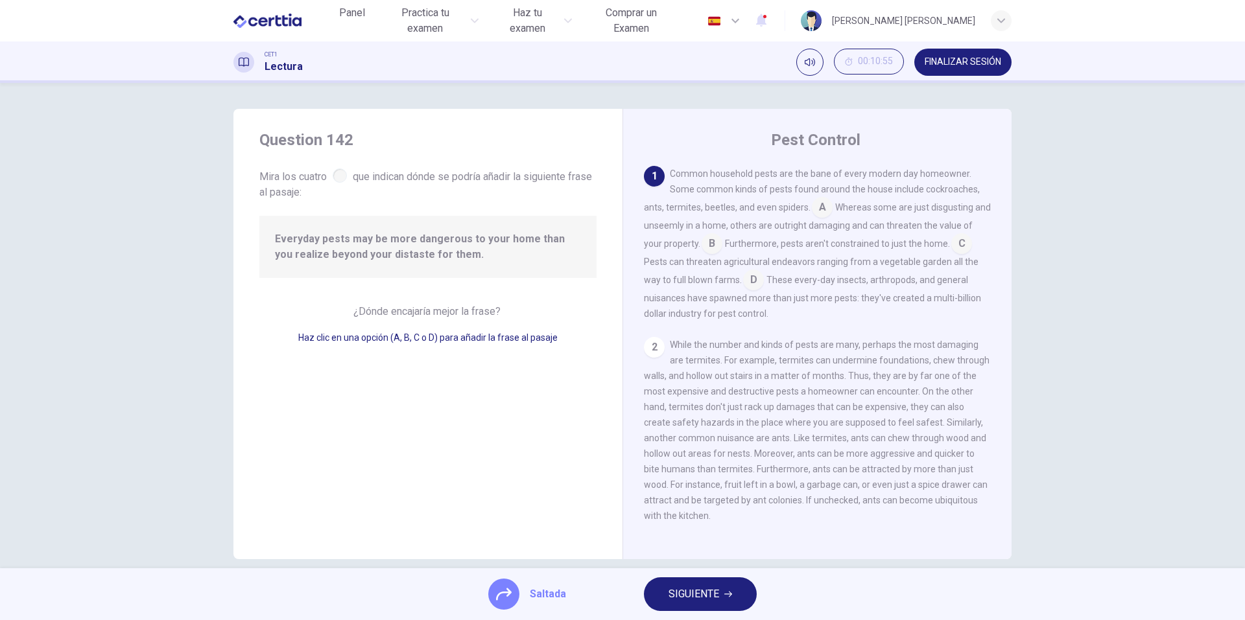
click at [689, 599] on span "SIGUIENTE" at bounding box center [693, 594] width 51 height 18
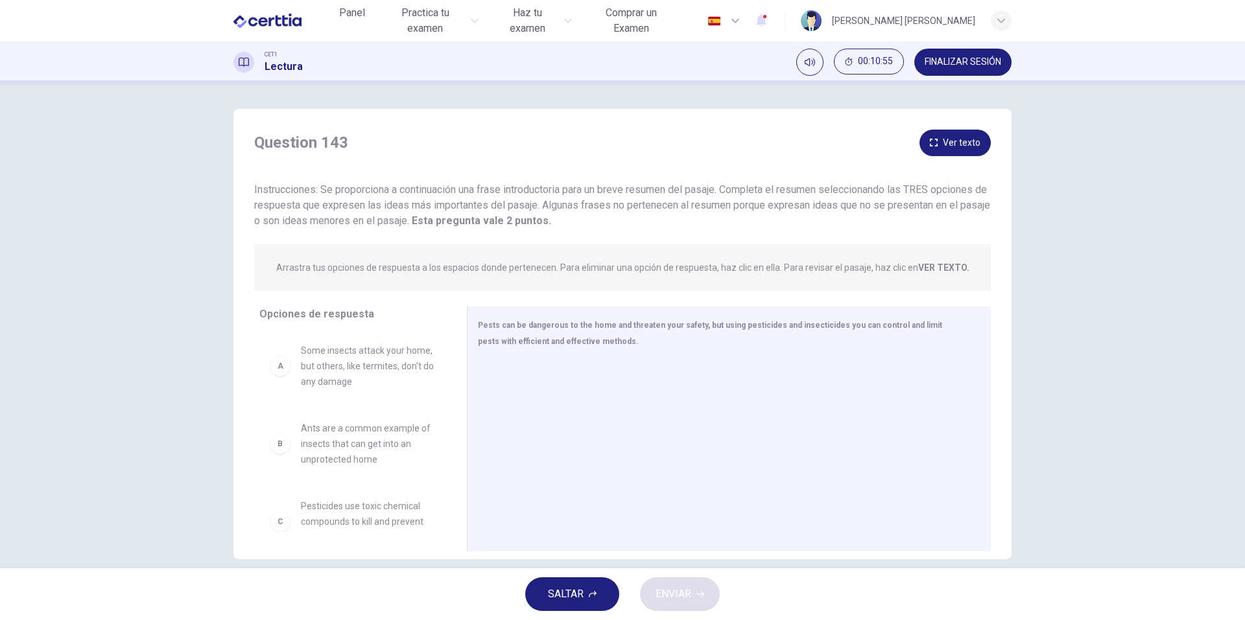
click at [582, 589] on span "SALTAR" at bounding box center [566, 594] width 36 height 18
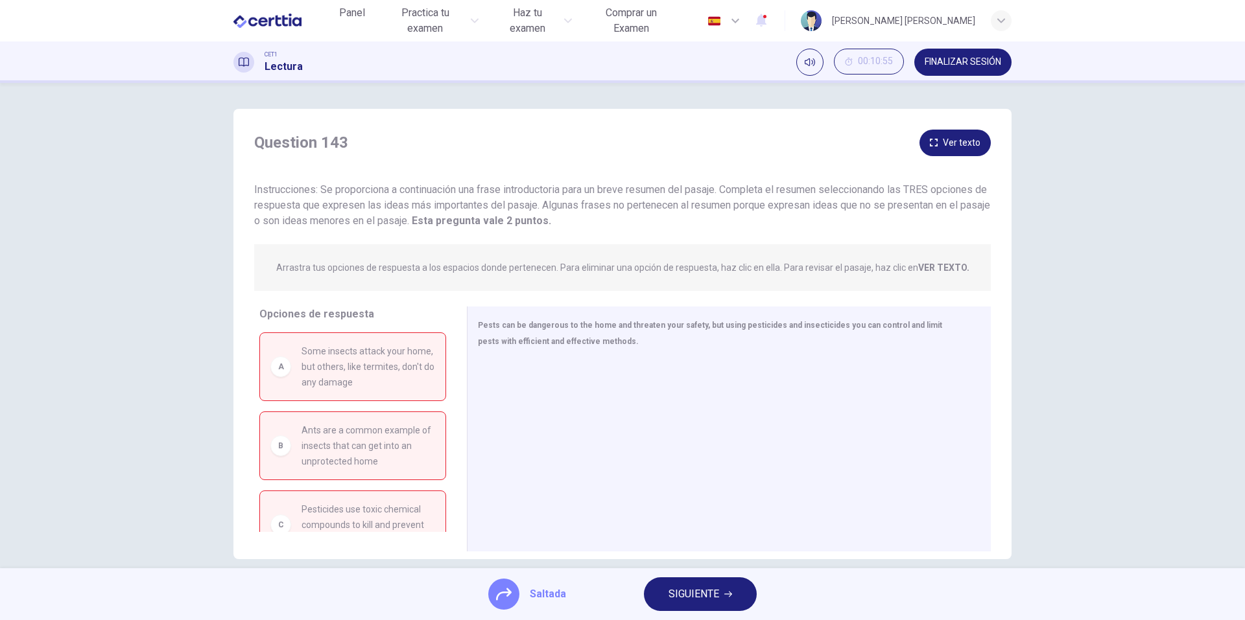
click at [663, 596] on button "SIGUIENTE" at bounding box center [700, 595] width 113 height 34
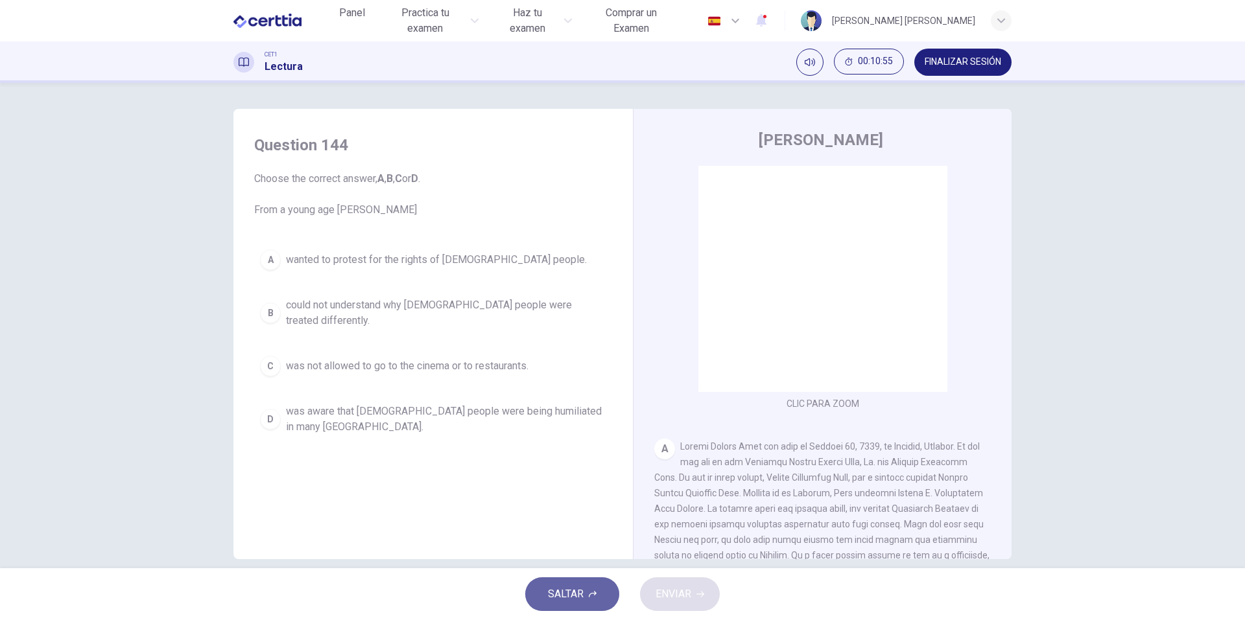
click at [605, 591] on button "SALTAR" at bounding box center [572, 595] width 94 height 34
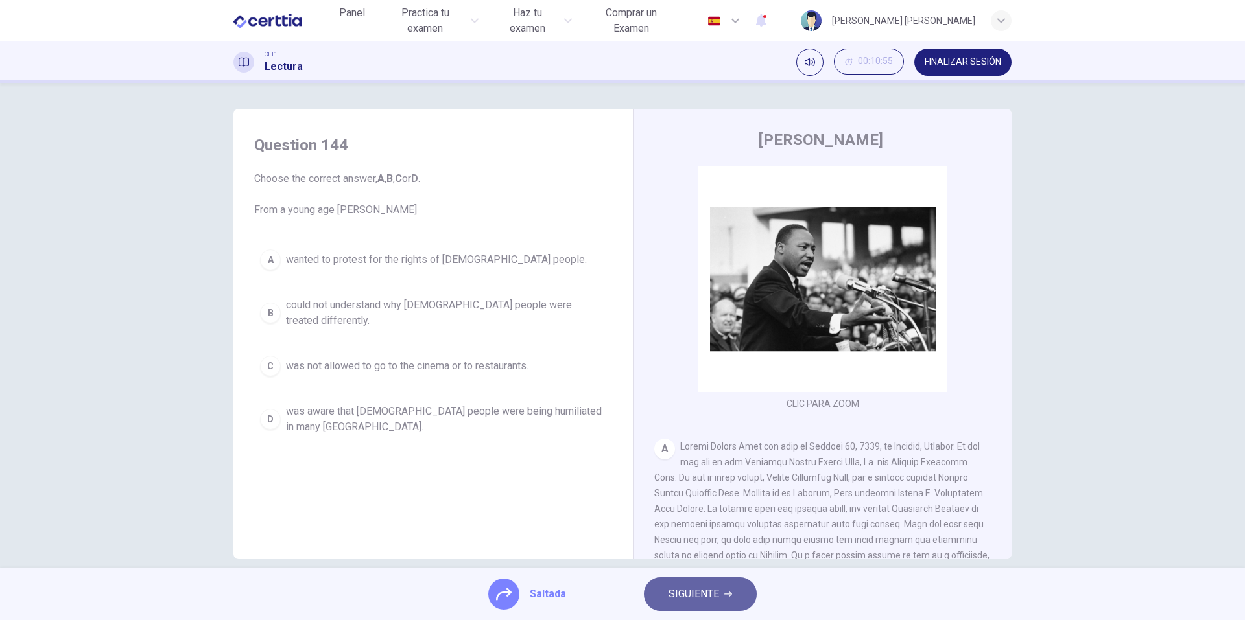
click at [687, 598] on span "SIGUIENTE" at bounding box center [693, 594] width 51 height 18
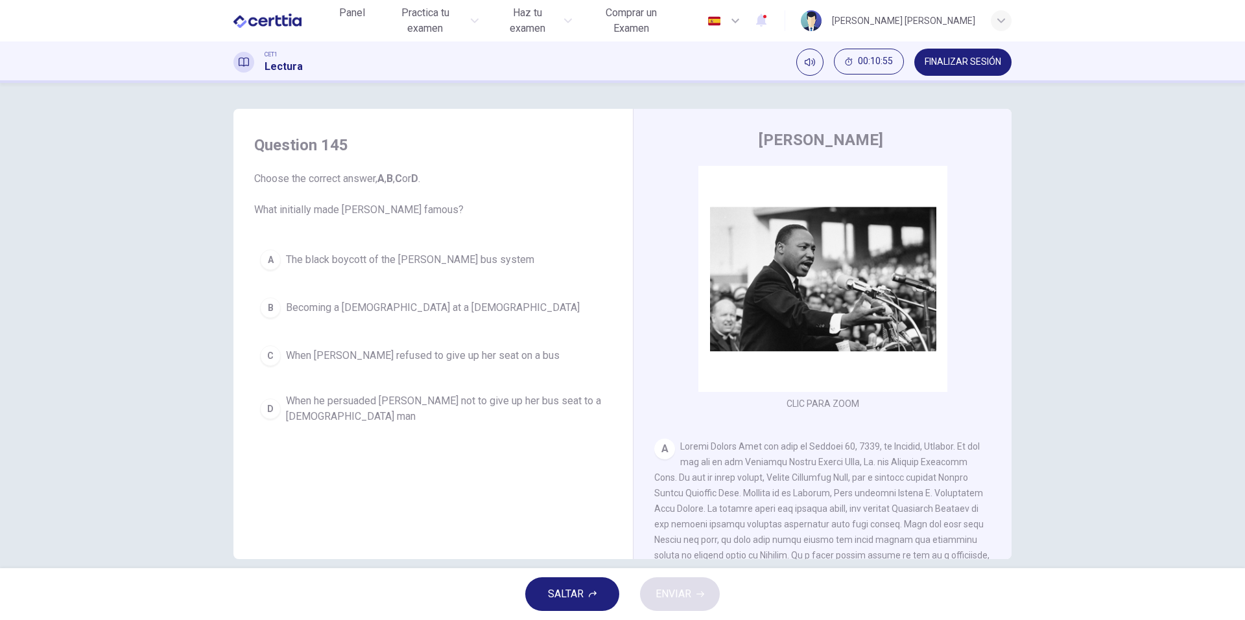
click at [591, 589] on button "SALTAR" at bounding box center [572, 595] width 94 height 34
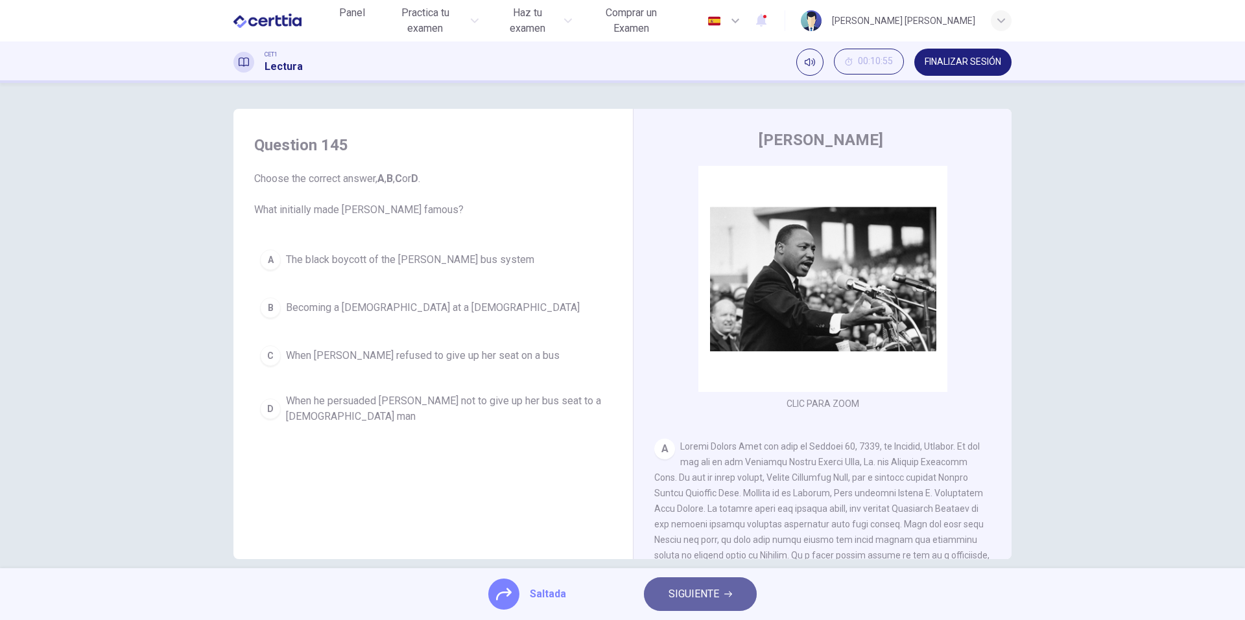
click at [668, 595] on span "SIGUIENTE" at bounding box center [693, 594] width 51 height 18
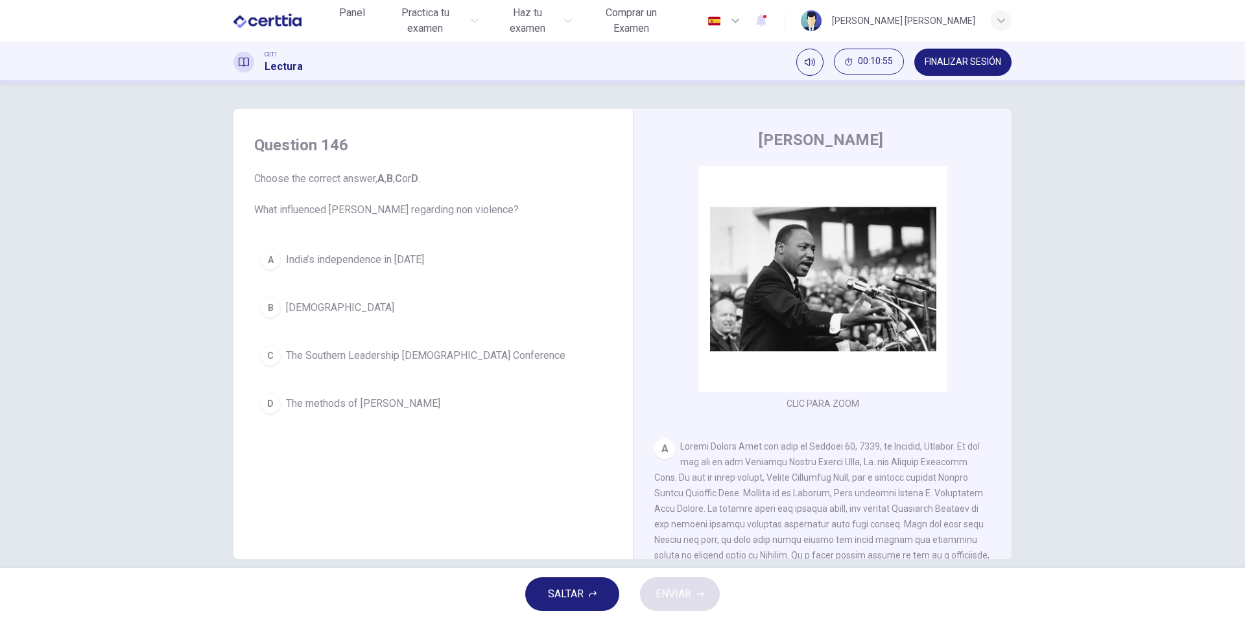
click at [596, 591] on icon "button" at bounding box center [593, 595] width 8 height 8
click at [609, 595] on button "SALTAR" at bounding box center [572, 595] width 94 height 34
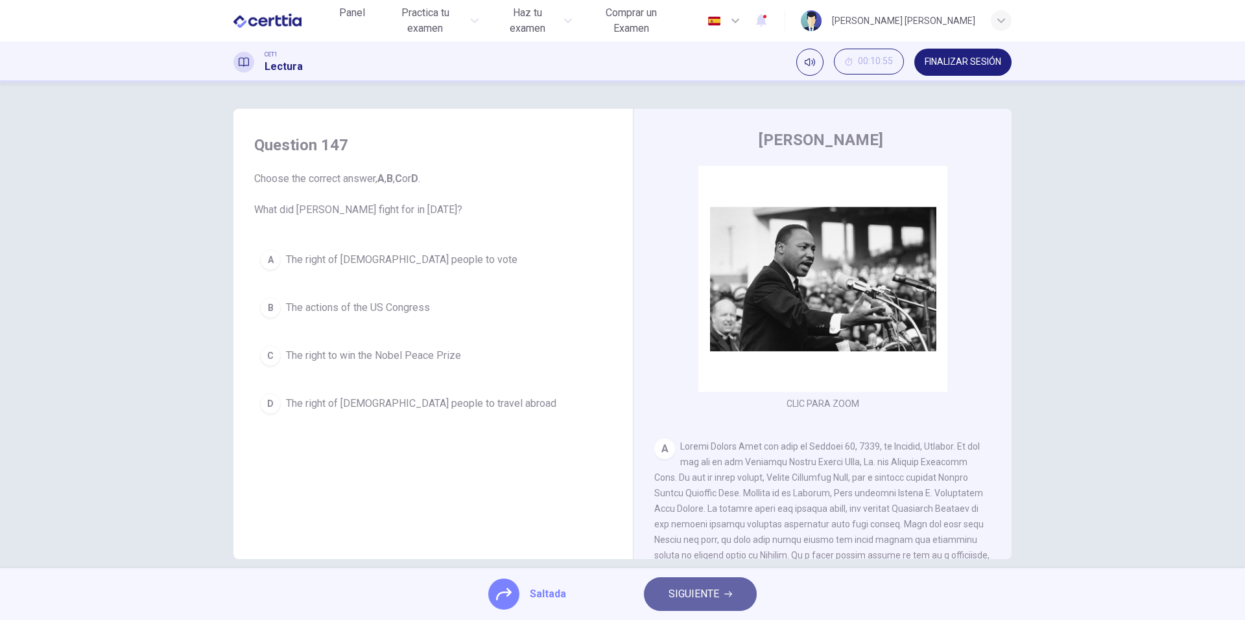
click at [672, 598] on span "SIGUIENTE" at bounding box center [693, 594] width 51 height 18
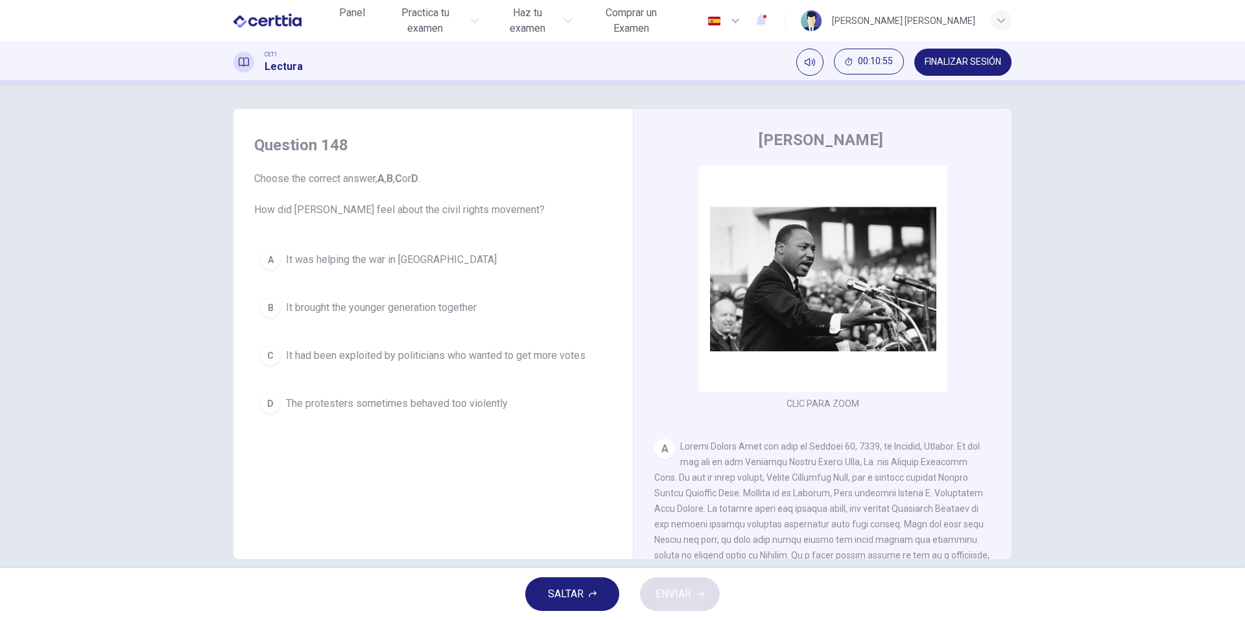
click at [603, 596] on button "SALTAR" at bounding box center [572, 595] width 94 height 34
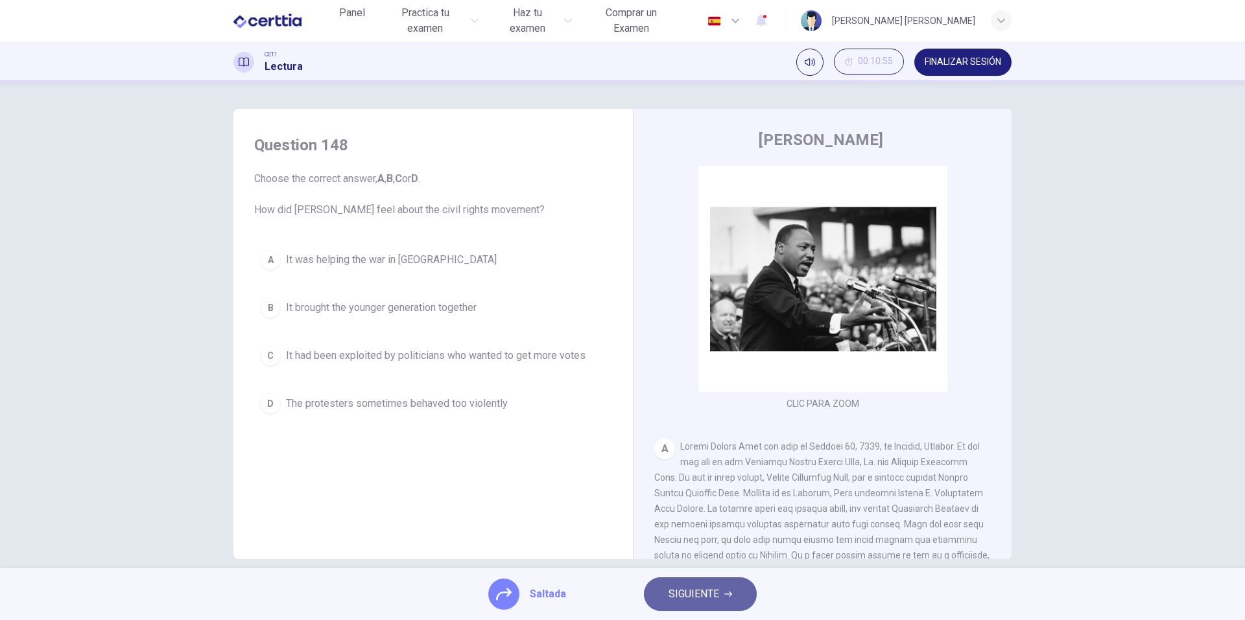
click at [675, 596] on span "SIGUIENTE" at bounding box center [693, 594] width 51 height 18
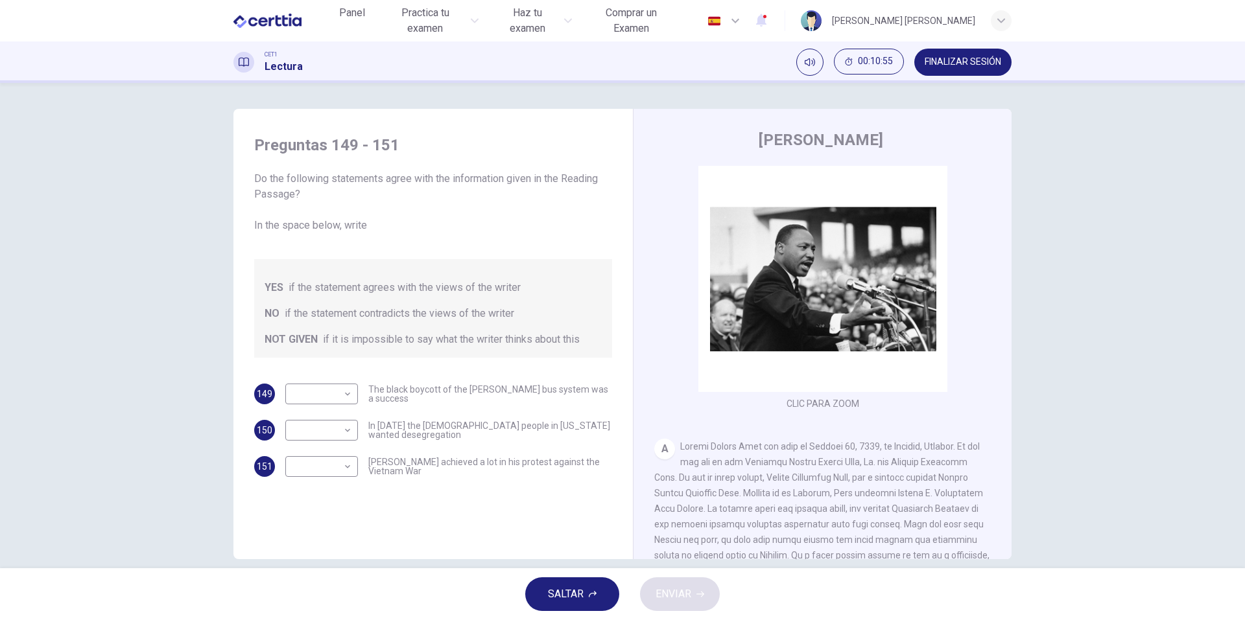
click at [595, 595] on icon "button" at bounding box center [593, 594] width 8 height 6
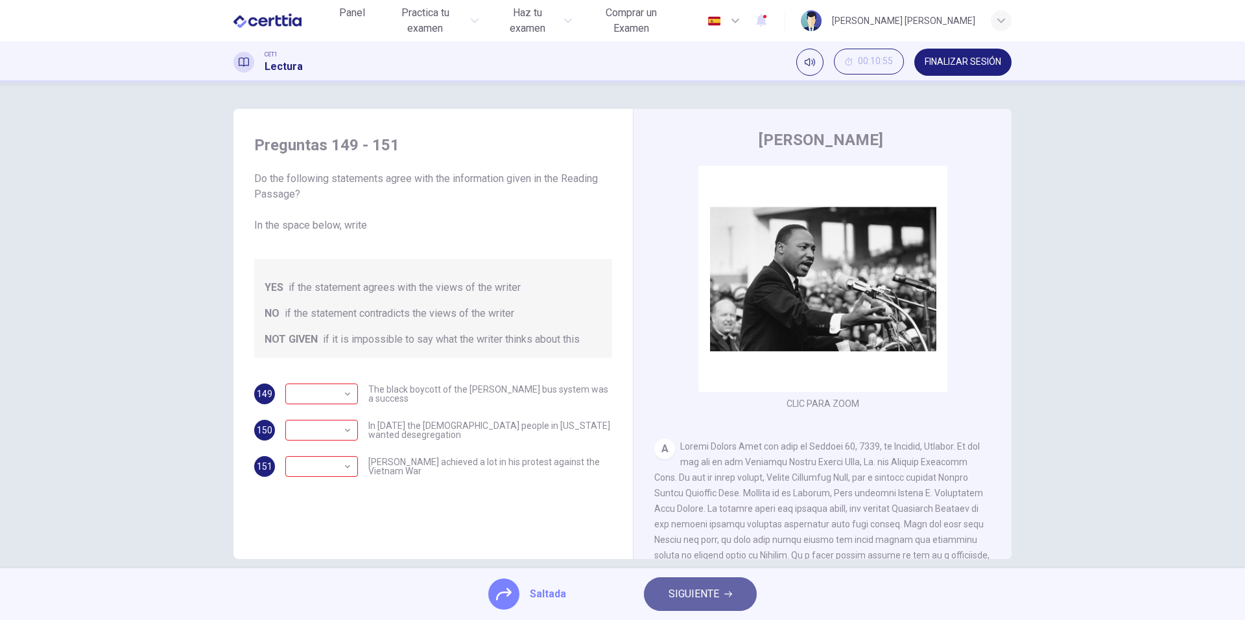
click at [679, 598] on span "SIGUIENTE" at bounding box center [693, 594] width 51 height 18
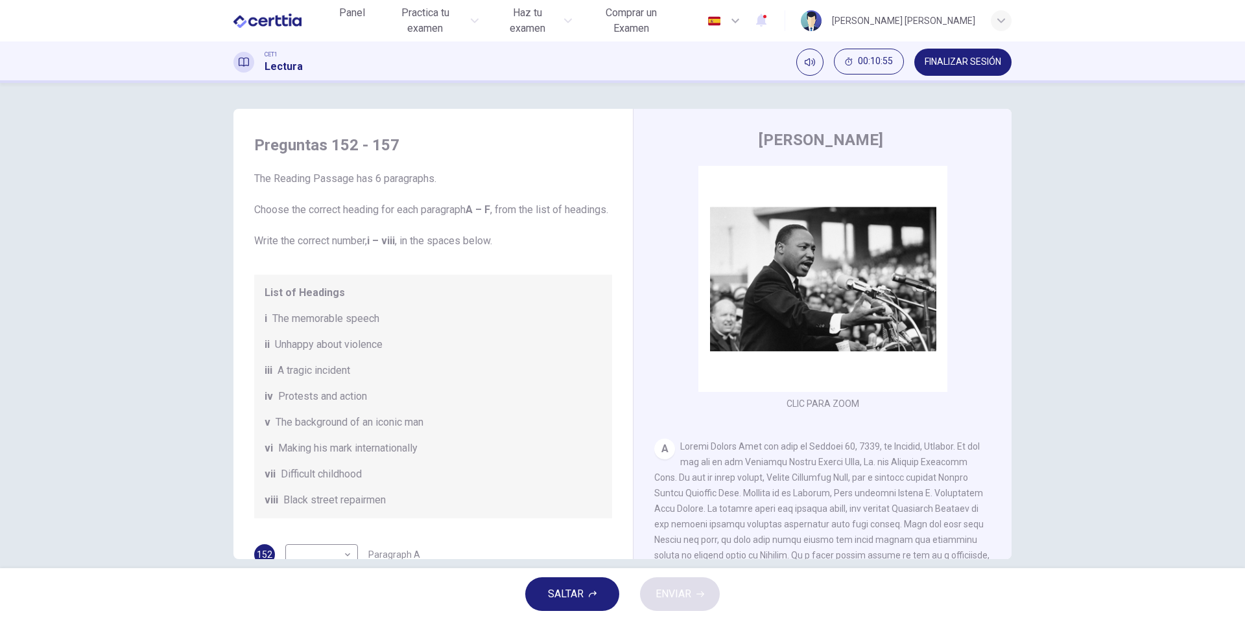
click at [597, 594] on button "SALTAR" at bounding box center [572, 595] width 94 height 34
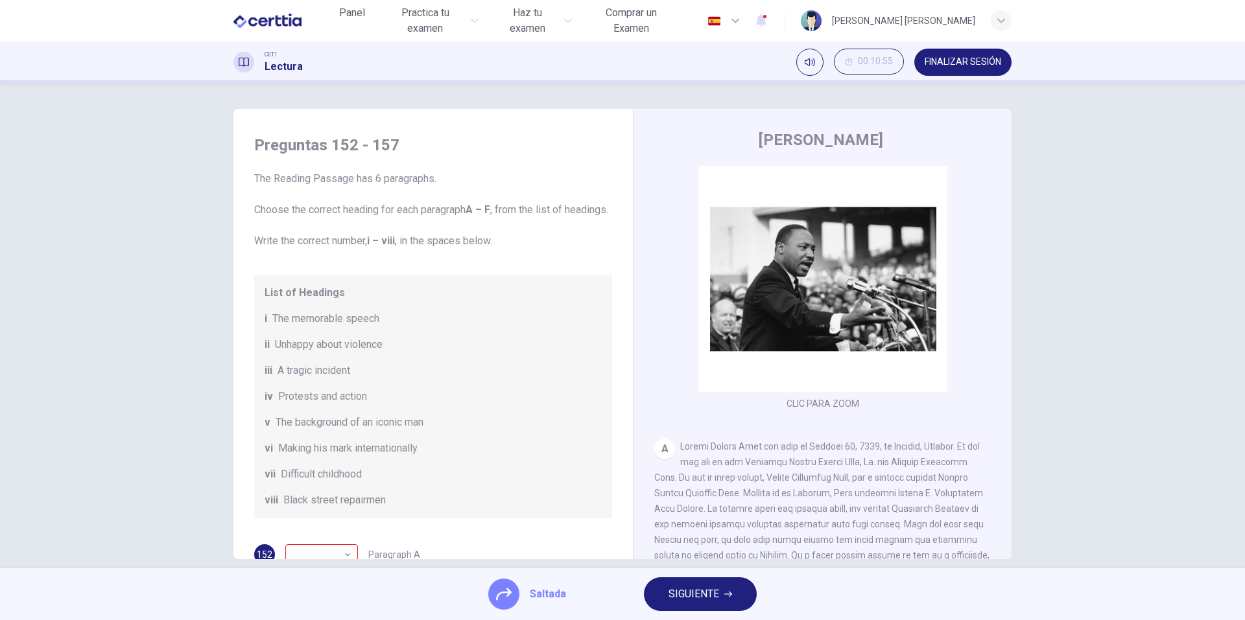
click at [685, 597] on span "SIGUIENTE" at bounding box center [693, 594] width 51 height 18
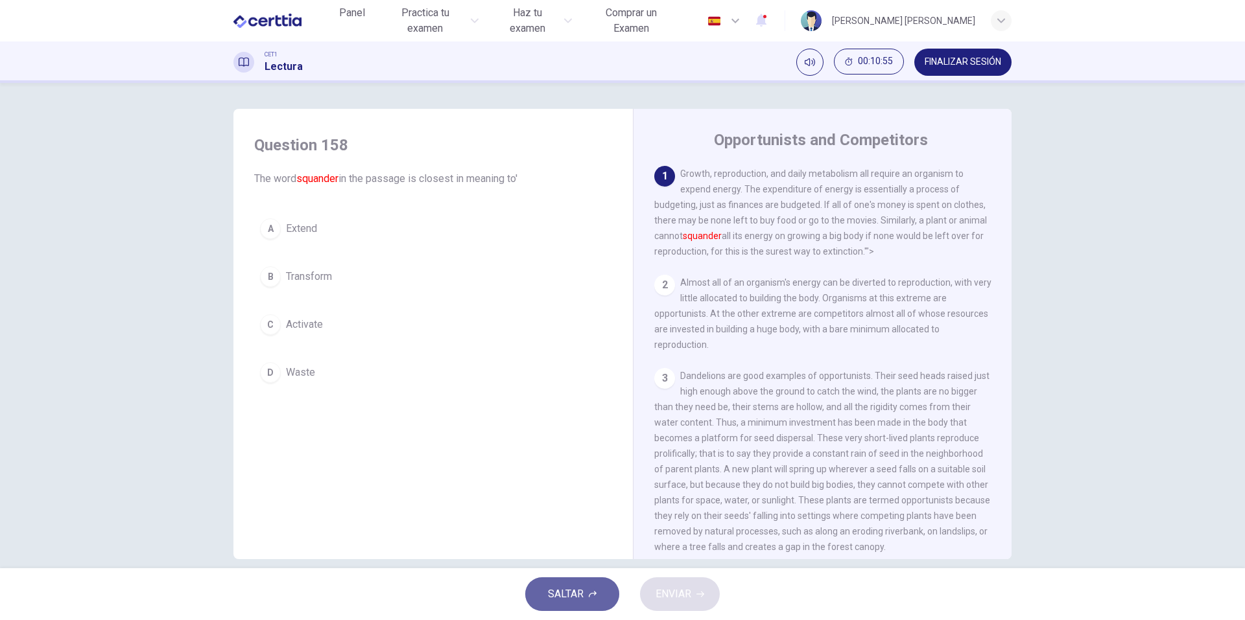
click at [593, 591] on button "SALTAR" at bounding box center [572, 595] width 94 height 34
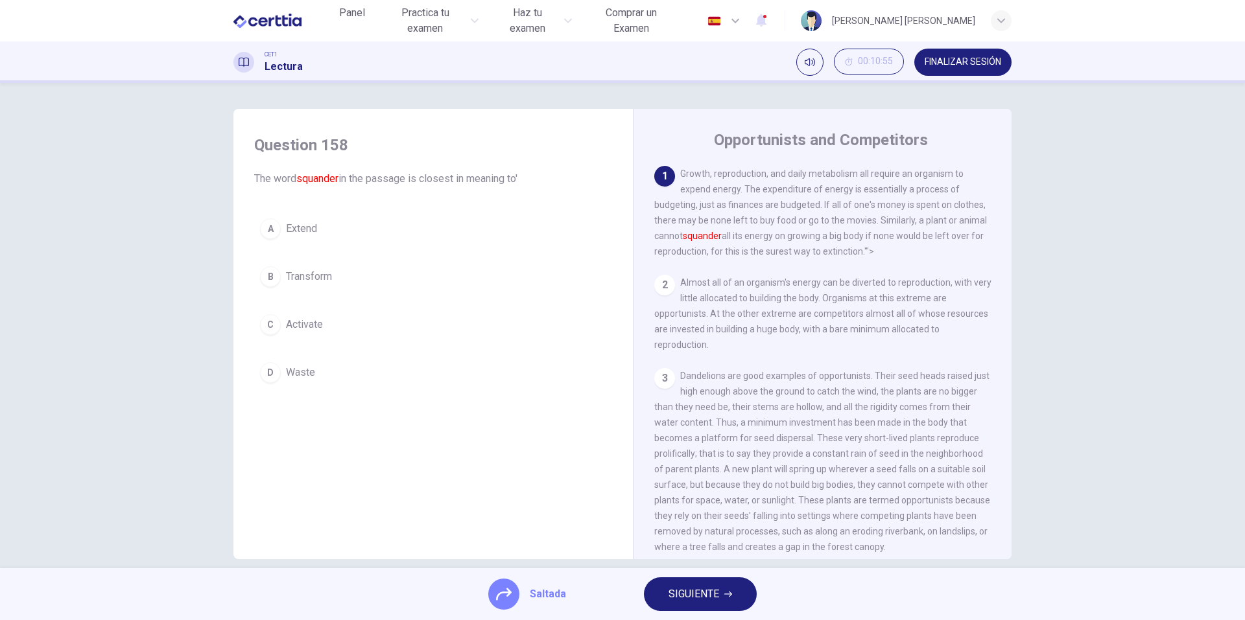
click at [690, 602] on span "SIGUIENTE" at bounding box center [693, 594] width 51 height 18
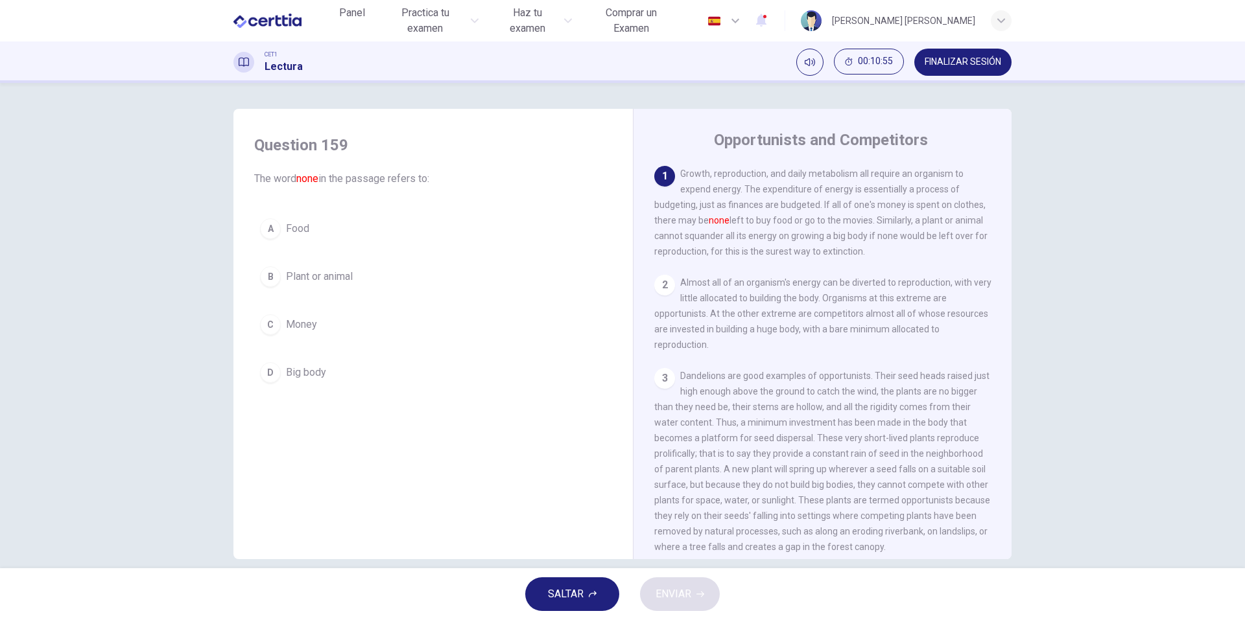
click at [613, 589] on button "SALTAR" at bounding box center [572, 595] width 94 height 34
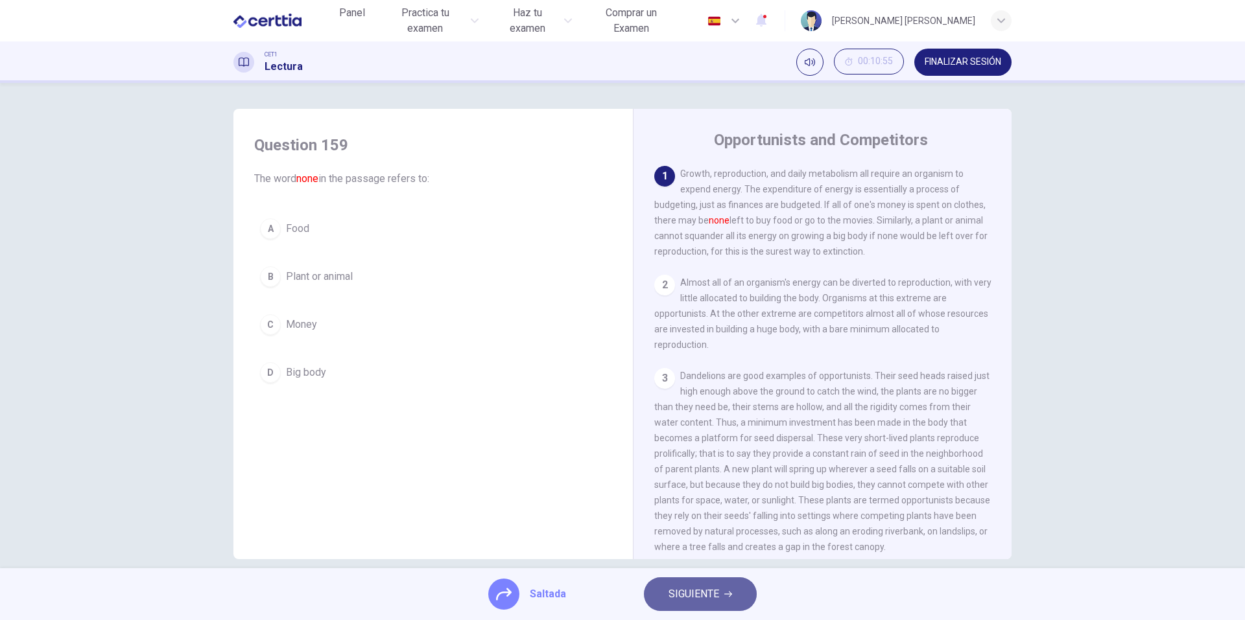
click at [687, 596] on span "SIGUIENTE" at bounding box center [693, 594] width 51 height 18
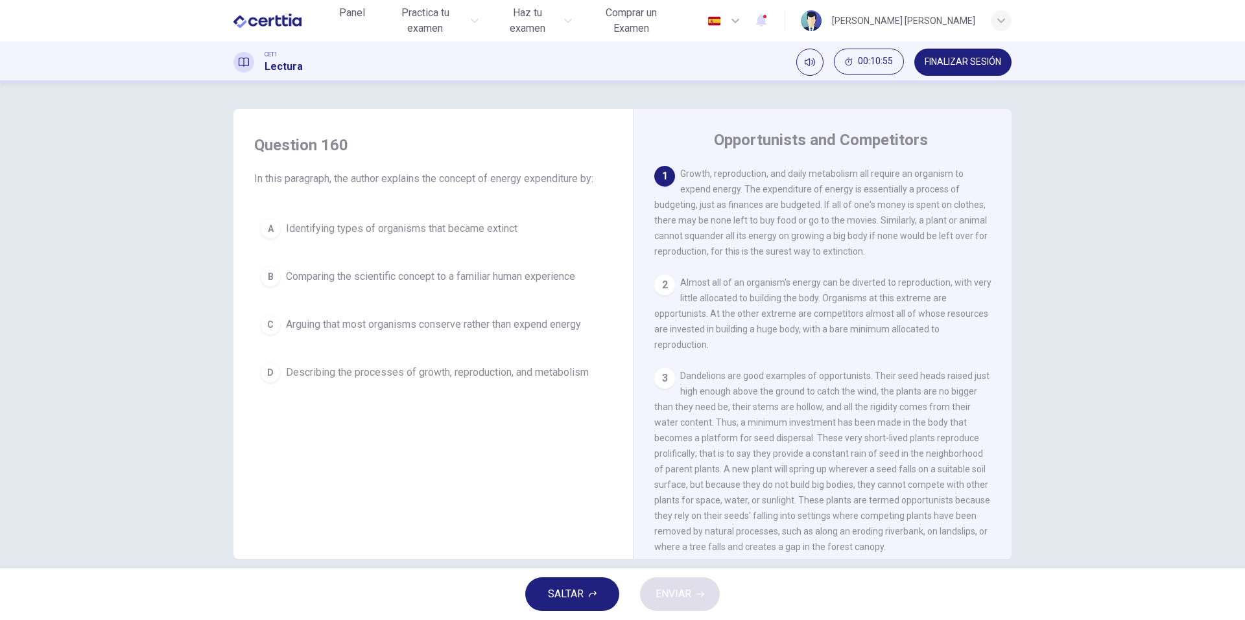
click at [624, 593] on div "SALTAR ENVIAR" at bounding box center [622, 595] width 1245 height 52
click at [613, 596] on button "SALTAR" at bounding box center [572, 595] width 94 height 34
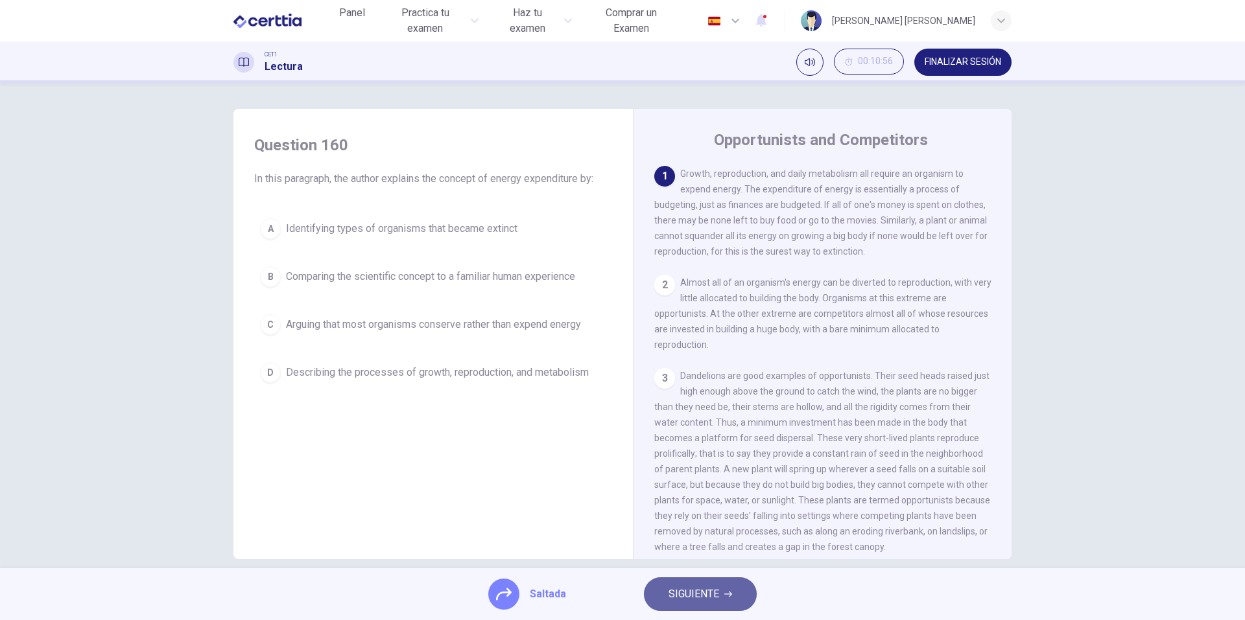
click at [667, 596] on button "SIGUIENTE" at bounding box center [700, 595] width 113 height 34
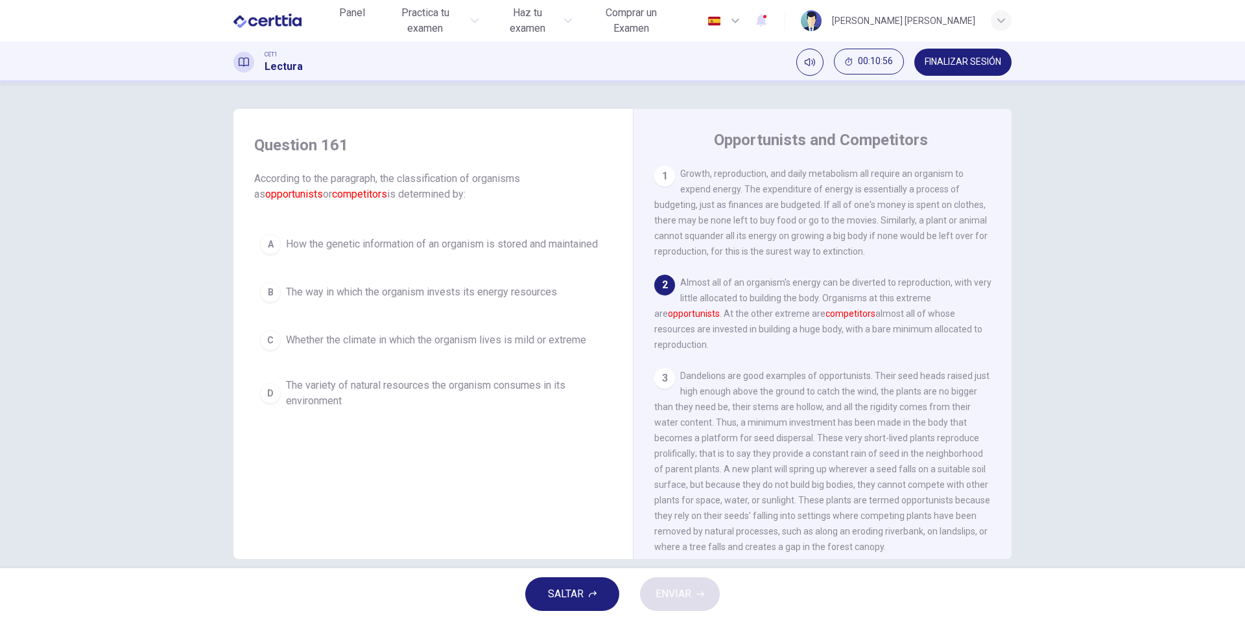
click at [565, 591] on span "SALTAR" at bounding box center [566, 594] width 36 height 18
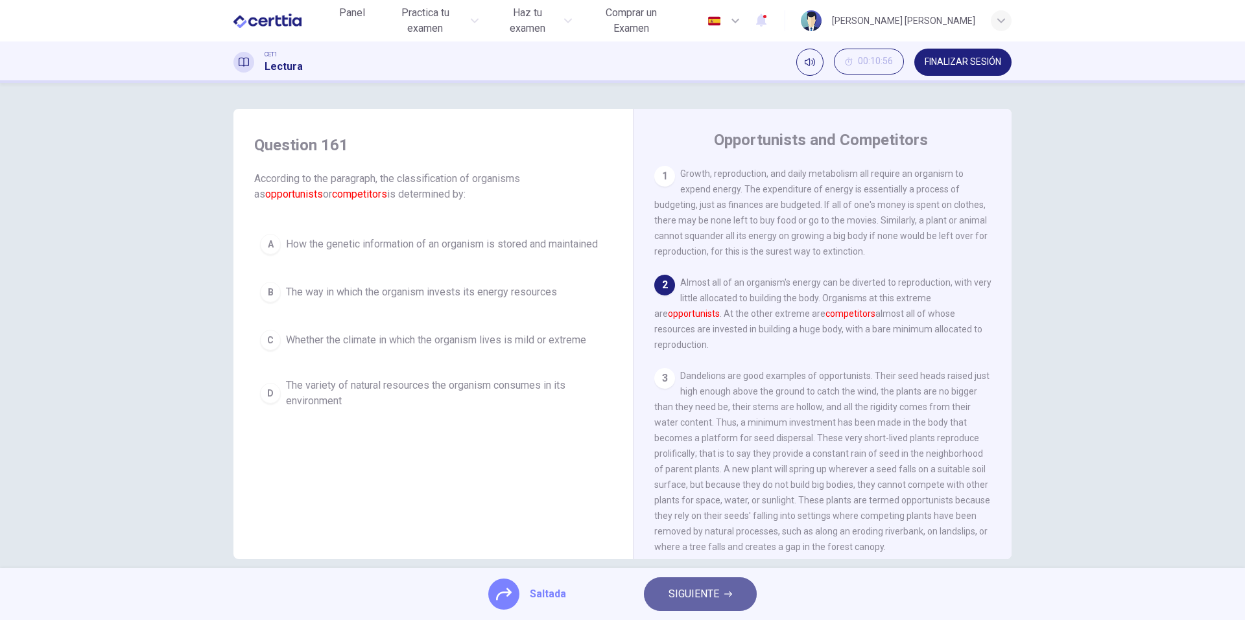
click at [684, 598] on span "SIGUIENTE" at bounding box center [693, 594] width 51 height 18
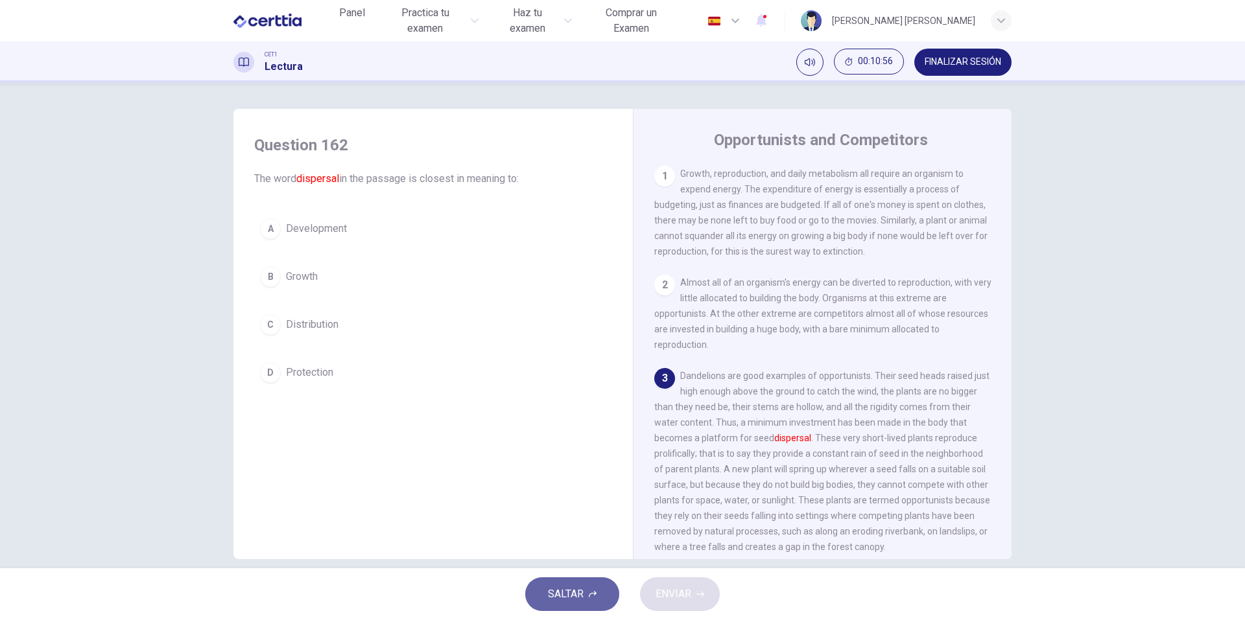
click at [586, 591] on button "SALTAR" at bounding box center [572, 595] width 94 height 34
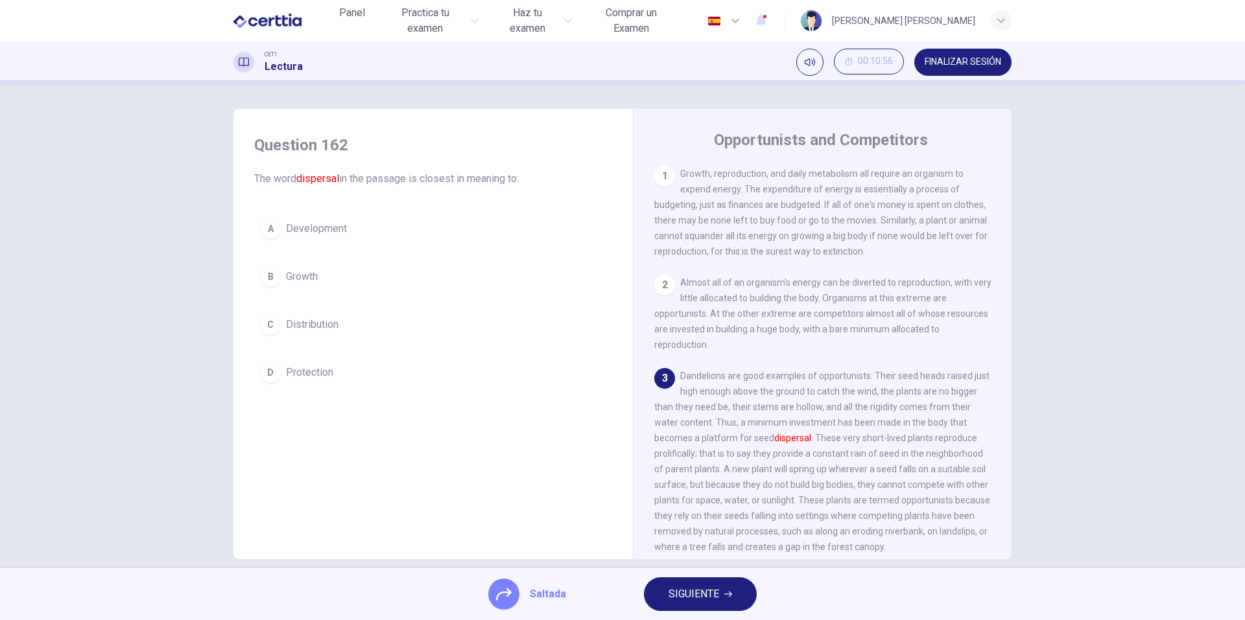
click at [695, 597] on span "SIGUIENTE" at bounding box center [693, 594] width 51 height 18
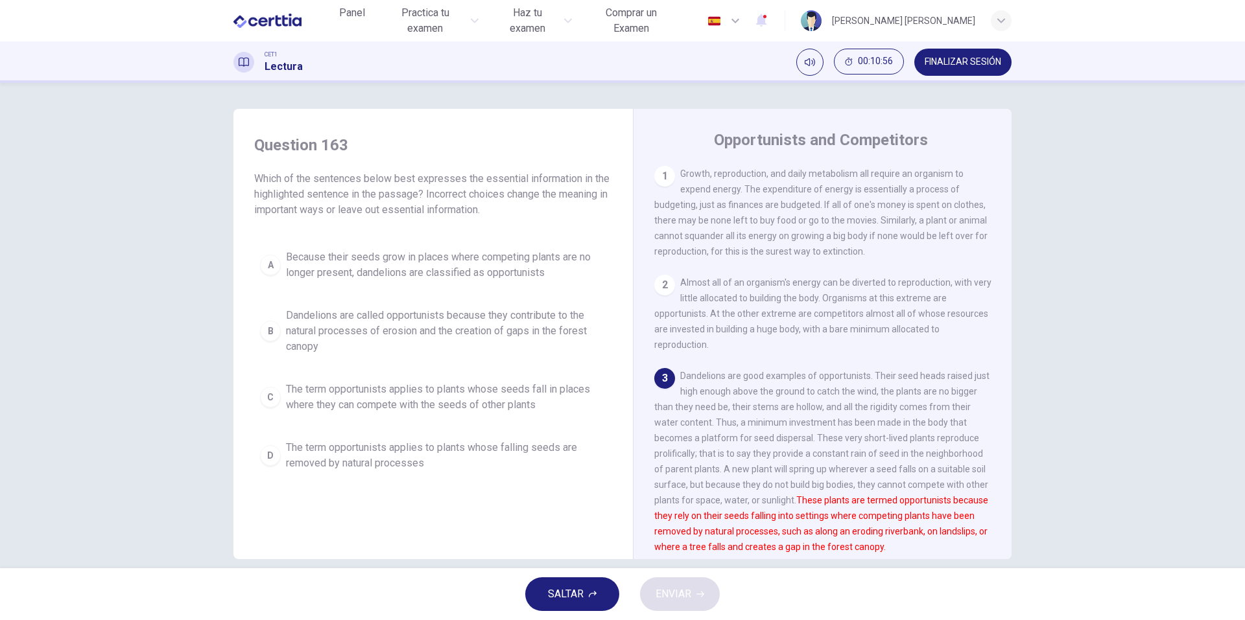
click at [558, 587] on span "SALTAR" at bounding box center [566, 594] width 36 height 18
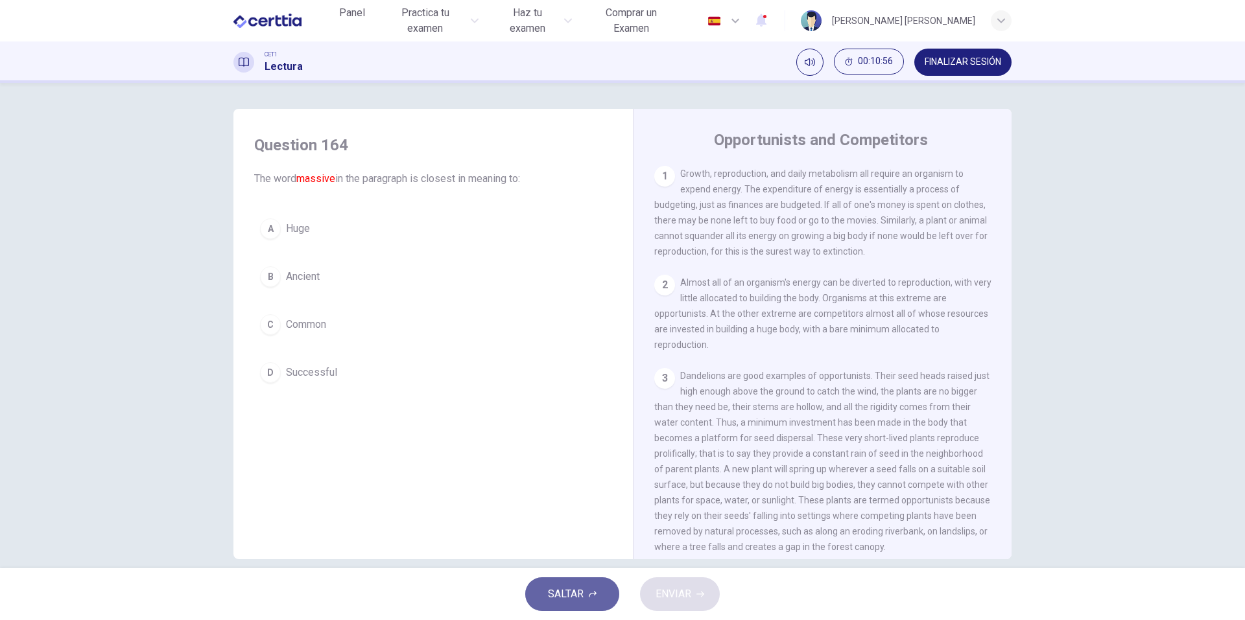
click at [597, 595] on button "SALTAR" at bounding box center [572, 595] width 94 height 34
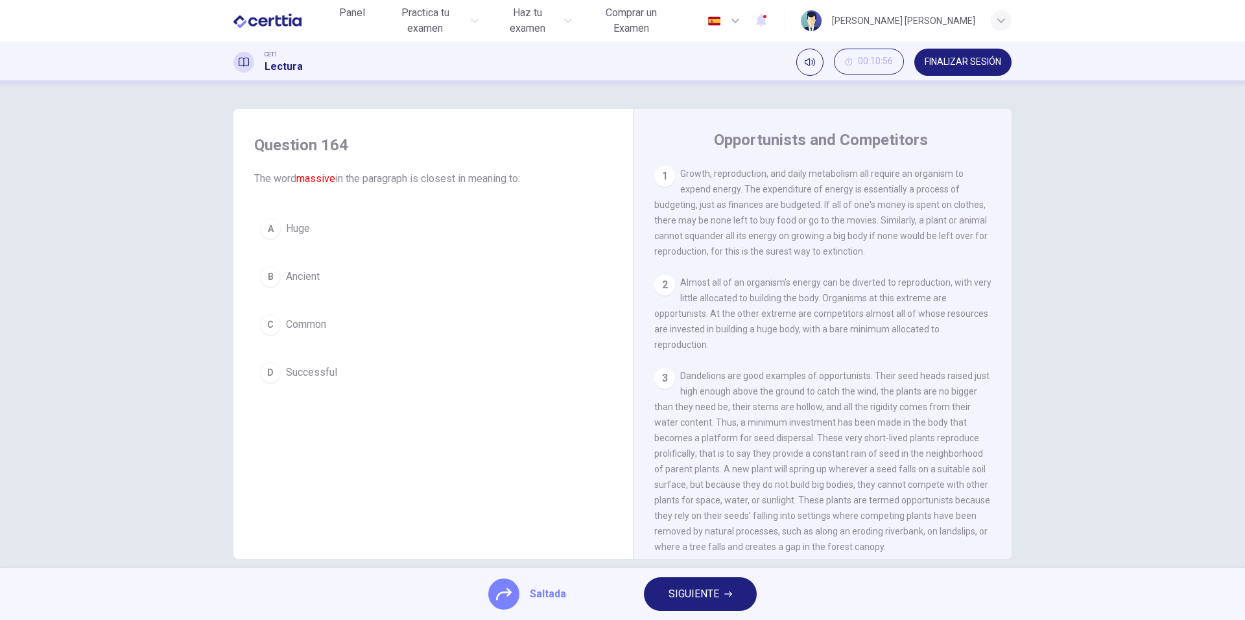
click at [672, 598] on span "SIGUIENTE" at bounding box center [693, 594] width 51 height 18
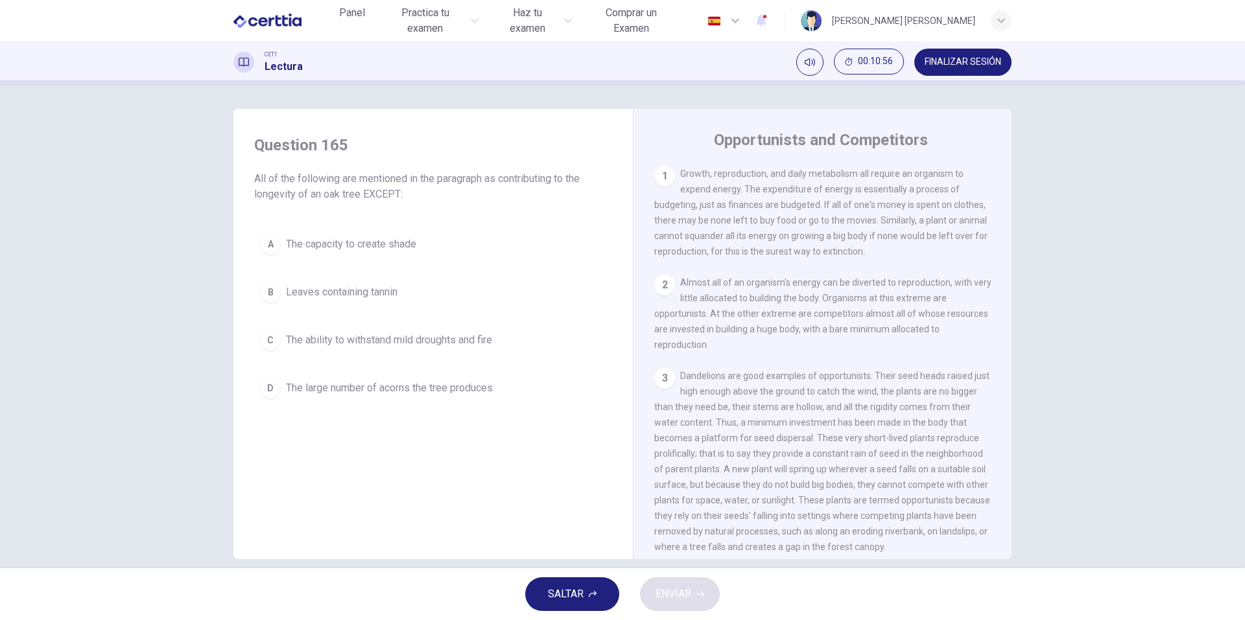
click at [581, 591] on span "SALTAR" at bounding box center [566, 594] width 36 height 18
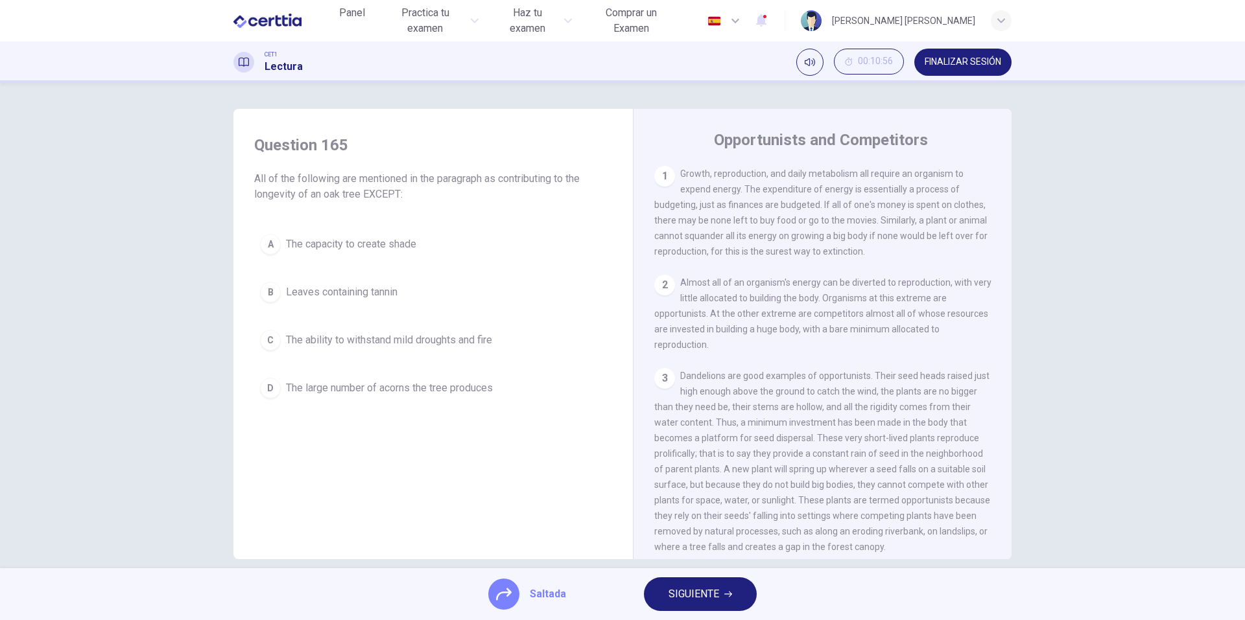
click at [666, 596] on button "SIGUIENTE" at bounding box center [700, 595] width 113 height 34
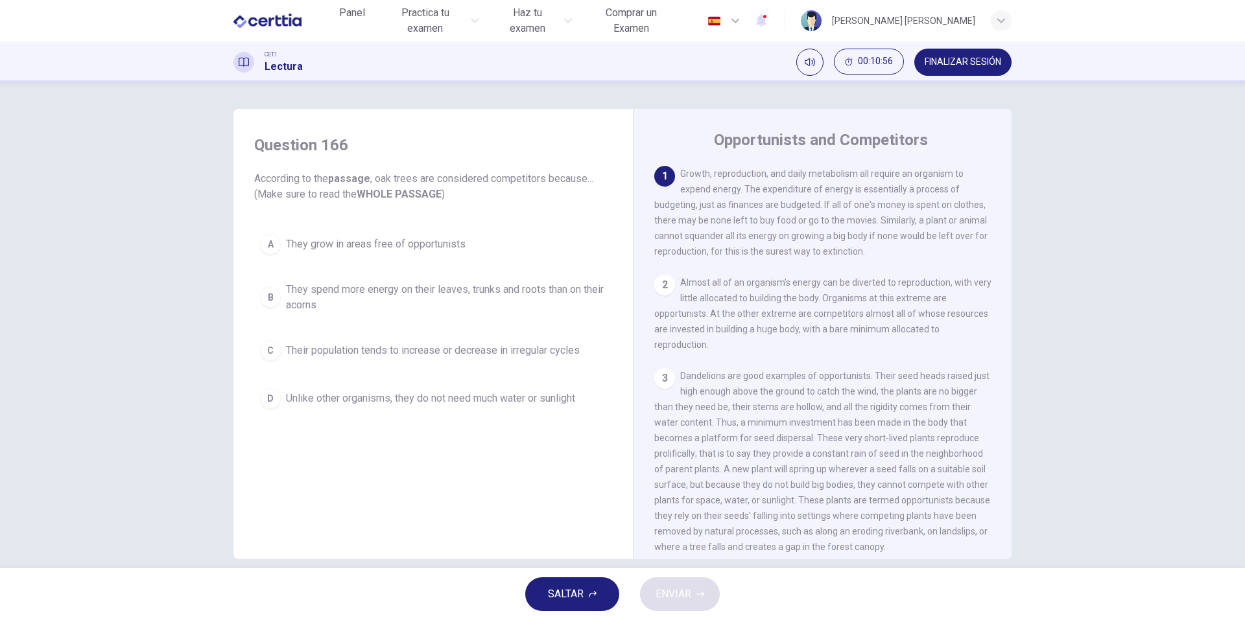
click at [592, 593] on icon "button" at bounding box center [593, 595] width 8 height 8
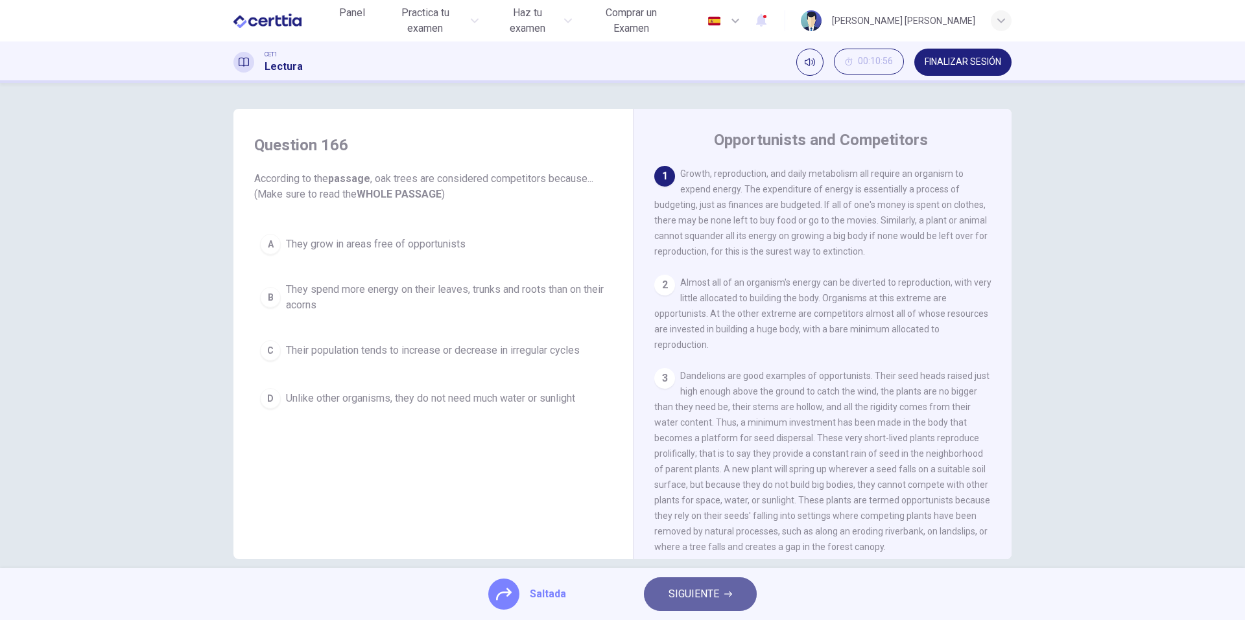
click at [676, 598] on span "SIGUIENTE" at bounding box center [693, 594] width 51 height 18
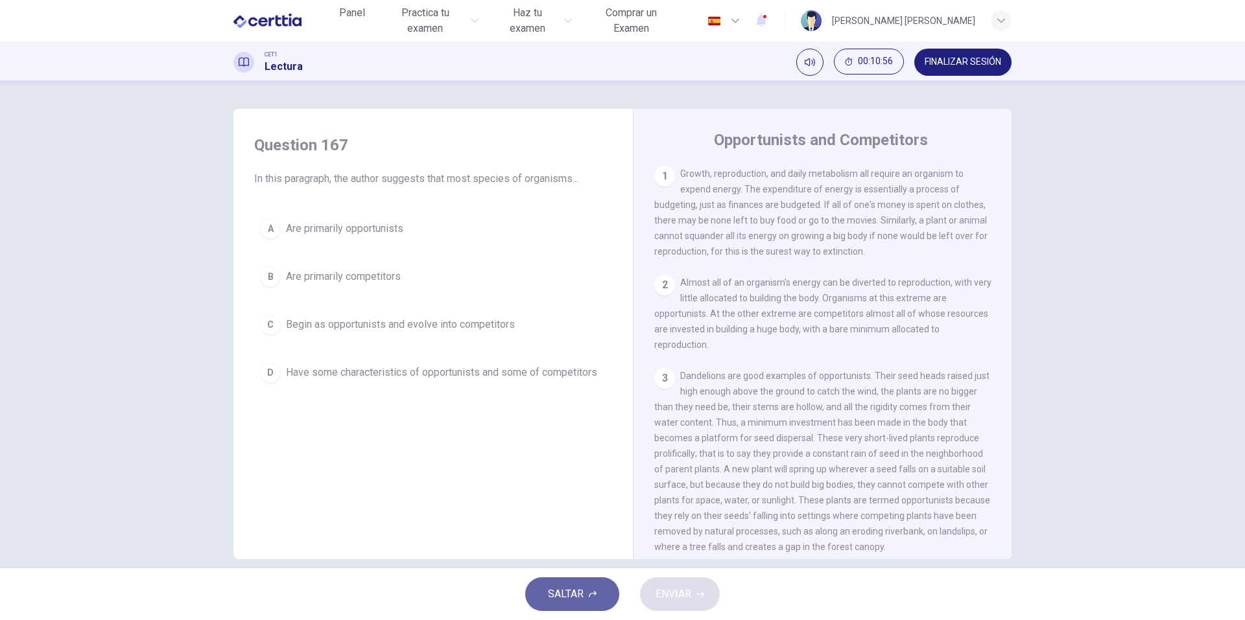
click at [606, 596] on button "SALTAR" at bounding box center [572, 595] width 94 height 34
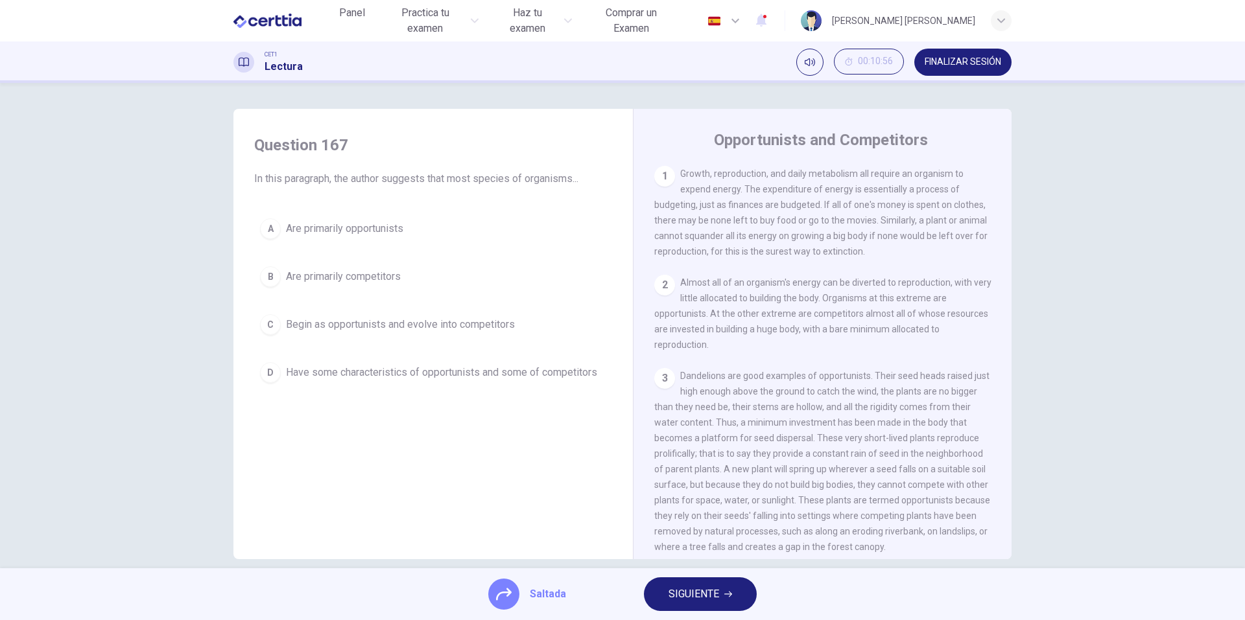
click at [659, 596] on button "SIGUIENTE" at bounding box center [700, 595] width 113 height 34
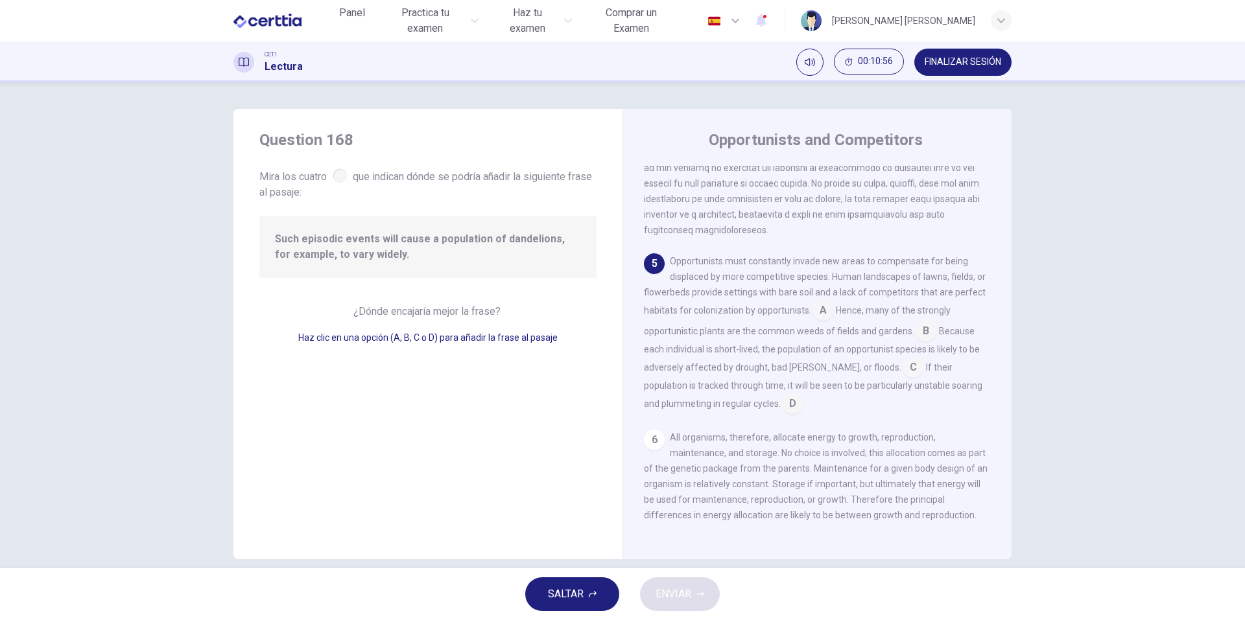
scroll to position [611, 0]
click at [602, 596] on button "SALTAR" at bounding box center [572, 595] width 94 height 34
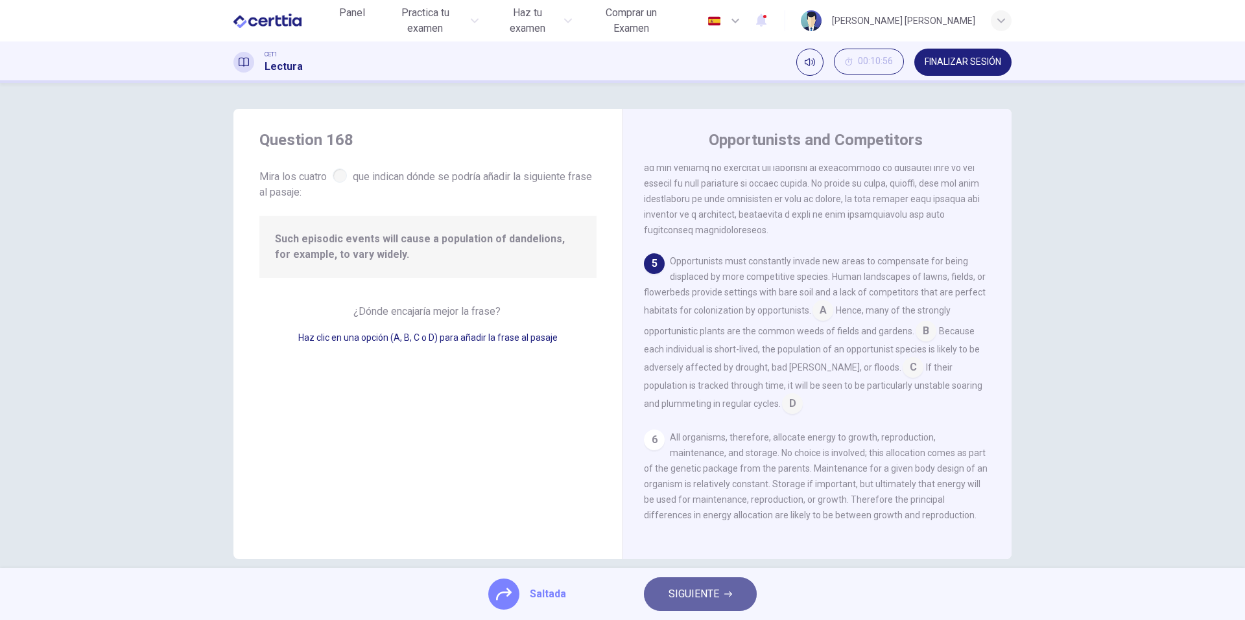
click at [673, 600] on span "SIGUIENTE" at bounding box center [693, 594] width 51 height 18
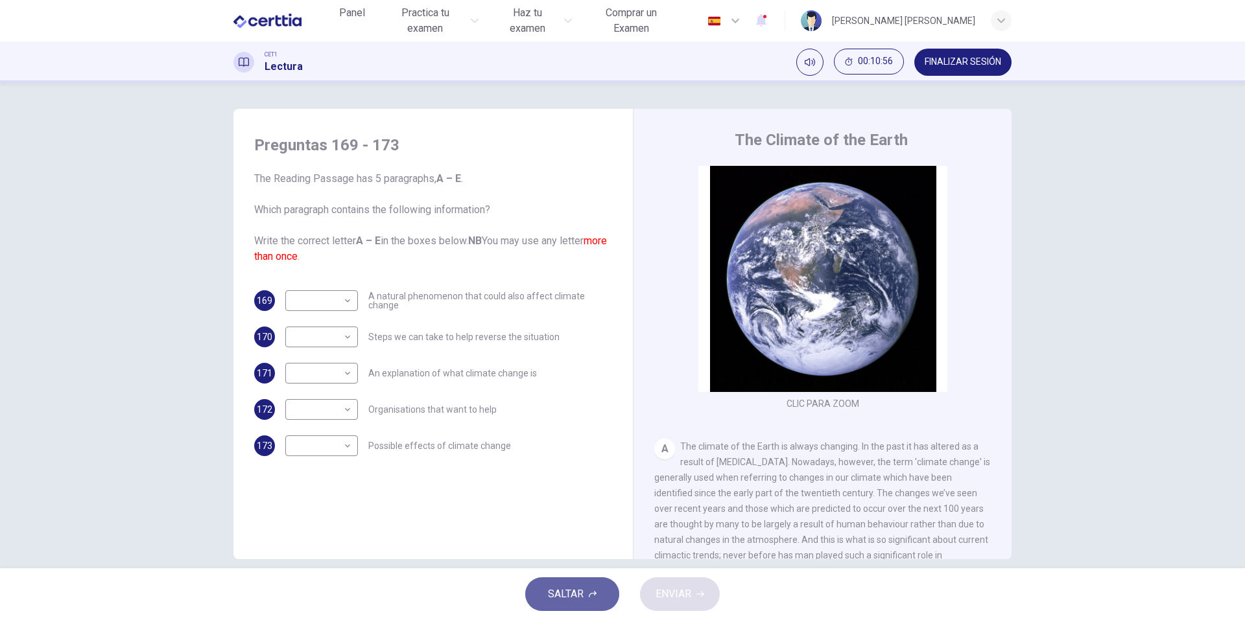
click at [567, 589] on span "SALTAR" at bounding box center [566, 594] width 36 height 18
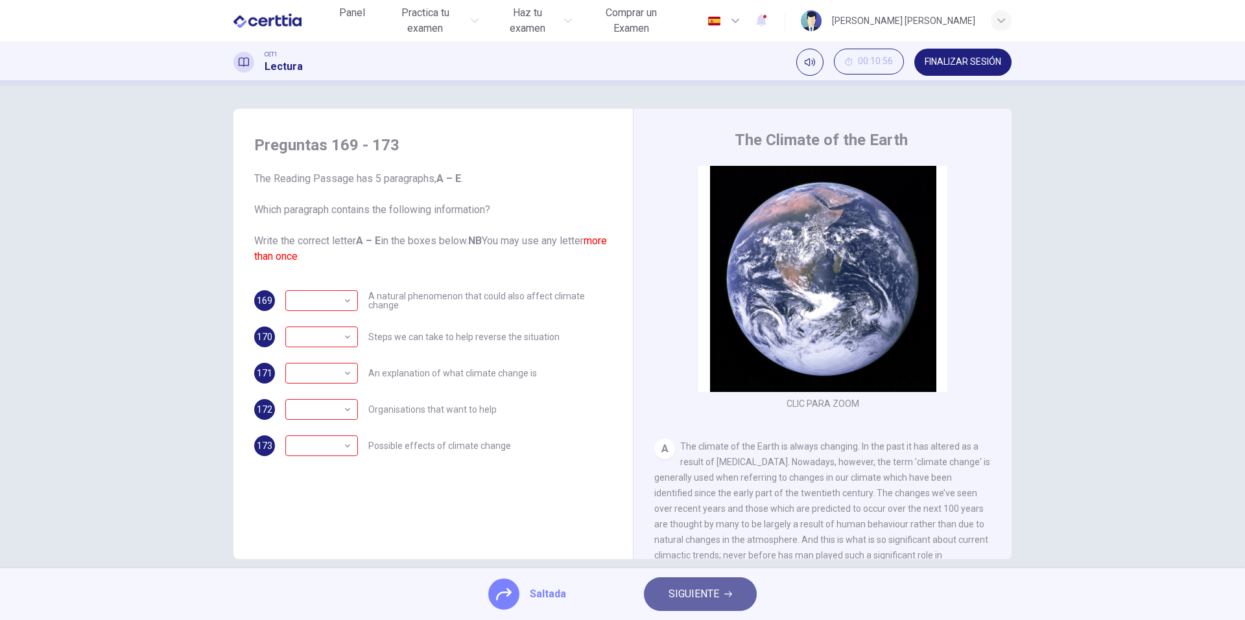
click at [657, 594] on button "SIGUIENTE" at bounding box center [700, 595] width 113 height 34
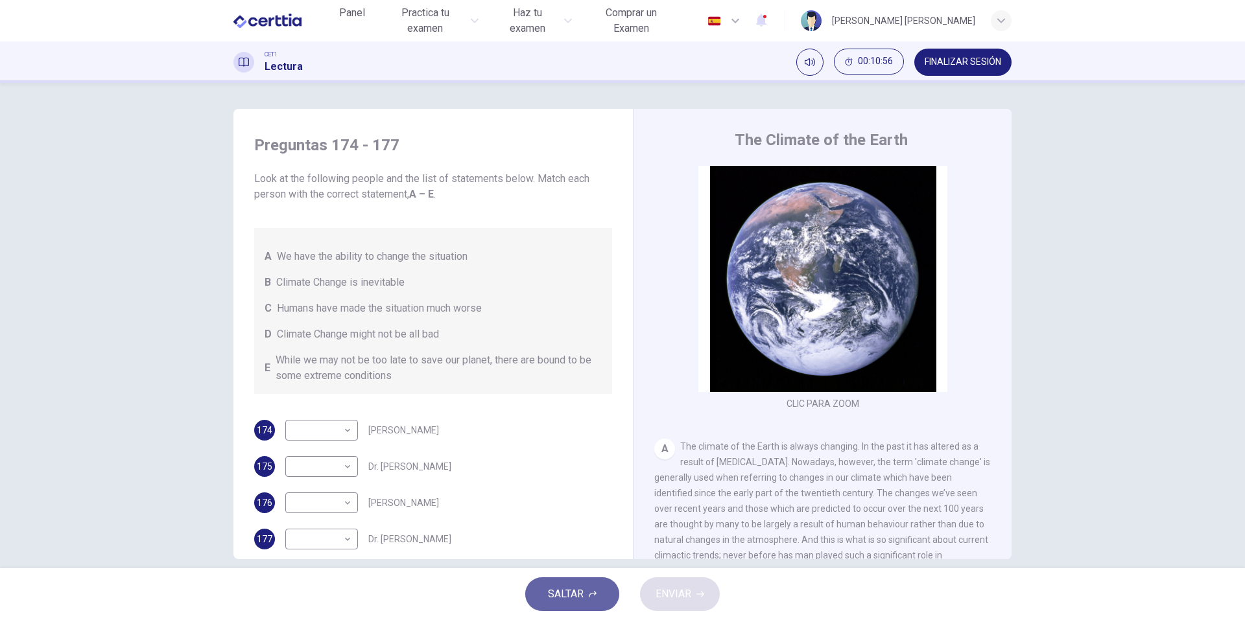
click at [580, 593] on span "SALTAR" at bounding box center [566, 594] width 36 height 18
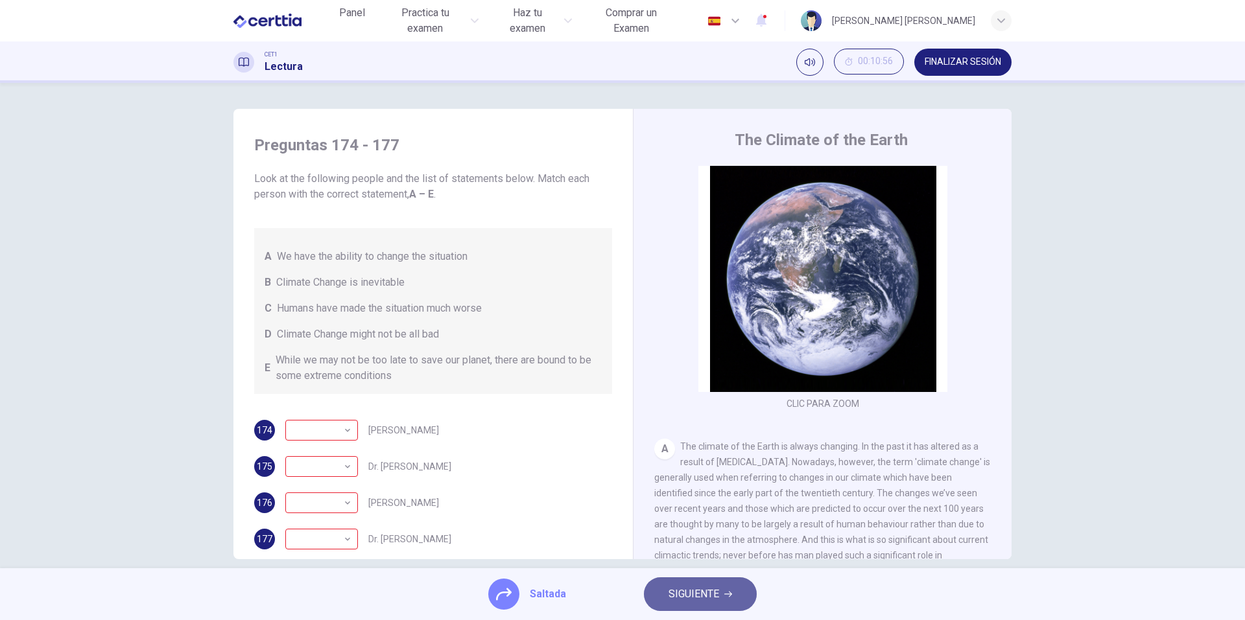
click at [682, 595] on span "SIGUIENTE" at bounding box center [693, 594] width 51 height 18
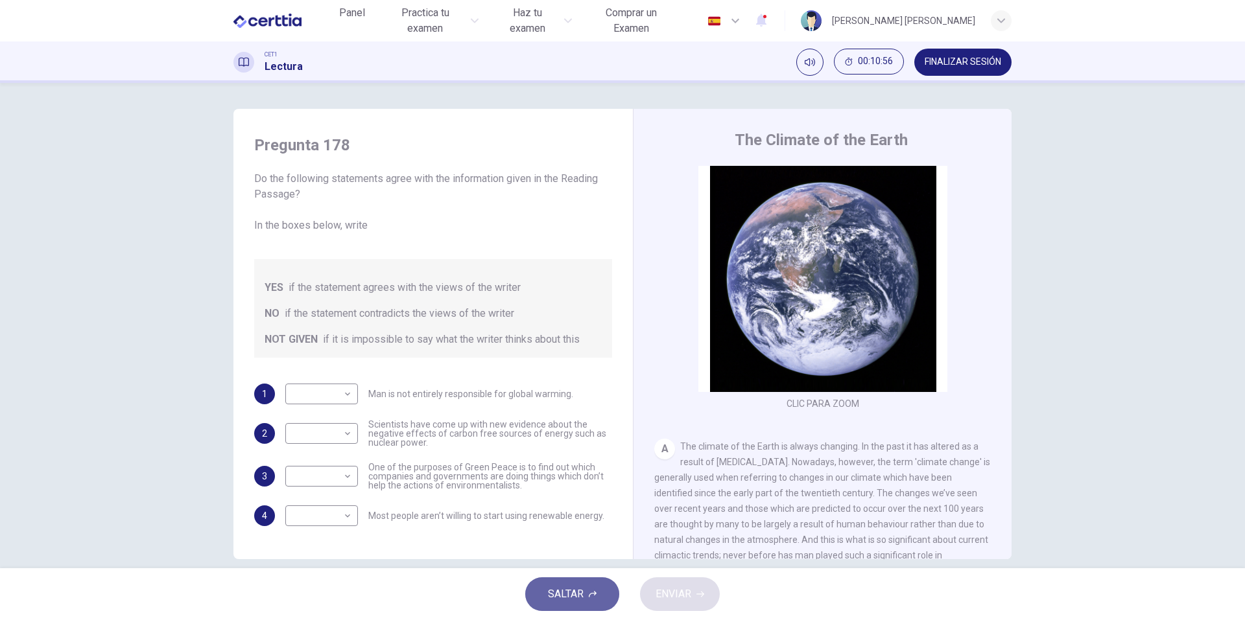
click at [589, 589] on button "SALTAR" at bounding box center [572, 595] width 94 height 34
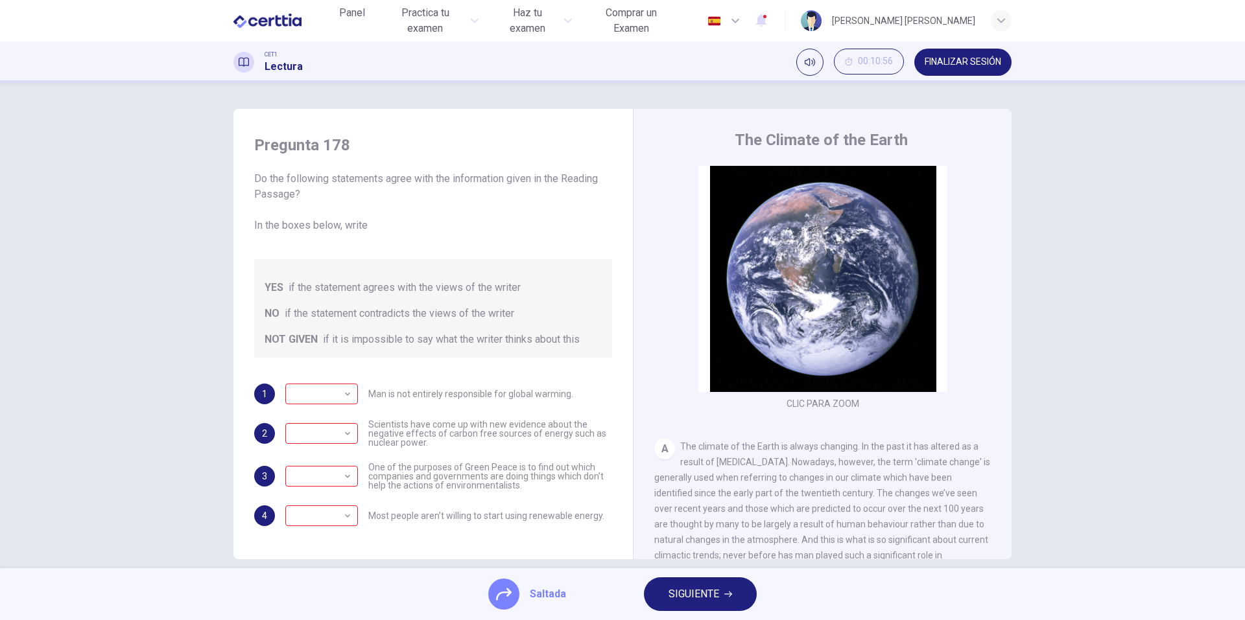
click at [692, 598] on span "SIGUIENTE" at bounding box center [693, 594] width 51 height 18
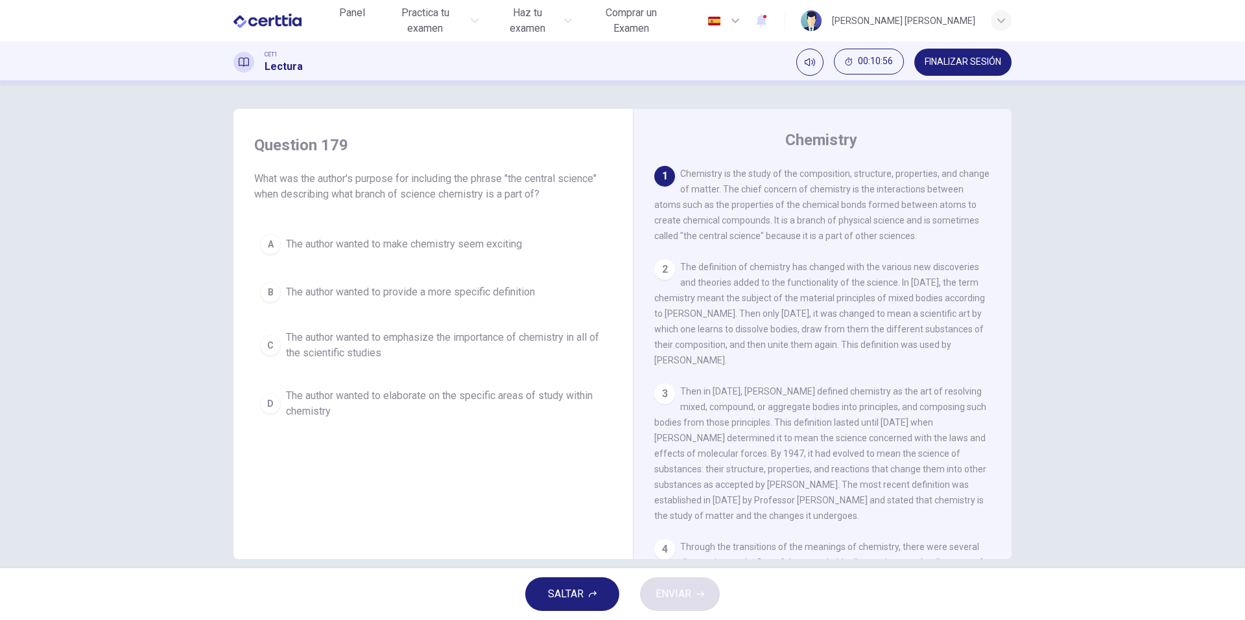
click at [604, 589] on button "SALTAR" at bounding box center [572, 595] width 94 height 34
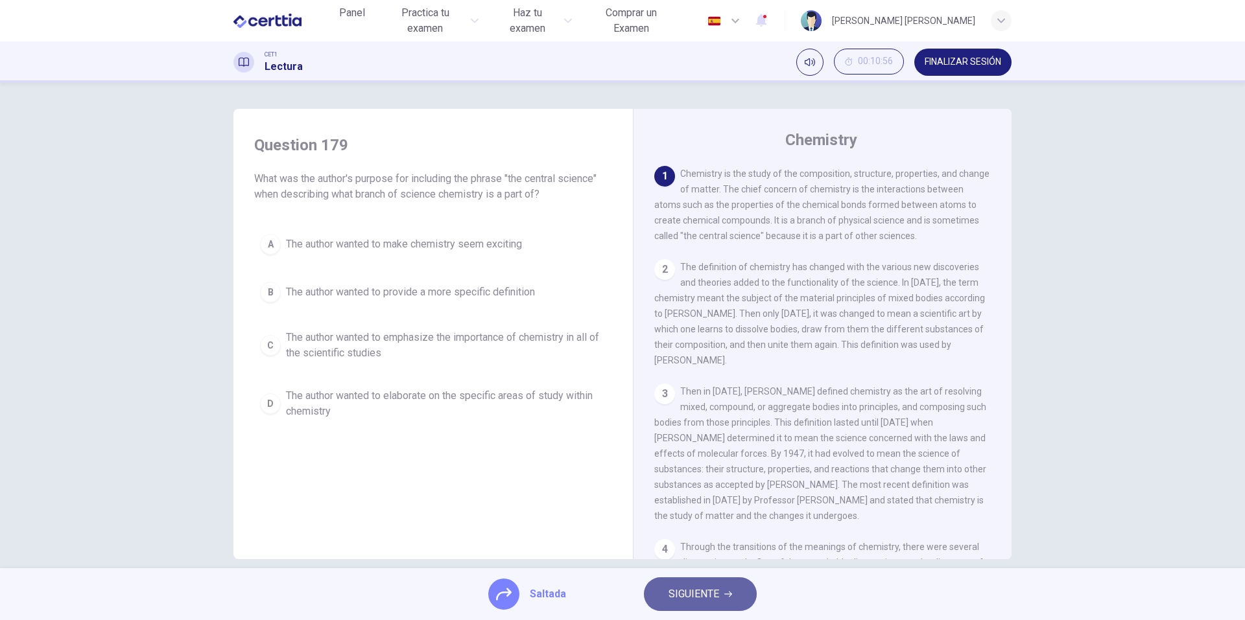
click at [718, 598] on span "SIGUIENTE" at bounding box center [693, 594] width 51 height 18
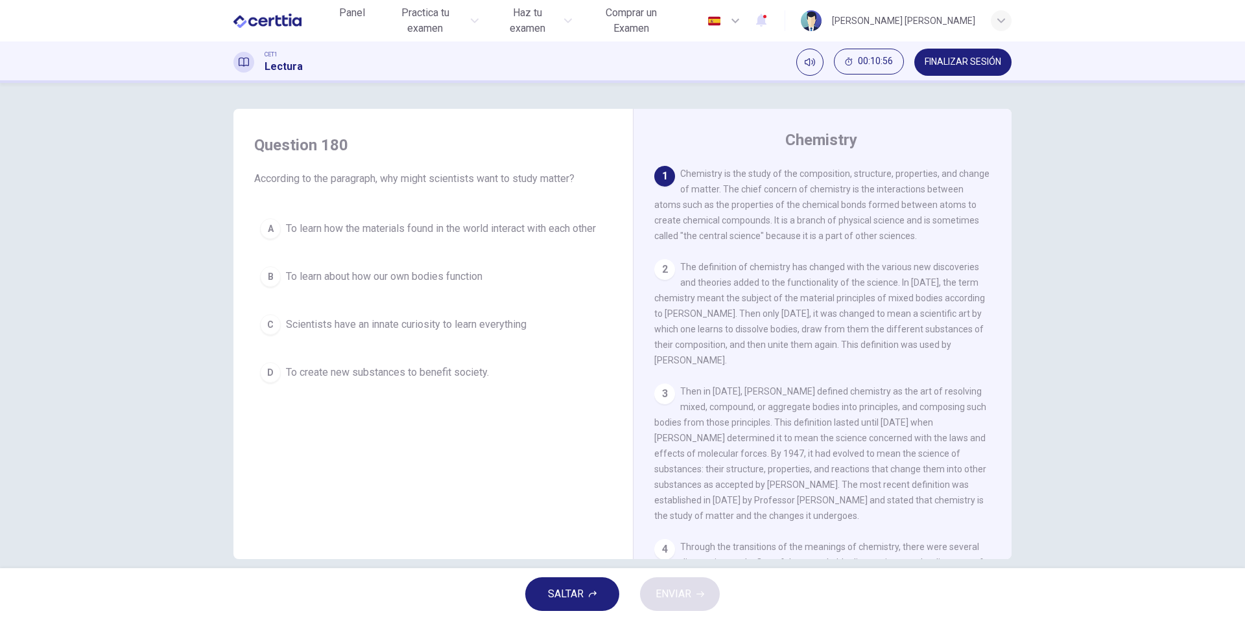
click at [636, 589] on div "SALTAR ENVIAR" at bounding box center [622, 595] width 1245 height 52
click at [592, 591] on button "SALTAR" at bounding box center [572, 595] width 94 height 34
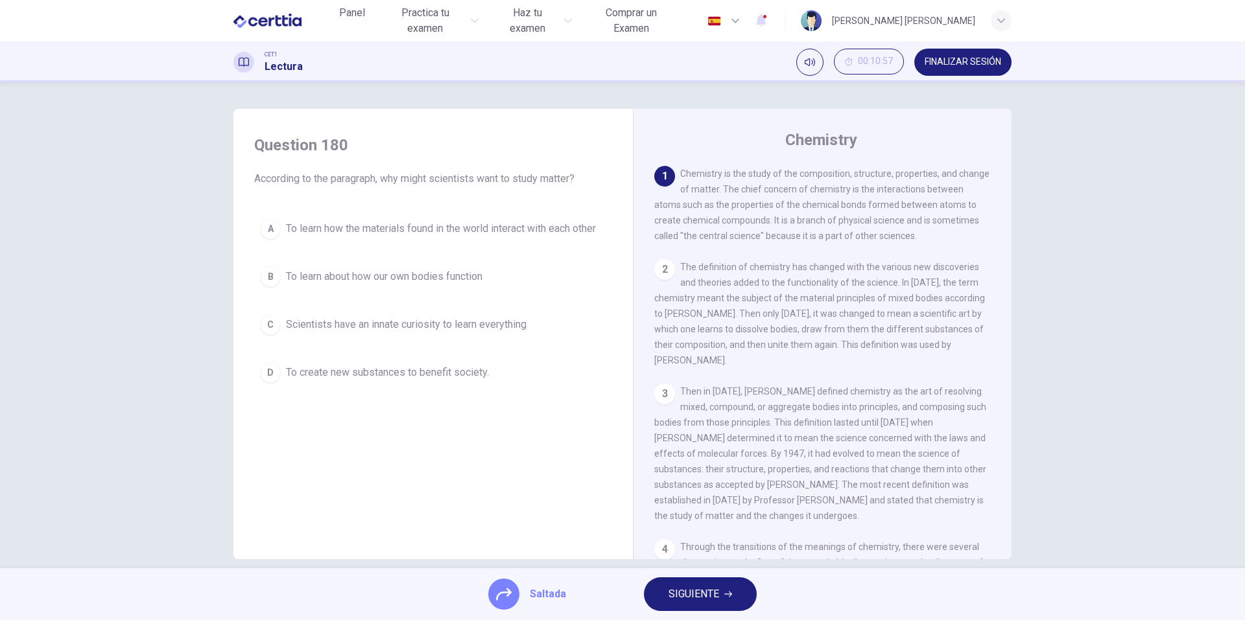
click at [740, 590] on button "SIGUIENTE" at bounding box center [700, 595] width 113 height 34
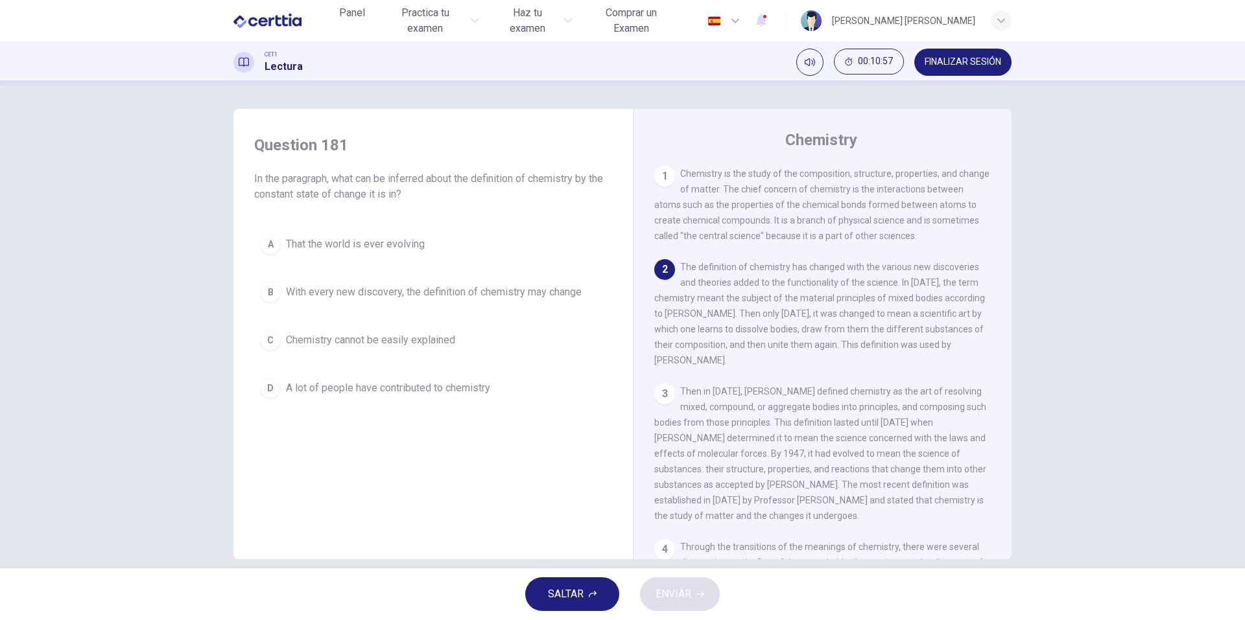
click at [624, 594] on div "SALTAR ENVIAR" at bounding box center [622, 595] width 1245 height 52
click at [592, 594] on icon "button" at bounding box center [593, 594] width 8 height 6
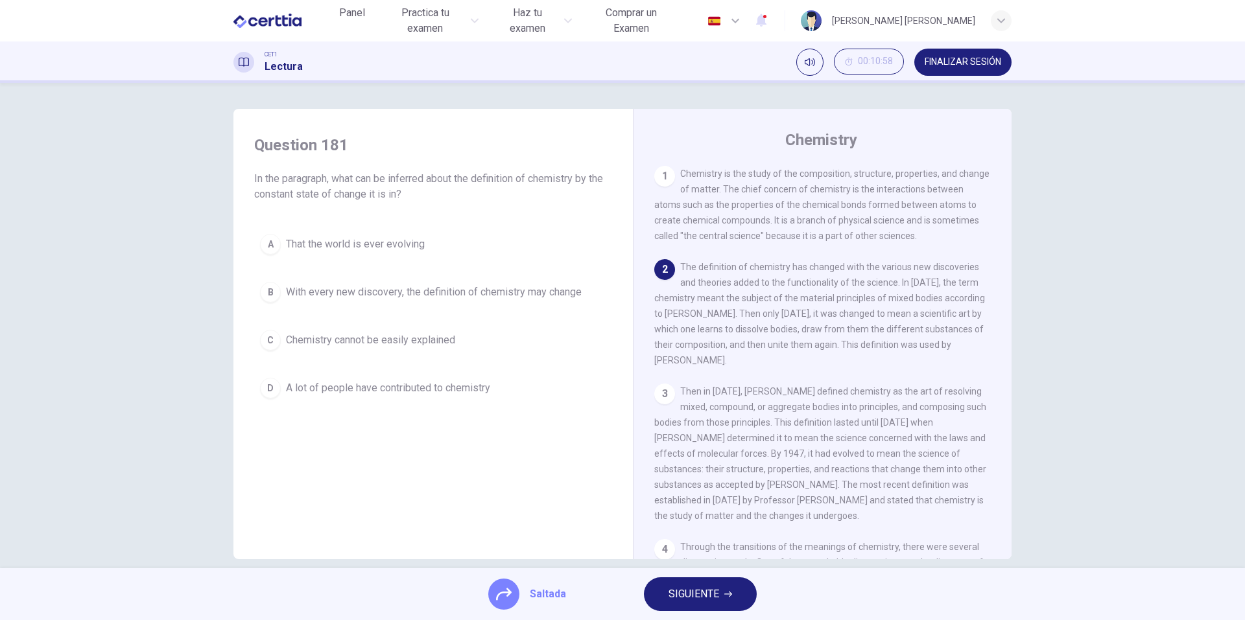
click at [676, 596] on span "SIGUIENTE" at bounding box center [693, 594] width 51 height 18
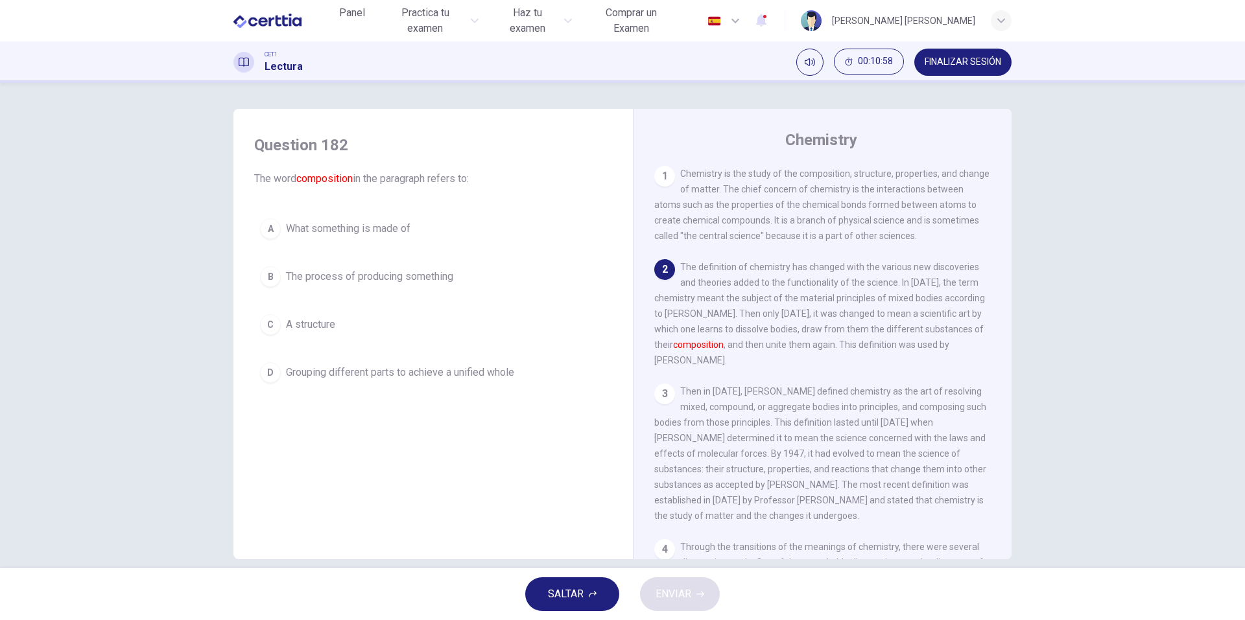
click at [613, 586] on button "SALTAR" at bounding box center [572, 595] width 94 height 34
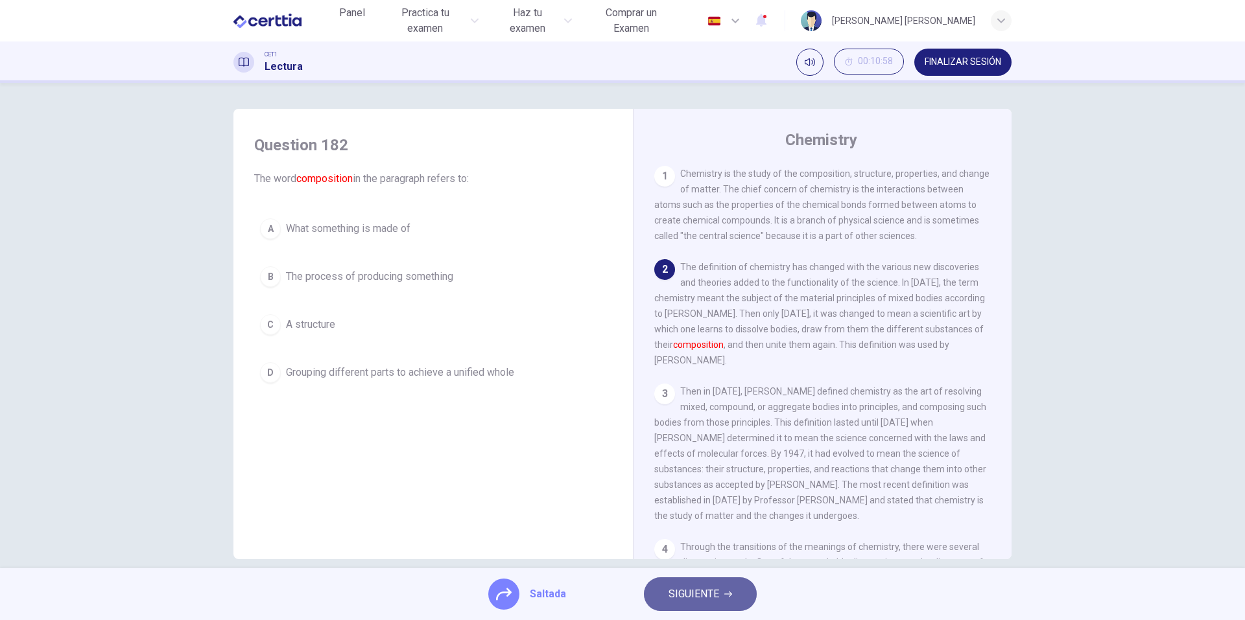
click at [691, 593] on span "SIGUIENTE" at bounding box center [693, 594] width 51 height 18
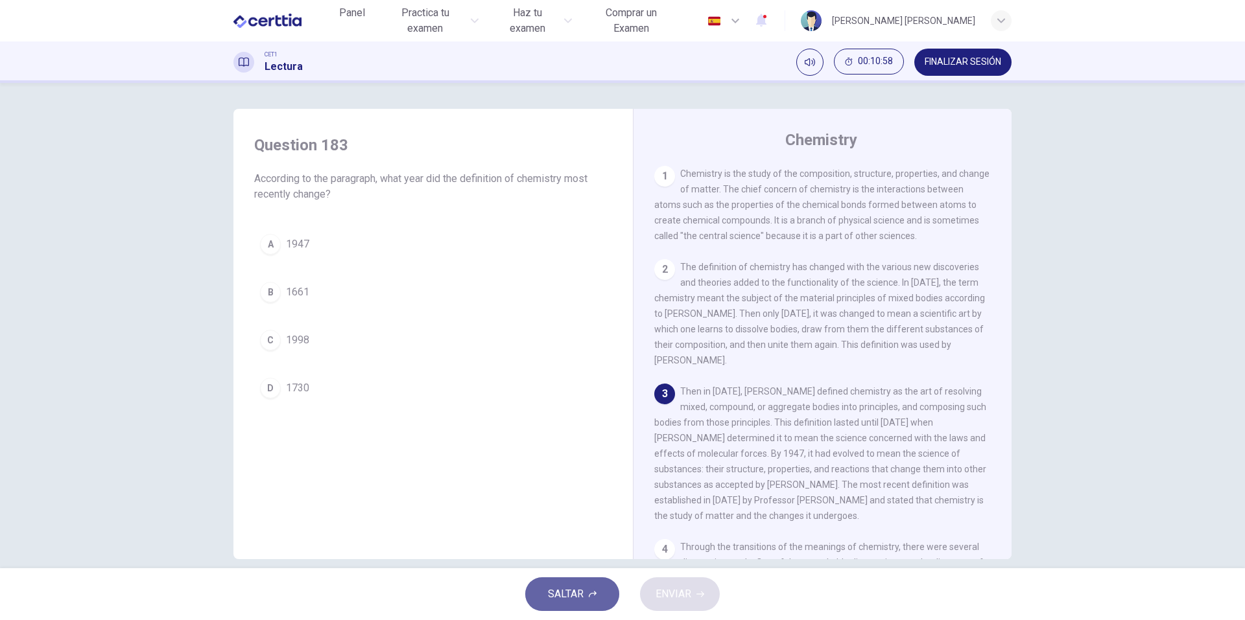
click at [604, 592] on button "SALTAR" at bounding box center [572, 595] width 94 height 34
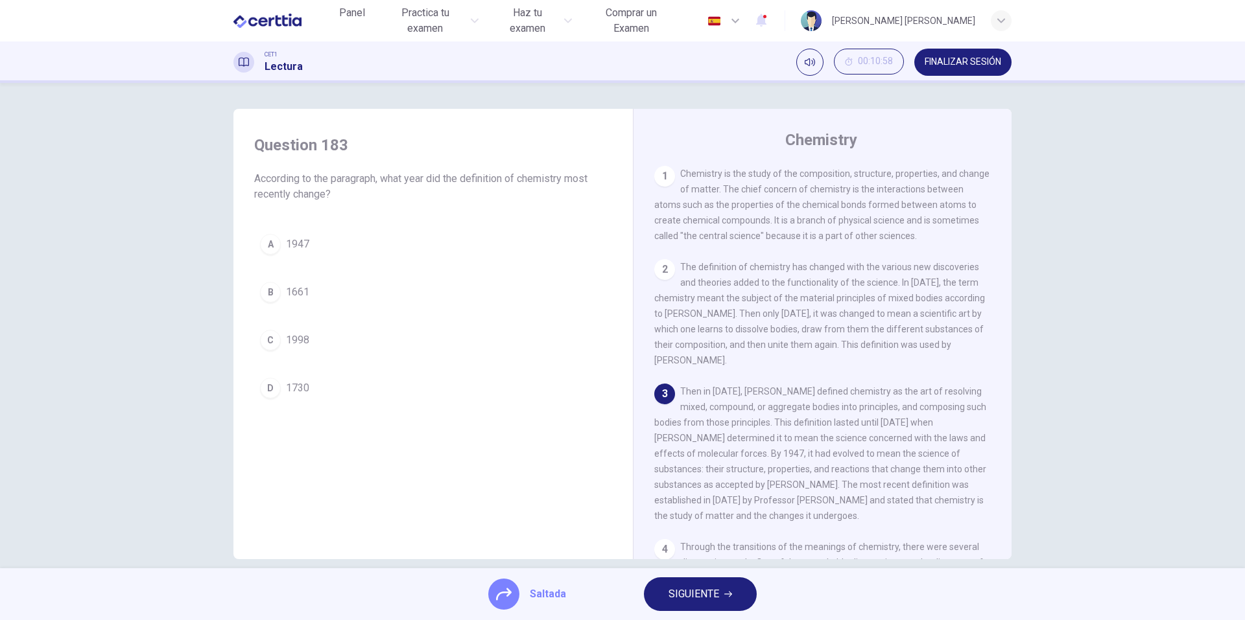
drag, startPoint x: 641, startPoint y: 593, endPoint x: 654, endPoint y: 593, distance: 13.0
click at [654, 593] on button "SIGUIENTE" at bounding box center [700, 595] width 113 height 34
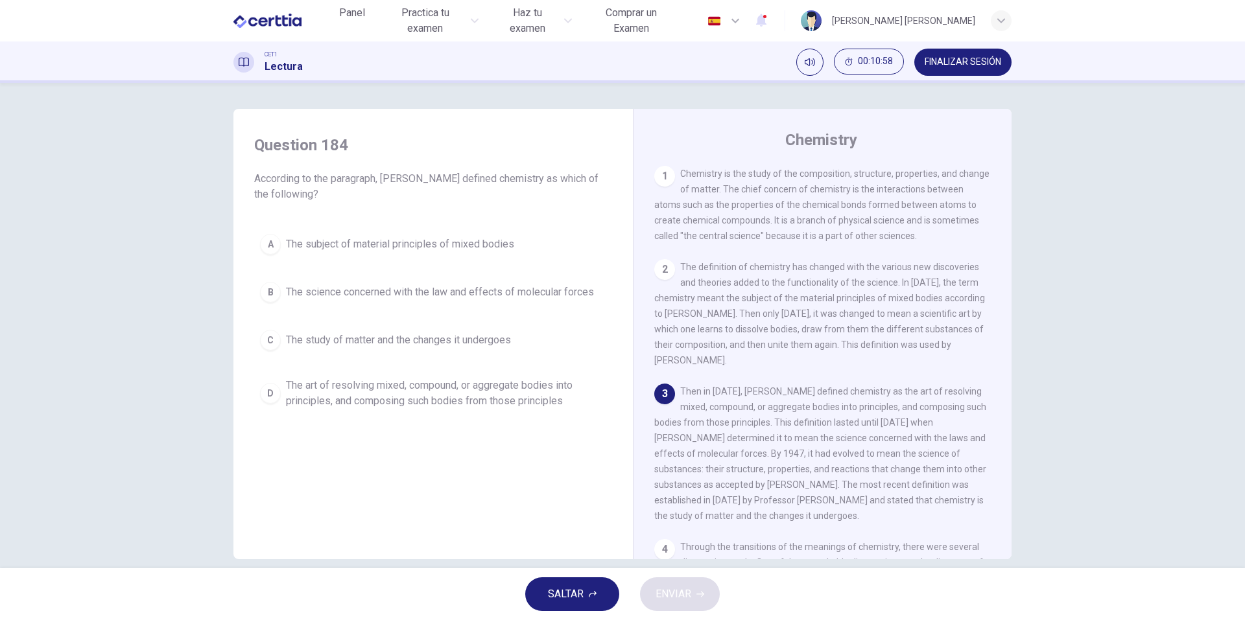
click at [591, 591] on icon "button" at bounding box center [593, 595] width 8 height 8
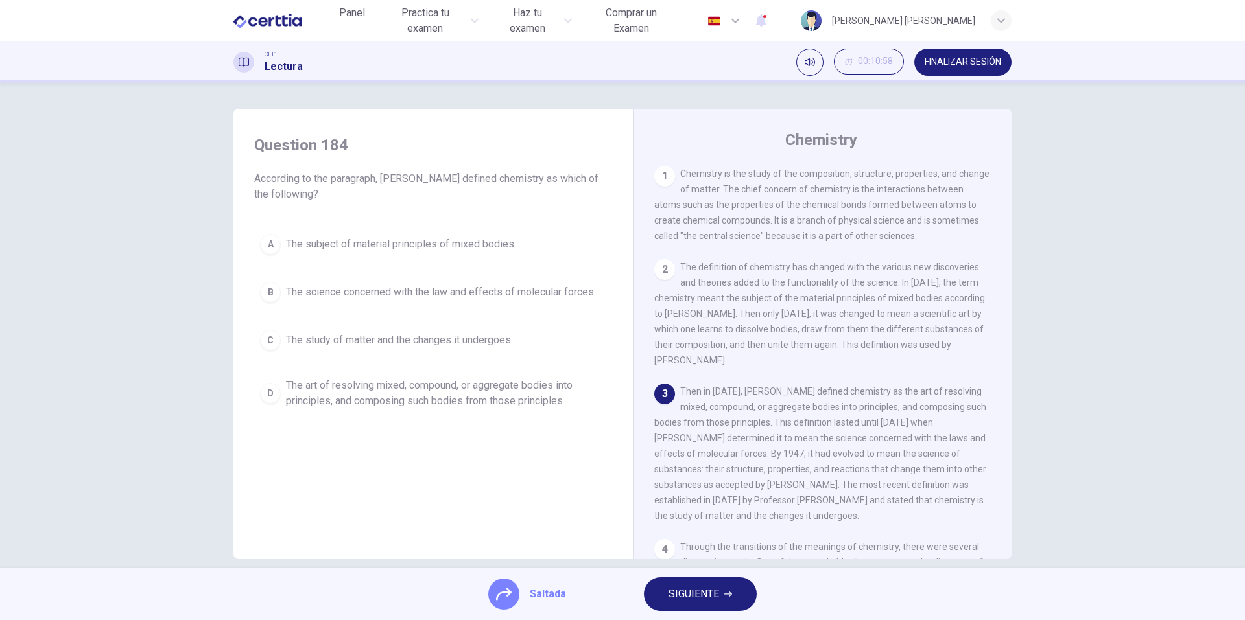
click at [654, 594] on button "SIGUIENTE" at bounding box center [700, 595] width 113 height 34
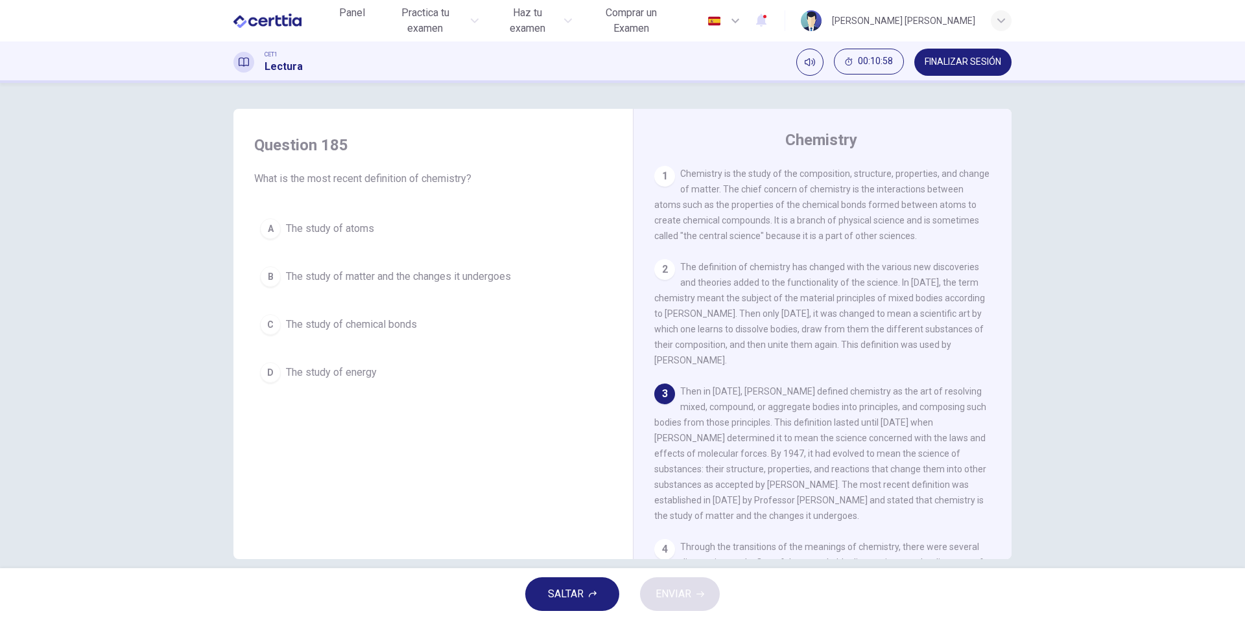
click at [572, 589] on span "SALTAR" at bounding box center [566, 594] width 36 height 18
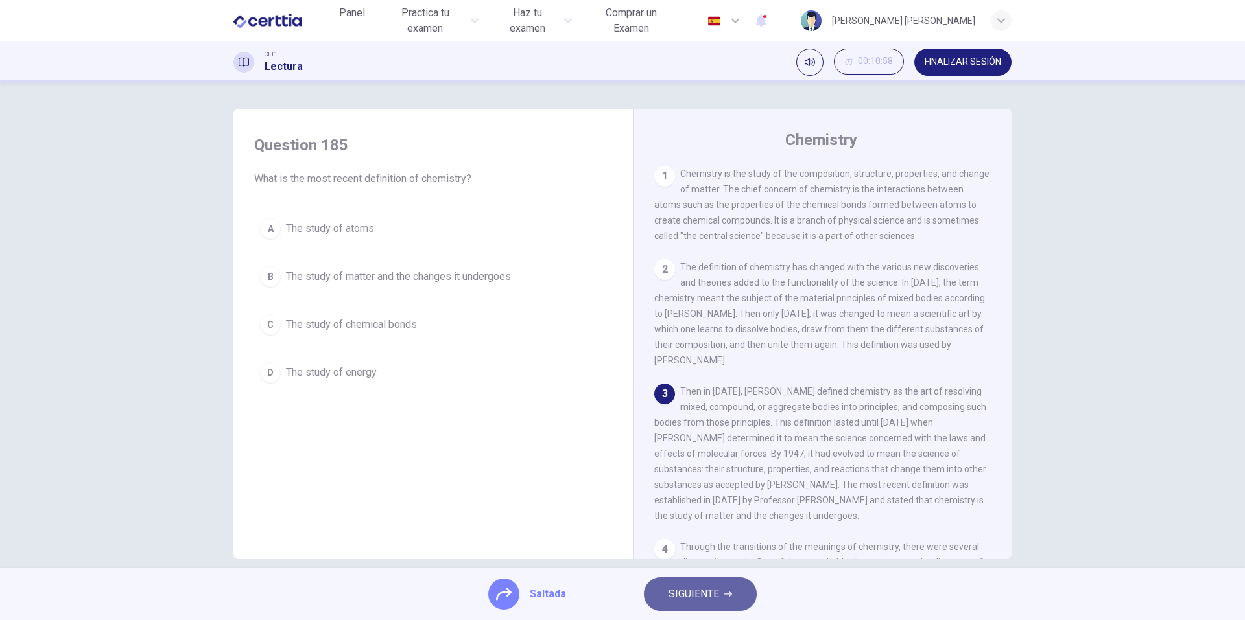
click at [650, 587] on button "SIGUIENTE" at bounding box center [700, 595] width 113 height 34
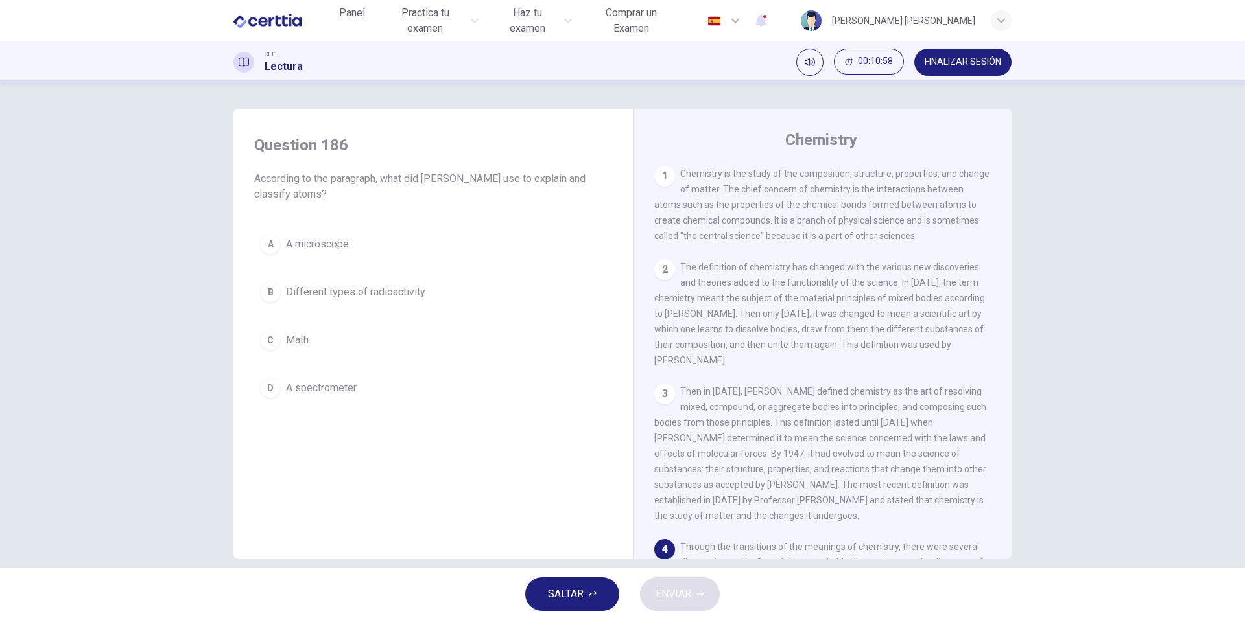
click at [591, 590] on button "SALTAR" at bounding box center [572, 595] width 94 height 34
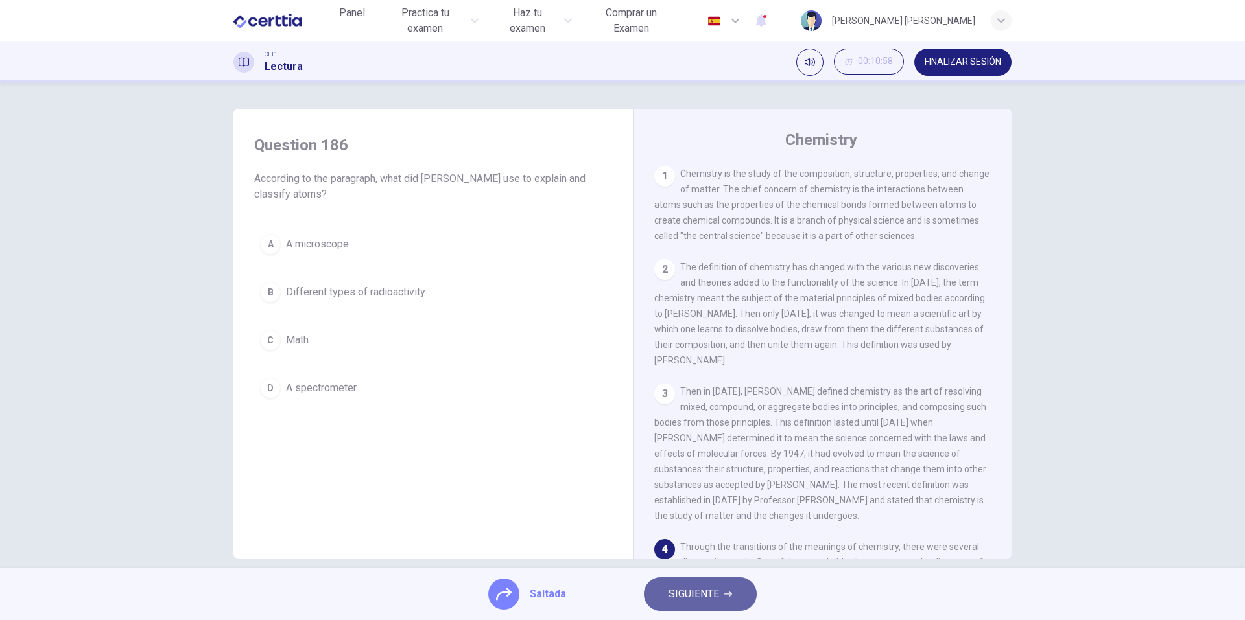
click at [663, 591] on button "SIGUIENTE" at bounding box center [700, 595] width 113 height 34
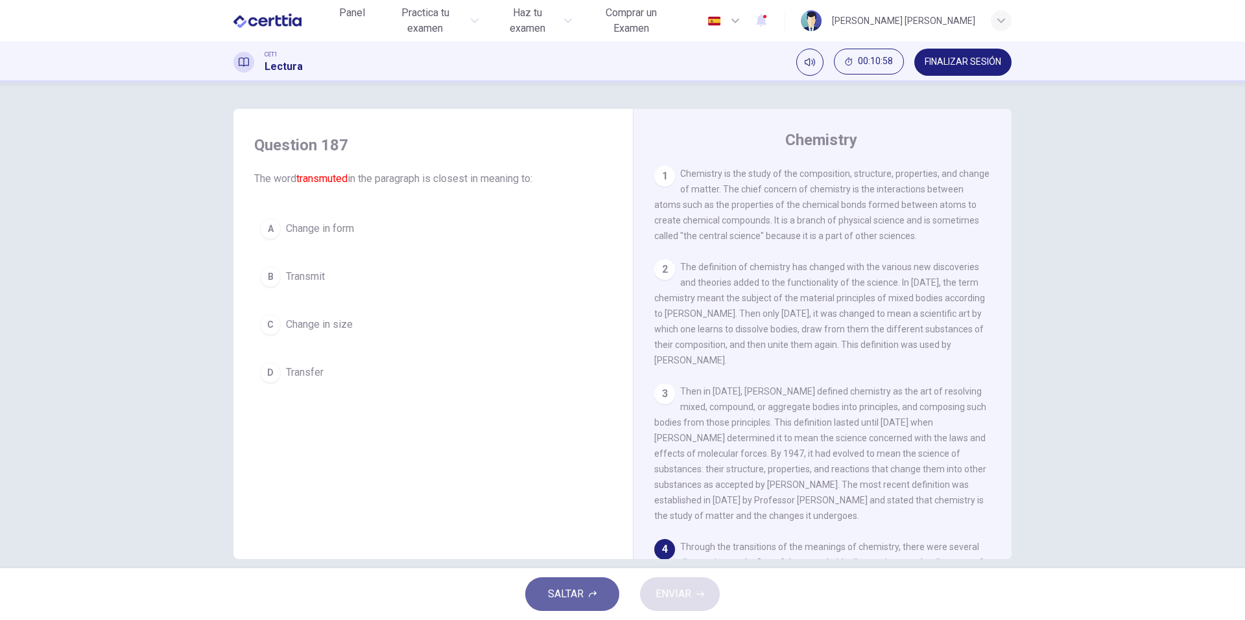
click at [589, 593] on icon "button" at bounding box center [593, 595] width 8 height 8
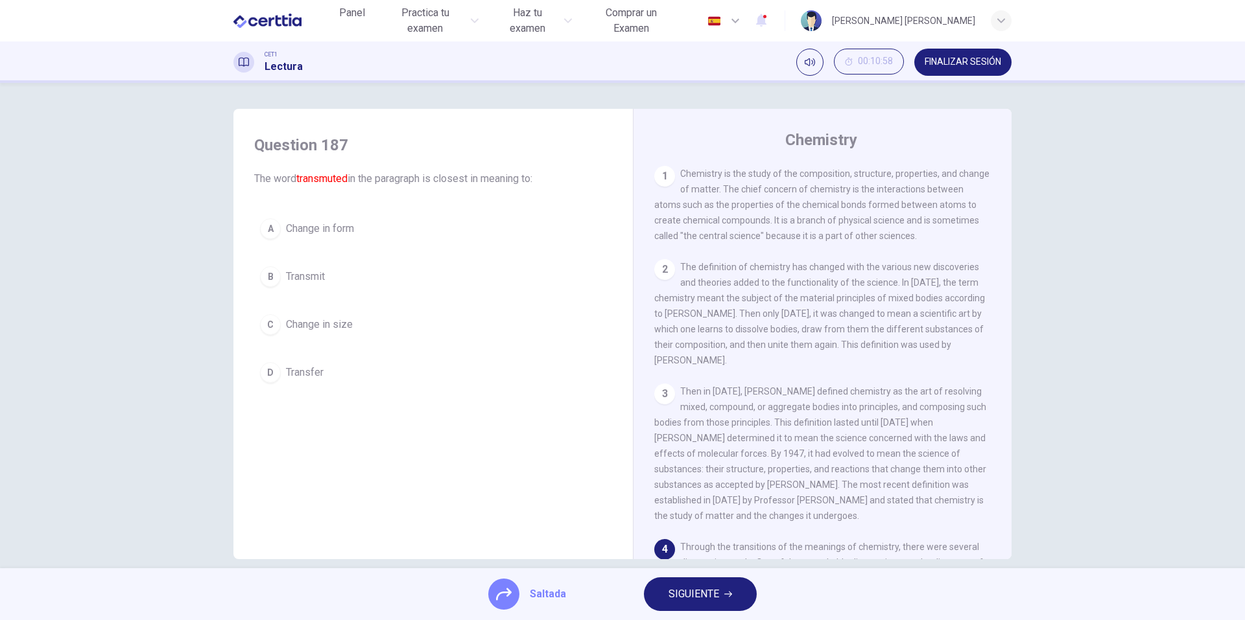
click at [633, 590] on div "Saltada SIGUIENTE" at bounding box center [622, 595] width 1245 height 52
click at [665, 590] on button "SIGUIENTE" at bounding box center [700, 595] width 113 height 34
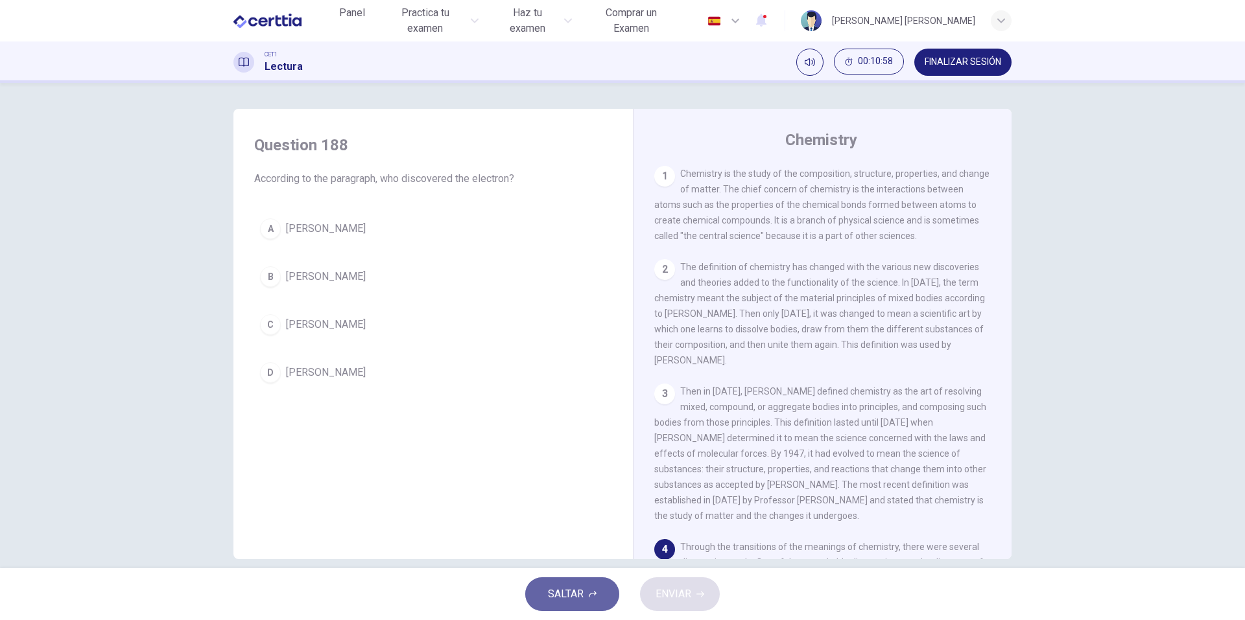
click at [596, 591] on icon "button" at bounding box center [593, 595] width 8 height 8
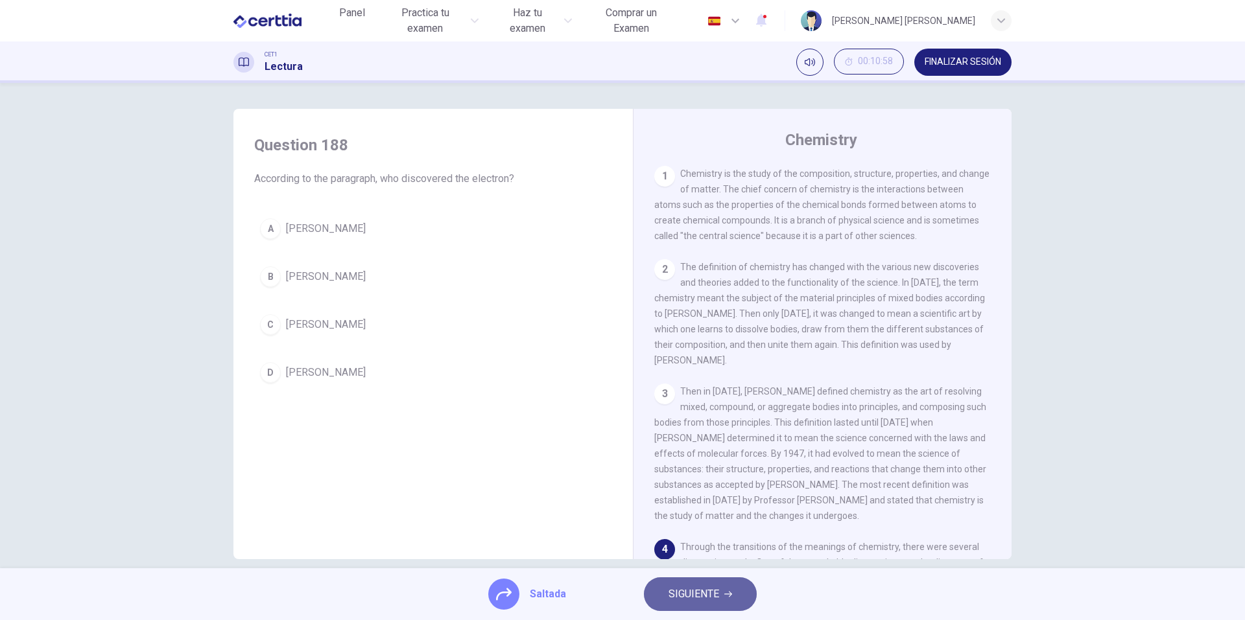
click at [676, 591] on span "SIGUIENTE" at bounding box center [693, 594] width 51 height 18
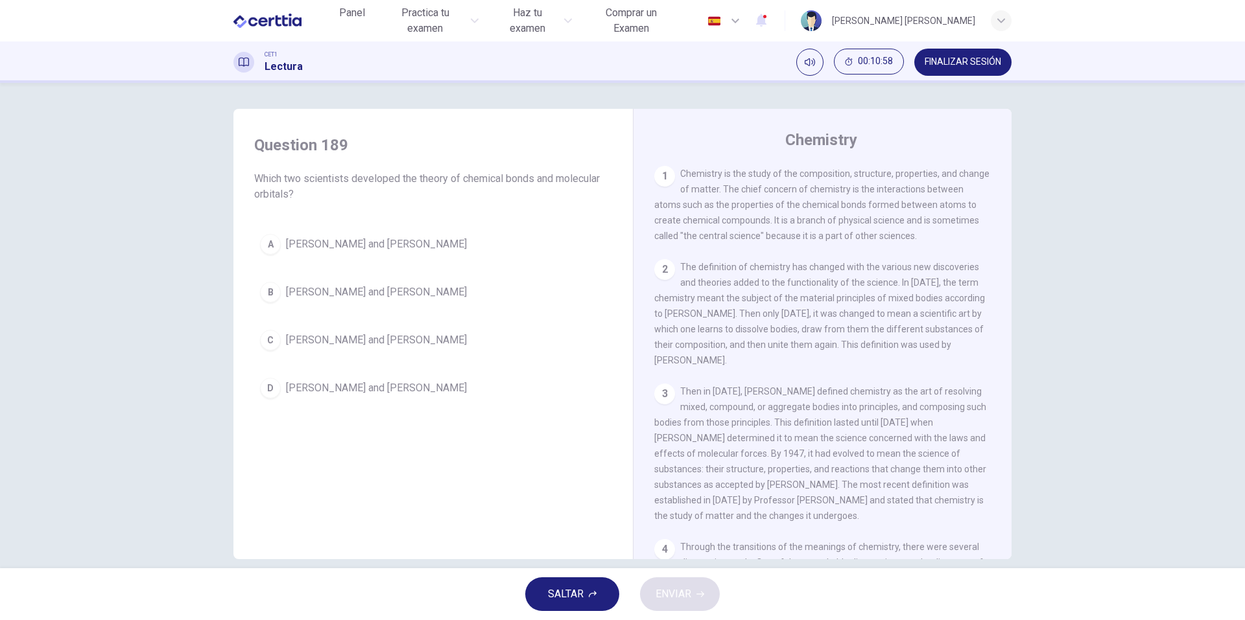
click at [536, 595] on button "SALTAR" at bounding box center [572, 595] width 94 height 34
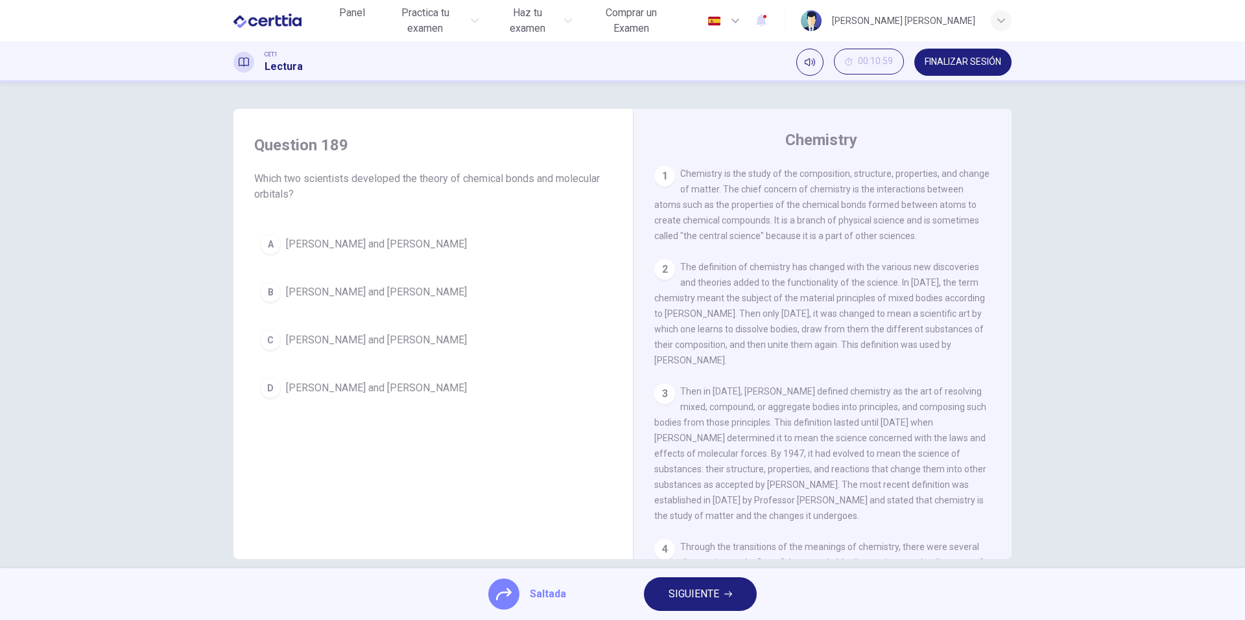
click at [644, 595] on div "Saltada SIGUIENTE" at bounding box center [622, 595] width 1245 height 52
click at [635, 595] on div "Saltada SIGUIENTE" at bounding box center [622, 595] width 1245 height 52
click at [688, 595] on span "SIGUIENTE" at bounding box center [693, 594] width 51 height 18
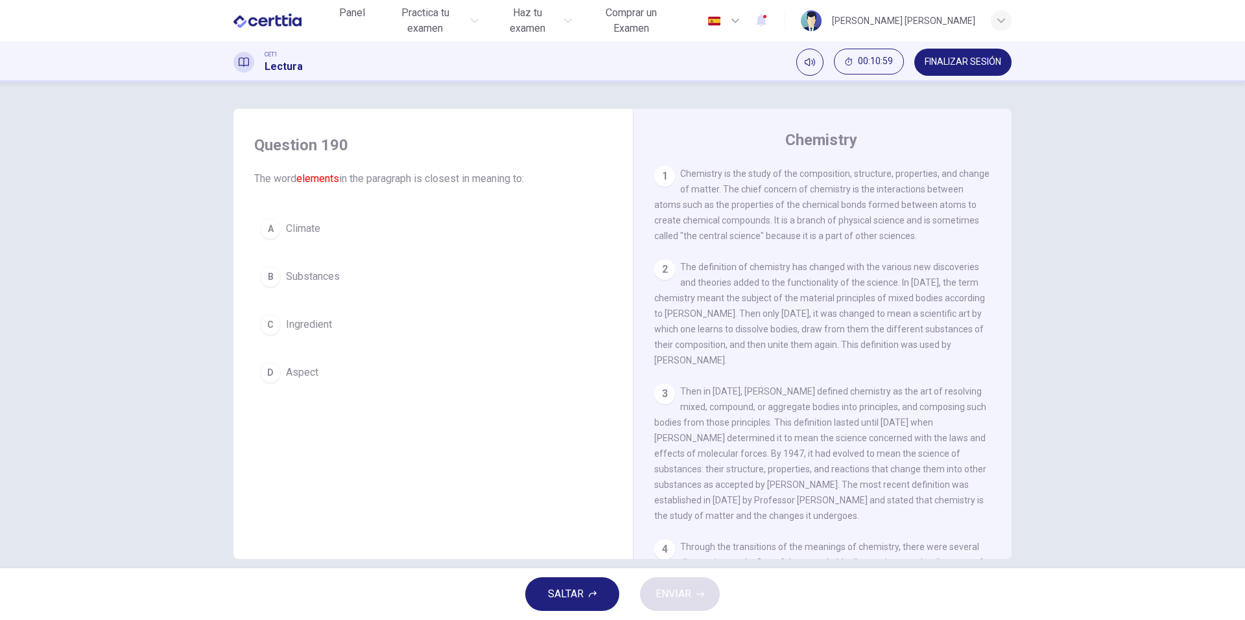
click at [537, 590] on button "SALTAR" at bounding box center [572, 595] width 94 height 34
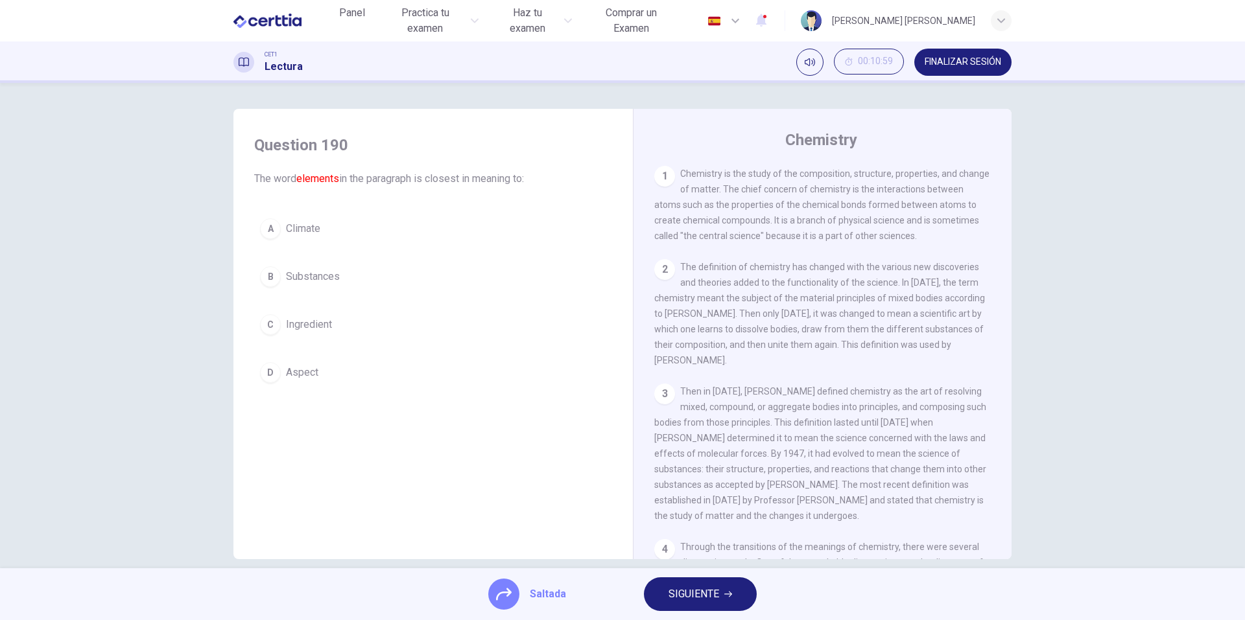
click at [683, 592] on span "SIGUIENTE" at bounding box center [693, 594] width 51 height 18
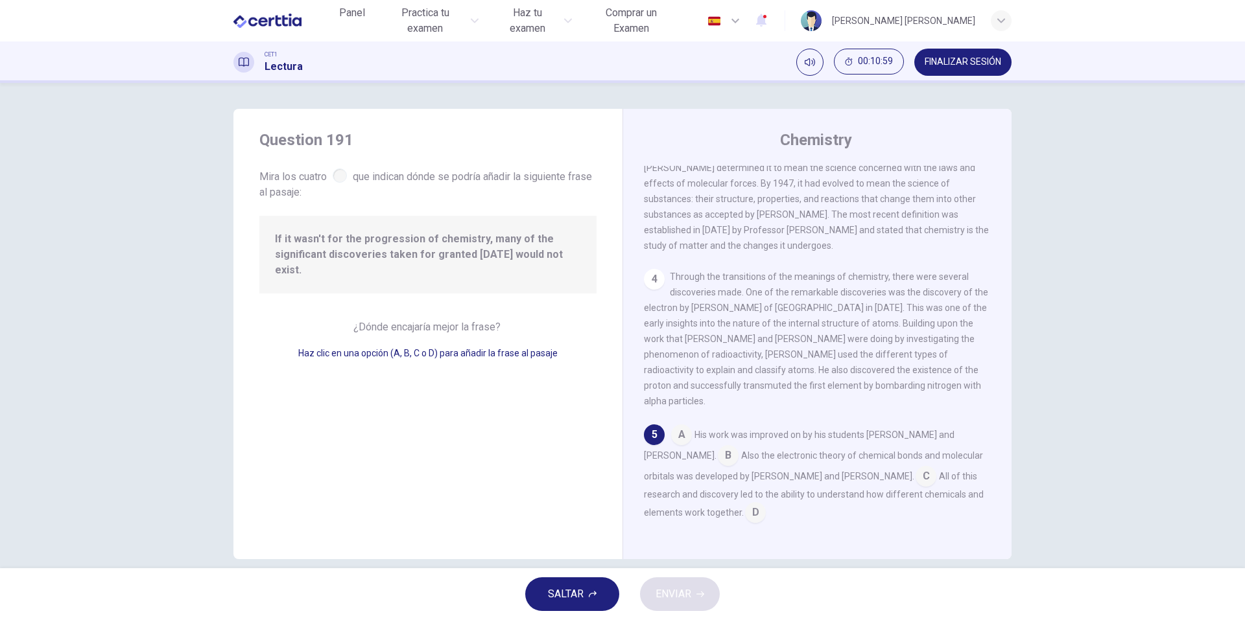
scroll to position [274, 0]
click at [606, 590] on button "SALTAR" at bounding box center [572, 595] width 94 height 34
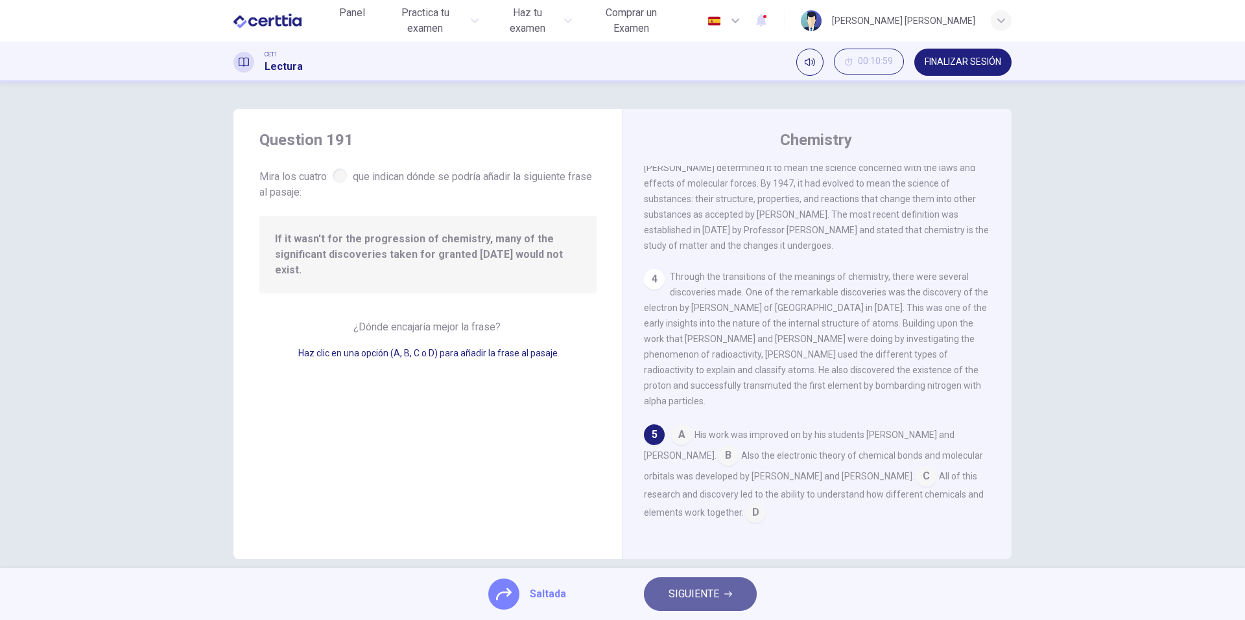
click at [692, 593] on span "SIGUIENTE" at bounding box center [693, 594] width 51 height 18
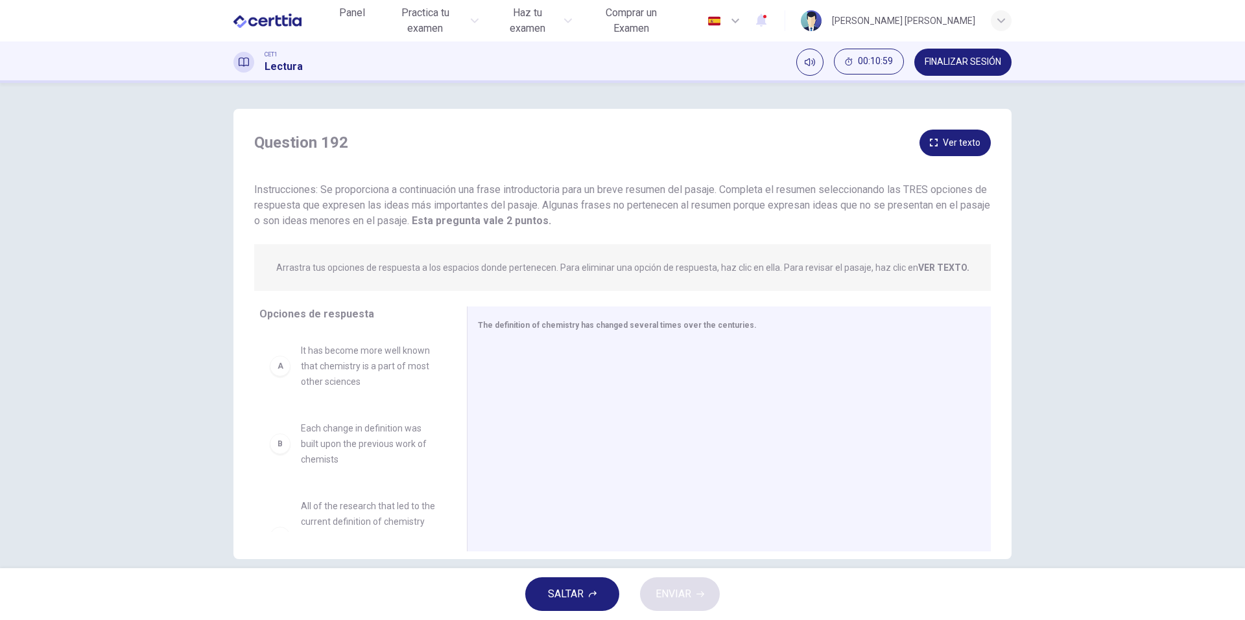
click at [582, 593] on span "SALTAR" at bounding box center [566, 594] width 36 height 18
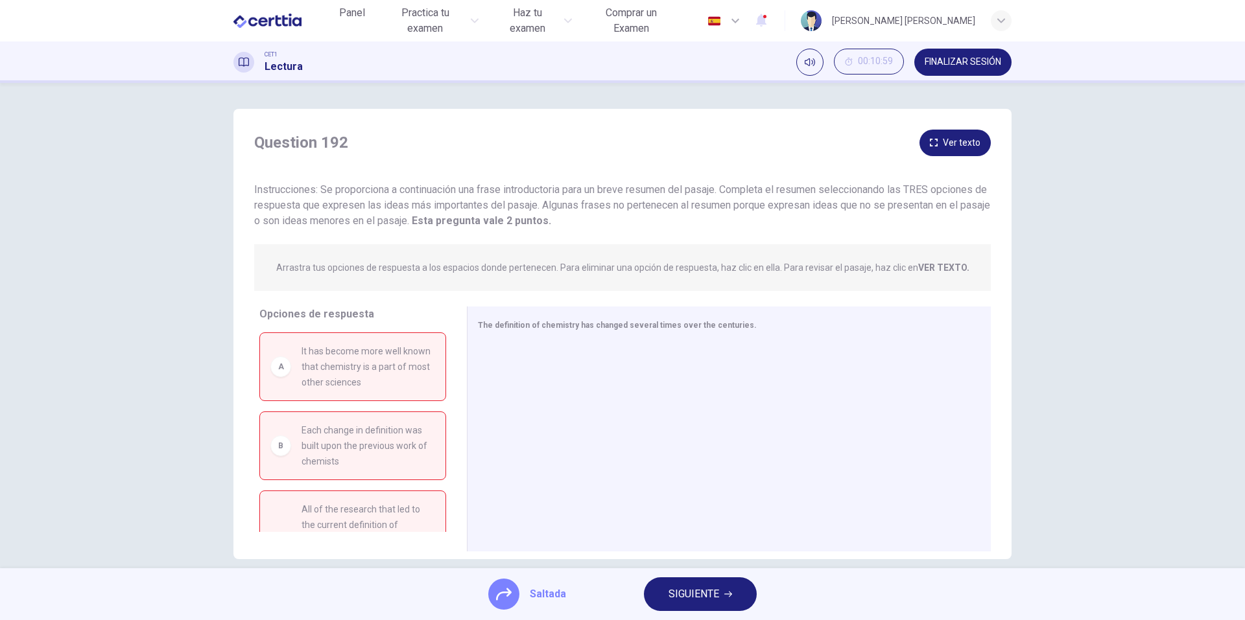
click at [684, 595] on span "SIGUIENTE" at bounding box center [693, 594] width 51 height 18
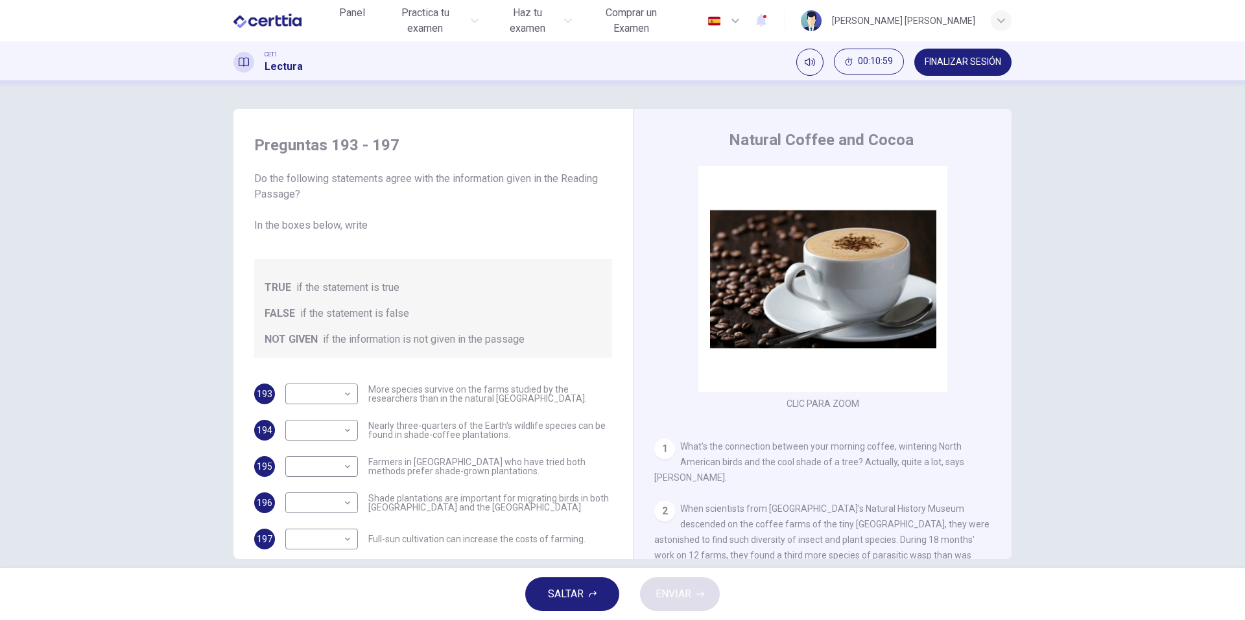
click at [586, 596] on button "SALTAR" at bounding box center [572, 595] width 94 height 34
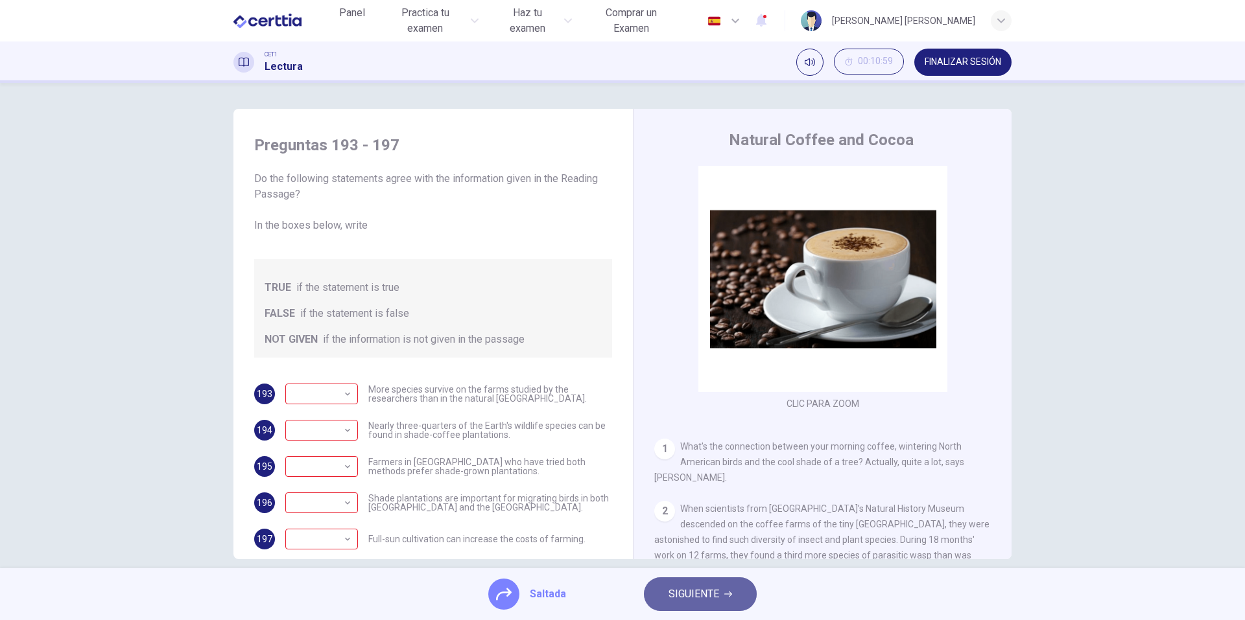
click at [703, 600] on span "SIGUIENTE" at bounding box center [693, 594] width 51 height 18
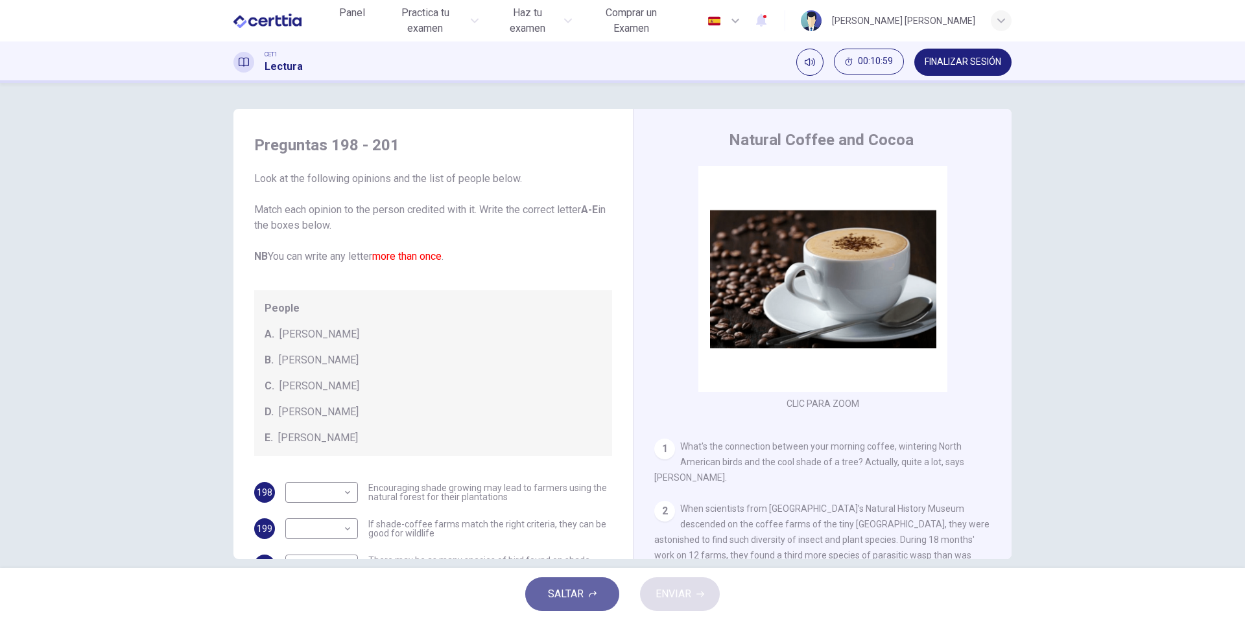
click at [592, 601] on button "SALTAR" at bounding box center [572, 595] width 94 height 34
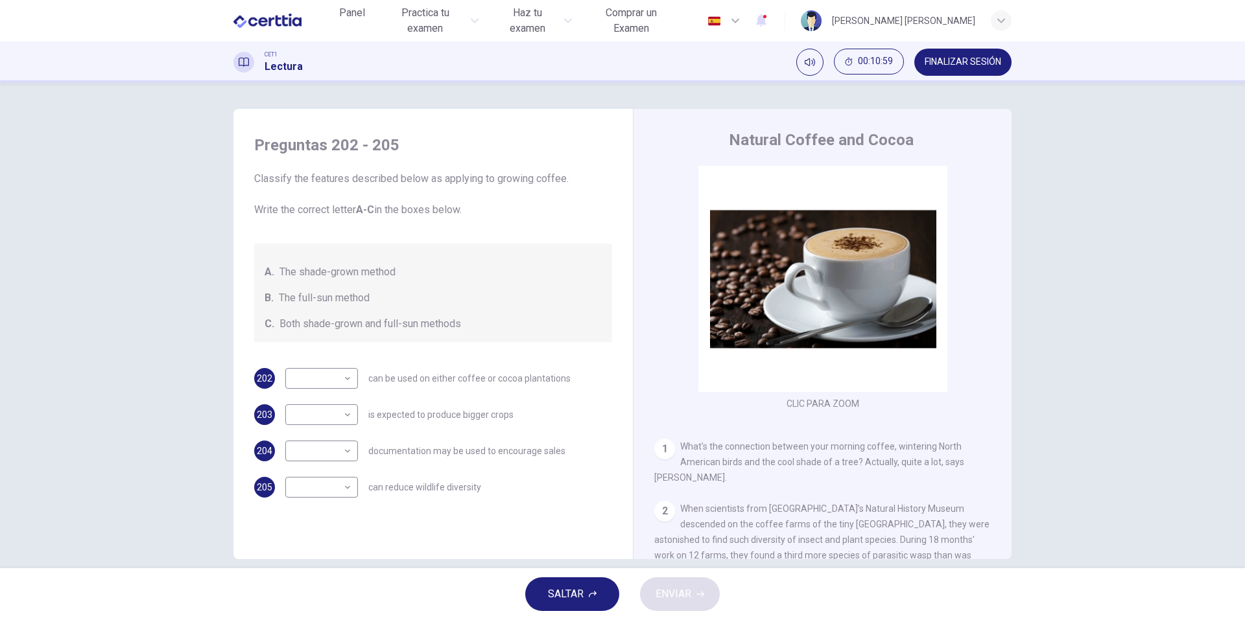
click at [641, 593] on div "SALTAR ENVIAR" at bounding box center [622, 595] width 1245 height 52
click at [558, 593] on span "SALTAR" at bounding box center [566, 594] width 36 height 18
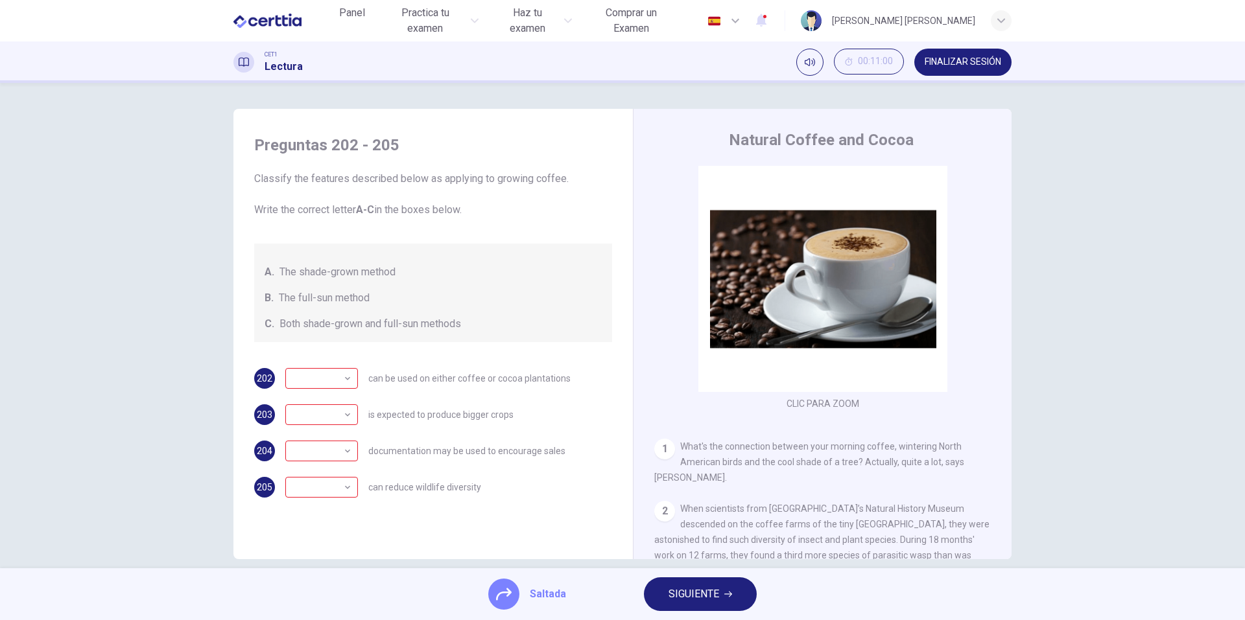
click at [695, 596] on span "SIGUIENTE" at bounding box center [693, 594] width 51 height 18
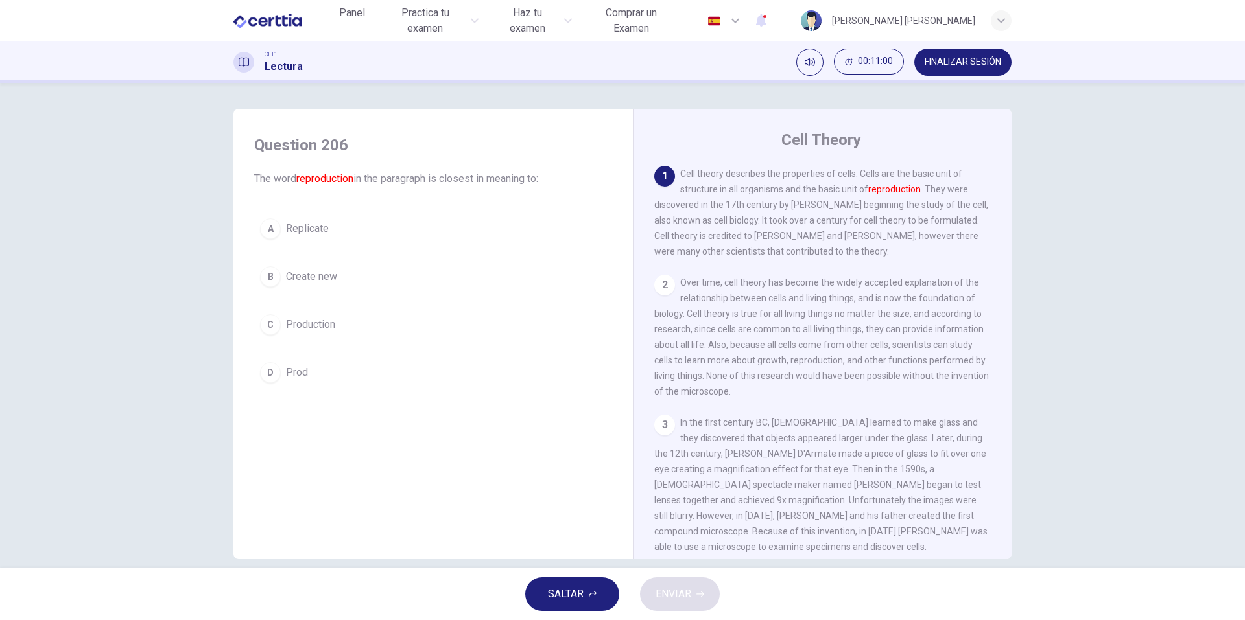
click at [616, 580] on div "SALTAR ENVIAR" at bounding box center [622, 595] width 1245 height 52
click at [613, 586] on button "SALTAR" at bounding box center [572, 595] width 94 height 34
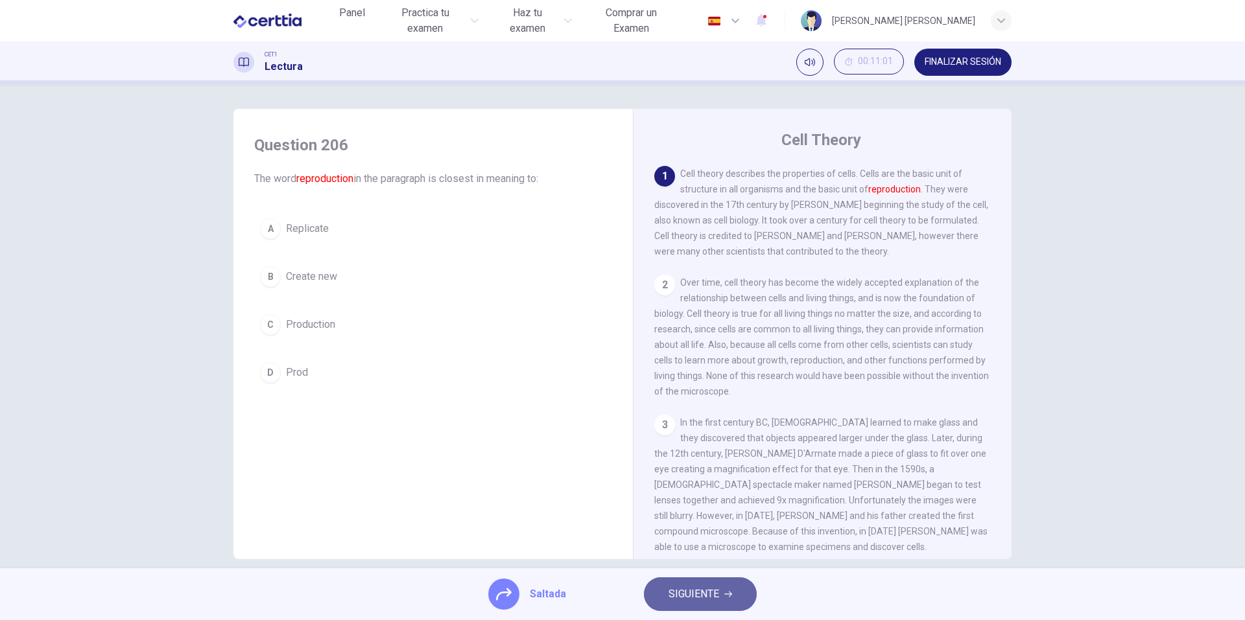
click at [665, 594] on button "SIGUIENTE" at bounding box center [700, 595] width 113 height 34
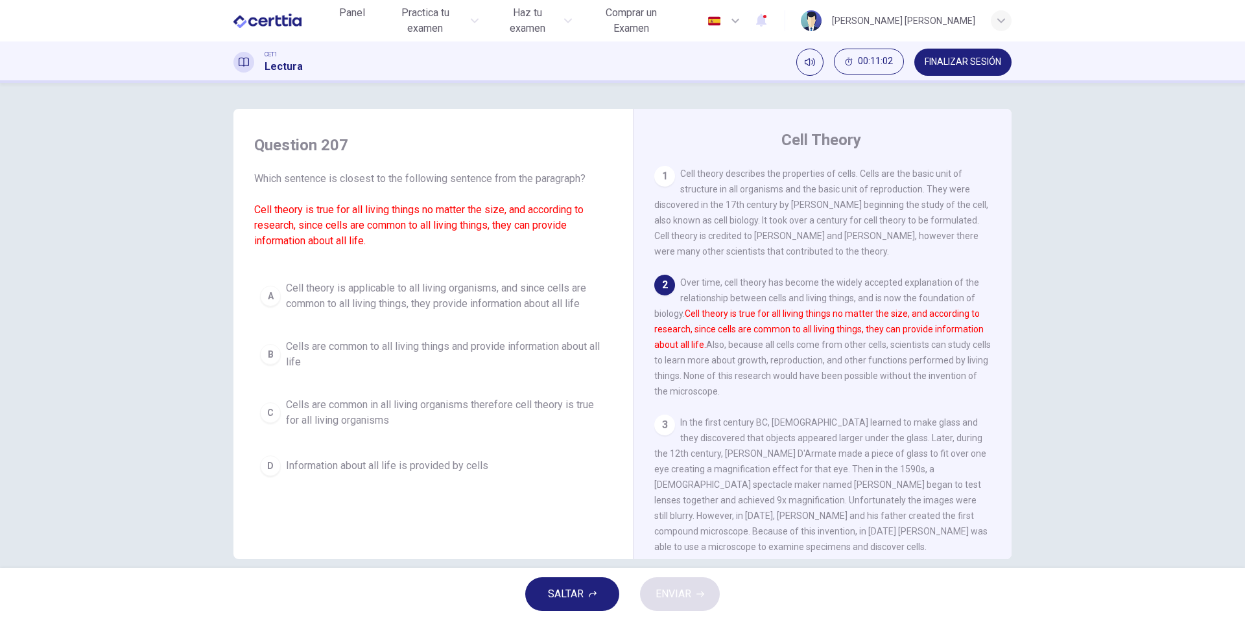
click at [980, 51] on button "FINALIZAR SESIÓN" at bounding box center [962, 62] width 97 height 27
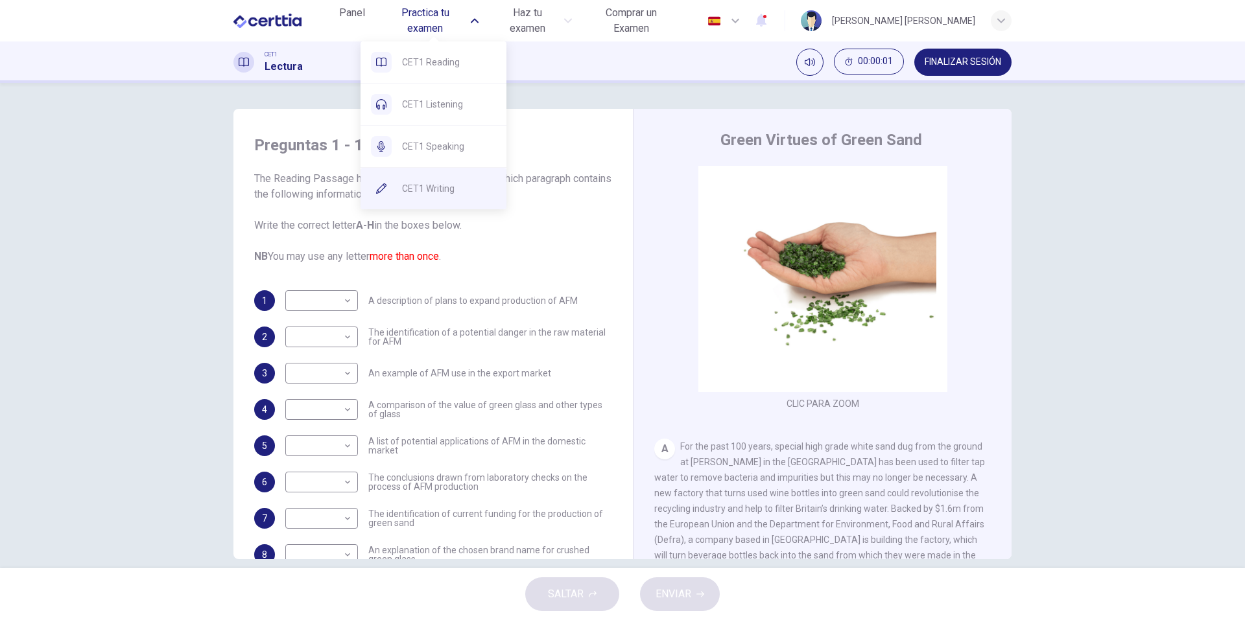
click at [429, 185] on span "CET1 Writing" at bounding box center [449, 189] width 94 height 16
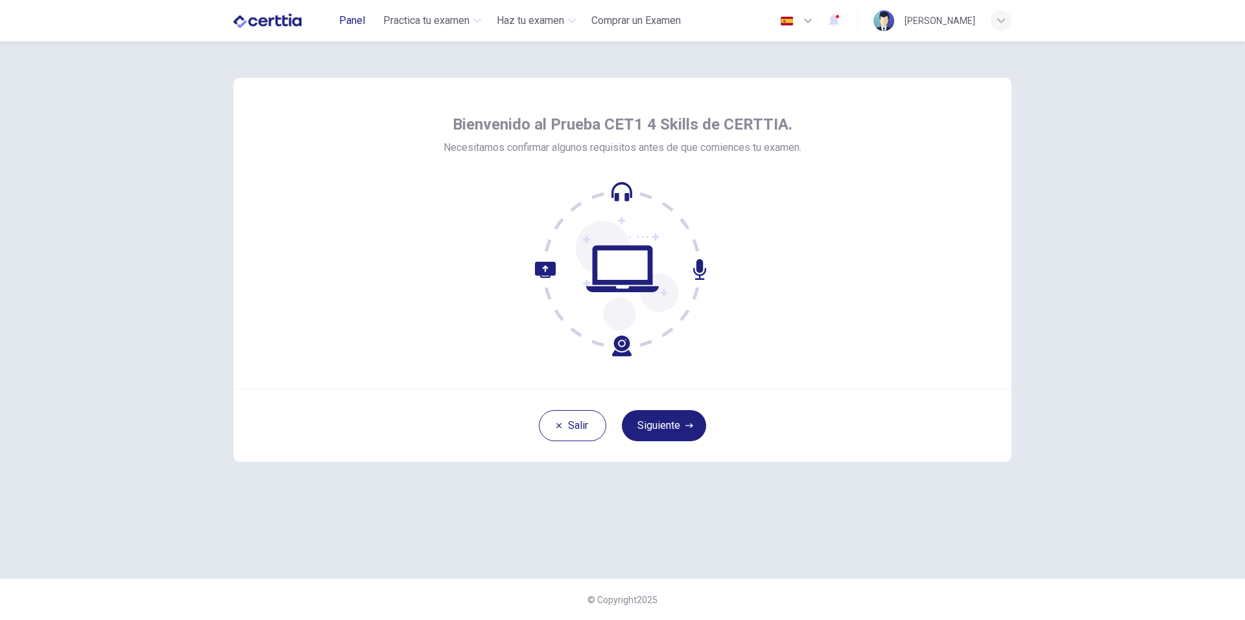
click at [357, 18] on span "Panel" at bounding box center [352, 21] width 26 height 16
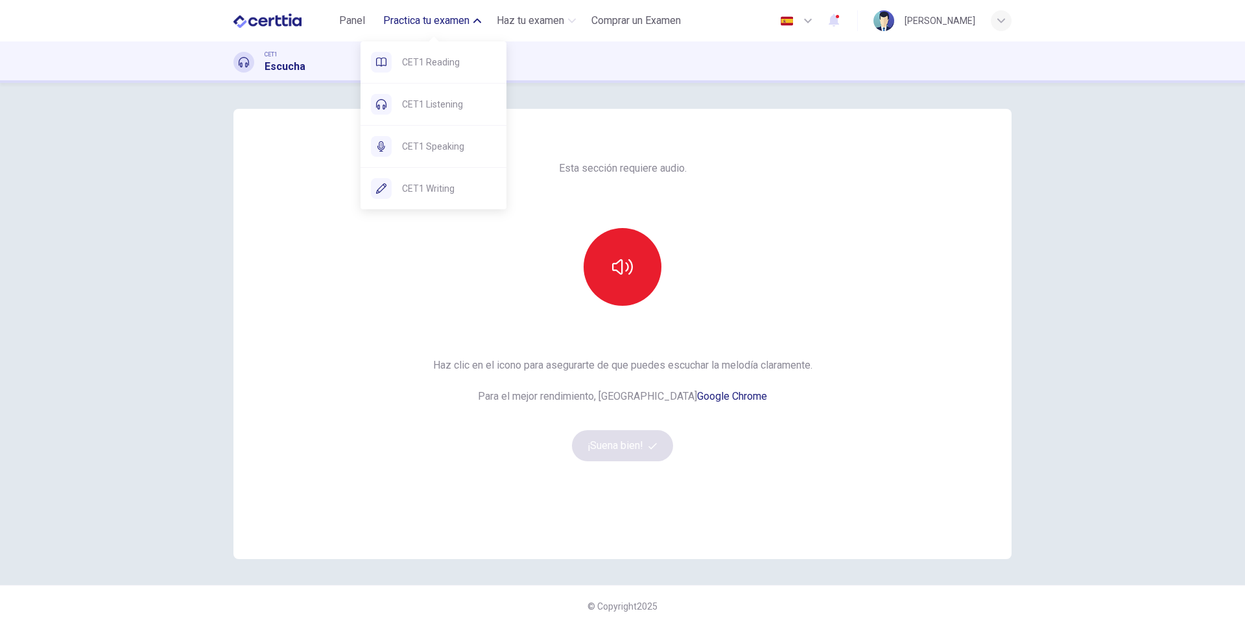
click at [462, 18] on span "Practica tu examen" at bounding box center [426, 21] width 86 height 16
click at [353, 18] on span "Panel" at bounding box center [352, 21] width 26 height 16
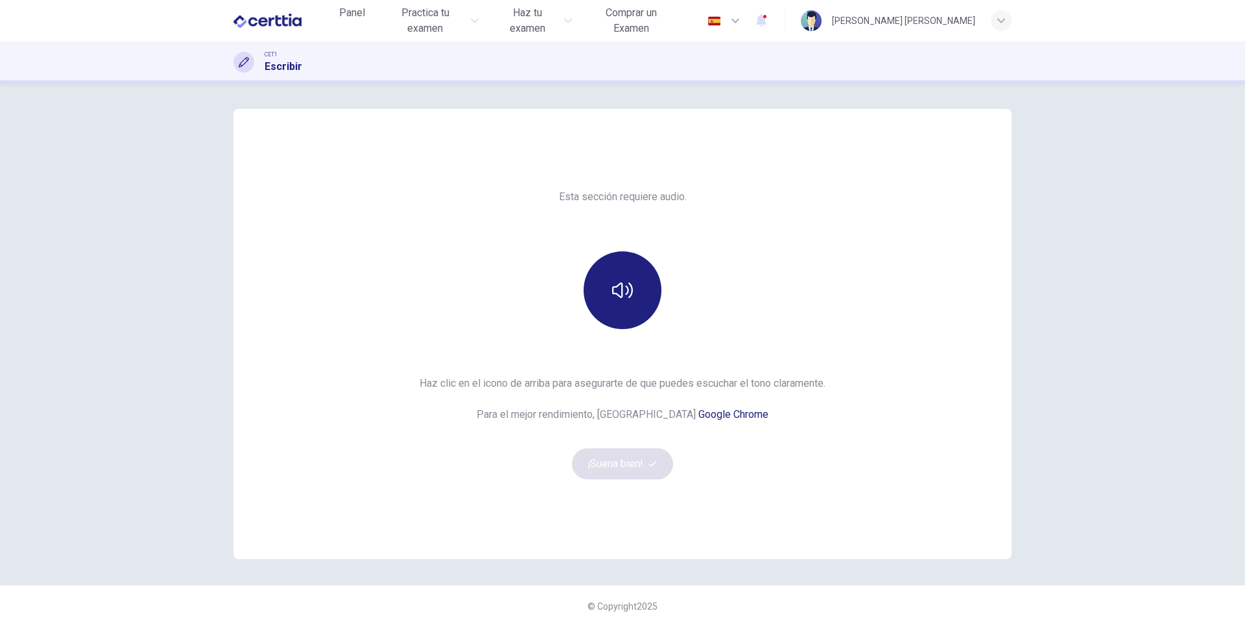
click at [346, 93] on div "Esta sección requiere audio. Haz clic en el icono de arriba para asegurarte de …" at bounding box center [622, 351] width 1245 height 537
click at [650, 314] on button "button" at bounding box center [622, 291] width 78 height 78
click at [626, 475] on button "¡Suena bien!" at bounding box center [622, 464] width 101 height 31
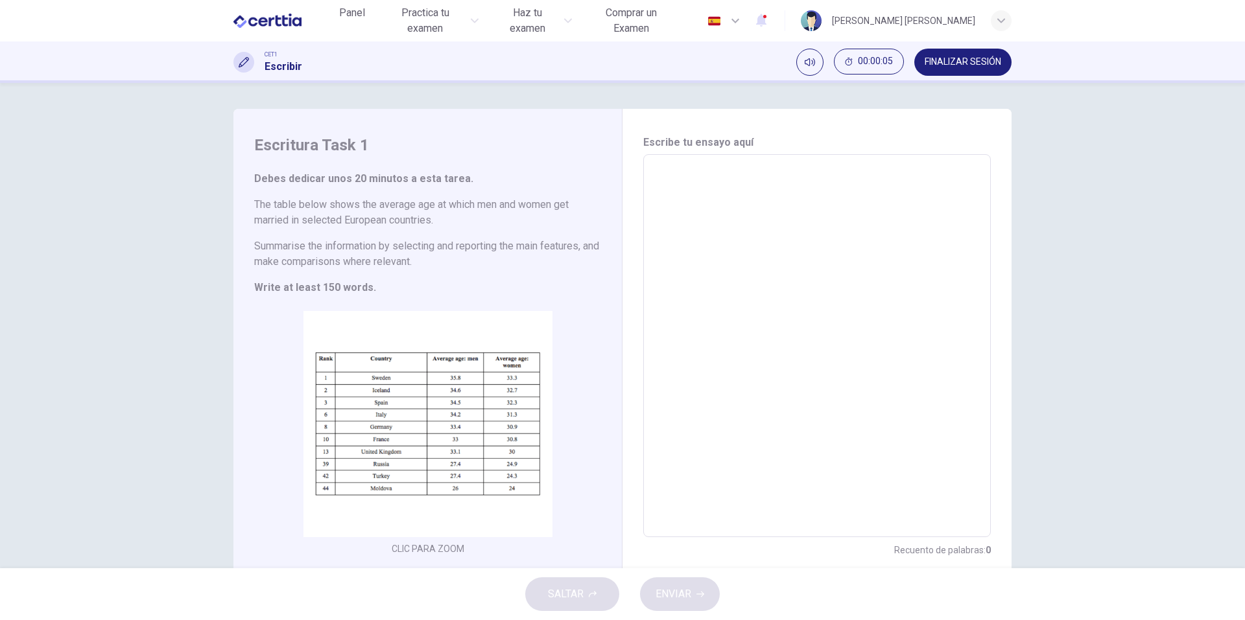
click at [683, 202] on textarea at bounding box center [816, 346] width 329 height 362
click at [683, 200] on textarea at bounding box center [816, 346] width 329 height 362
type textarea "*"
type textarea "**"
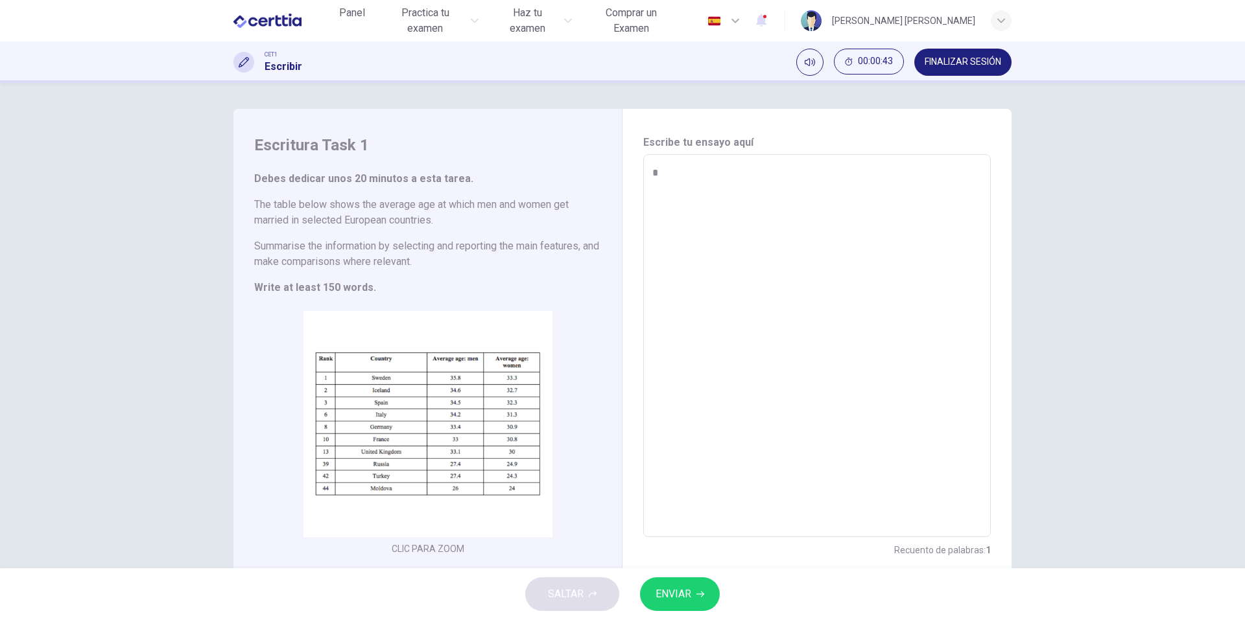
type textarea "*"
type textarea "****"
type textarea "*"
type textarea "***"
type textarea "*"
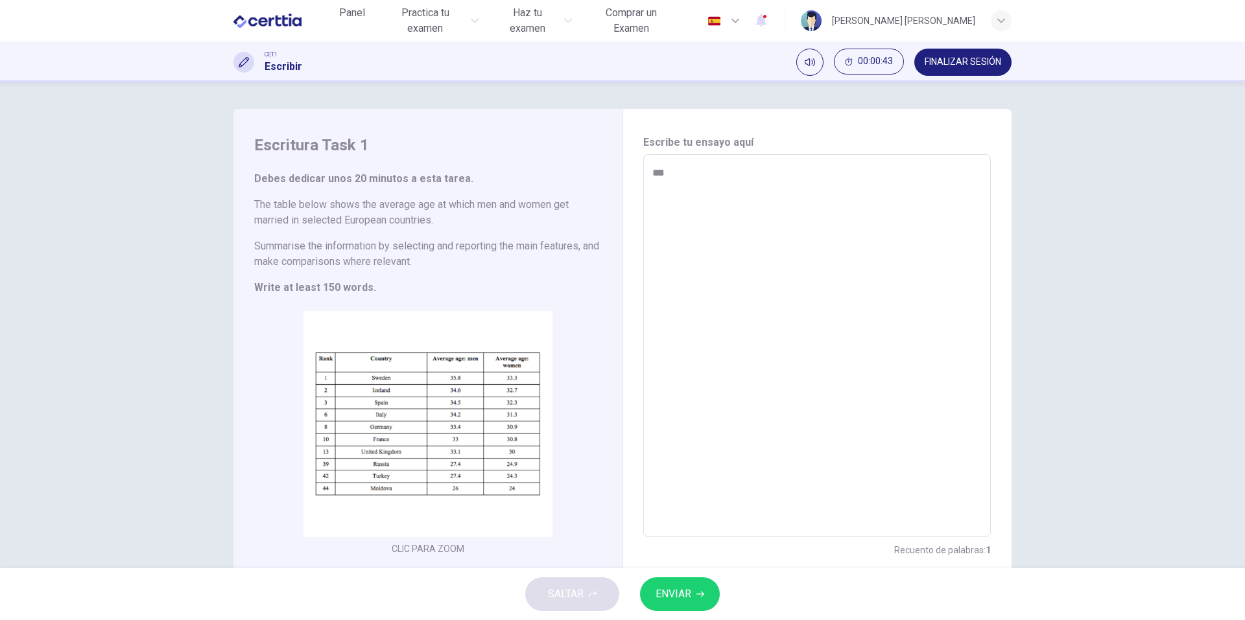
type textarea "**"
type textarea "*"
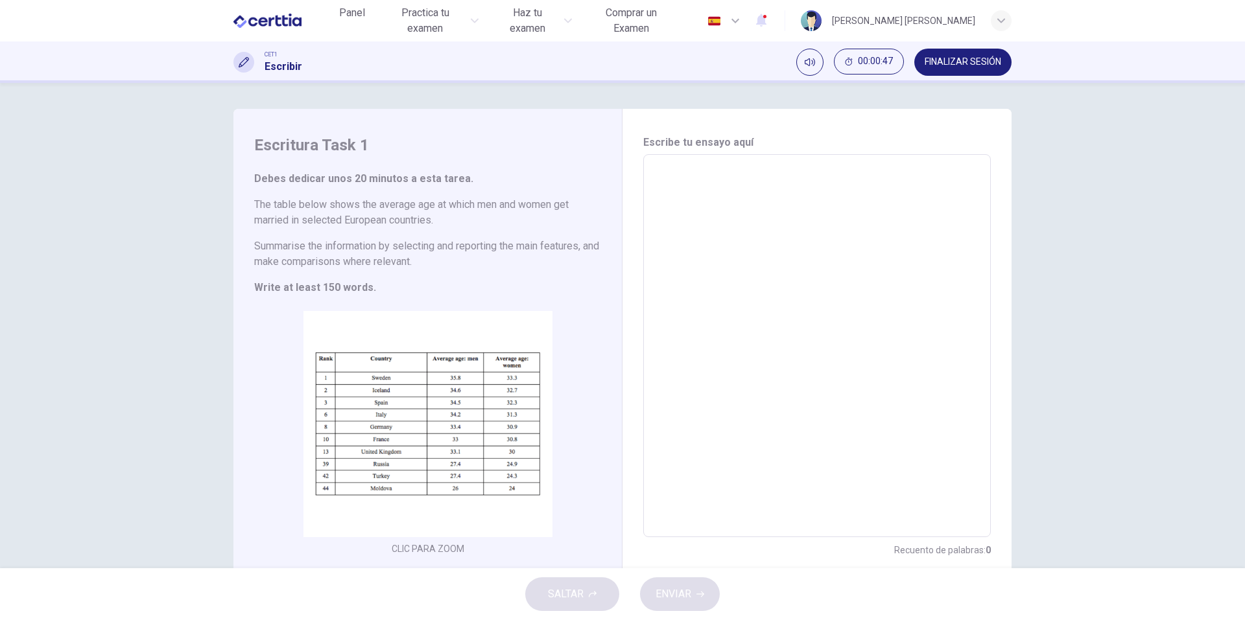
type textarea "*"
type textarea "**"
type textarea "*"
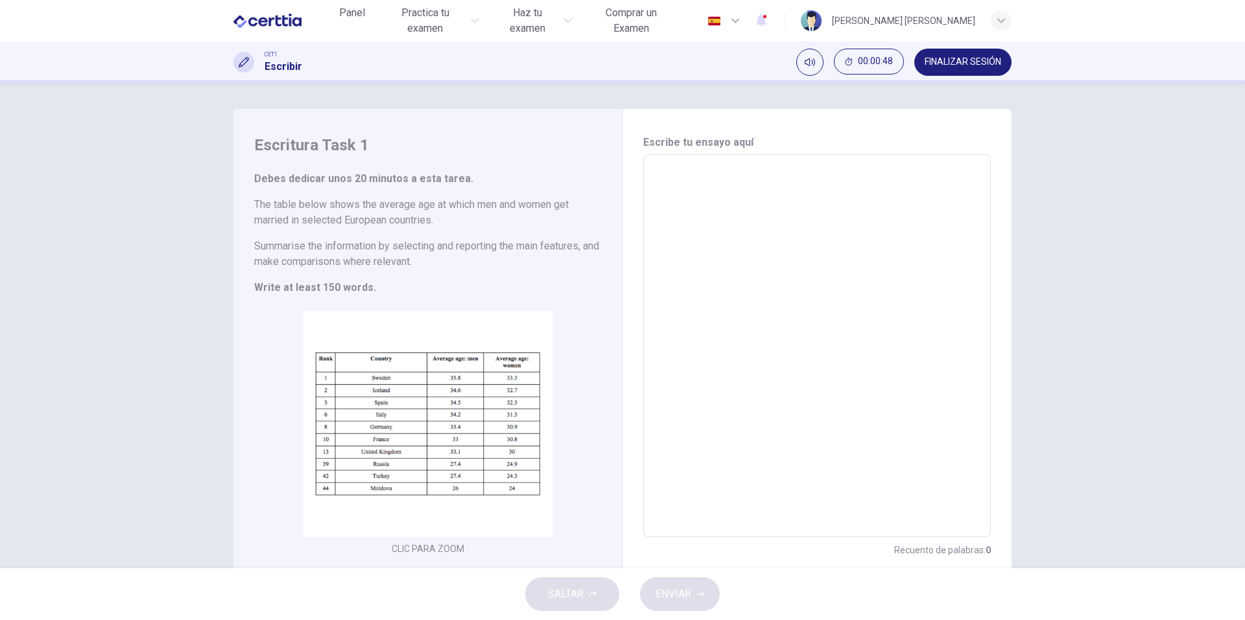
type textarea "*"
type textarea "**"
type textarea "*"
type textarea "***"
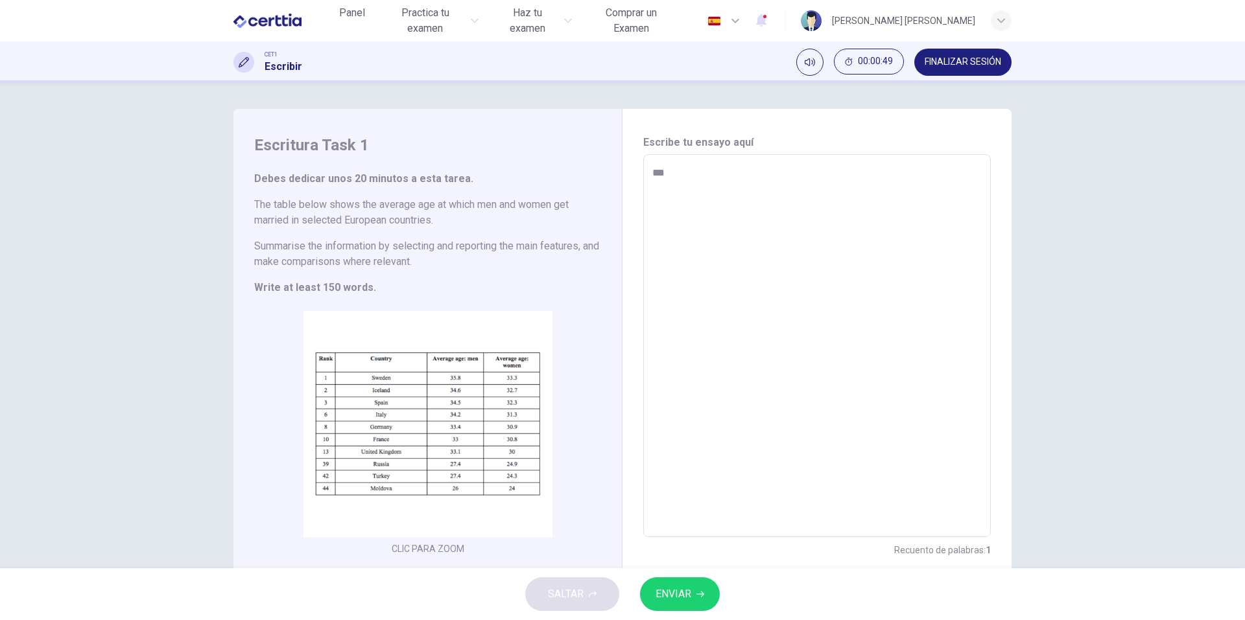
type textarea "*"
type textarea "***"
type textarea "*"
type textarea "*****"
type textarea "*"
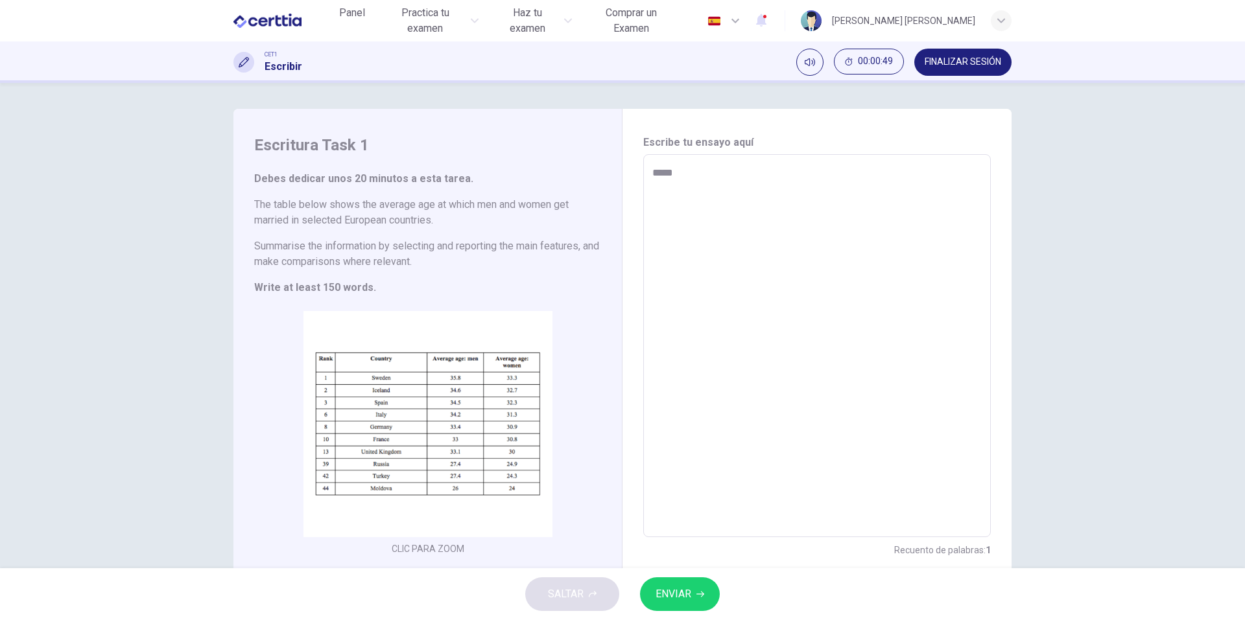
type textarea "******"
type textarea "*"
type textarea "*******"
type textarea "*"
type textarea "********"
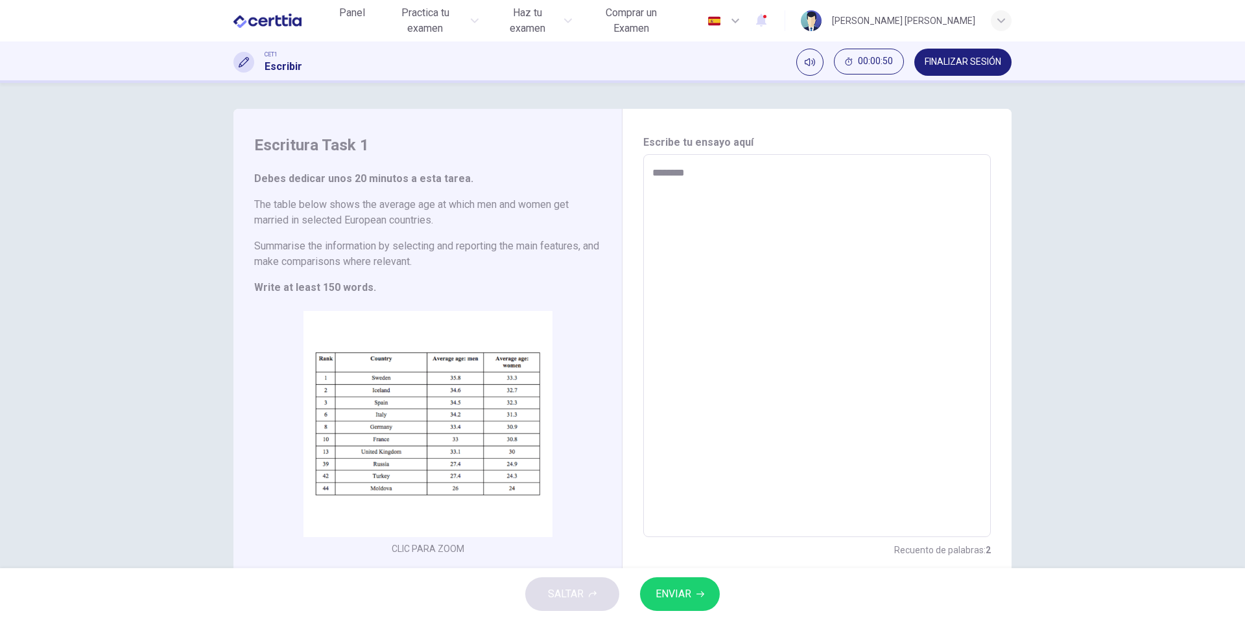
type textarea "*"
type textarea "*********"
type textarea "*"
type textarea "*********"
type textarea "*"
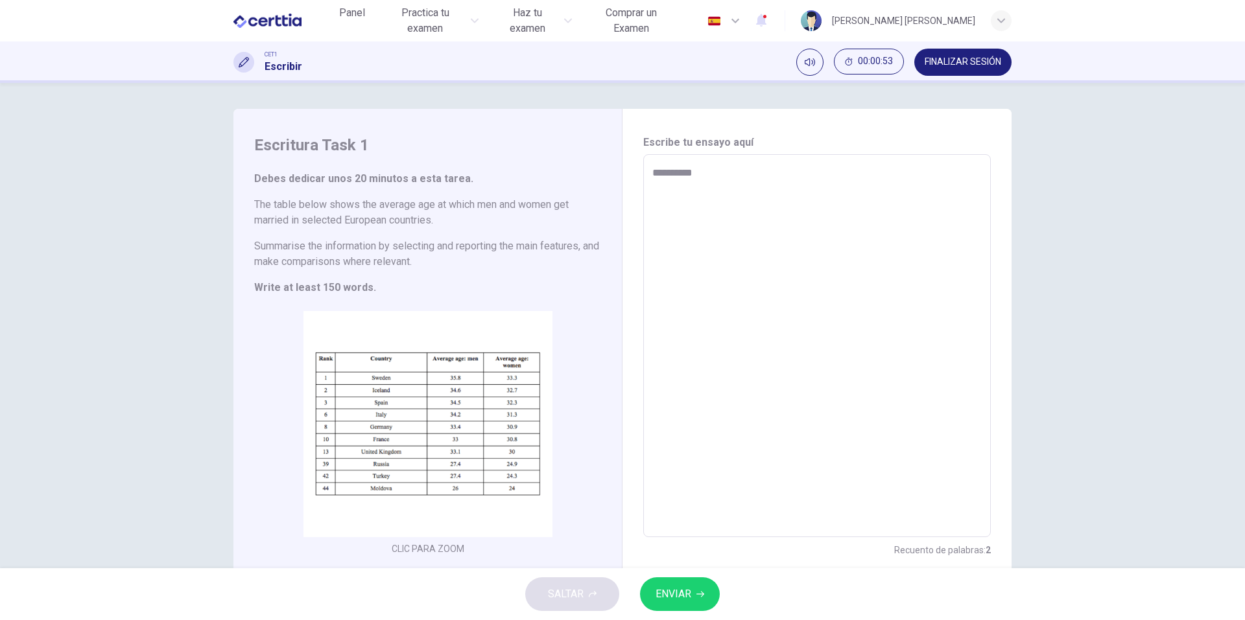
type textarea "**********"
type textarea "*"
type textarea "**********"
type textarea "*"
type textarea "**********"
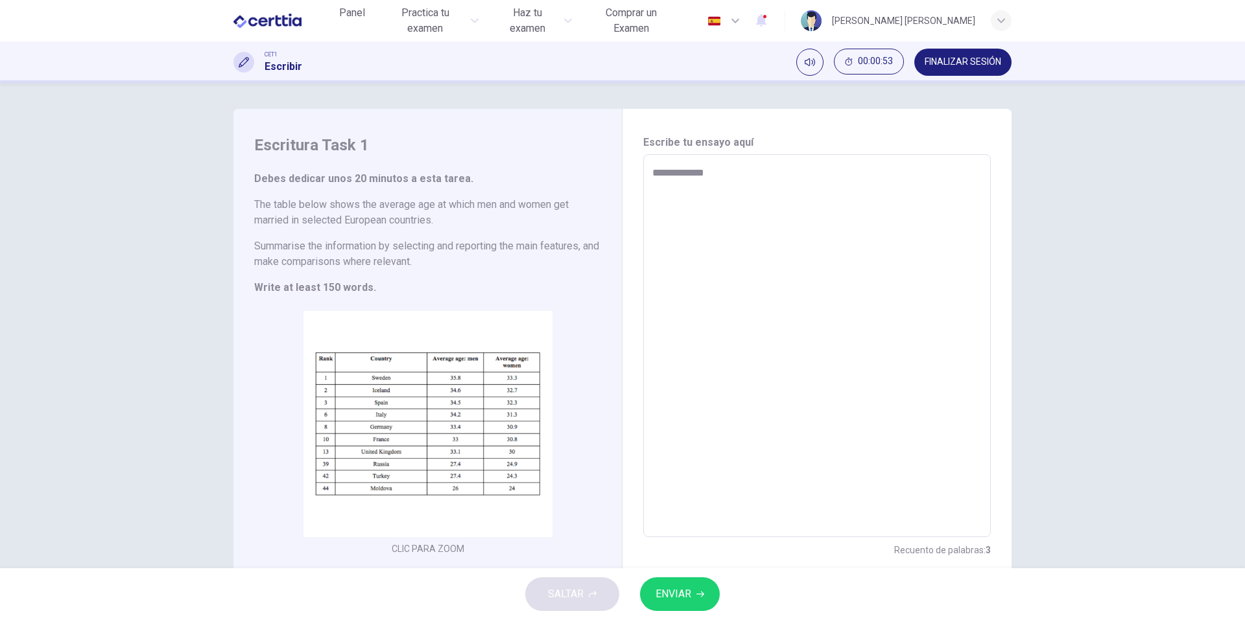
type textarea "*"
type textarea "**********"
type textarea "*"
type textarea "**********"
type textarea "*"
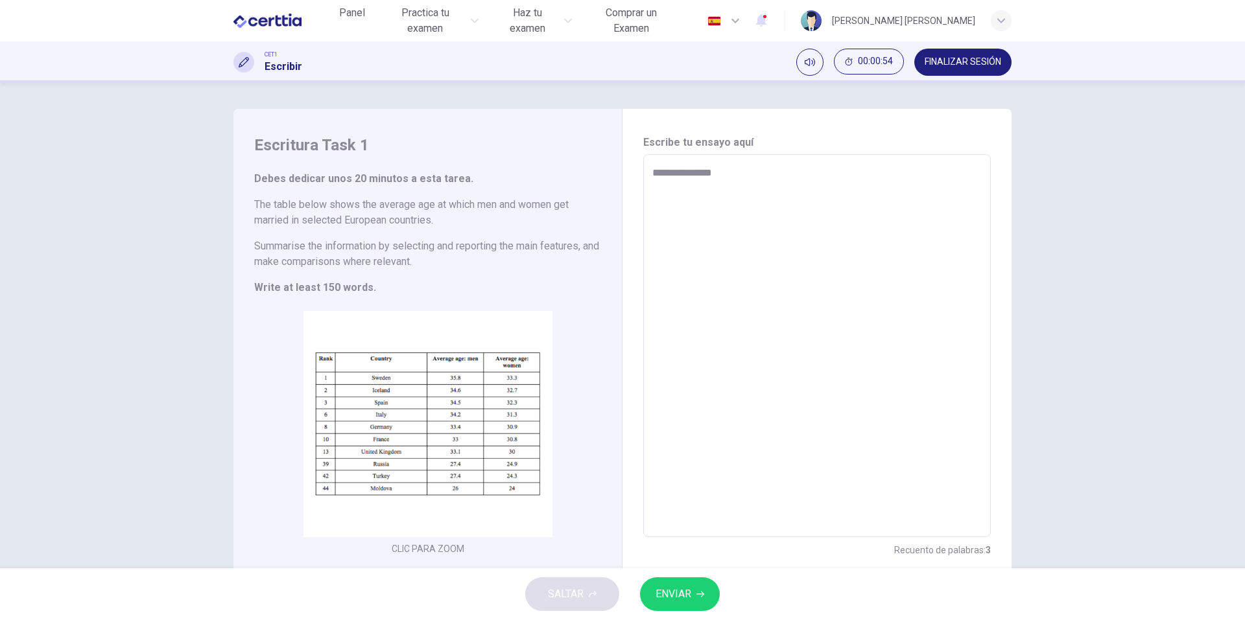
type textarea "**********"
type textarea "*"
type textarea "**********"
type textarea "*"
type textarea "**********"
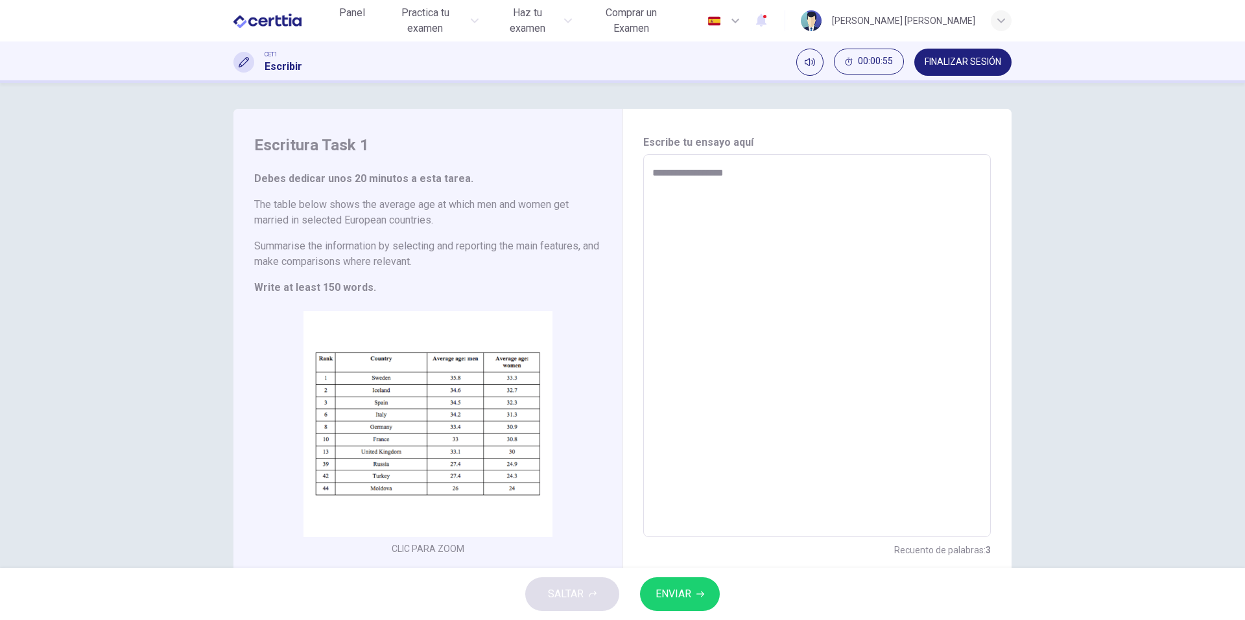
type textarea "*"
type textarea "**********"
type textarea "*"
type textarea "**********"
type textarea "*"
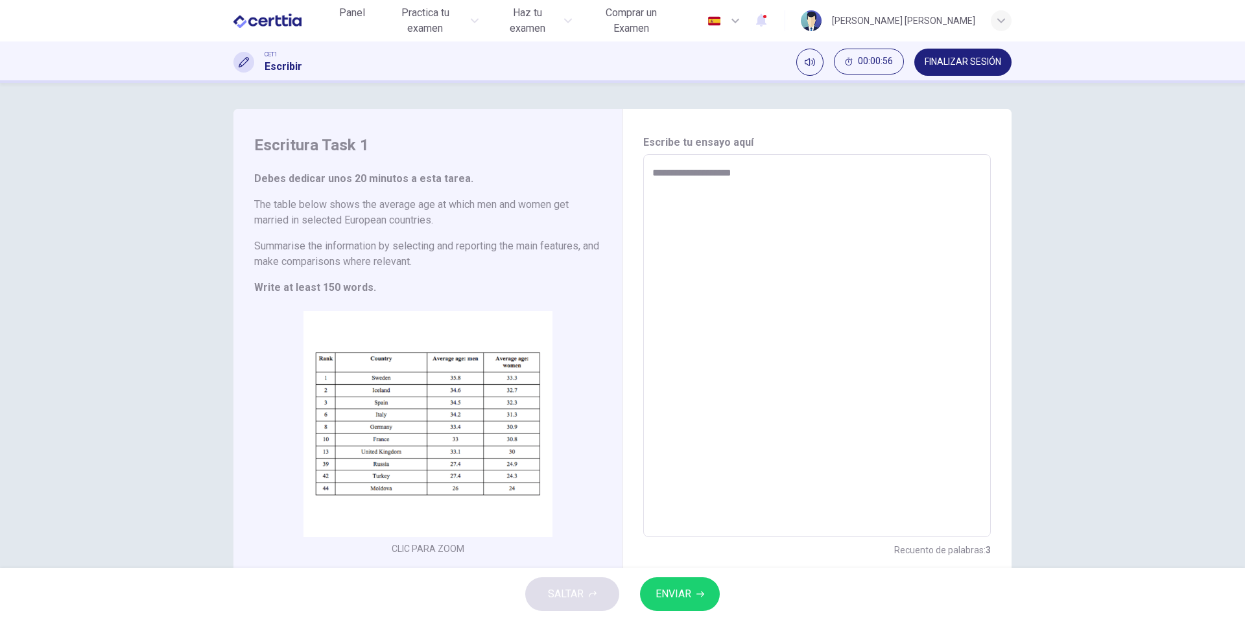
type textarea "**********"
type textarea "*"
type textarea "**********"
type textarea "*"
type textarea "**********"
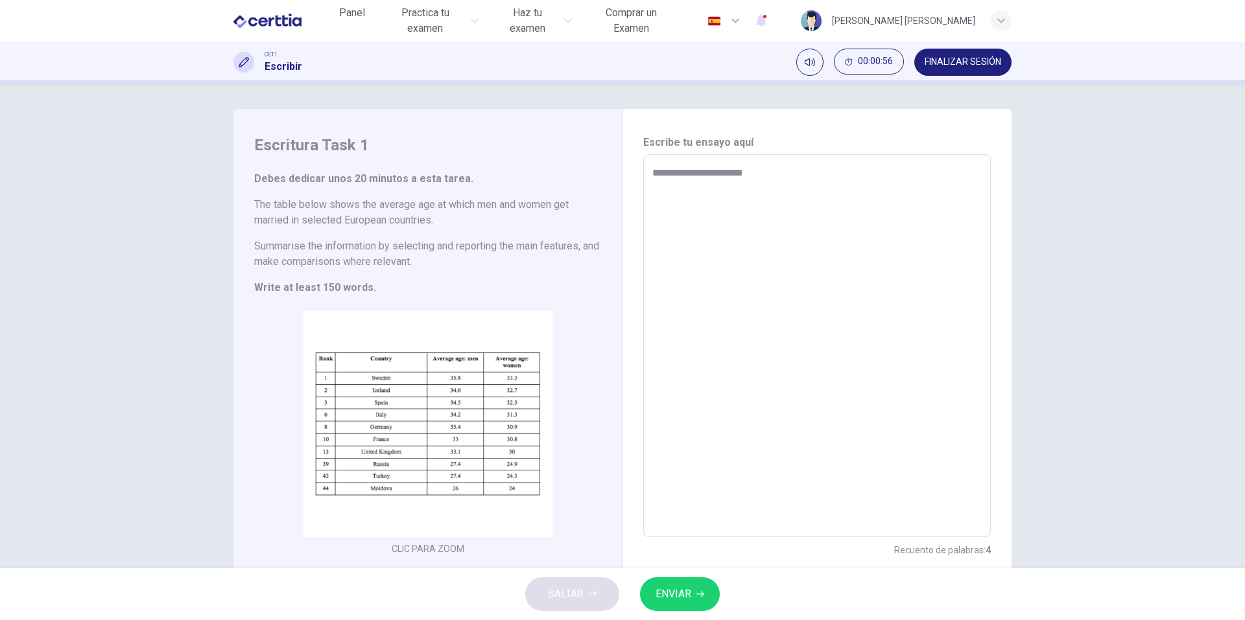
type textarea "*"
type textarea "**********"
type textarea "*"
type textarea "**********"
type textarea "*"
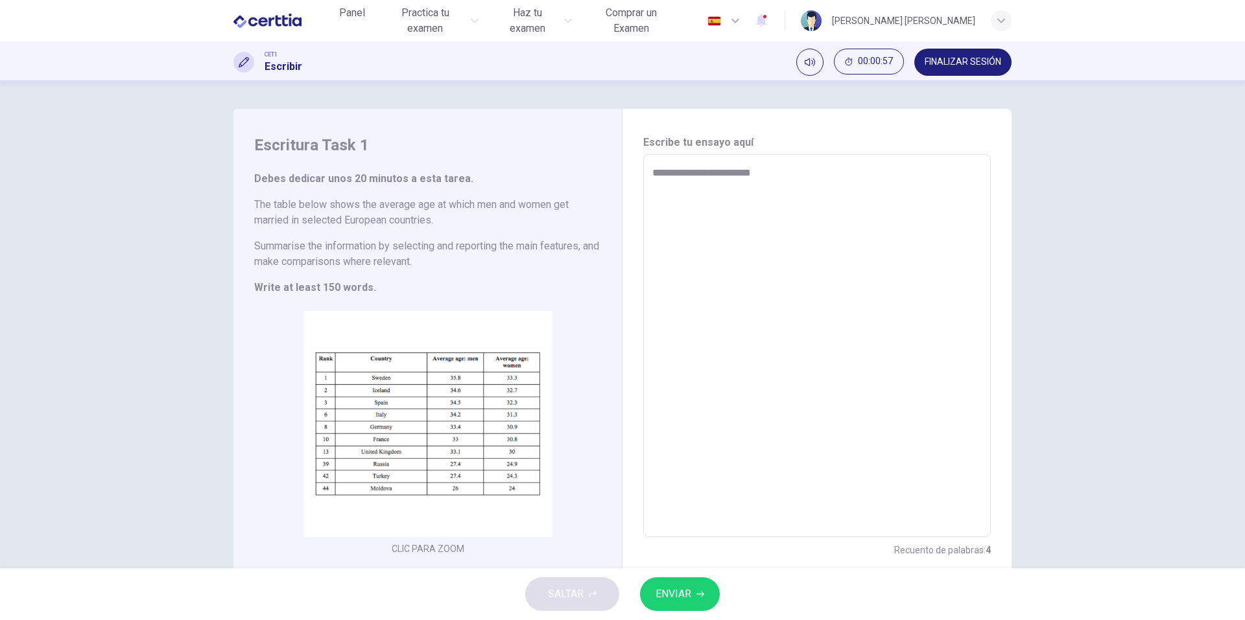
type textarea "**********"
type textarea "*"
type textarea "**********"
type textarea "*"
type textarea "**********"
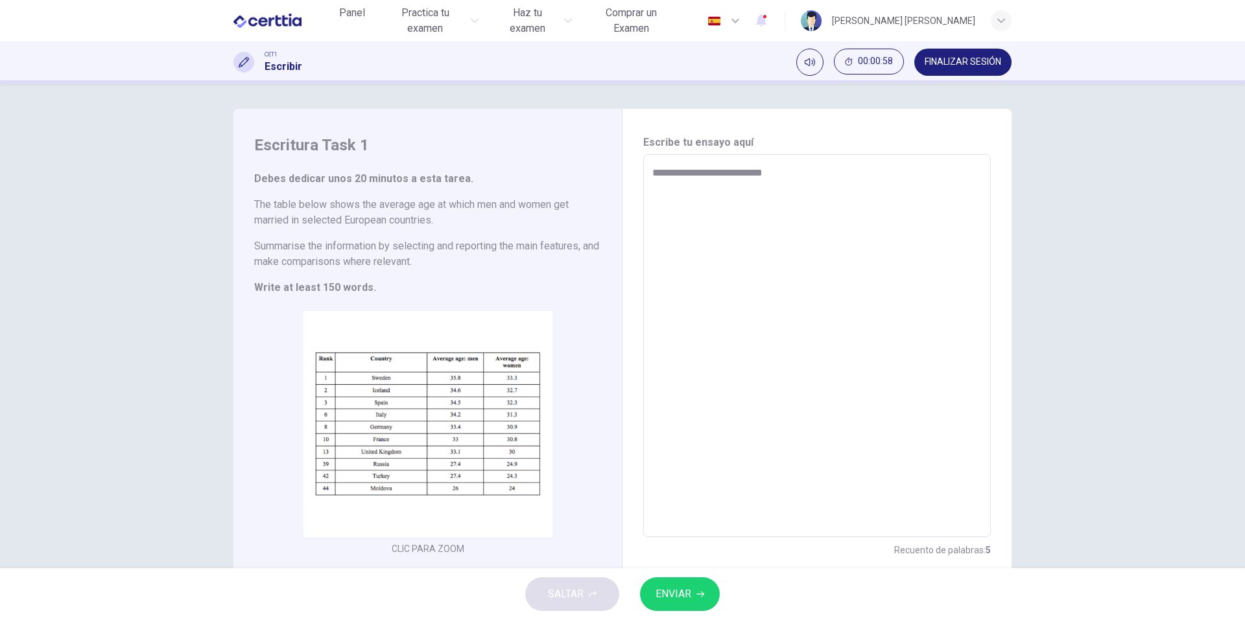
type textarea "*"
type textarea "**********"
type textarea "*"
type textarea "**********"
type textarea "*"
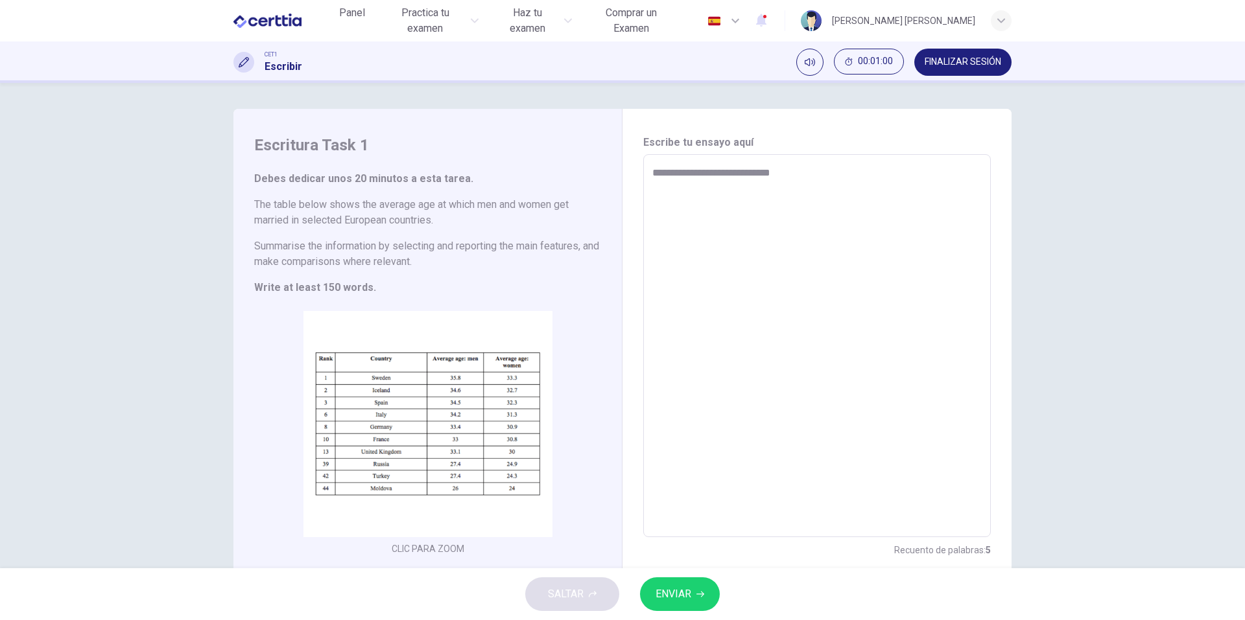
type textarea "**********"
type textarea "*"
type textarea "**********"
type textarea "*"
type textarea "**********"
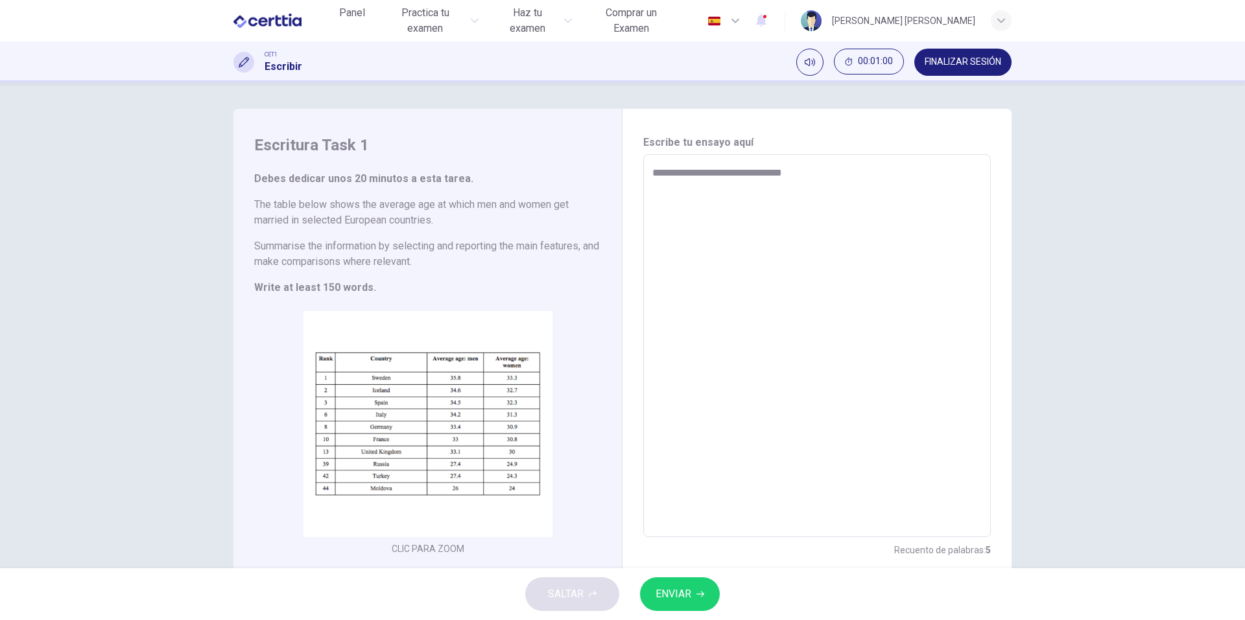
type textarea "*"
type textarea "**********"
type textarea "*"
type textarea "**********"
type textarea "*"
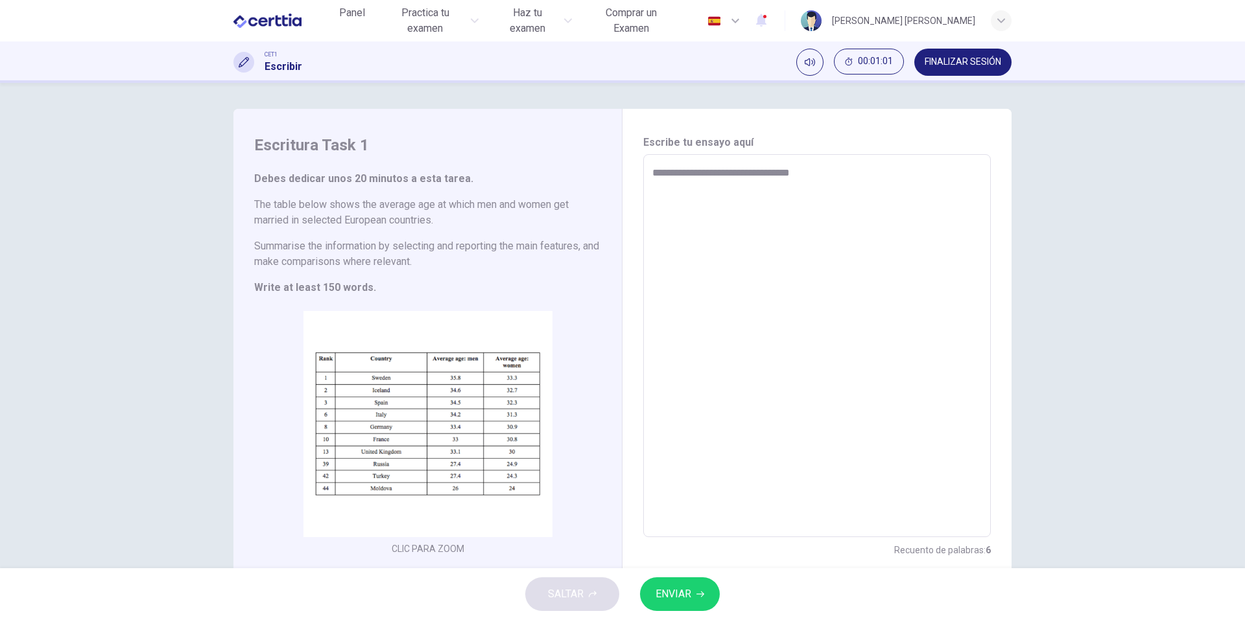
type textarea "**********"
type textarea "*"
type textarea "**********"
type textarea "*"
type textarea "**********"
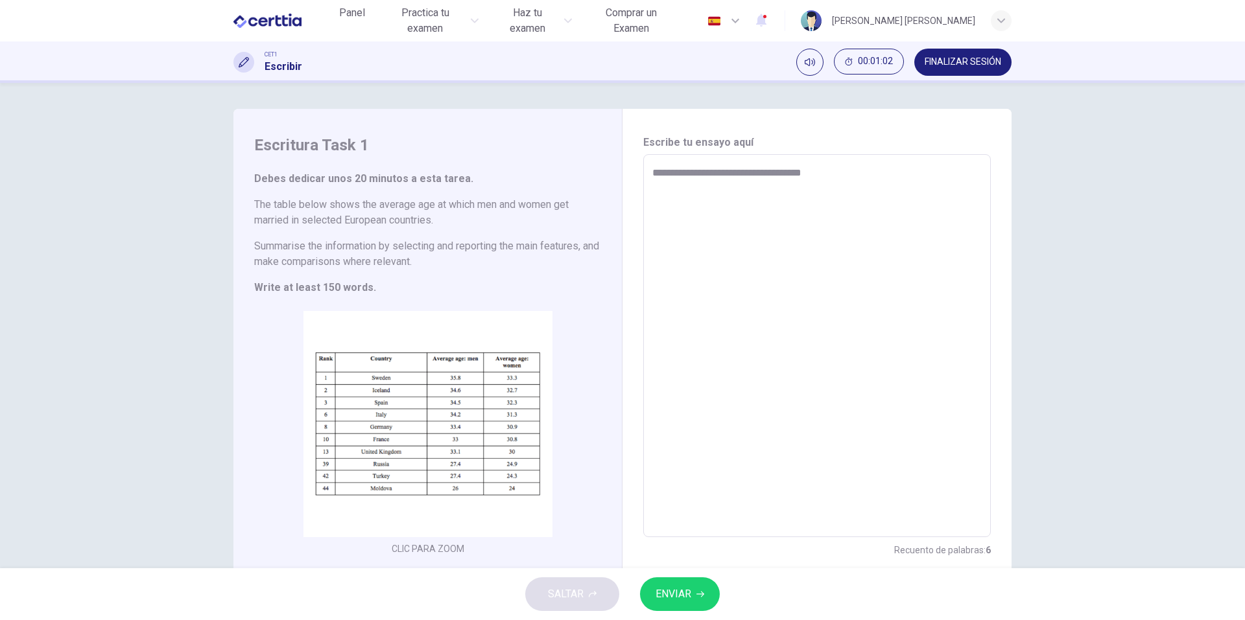
type textarea "*"
type textarea "**********"
type textarea "*"
type textarea "**********"
type textarea "*"
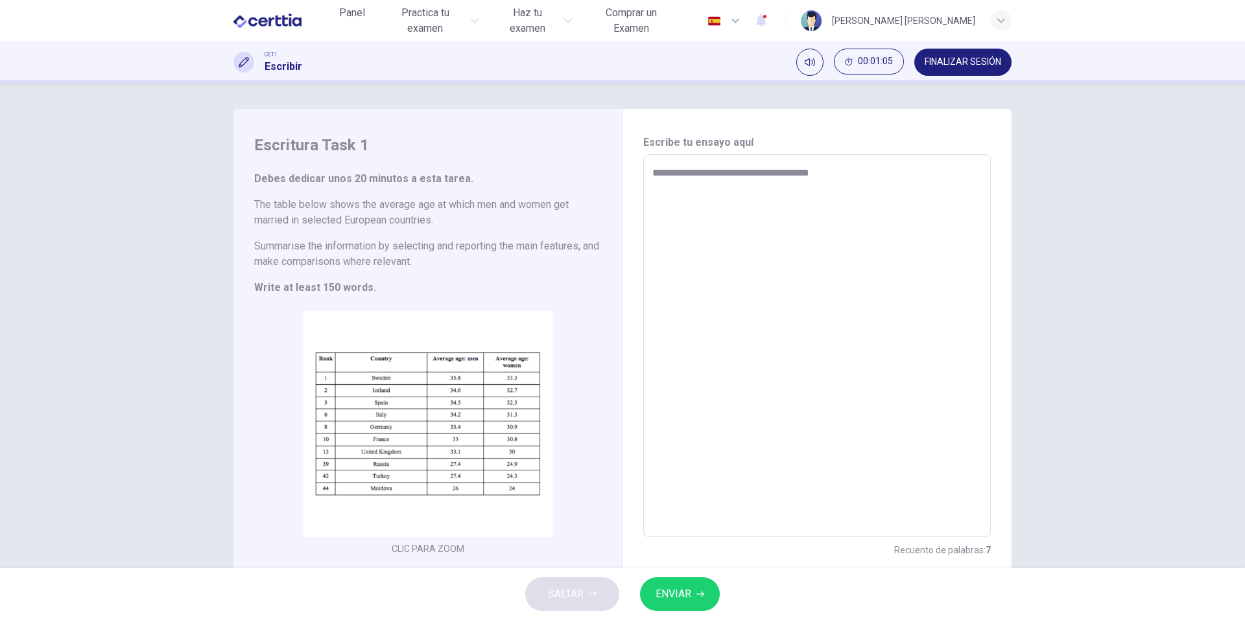
type textarea "**********"
type textarea "*"
type textarea "**********"
type textarea "*"
type textarea "**********"
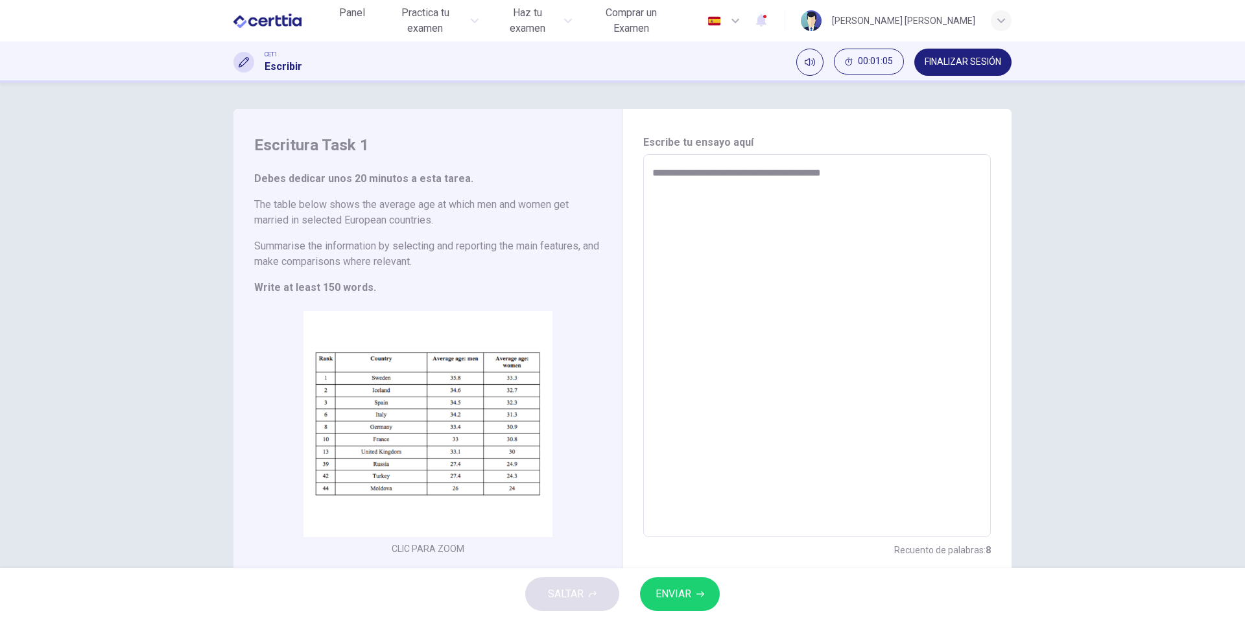
type textarea "*"
type textarea "**********"
type textarea "*"
type textarea "**********"
type textarea "*"
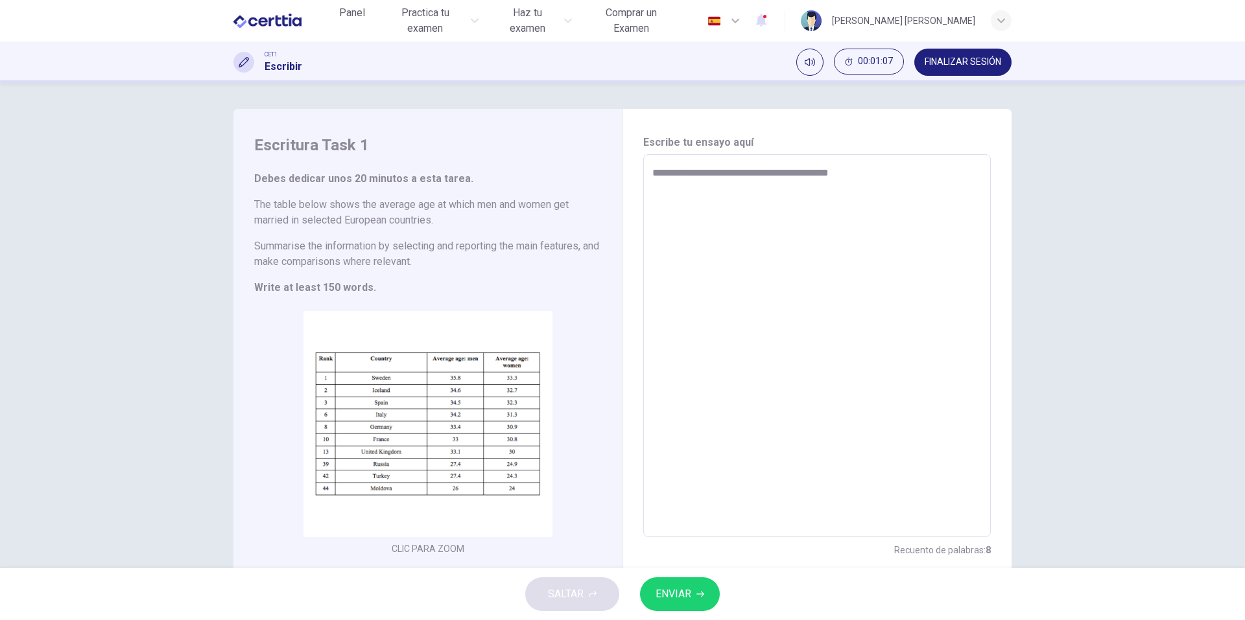
type textarea "**********"
type textarea "*"
type textarea "**********"
type textarea "*"
type textarea "**********"
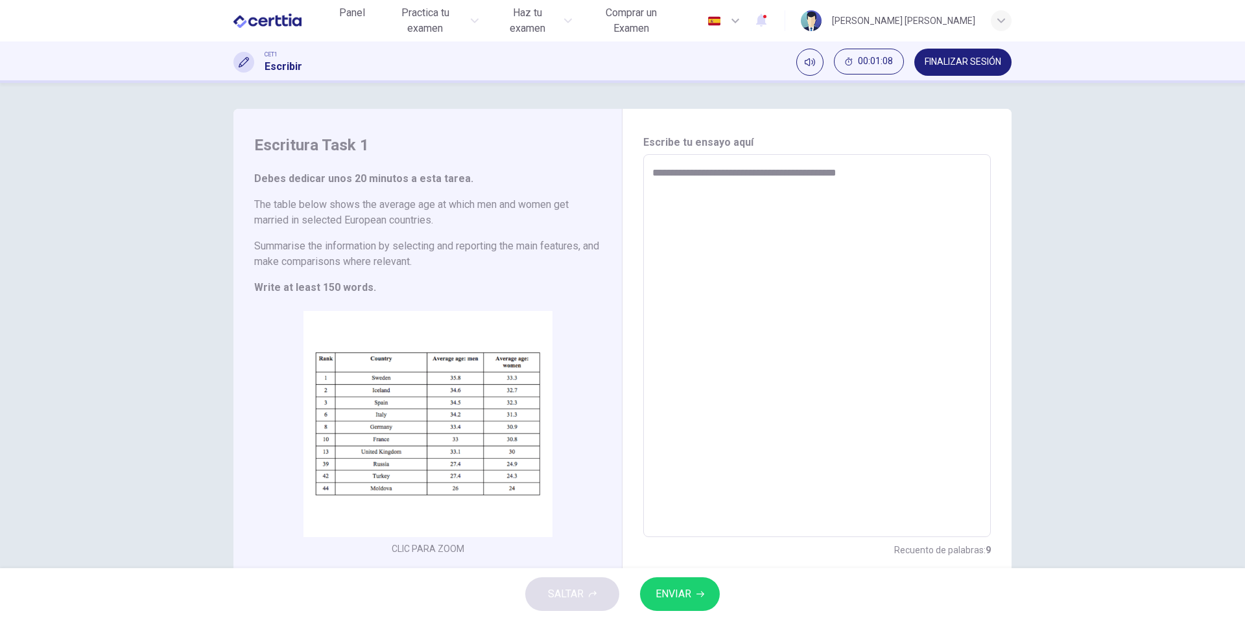
type textarea "*"
type textarea "**********"
type textarea "*"
type textarea "**********"
type textarea "*"
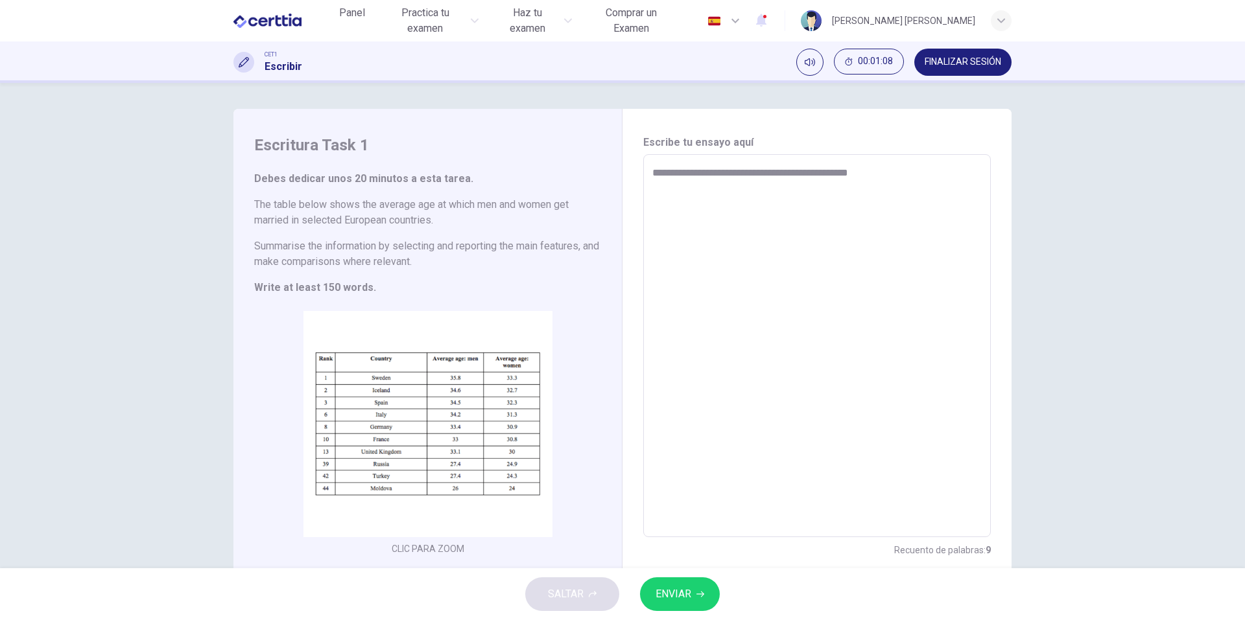
type textarea "**********"
type textarea "*"
type textarea "**********"
type textarea "*"
type textarea "**********"
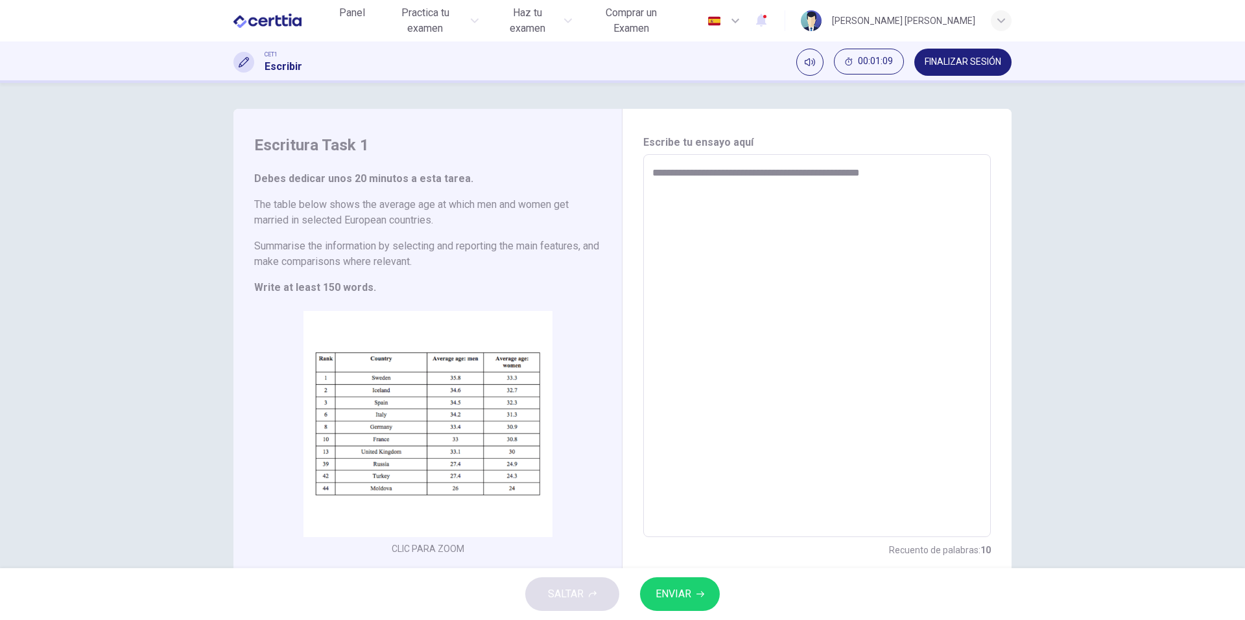
type textarea "*"
type textarea "**********"
type textarea "*"
type textarea "**********"
type textarea "*"
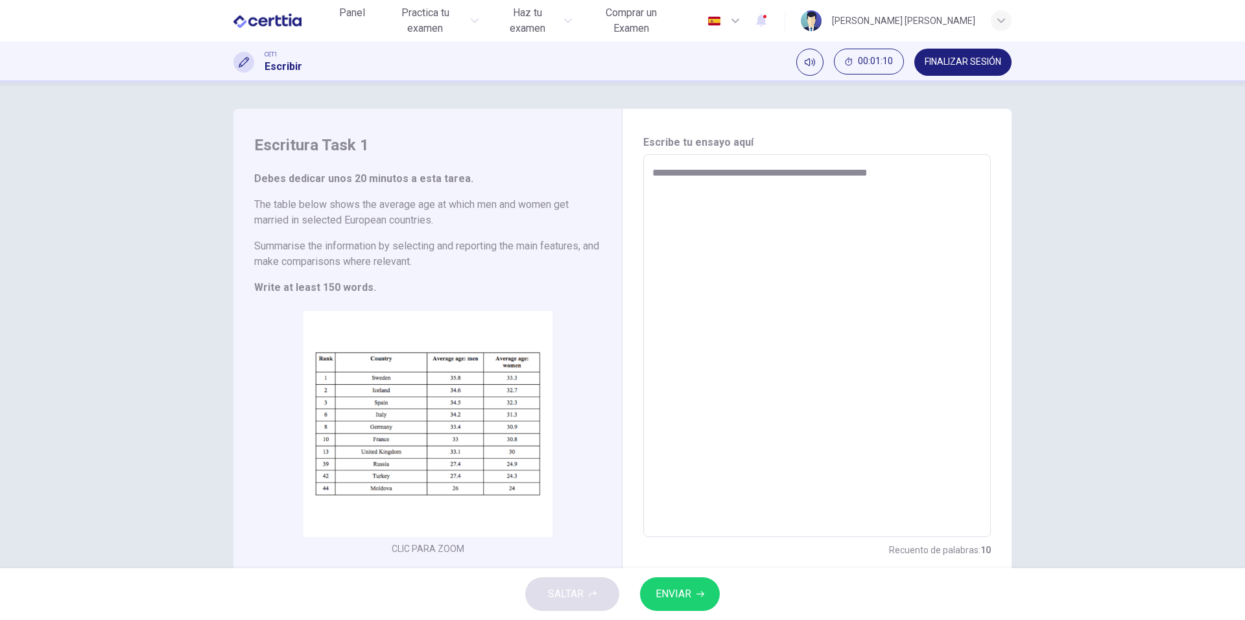
type textarea "**********"
type textarea "*"
type textarea "**********"
type textarea "*"
type textarea "**********"
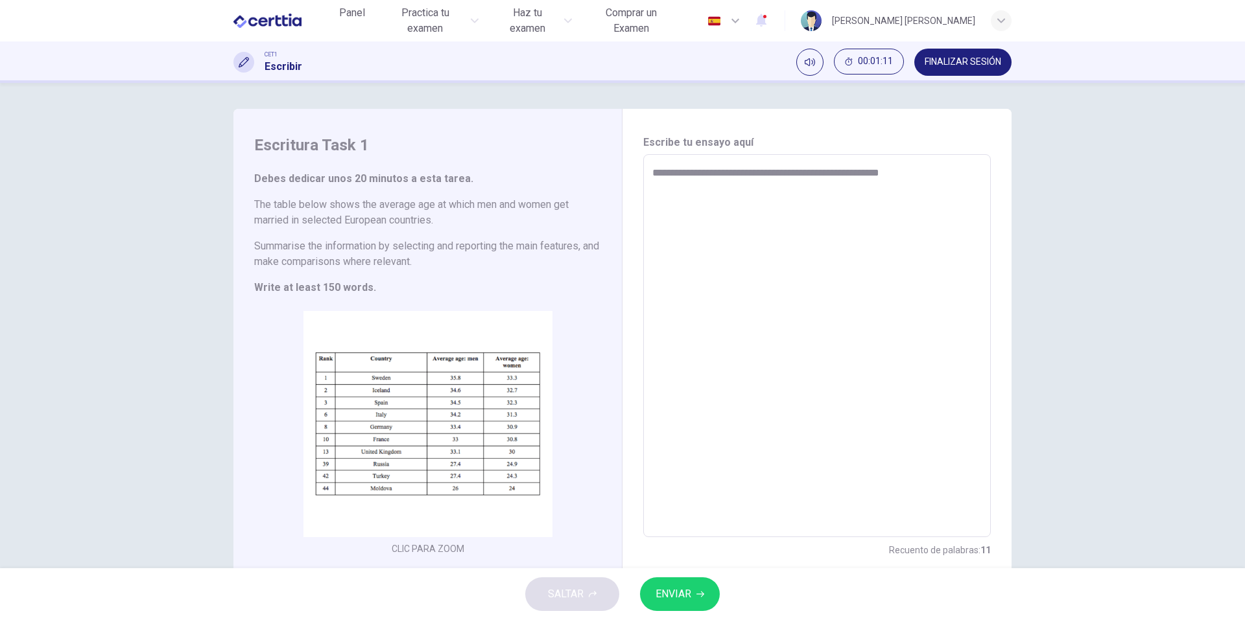
type textarea "*"
type textarea "**********"
type textarea "*"
type textarea "**********"
type textarea "*"
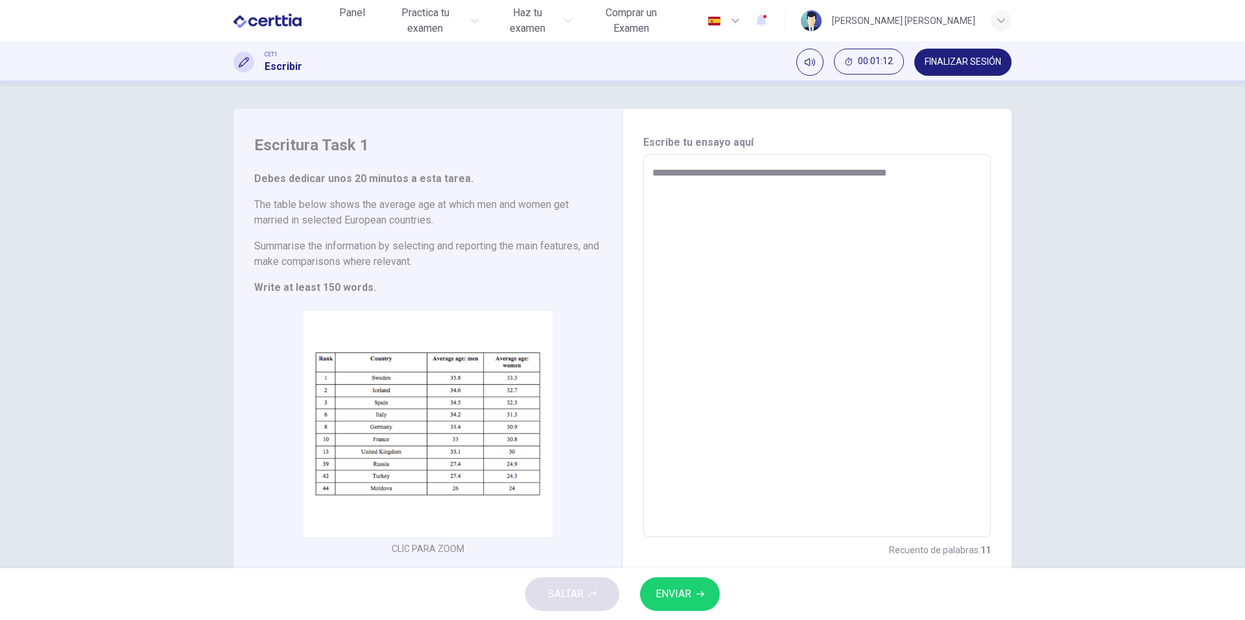
type textarea "**********"
type textarea "*"
type textarea "**********"
type textarea "*"
type textarea "**********"
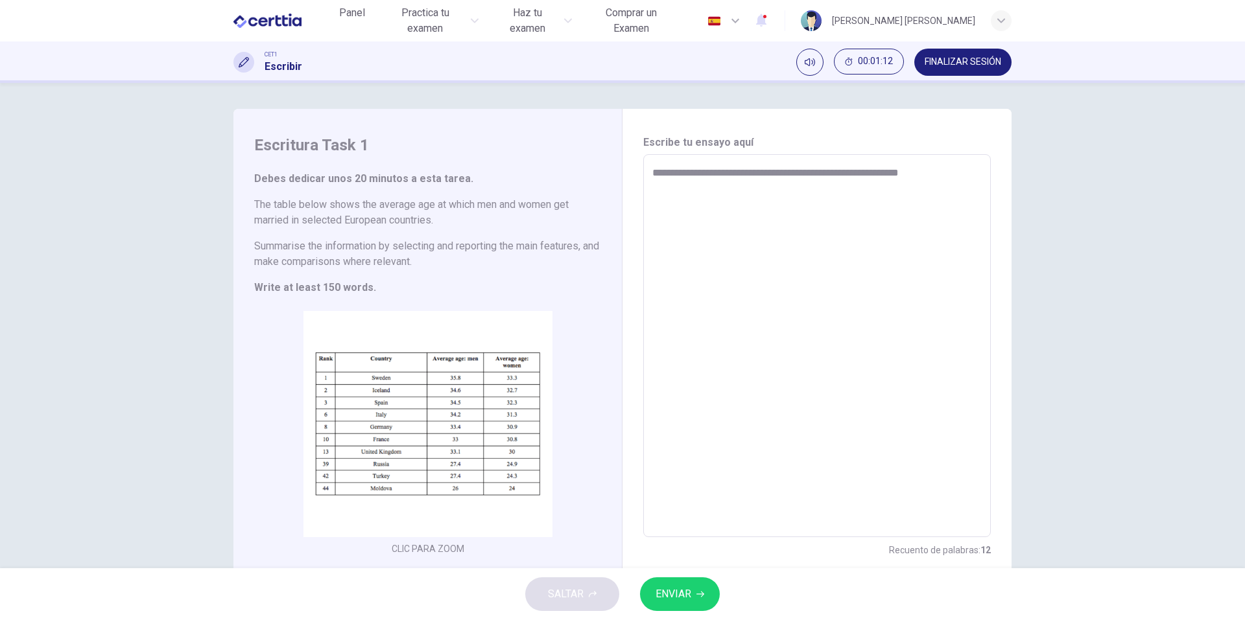
type textarea "*"
type textarea "**********"
type textarea "*"
type textarea "**********"
type textarea "*"
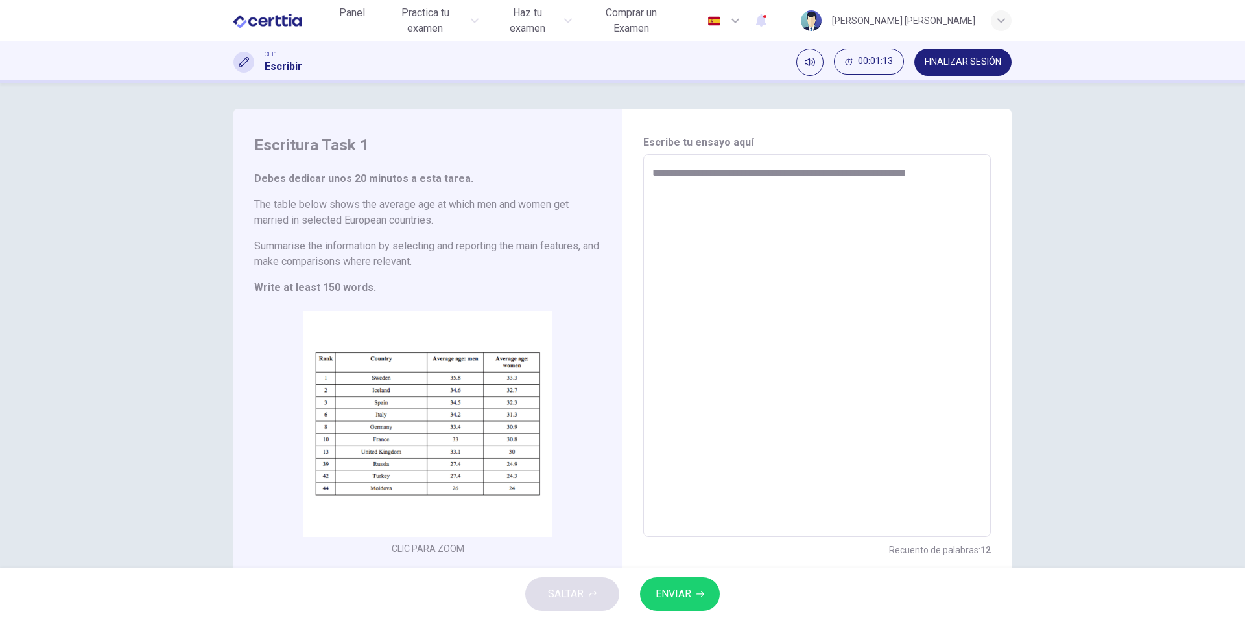
type textarea "**********"
type textarea "*"
type textarea "**********"
type textarea "*"
type textarea "**********"
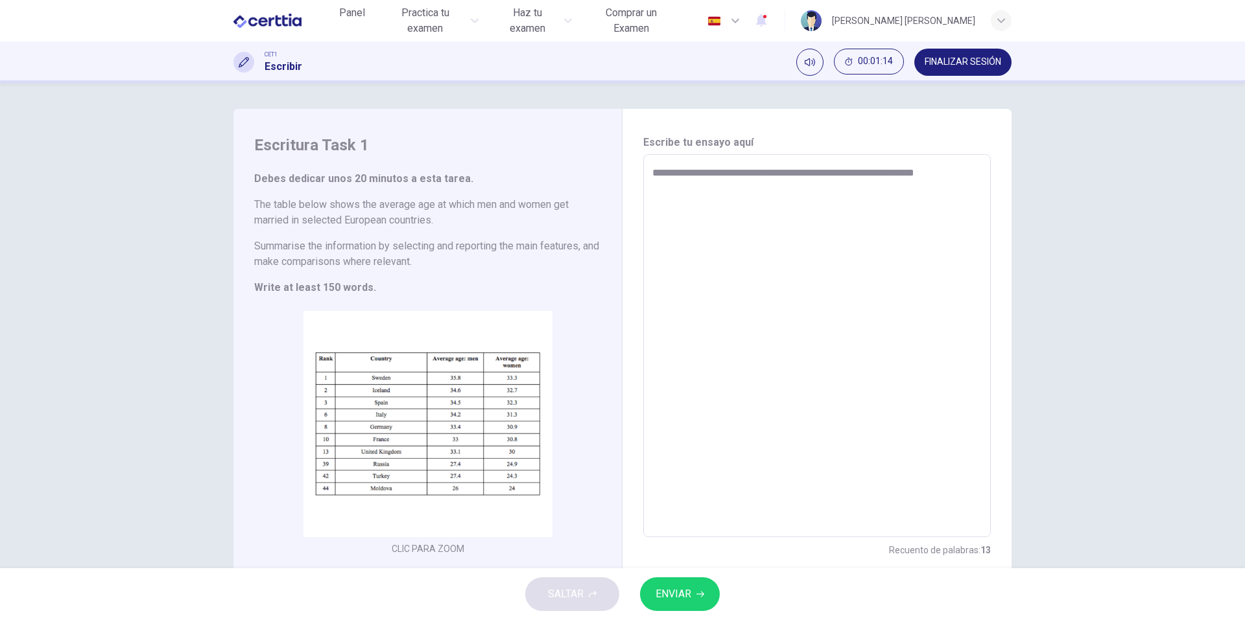
type textarea "*"
type textarea "**********"
type textarea "*"
type textarea "**********"
type textarea "*"
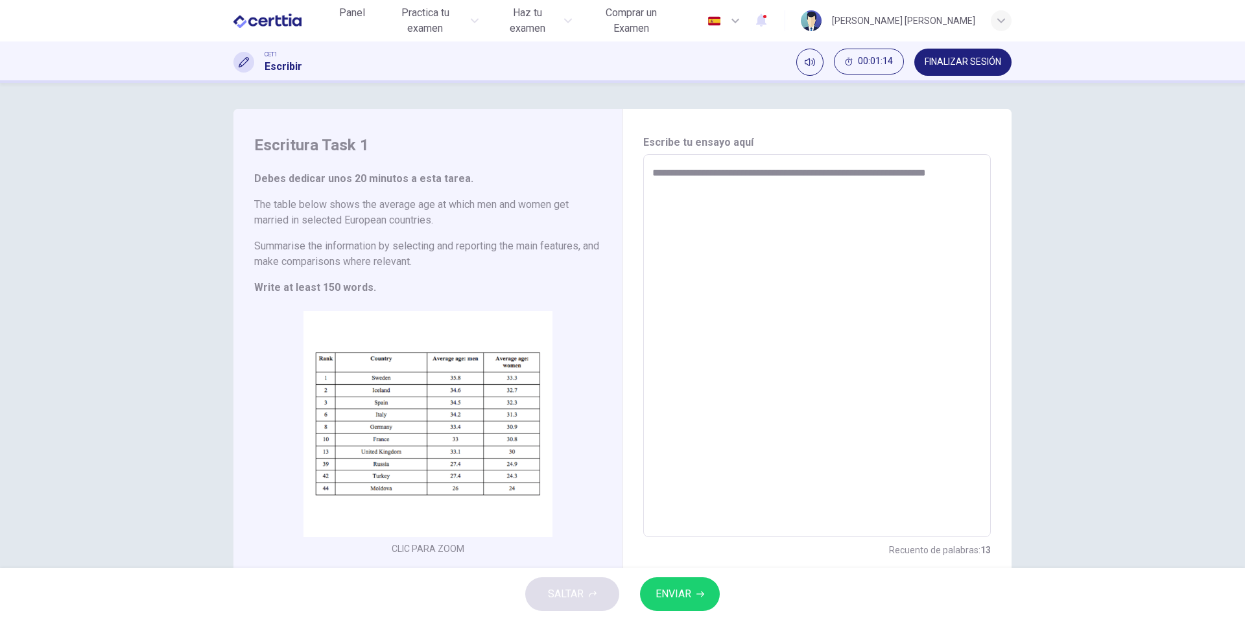
type textarea "**********"
type textarea "*"
type textarea "**********"
type textarea "*"
type textarea "**********"
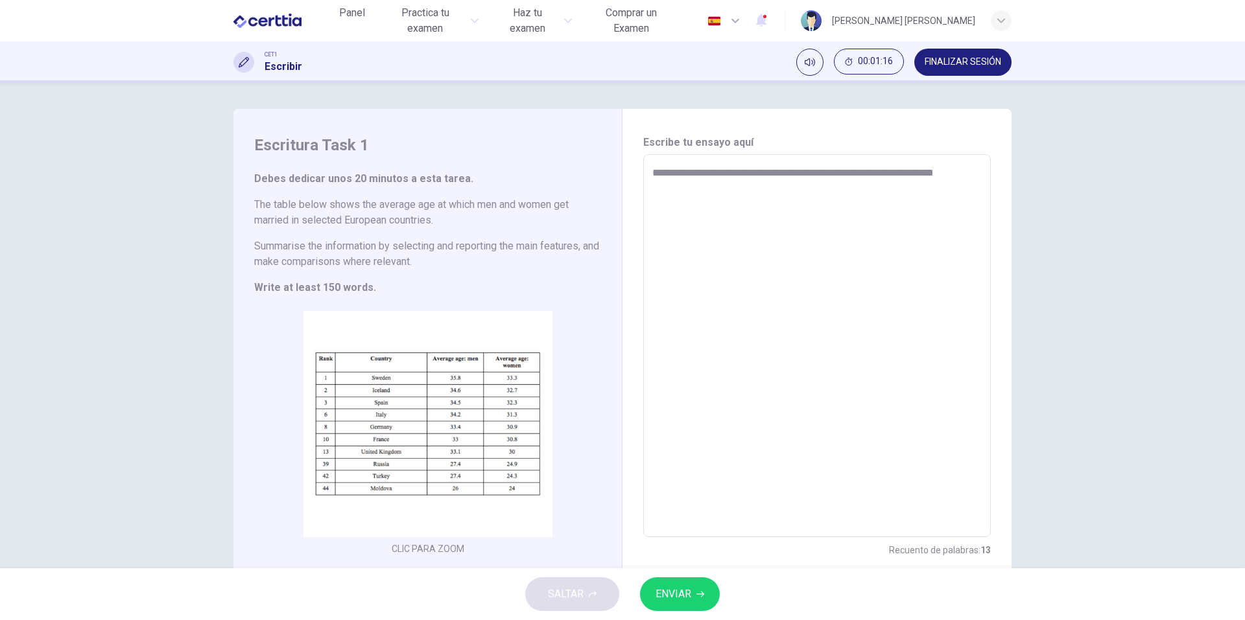
type textarea "*"
type textarea "**********"
type textarea "*"
type textarea "**********"
type textarea "*"
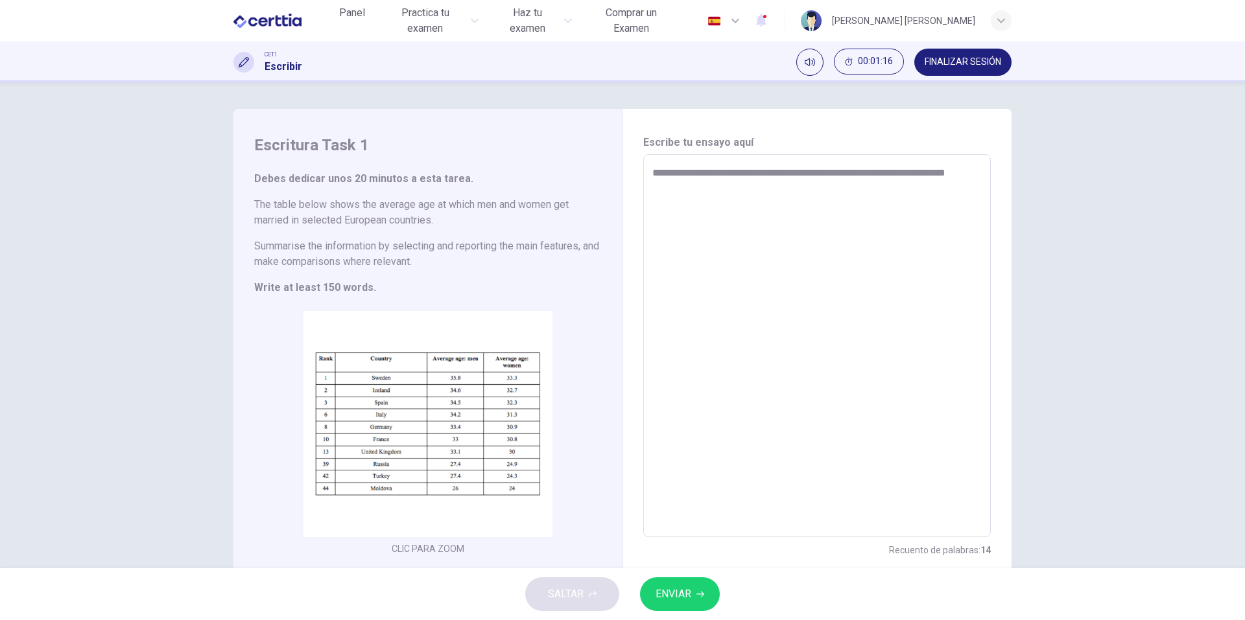
type textarea "**********"
type textarea "*"
type textarea "**********"
type textarea "*"
type textarea "**********"
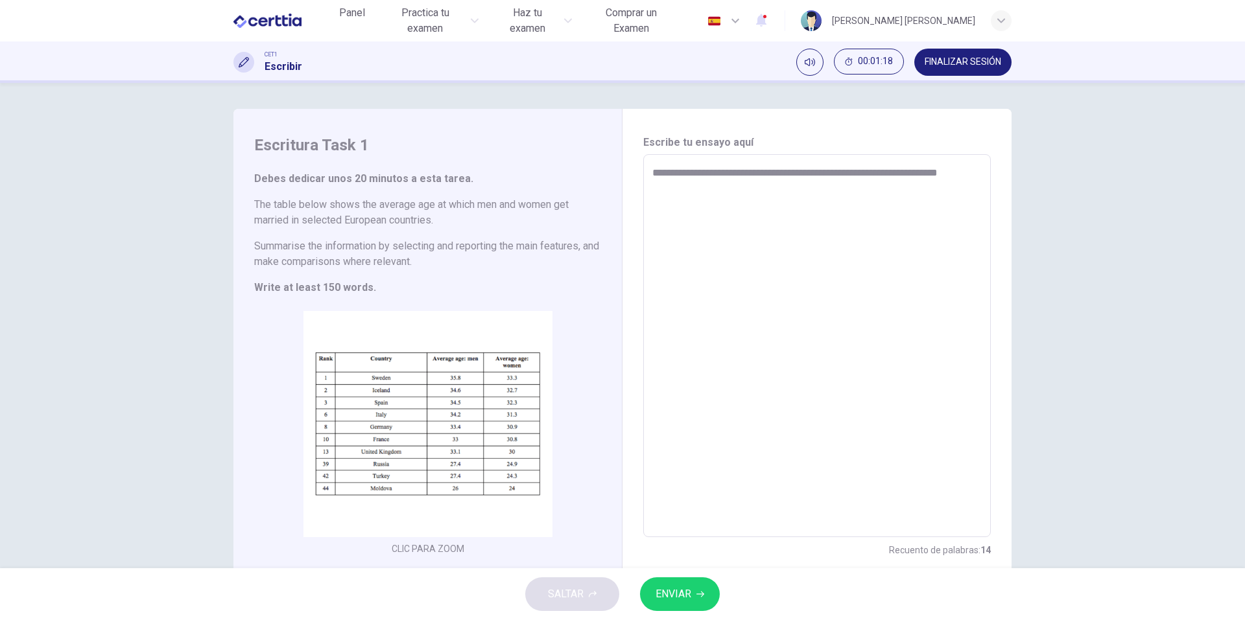
type textarea "*"
type textarea "**********"
type textarea "*"
type textarea "**********"
type textarea "*"
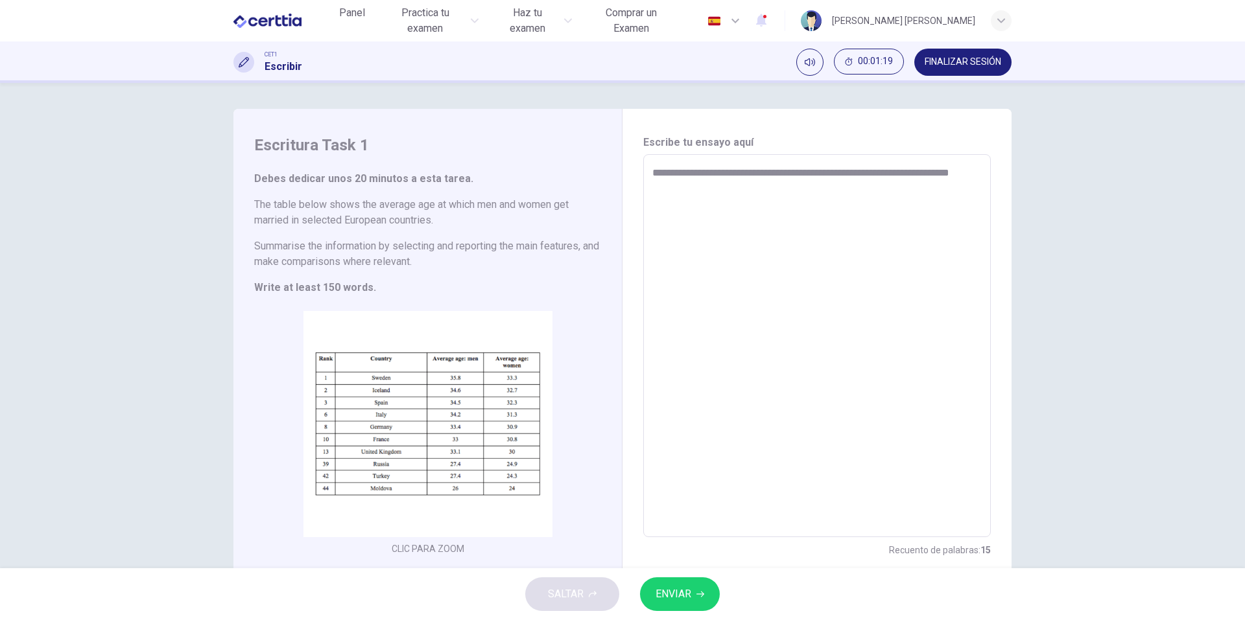
type textarea "**********"
type textarea "*"
type textarea "**********"
type textarea "*"
type textarea "**********"
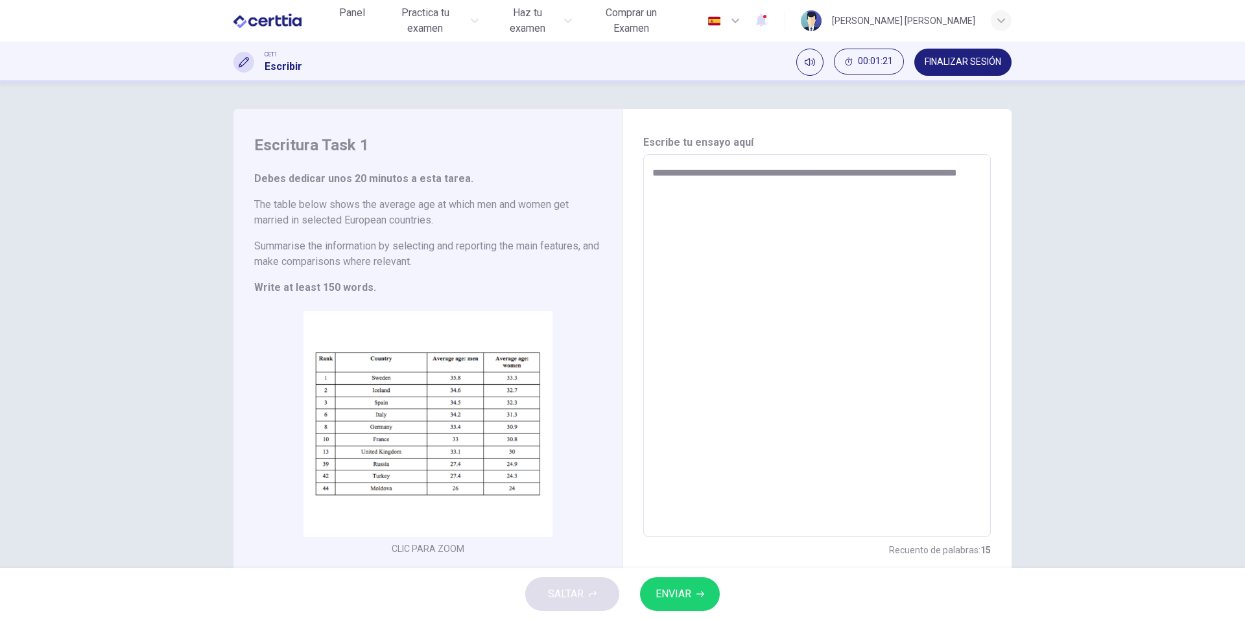
type textarea "*"
type textarea "**********"
type textarea "*"
type textarea "**********"
type textarea "*"
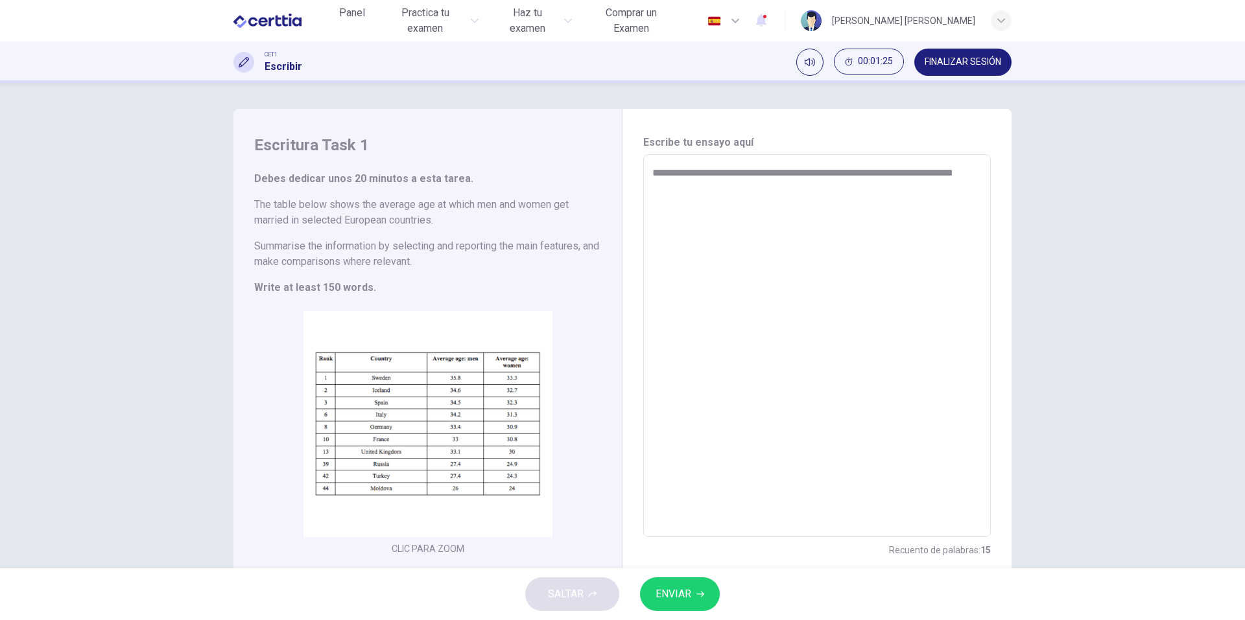
type textarea "**********"
type textarea "*"
type textarea "**********"
type textarea "*"
type textarea "**********"
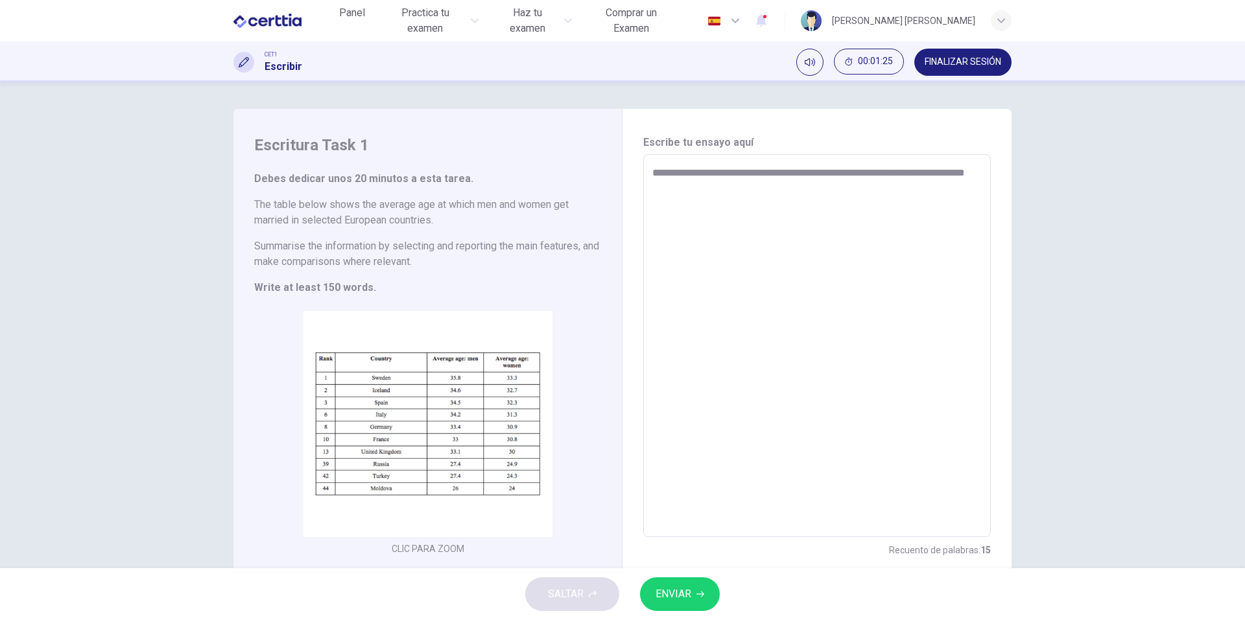
type textarea "*"
type textarea "**********"
type textarea "*"
type textarea "**********"
type textarea "*"
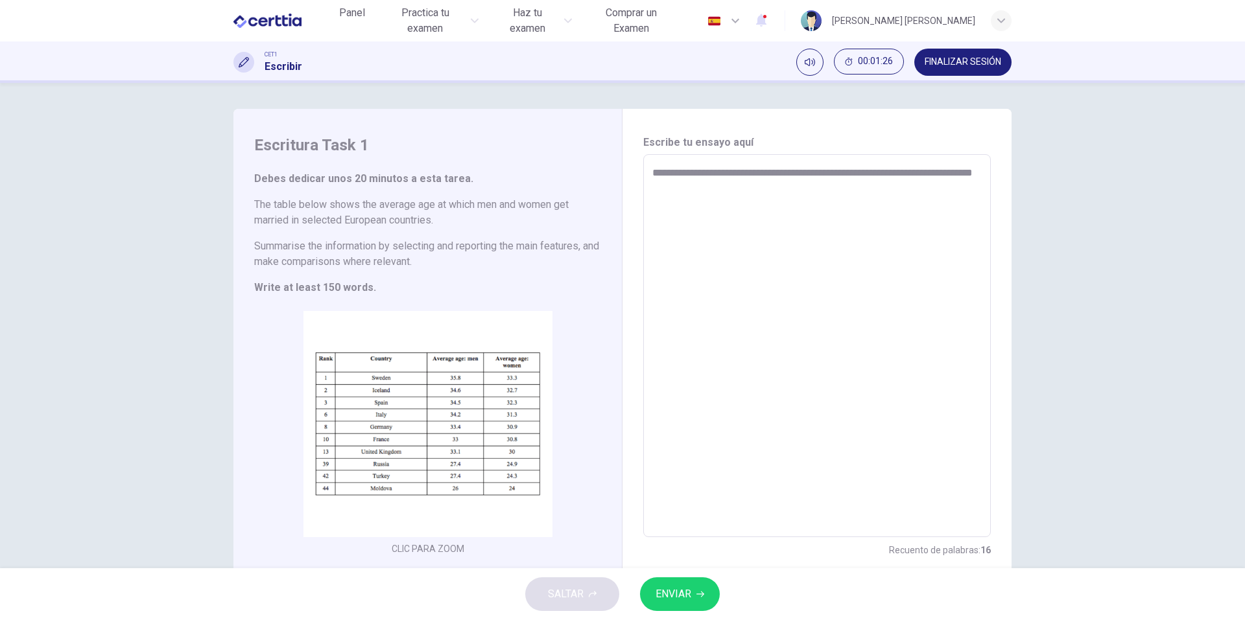
type textarea "**********"
type textarea "*"
paste textarea
click at [831, 197] on textarea "**********" at bounding box center [816, 346] width 329 height 362
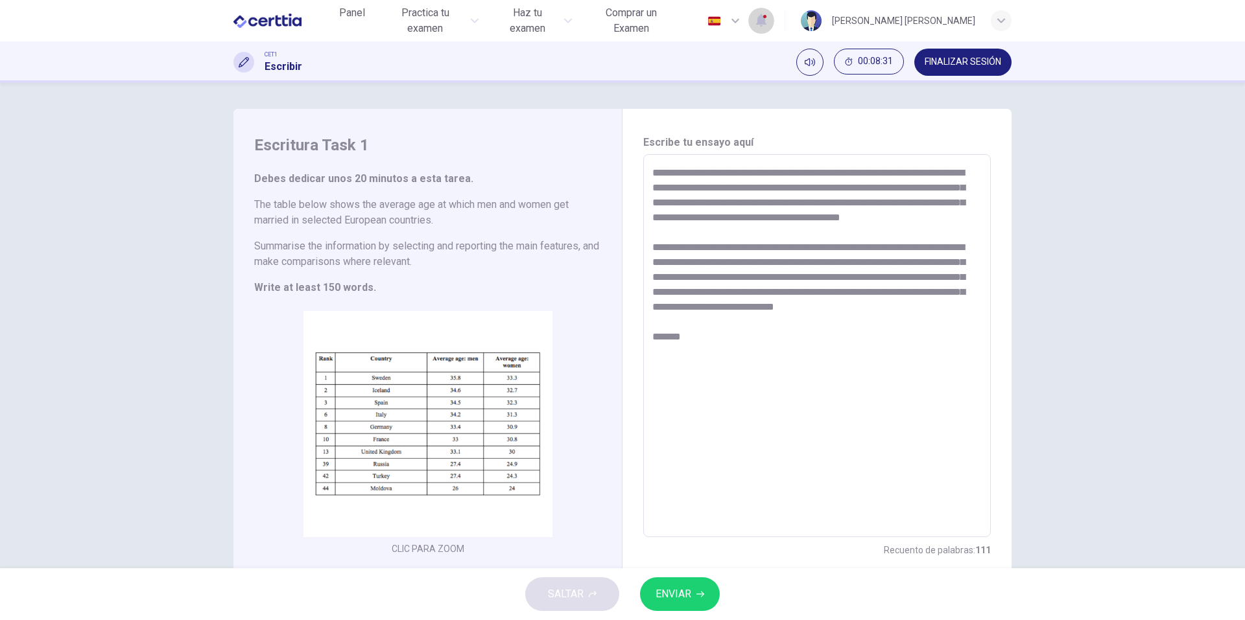
click at [769, 23] on icon "button" at bounding box center [761, 20] width 16 height 16
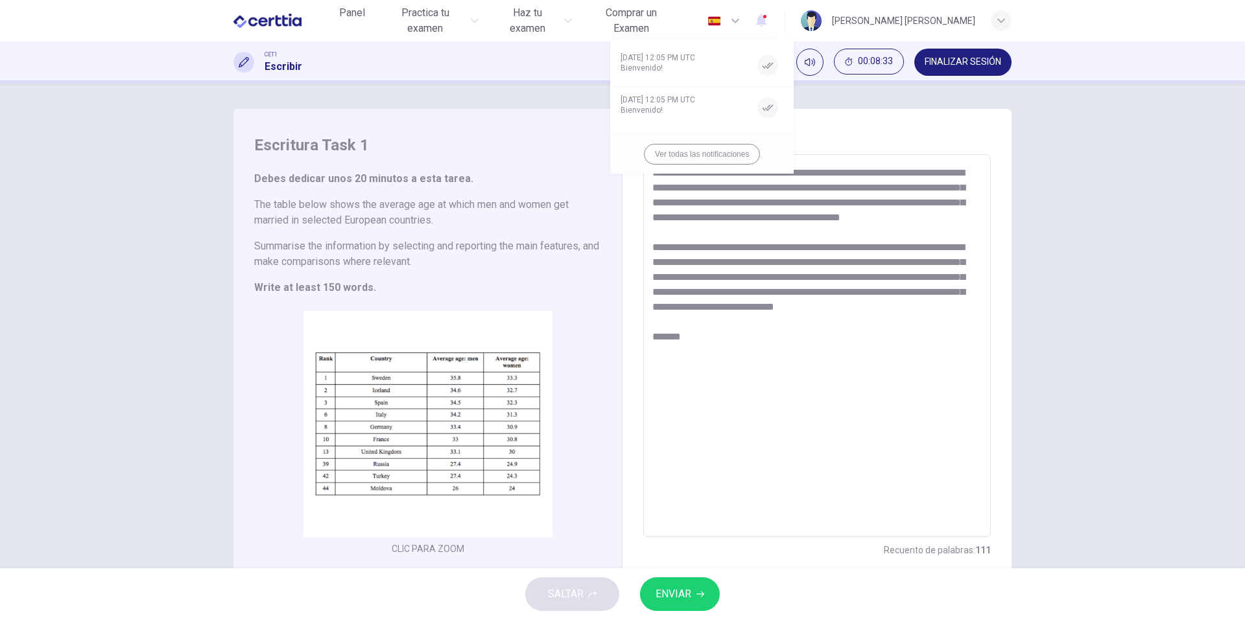
click at [1030, 274] on div at bounding box center [622, 310] width 1245 height 620
click at [793, 378] on textarea "**********" at bounding box center [816, 346] width 329 height 362
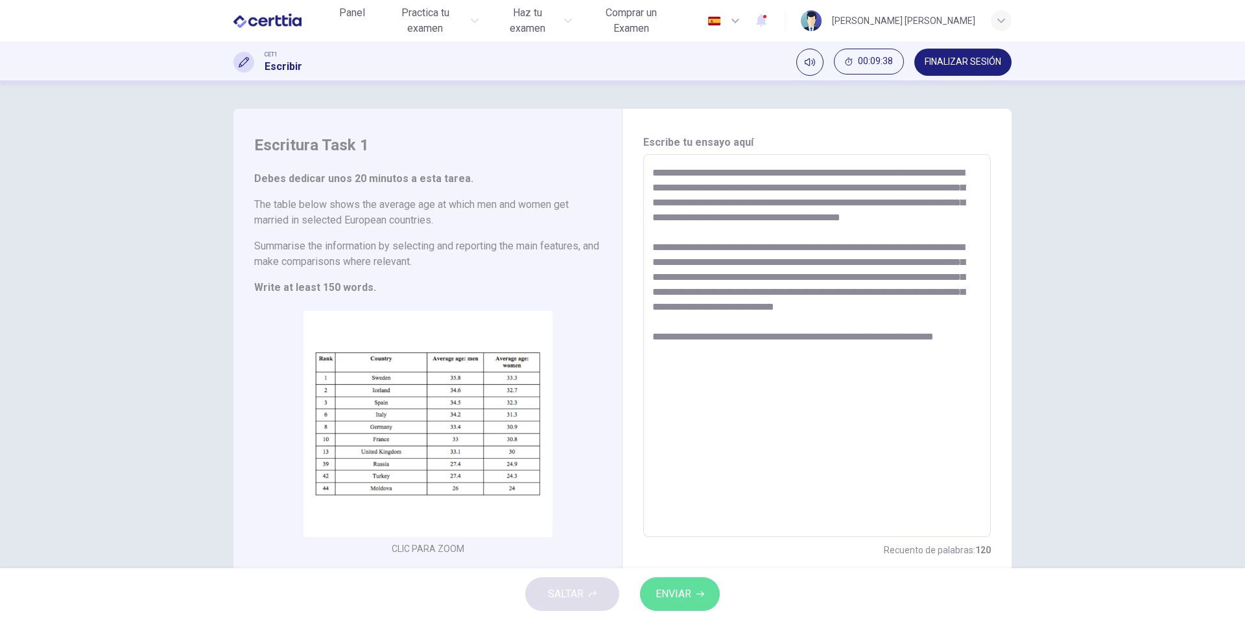
click at [698, 589] on button "ENVIAR" at bounding box center [680, 595] width 80 height 34
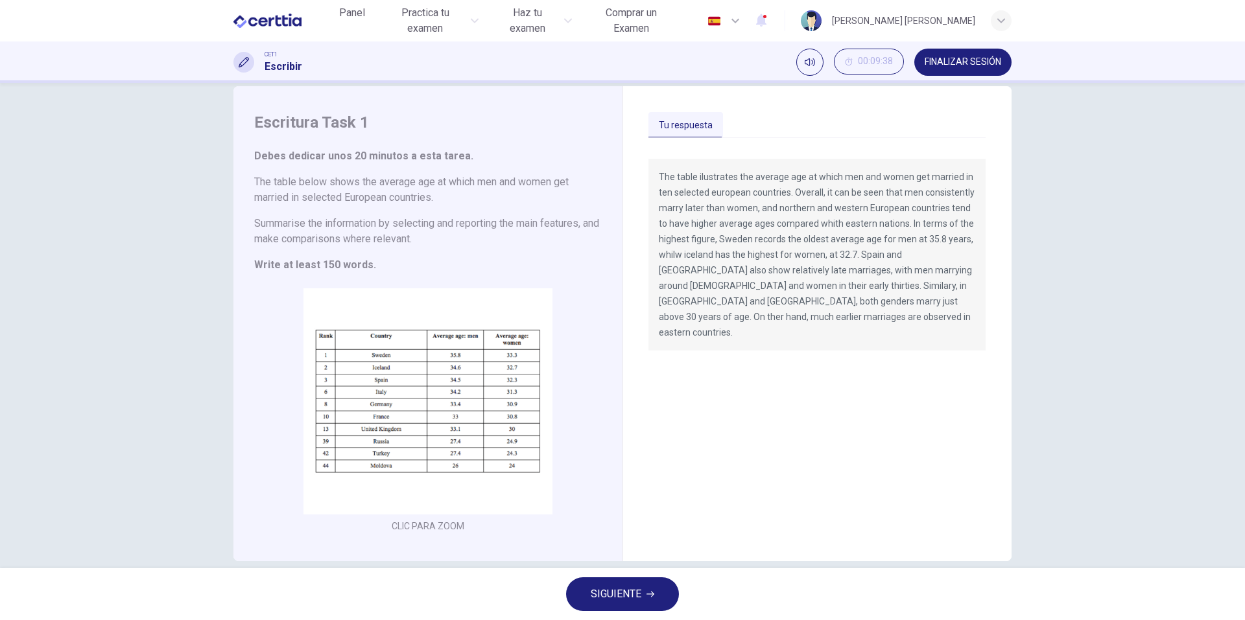
scroll to position [41, 0]
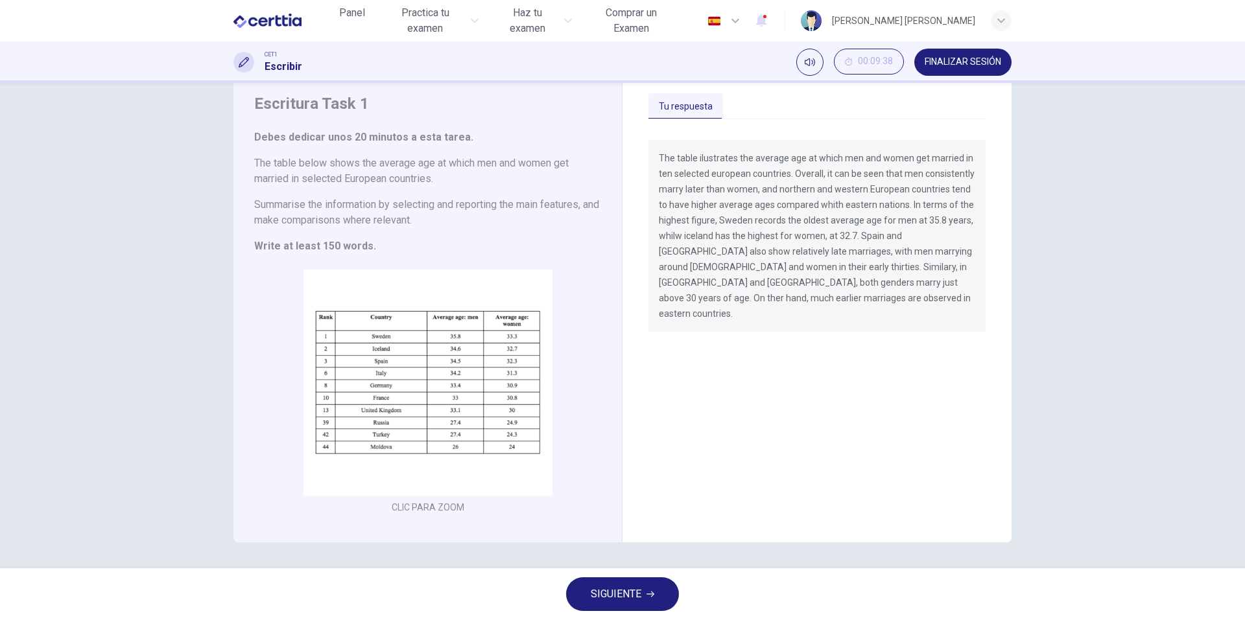
click at [656, 593] on button "SIGUIENTE" at bounding box center [622, 595] width 113 height 34
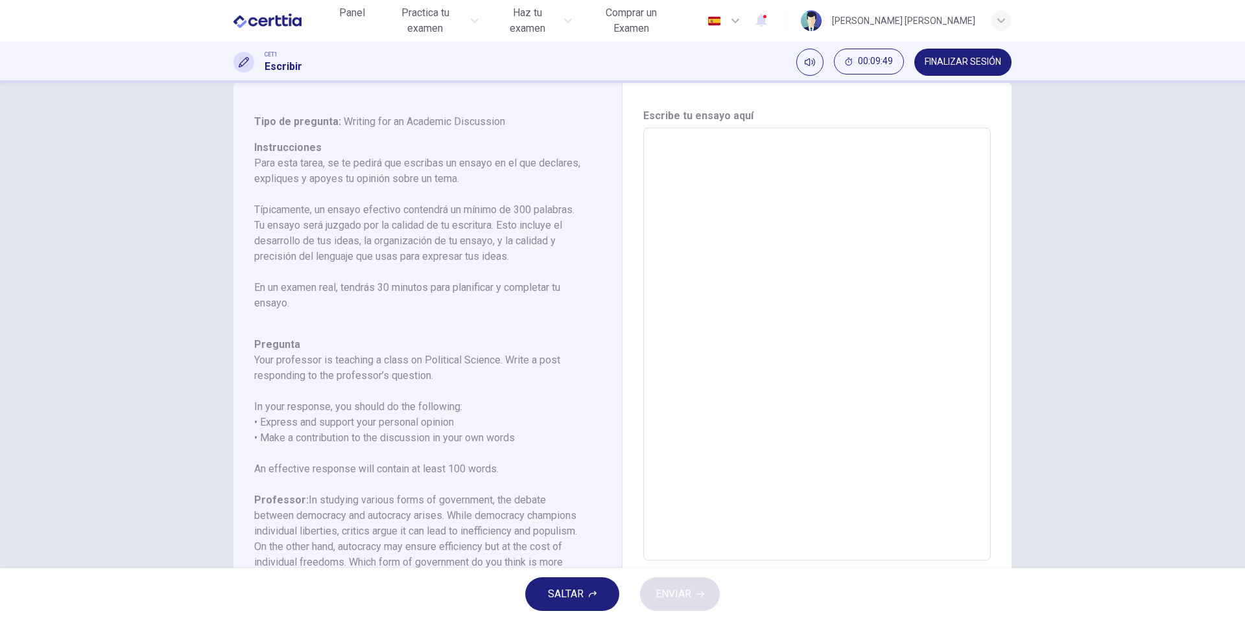
scroll to position [0, 0]
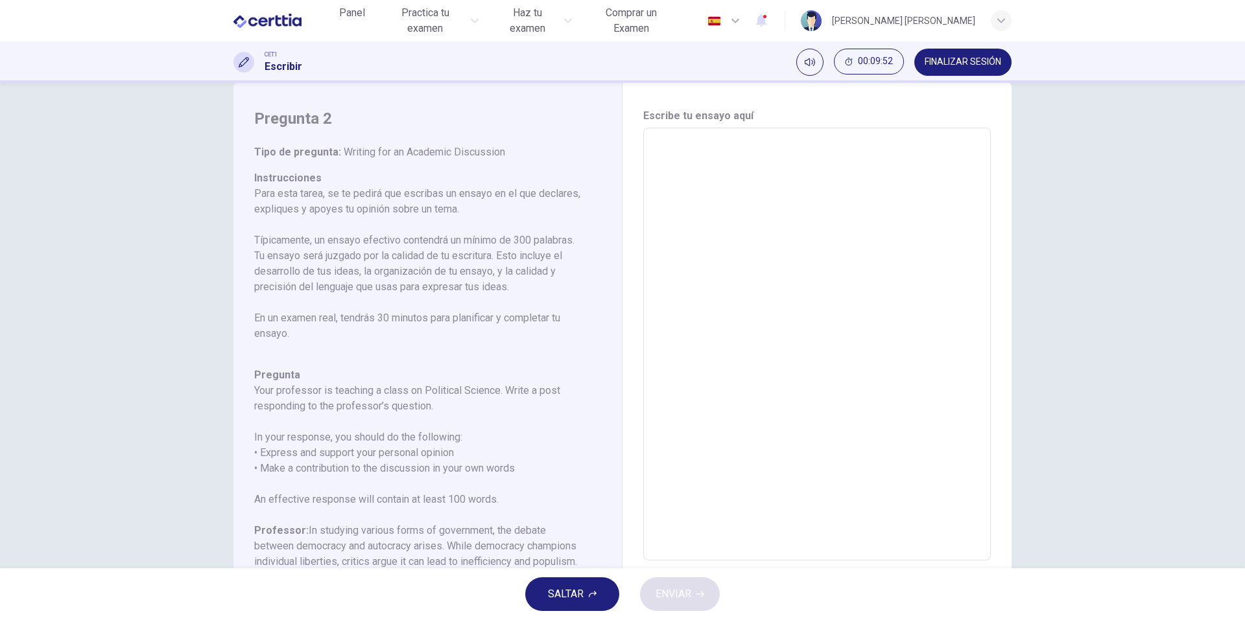
drag, startPoint x: 326, startPoint y: 194, endPoint x: 408, endPoint y: 196, distance: 81.7
click at [403, 195] on p "Para esta tarea, se te pedirá que escribas un ensayo en el que declares, expliq…" at bounding box center [419, 264] width 331 height 156
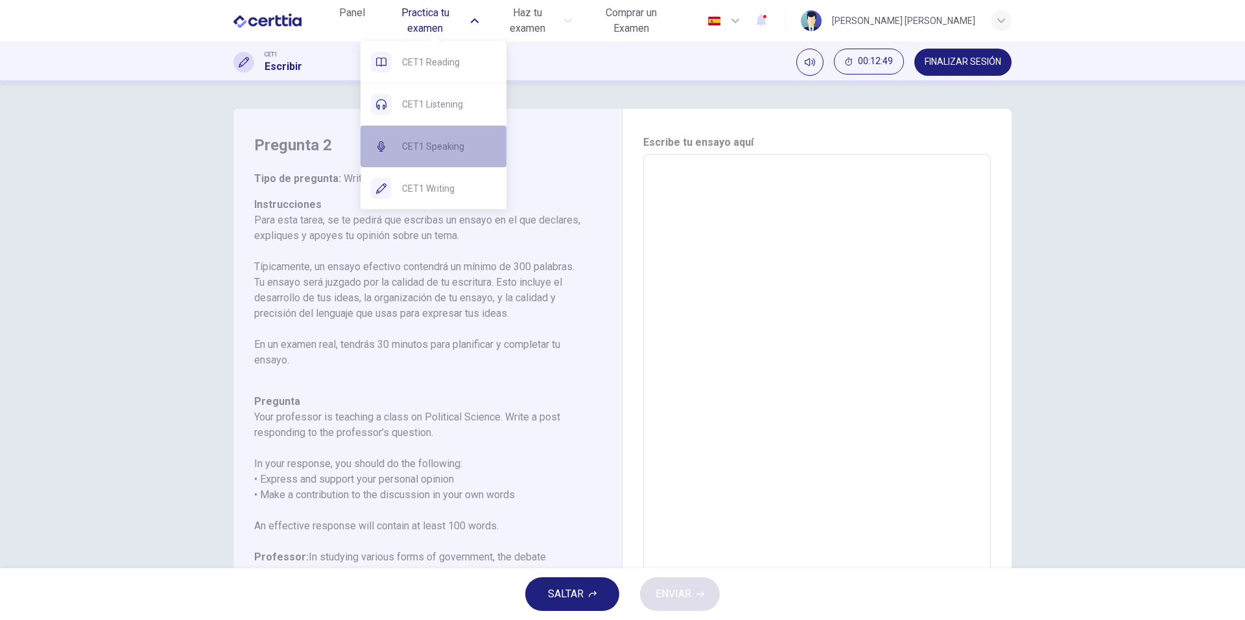
click at [432, 155] on div "CET1 Speaking" at bounding box center [433, 146] width 146 height 41
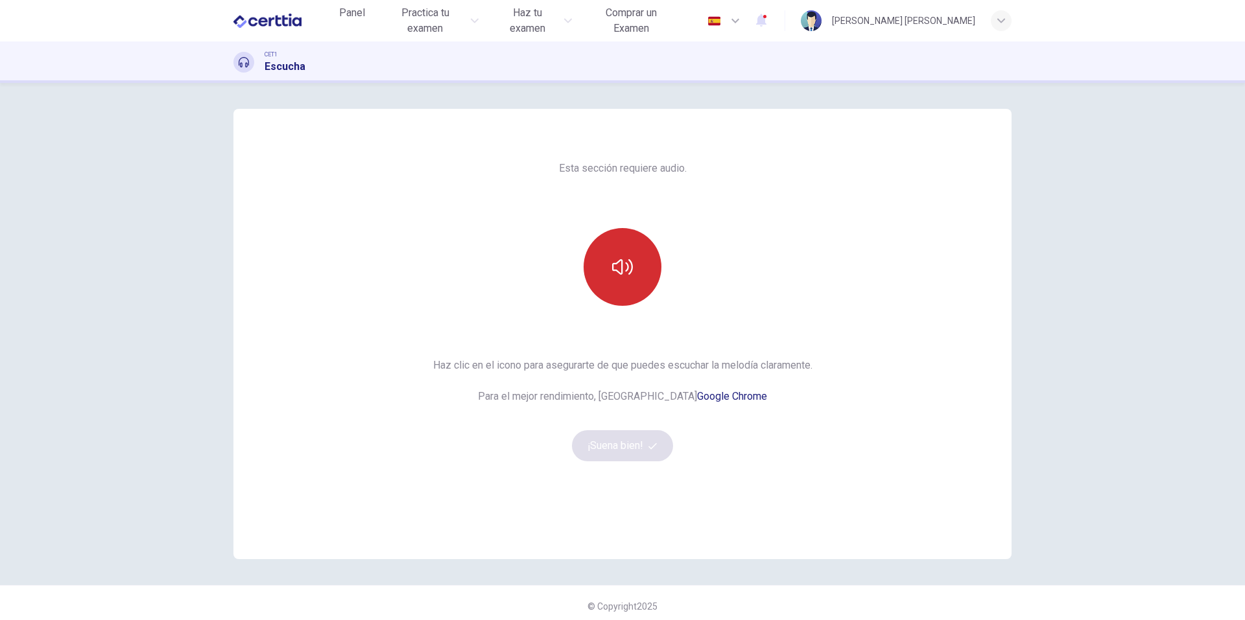
click at [615, 234] on button "button" at bounding box center [622, 267] width 78 height 78
click at [632, 449] on button "¡Suena bien!" at bounding box center [622, 445] width 101 height 31
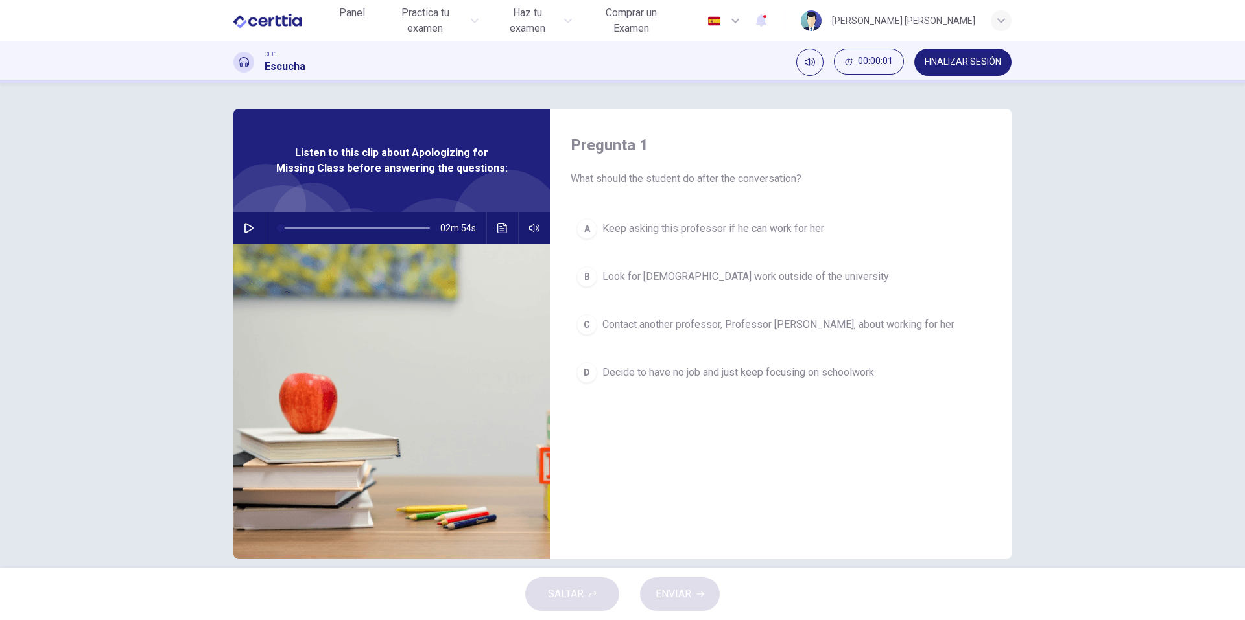
click at [233, 222] on div "02m 54s" at bounding box center [391, 228] width 316 height 31
click at [248, 226] on icon "button" at bounding box center [248, 228] width 9 height 10
click at [244, 231] on icon "button" at bounding box center [249, 228] width 10 height 10
click at [259, 237] on div "02m 46s" at bounding box center [391, 228] width 316 height 31
click at [251, 225] on button "button" at bounding box center [249, 228] width 21 height 31
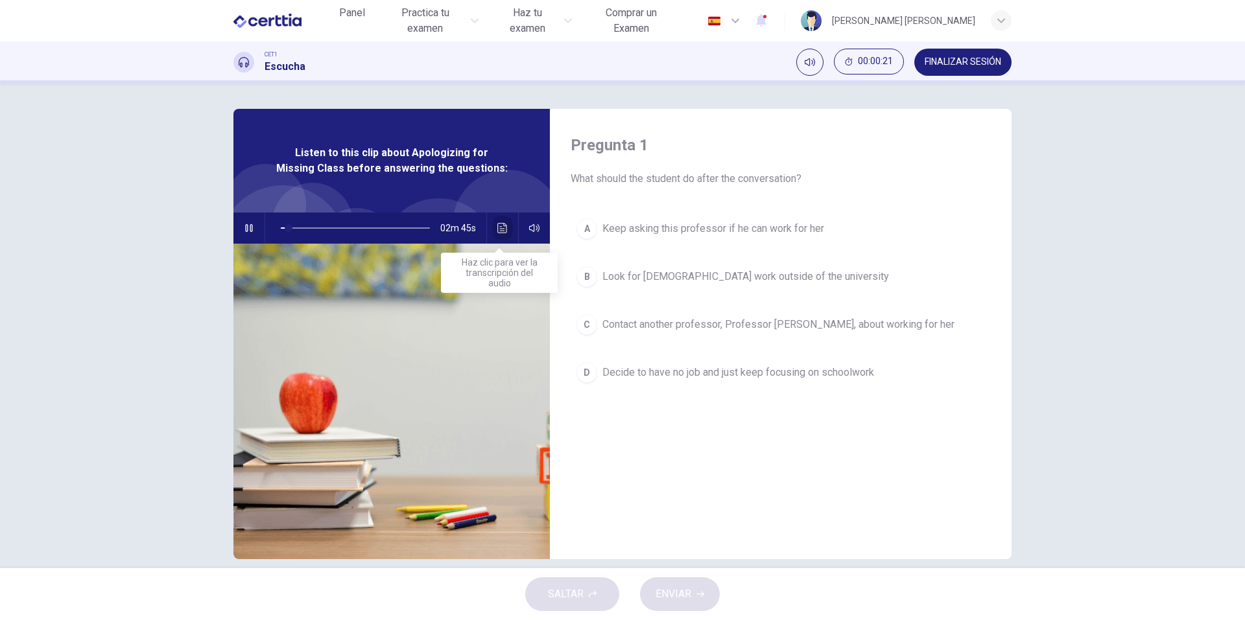
click at [493, 229] on button "Haz clic para ver la transcripción del audio" at bounding box center [502, 228] width 21 height 31
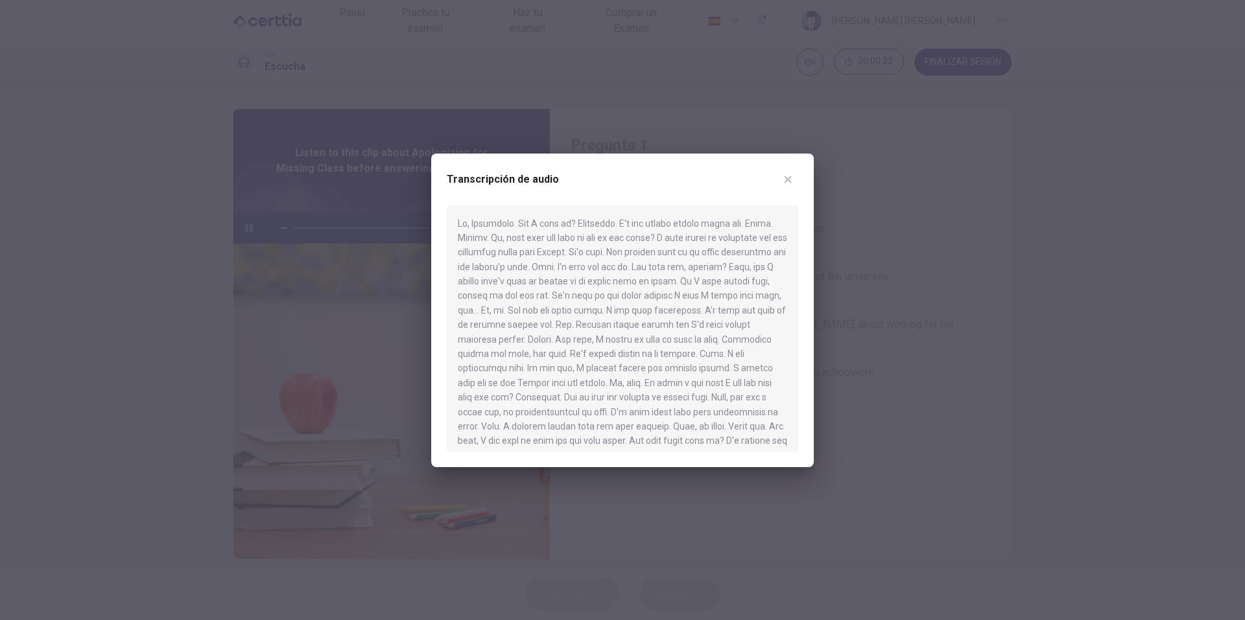
click at [781, 177] on button "button" at bounding box center [787, 179] width 21 height 21
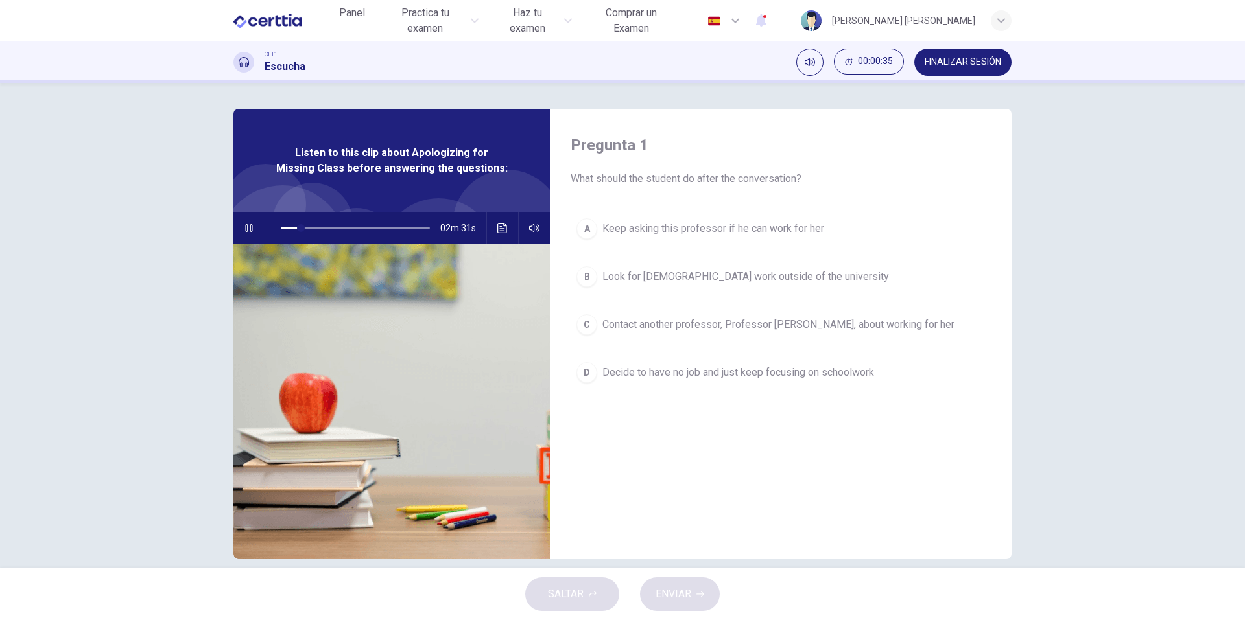
drag, startPoint x: 564, startPoint y: 182, endPoint x: 630, endPoint y: 180, distance: 66.2
click at [630, 180] on div "Pregunta 1 What should the student do after the conversation? A Keep asking thi…" at bounding box center [781, 334] width 462 height 451
click at [666, 321] on span "Contact another professor, Professor [PERSON_NAME], about working for her" at bounding box center [778, 325] width 352 height 16
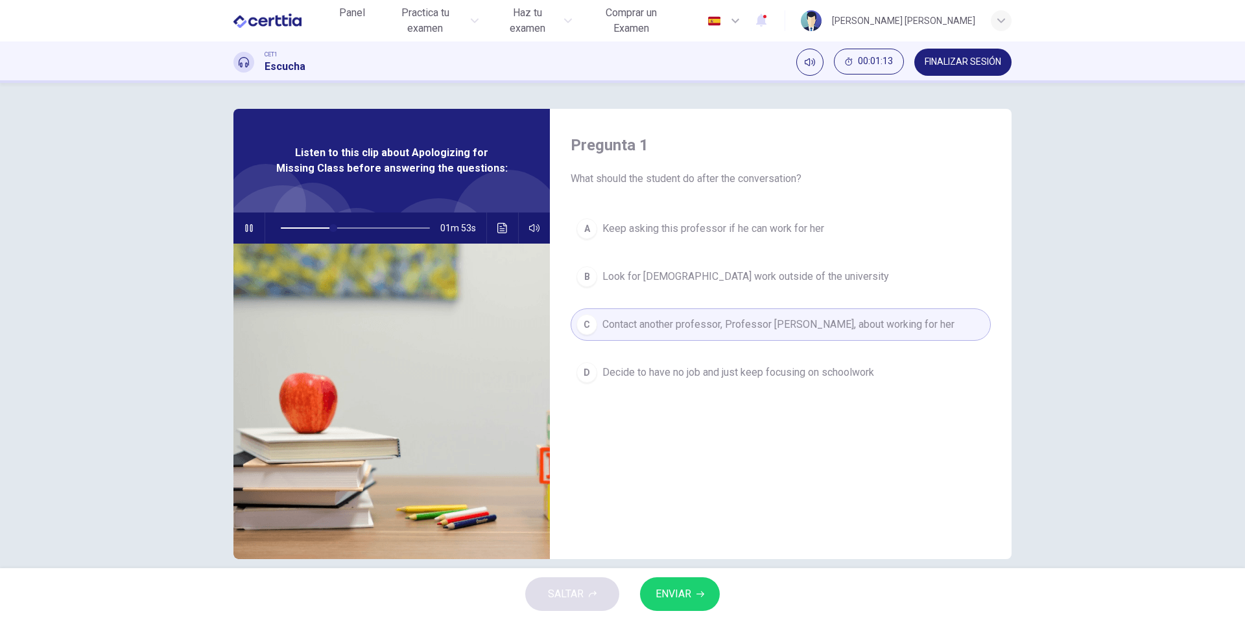
click at [685, 591] on span "ENVIAR" at bounding box center [673, 594] width 36 height 18
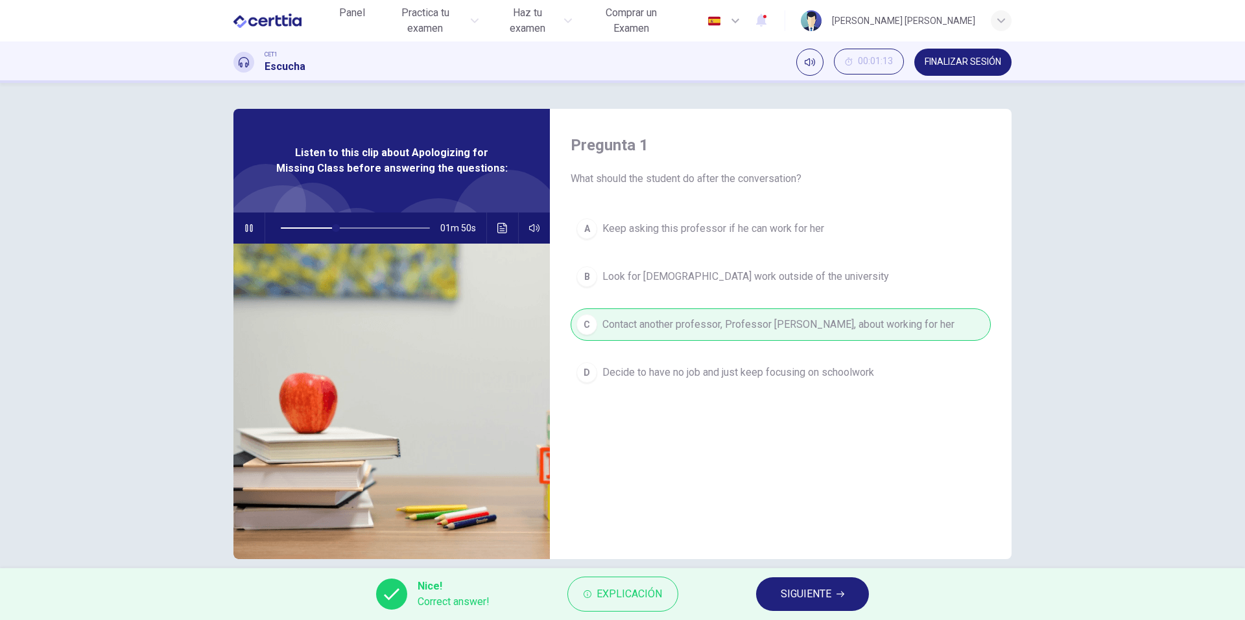
click at [805, 593] on span "SIGUIENTE" at bounding box center [806, 594] width 51 height 18
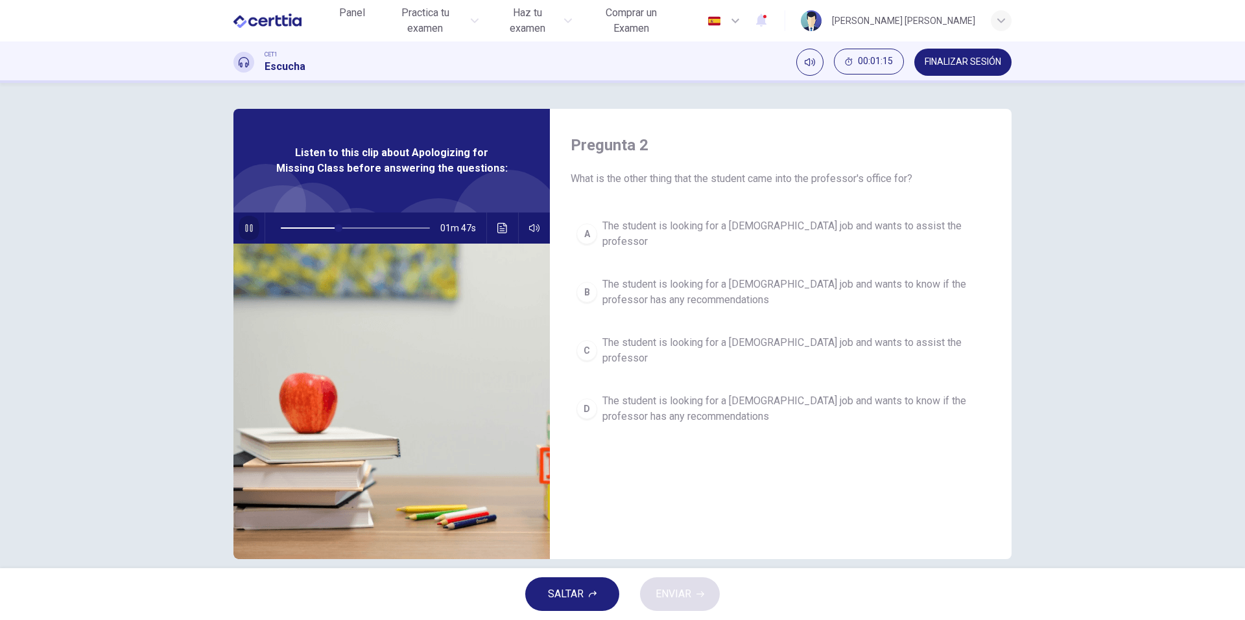
click at [246, 229] on icon "button" at bounding box center [249, 228] width 10 height 10
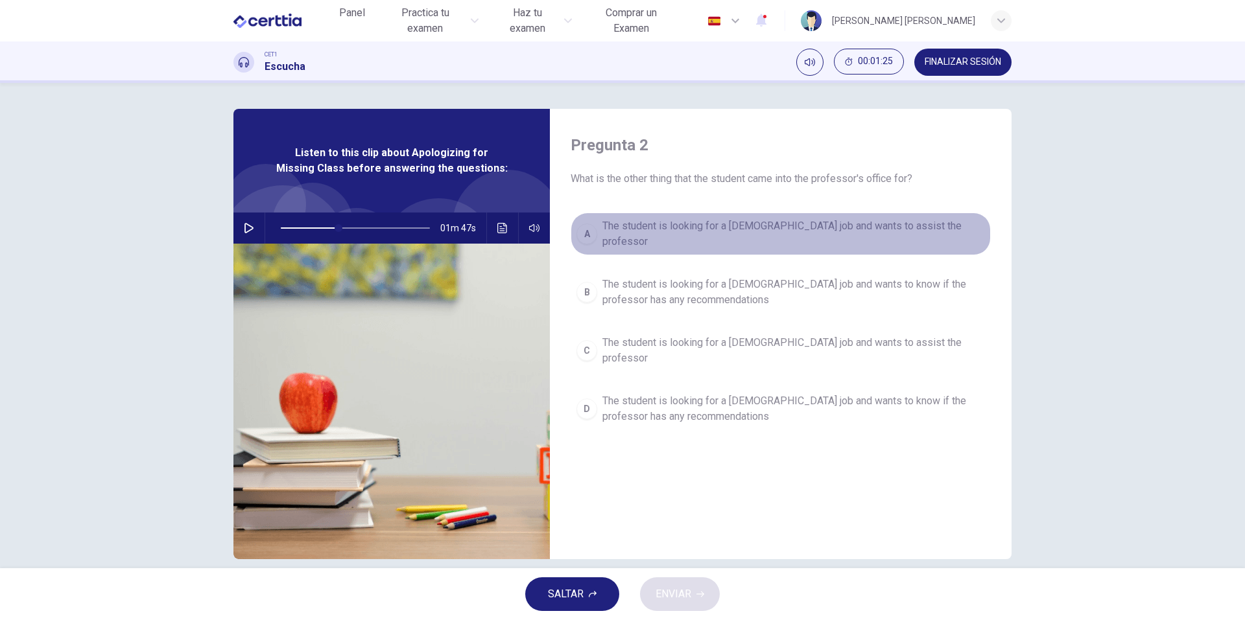
click at [733, 230] on span "The student is looking for a [DEMOGRAPHIC_DATA] job and wants to assist the pro…" at bounding box center [793, 233] width 383 height 31
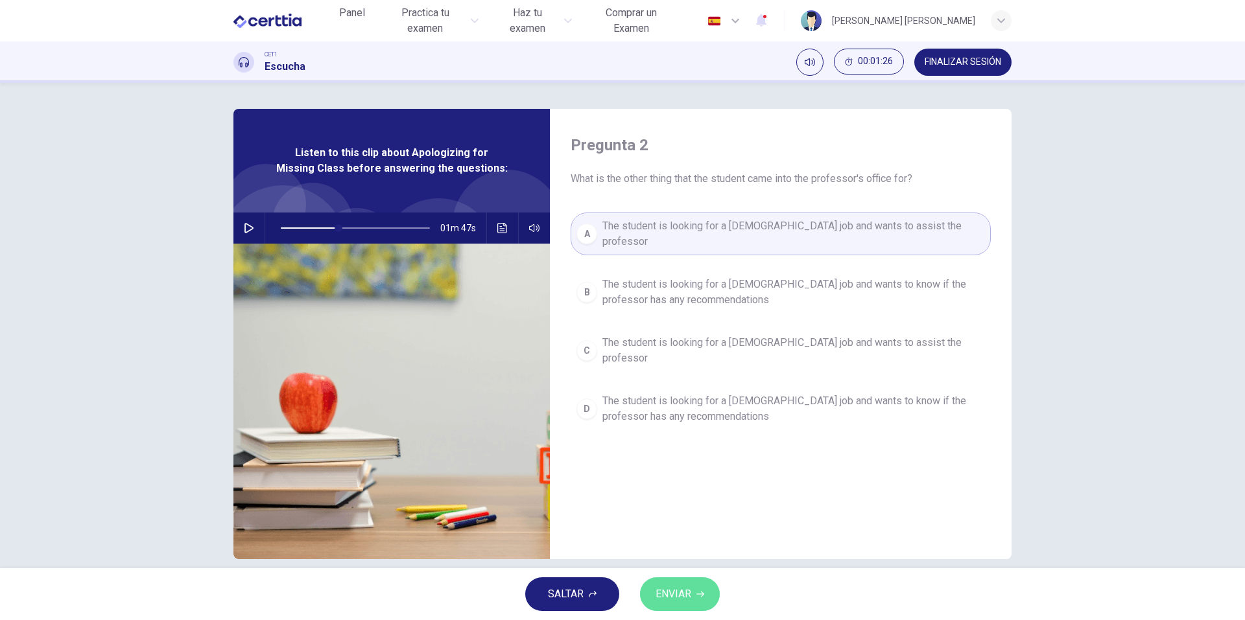
click at [687, 597] on span "ENVIAR" at bounding box center [673, 594] width 36 height 18
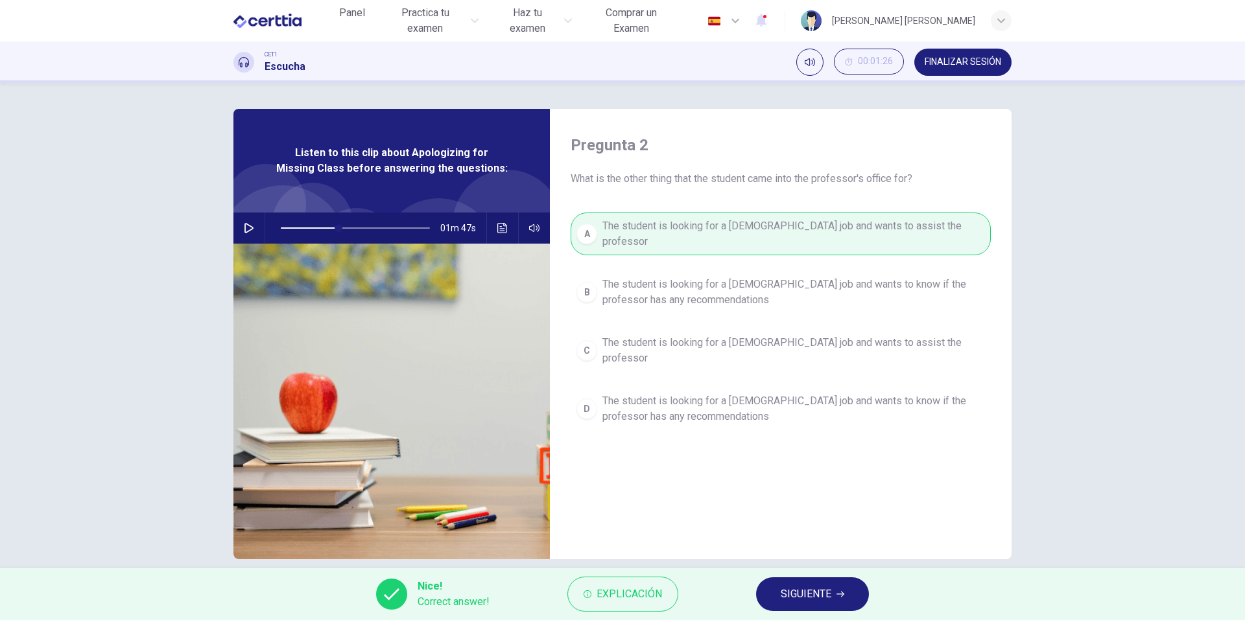
click at [797, 587] on span "SIGUIENTE" at bounding box center [806, 594] width 51 height 18
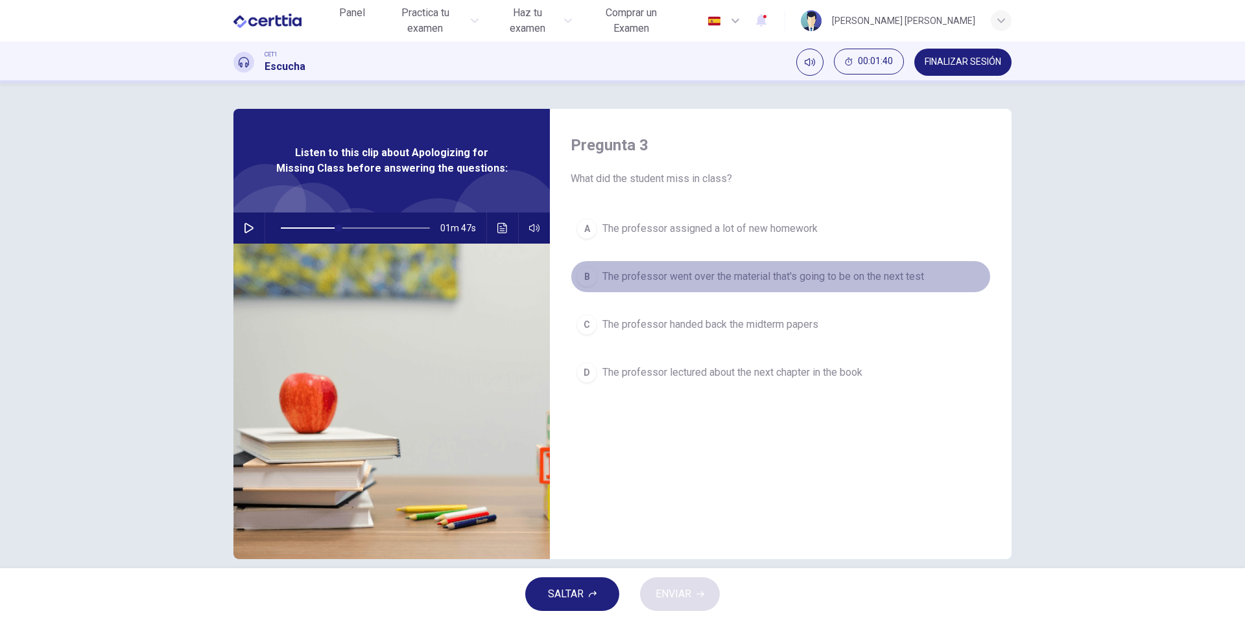
click at [741, 276] on span "The professor went over the material that's going to be on the next test" at bounding box center [763, 277] width 322 height 16
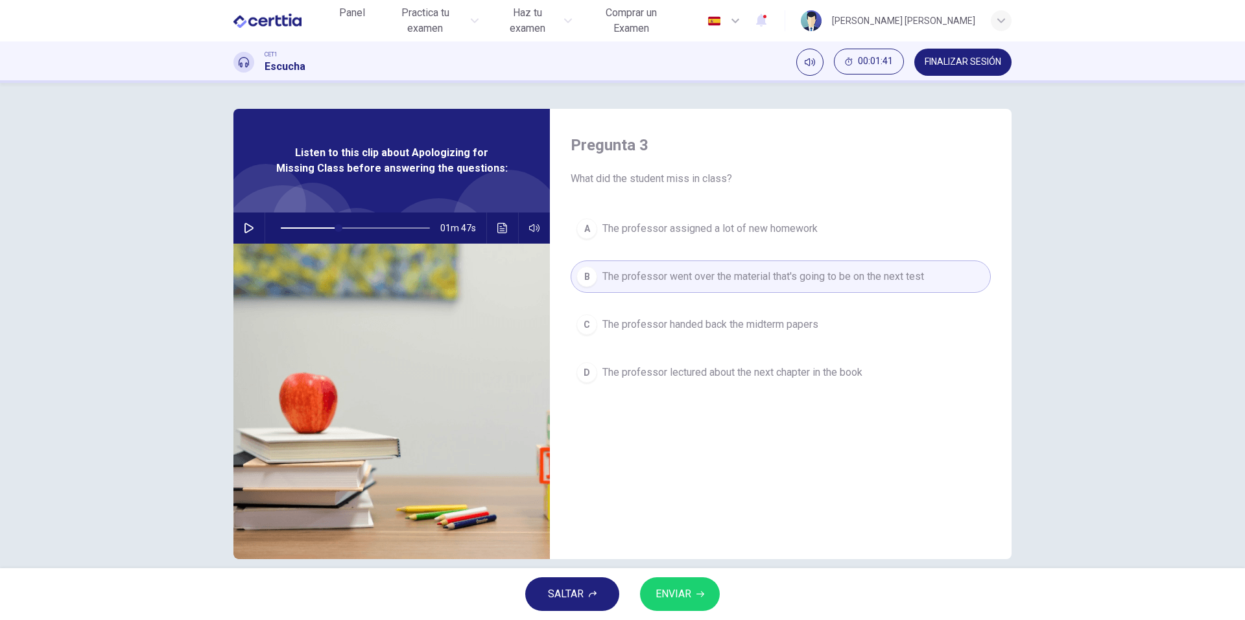
click at [709, 588] on button "ENVIAR" at bounding box center [680, 595] width 80 height 34
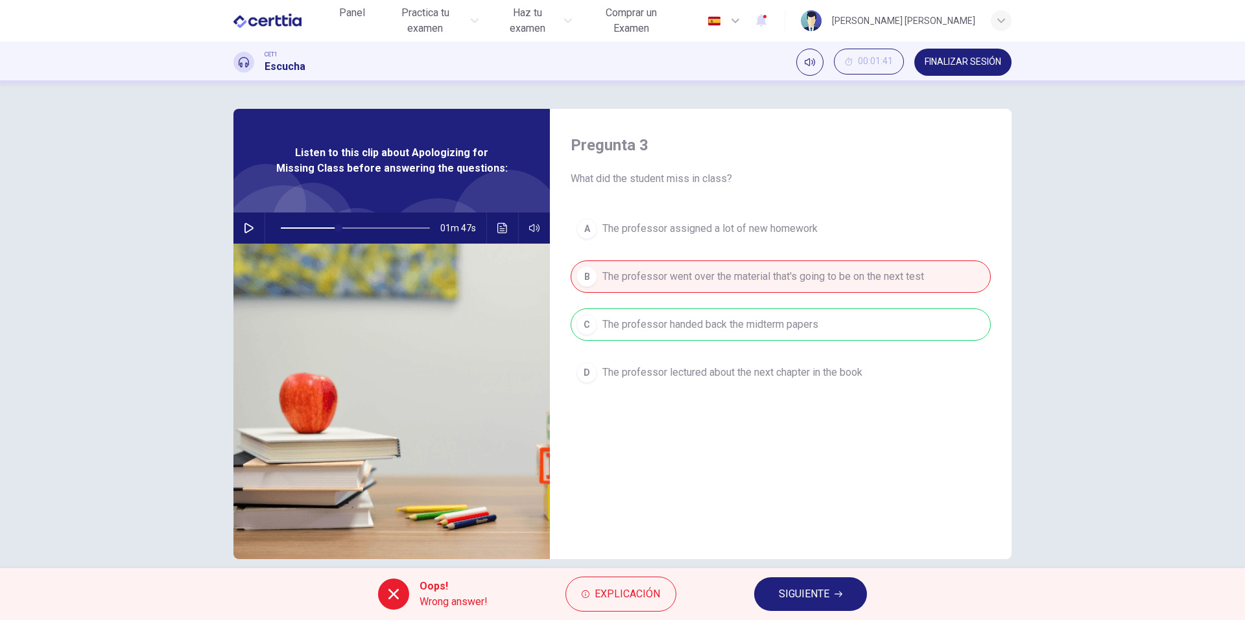
click at [812, 587] on span "SIGUIENTE" at bounding box center [804, 594] width 51 height 18
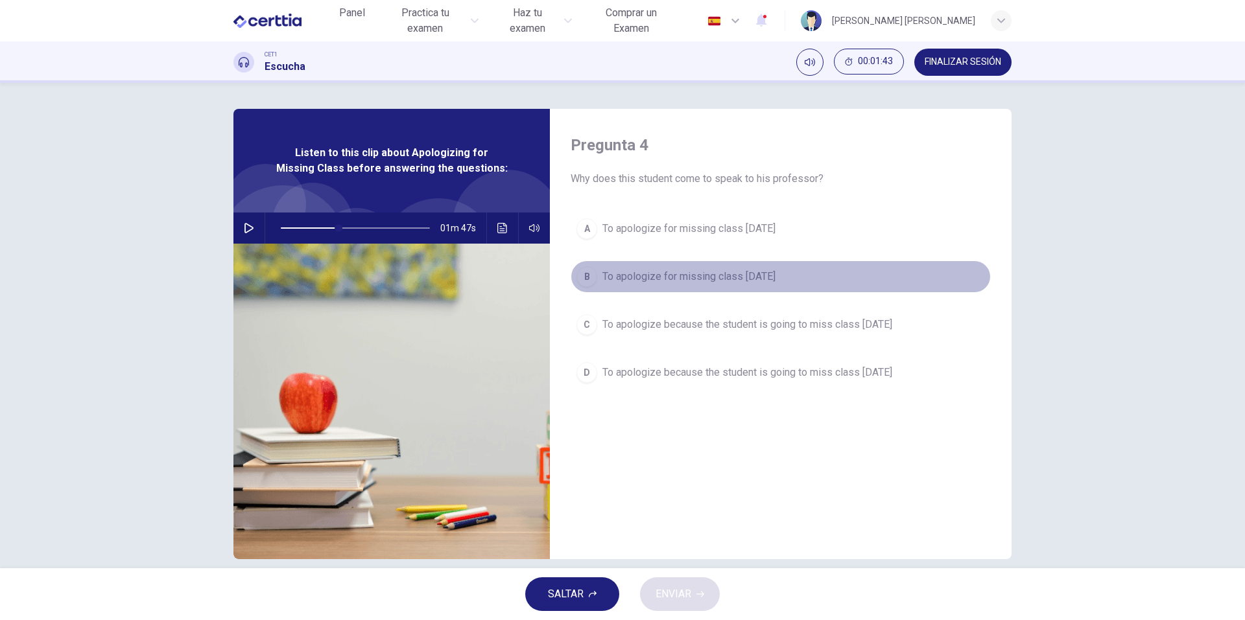
click at [682, 276] on span "To apologize for missing class [DATE]" at bounding box center [688, 277] width 173 height 16
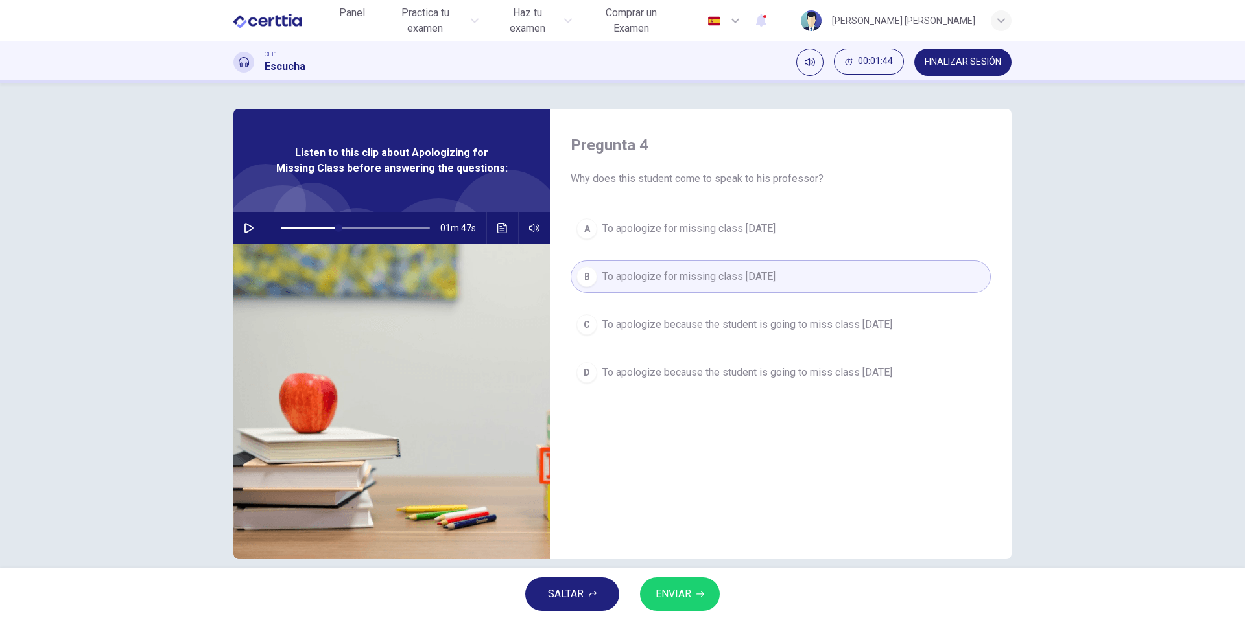
click at [707, 587] on button "ENVIAR" at bounding box center [680, 595] width 80 height 34
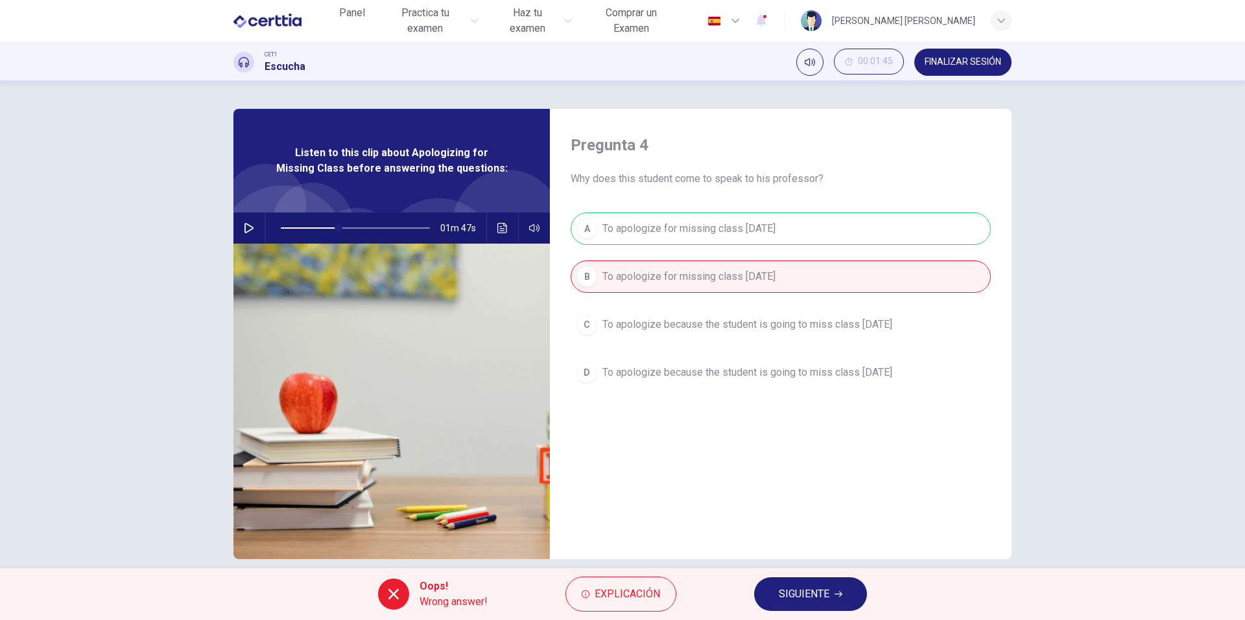
click at [725, 325] on div "A To apologize for missing class [DATE] B To apologize for missing class [DATE]…" at bounding box center [781, 314] width 420 height 202
click at [810, 573] on div "Oops! Wrong answer! Explicación SIGUIENTE" at bounding box center [622, 595] width 1245 height 52
click at [808, 579] on button "SIGUIENTE" at bounding box center [810, 595] width 113 height 34
type input "**"
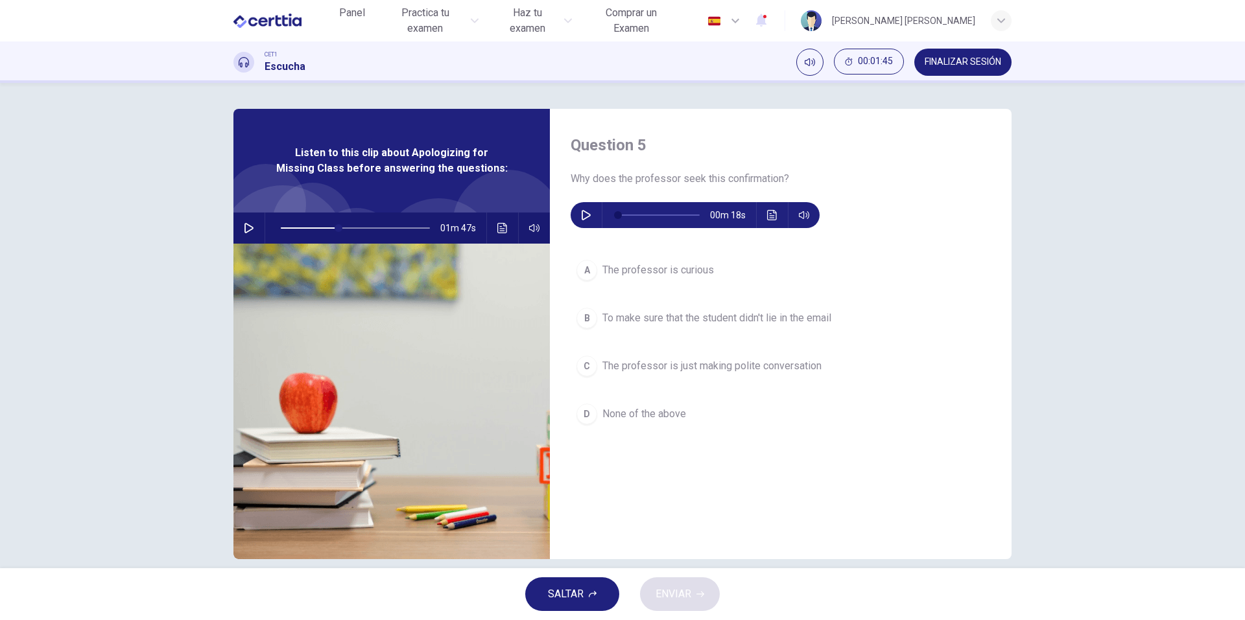
click at [581, 213] on icon "button" at bounding box center [586, 215] width 10 height 10
drag, startPoint x: 662, startPoint y: 215, endPoint x: 605, endPoint y: 218, distance: 57.2
click at [636, 218] on span at bounding box center [640, 215] width 8 height 8
type input "*"
drag, startPoint x: 574, startPoint y: 181, endPoint x: 659, endPoint y: 178, distance: 85.0
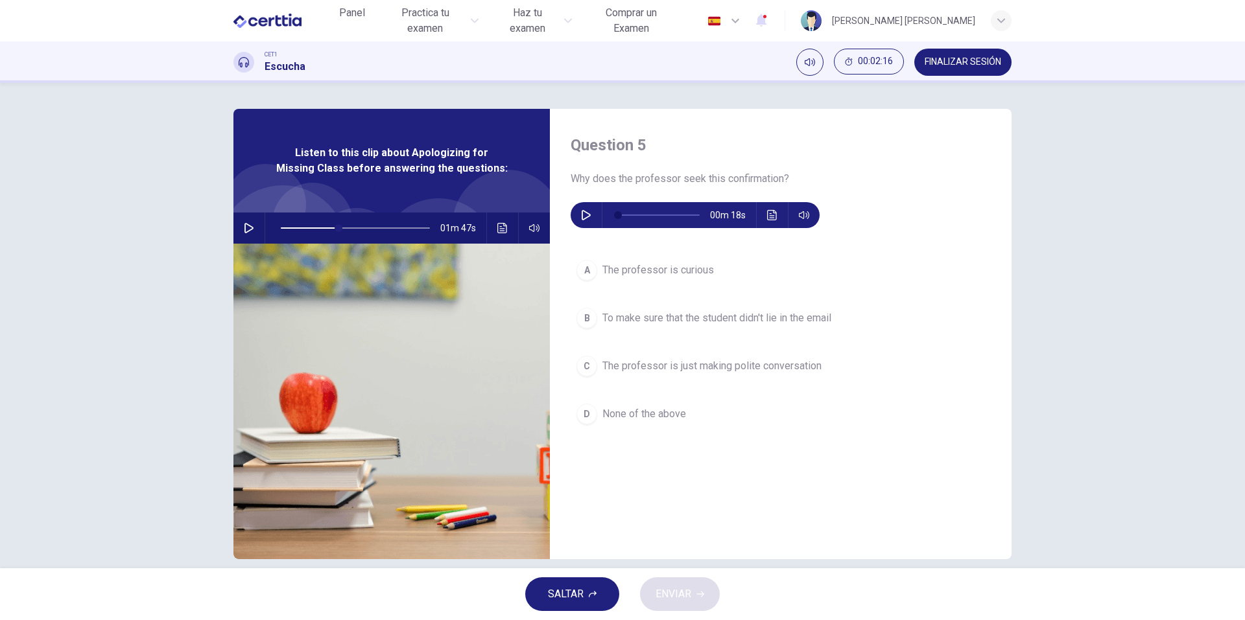
click at [663, 176] on span "Why does the professor seek this confirmation?" at bounding box center [781, 179] width 420 height 16
click at [705, 368] on span "The professor is just making polite conversation" at bounding box center [711, 367] width 219 height 16
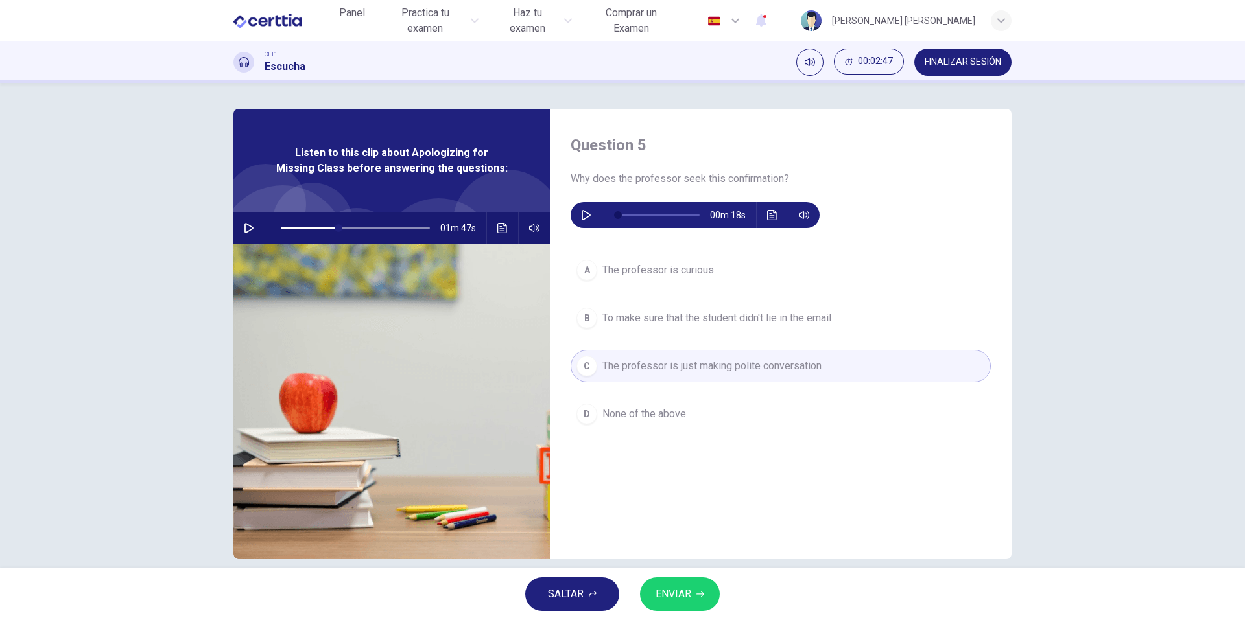
click at [698, 585] on button "ENVIAR" at bounding box center [680, 595] width 80 height 34
type input "**"
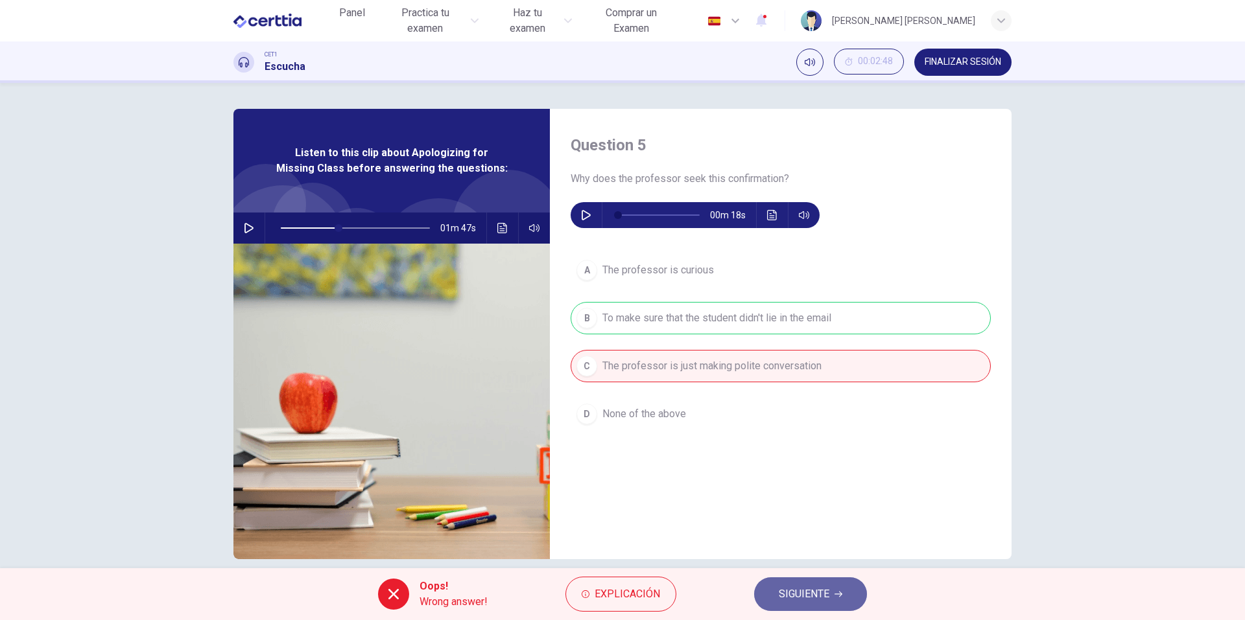
click at [824, 593] on span "SIGUIENTE" at bounding box center [804, 594] width 51 height 18
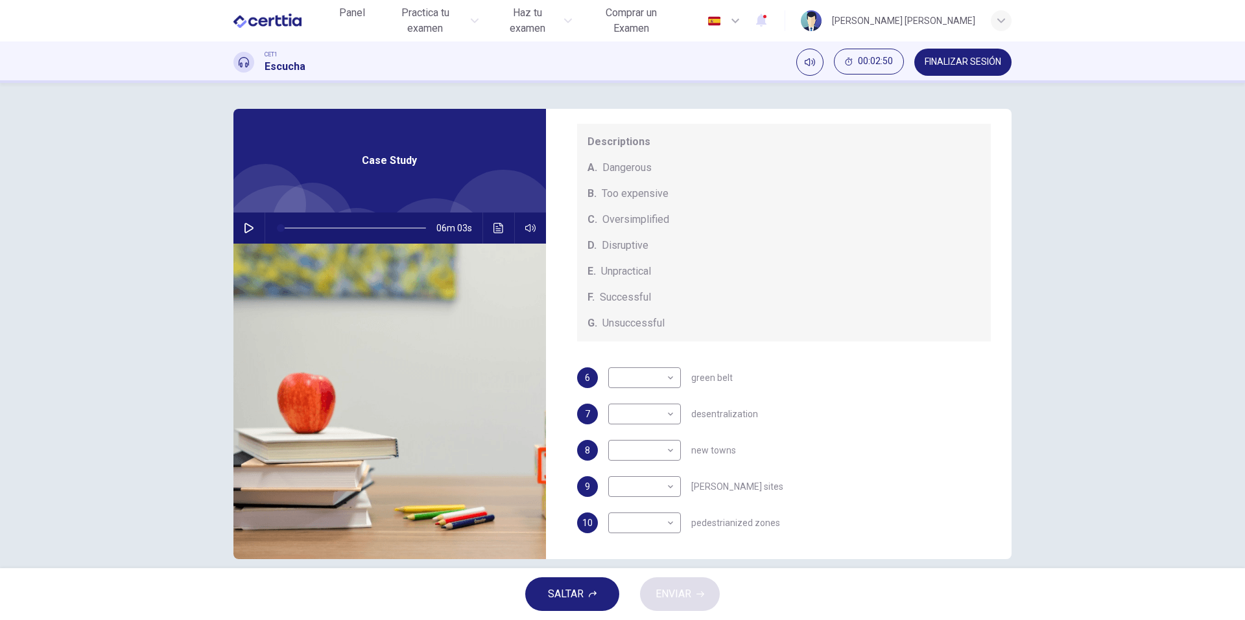
scroll to position [135, 0]
click at [666, 379] on body "Este sitio utiliza cookies, como se explica en nuestra Política de Privacidad .…" at bounding box center [622, 310] width 1245 height 620
click at [652, 416] on li "B" at bounding box center [641, 419] width 73 height 21
type input "*"
click at [641, 460] on body "Este sitio utiliza cookies, como se explica en nuestra Política de Privacidad .…" at bounding box center [622, 310] width 1245 height 620
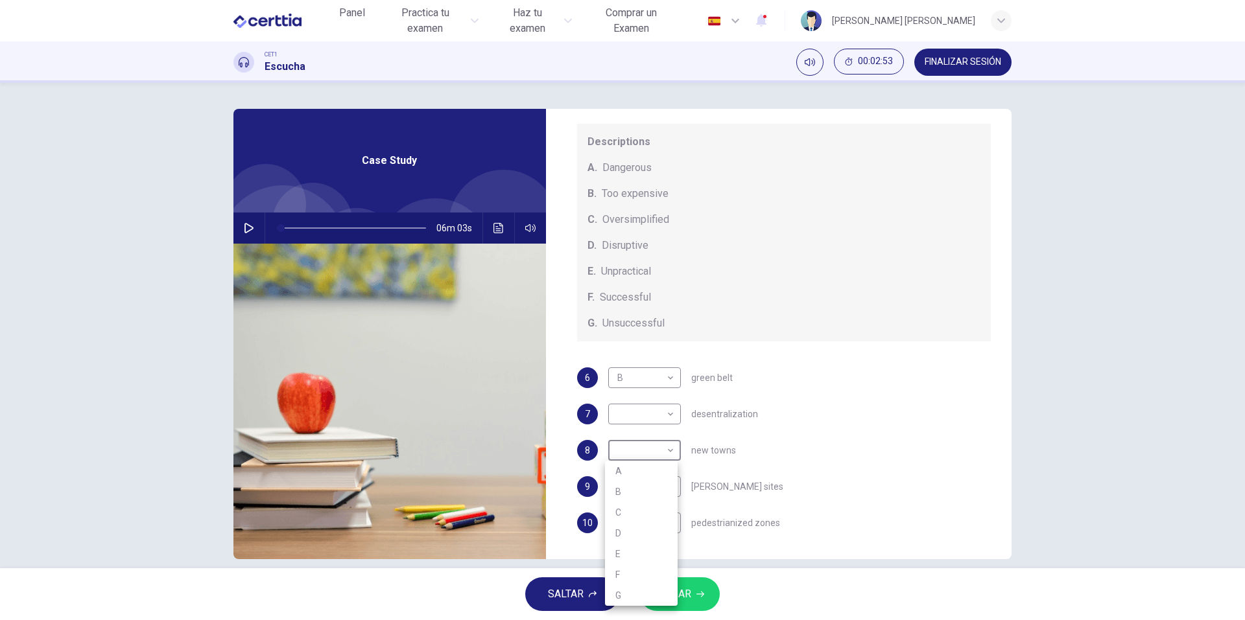
click at [644, 485] on li "B" at bounding box center [641, 492] width 73 height 21
type input "*"
click at [655, 532] on body "Este sitio utiliza cookies, como se explica en nuestra Política de Privacidad .…" at bounding box center [622, 310] width 1245 height 620
click at [648, 547] on li "D" at bounding box center [641, 537] width 73 height 21
type input "*"
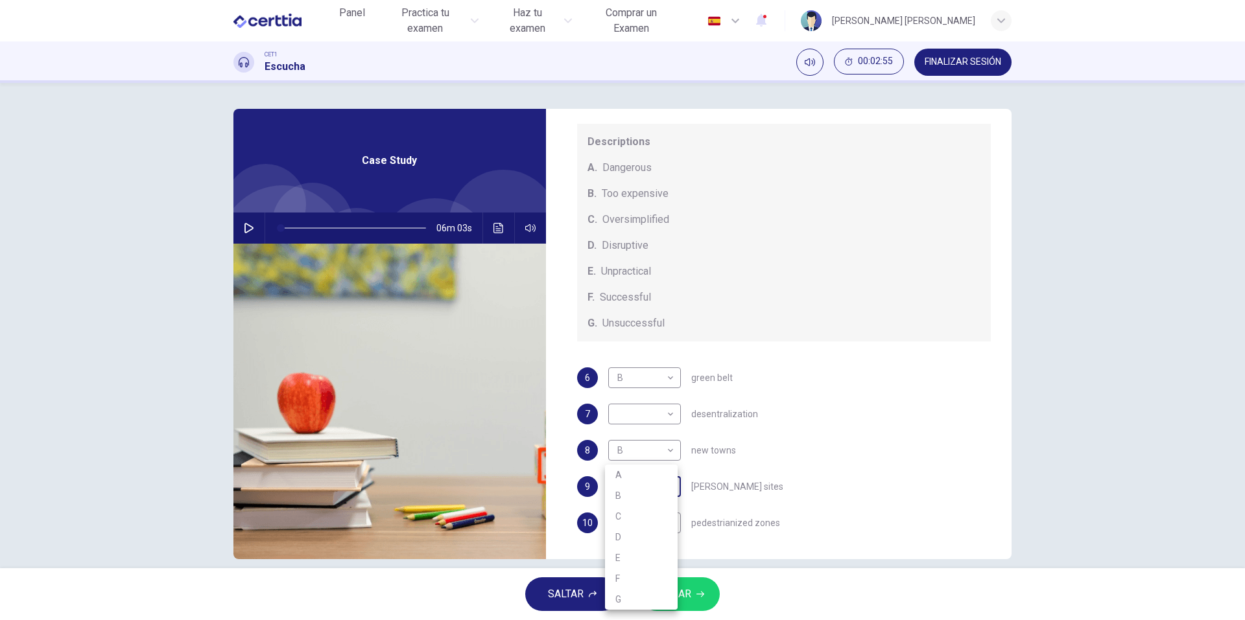
click at [654, 489] on body "Este sitio utiliza cookies, como se explica en nuestra Política de Privacidad .…" at bounding box center [622, 310] width 1245 height 620
click at [649, 517] on li "C" at bounding box center [641, 516] width 73 height 21
type input "*"
click at [666, 416] on body "Este sitio utiliza cookies, como se explica en nuestra Política de Privacidad .…" at bounding box center [622, 310] width 1245 height 620
click at [635, 477] on li "C" at bounding box center [641, 476] width 73 height 21
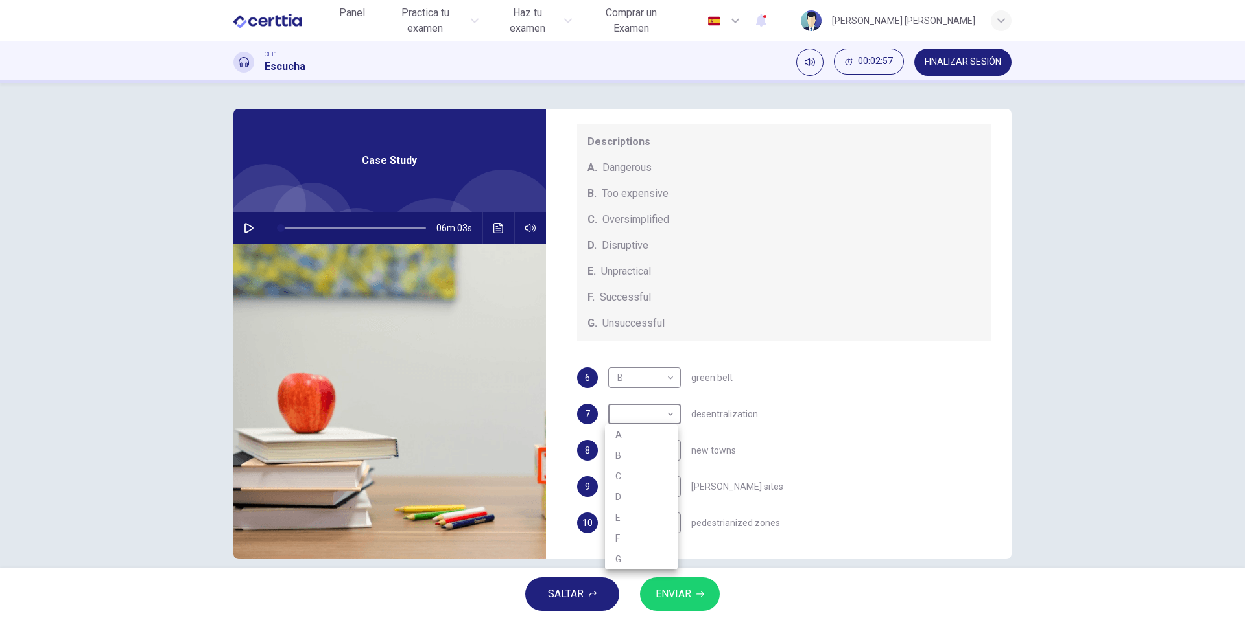
type input "*"
drag, startPoint x: 683, startPoint y: 565, endPoint x: 684, endPoint y: 582, distance: 17.6
click at [684, 572] on div "Panel Practica tu examen Haz tu examen Comprar un Examen Español ** ​ [PERSON_N…" at bounding box center [622, 310] width 1245 height 620
click at [687, 591] on span "ENVIAR" at bounding box center [673, 594] width 36 height 18
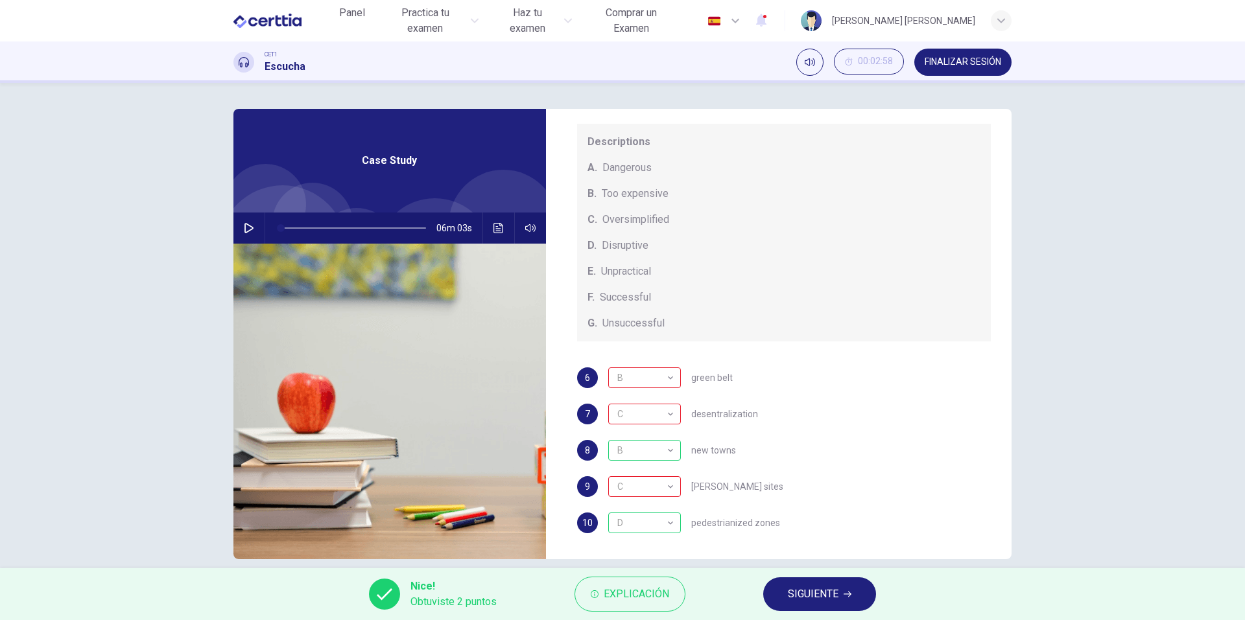
click at [820, 593] on span "SIGUIENTE" at bounding box center [813, 594] width 51 height 18
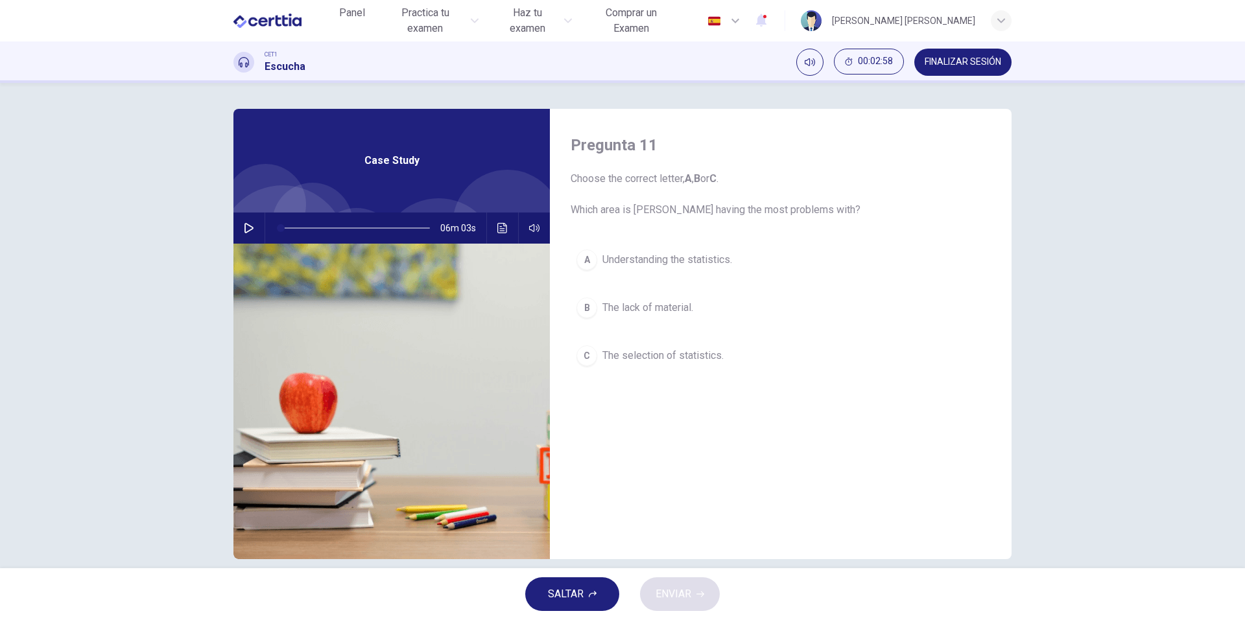
scroll to position [0, 0]
drag, startPoint x: 618, startPoint y: 330, endPoint x: 641, endPoint y: 316, distance: 26.5
click at [619, 330] on div "A Understanding the statistics. B The lack of material. C The selection of stat…" at bounding box center [781, 321] width 420 height 154
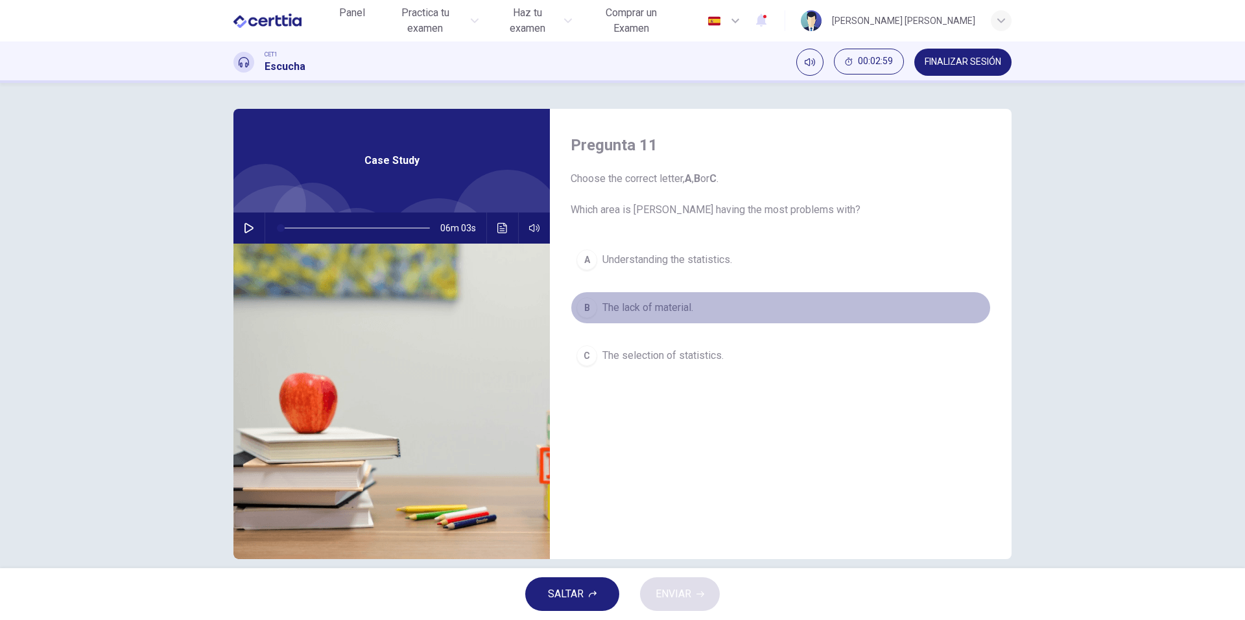
click at [642, 316] on button "B The lack of material." at bounding box center [781, 308] width 420 height 32
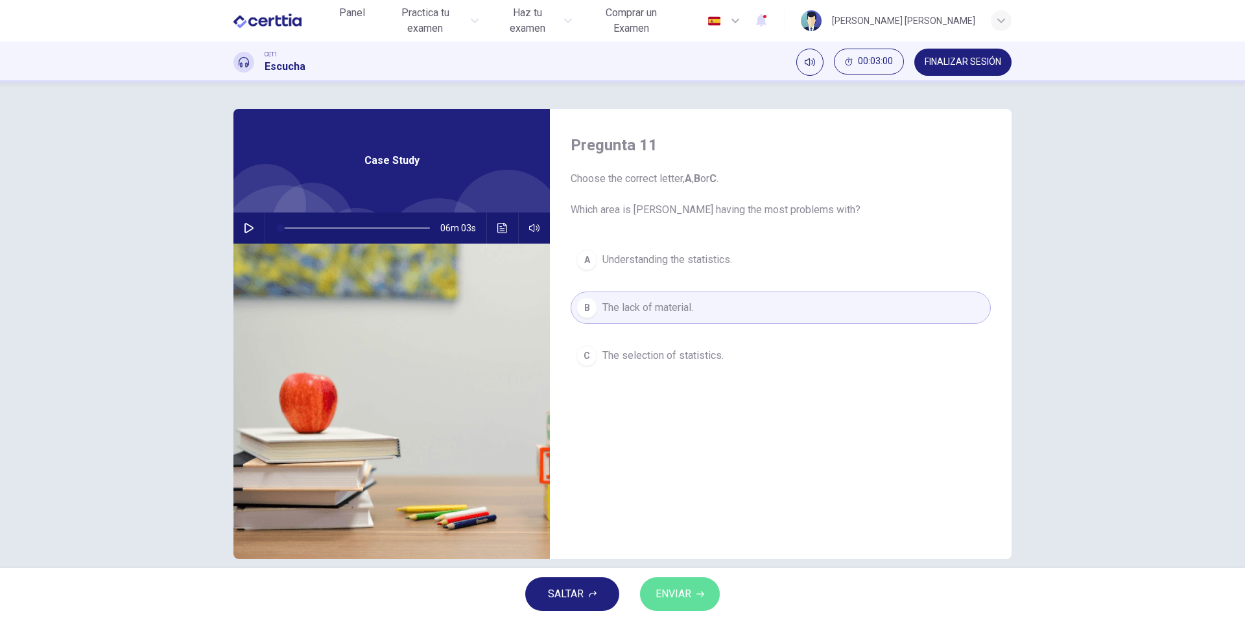
click at [713, 593] on button "ENVIAR" at bounding box center [680, 595] width 80 height 34
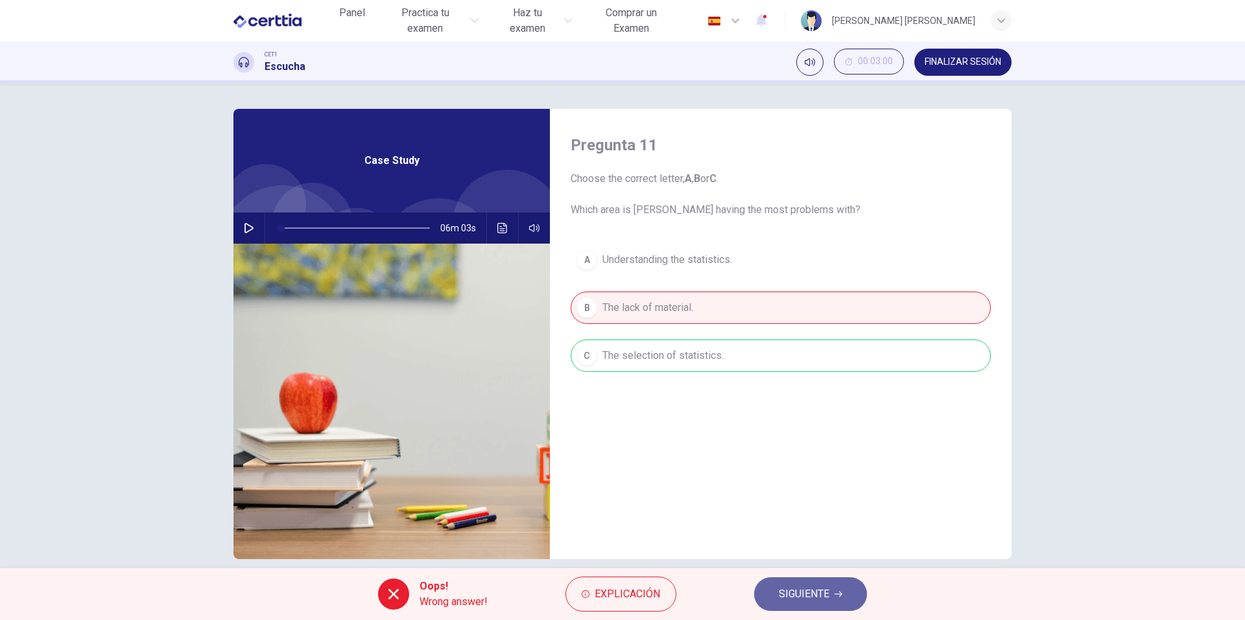
click at [798, 584] on button "SIGUIENTE" at bounding box center [810, 595] width 113 height 34
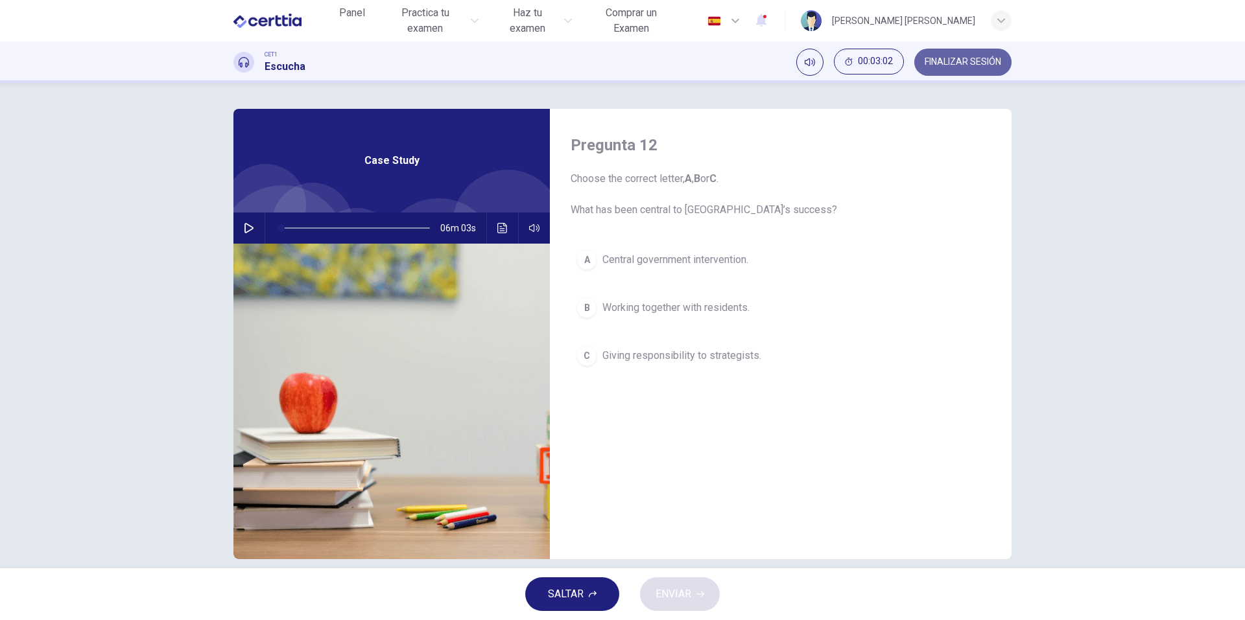
click at [954, 56] on button "FINALIZAR SESIÓN" at bounding box center [962, 62] width 97 height 27
